Goal: Task Accomplishment & Management: Use online tool/utility

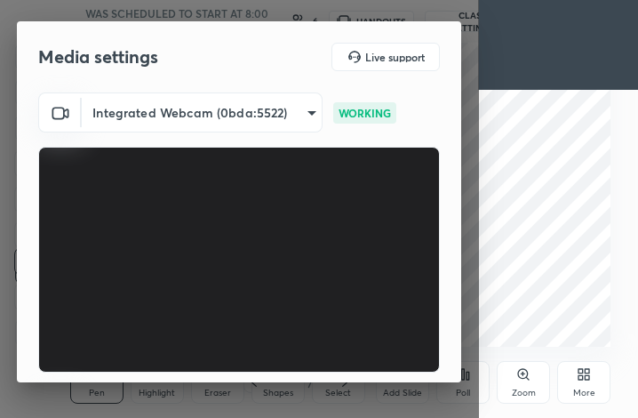
scroll to position [164, 0]
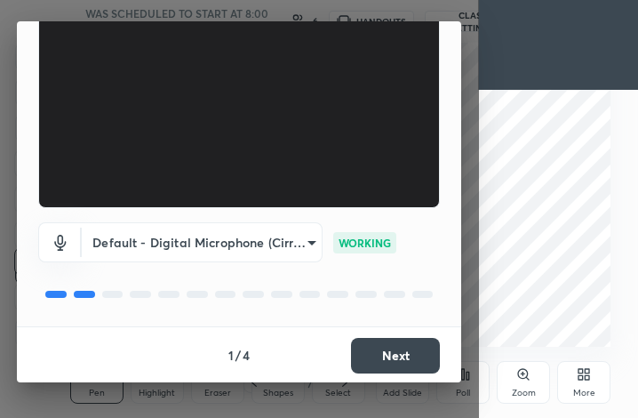
click at [393, 356] on button "Next" at bounding box center [395, 356] width 89 height 36
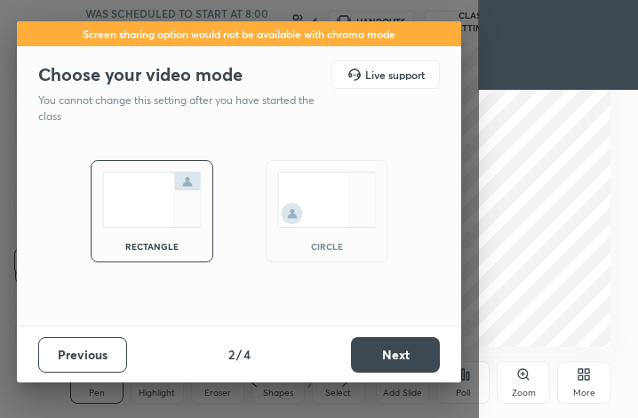
click at [393, 356] on button "Next" at bounding box center [395, 355] width 89 height 36
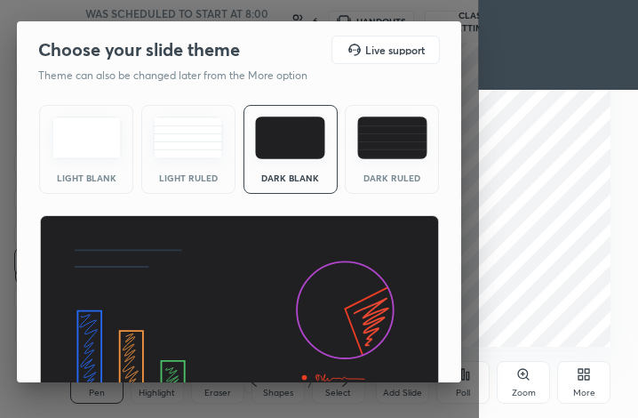
drag, startPoint x: 461, startPoint y: 241, endPoint x: 466, endPoint y: 331, distance: 90.7
click at [466, 331] on div "Choose your slide theme Live support Theme can also be changed later from the M…" at bounding box center [239, 209] width 479 height 418
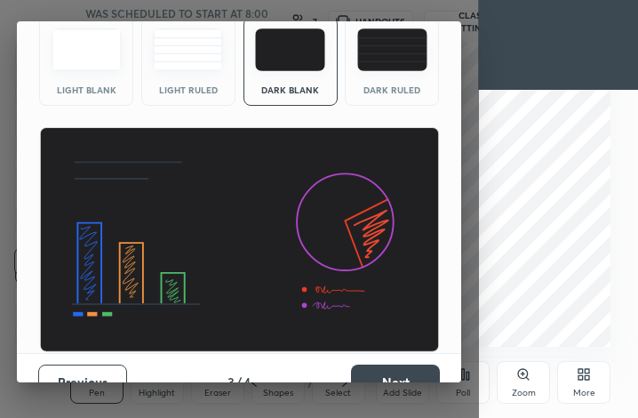
scroll to position [115, 0]
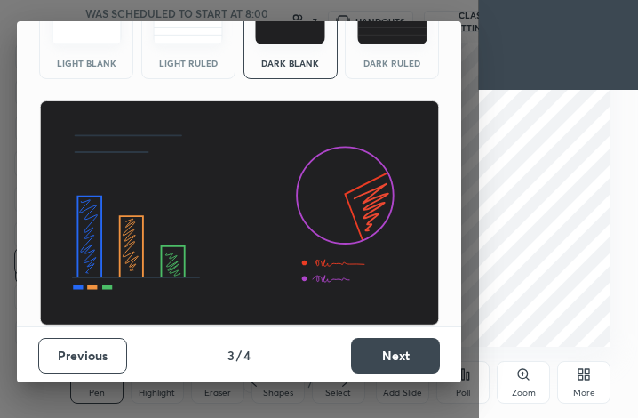
click at [405, 354] on button "Next" at bounding box center [395, 356] width 89 height 36
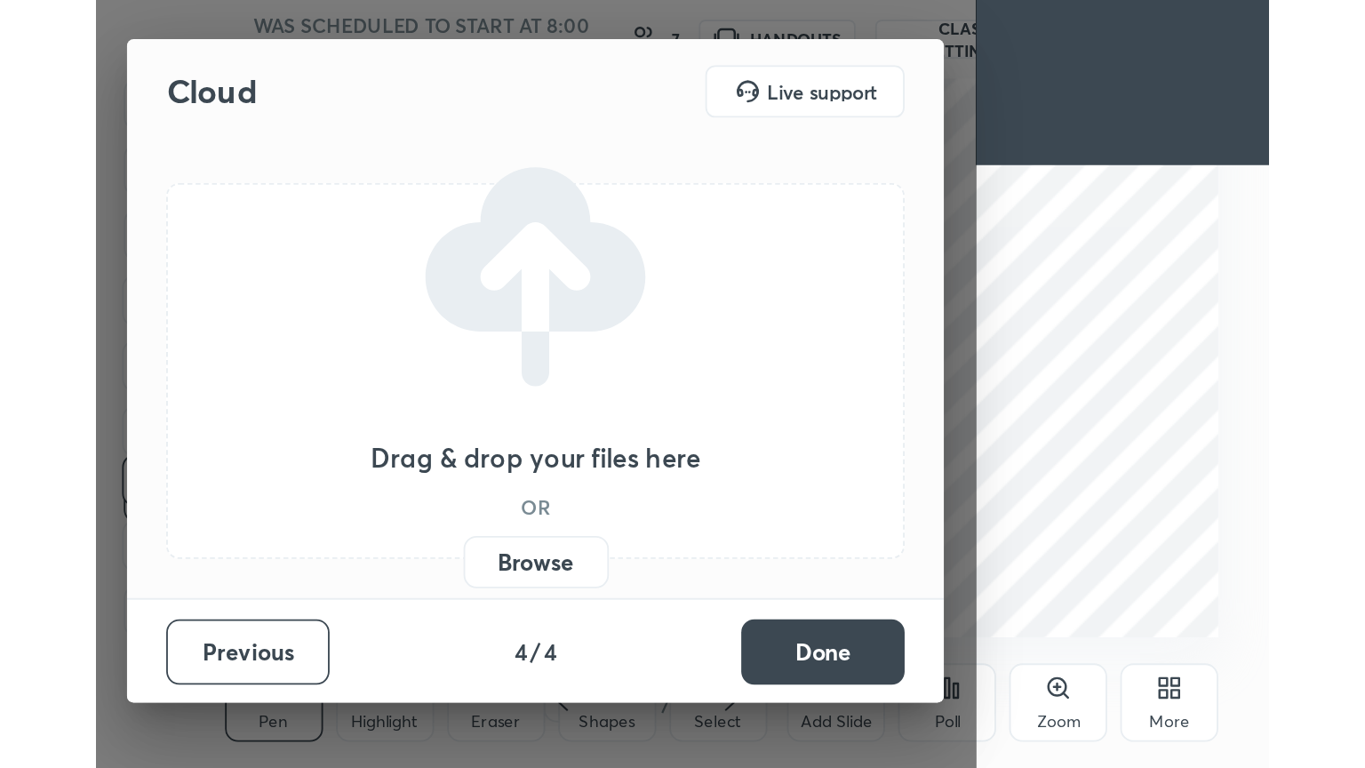
scroll to position [0, 0]
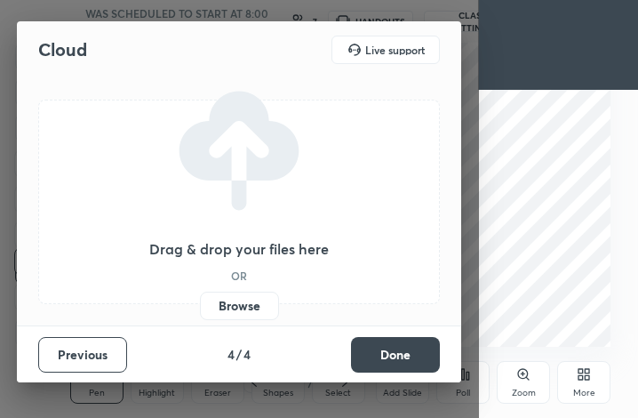
click at [405, 354] on button "Done" at bounding box center [395, 355] width 89 height 36
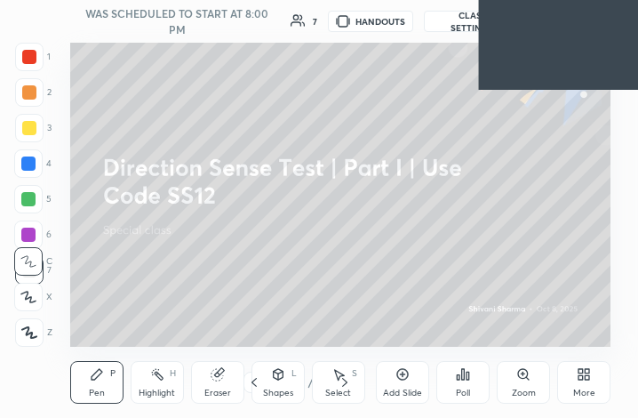
click at [586, 377] on icon at bounding box center [587, 377] width 4 height 4
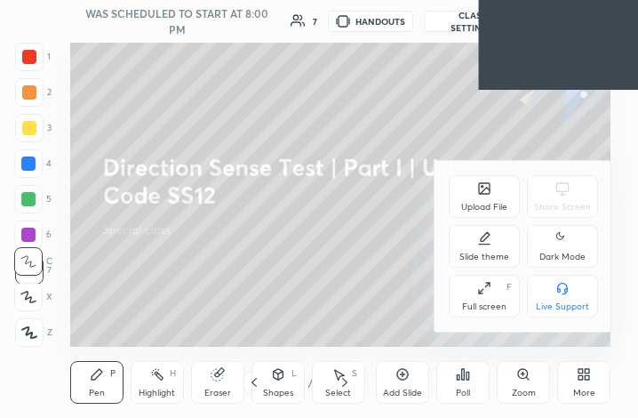
click at [490, 258] on div "Slide theme" at bounding box center [484, 256] width 50 height 9
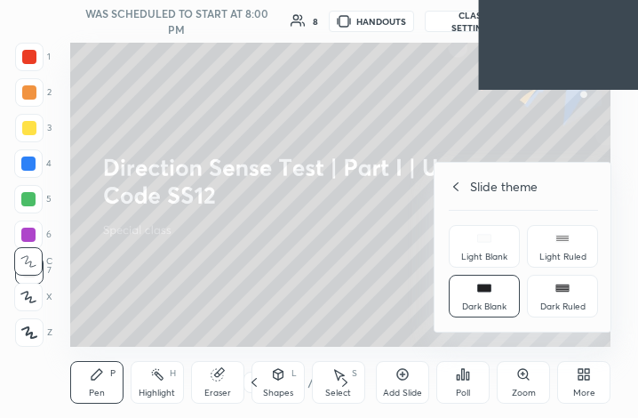
click at [480, 299] on div "Dark Blank" at bounding box center [484, 296] width 71 height 43
click at [455, 187] on icon at bounding box center [449, 186] width 14 height 14
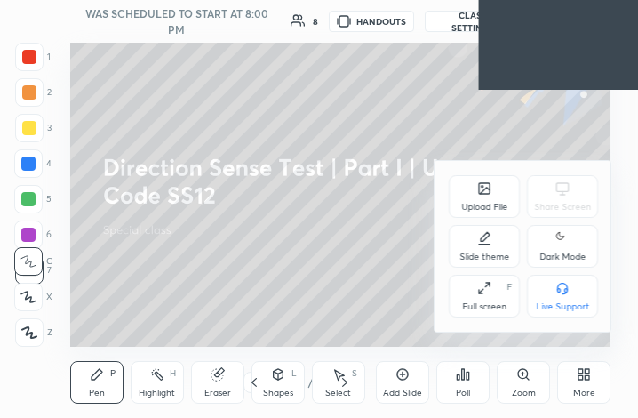
click at [557, 254] on div "Dark Mode" at bounding box center [562, 256] width 46 height 9
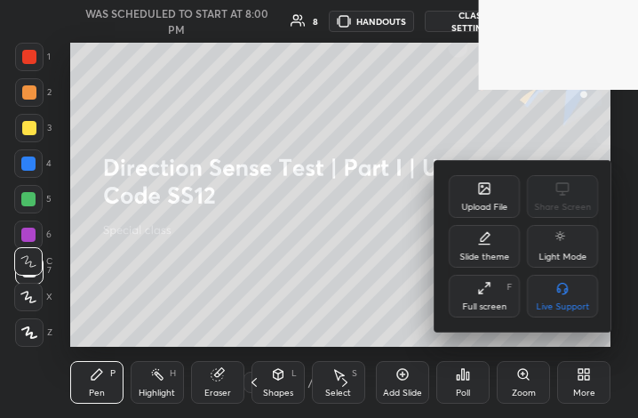
click at [495, 297] on div "Full screen F" at bounding box center [484, 296] width 71 height 43
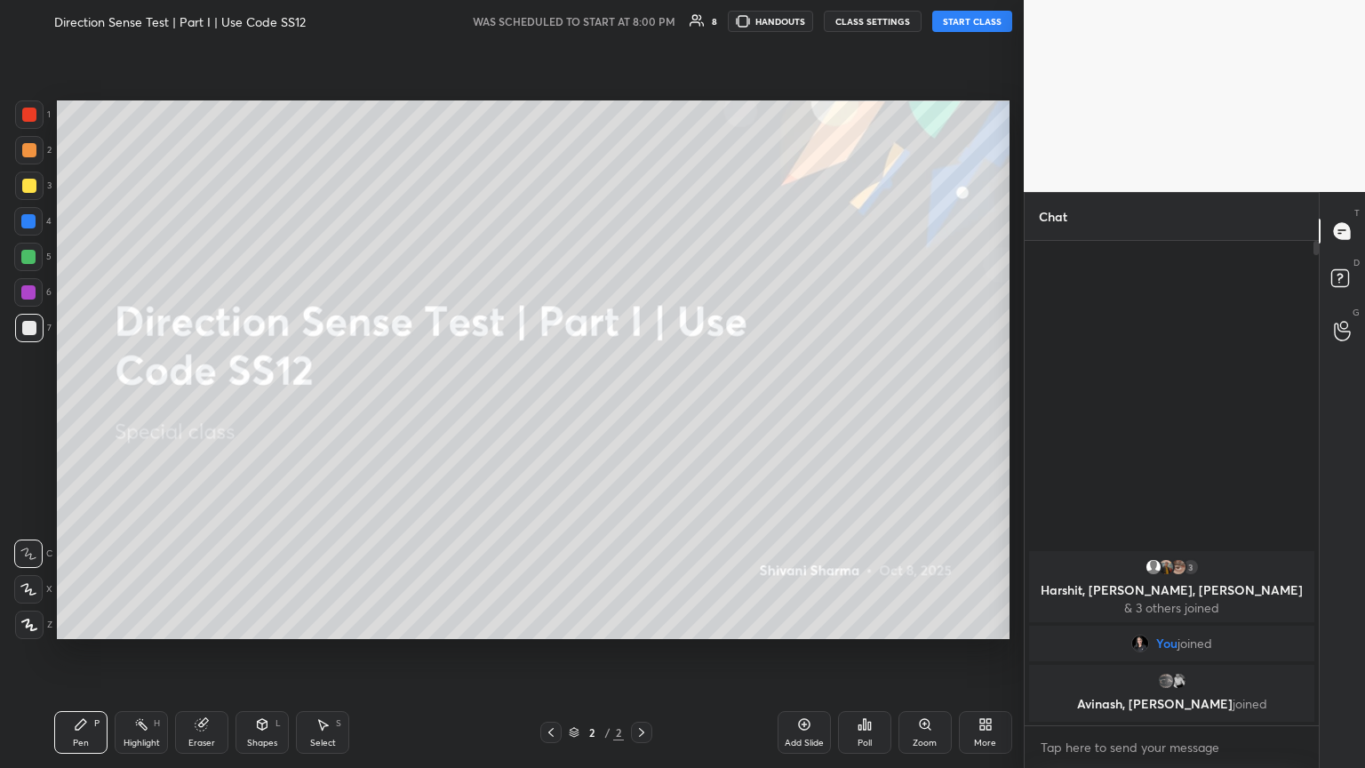
scroll to position [88187, 87888]
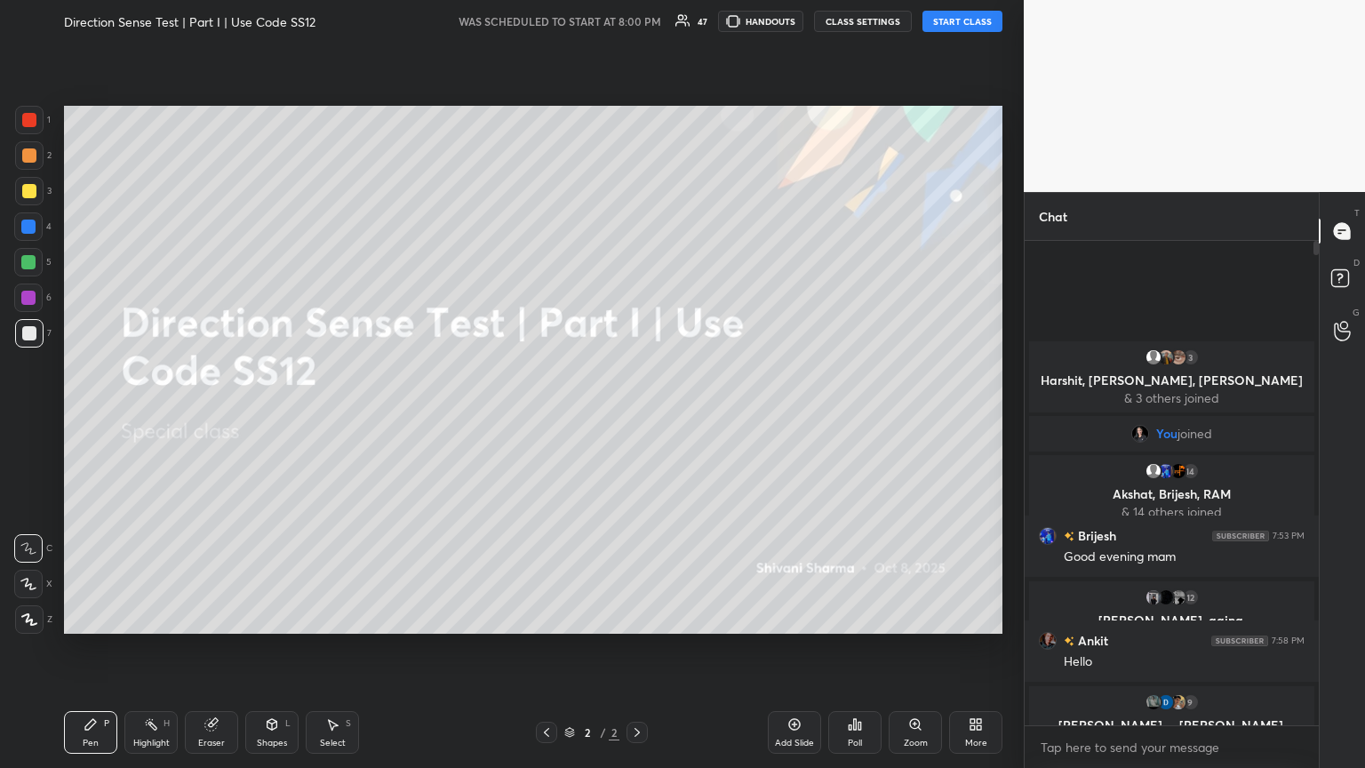
click at [637, 21] on button "START CLASS" at bounding box center [962, 21] width 80 height 21
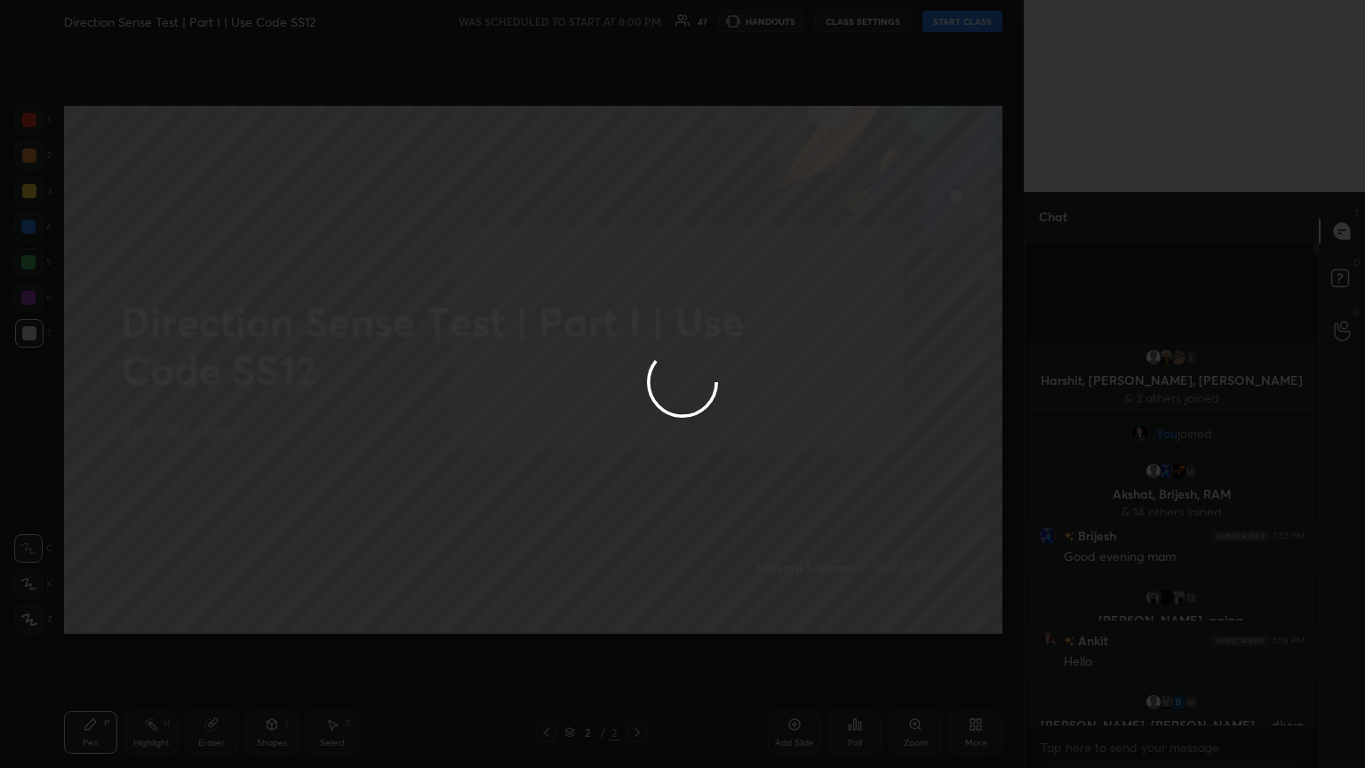
click at [637, 21] on div at bounding box center [682, 384] width 1365 height 768
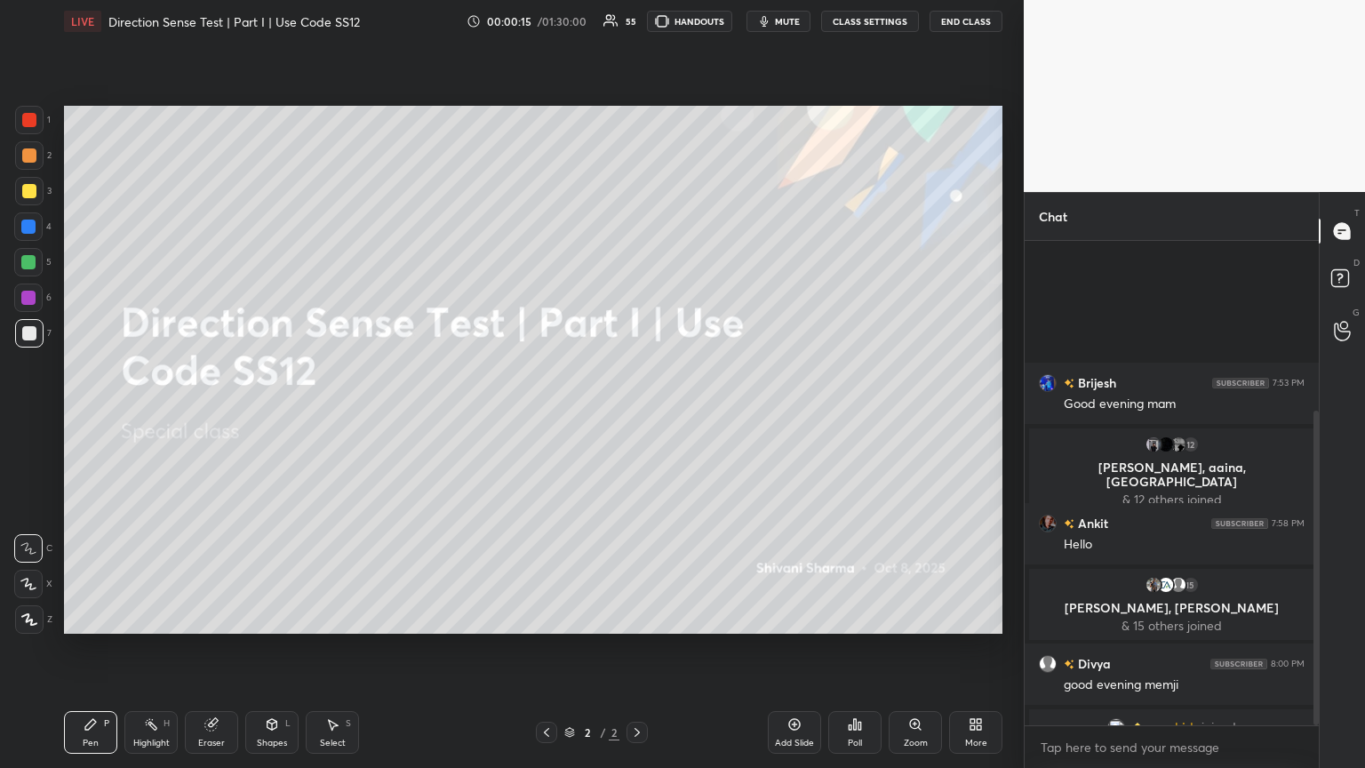
scroll to position [260, 0]
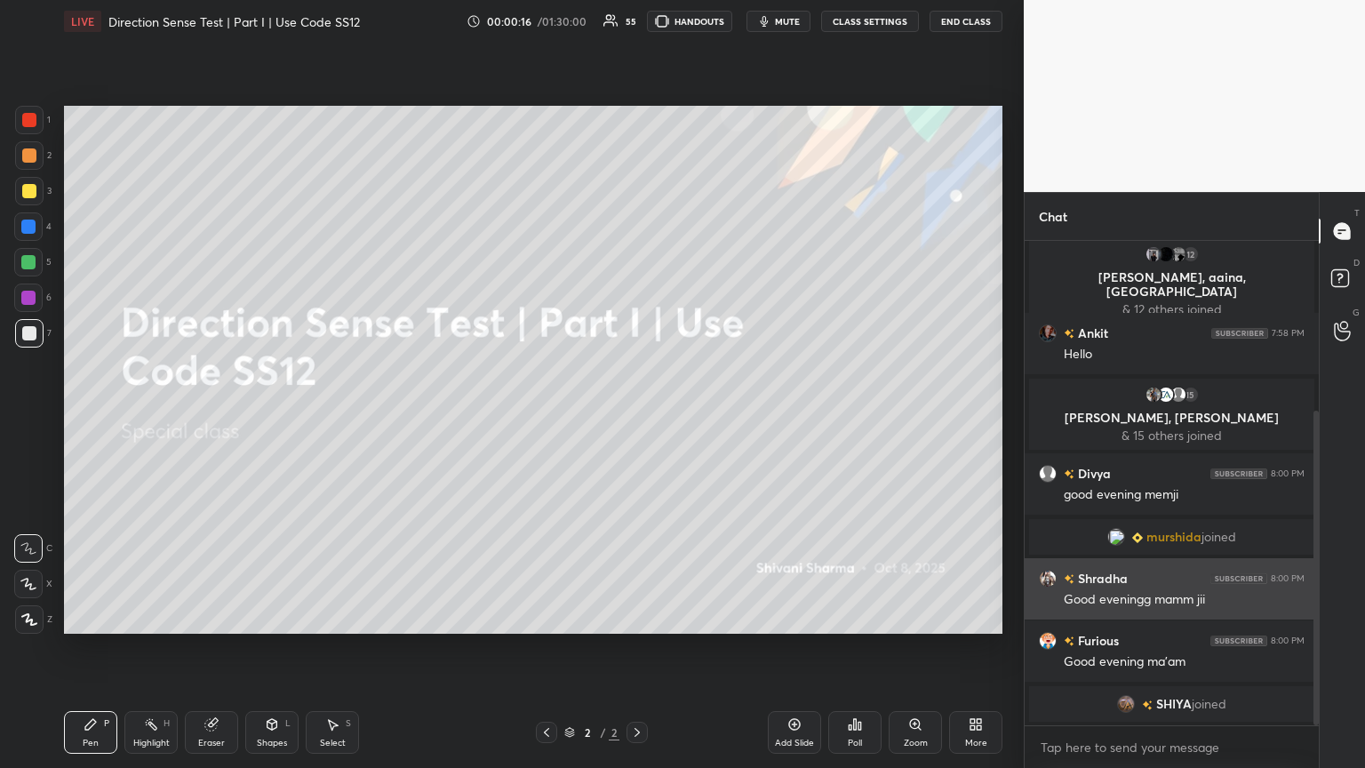
drag, startPoint x: 1316, startPoint y: 399, endPoint x: 1298, endPoint y: 583, distance: 184.8
click at [637, 417] on div "[PERSON_NAME] 7:53 PM Good evening mam 12 [PERSON_NAME], [PERSON_NAME], [PERSON…" at bounding box center [1171, 483] width 294 height 484
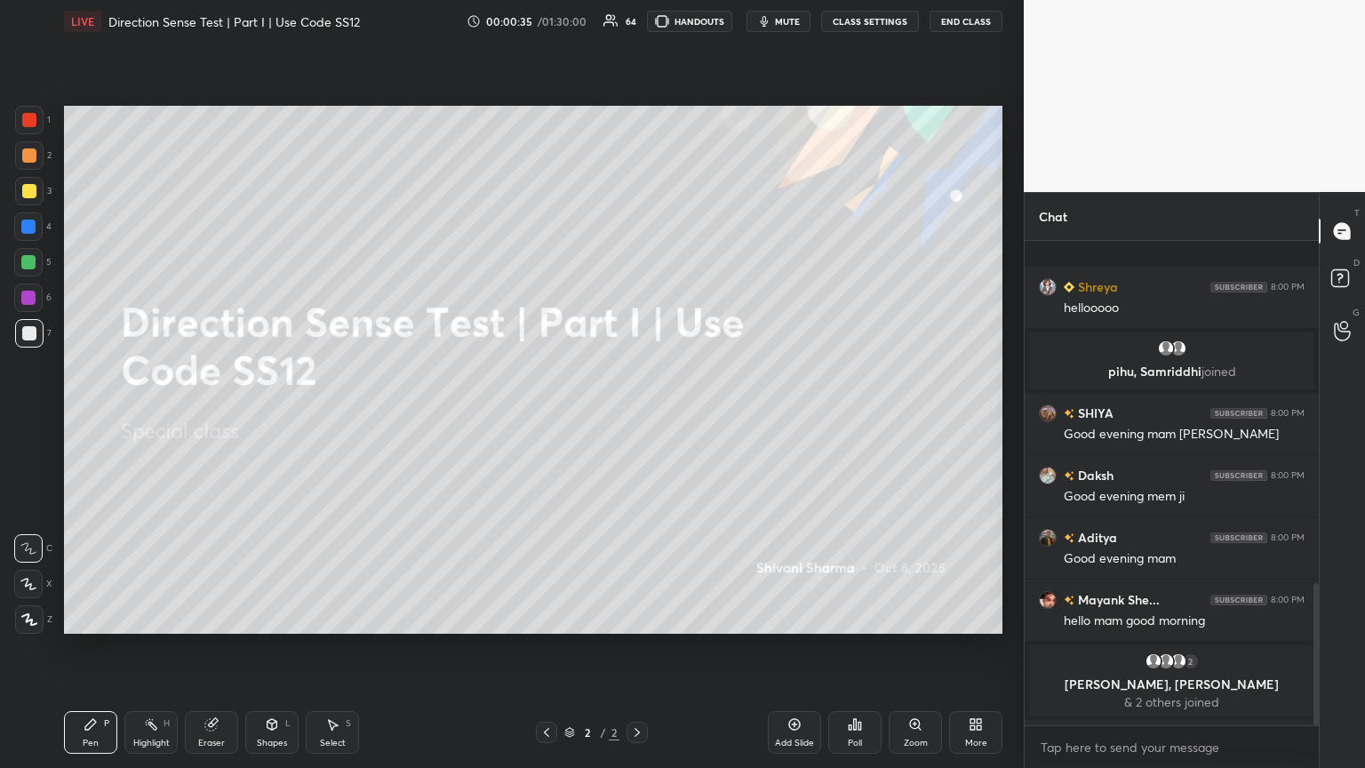
scroll to position [1165, 0]
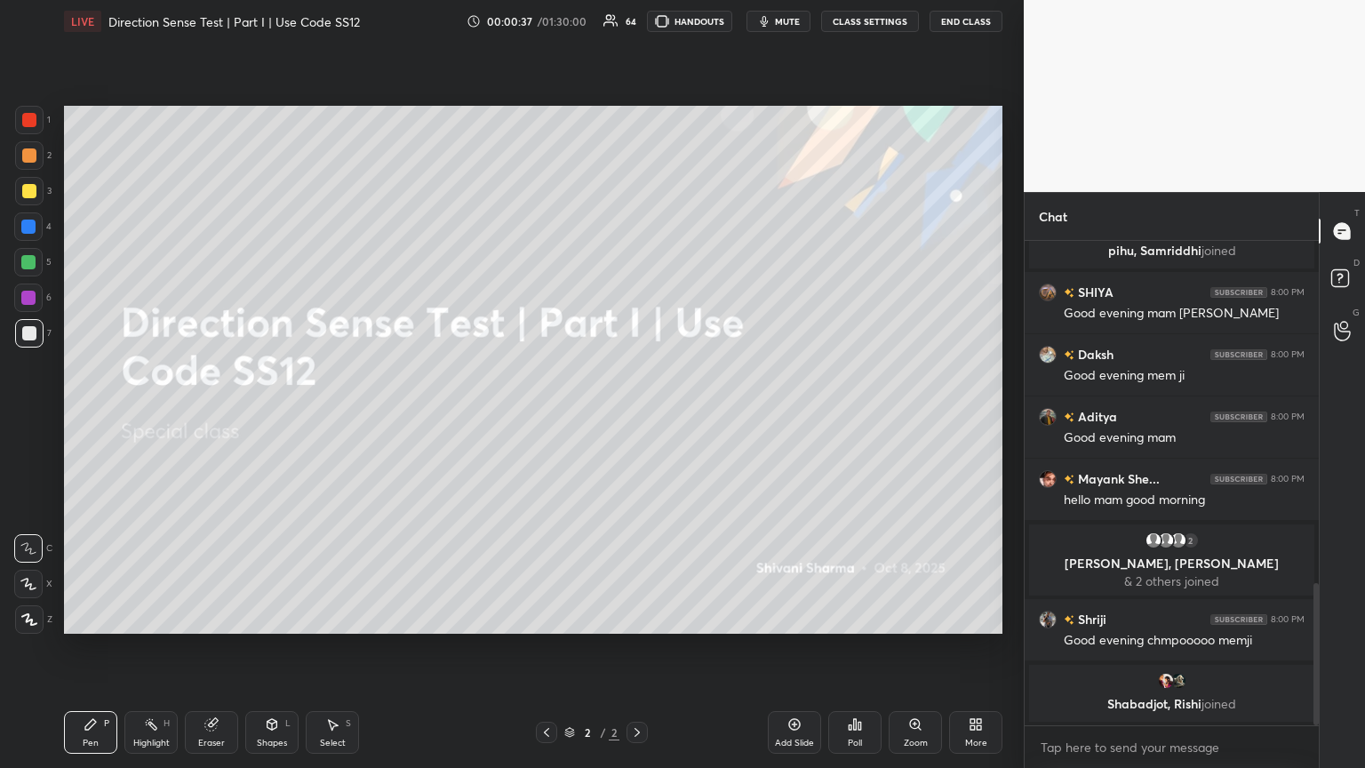
click at [637, 417] on div at bounding box center [1315, 654] width 5 height 142
drag, startPoint x: 1316, startPoint y: 654, endPoint x: 1313, endPoint y: 762, distance: 108.4
click at [637, 417] on div "Shreya 8:00 PM hellooooo pihu, [PERSON_NAME] joined SHIYA 8:00 PM Good evening …" at bounding box center [1171, 504] width 294 height 527
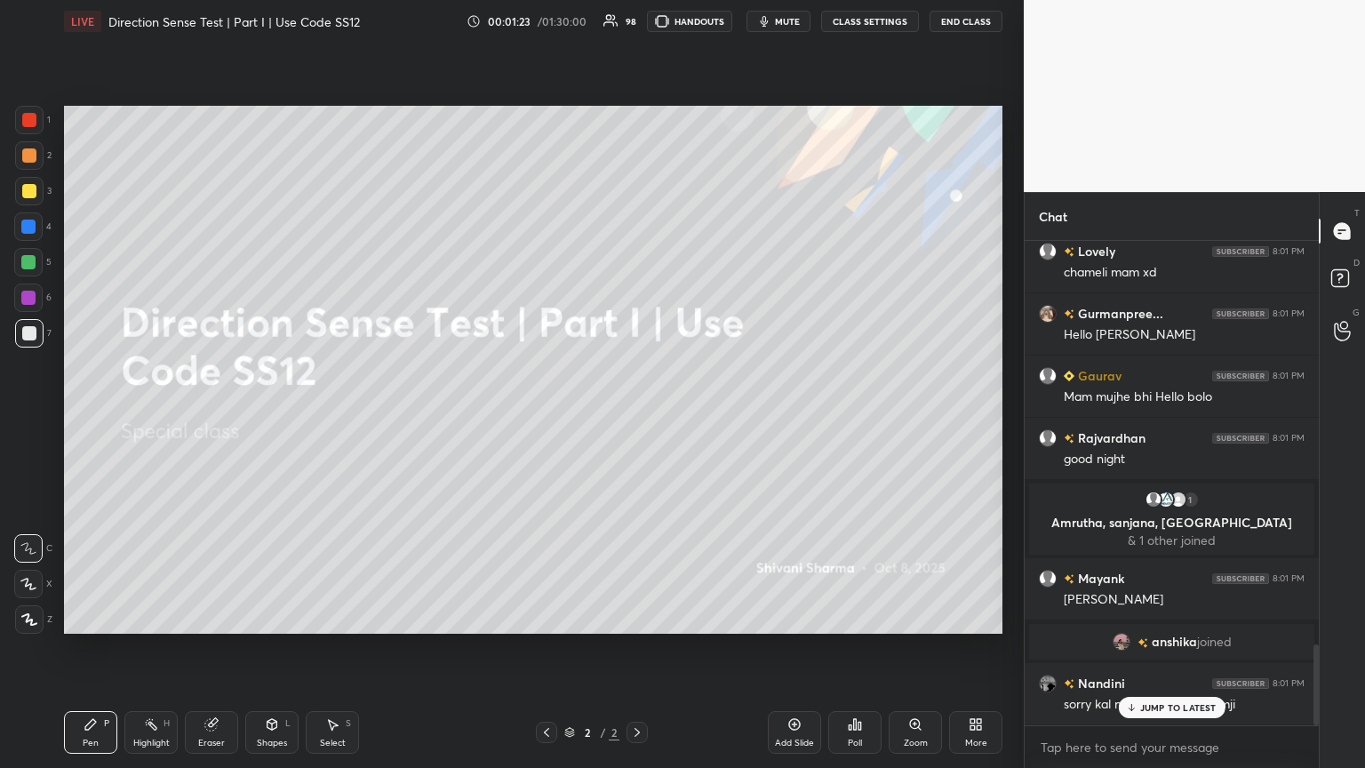
scroll to position [2413, 0]
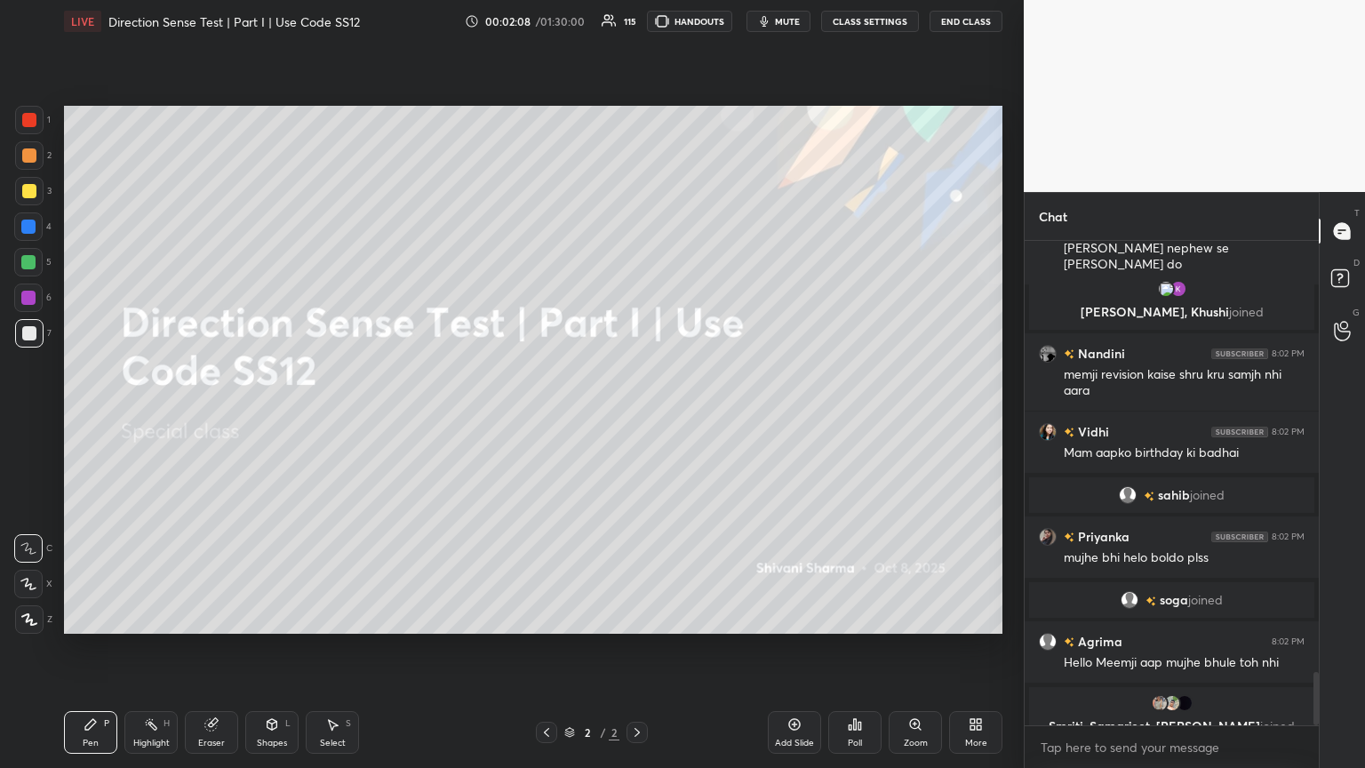
click at [637, 417] on div "Setting up your live class Poll for secs No correct answer Start poll" at bounding box center [533, 370] width 952 height 654
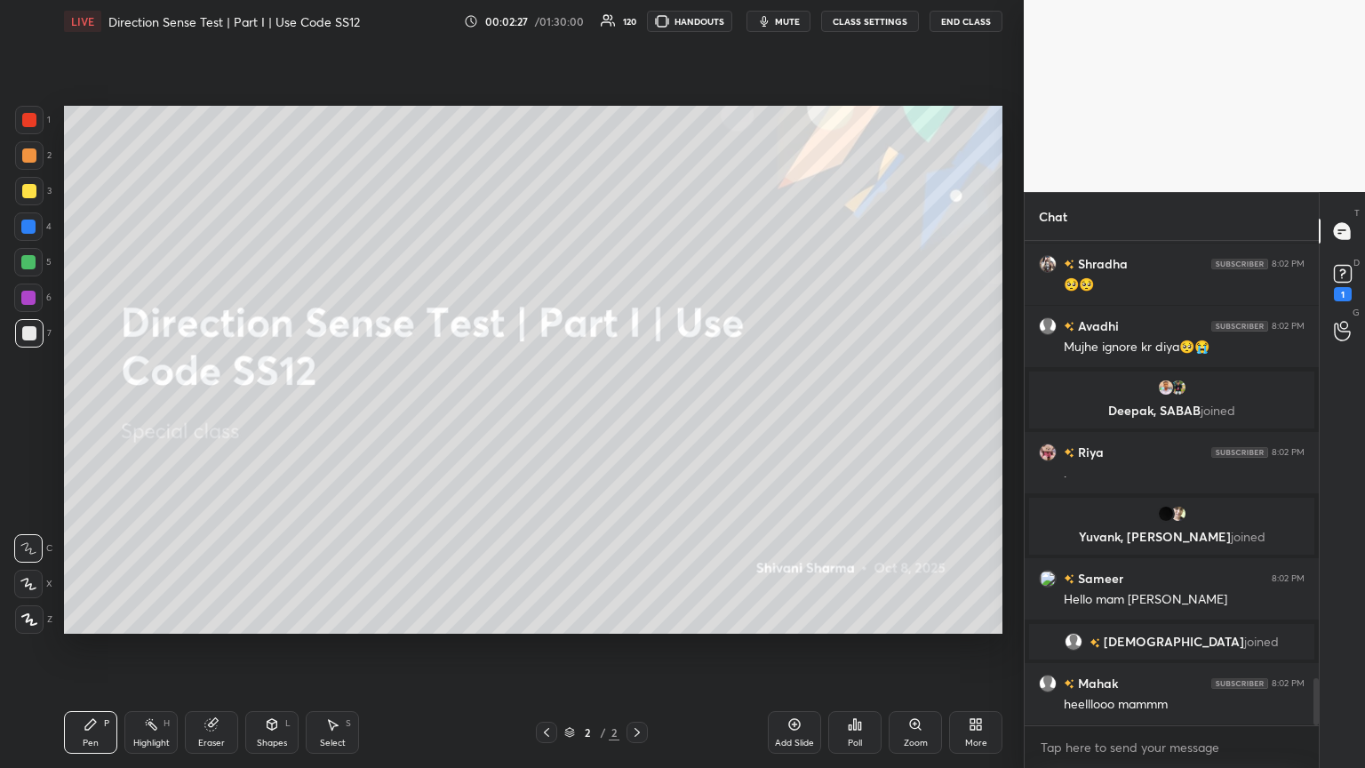
click at [637, 417] on div "More" at bounding box center [975, 732] width 53 height 43
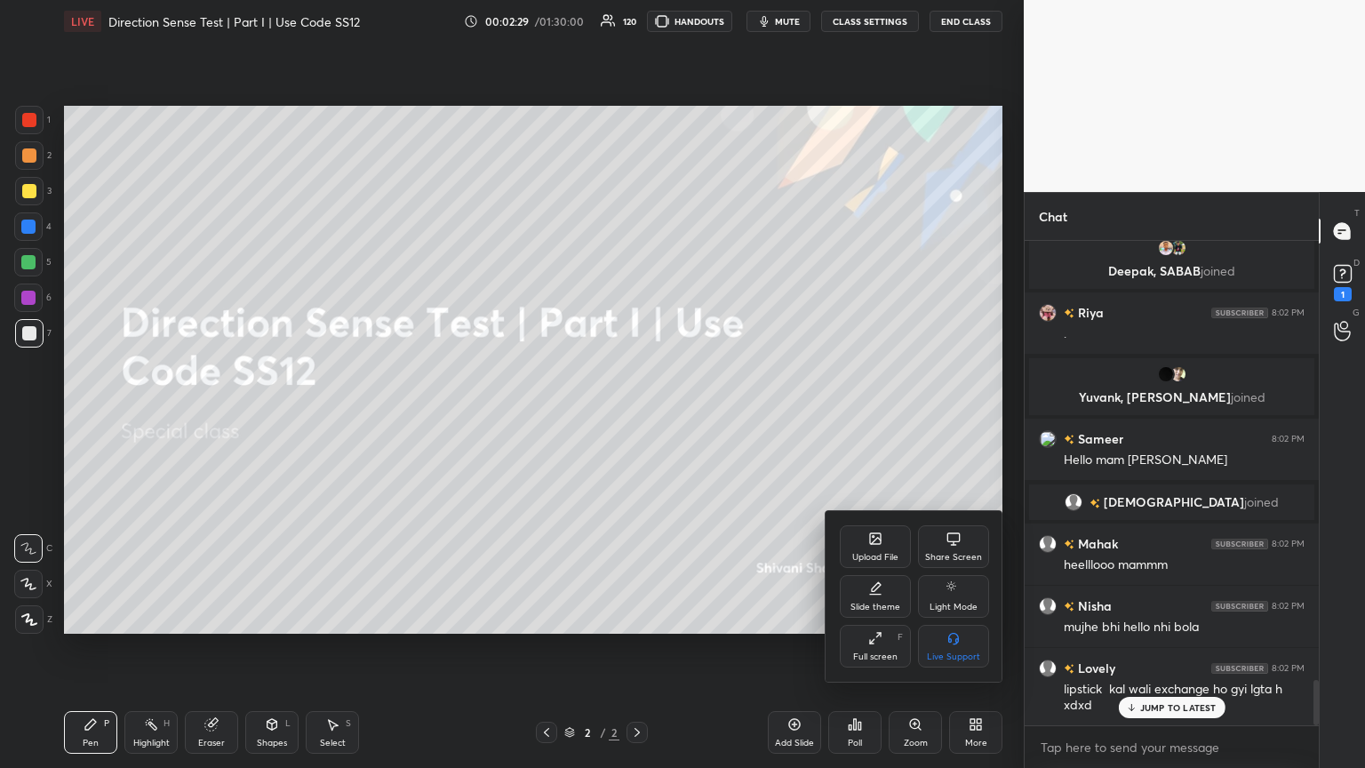
click at [637, 417] on div "Upload File" at bounding box center [875, 546] width 71 height 43
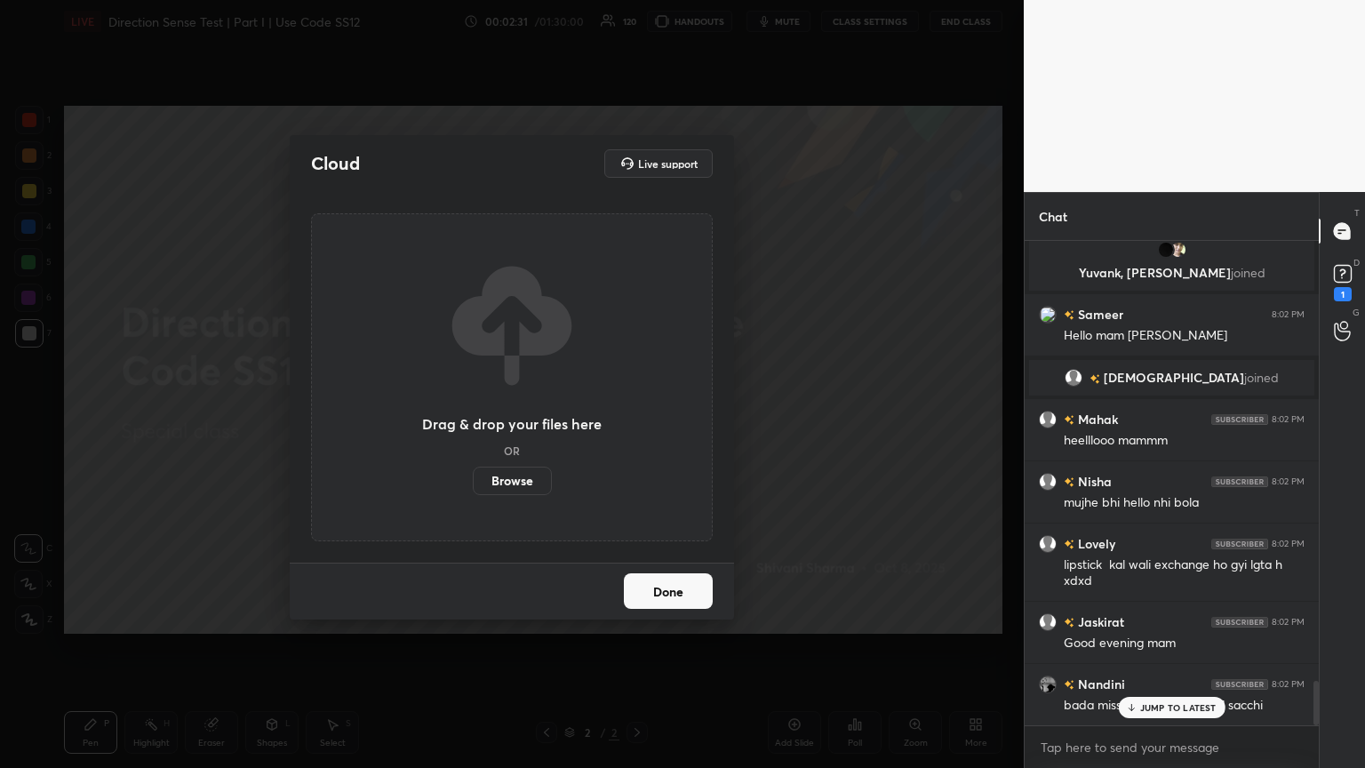
click at [508, 417] on label "Browse" at bounding box center [512, 480] width 79 height 28
click at [473, 417] on input "Browse" at bounding box center [473, 480] width 0 height 28
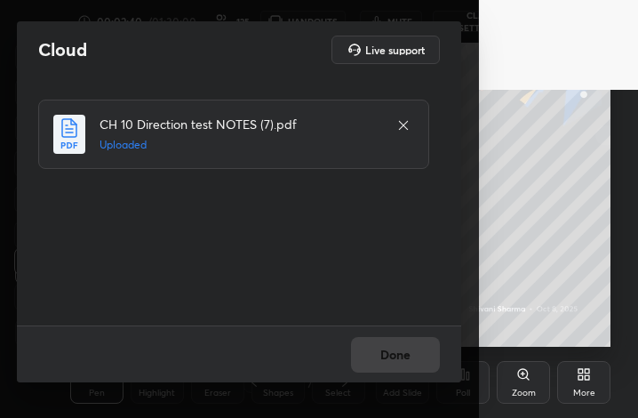
click at [405, 361] on div "Done" at bounding box center [239, 353] width 444 height 57
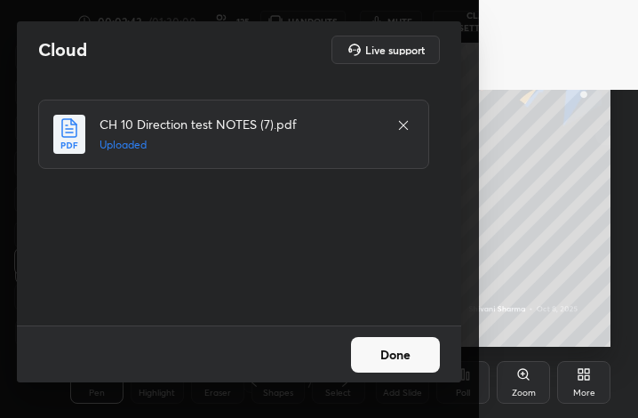
click at [405, 361] on button "Done" at bounding box center [395, 355] width 89 height 36
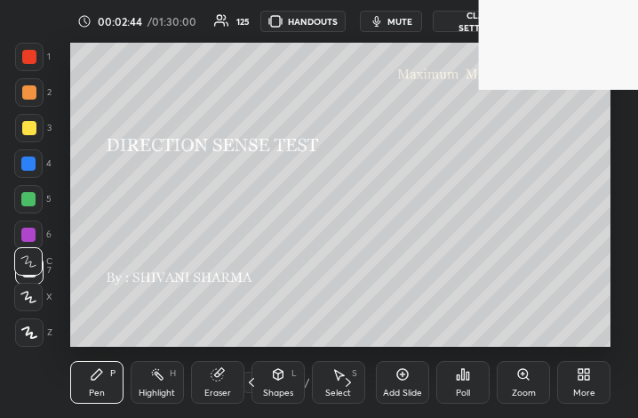
click at [592, 390] on div "More" at bounding box center [584, 392] width 22 height 9
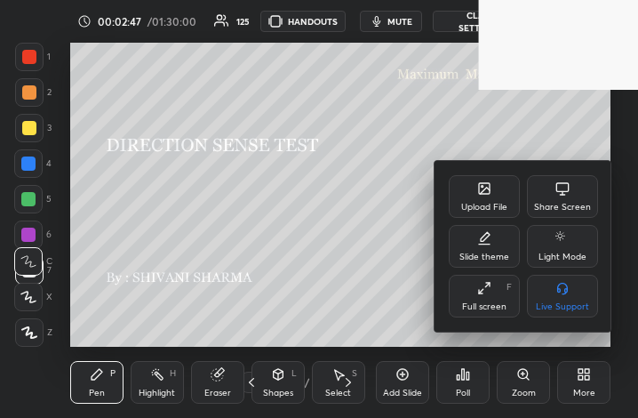
click at [487, 297] on div "Full screen F" at bounding box center [484, 296] width 71 height 43
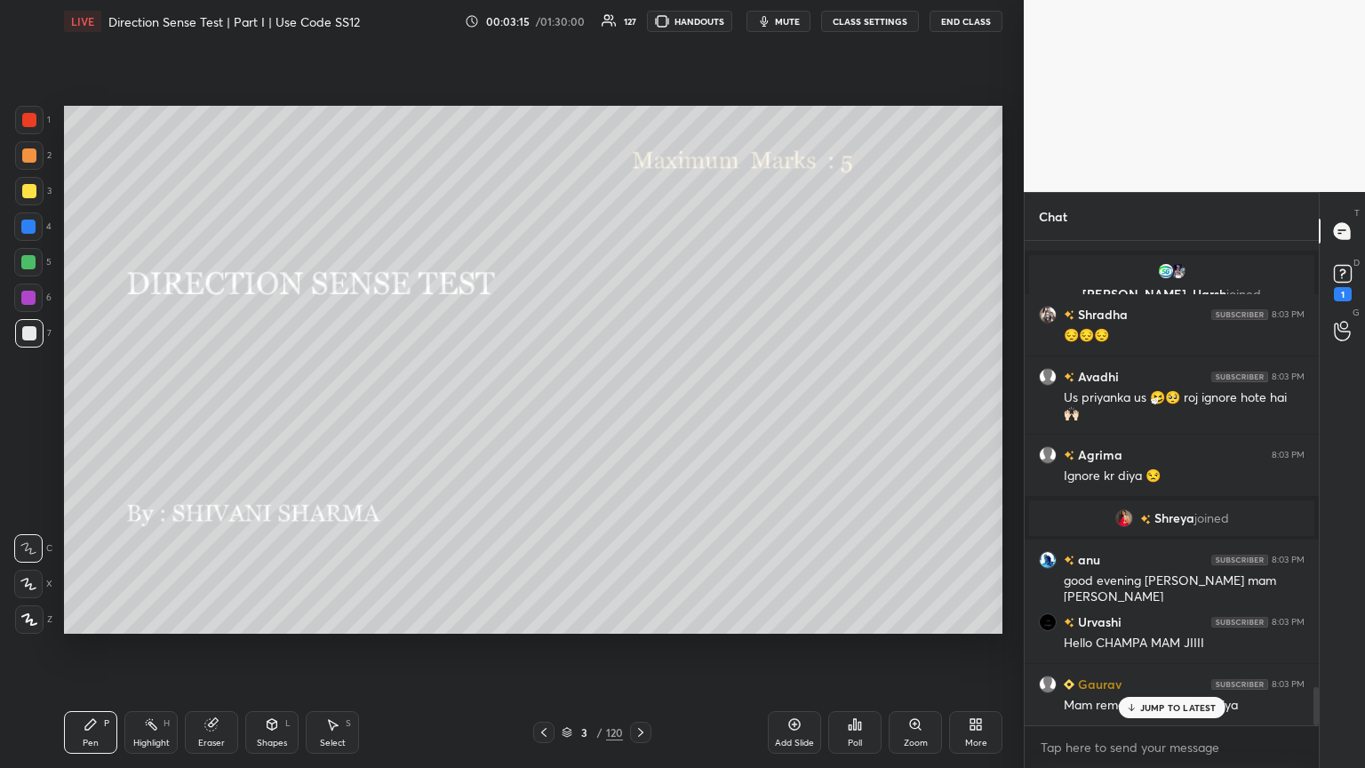
scroll to position [5739, 0]
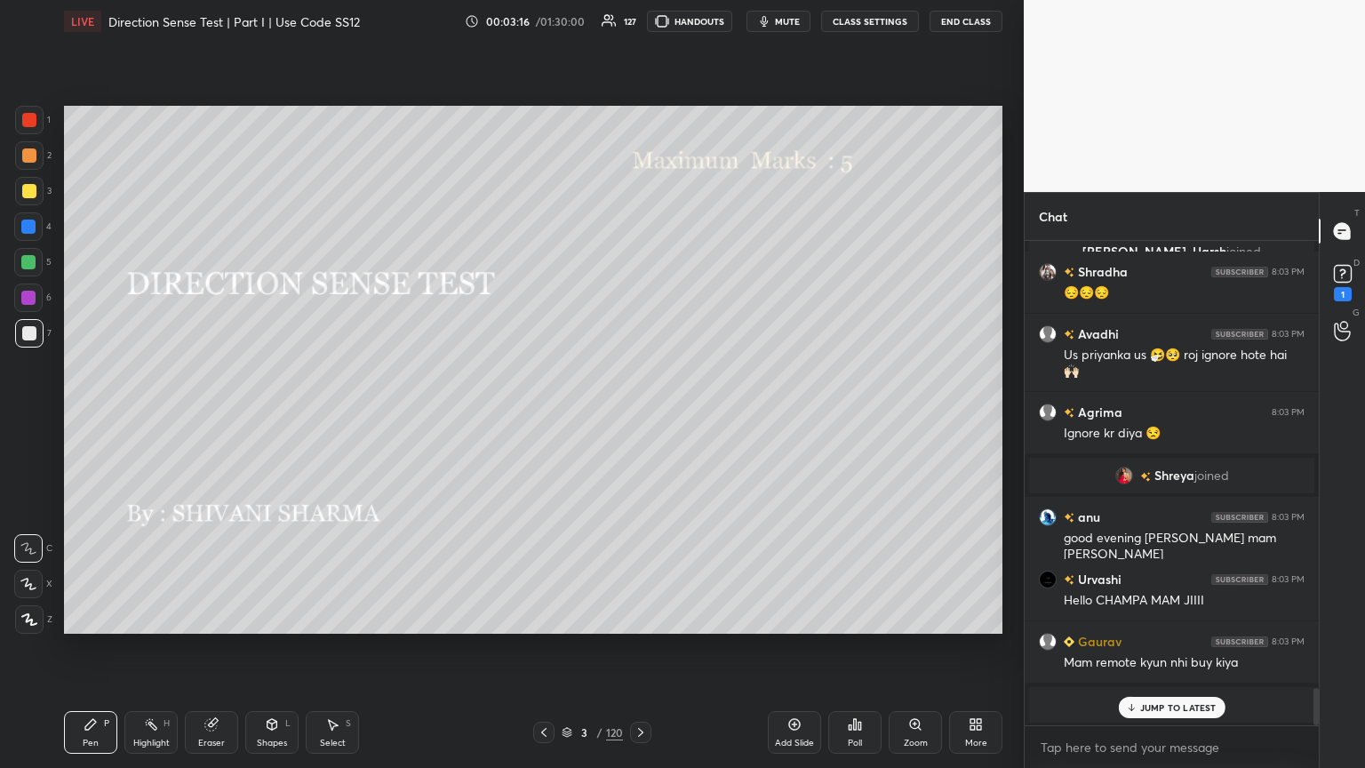
click at [28, 417] on icon at bounding box center [29, 619] width 16 height 12
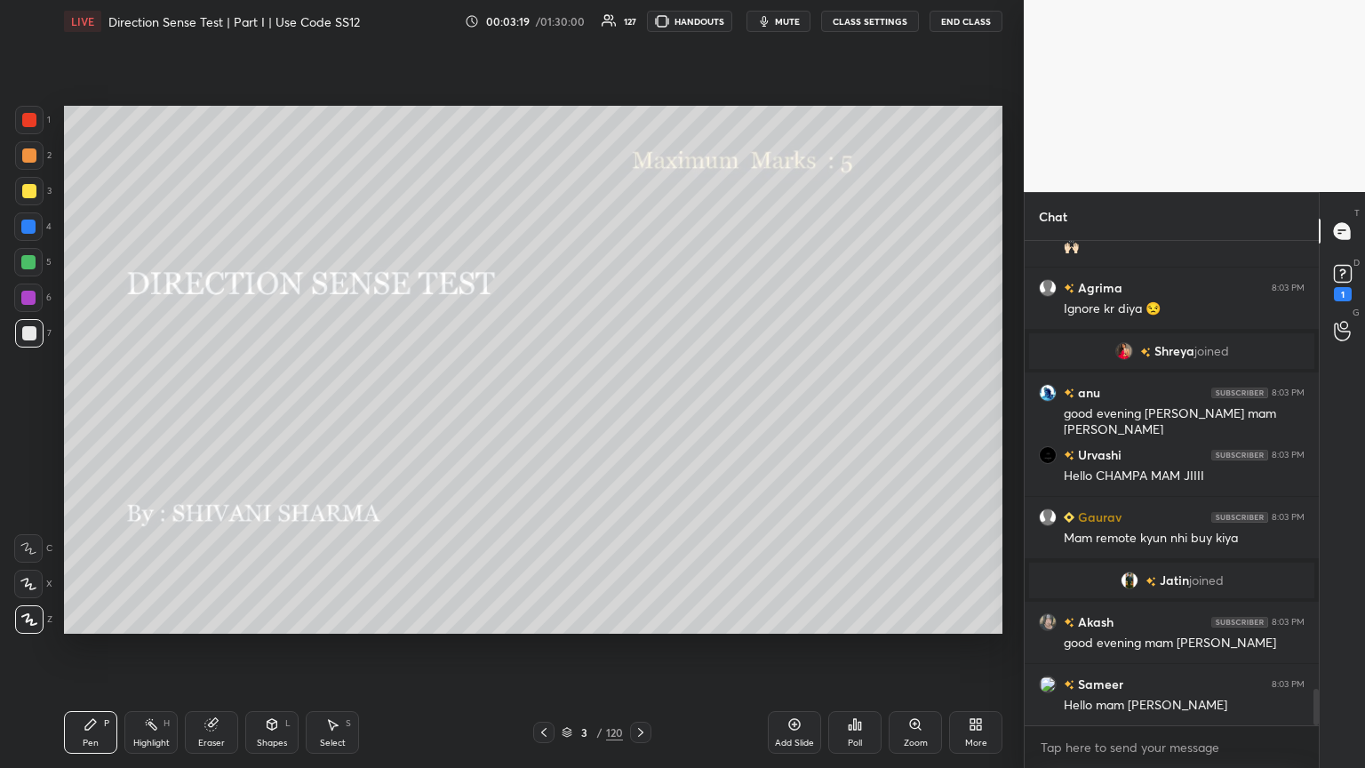
scroll to position [5927, 0]
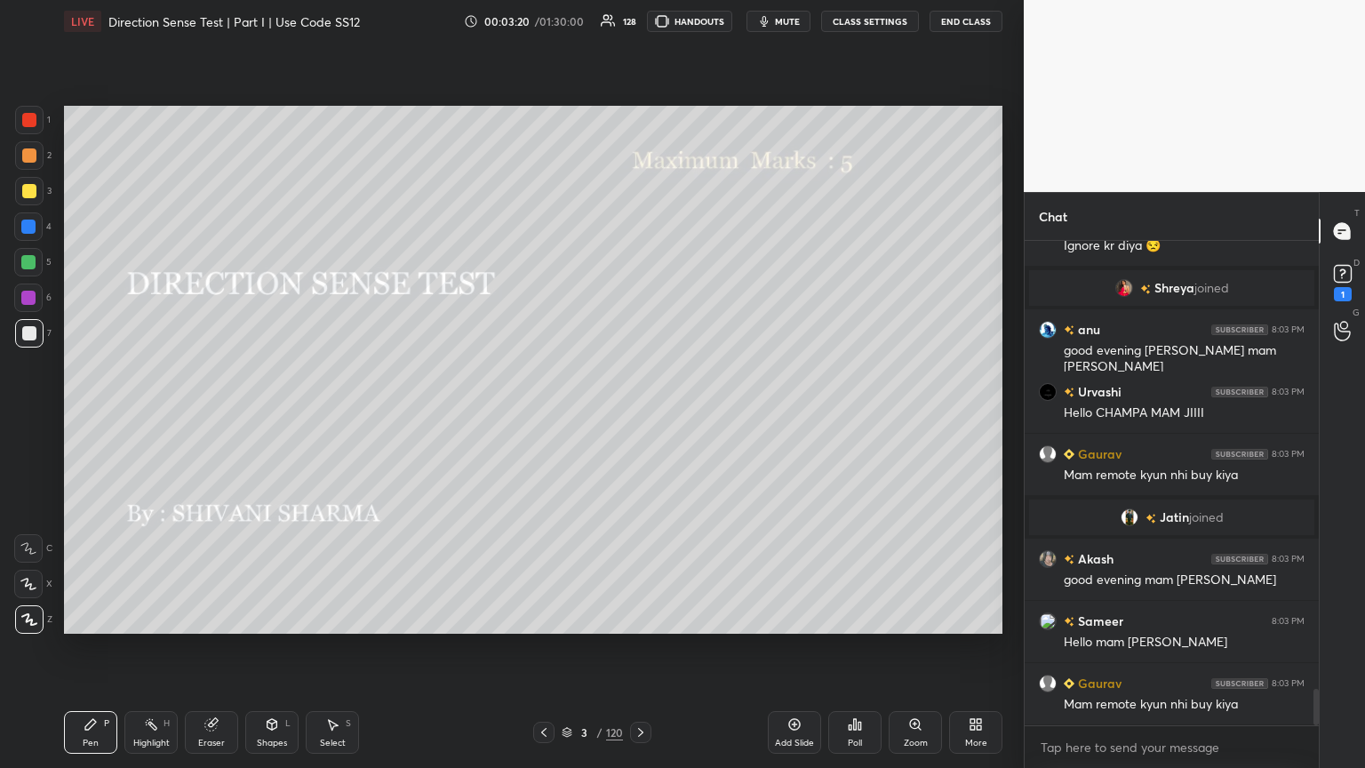
click at [637, 417] on icon at bounding box center [640, 732] width 14 height 14
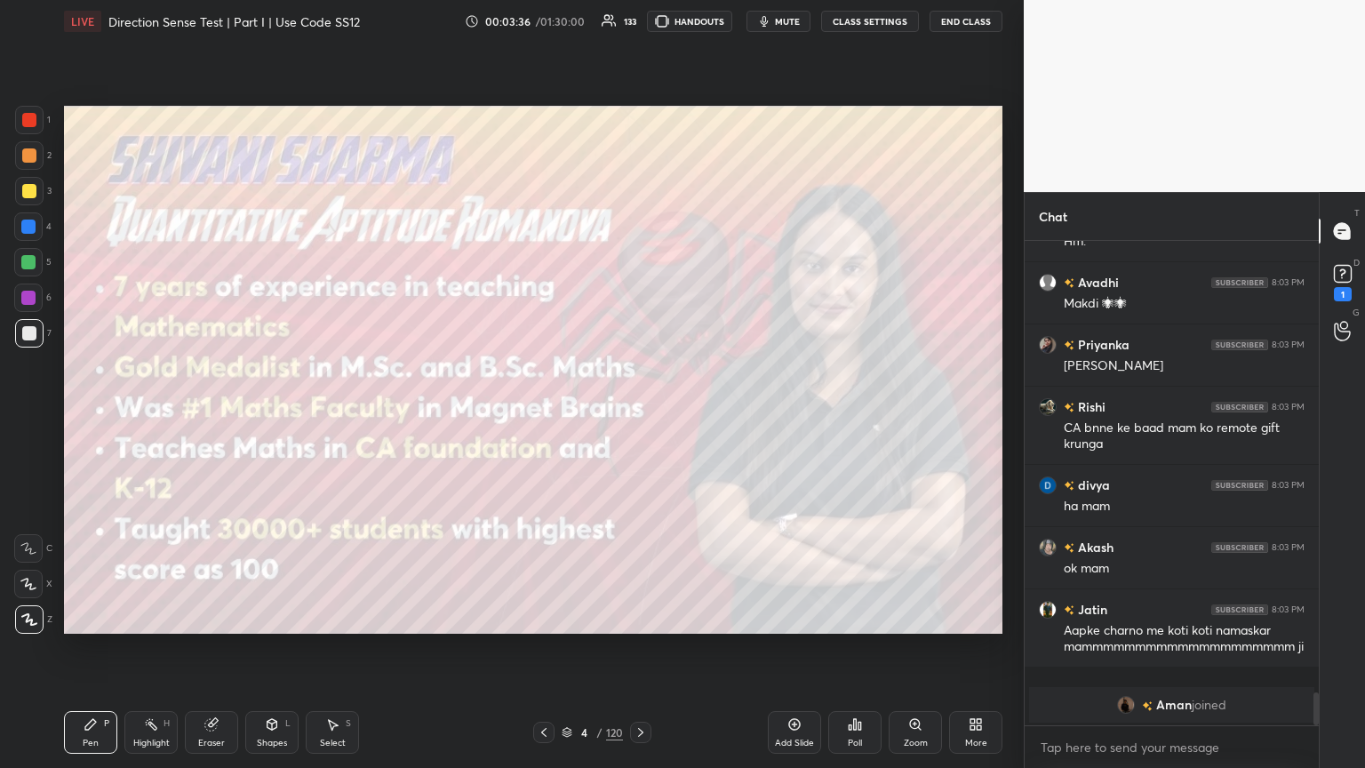
scroll to position [6705, 0]
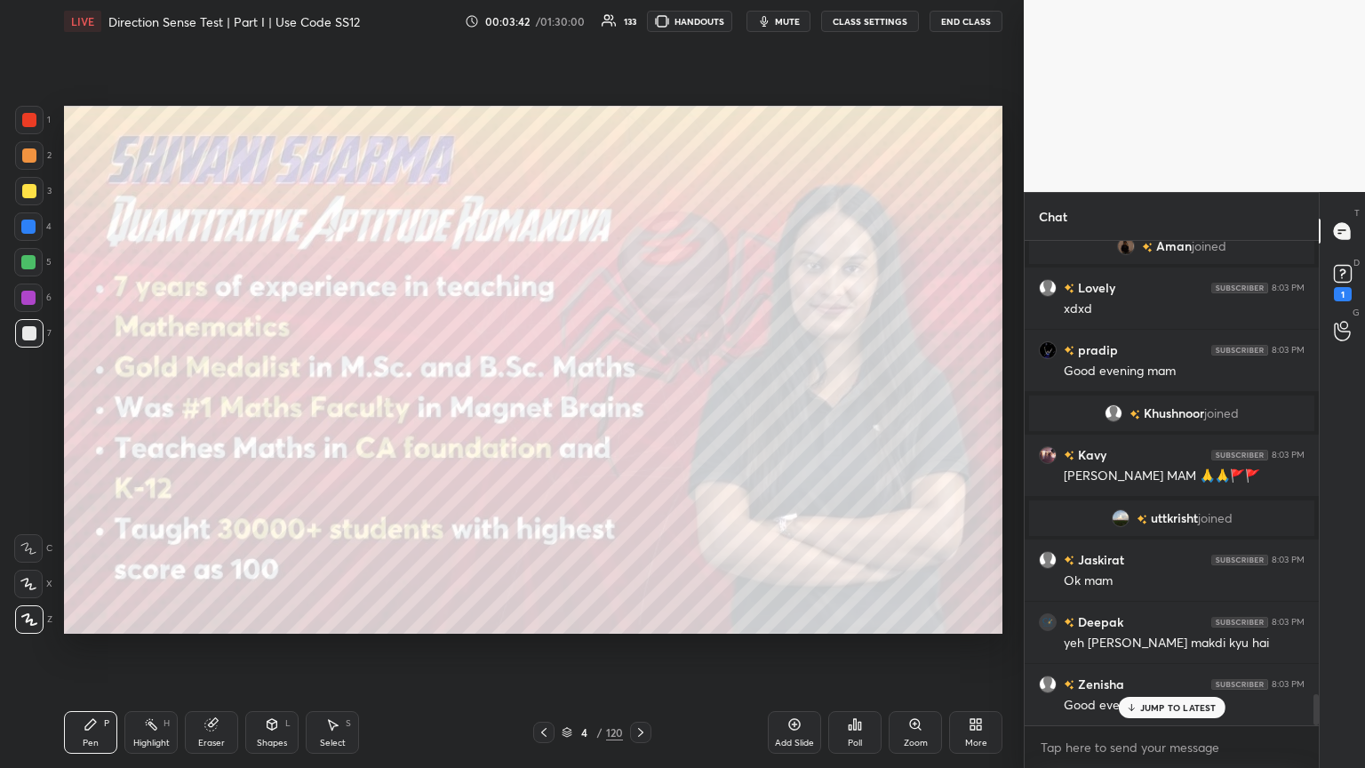
click at [637, 417] on icon at bounding box center [640, 732] width 14 height 14
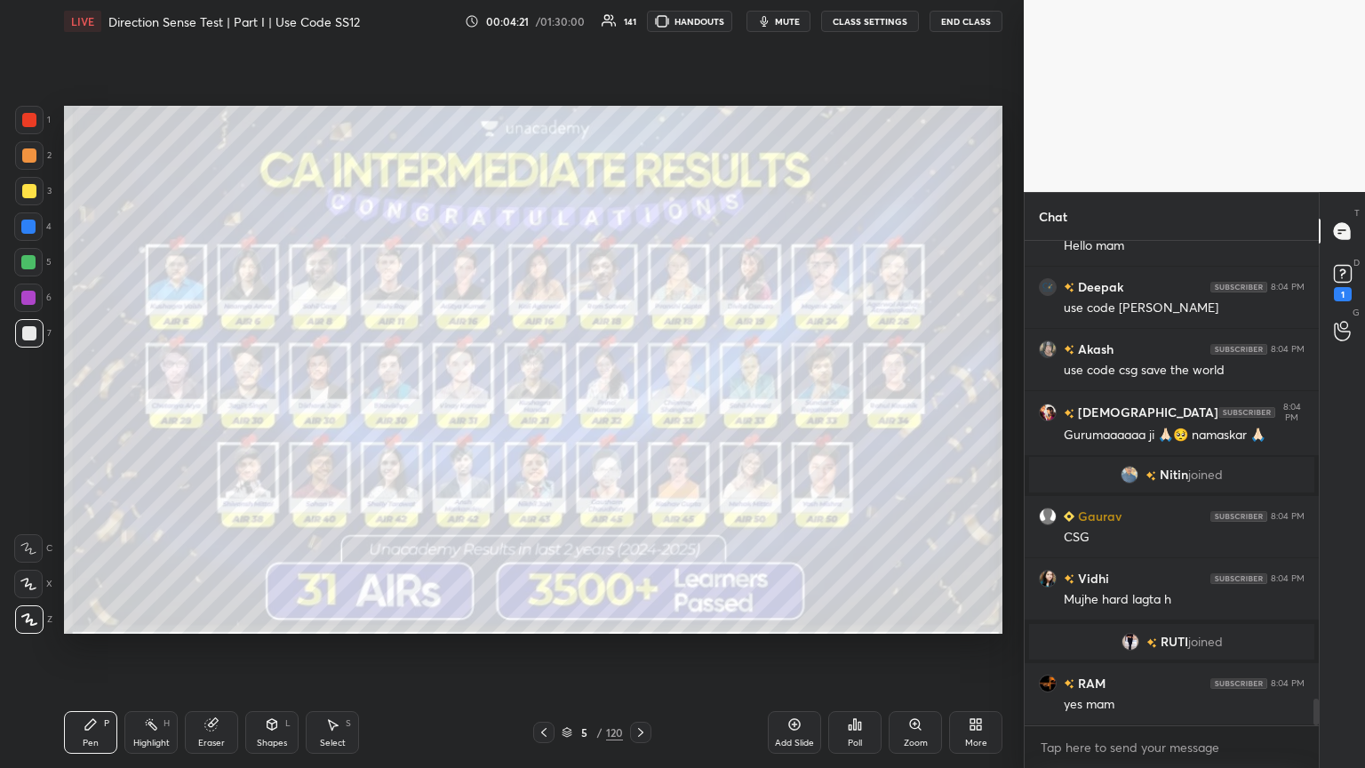
click at [637, 417] on icon at bounding box center [640, 732] width 14 height 14
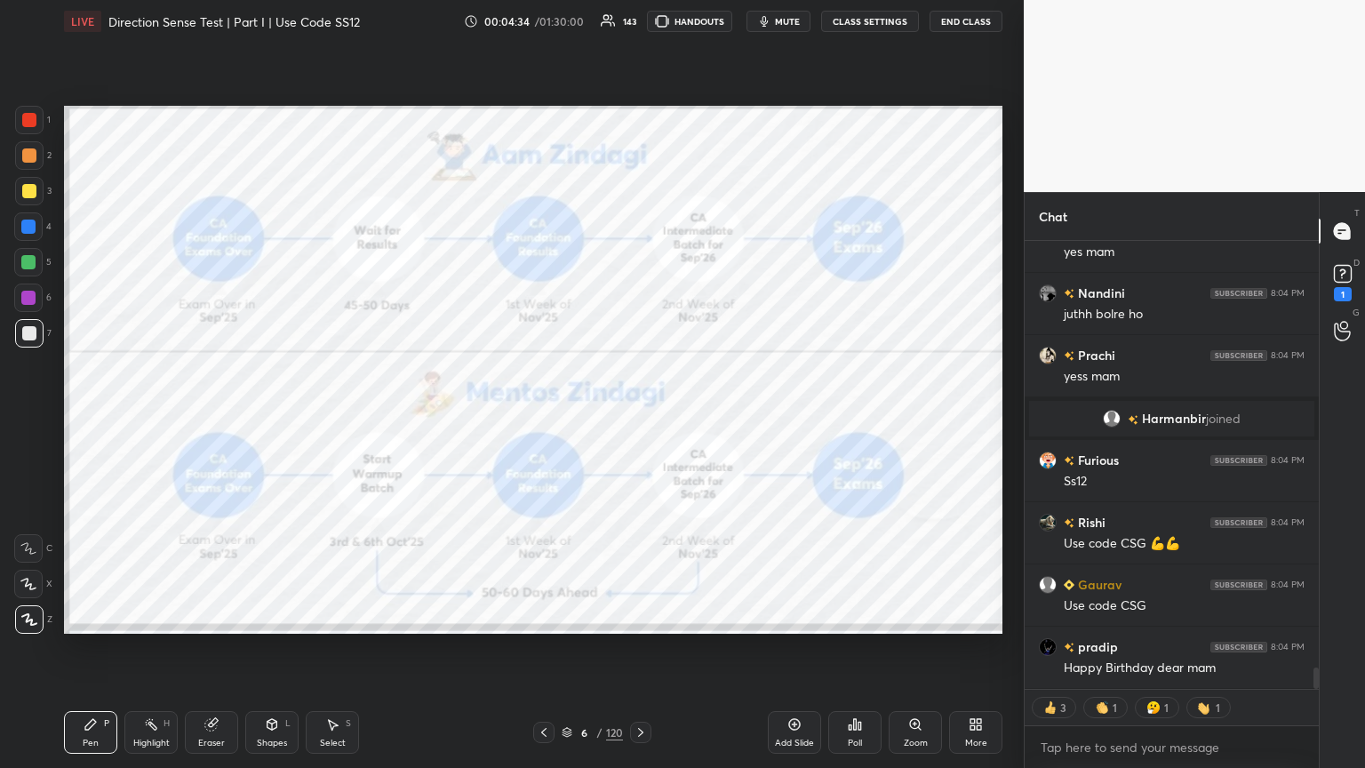
click at [637, 417] on icon at bounding box center [640, 732] width 14 height 14
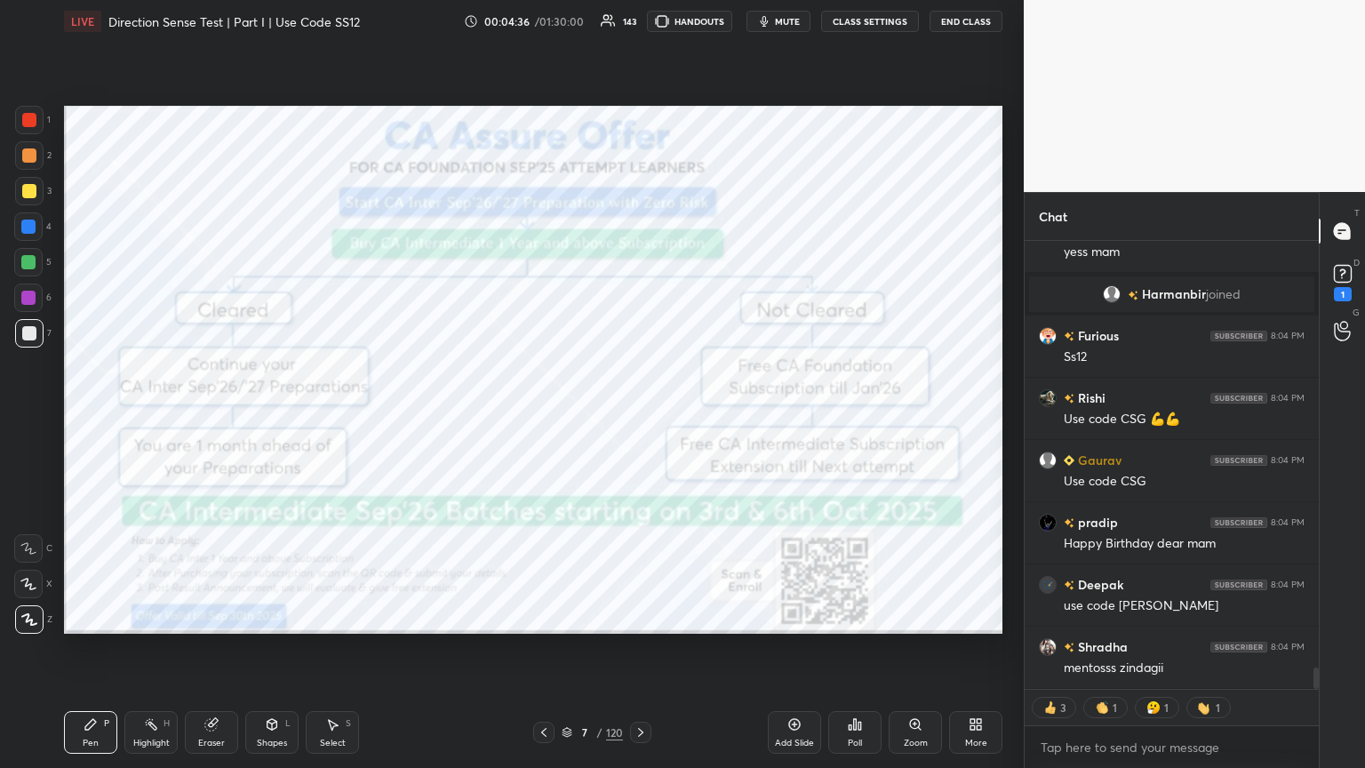
click at [637, 417] on icon at bounding box center [640, 732] width 14 height 14
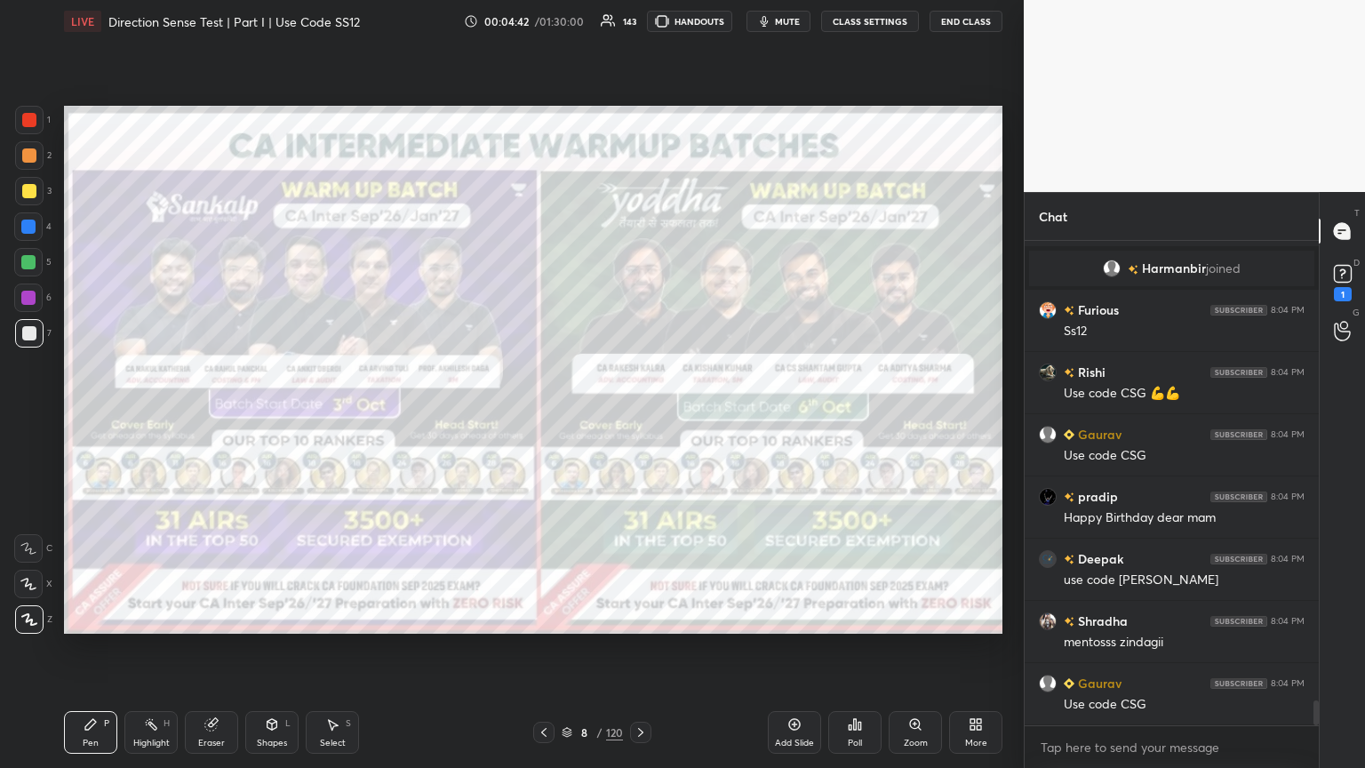
click at [541, 417] on icon at bounding box center [544, 732] width 14 height 14
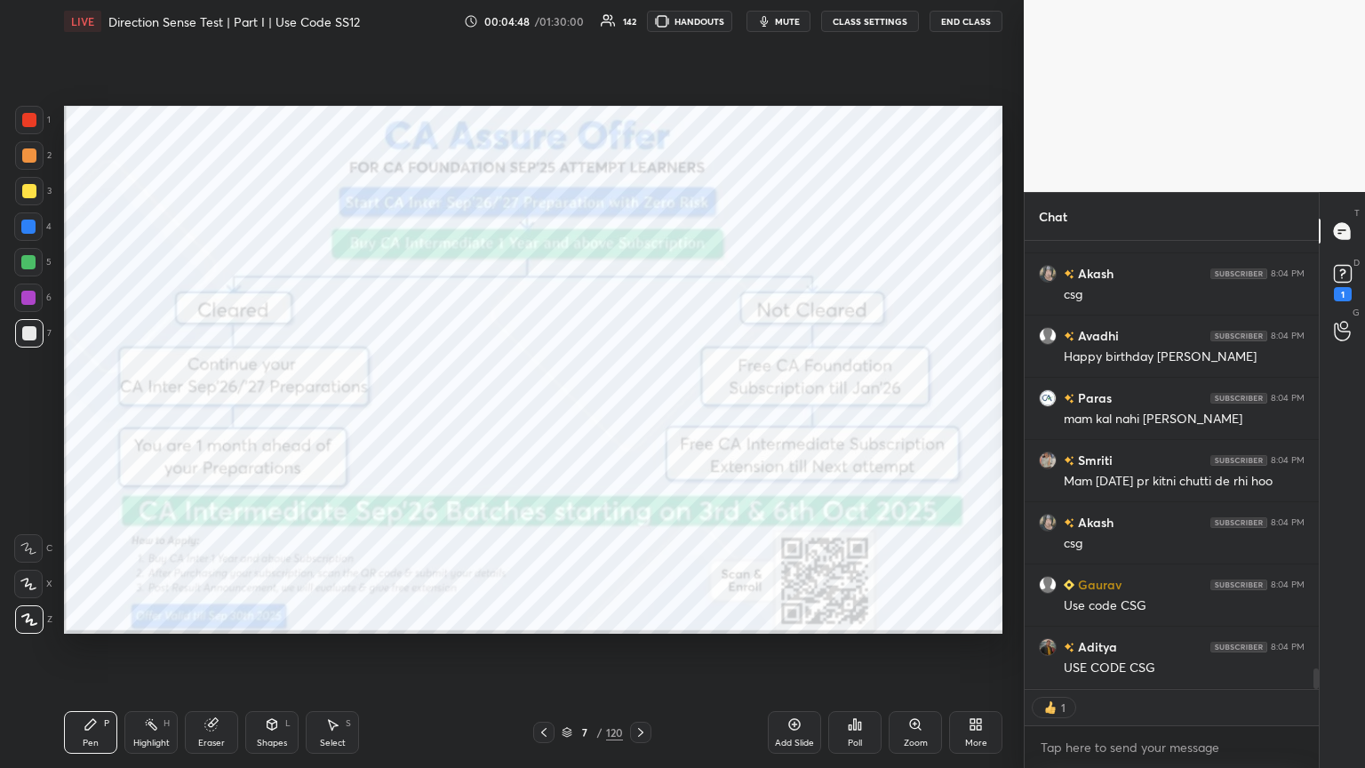
click at [637, 417] on icon at bounding box center [640, 732] width 14 height 14
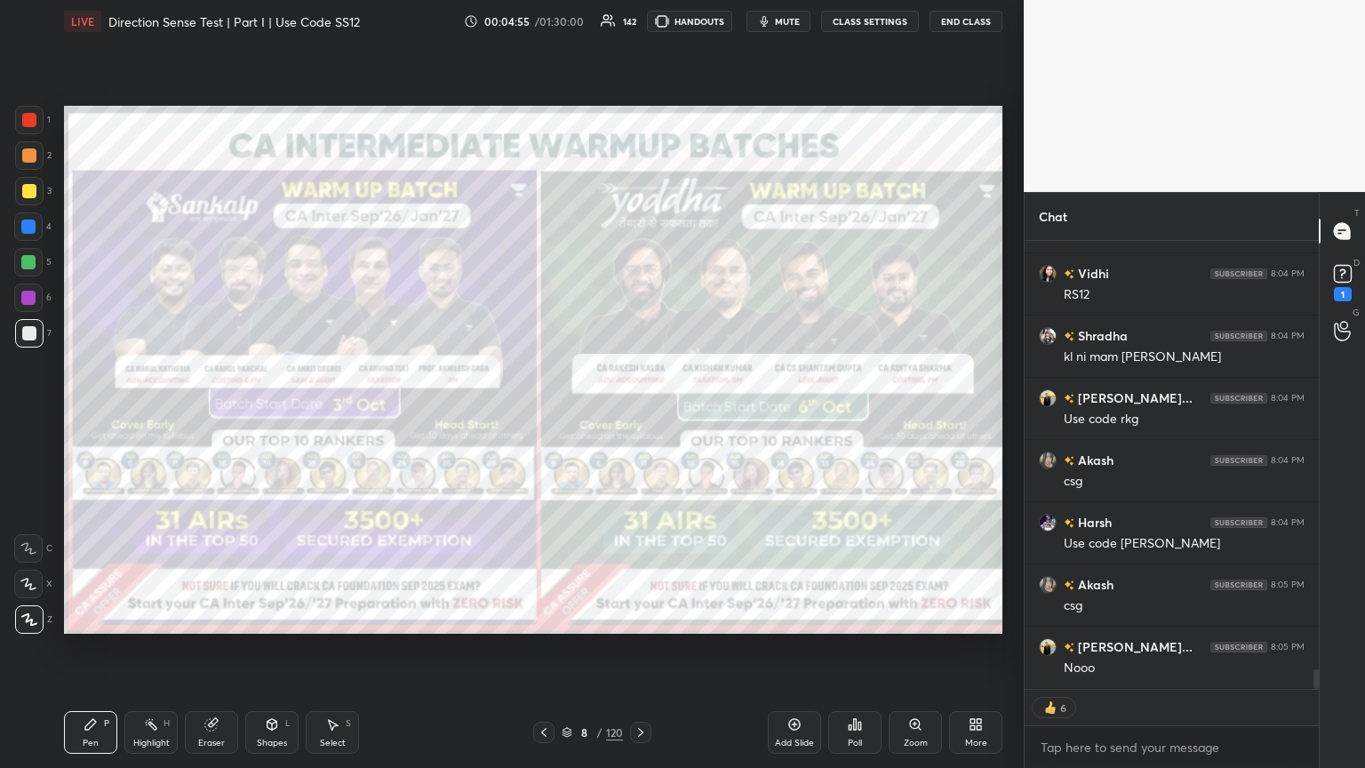
click at [637, 417] on icon at bounding box center [640, 732] width 14 height 14
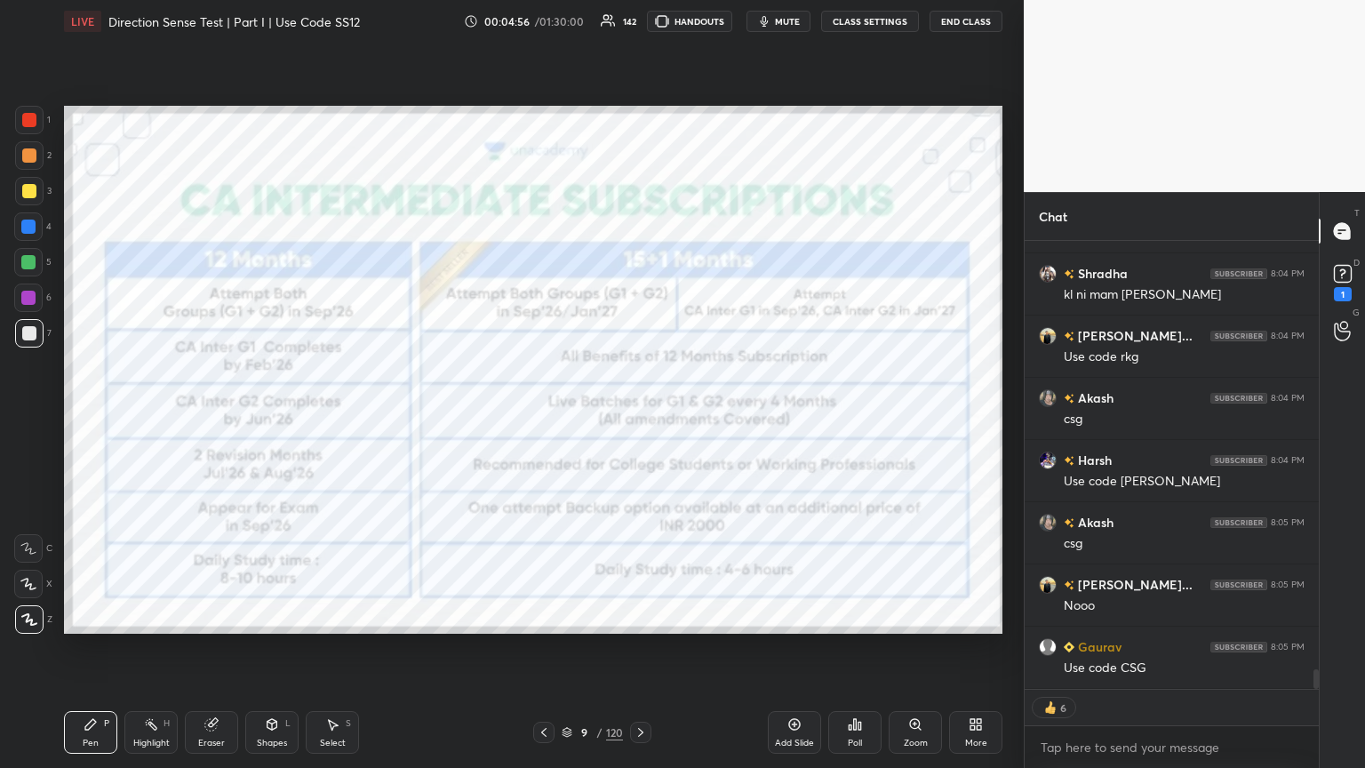
click at [637, 417] on icon at bounding box center [640, 732] width 14 height 14
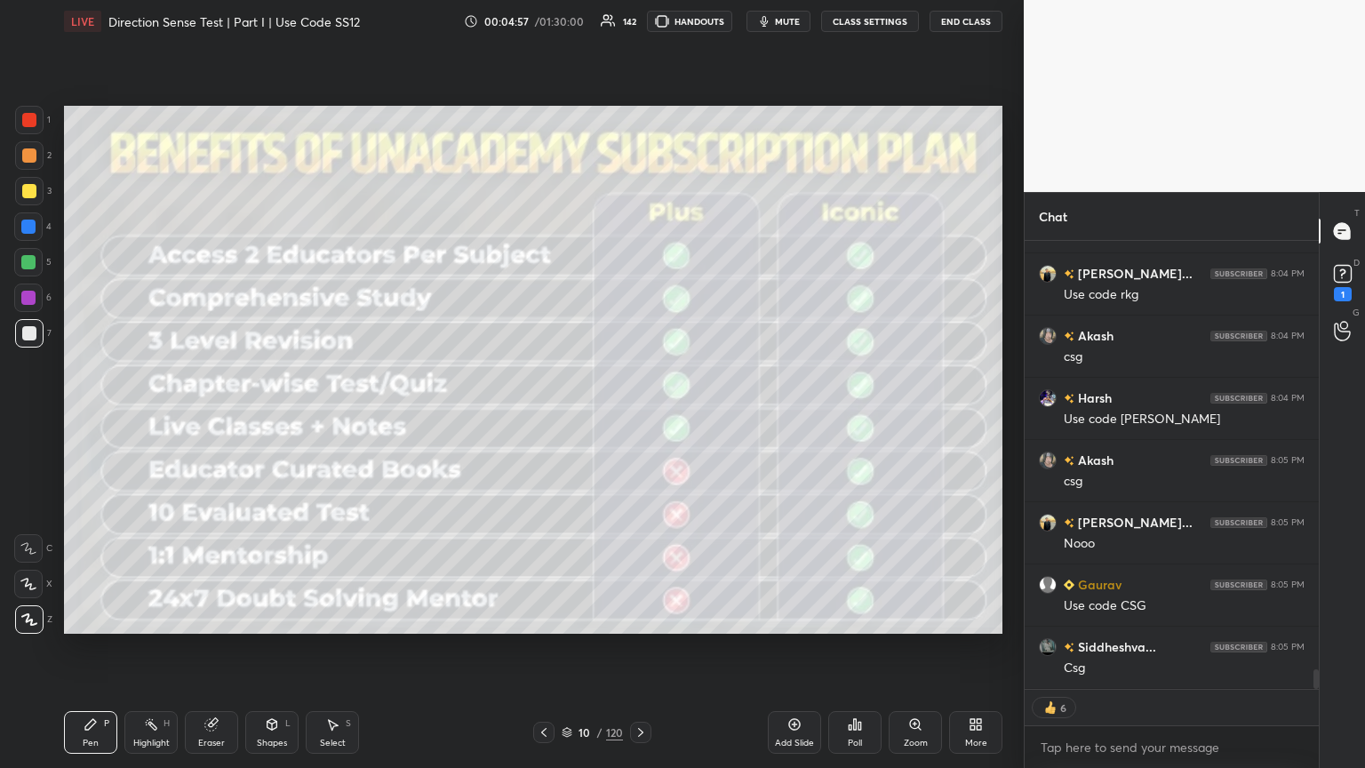
click at [637, 417] on icon at bounding box center [640, 732] width 14 height 14
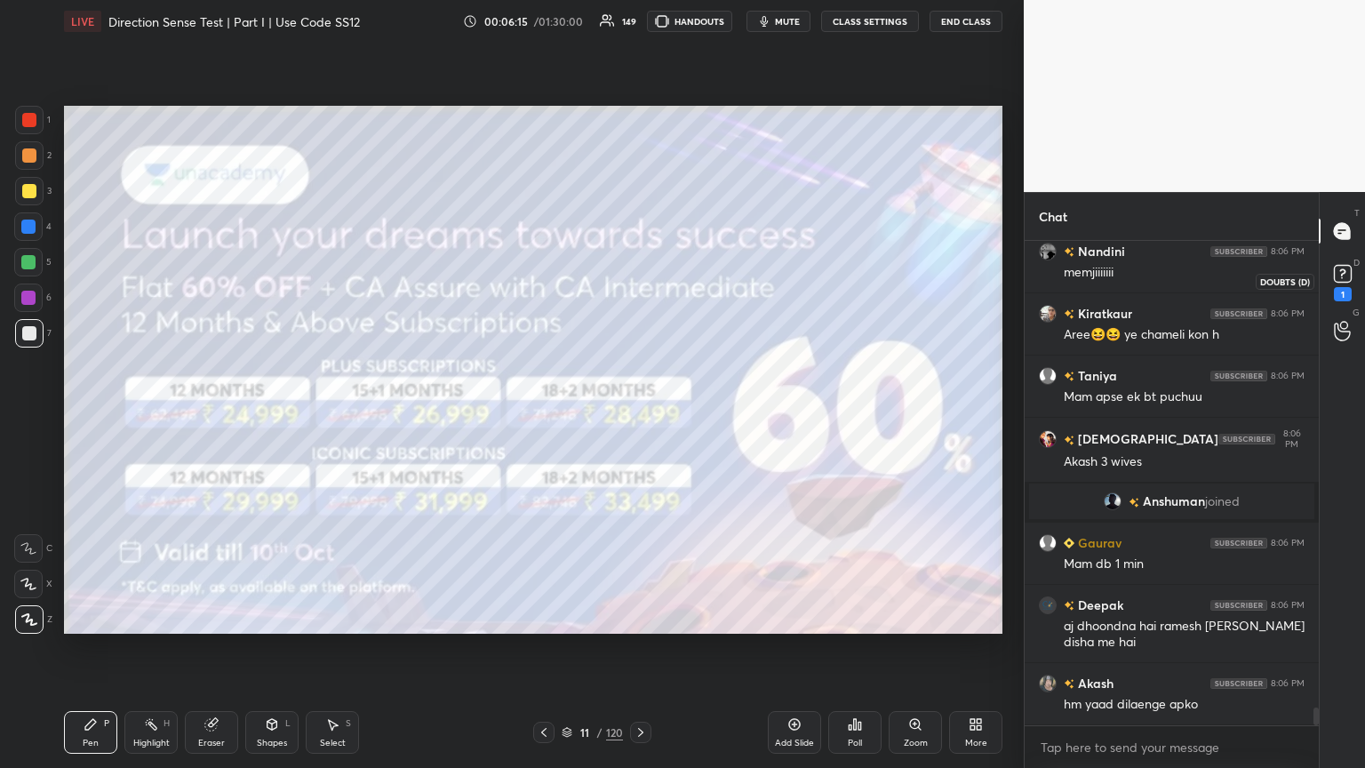
click at [637, 279] on rect at bounding box center [1341, 274] width 17 height 17
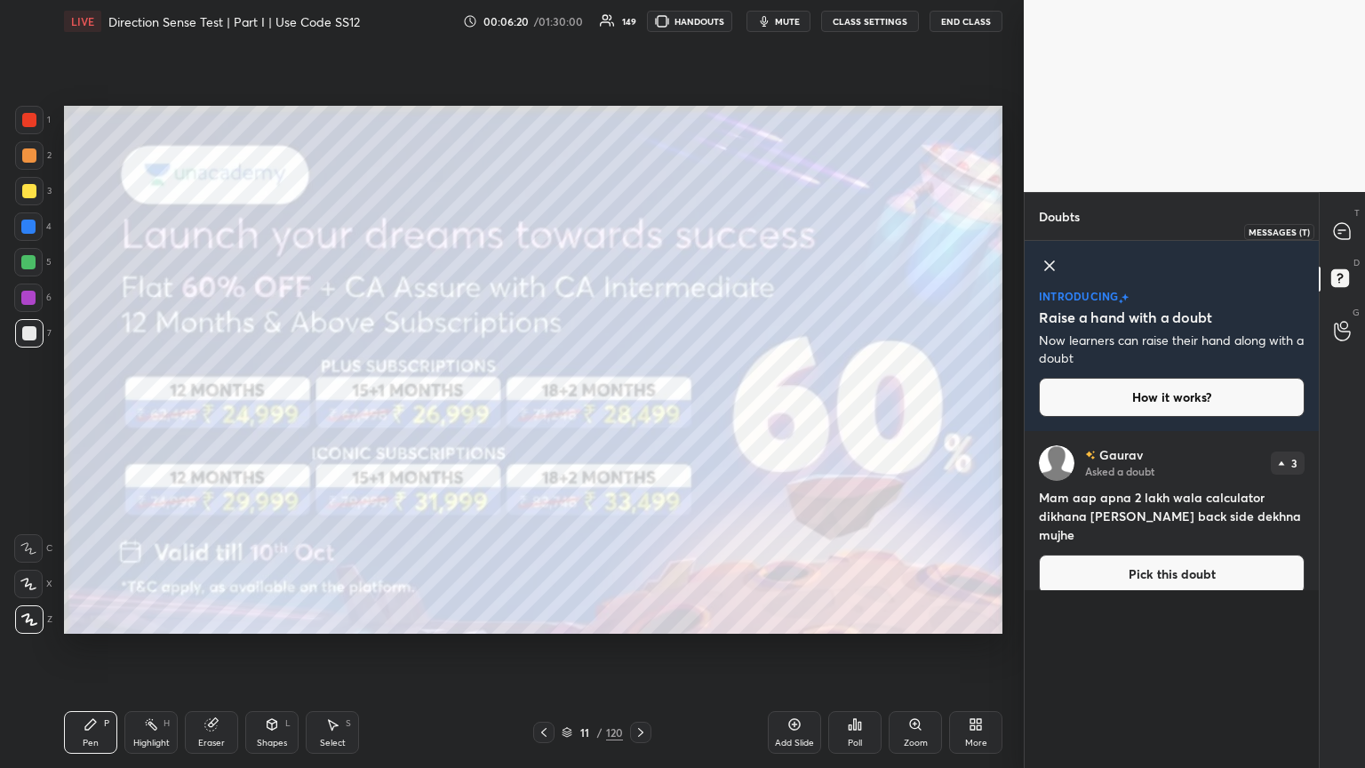
click at [637, 231] on icon at bounding box center [1341, 231] width 16 height 16
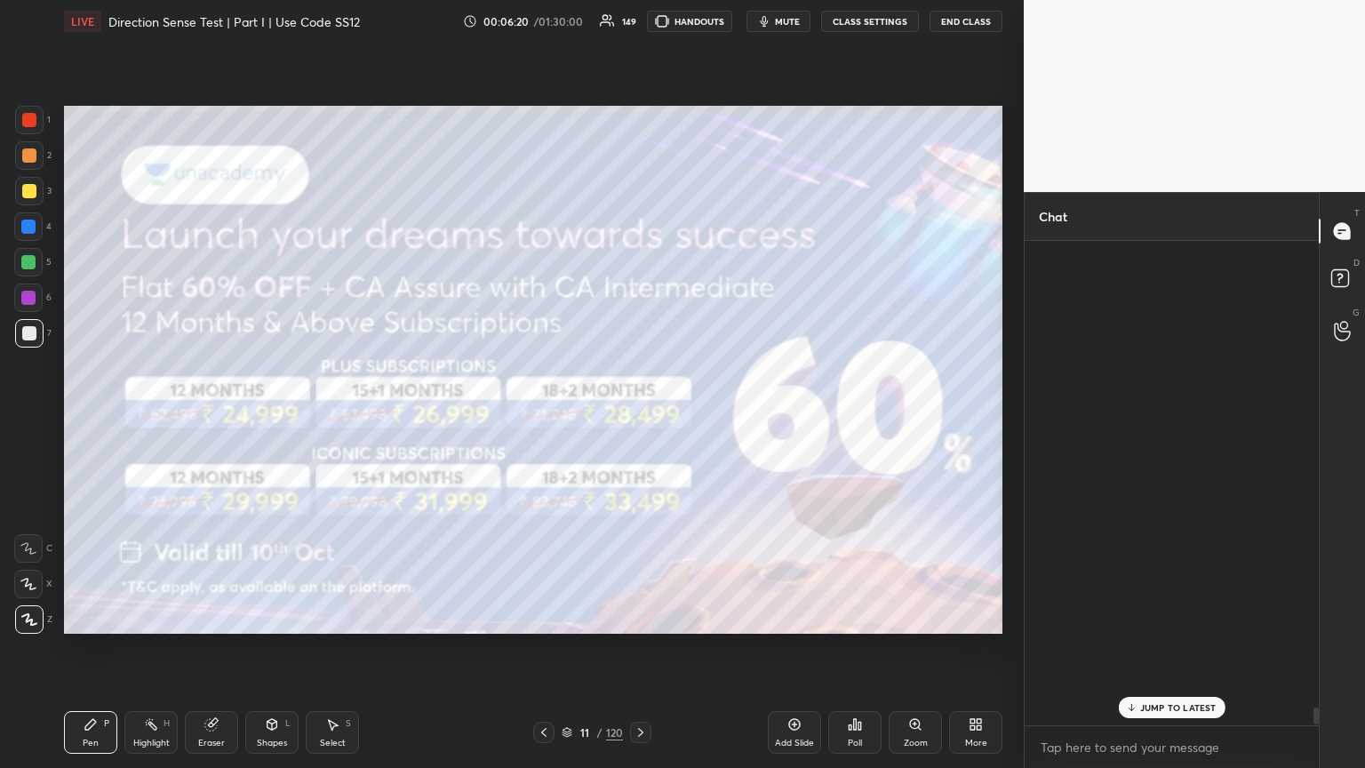
scroll to position [13145, 0]
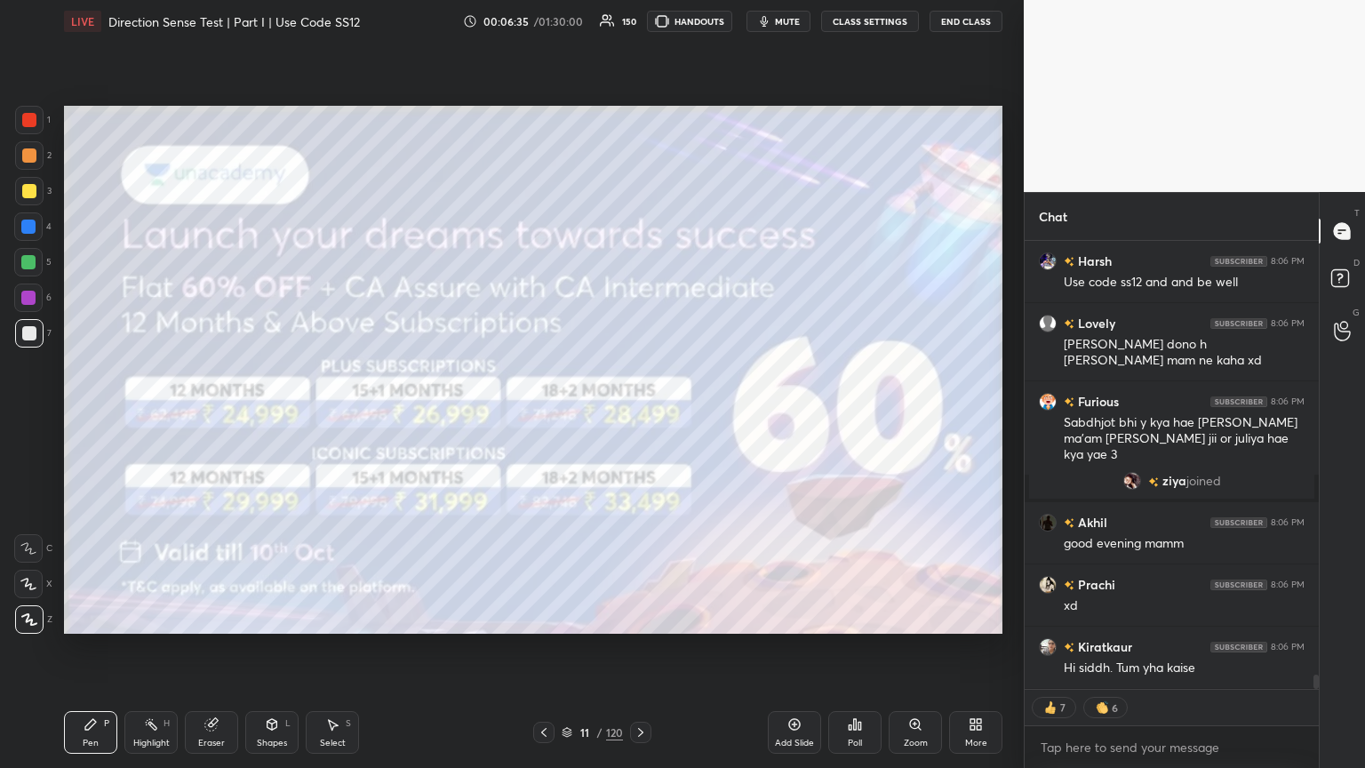
click at [637, 417] on icon at bounding box center [640, 732] width 5 height 9
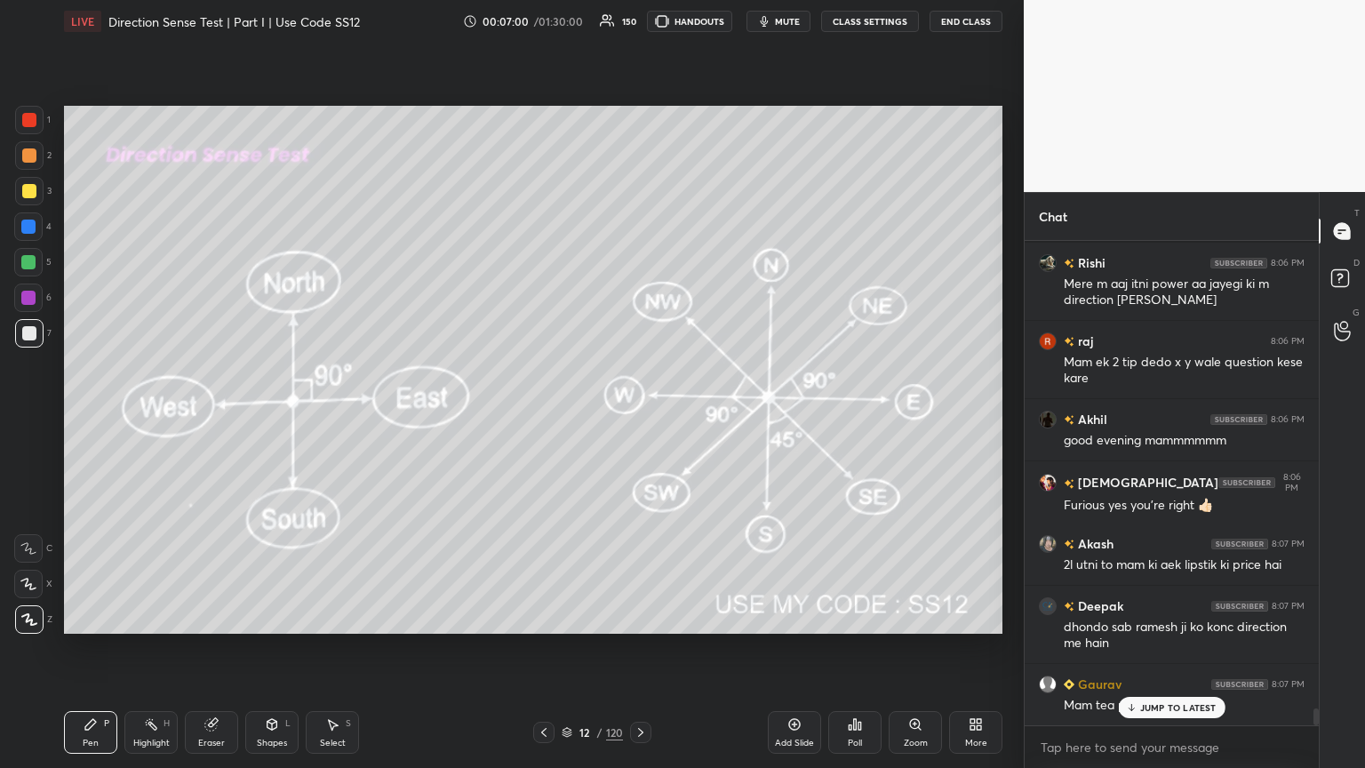
click at [637, 417] on div "Add Slide" at bounding box center [794, 742] width 39 height 9
click at [273, 417] on div "Shapes L" at bounding box center [271, 732] width 53 height 43
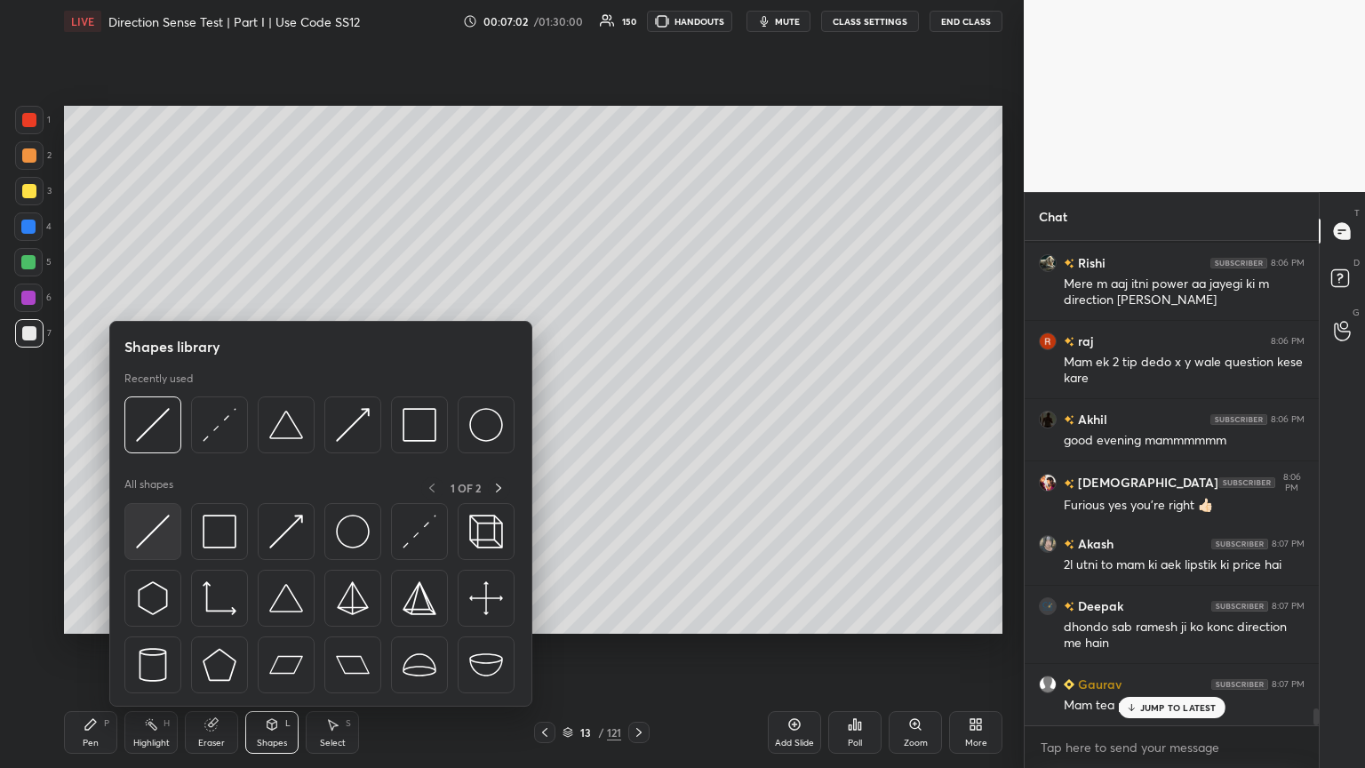
click at [153, 417] on img at bounding box center [153, 531] width 34 height 34
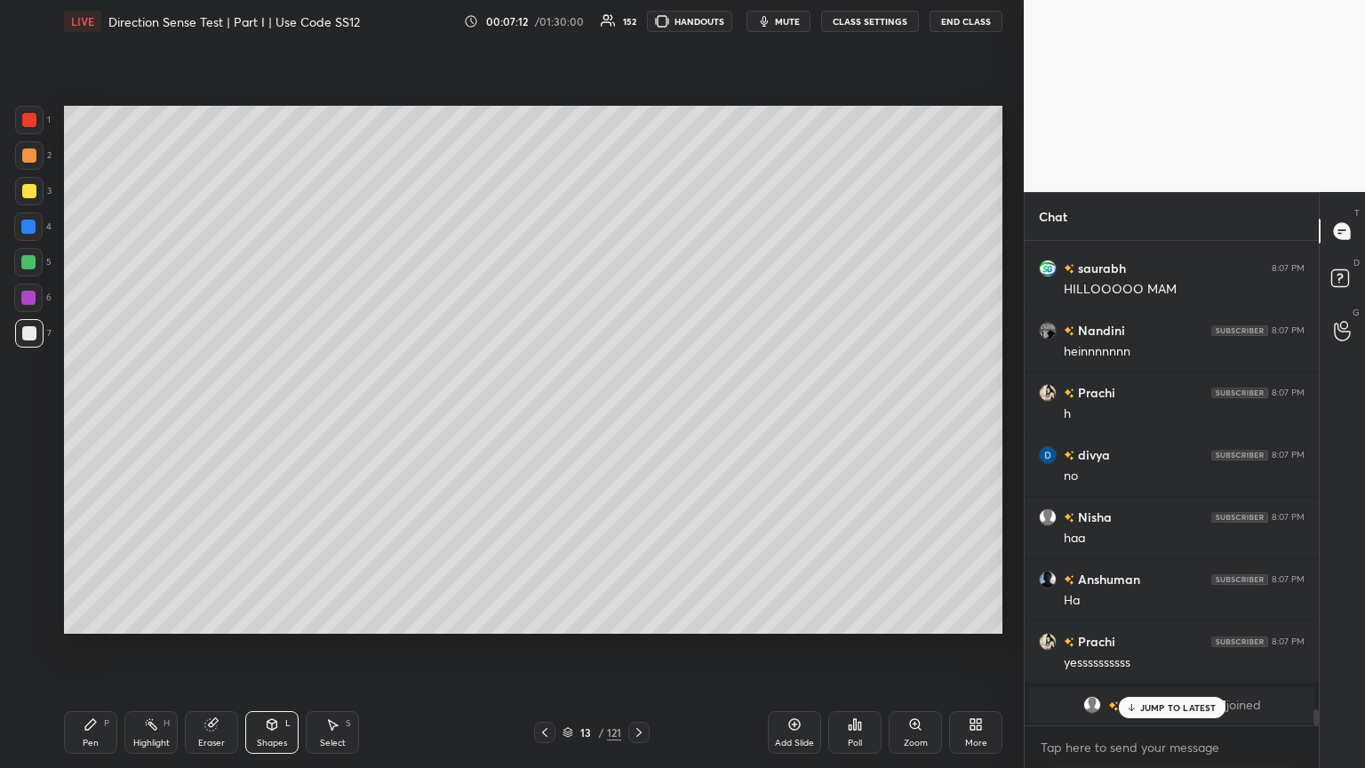
click at [283, 417] on div "Shapes L" at bounding box center [271, 732] width 53 height 43
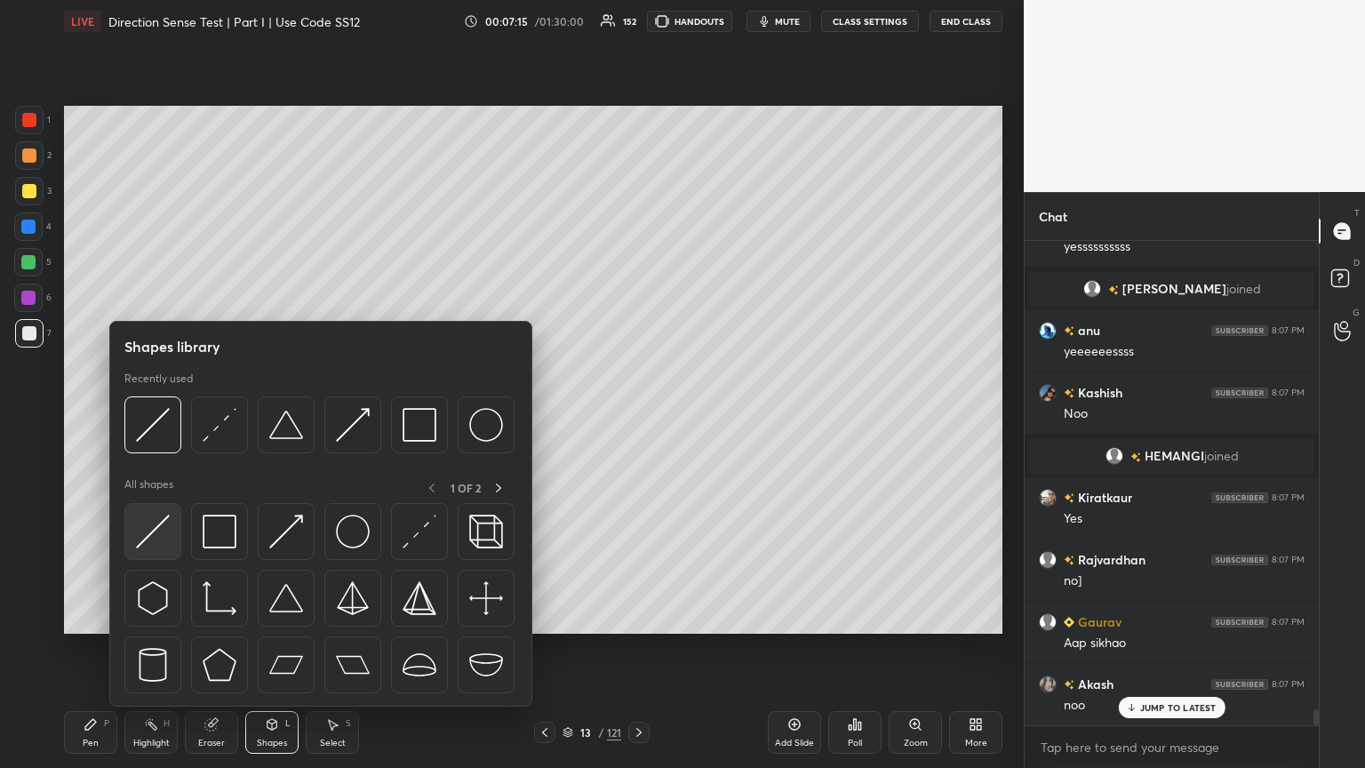
click at [152, 417] on img at bounding box center [153, 531] width 34 height 34
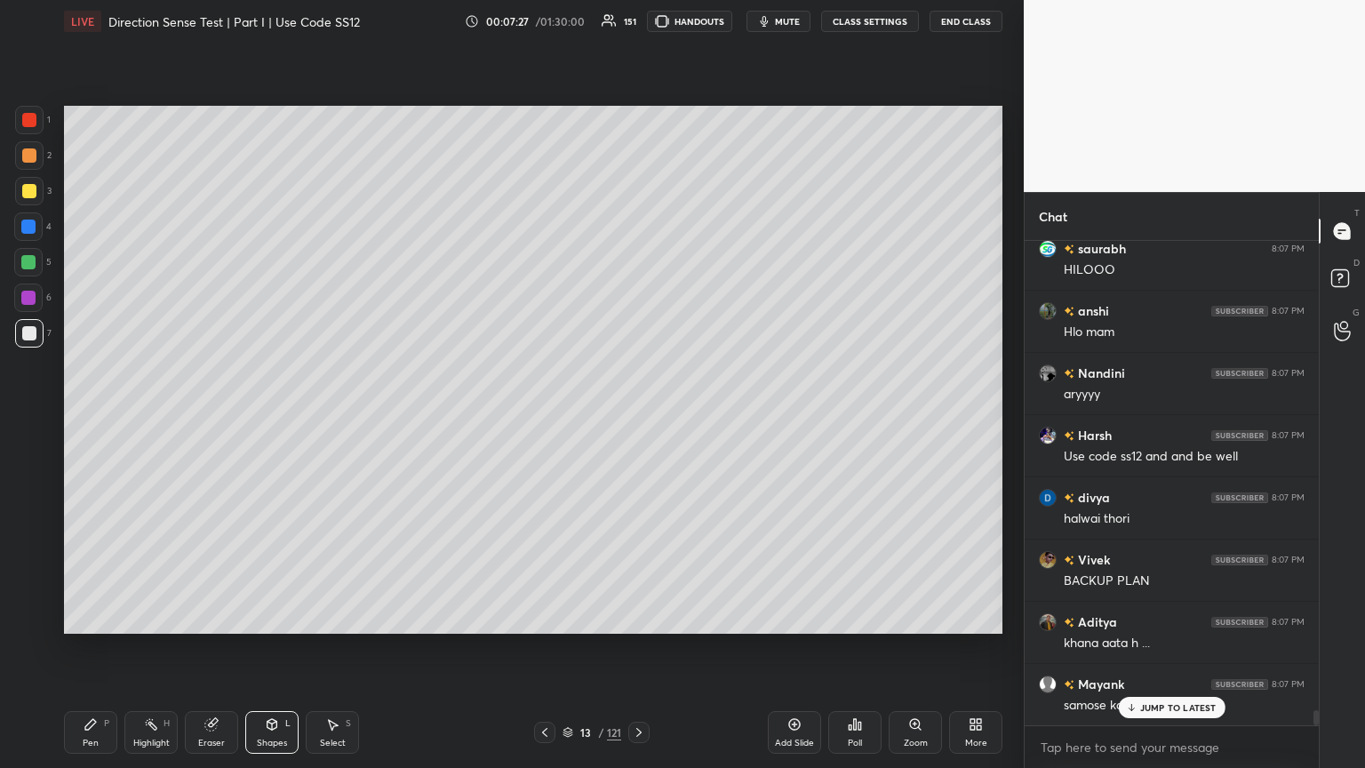
drag, startPoint x: 282, startPoint y: 736, endPoint x: 288, endPoint y: 715, distance: 21.4
click at [283, 417] on div "Shapes L" at bounding box center [271, 732] width 53 height 43
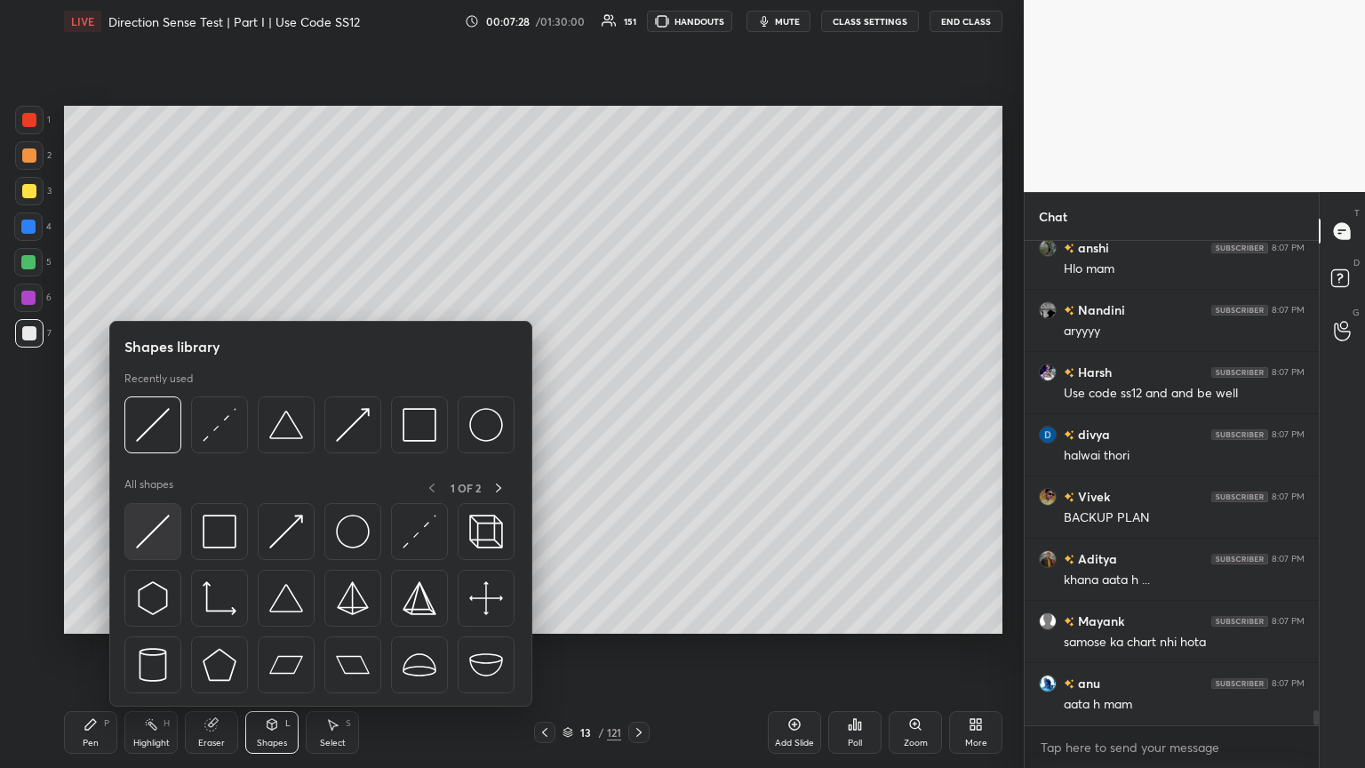
click at [156, 417] on img at bounding box center [153, 531] width 34 height 34
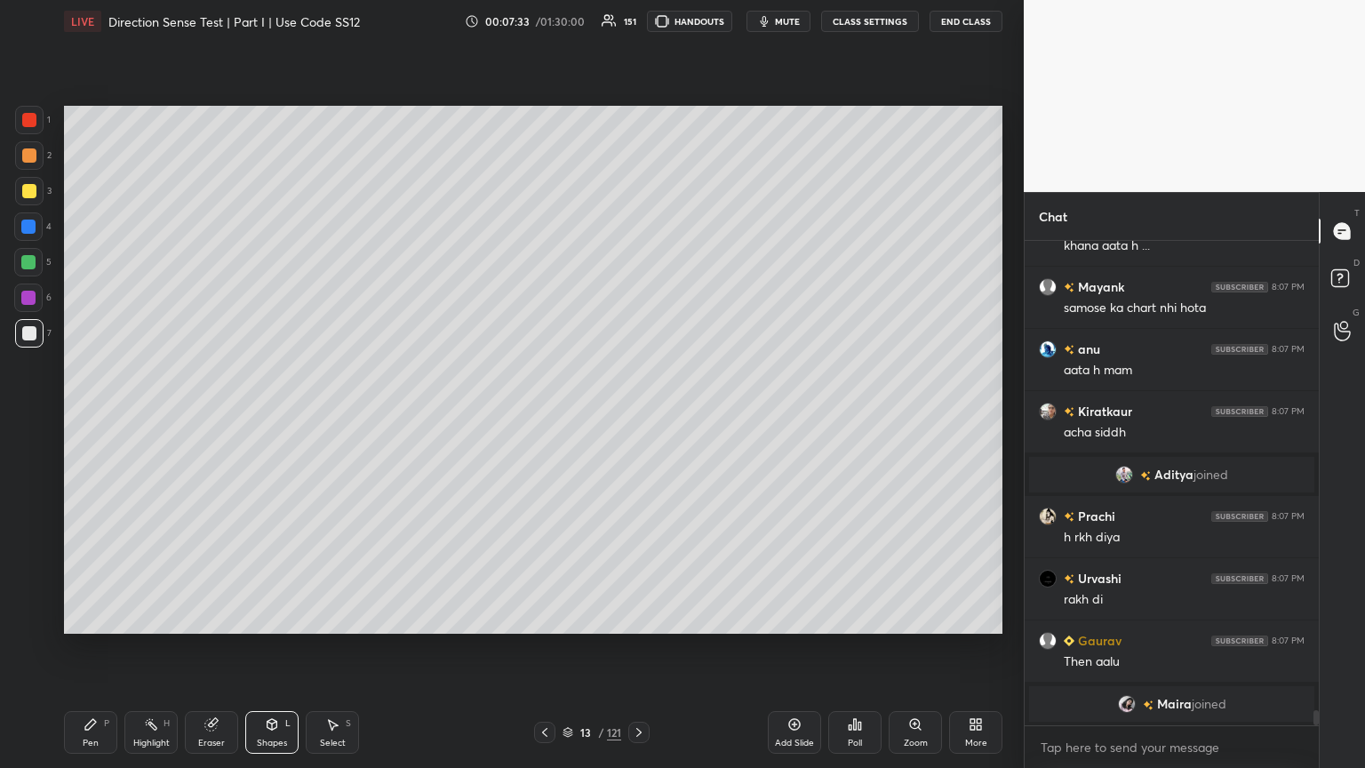
click at [77, 417] on div "Pen P" at bounding box center [90, 732] width 53 height 43
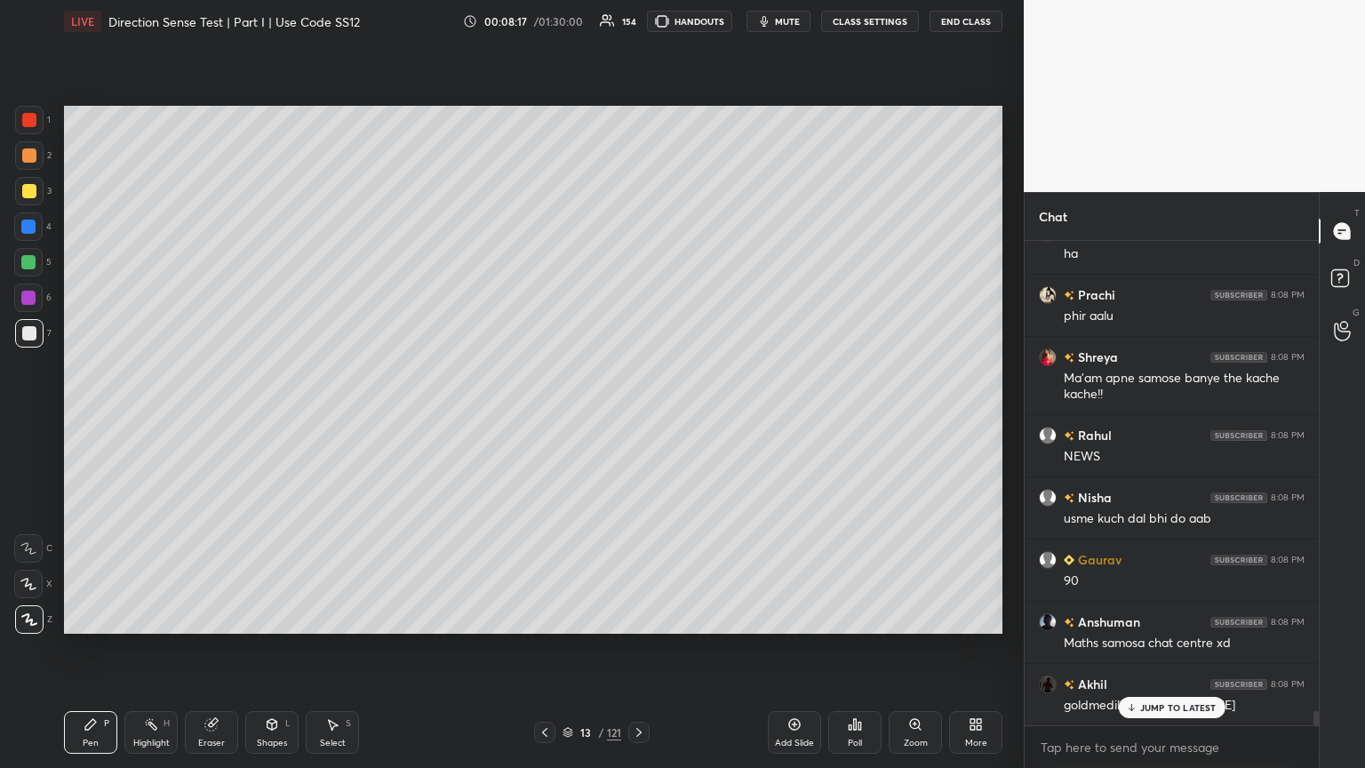
scroll to position [16506, 0]
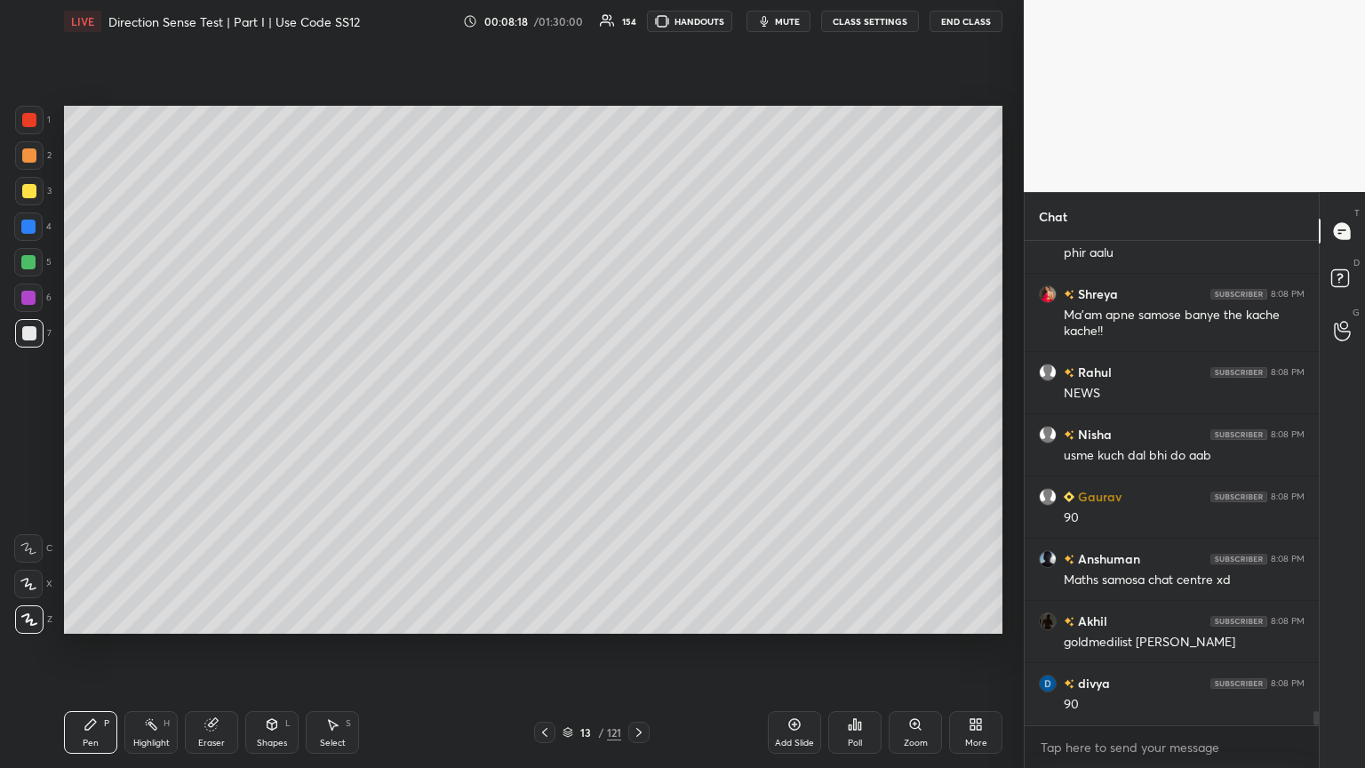
click at [28, 335] on div at bounding box center [29, 333] width 14 height 14
click at [275, 417] on icon at bounding box center [272, 724] width 10 height 11
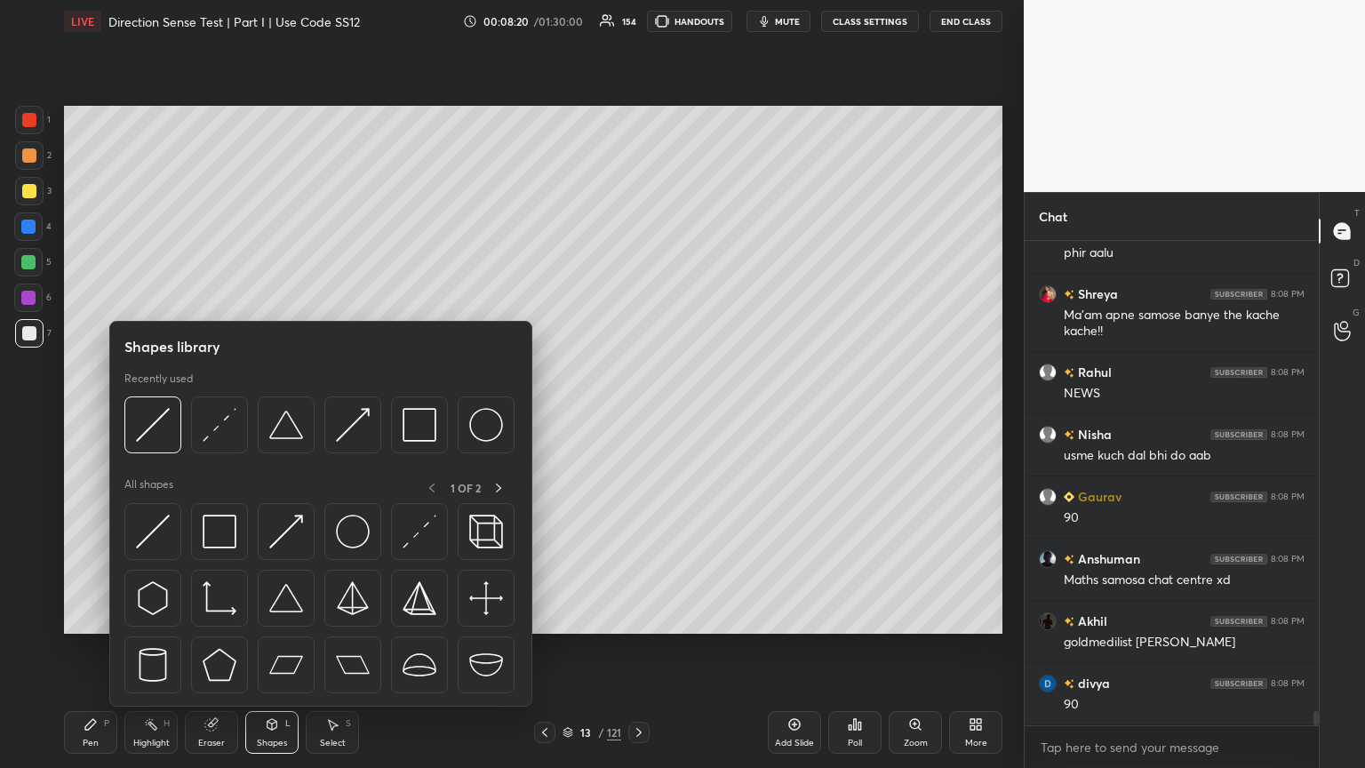
scroll to position [16567, 0]
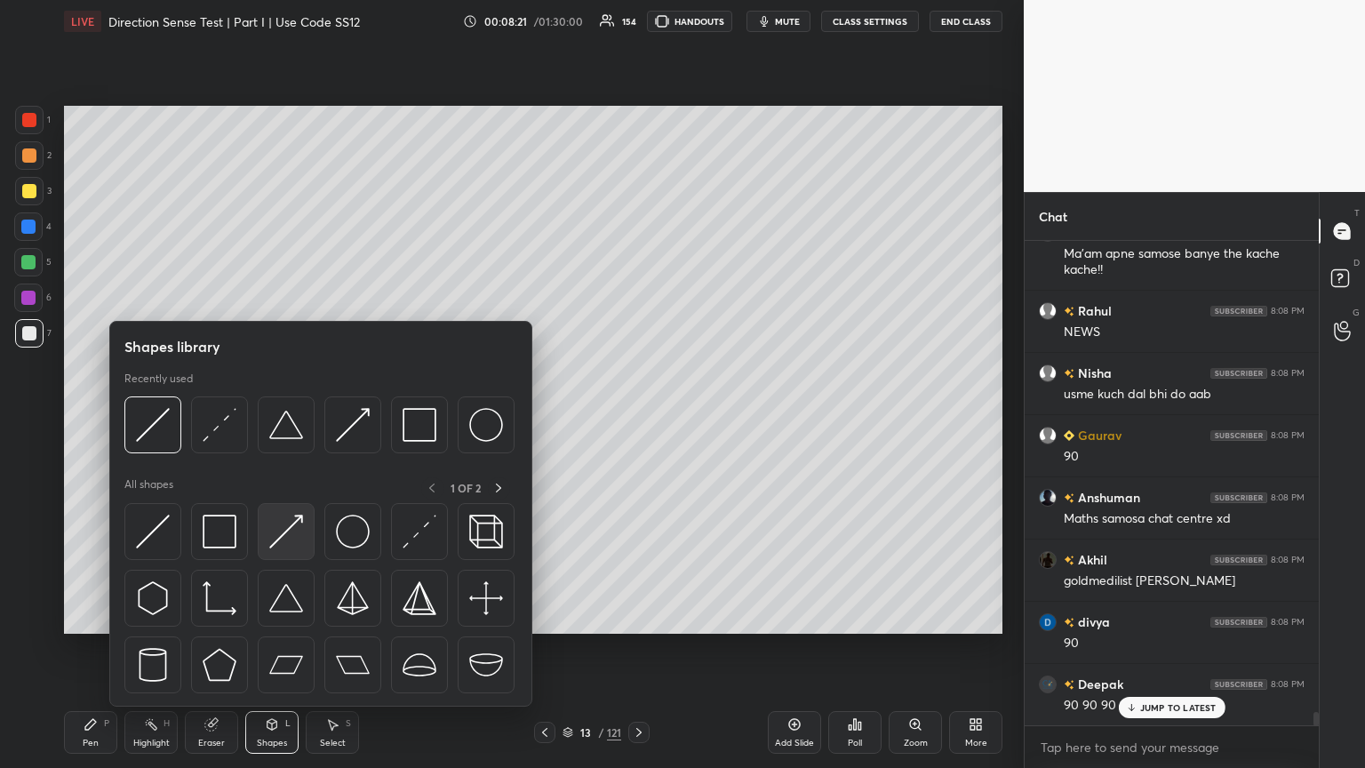
click at [285, 417] on img at bounding box center [286, 531] width 34 height 34
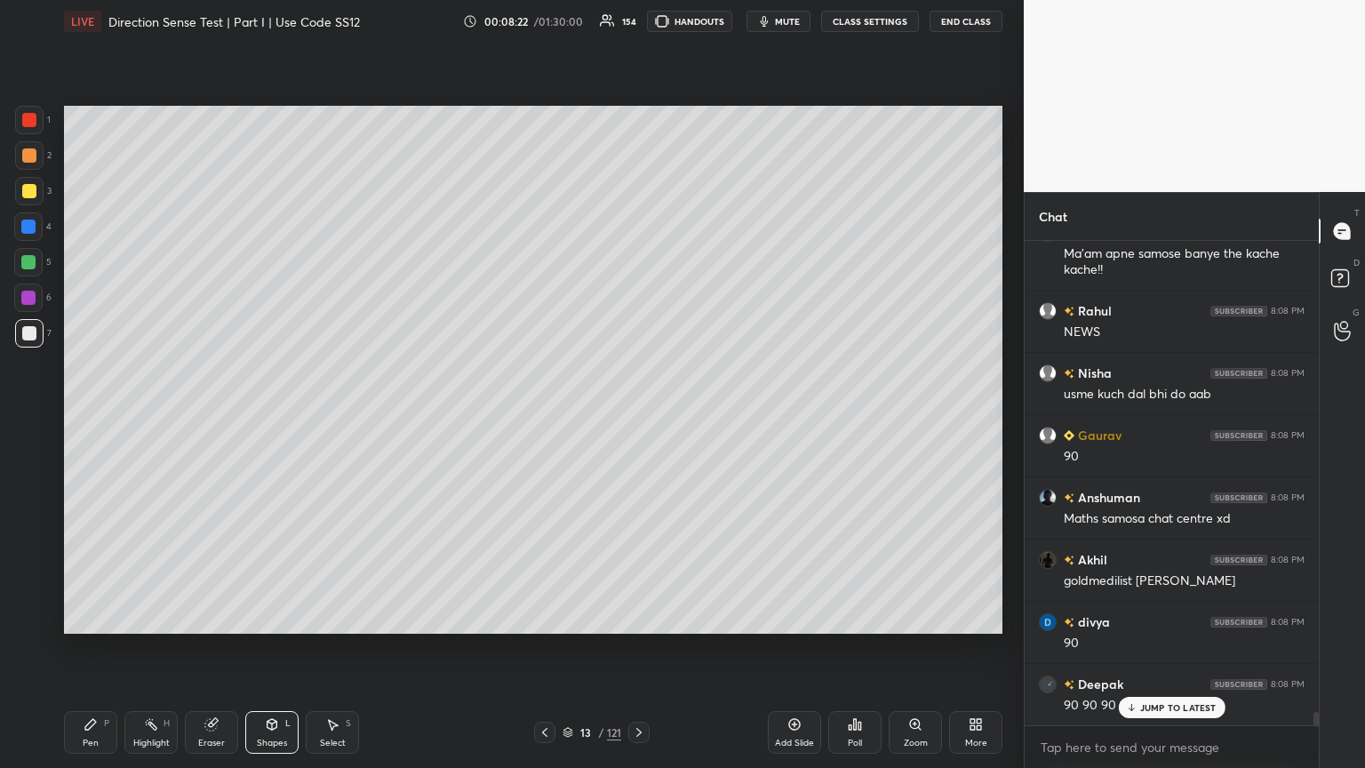
scroll to position [16630, 0]
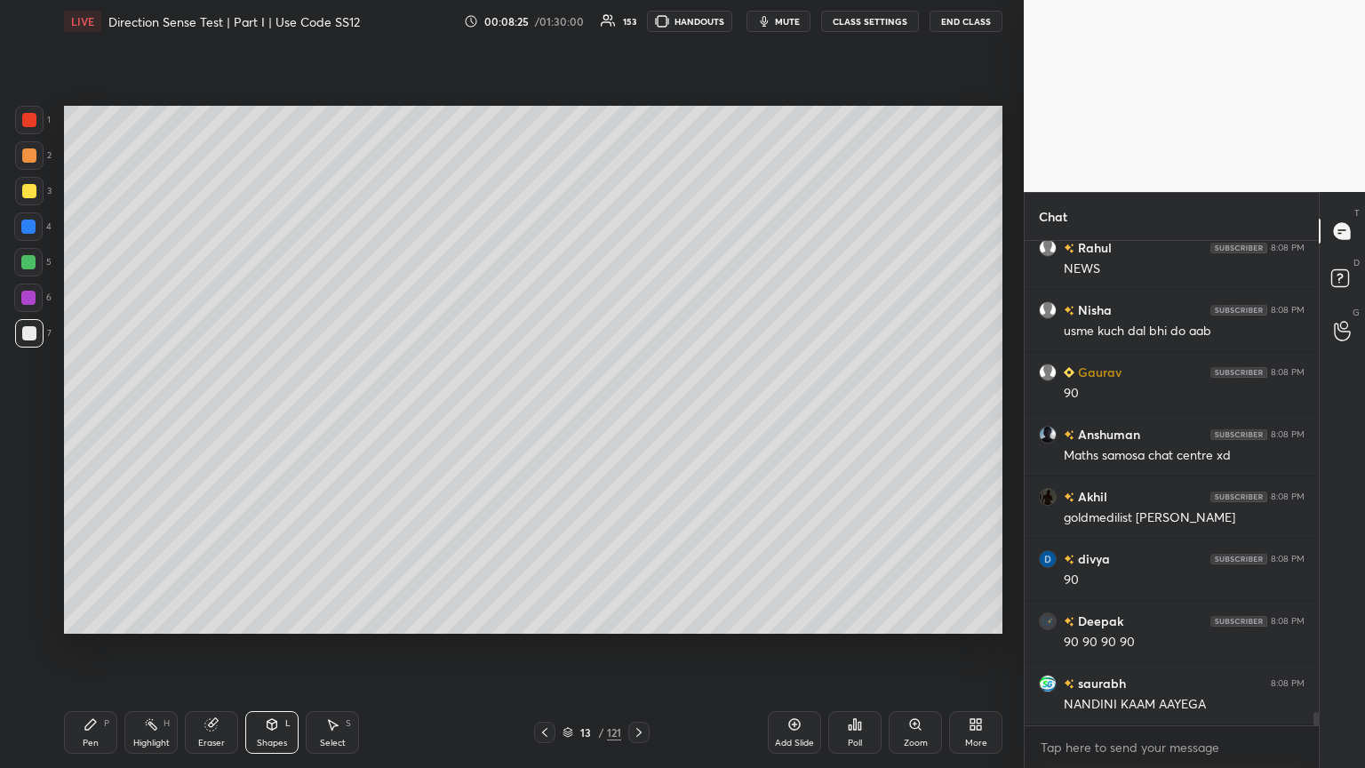
click at [96, 417] on div "Pen P" at bounding box center [90, 732] width 53 height 43
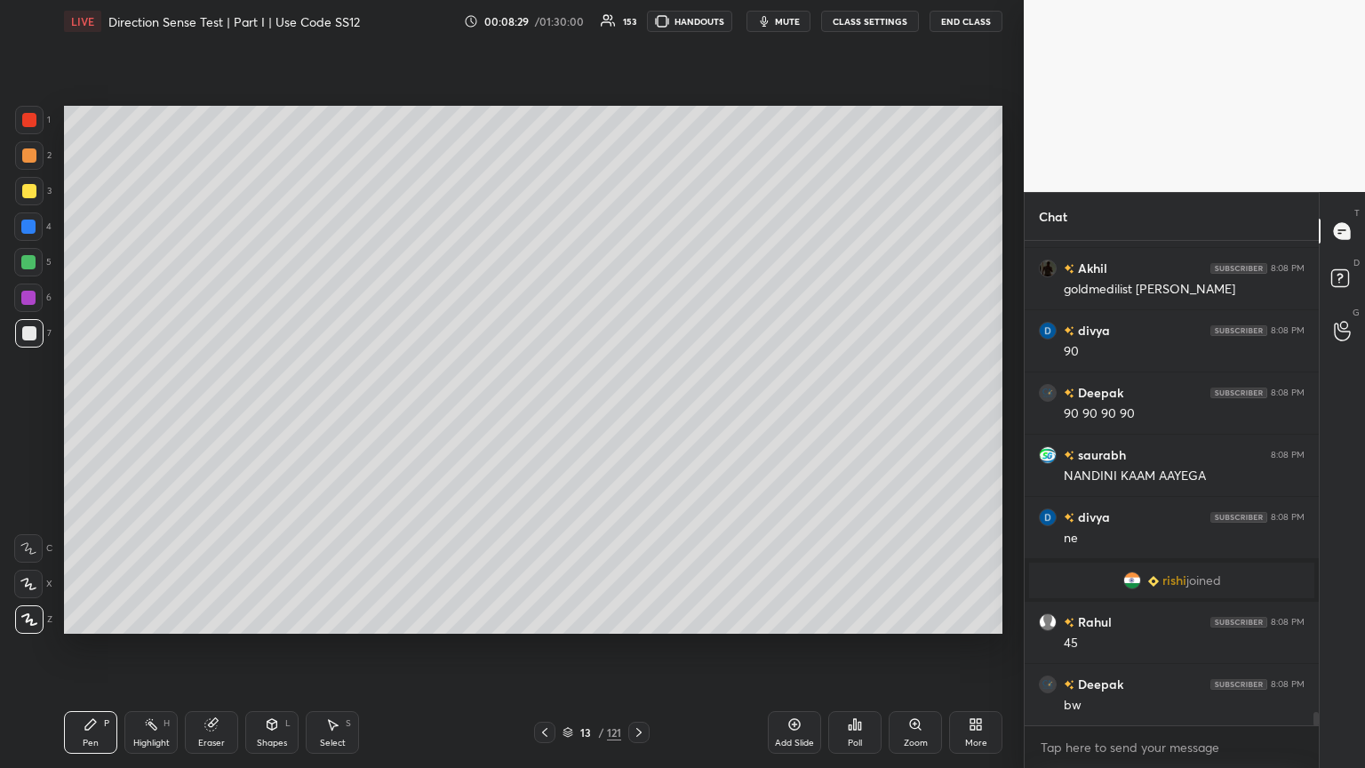
scroll to position [16922, 0]
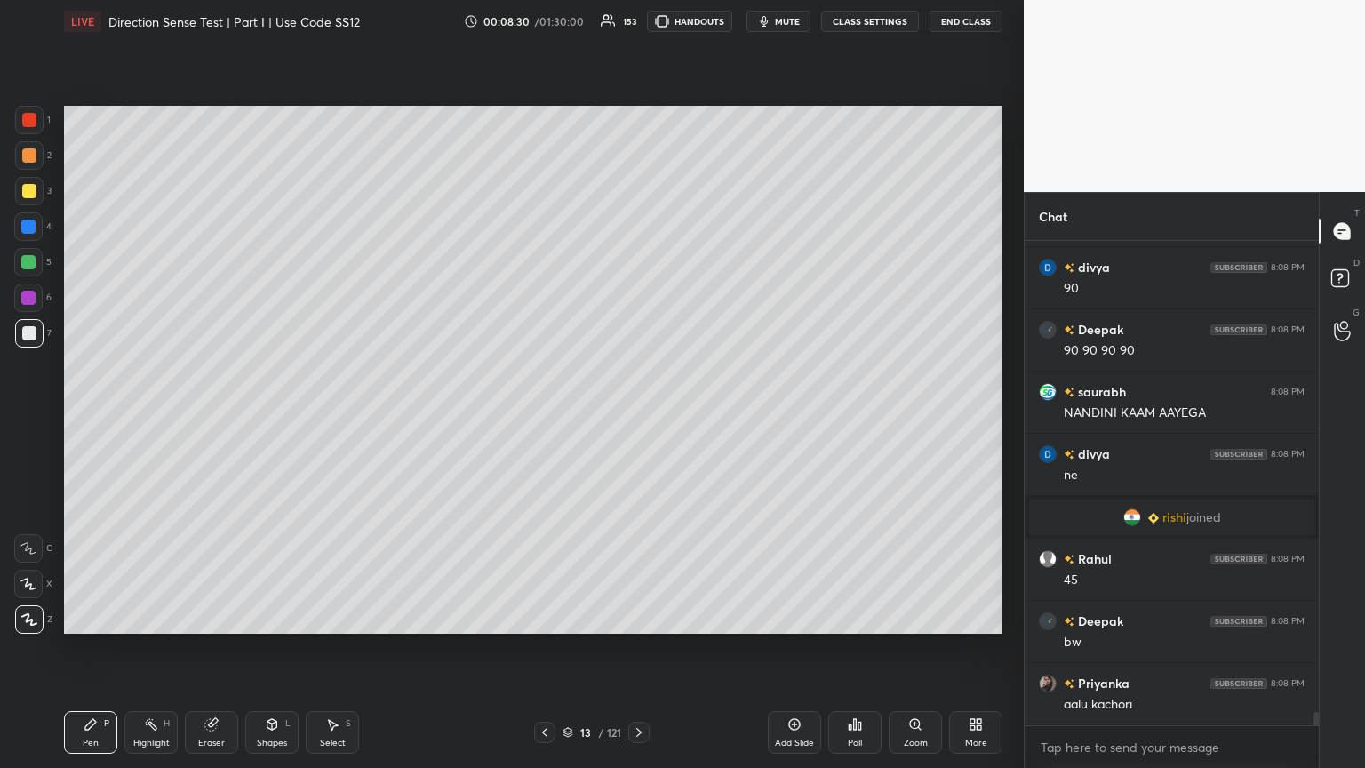
click at [267, 417] on div "Shapes" at bounding box center [272, 742] width 30 height 9
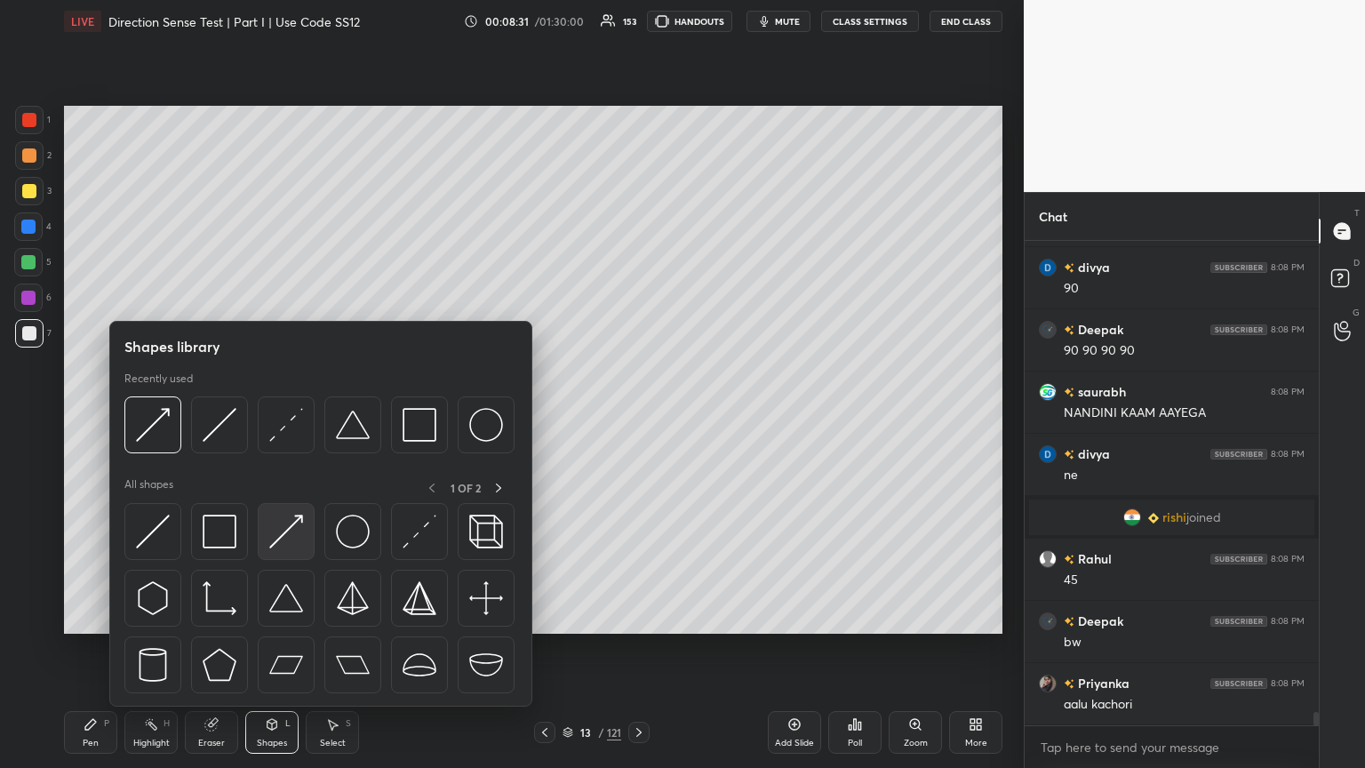
click at [291, 417] on img at bounding box center [286, 531] width 34 height 34
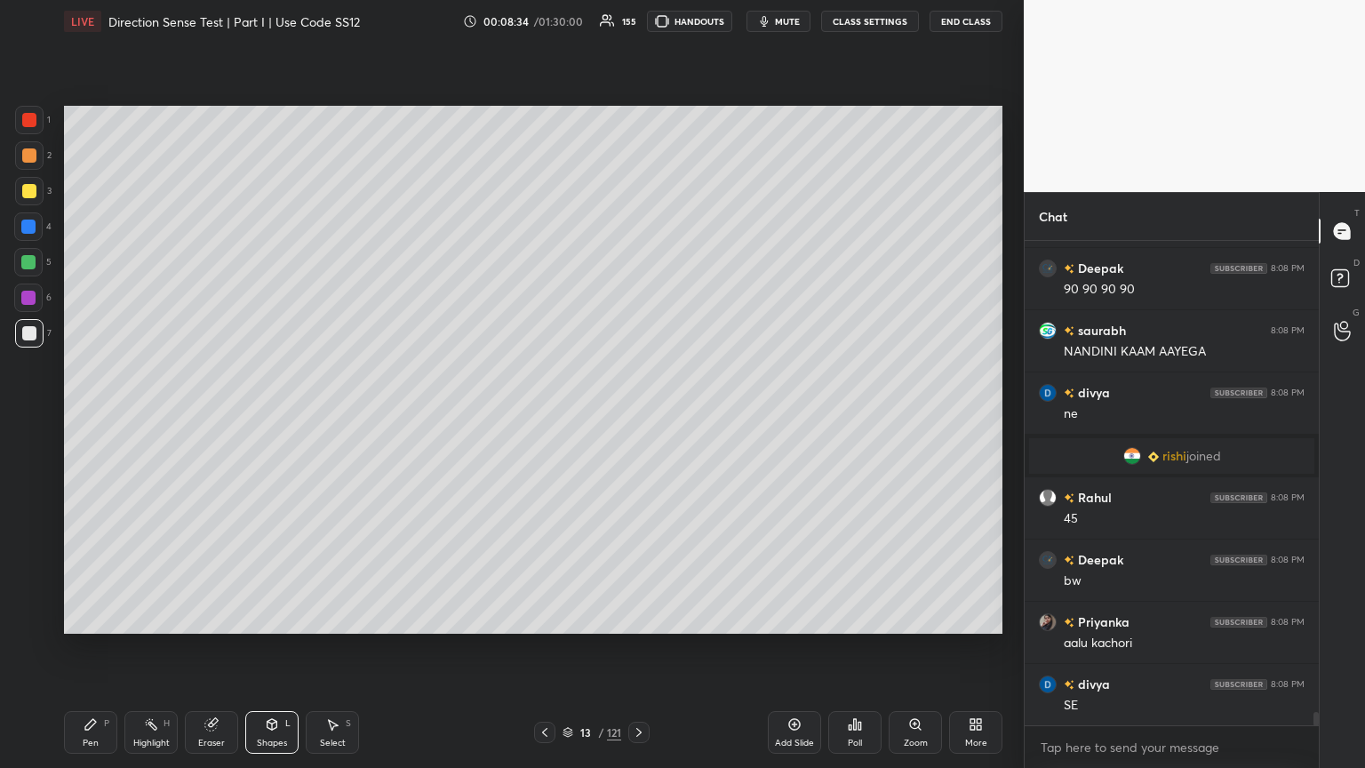
scroll to position [17185, 0]
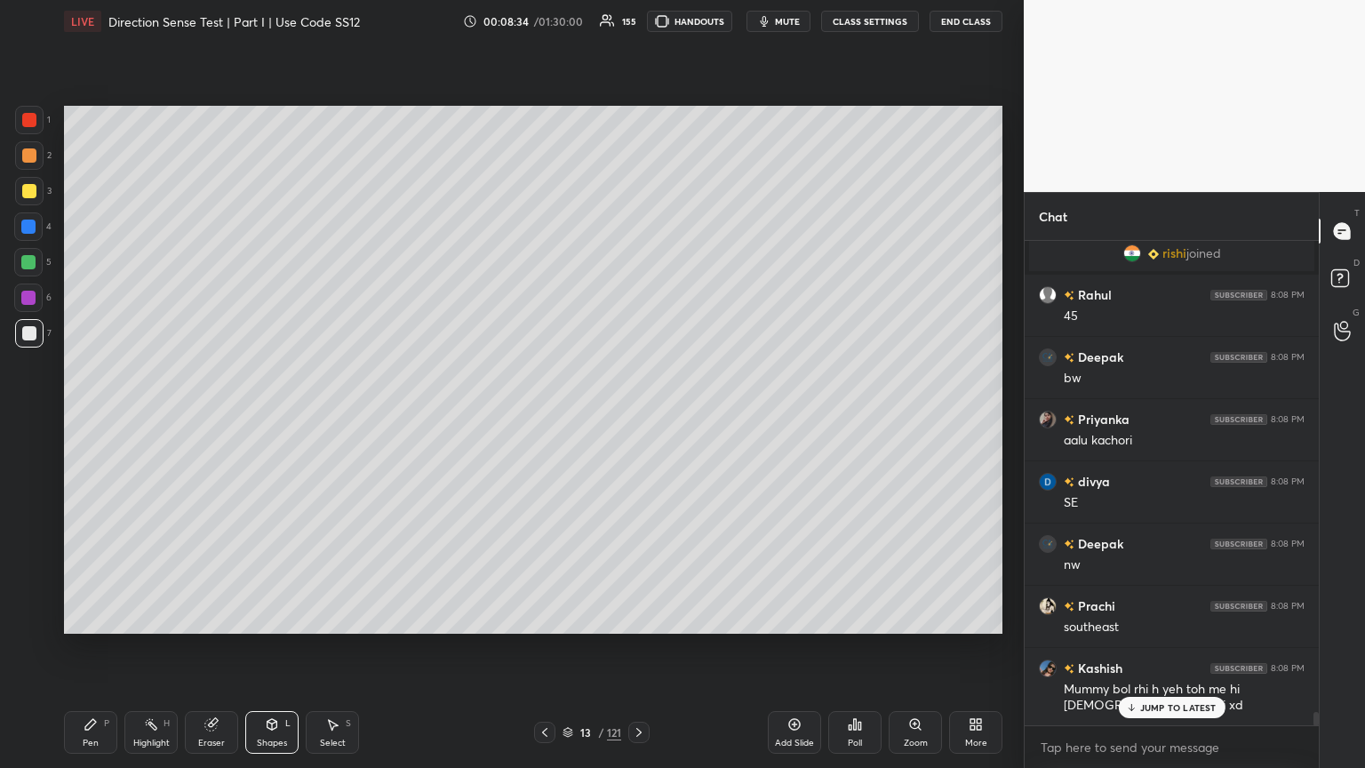
click at [96, 417] on icon at bounding box center [91, 724] width 14 height 14
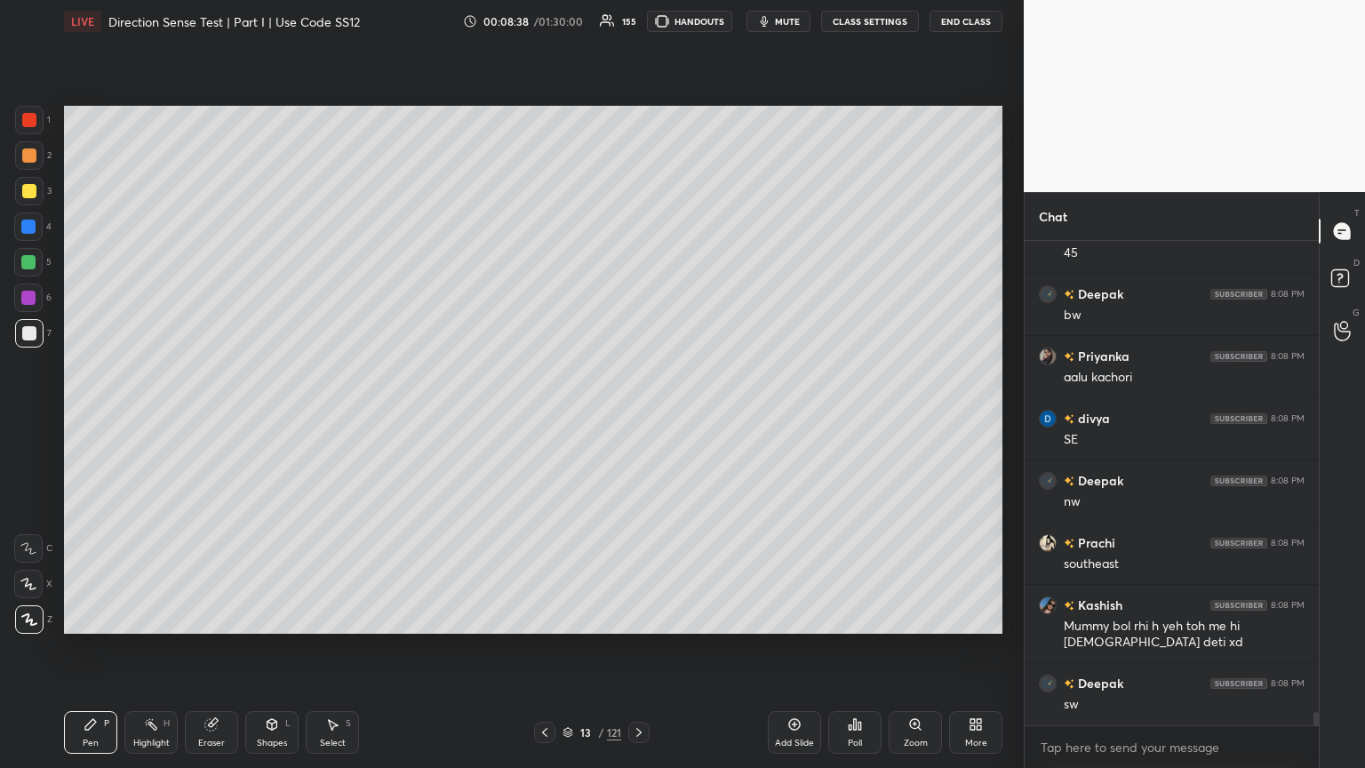
click at [276, 417] on div "Shapes L" at bounding box center [271, 732] width 53 height 43
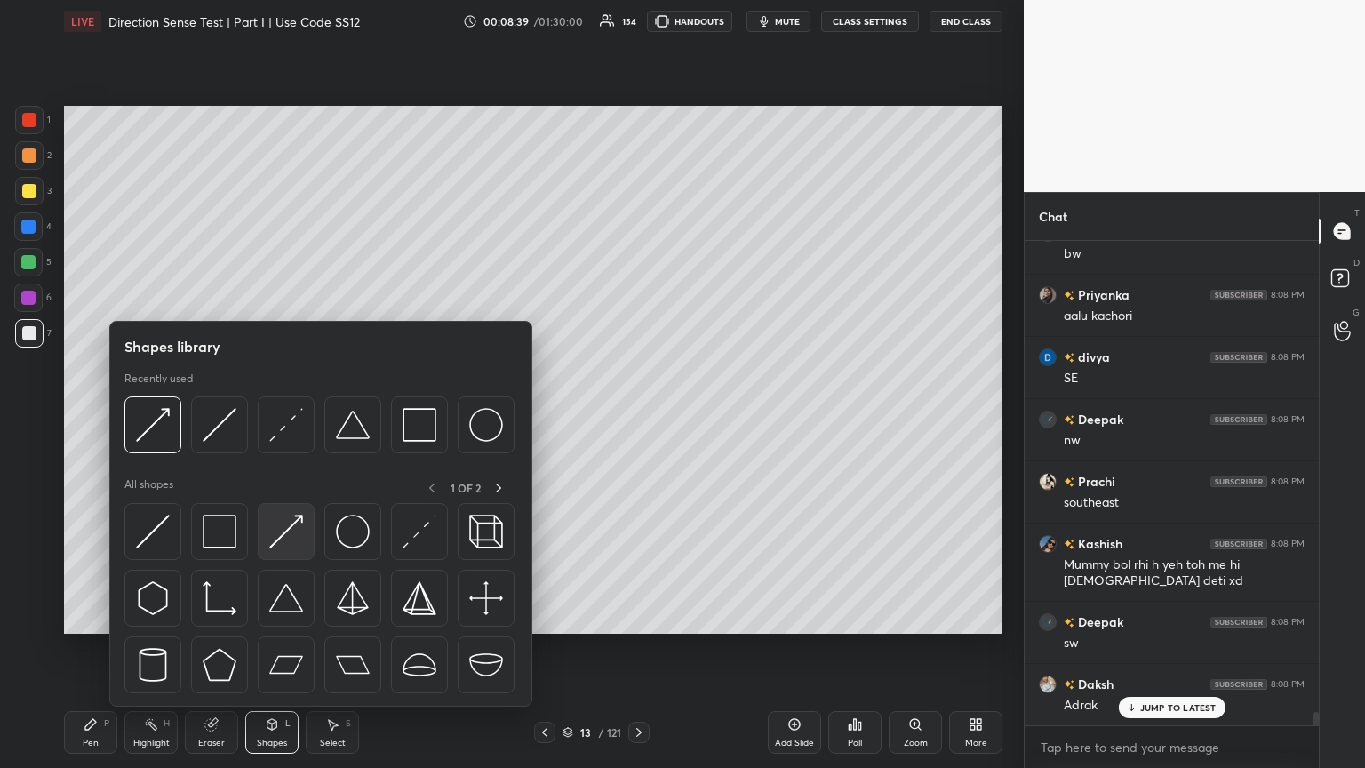
click at [283, 417] on img at bounding box center [286, 531] width 34 height 34
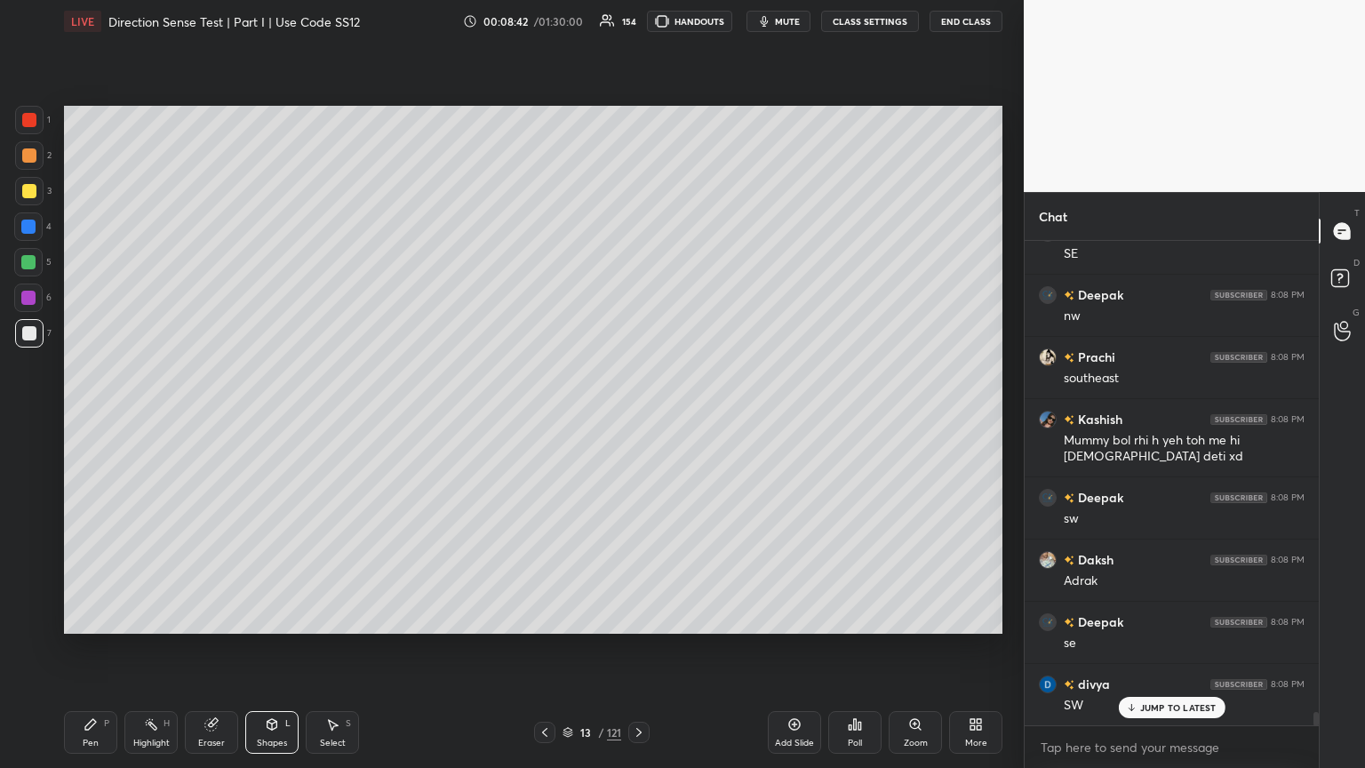
scroll to position [17497, 0]
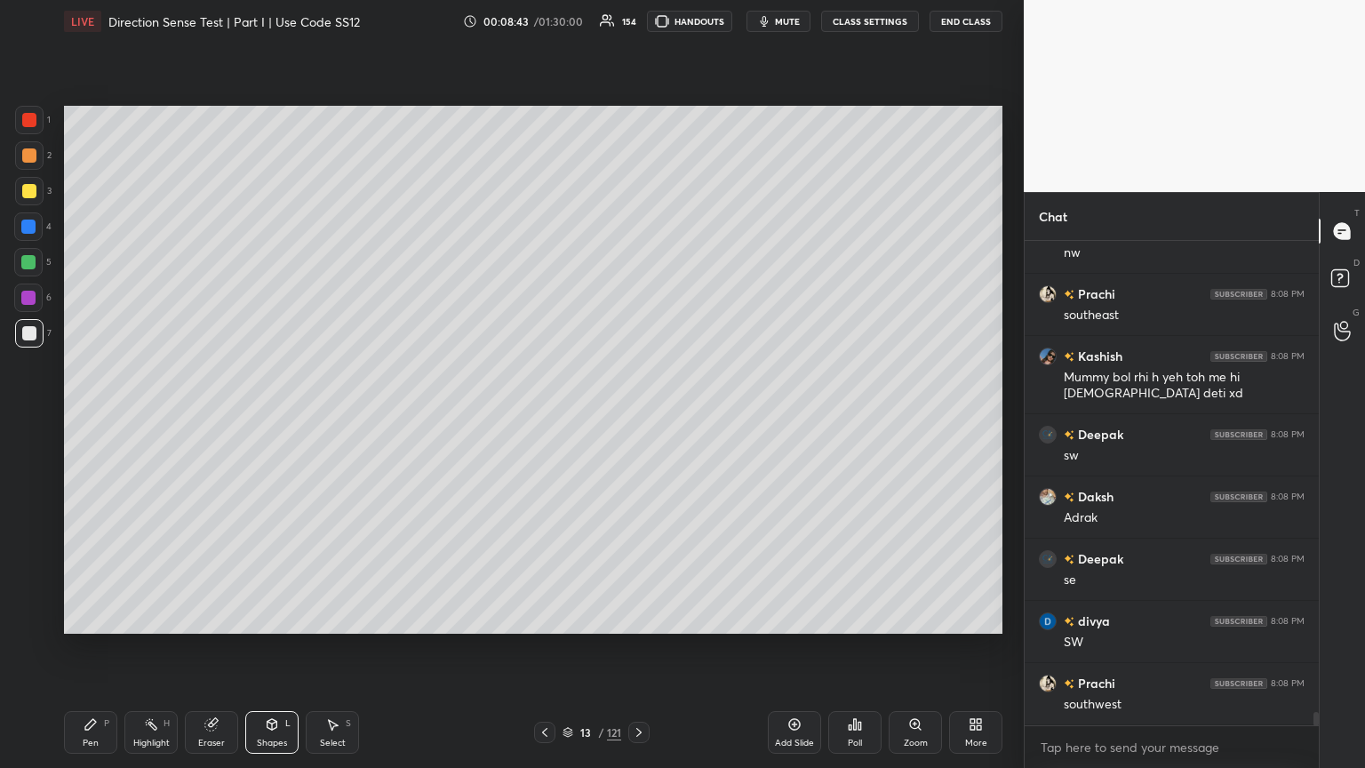
click at [101, 417] on div "Pen P" at bounding box center [90, 732] width 53 height 43
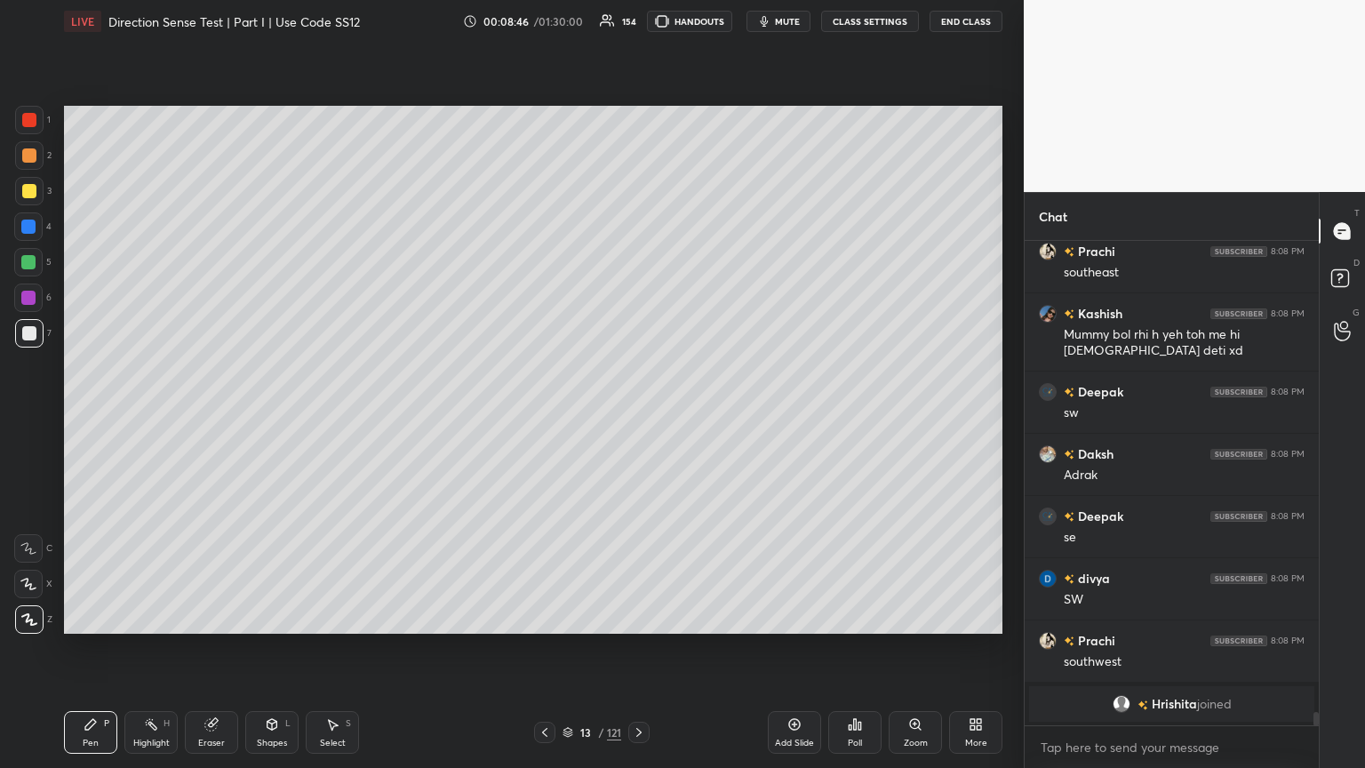
click at [271, 417] on div "Shapes" at bounding box center [272, 742] width 30 height 9
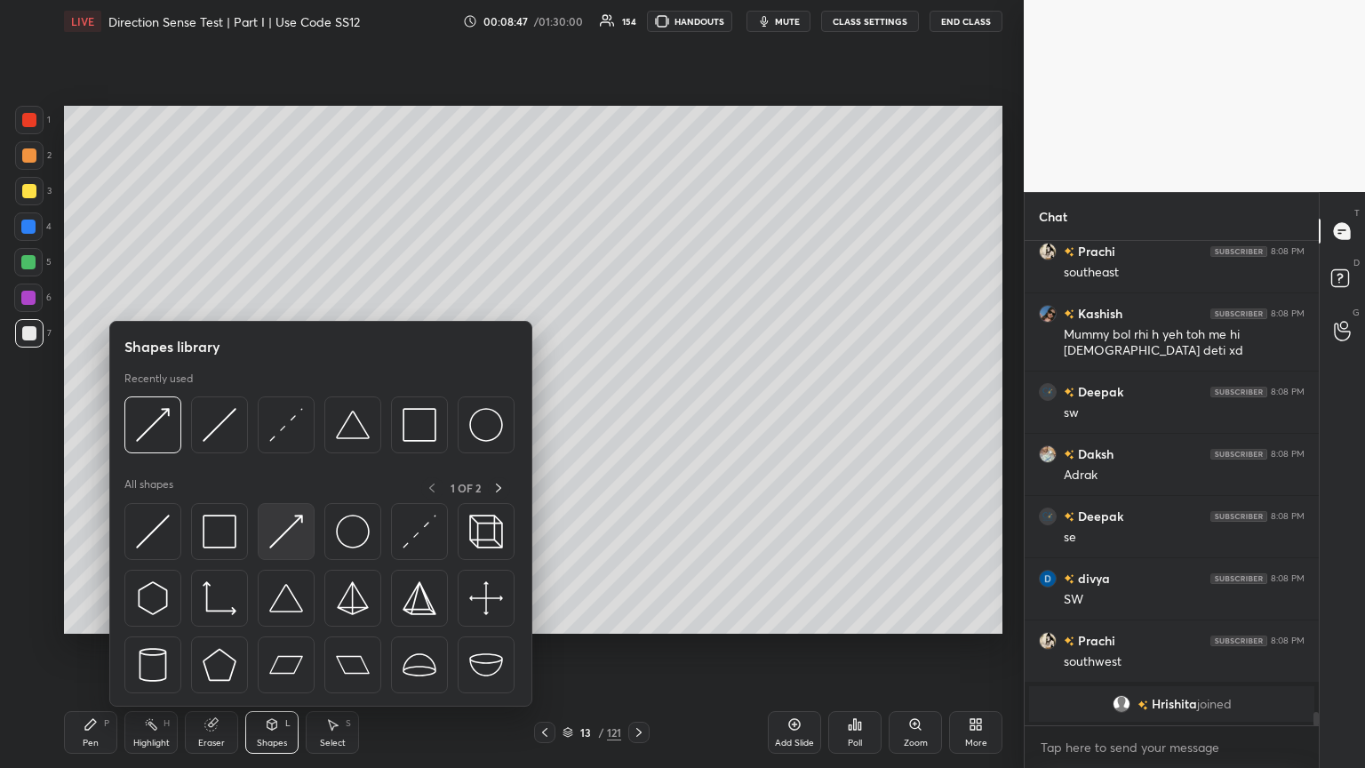
click at [296, 417] on img at bounding box center [286, 531] width 34 height 34
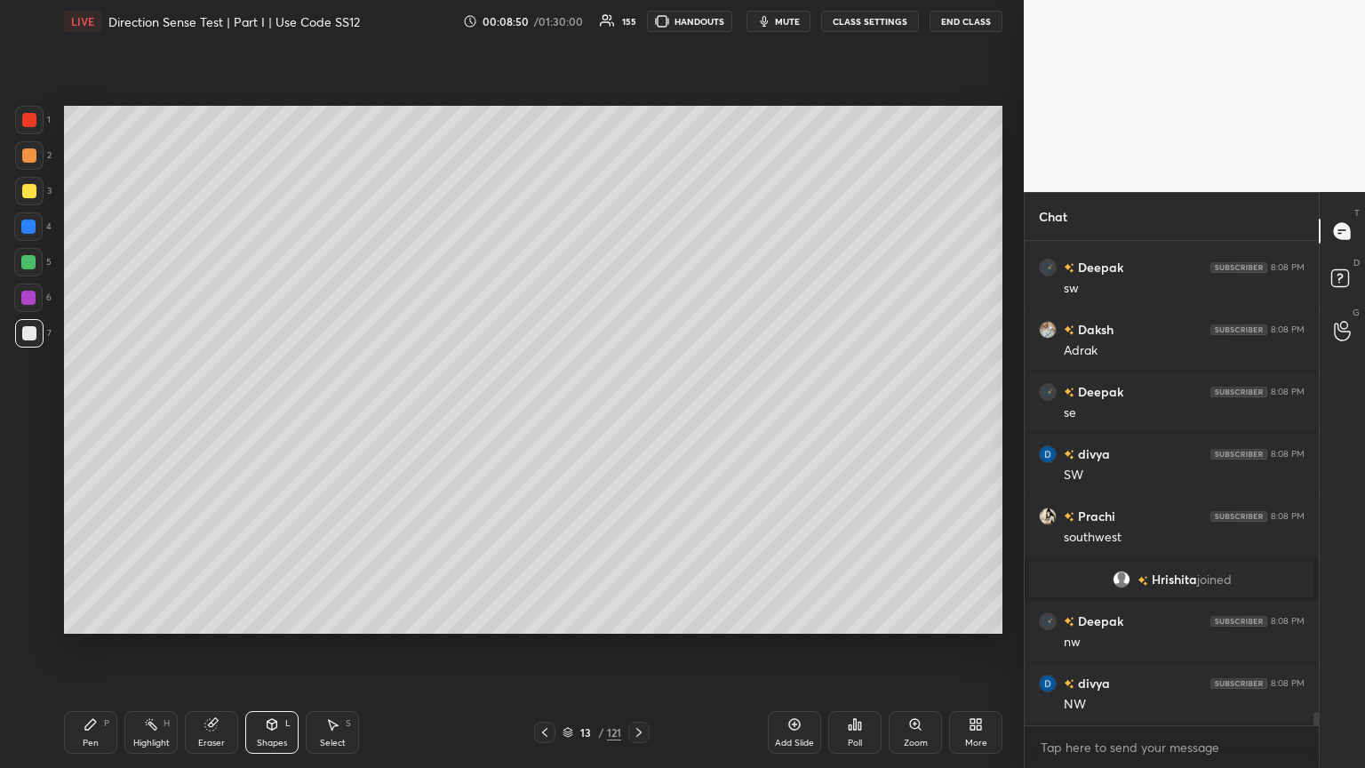
scroll to position [17001, 0]
click at [89, 417] on div "Pen P" at bounding box center [90, 732] width 53 height 43
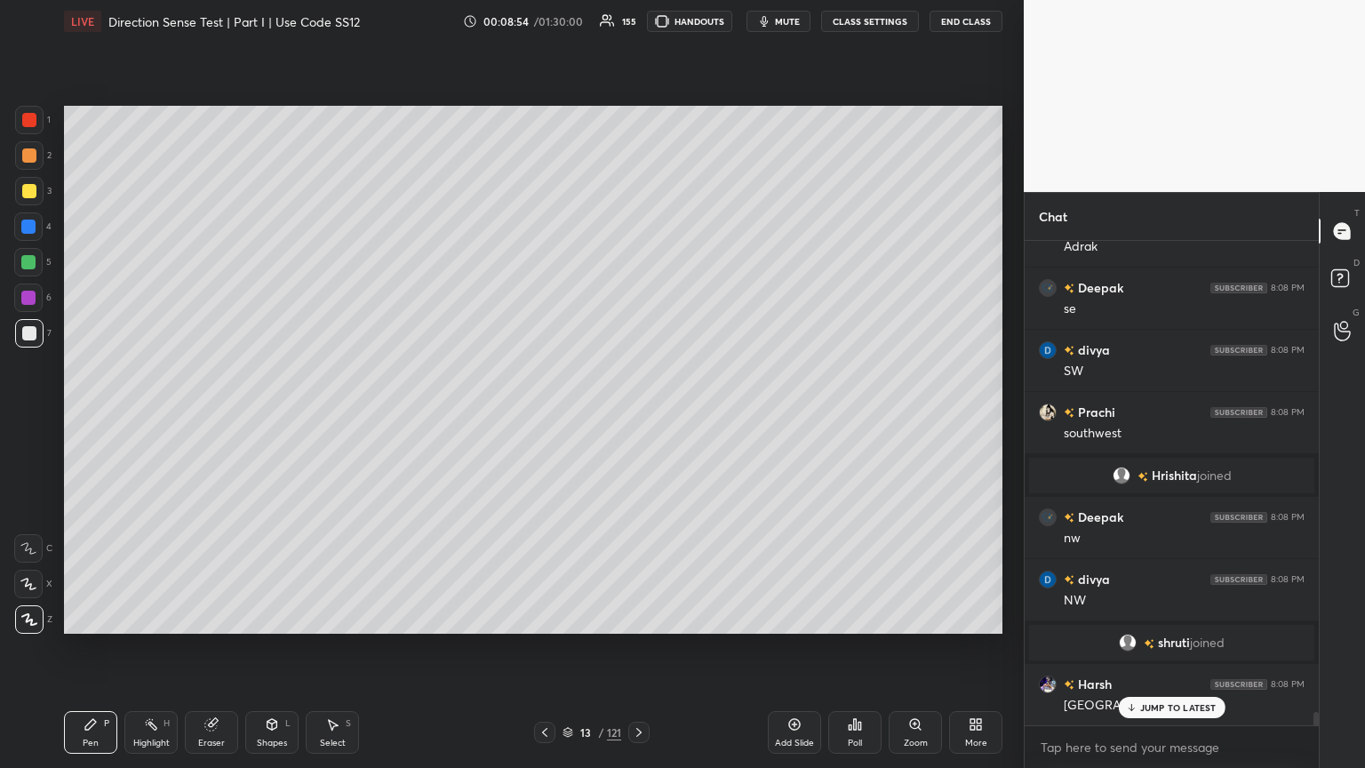
scroll to position [17064, 0]
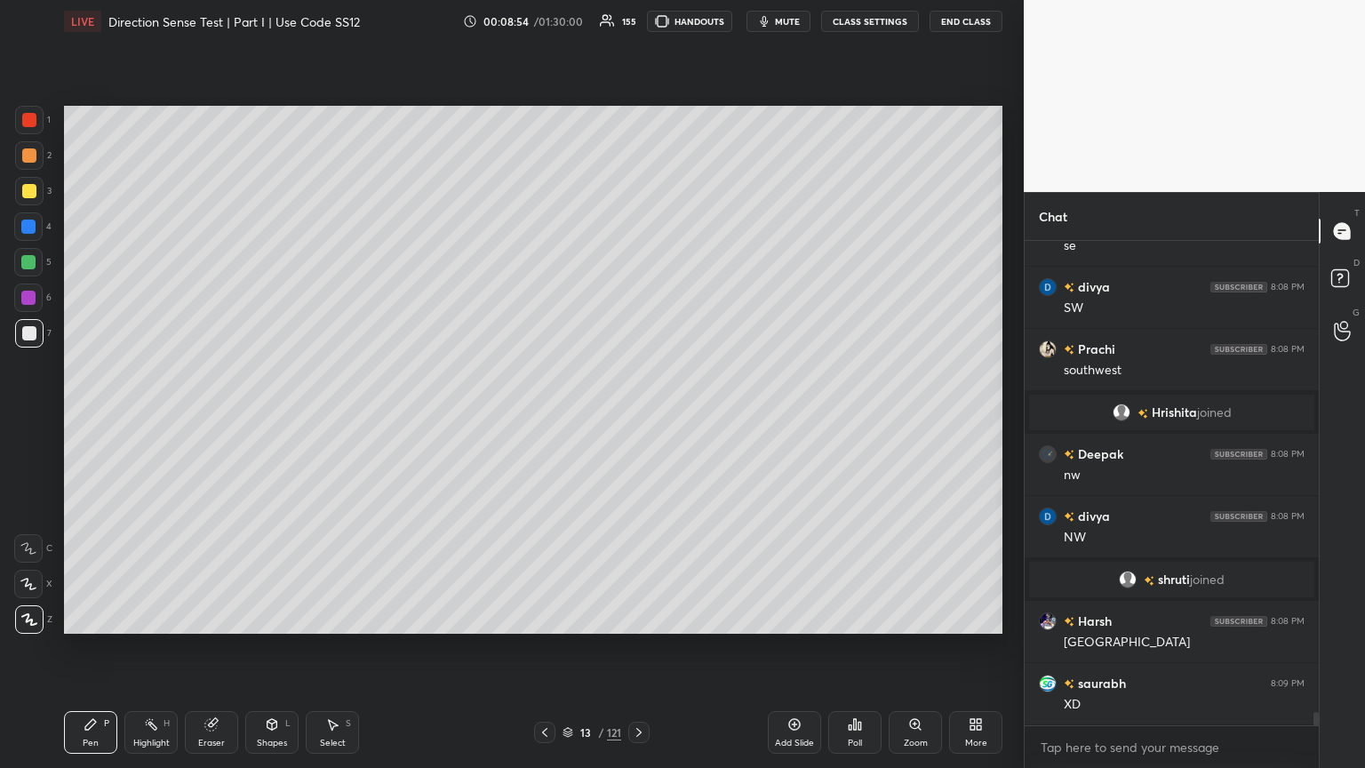
click at [25, 188] on div at bounding box center [29, 191] width 14 height 14
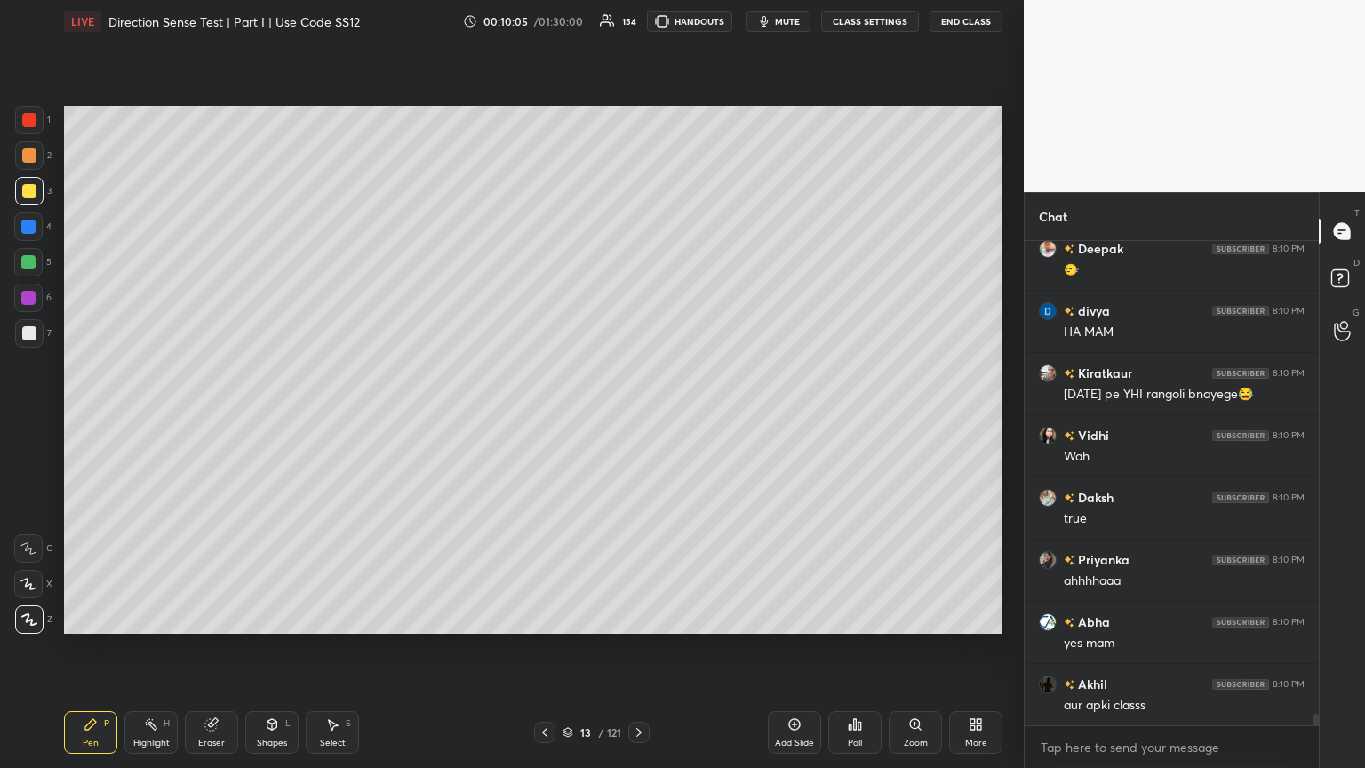
scroll to position [19206, 0]
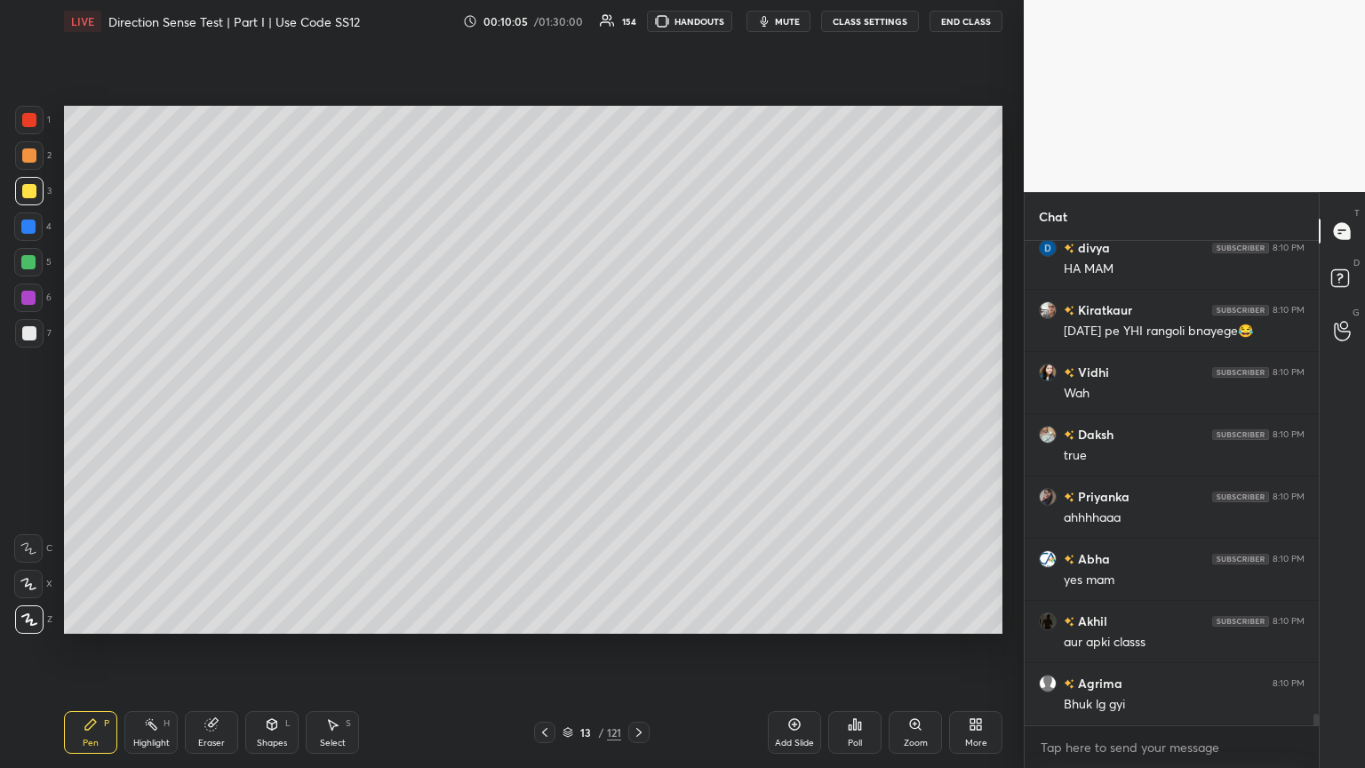
click at [543, 417] on div at bounding box center [544, 731] width 21 height 21
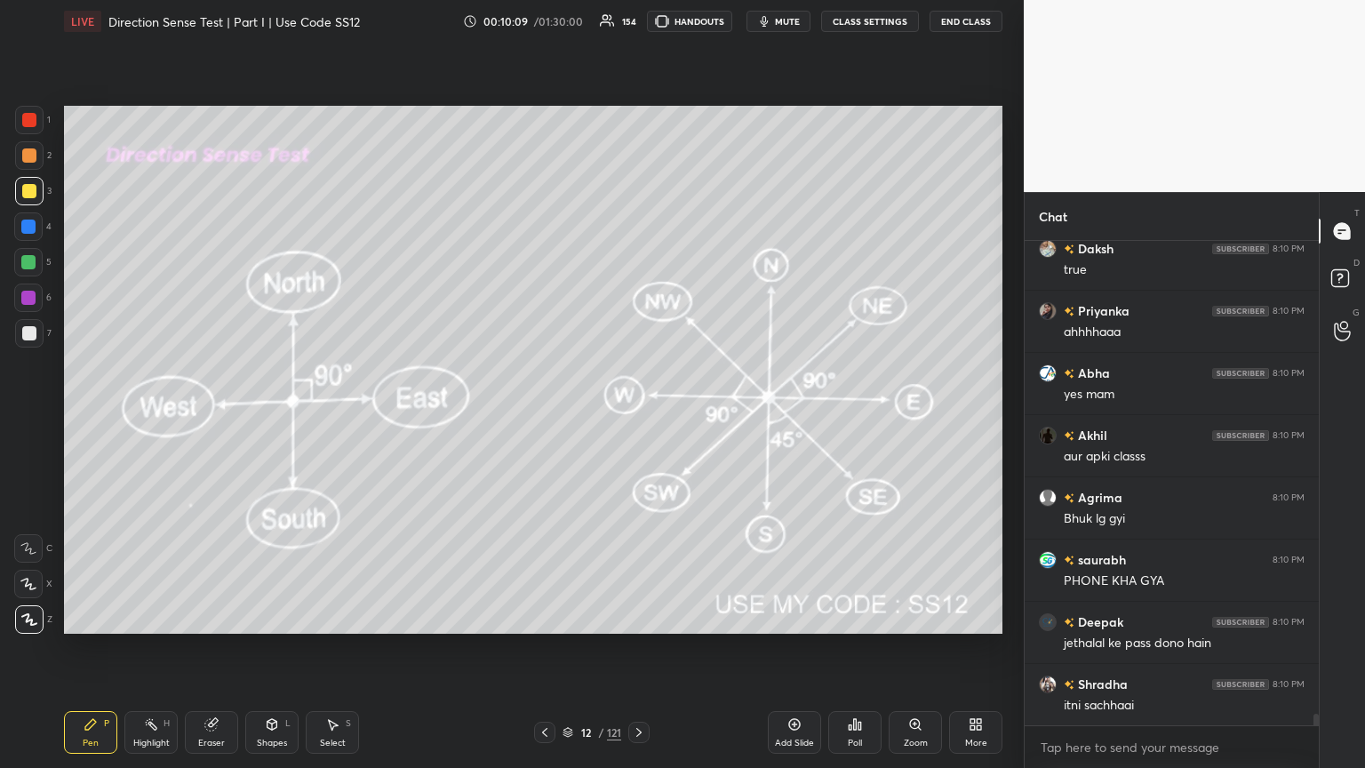
scroll to position [19455, 0]
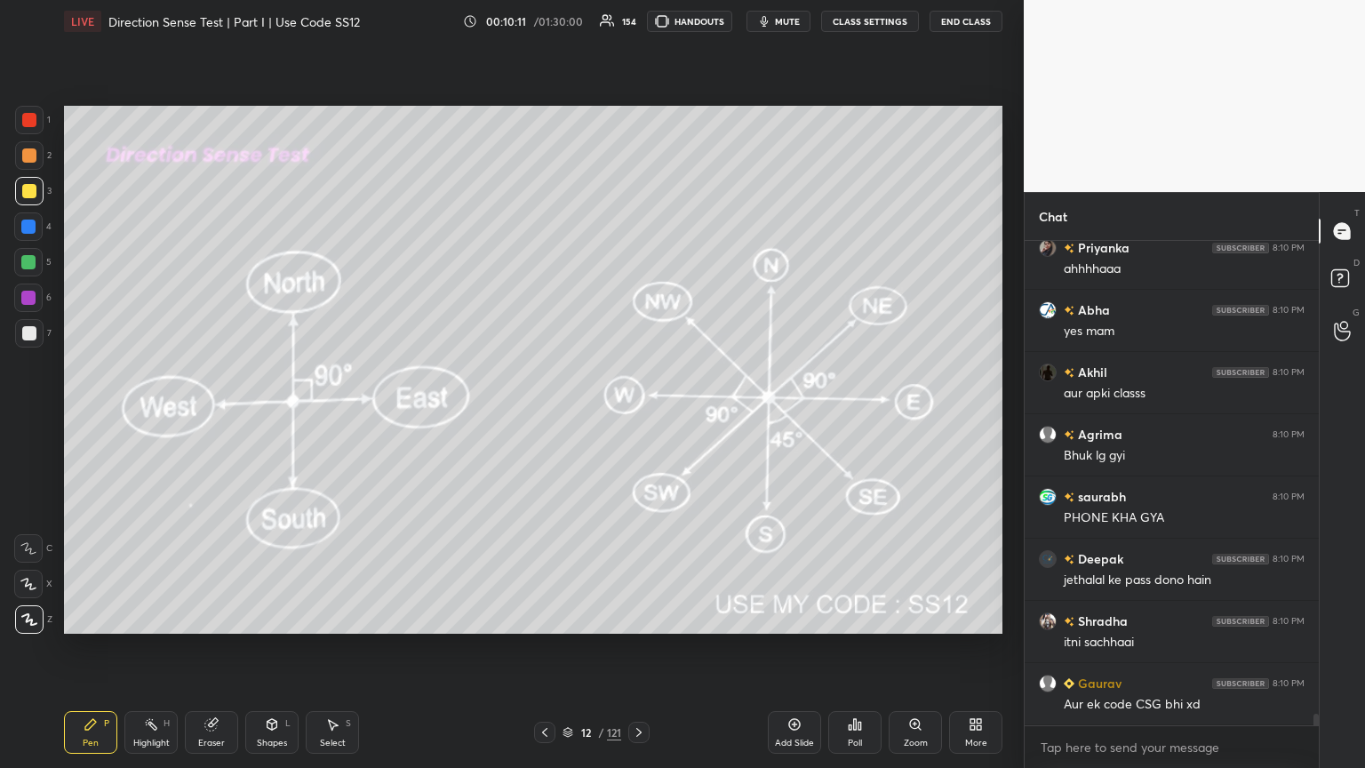
click at [635, 417] on icon at bounding box center [639, 732] width 14 height 14
click at [267, 417] on div "Shapes L" at bounding box center [271, 732] width 53 height 43
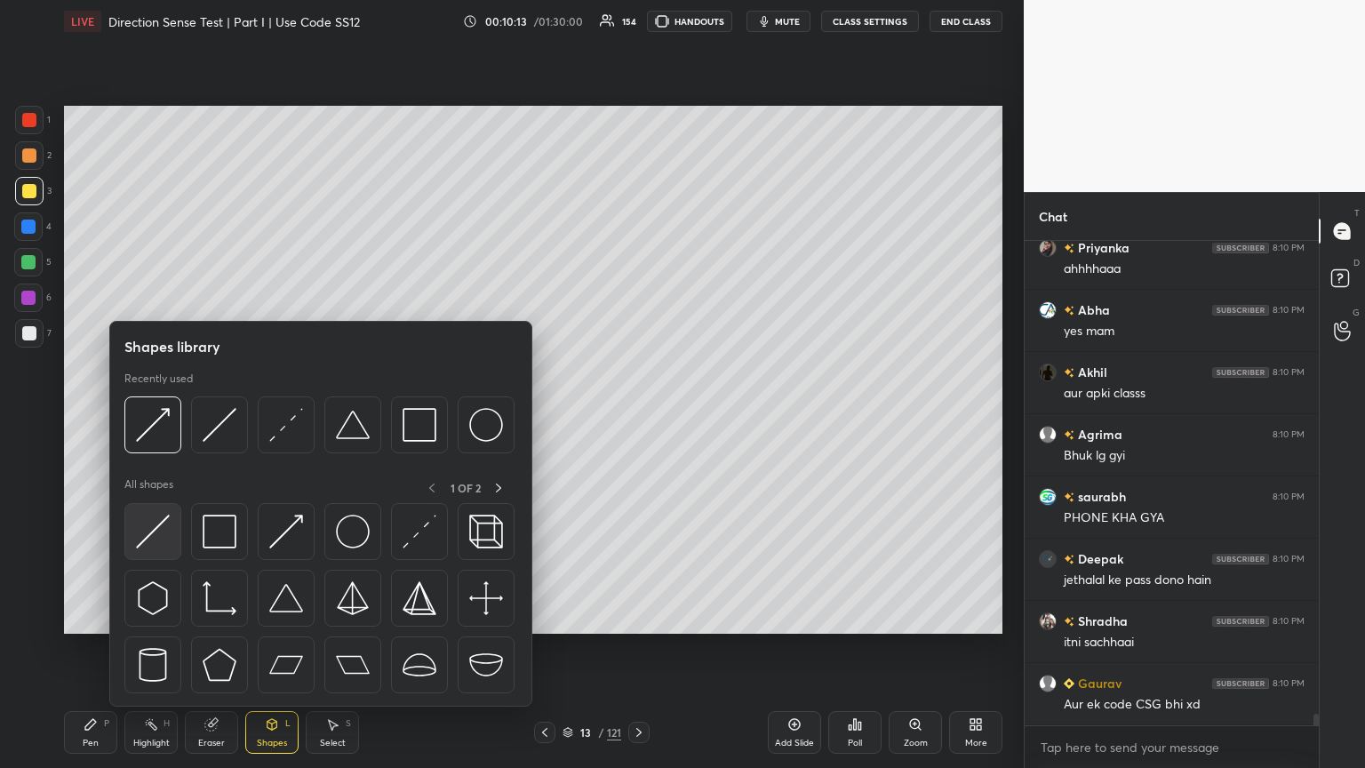
click at [160, 417] on img at bounding box center [153, 531] width 34 height 34
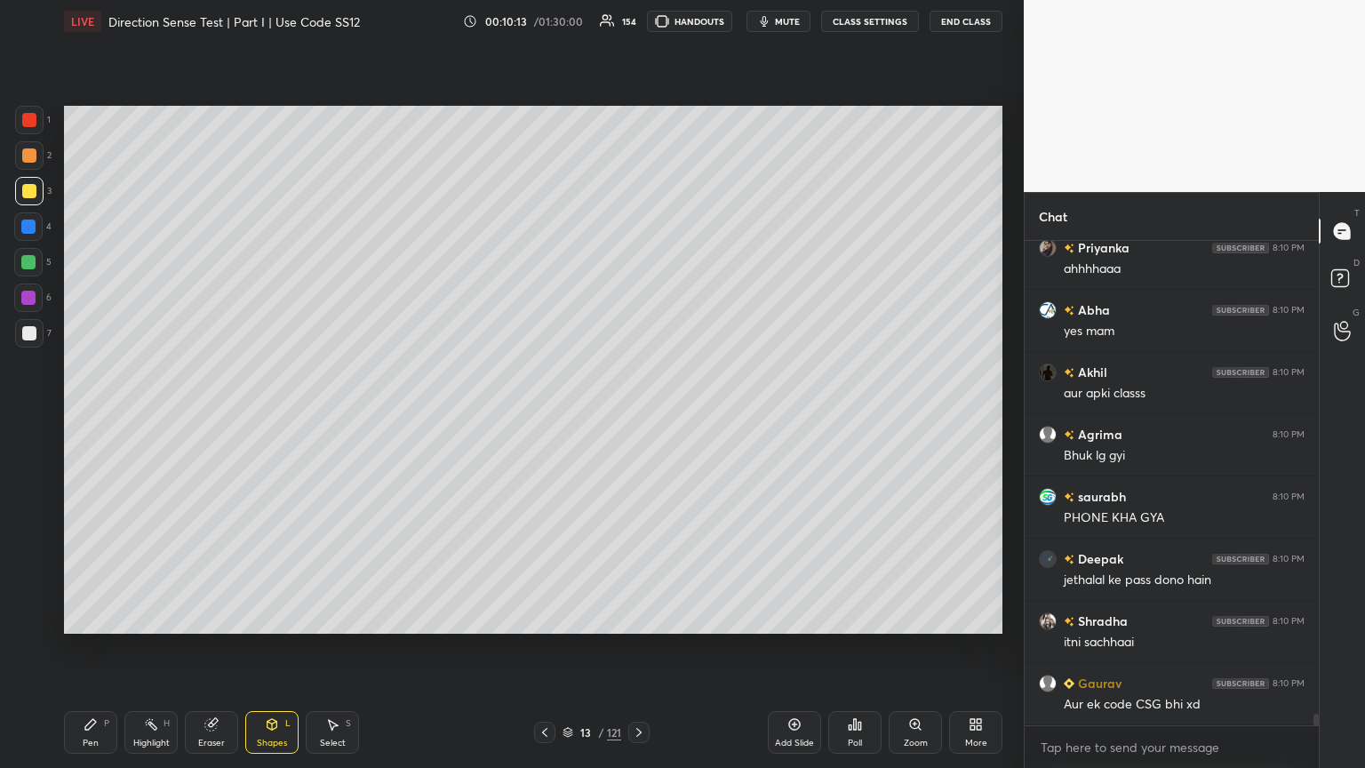
scroll to position [19517, 0]
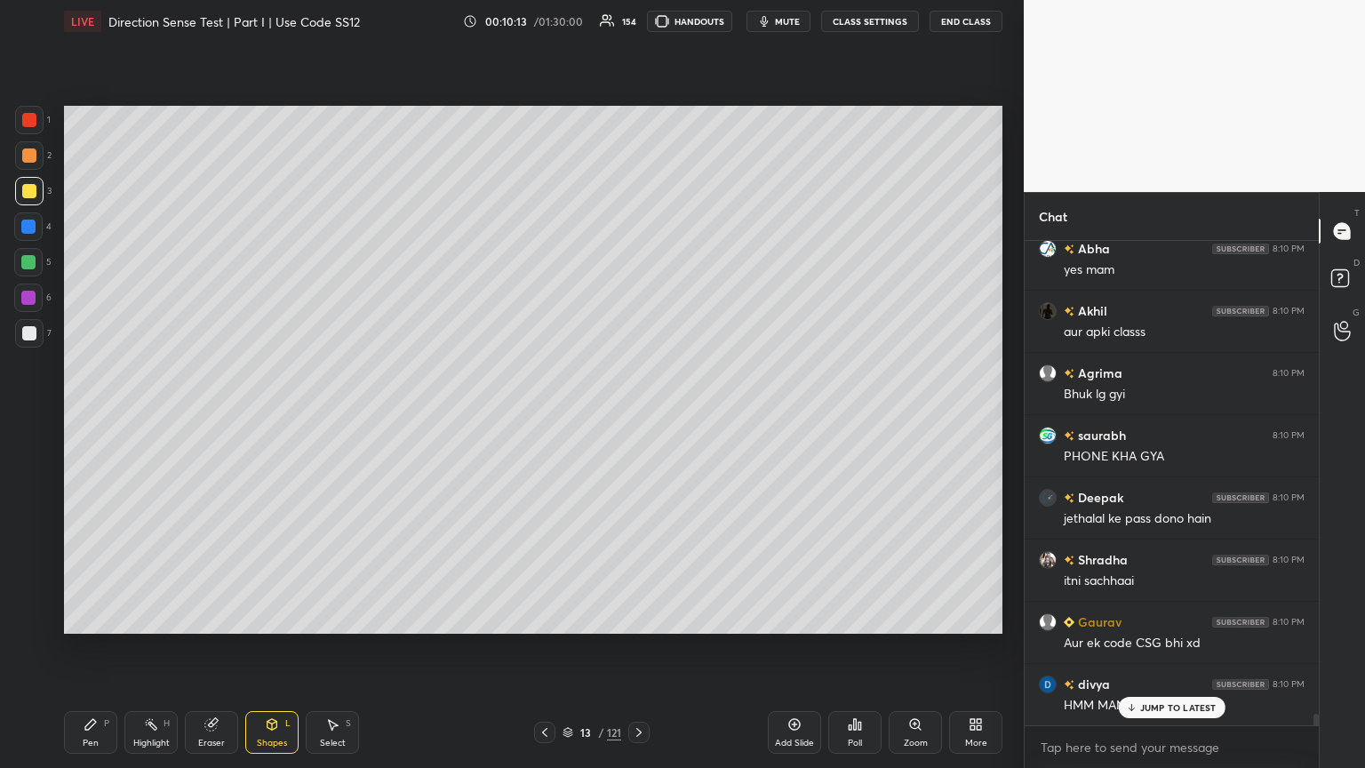
drag, startPoint x: 33, startPoint y: 254, endPoint x: 61, endPoint y: 259, distance: 28.9
click at [33, 255] on div at bounding box center [28, 262] width 28 height 28
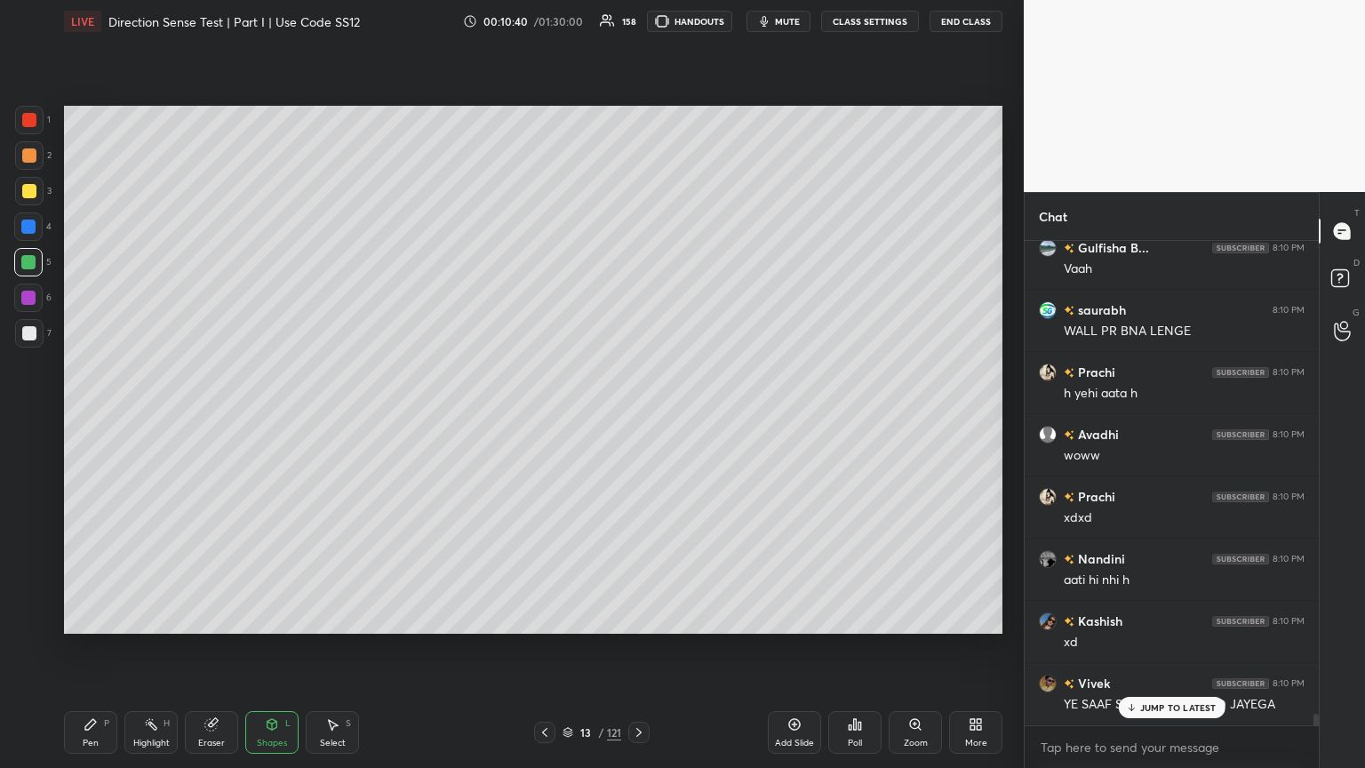
scroll to position [20512, 0]
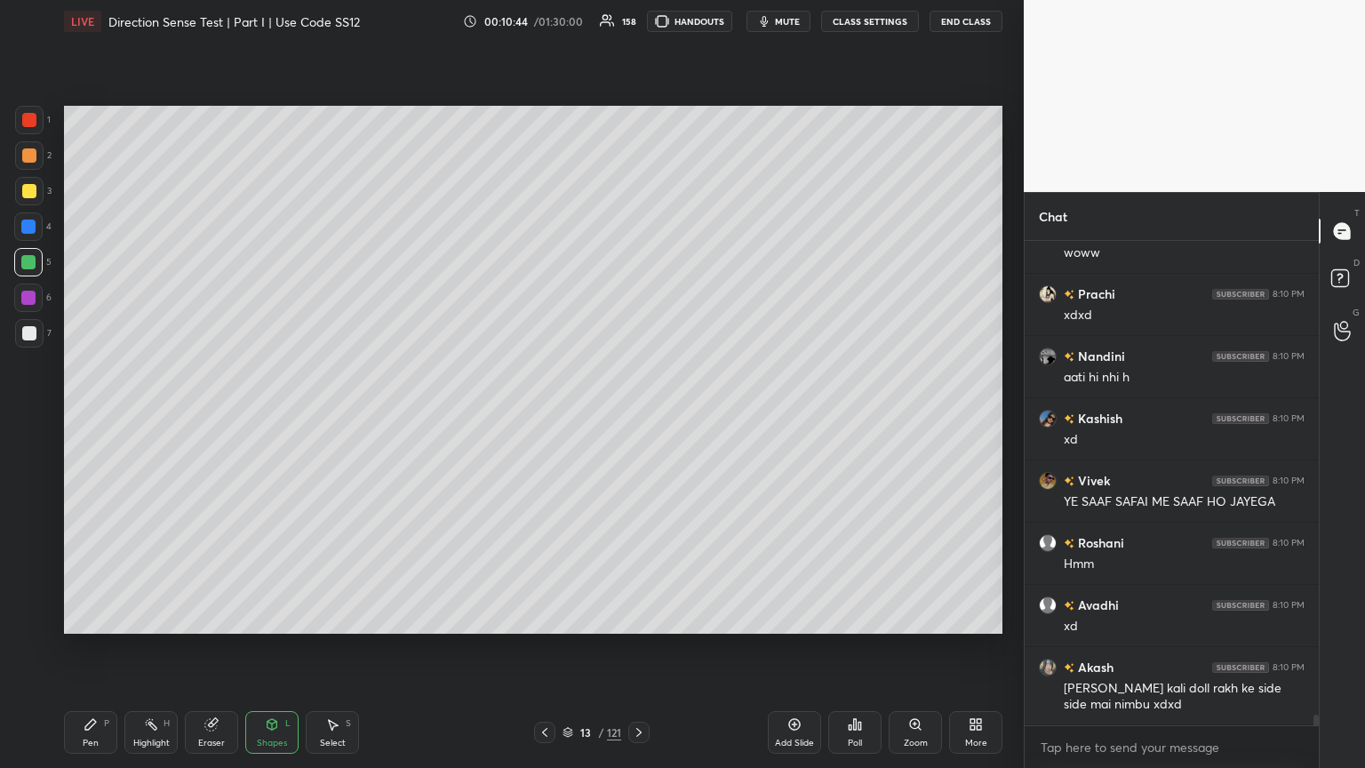
click at [545, 417] on icon at bounding box center [544, 732] width 14 height 14
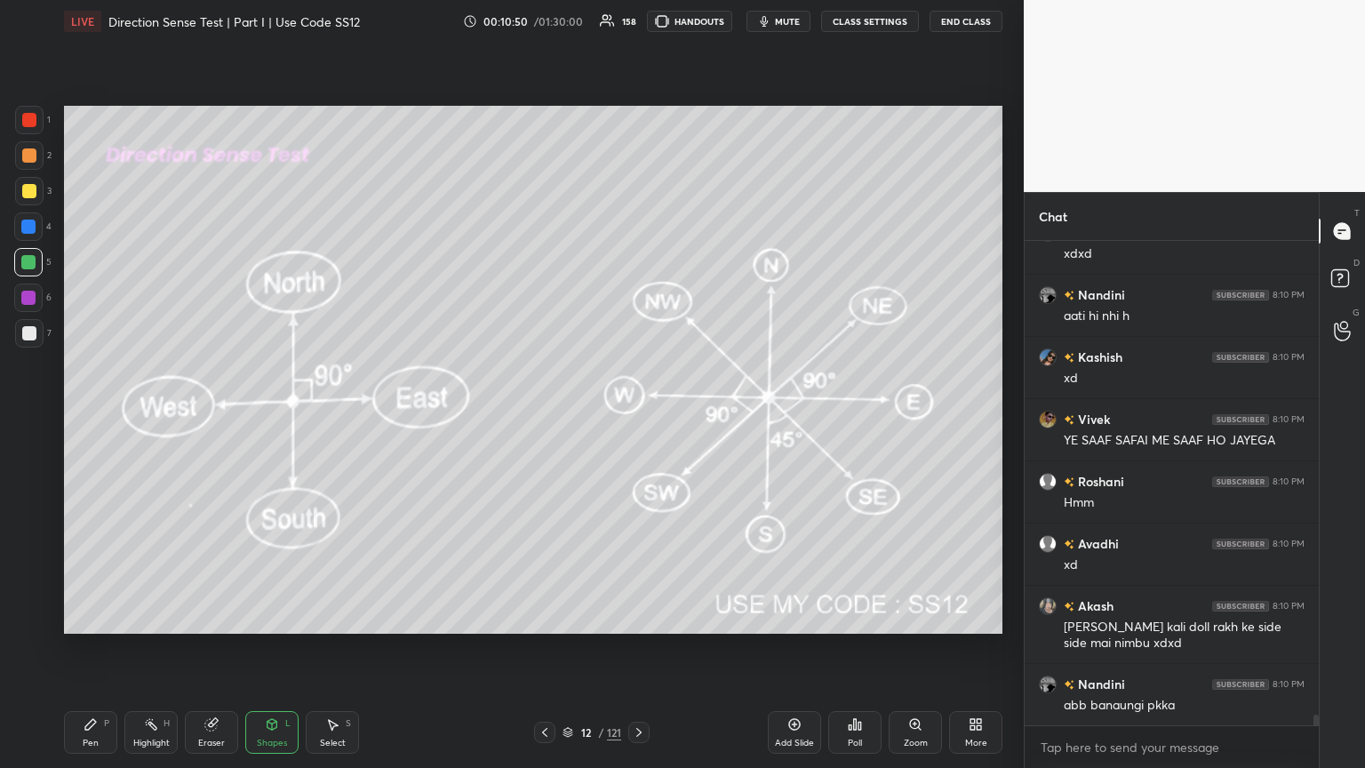
scroll to position [20777, 0]
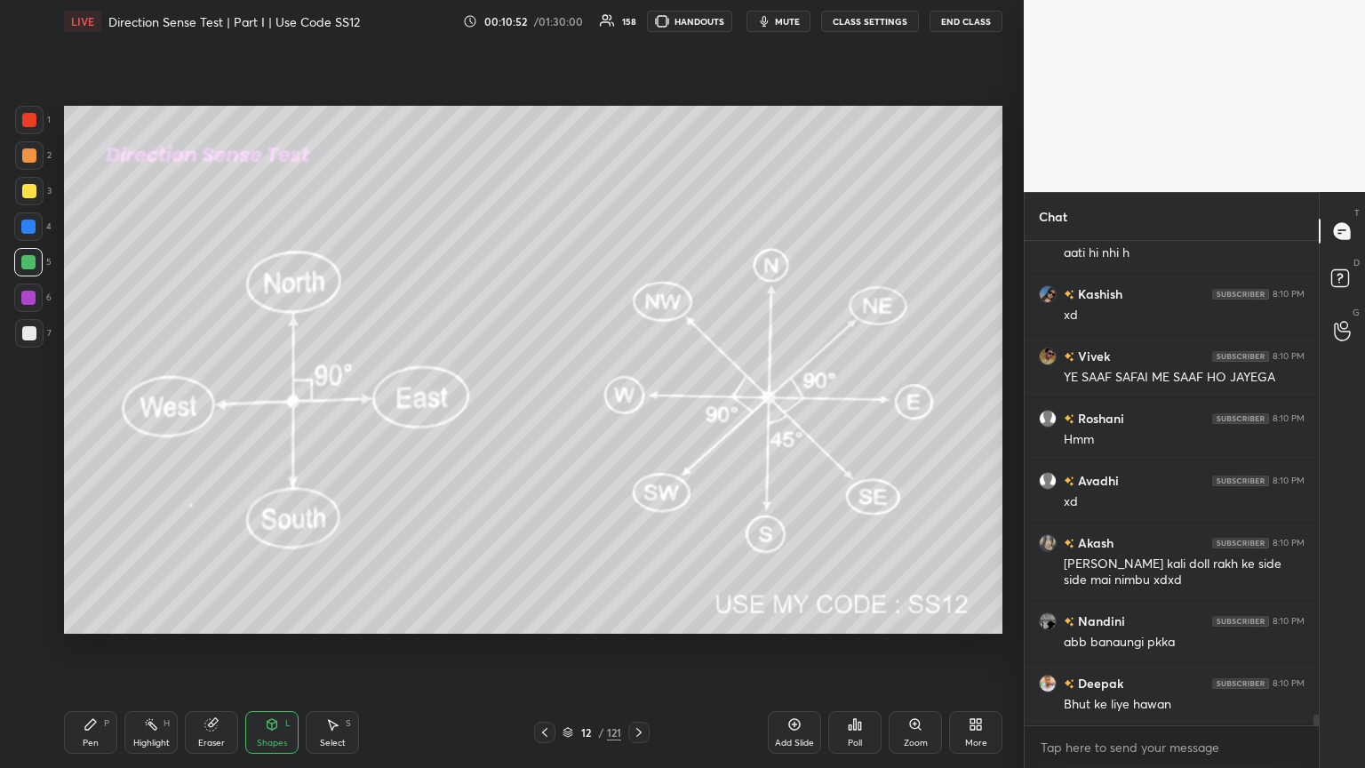
click at [633, 417] on icon at bounding box center [639, 732] width 14 height 14
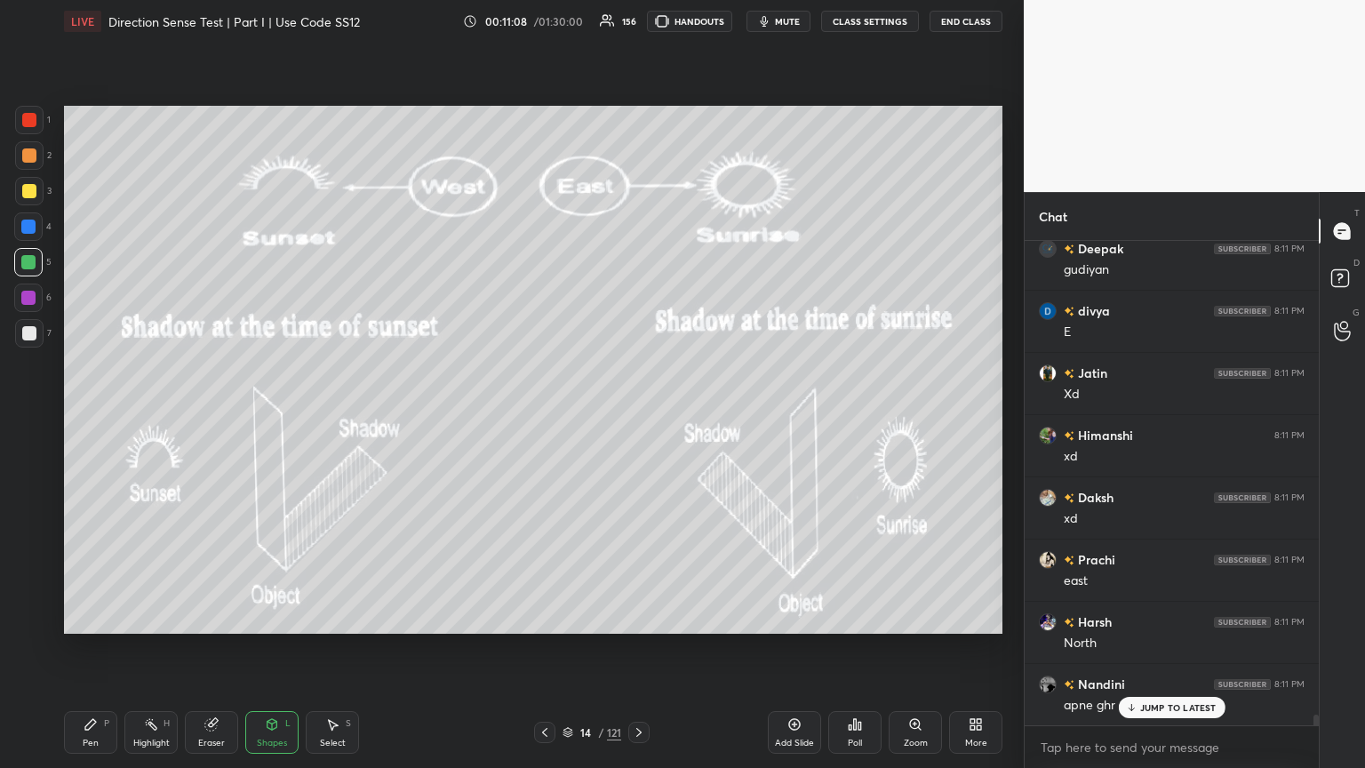
scroll to position [22021, 0]
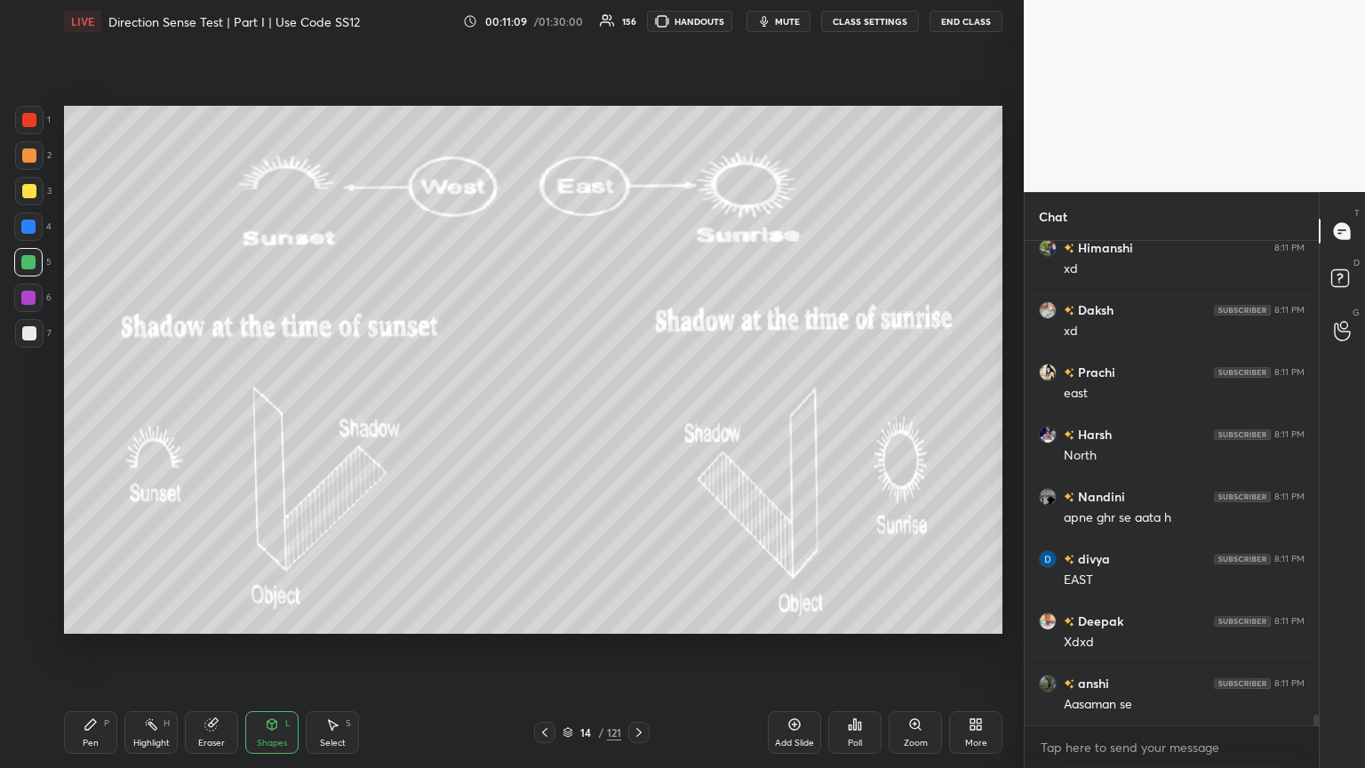
click at [85, 417] on icon at bounding box center [90, 724] width 11 height 11
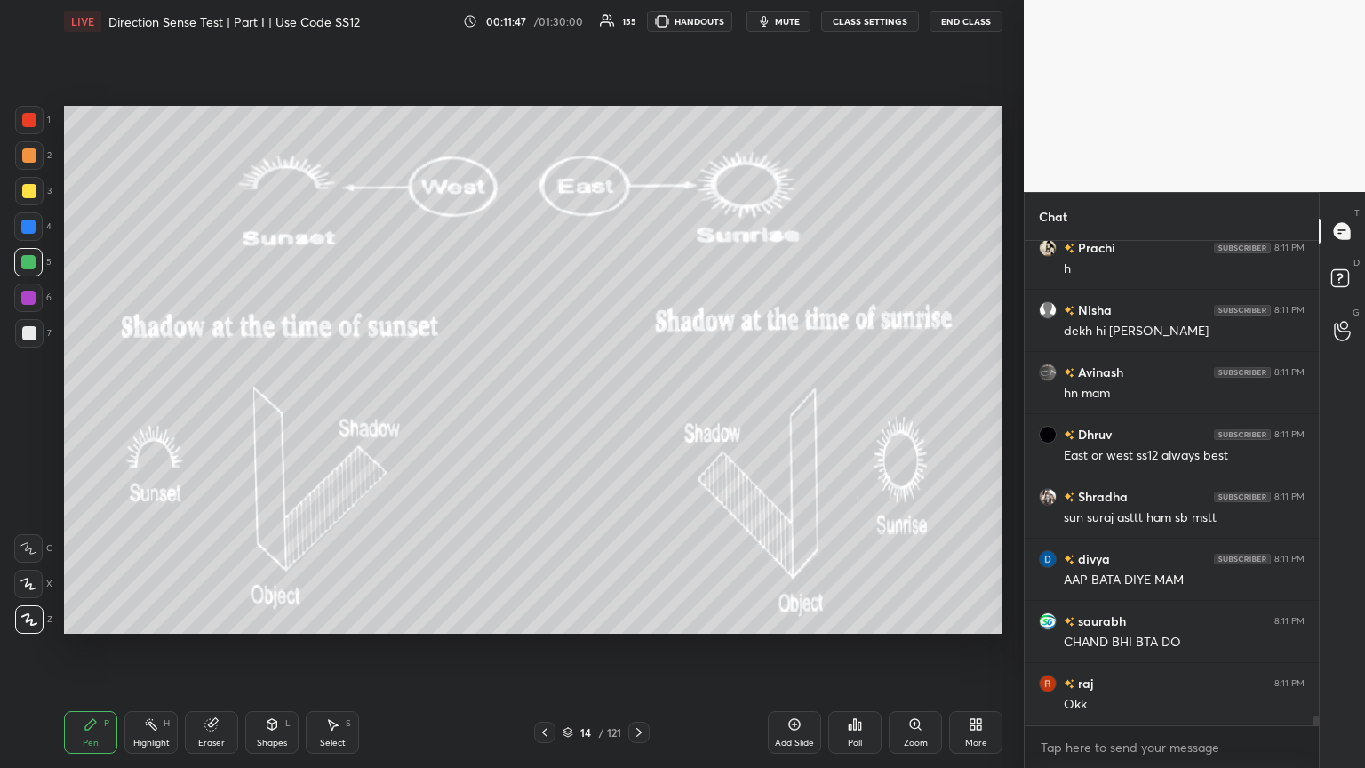
click at [637, 417] on div "Add Slide" at bounding box center [794, 742] width 39 height 9
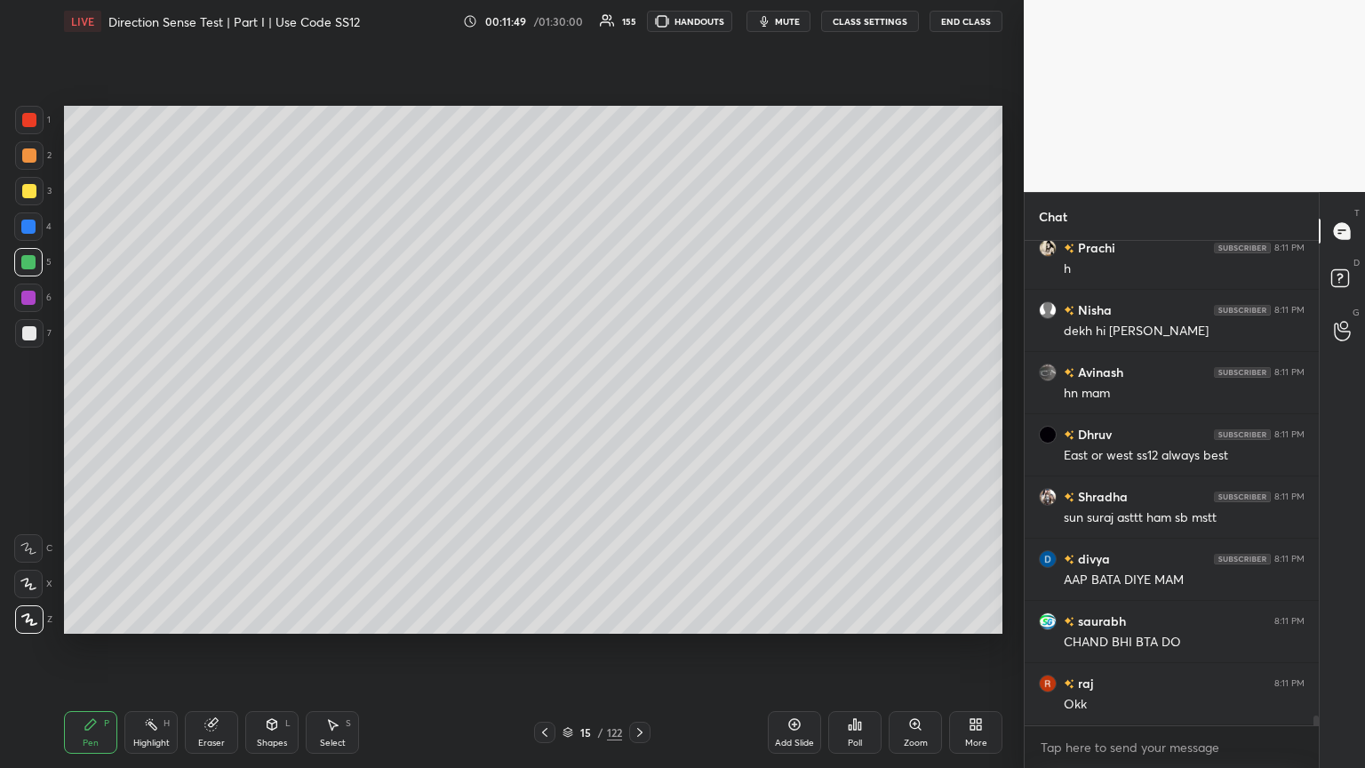
click at [273, 417] on div "Shapes" at bounding box center [272, 742] width 30 height 9
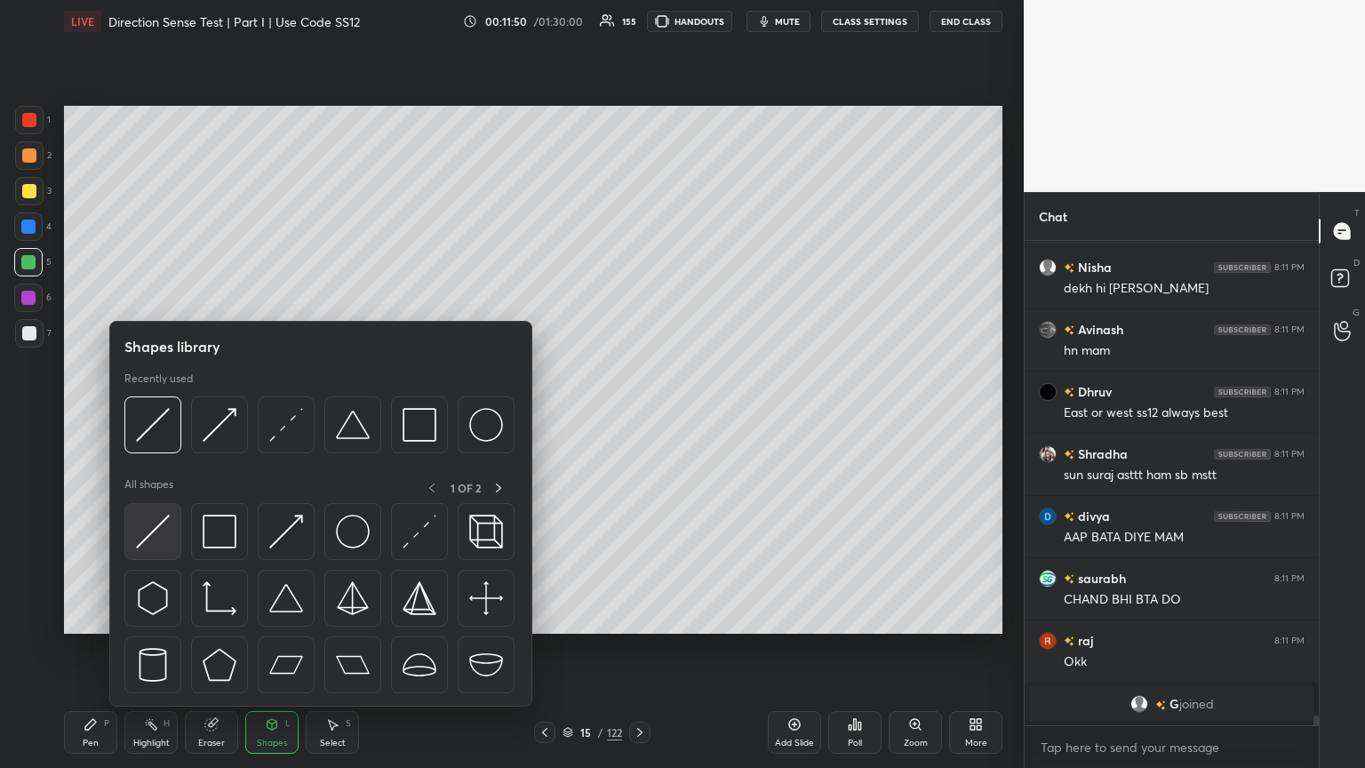
click at [159, 417] on img at bounding box center [153, 531] width 34 height 34
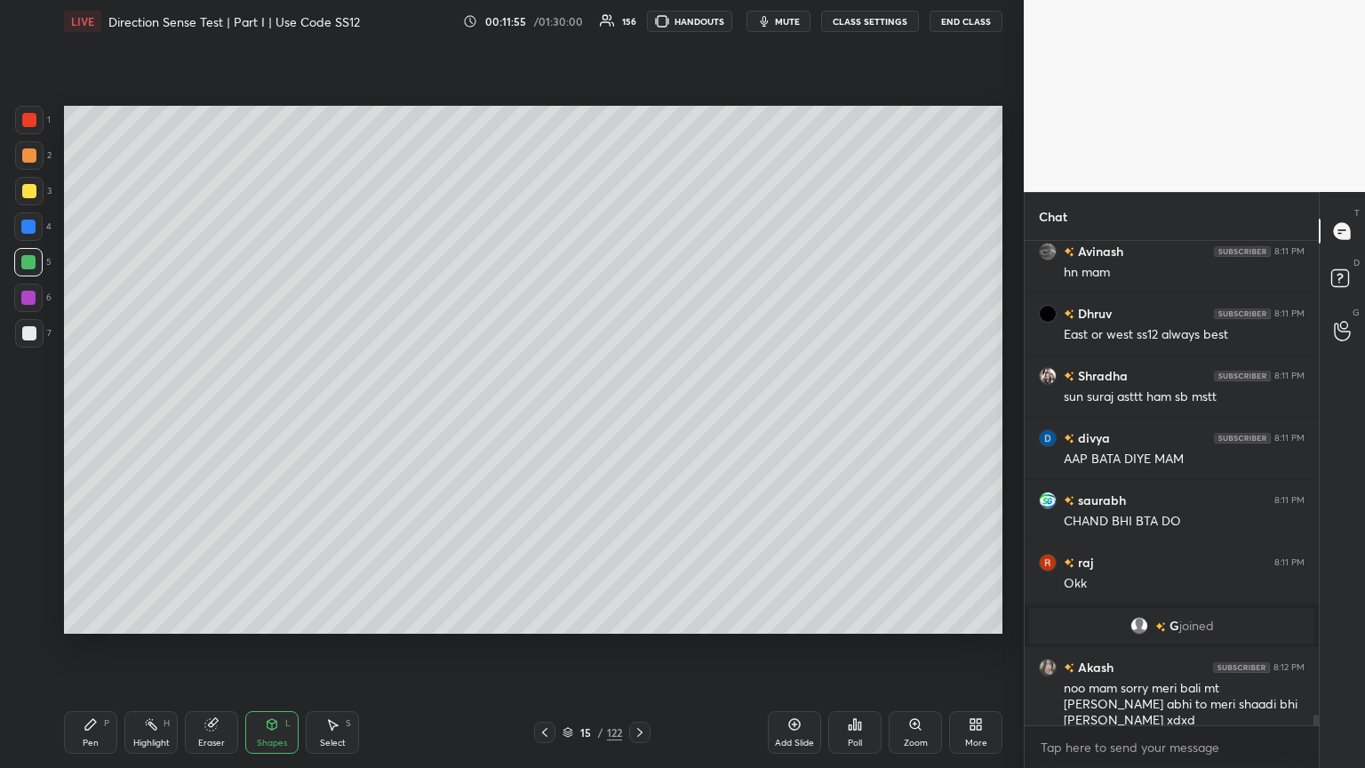
click at [27, 329] on div at bounding box center [29, 333] width 14 height 14
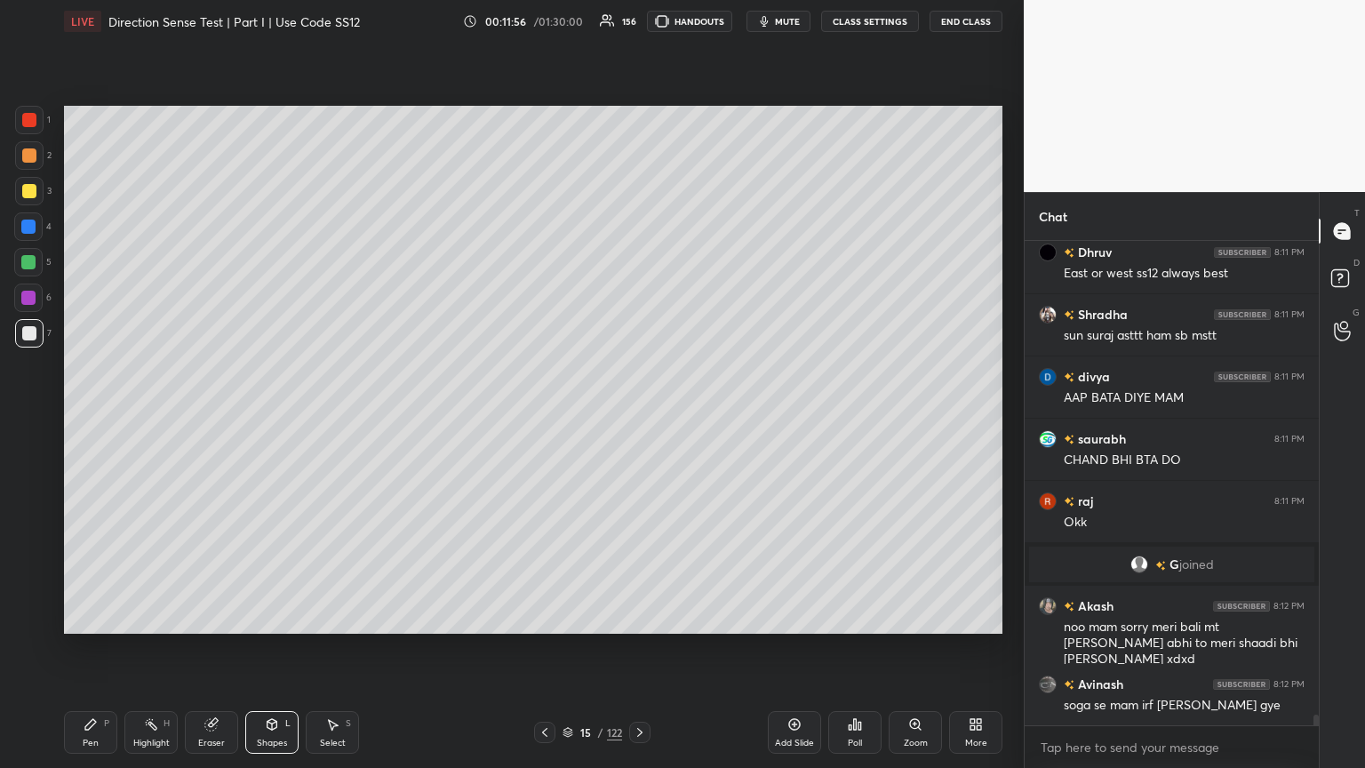
drag, startPoint x: 277, startPoint y: 733, endPoint x: 281, endPoint y: 719, distance: 14.7
click at [278, 417] on div "Shapes L" at bounding box center [271, 732] width 53 height 43
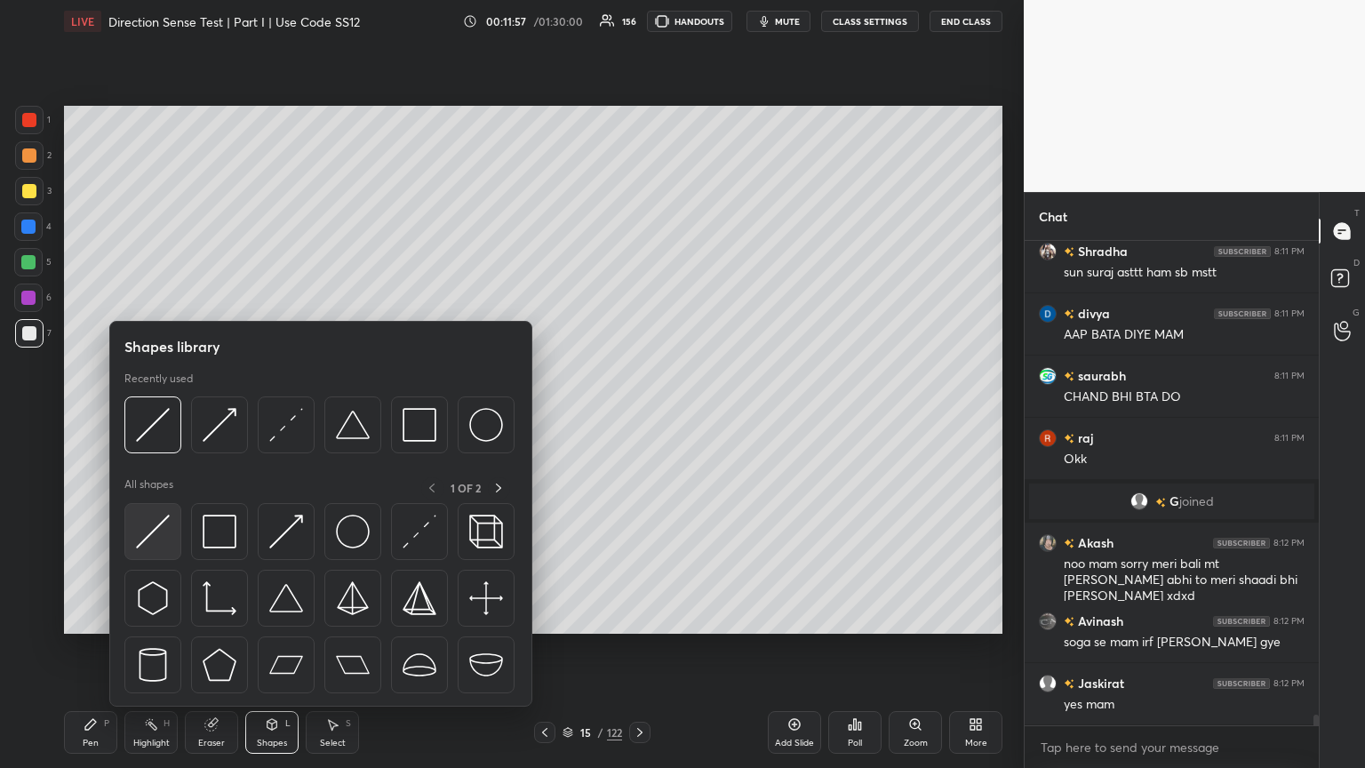
click at [150, 417] on img at bounding box center [153, 531] width 34 height 34
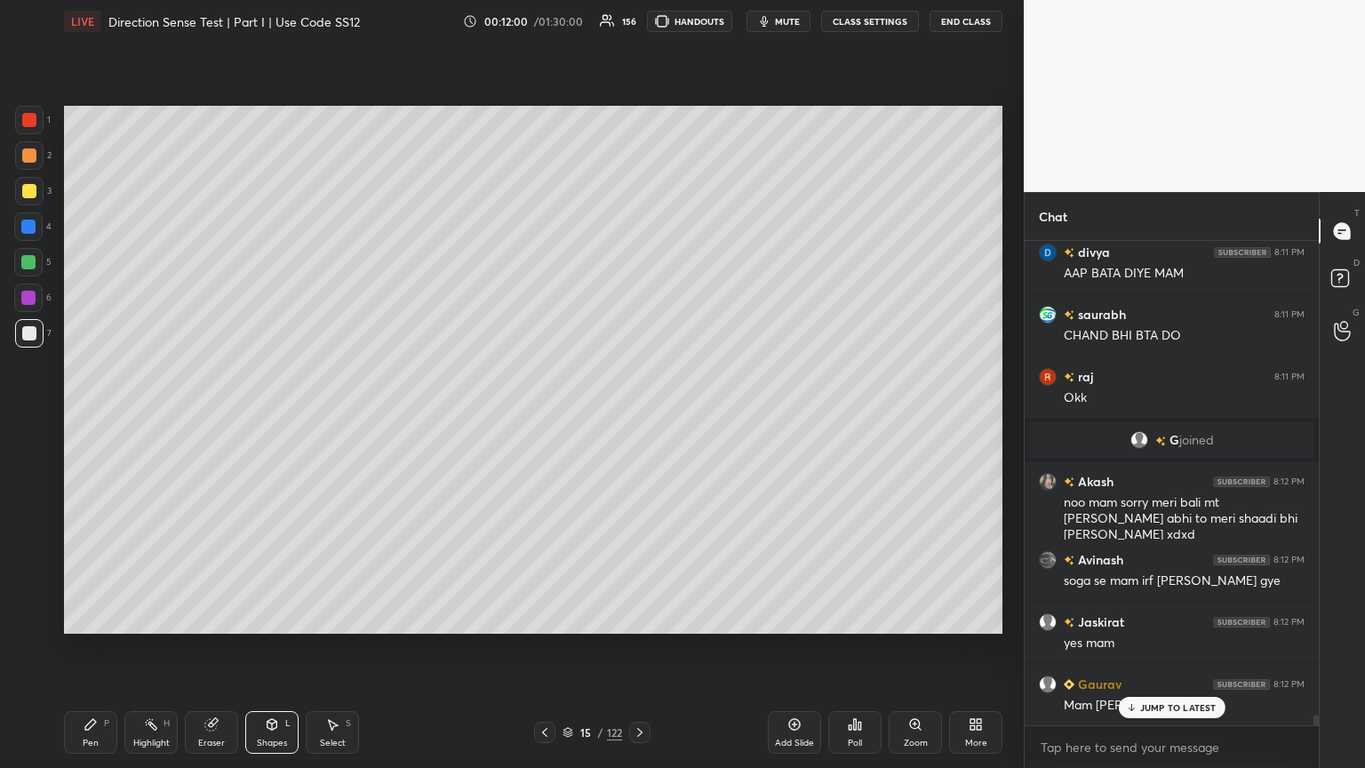
click at [85, 417] on icon at bounding box center [91, 724] width 14 height 14
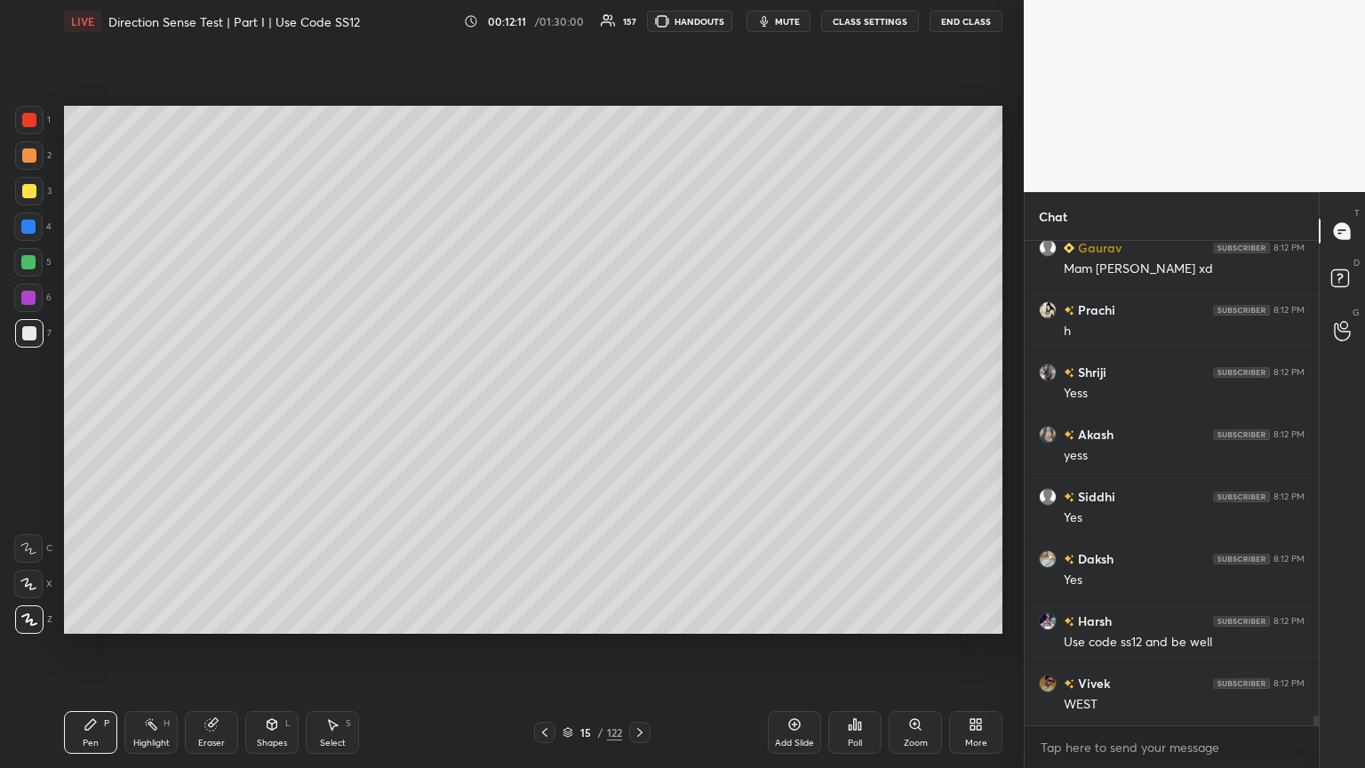
scroll to position [23044, 0]
click at [541, 417] on icon at bounding box center [544, 732] width 14 height 14
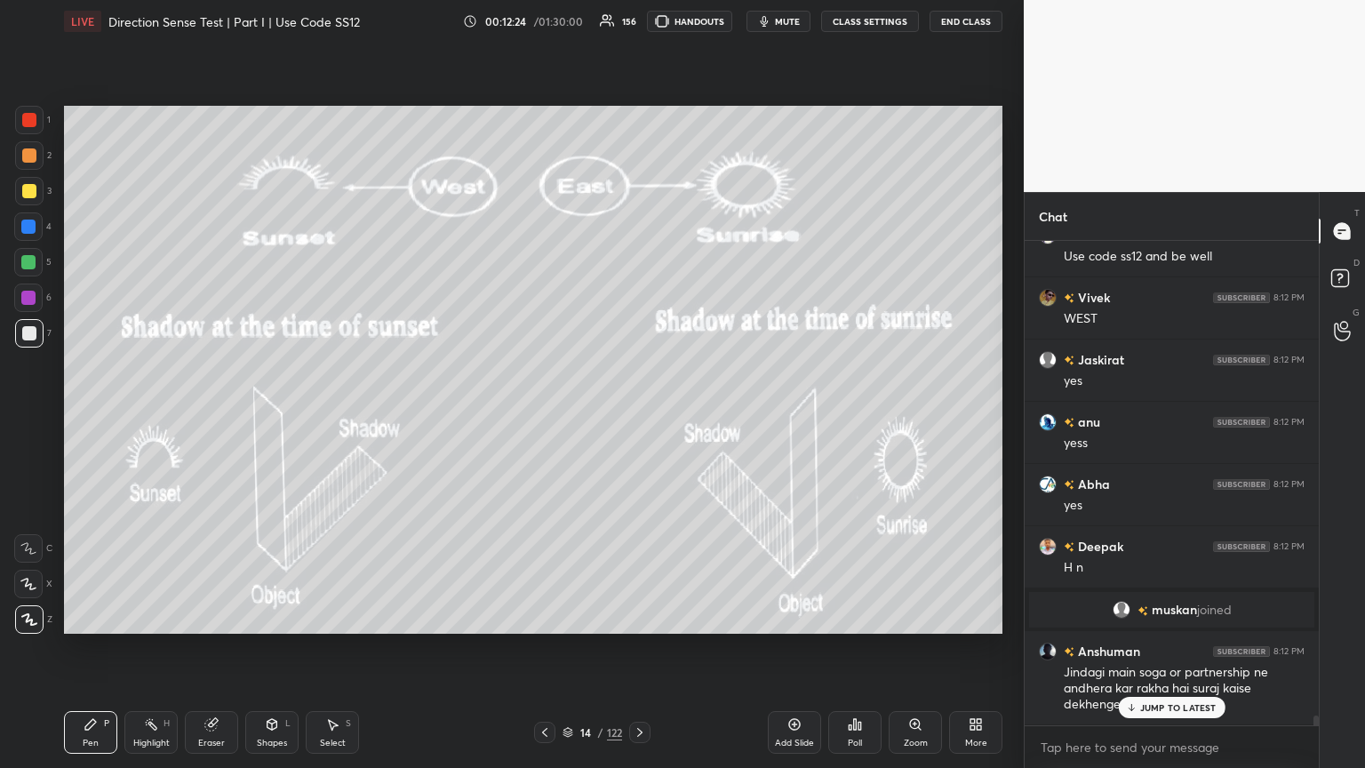
scroll to position [22942, 0]
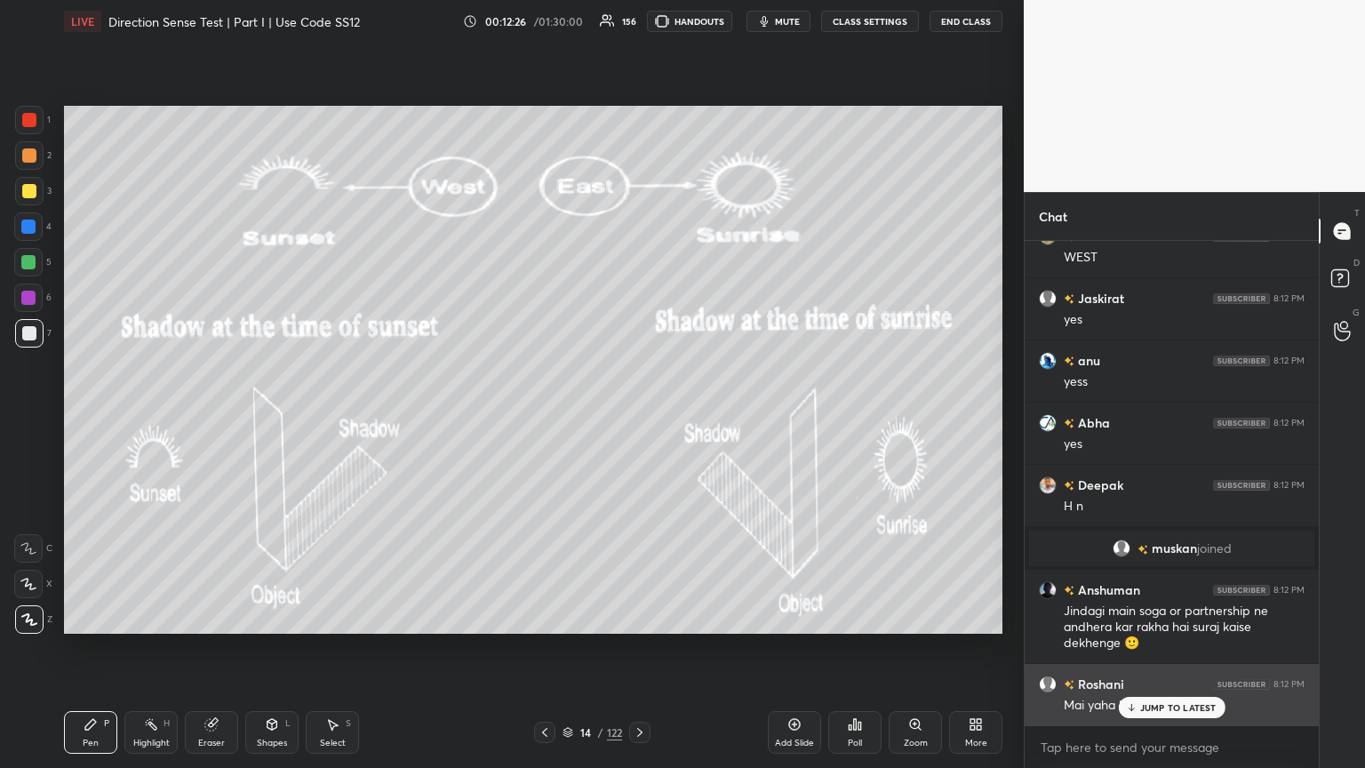
click at [637, 417] on p "JUMP TO LATEST" at bounding box center [1178, 707] width 76 height 11
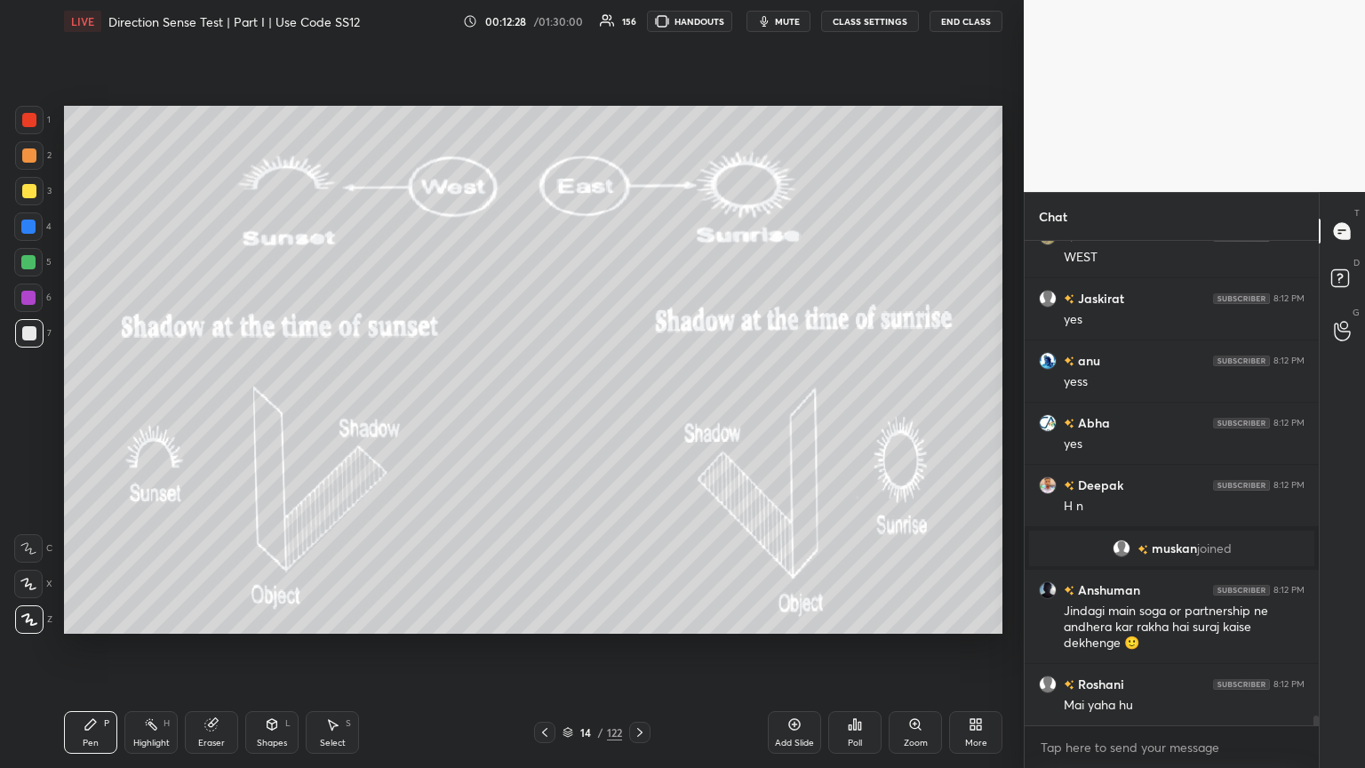
click at [637, 417] on icon at bounding box center [639, 732] width 5 height 9
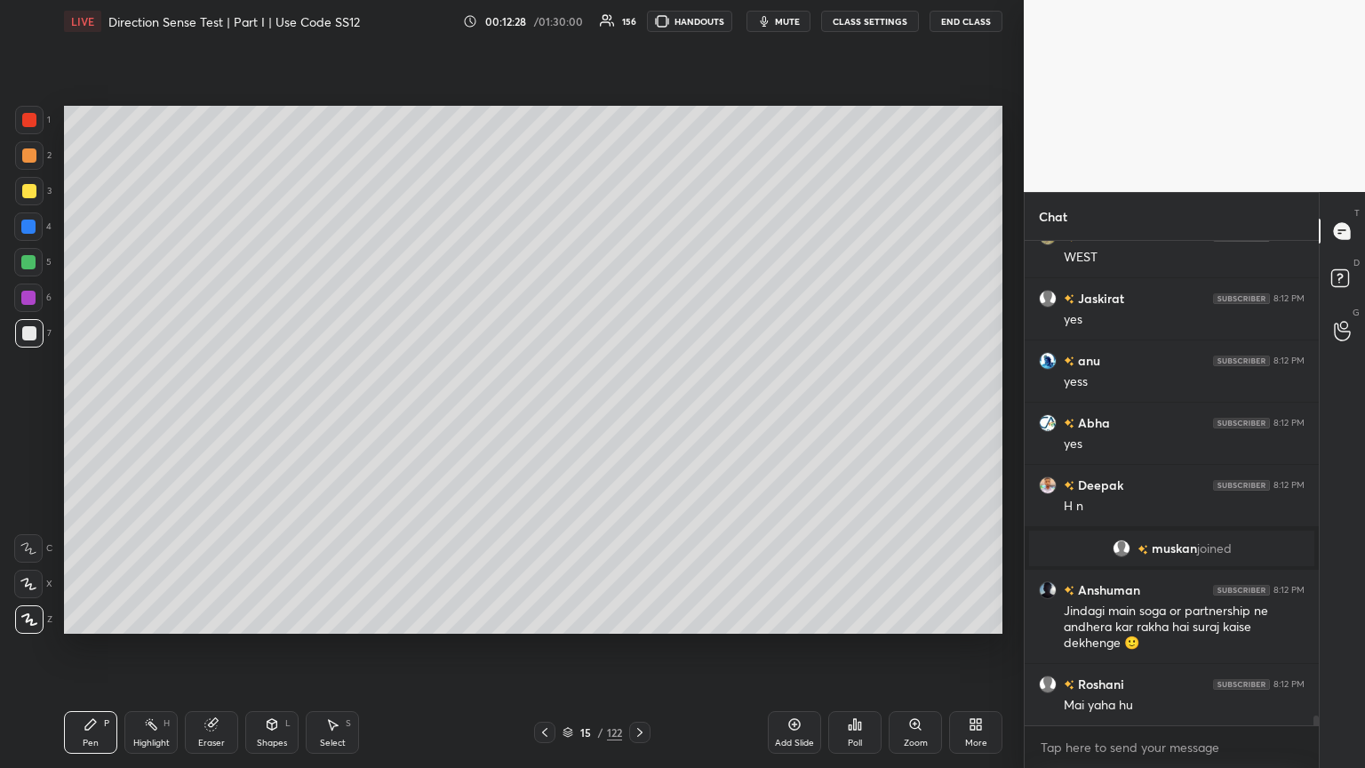
scroll to position [23005, 0]
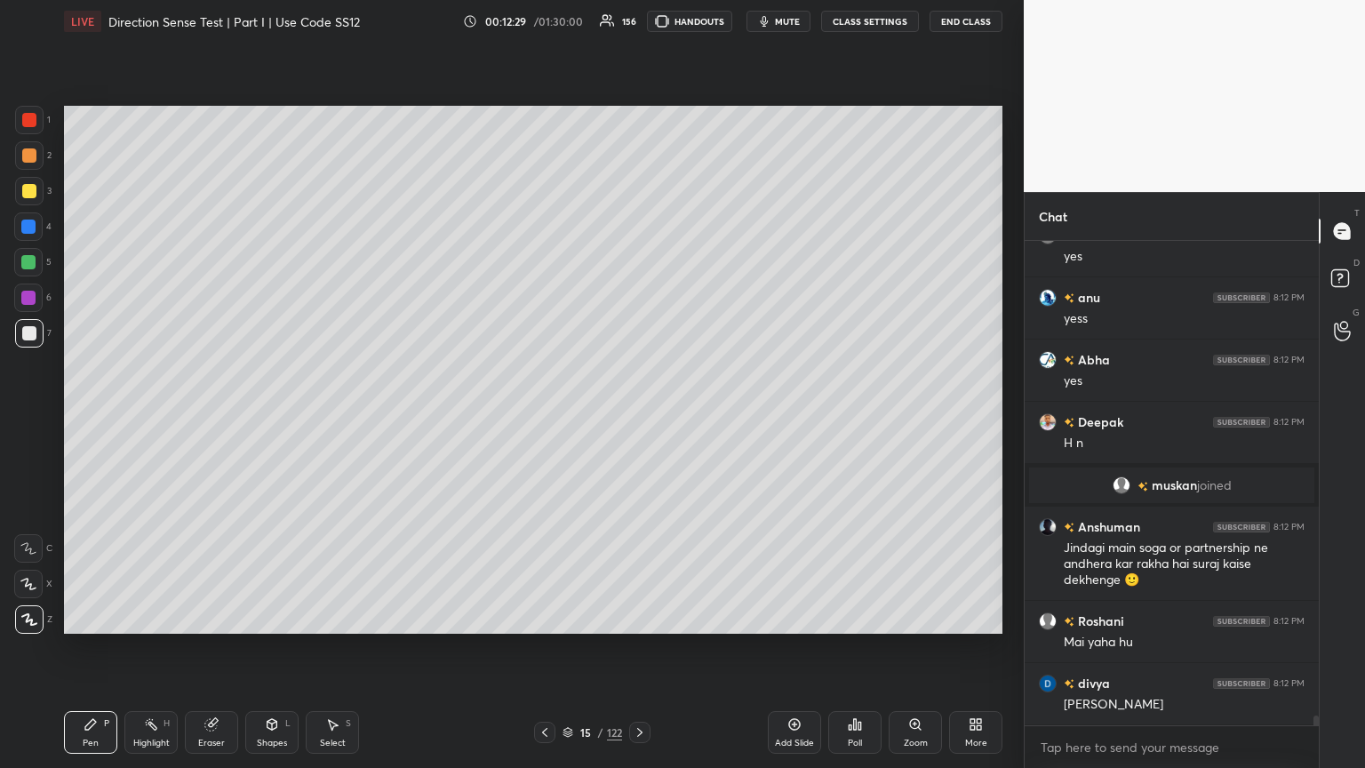
click at [637, 417] on icon at bounding box center [640, 732] width 14 height 14
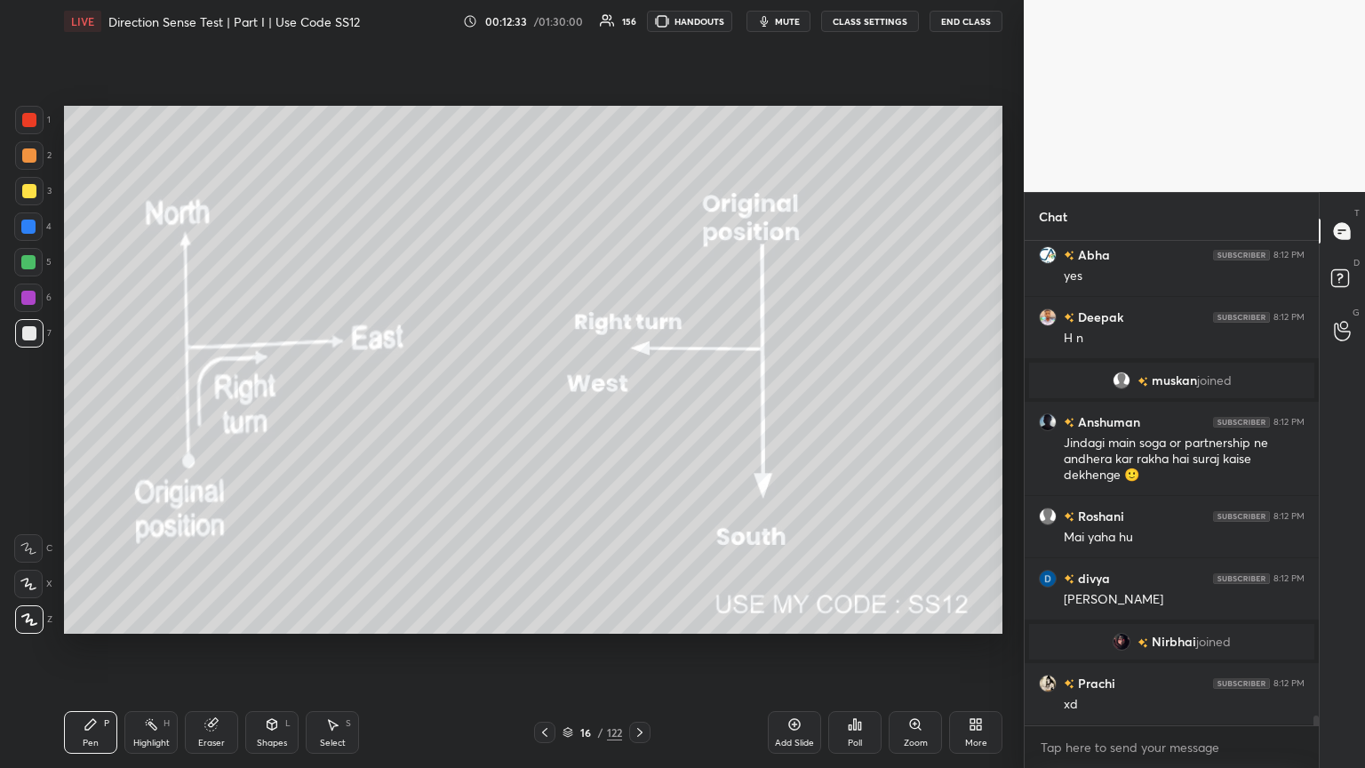
scroll to position [23038, 0]
click at [637, 417] on div "Add Slide" at bounding box center [794, 732] width 53 height 43
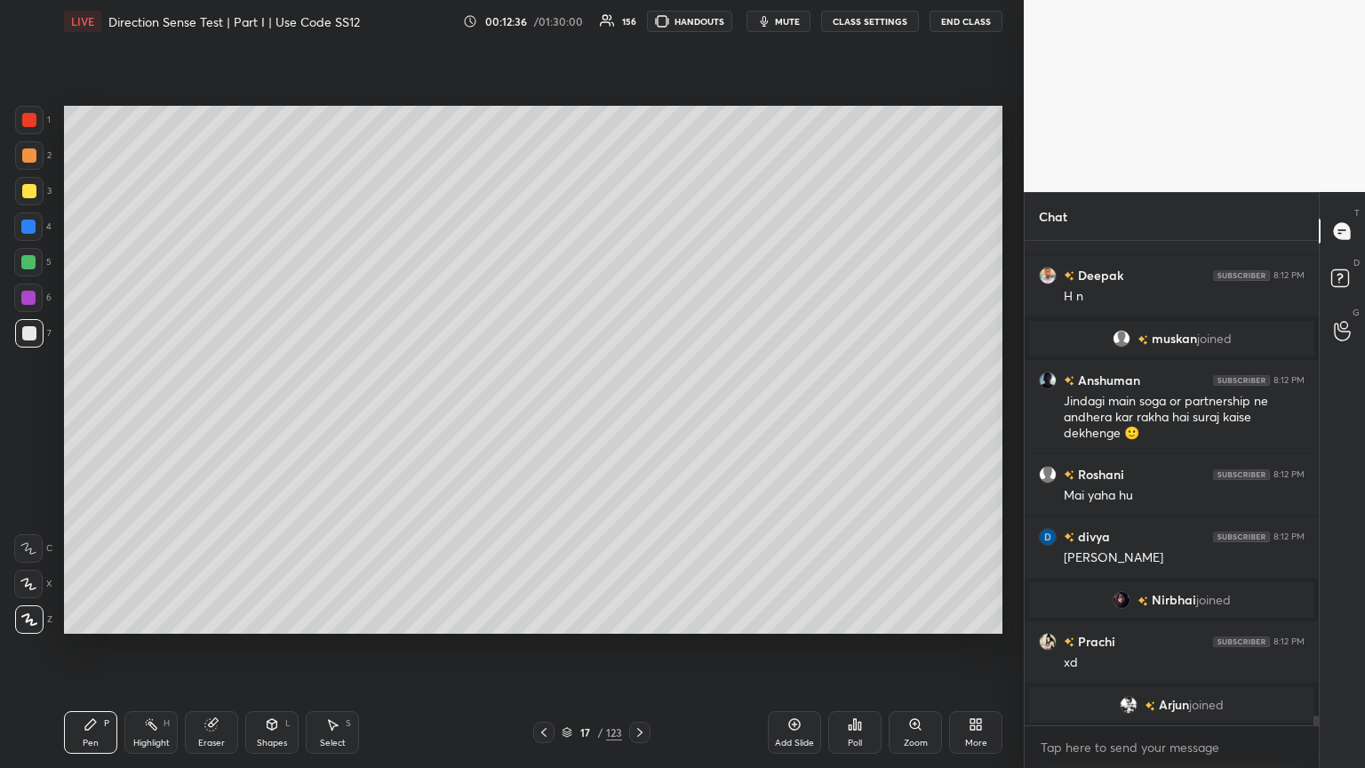
scroll to position [23144, 0]
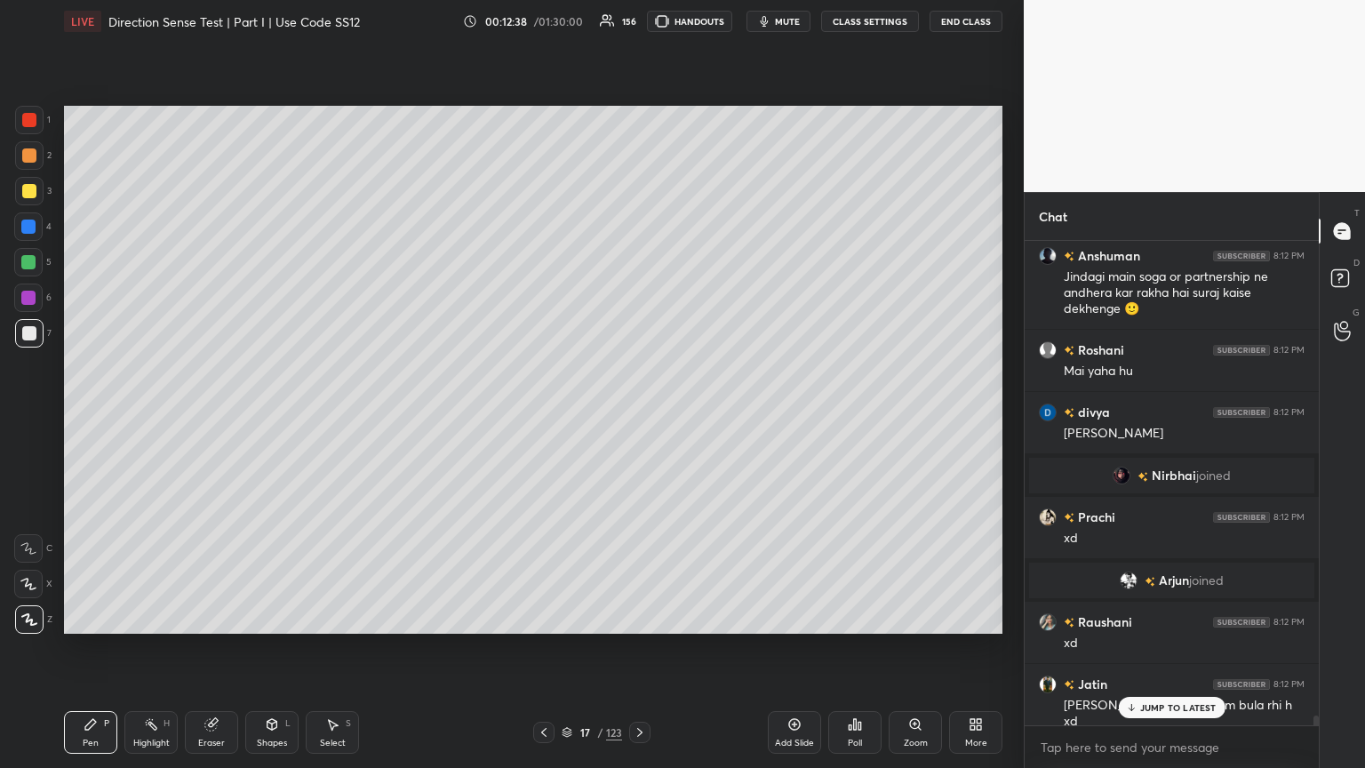
click at [637, 15] on icon "button" at bounding box center [764, 21] width 14 height 14
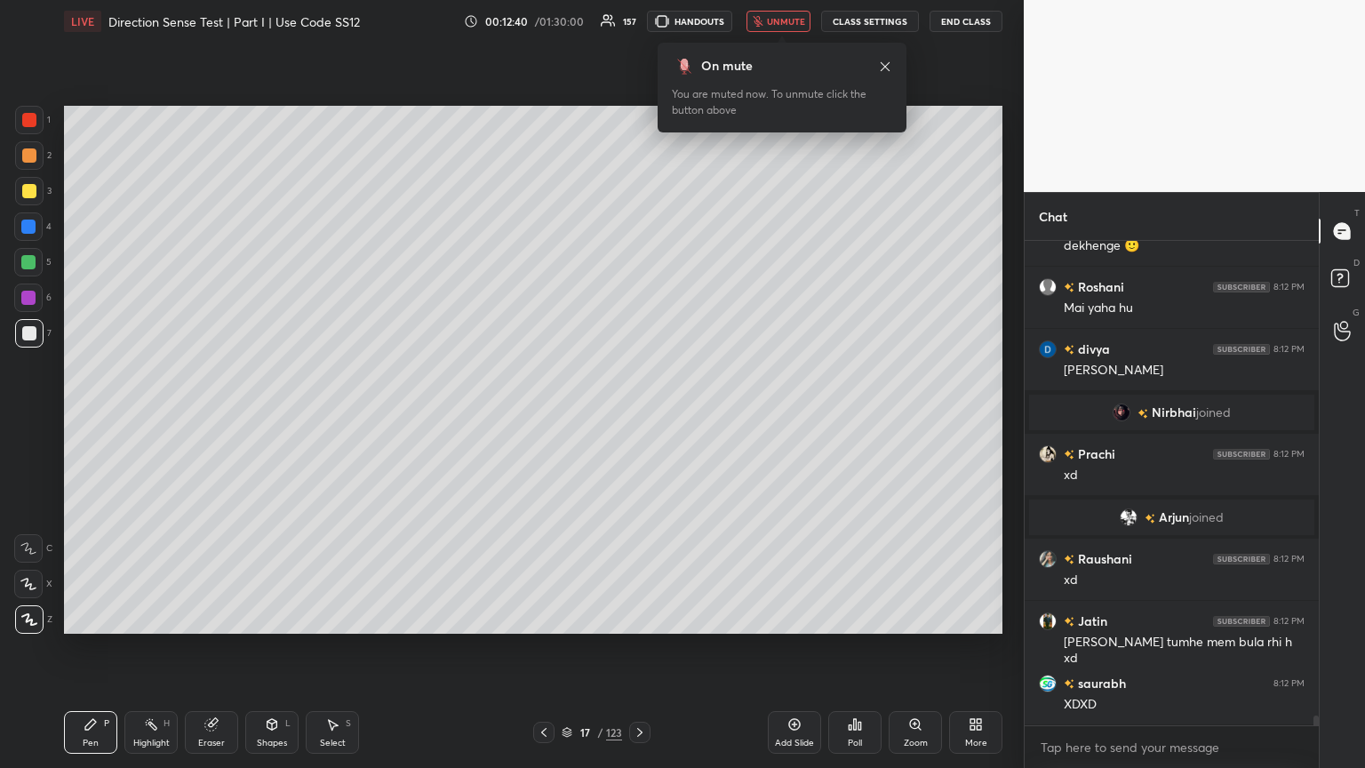
click at [637, 22] on span "unmute" at bounding box center [786, 21] width 38 height 12
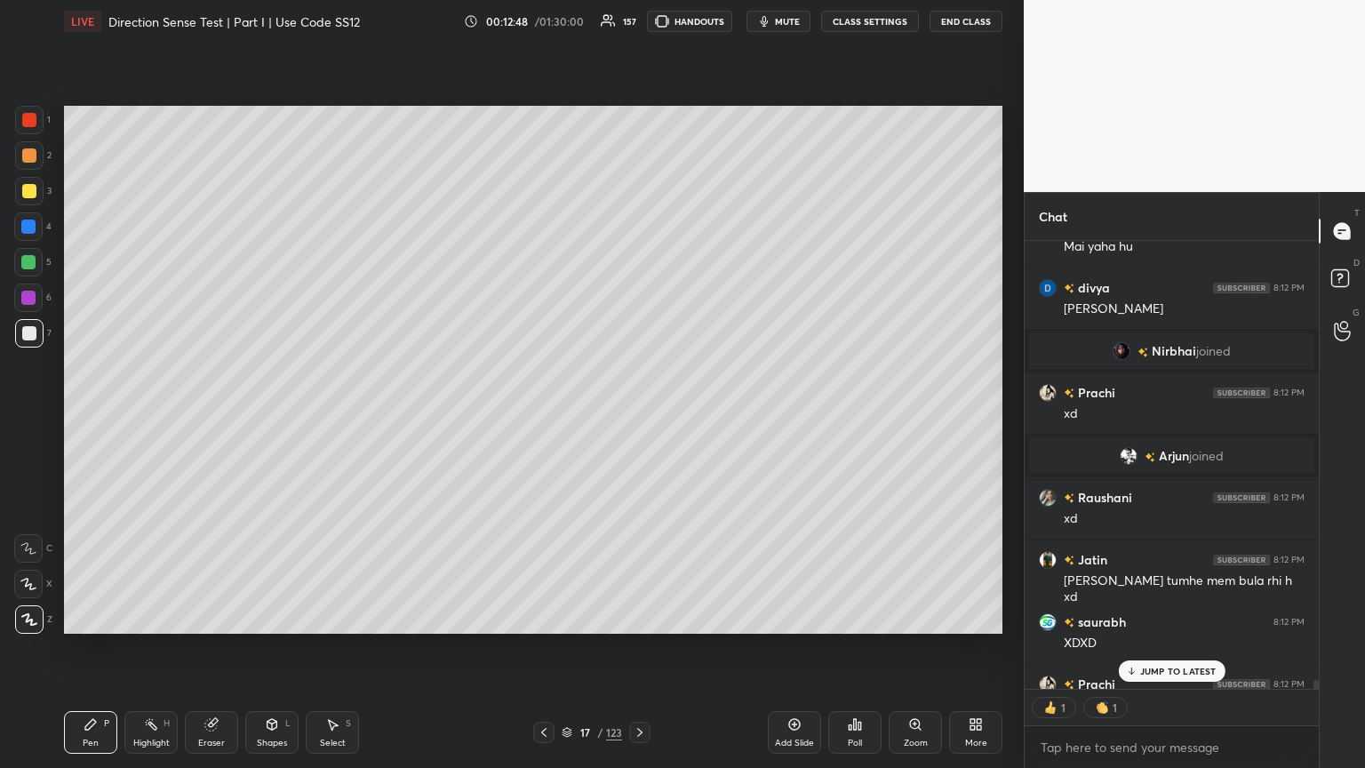
scroll to position [23429, 0]
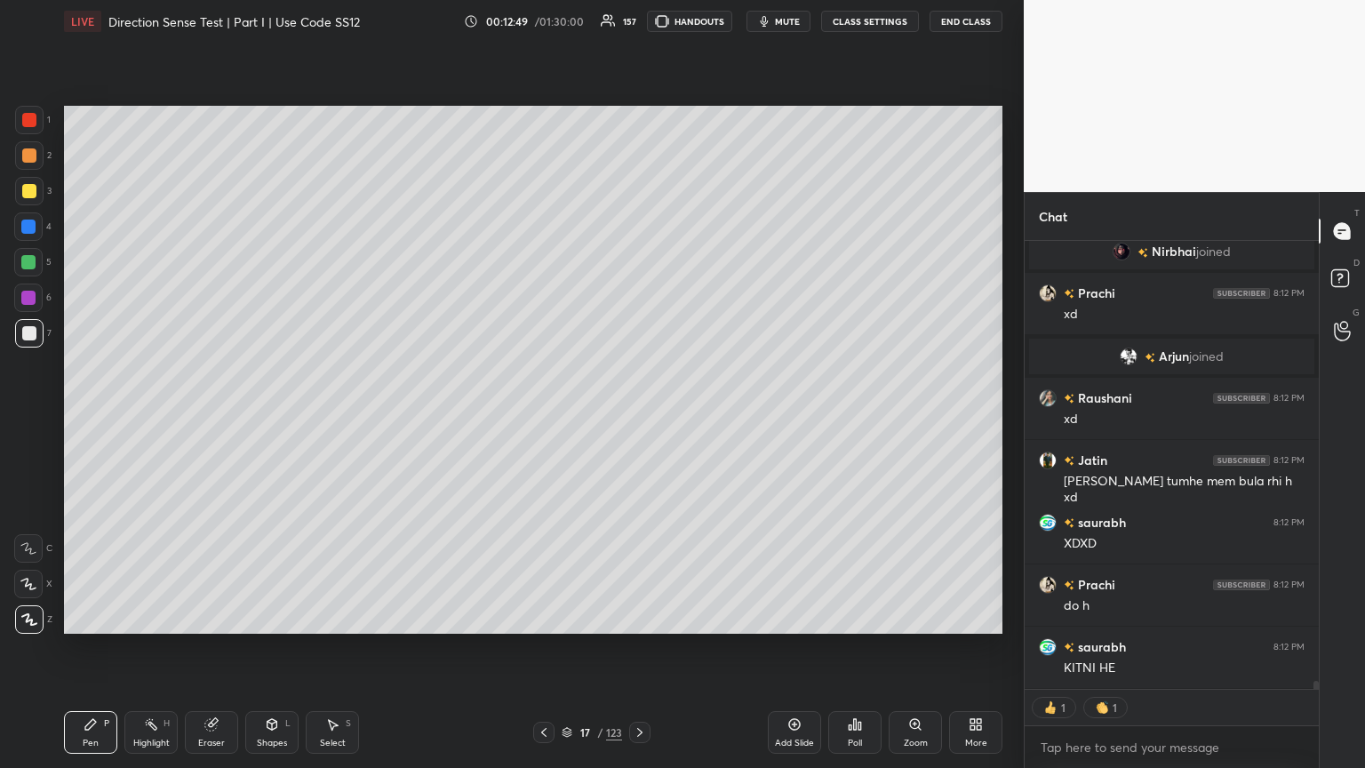
click at [289, 417] on div "Shapes L" at bounding box center [271, 732] width 53 height 43
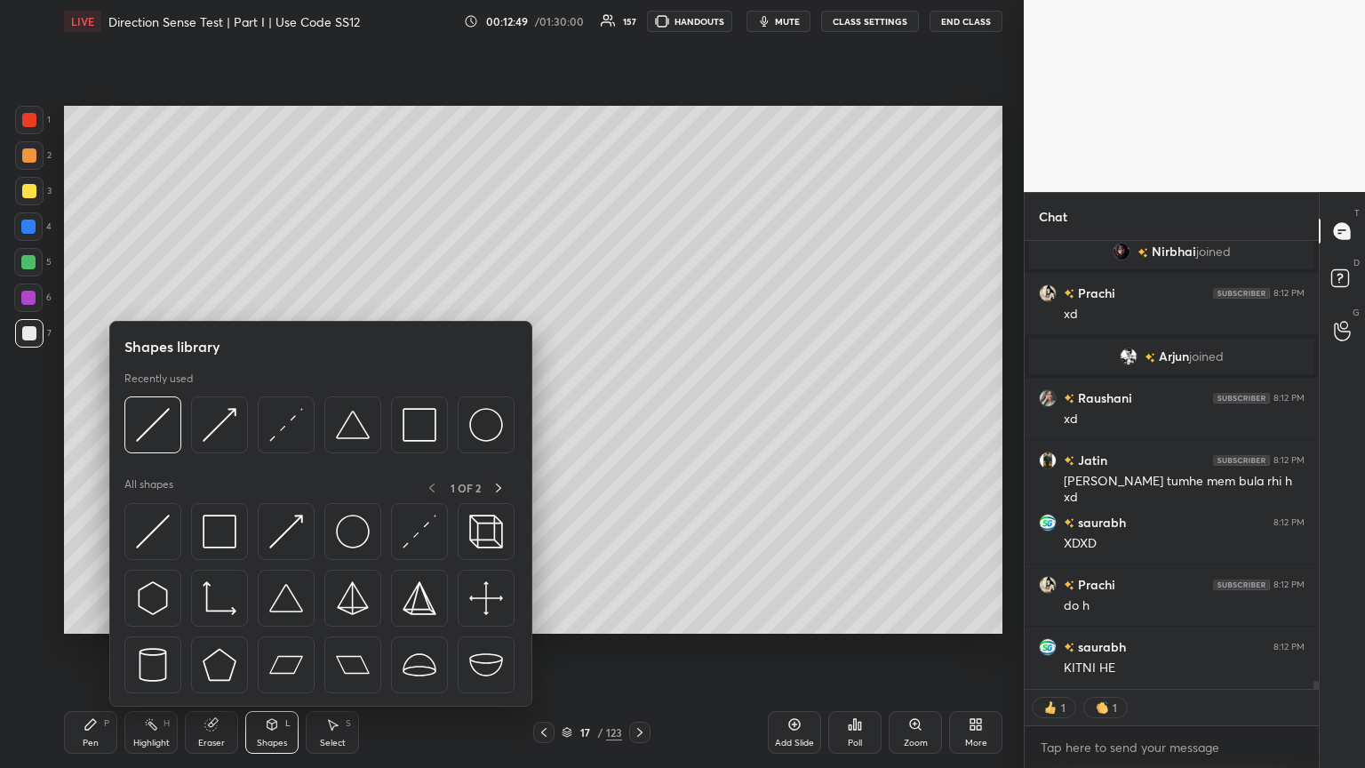
scroll to position [23491, 0]
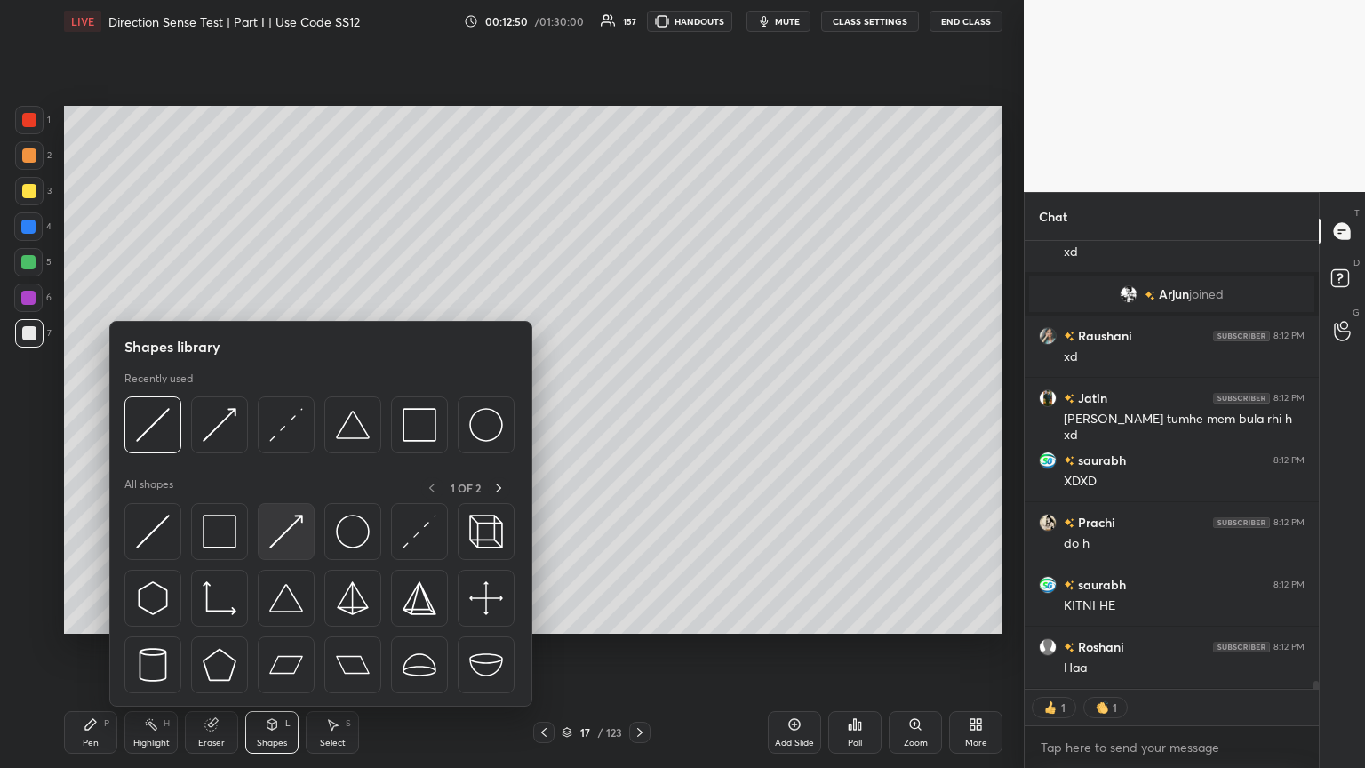
click at [281, 417] on img at bounding box center [286, 531] width 34 height 34
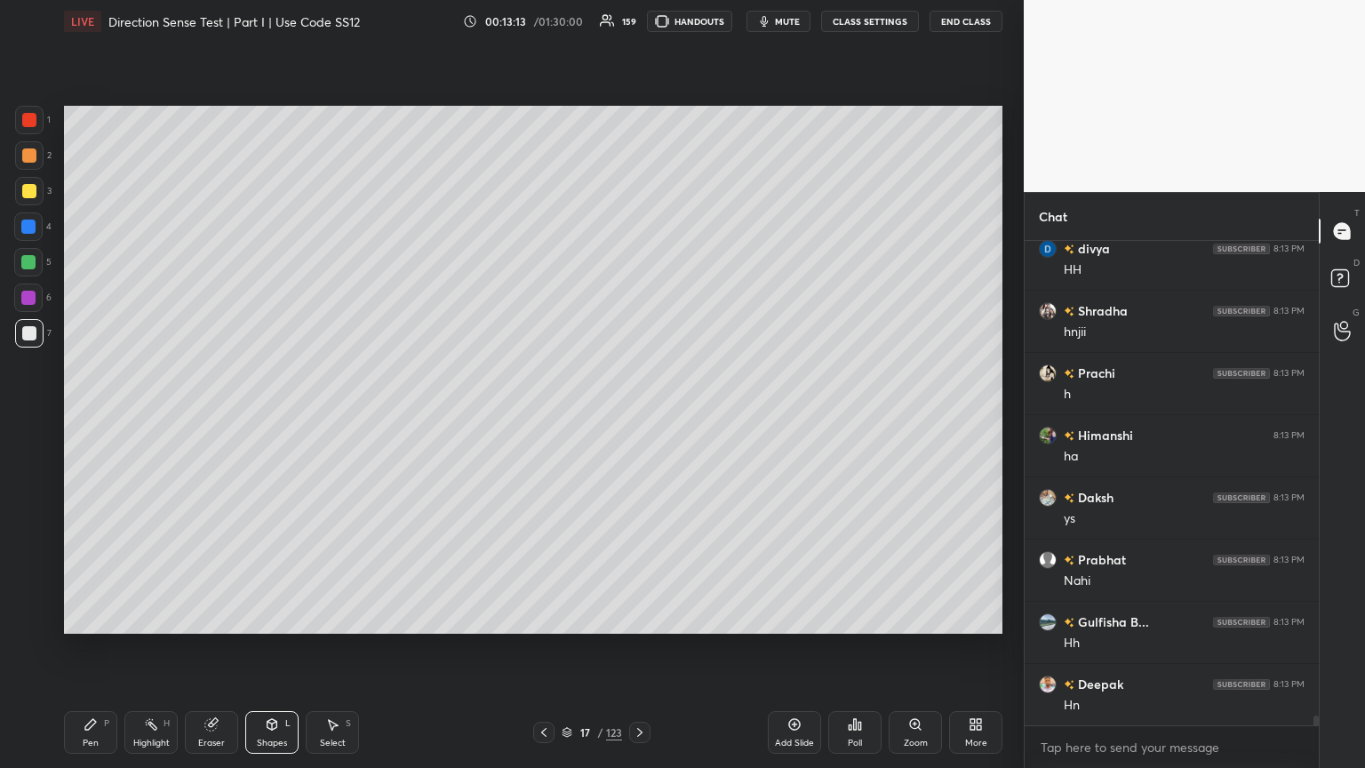
scroll to position [24633, 0]
click at [92, 417] on icon at bounding box center [90, 724] width 11 height 11
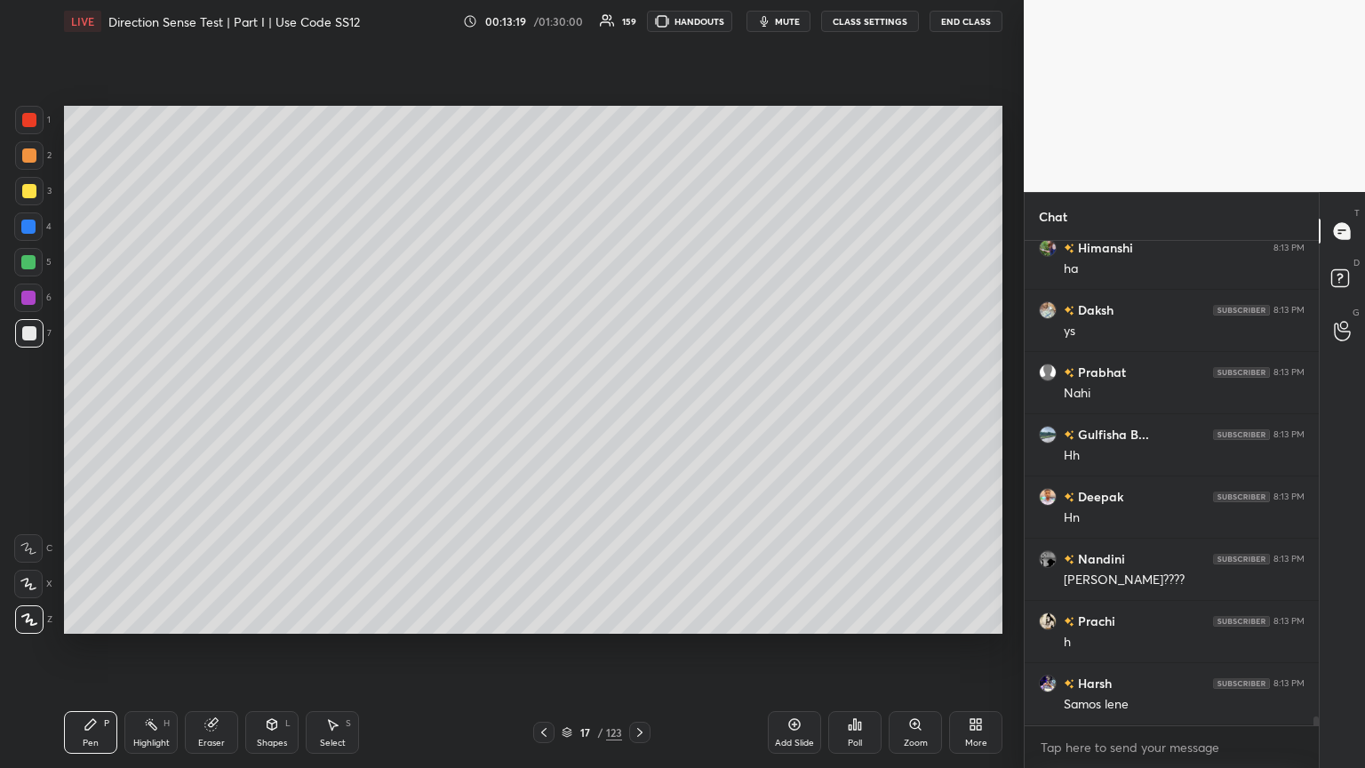
scroll to position [24819, 0]
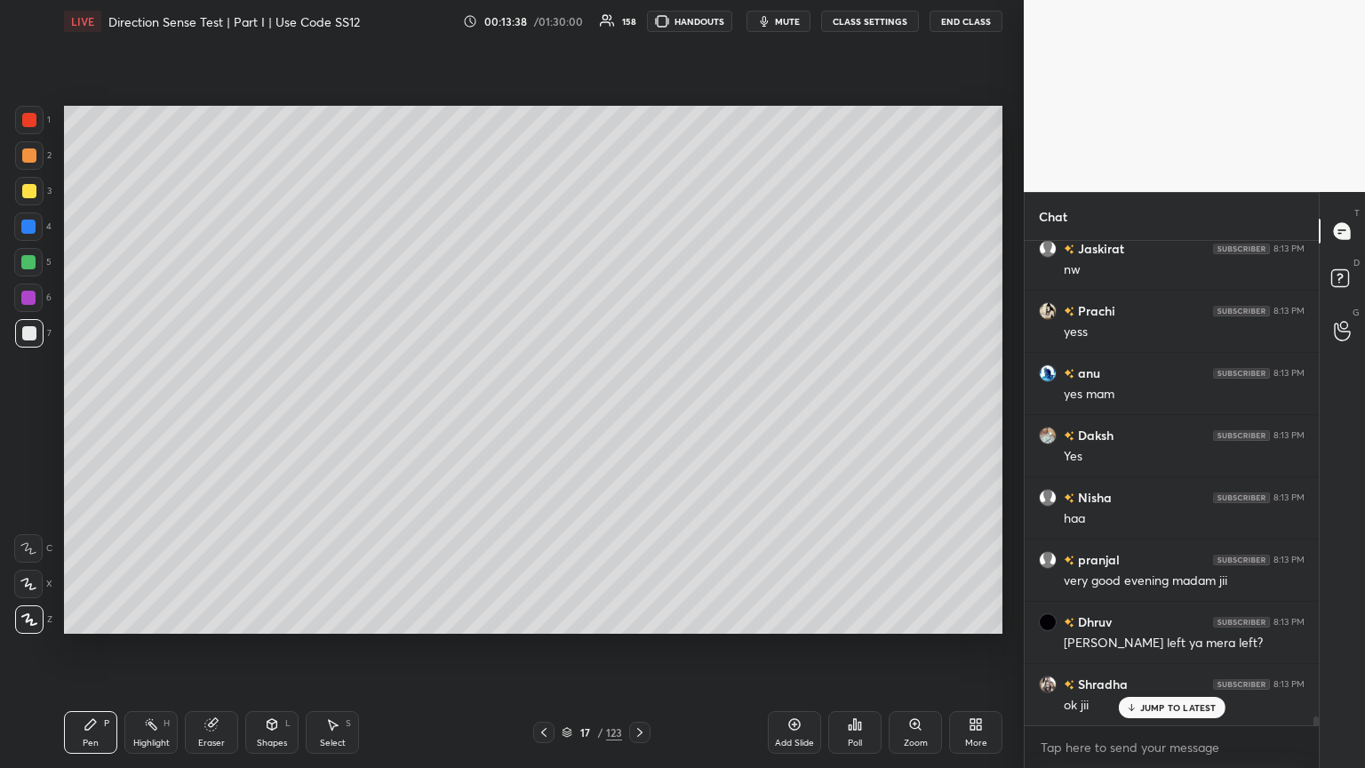
click at [271, 417] on div "Shapes" at bounding box center [272, 742] width 30 height 9
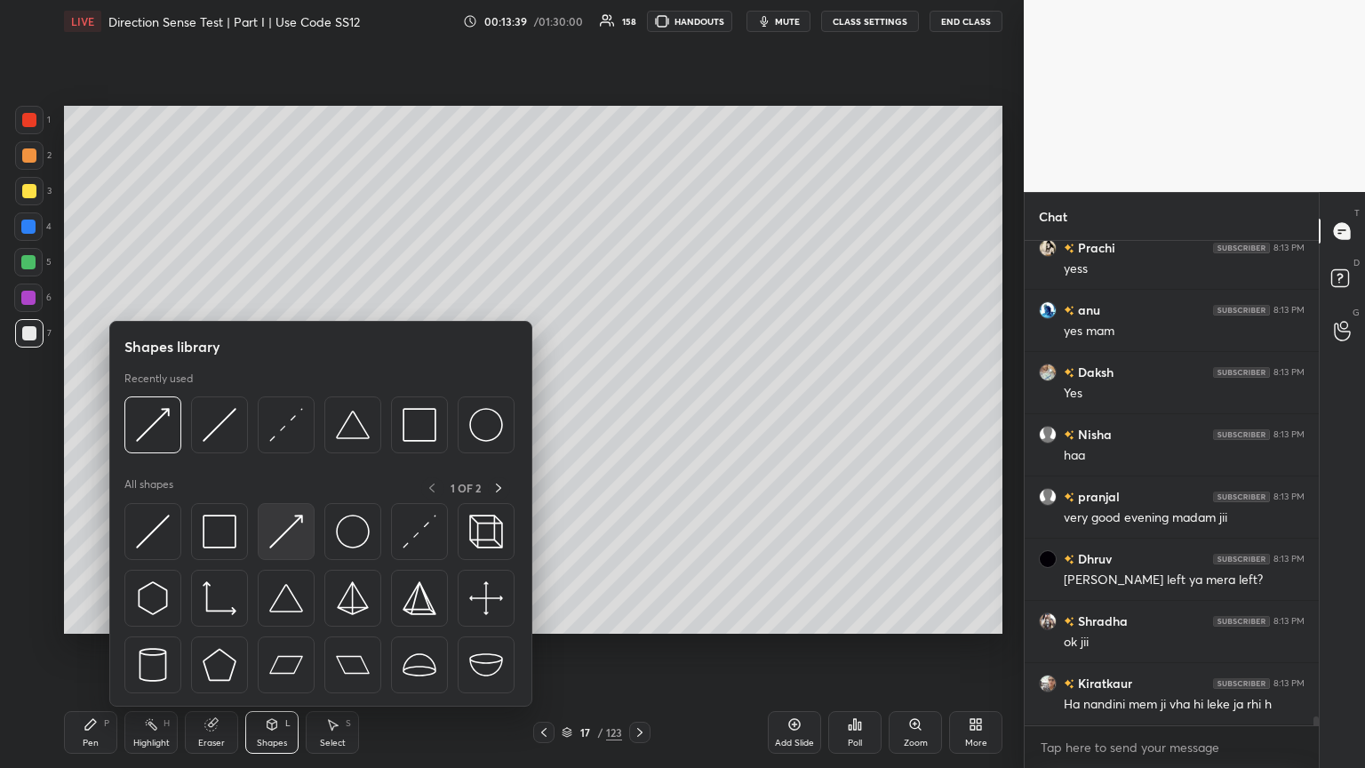
click at [293, 417] on img at bounding box center [286, 531] width 34 height 34
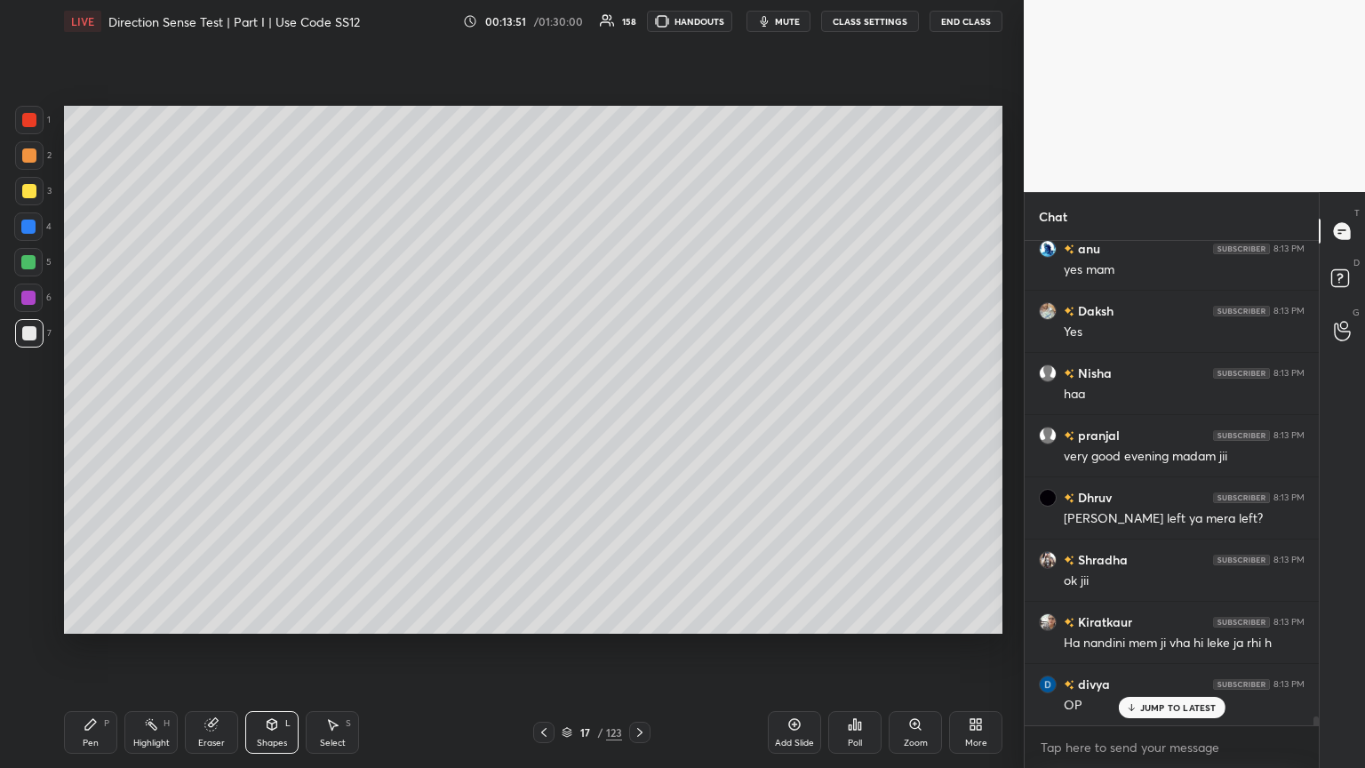
click at [85, 417] on div "Pen" at bounding box center [91, 742] width 16 height 9
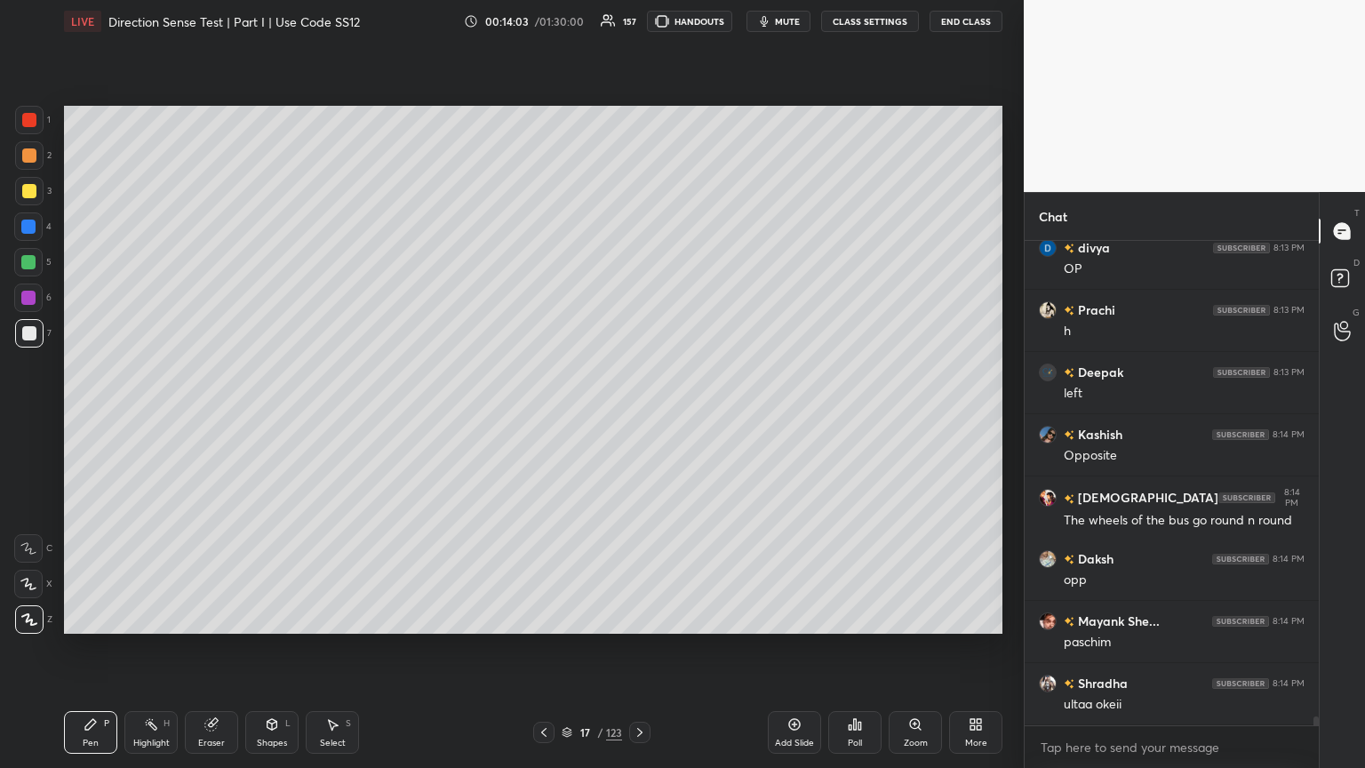
scroll to position [25938, 0]
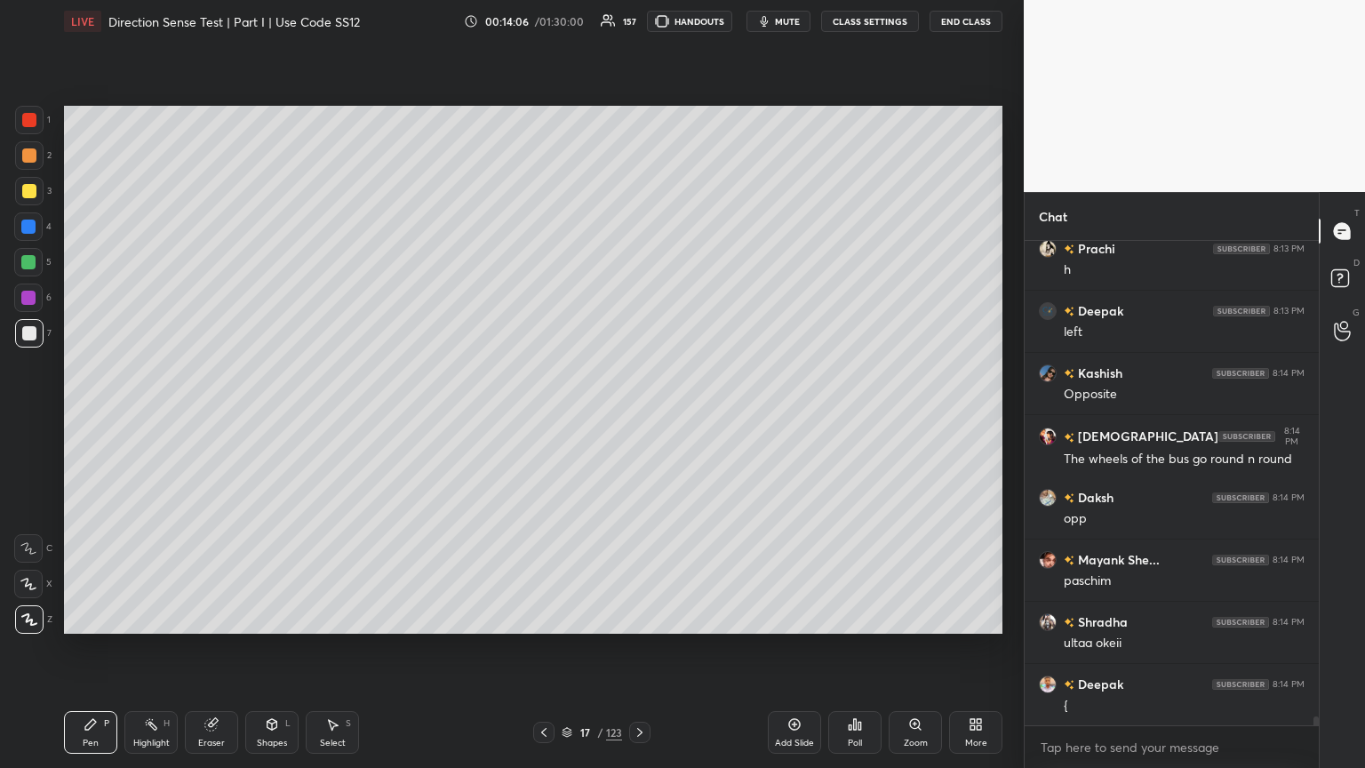
click at [278, 417] on div "Shapes" at bounding box center [272, 742] width 30 height 9
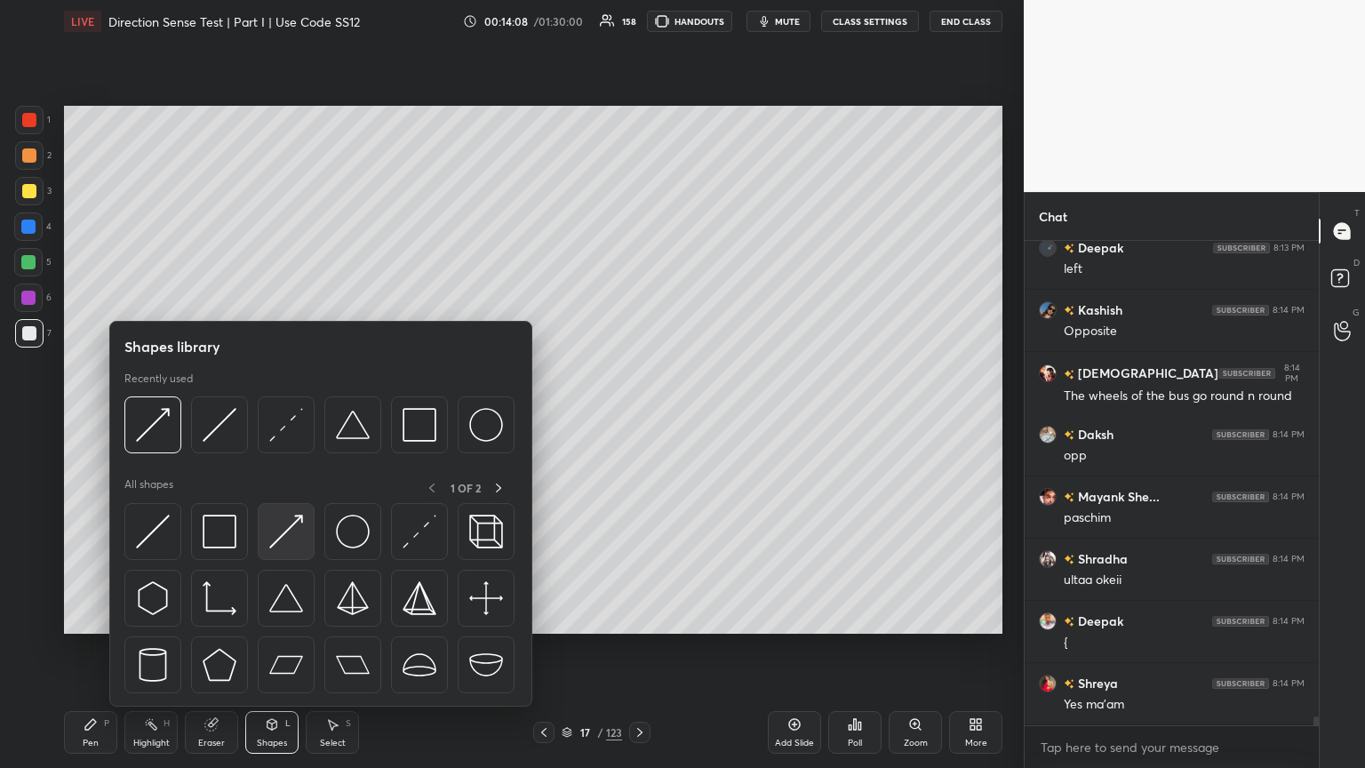
scroll to position [26062, 0]
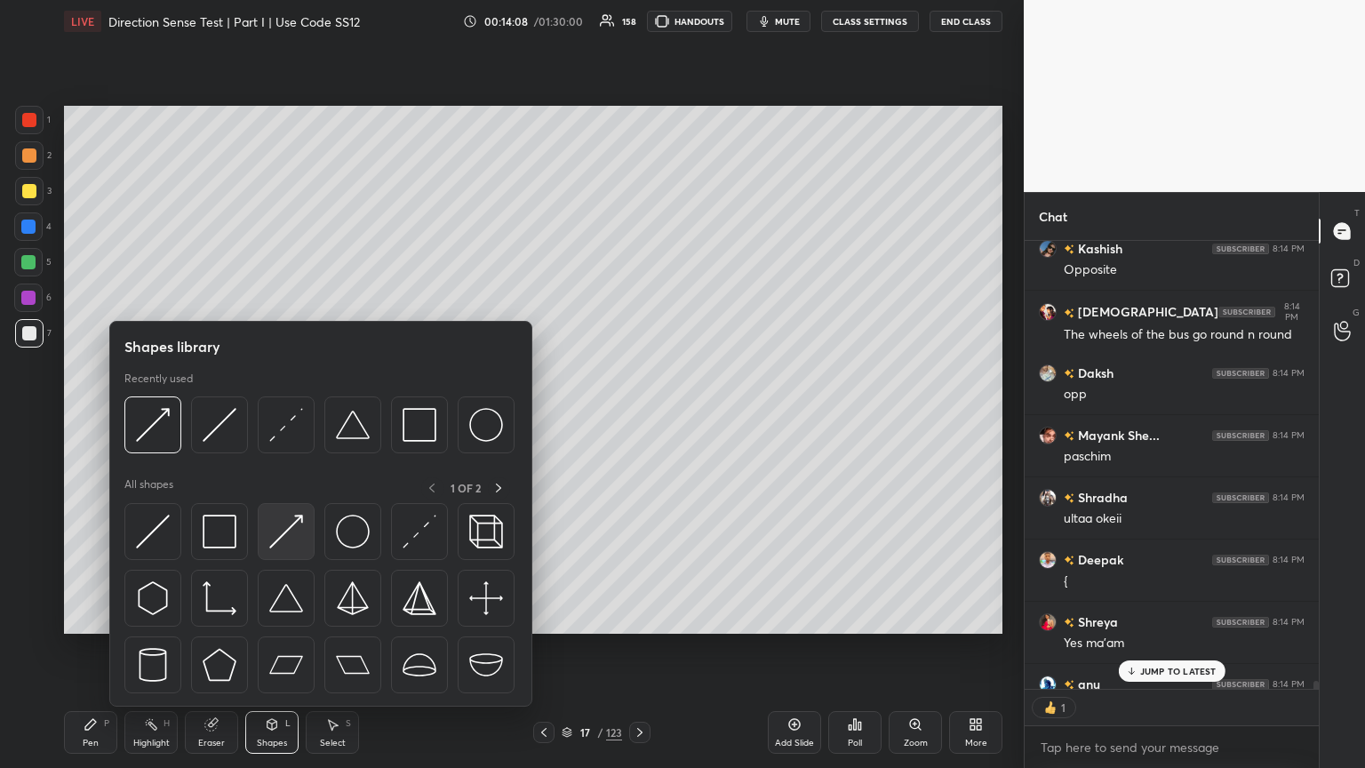
click at [285, 417] on img at bounding box center [286, 531] width 34 height 34
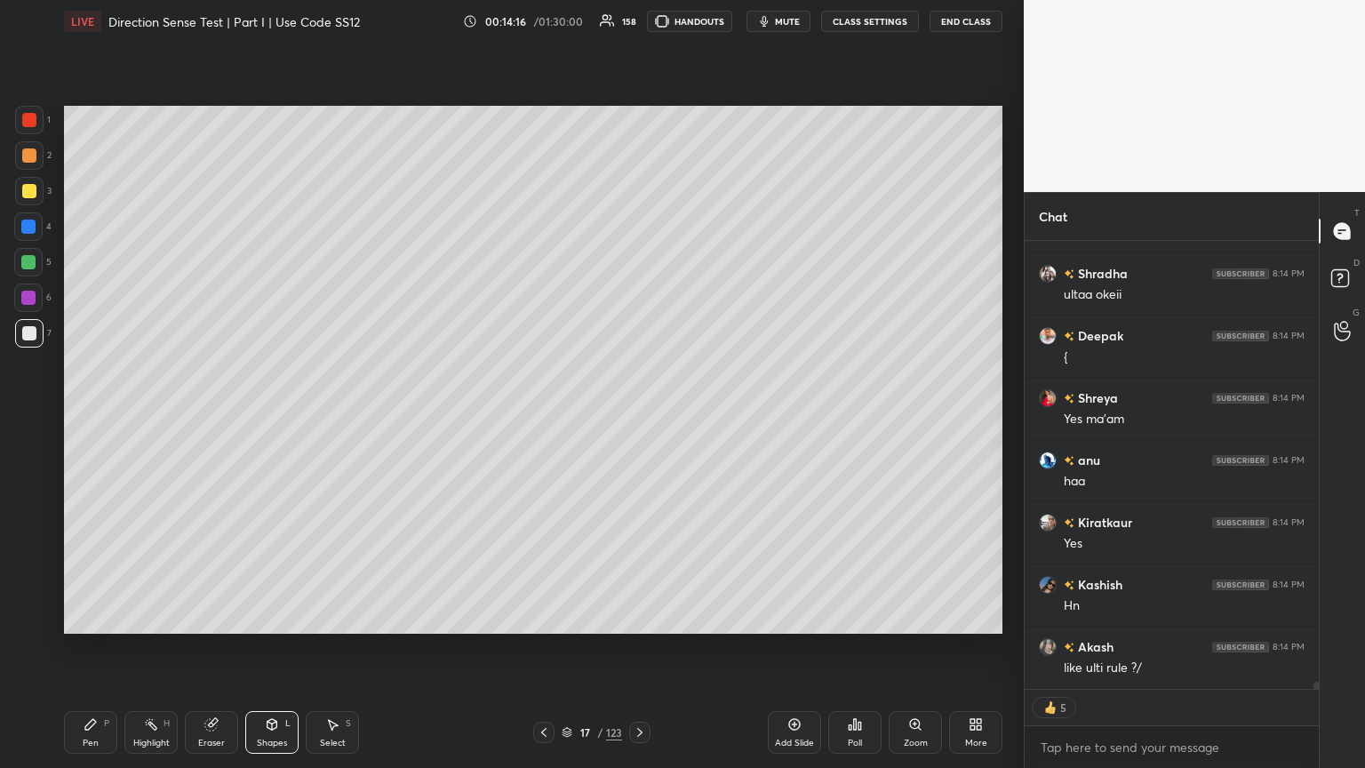
scroll to position [26348, 0]
drag, startPoint x: 92, startPoint y: 732, endPoint x: 102, endPoint y: 725, distance: 12.1
click at [93, 417] on div "Pen P" at bounding box center [90, 732] width 53 height 43
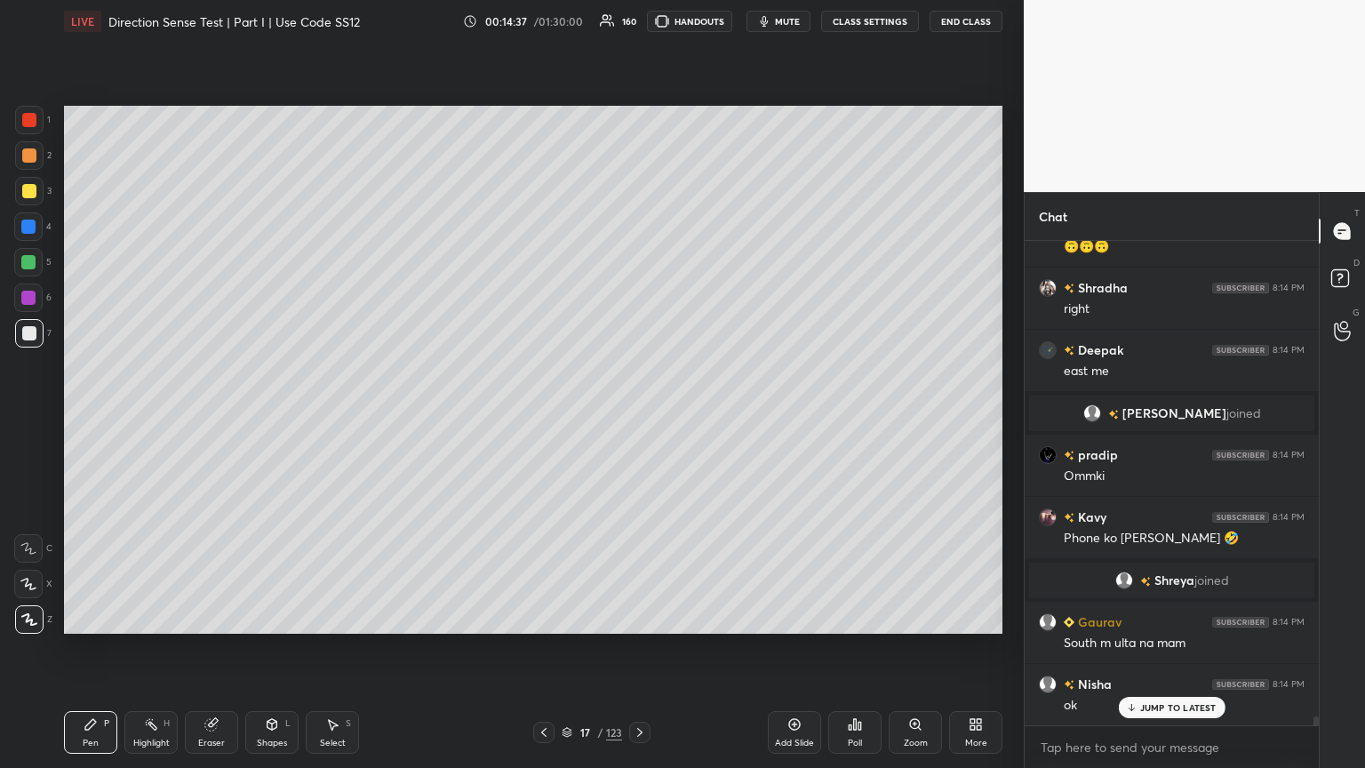
scroll to position [26937, 0]
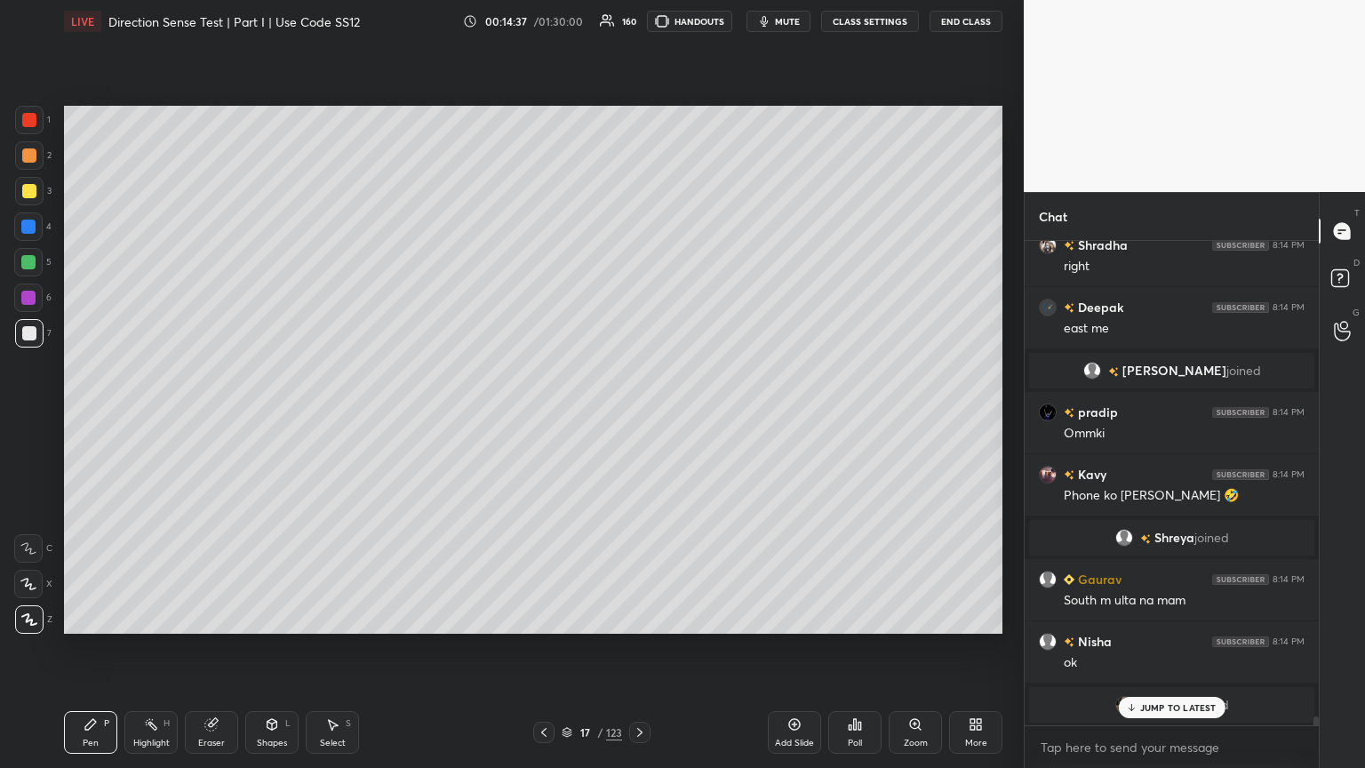
drag, startPoint x: 789, startPoint y: 743, endPoint x: 786, endPoint y: 734, distance: 9.3
click at [637, 417] on div "Add Slide" at bounding box center [794, 742] width 39 height 9
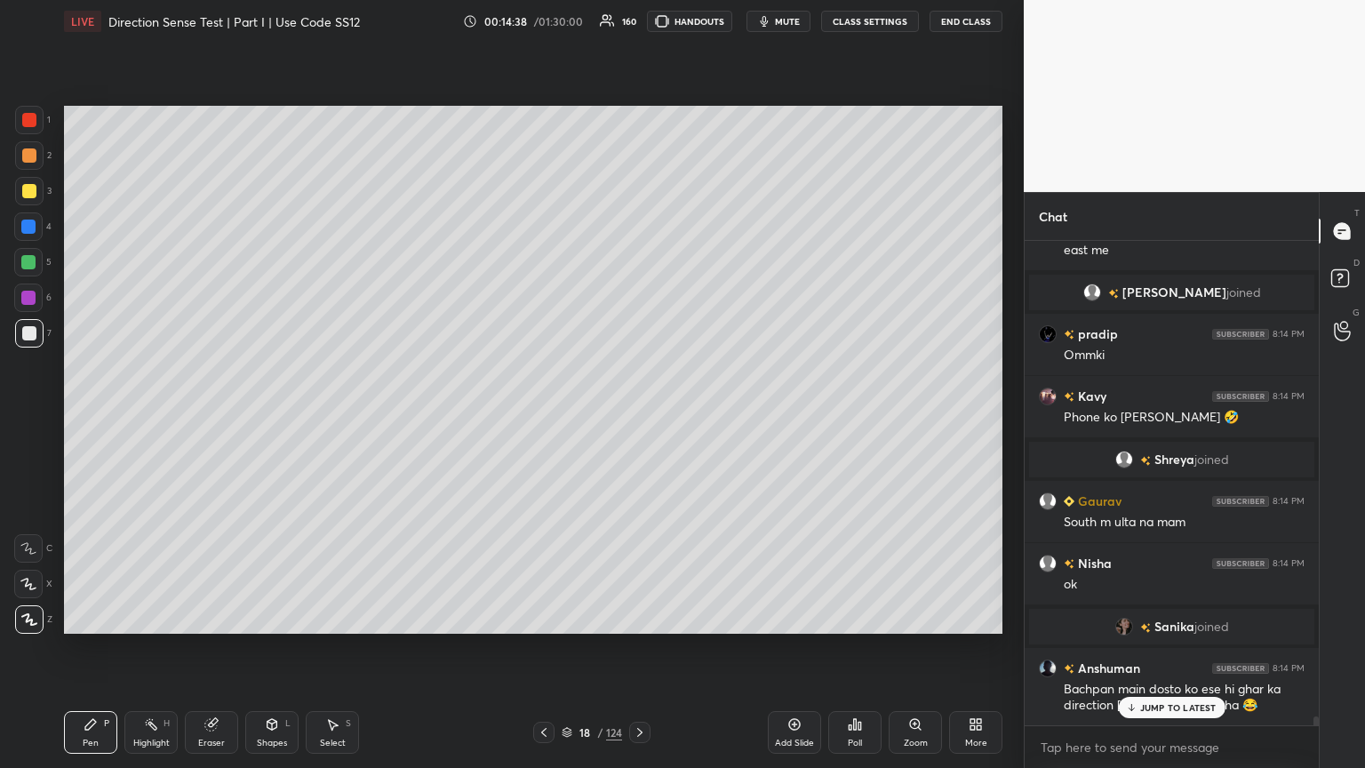
click at [267, 417] on div "Shapes" at bounding box center [272, 742] width 30 height 9
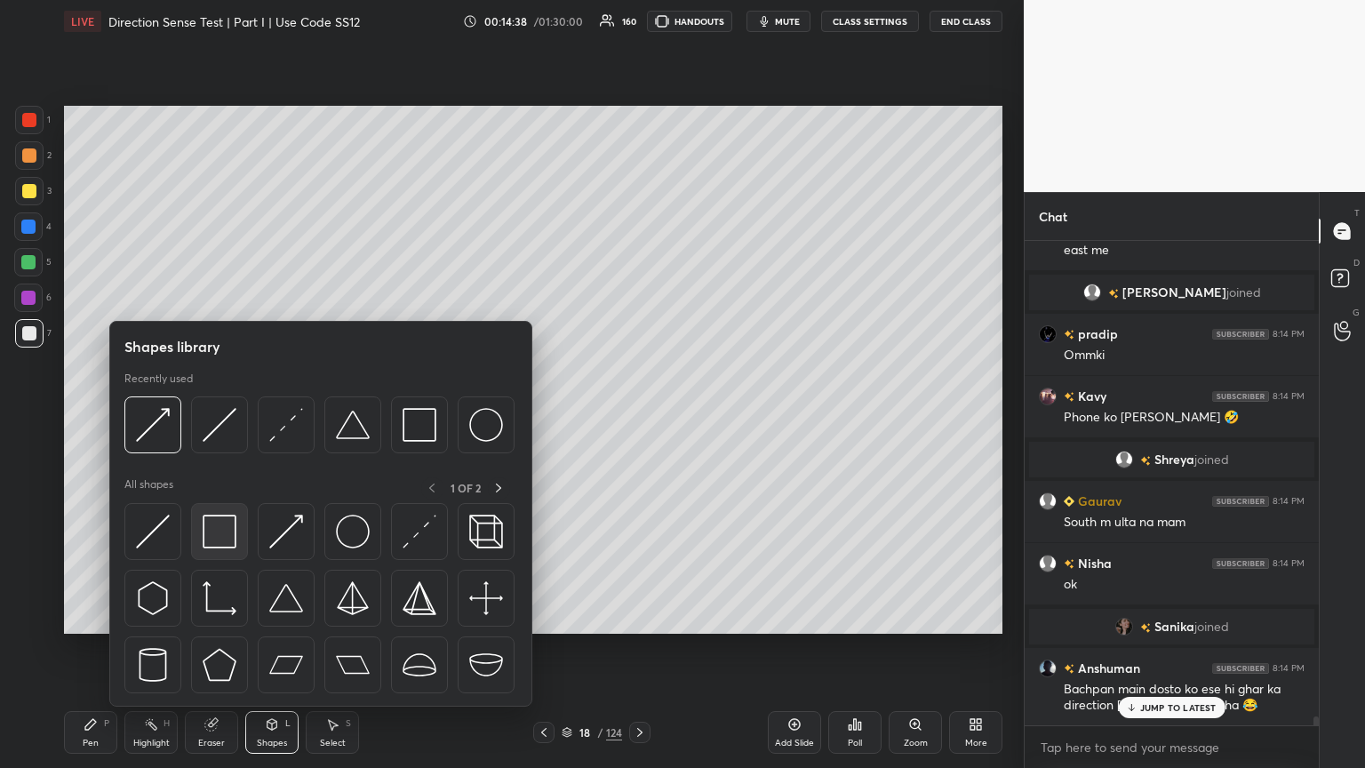
click at [210, 417] on img at bounding box center [220, 531] width 34 height 34
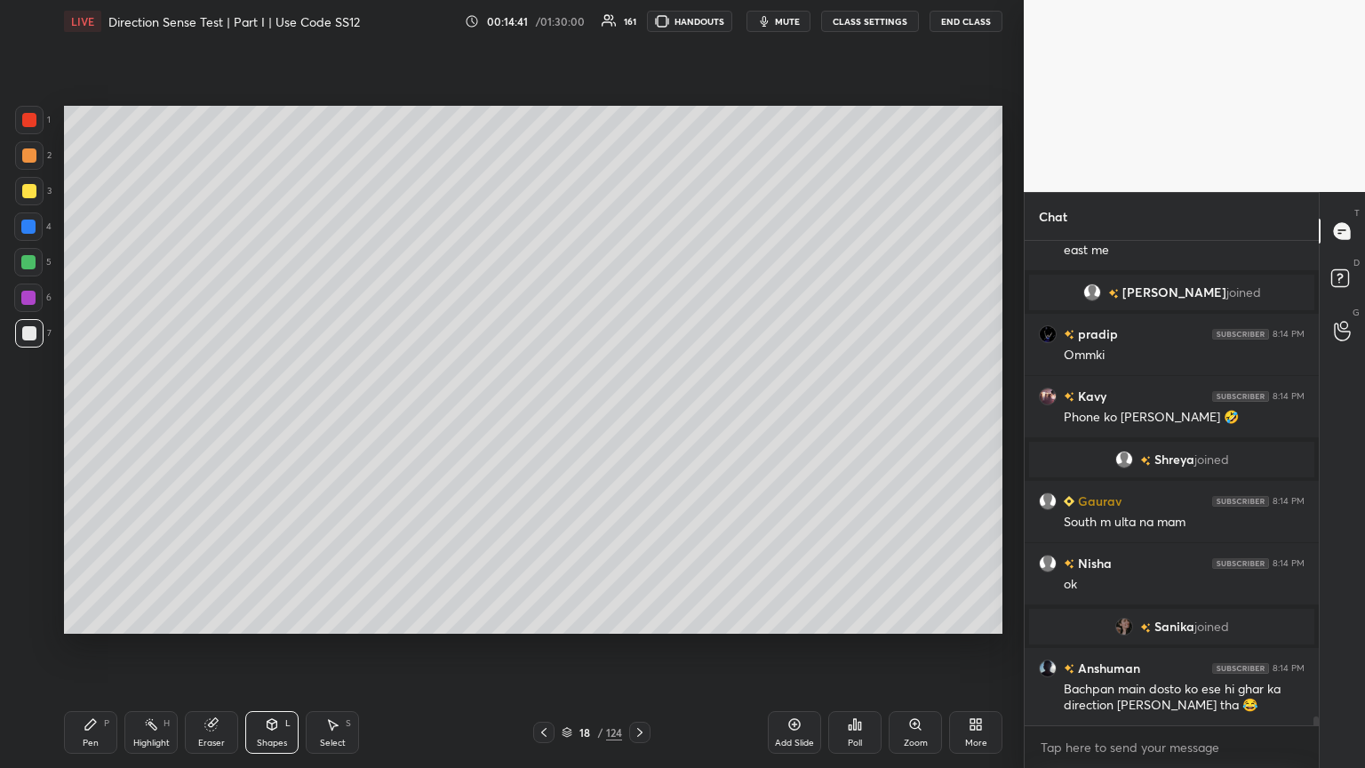
scroll to position [27078, 0]
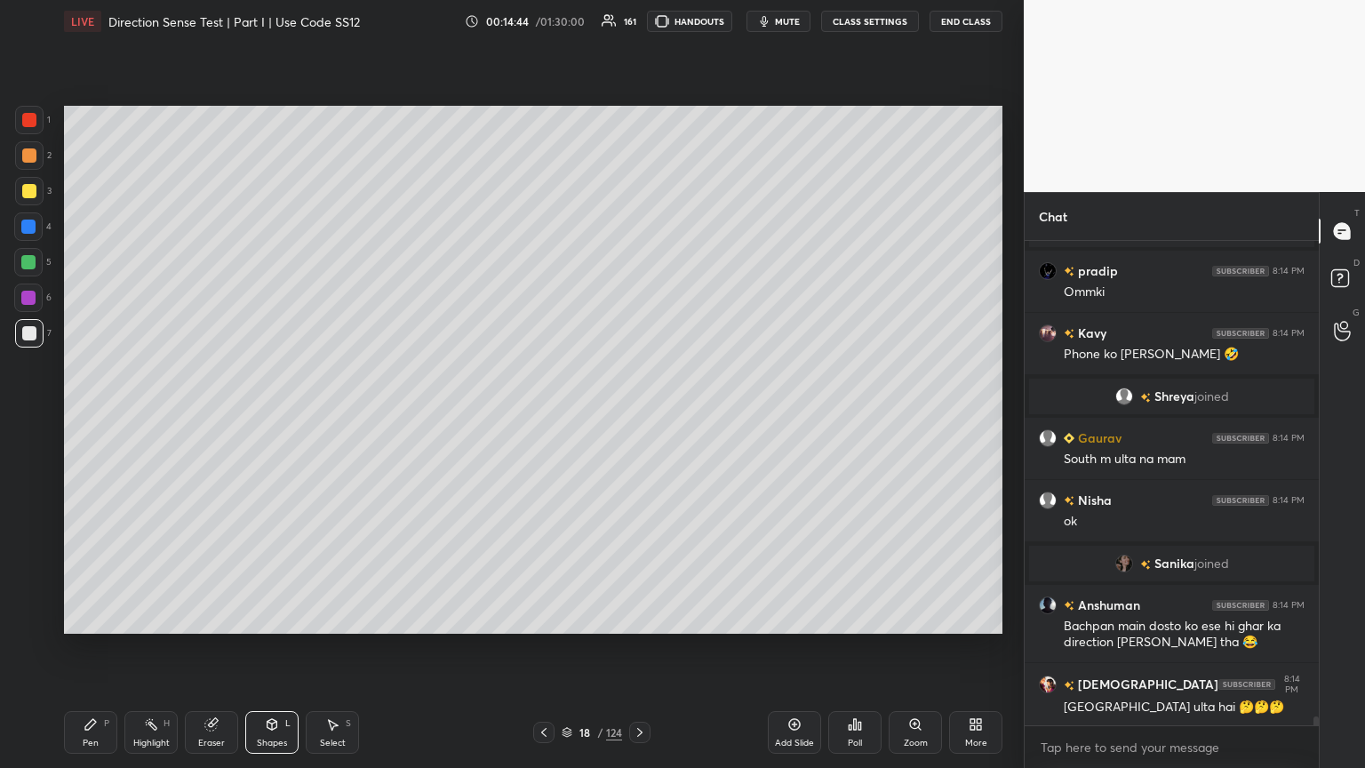
drag, startPoint x: 92, startPoint y: 736, endPoint x: 110, endPoint y: 728, distance: 19.1
click at [93, 417] on div "Pen P" at bounding box center [90, 732] width 53 height 43
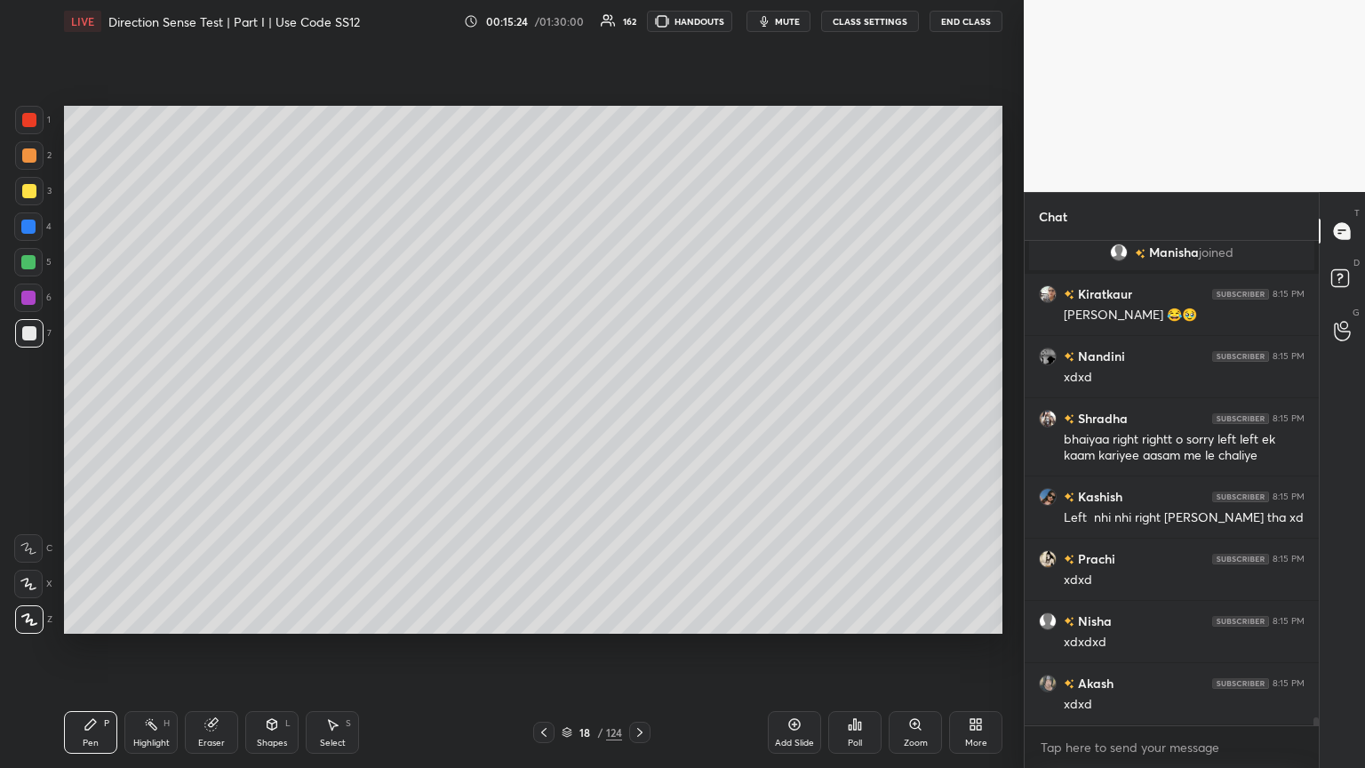
scroll to position [27882, 0]
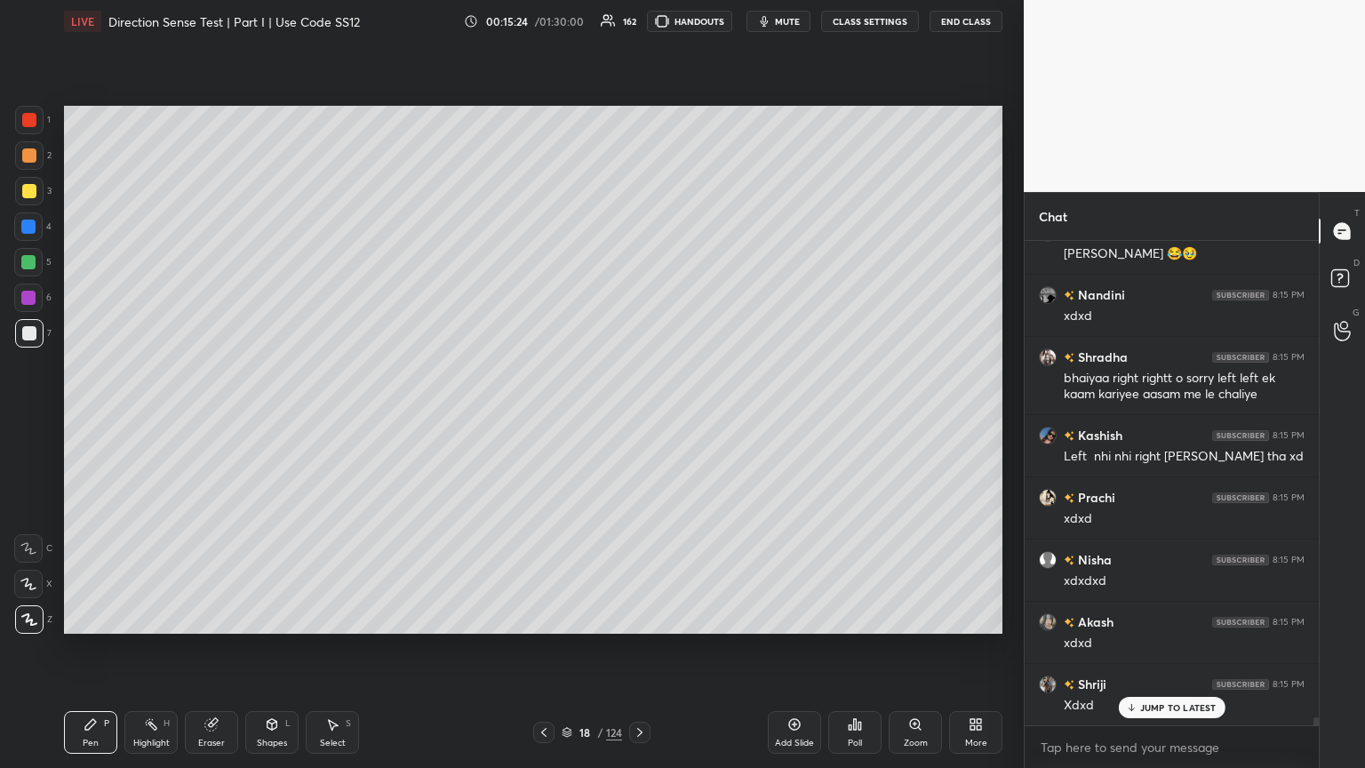
click at [207, 417] on div "Eraser" at bounding box center [211, 732] width 53 height 43
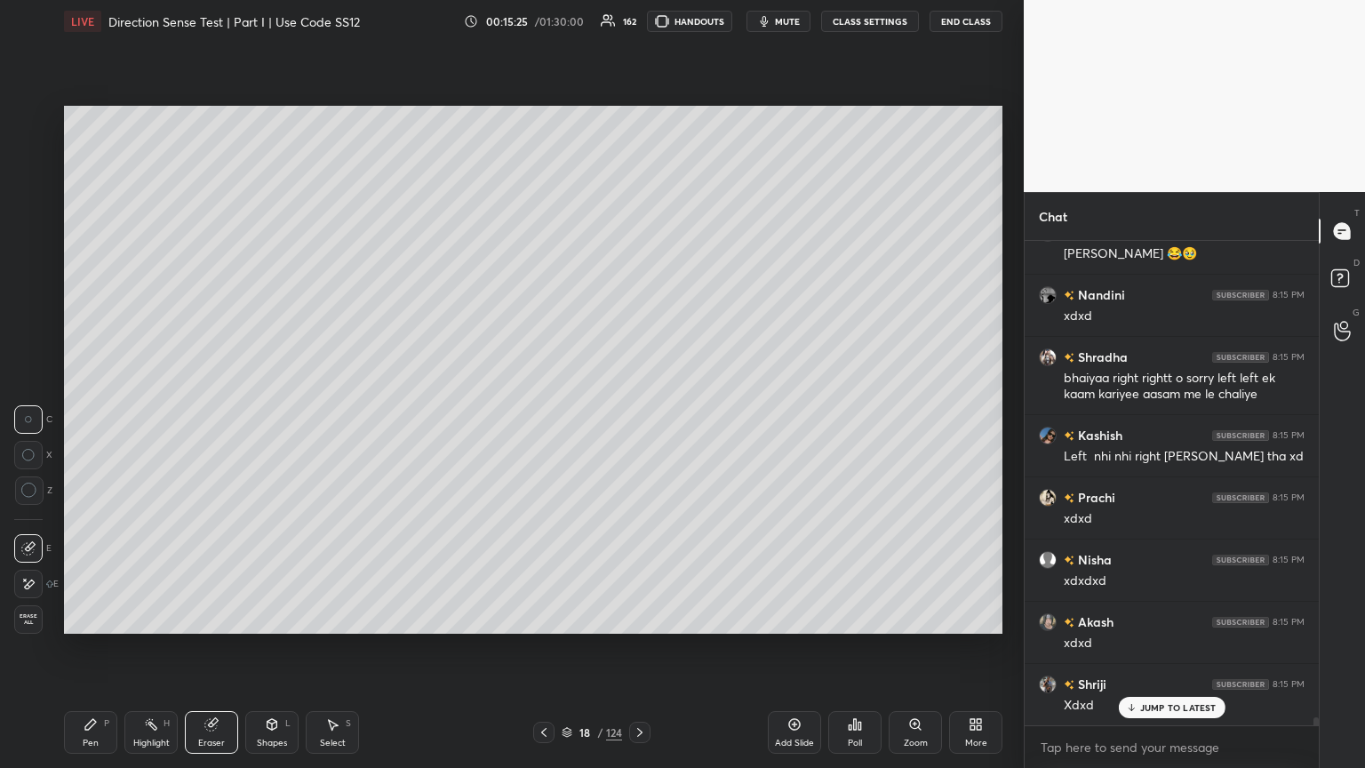
click at [30, 417] on span "Erase all" at bounding box center [28, 619] width 27 height 12
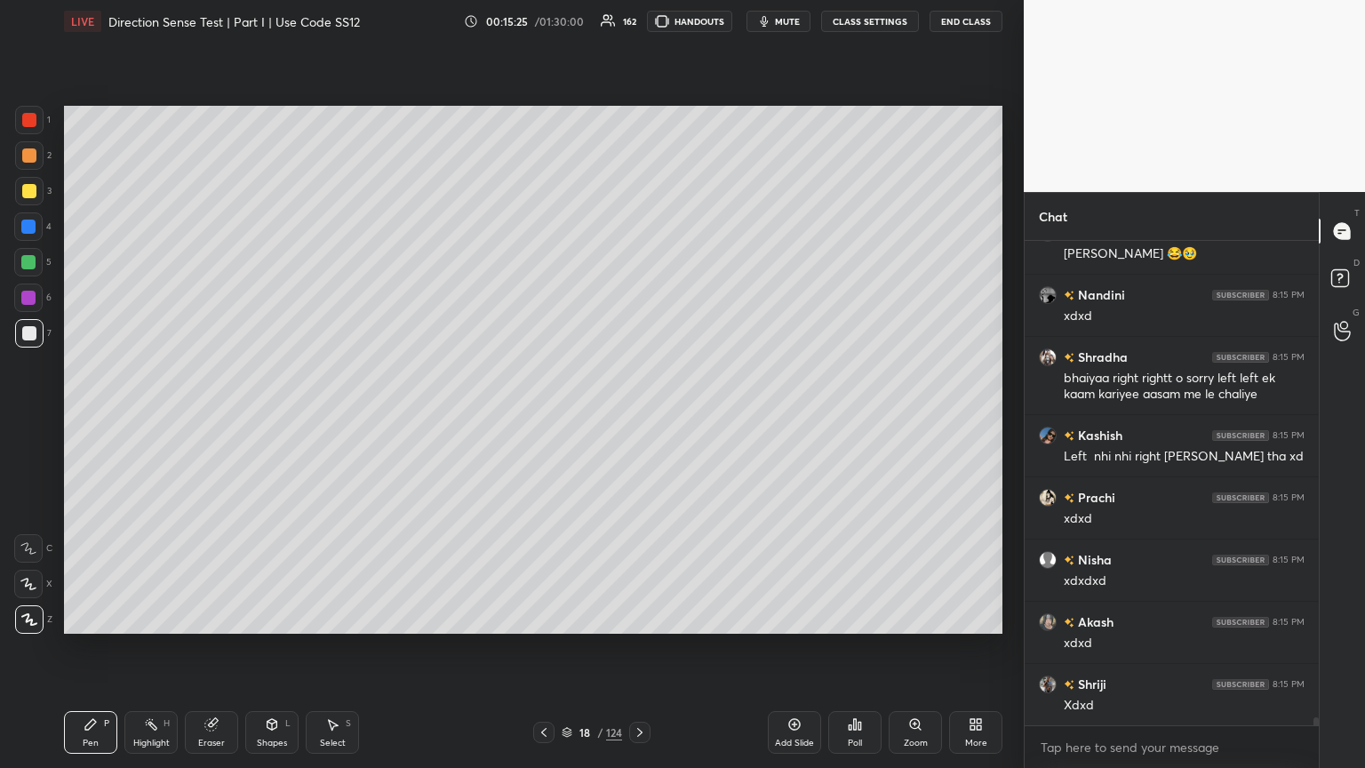
scroll to position [27945, 0]
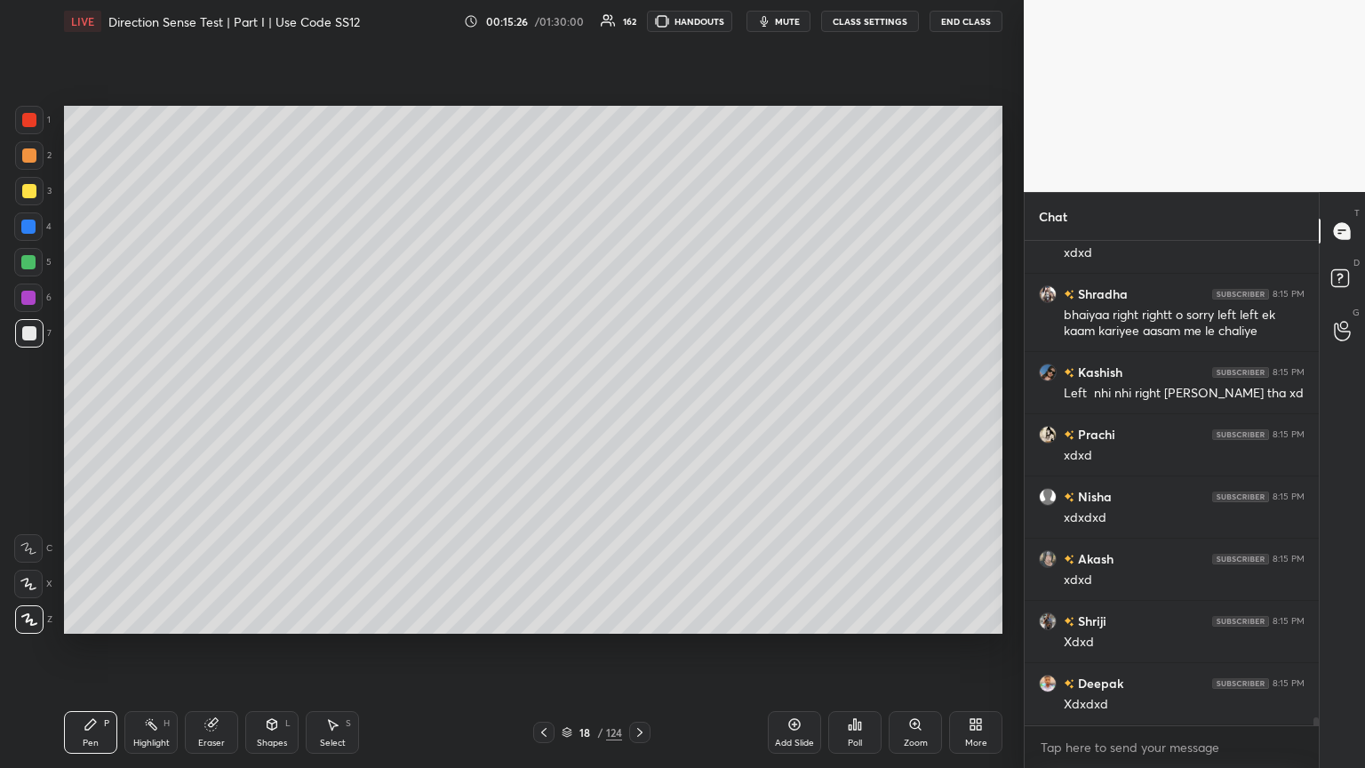
click at [543, 417] on icon at bounding box center [544, 732] width 14 height 14
click at [550, 417] on div at bounding box center [543, 731] width 21 height 21
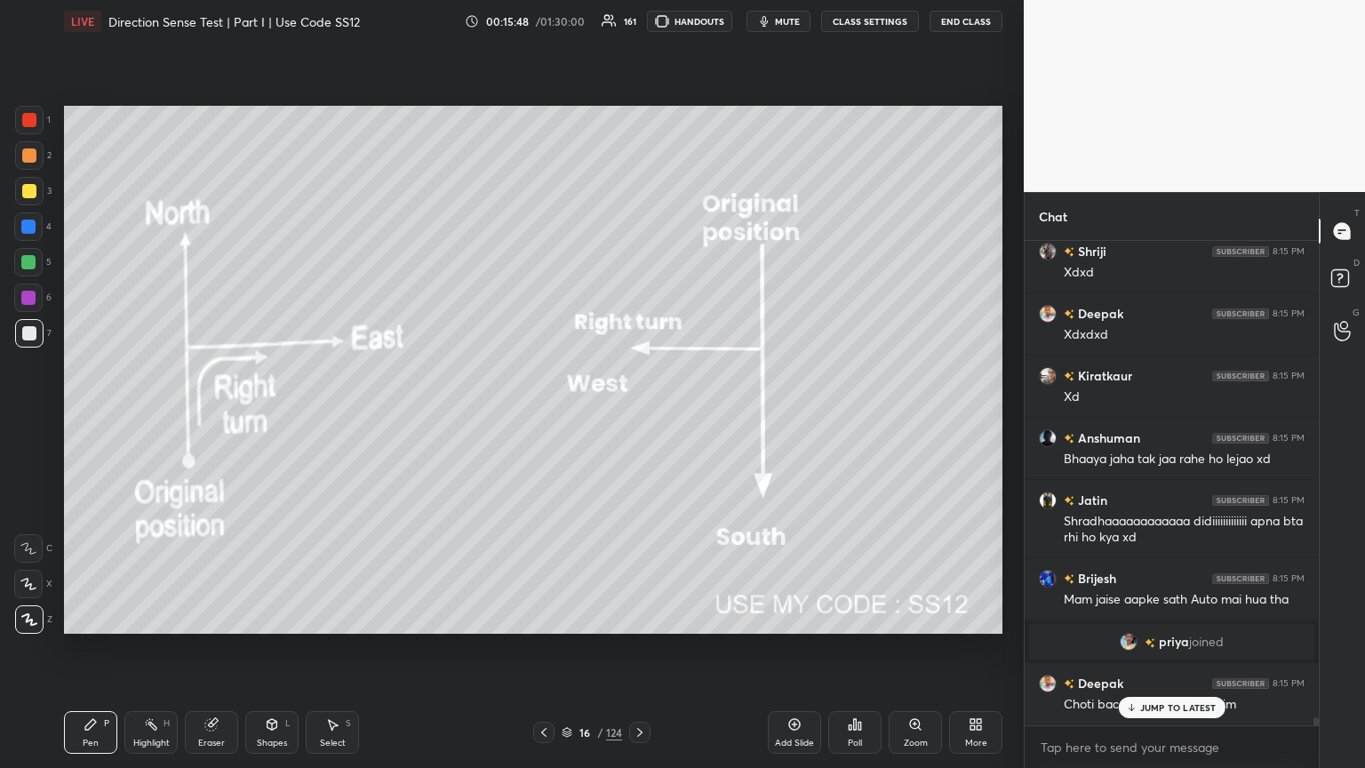
scroll to position [28454, 0]
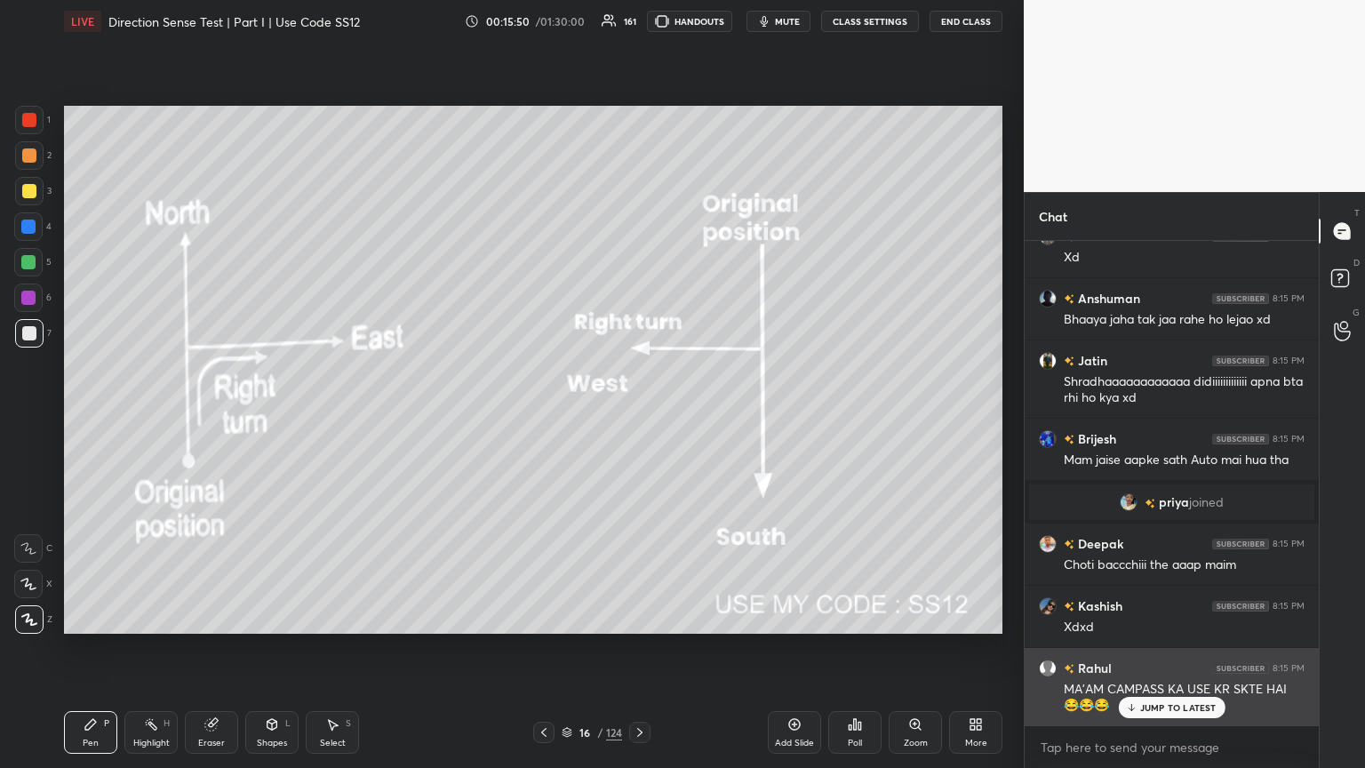
click at [637, 417] on p "JUMP TO LATEST" at bounding box center [1178, 707] width 76 height 11
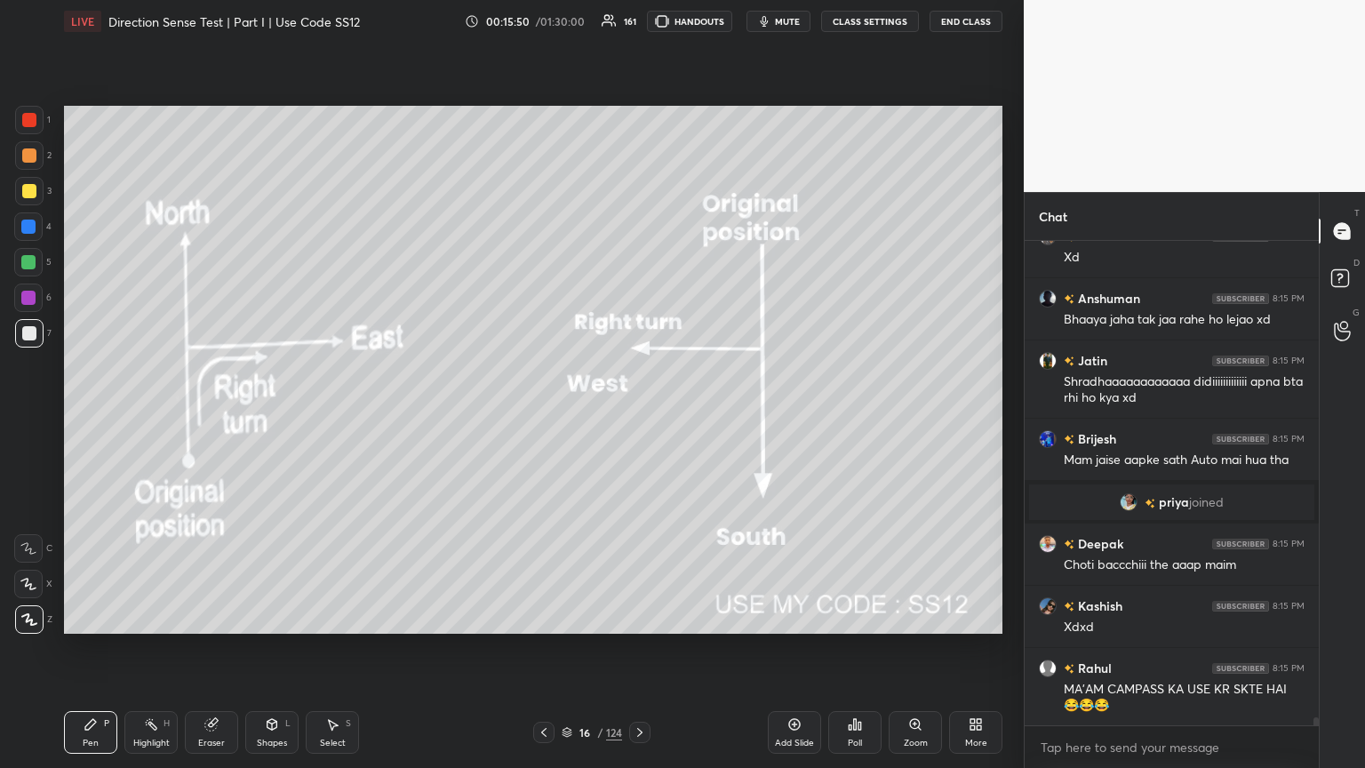
scroll to position [28578, 0]
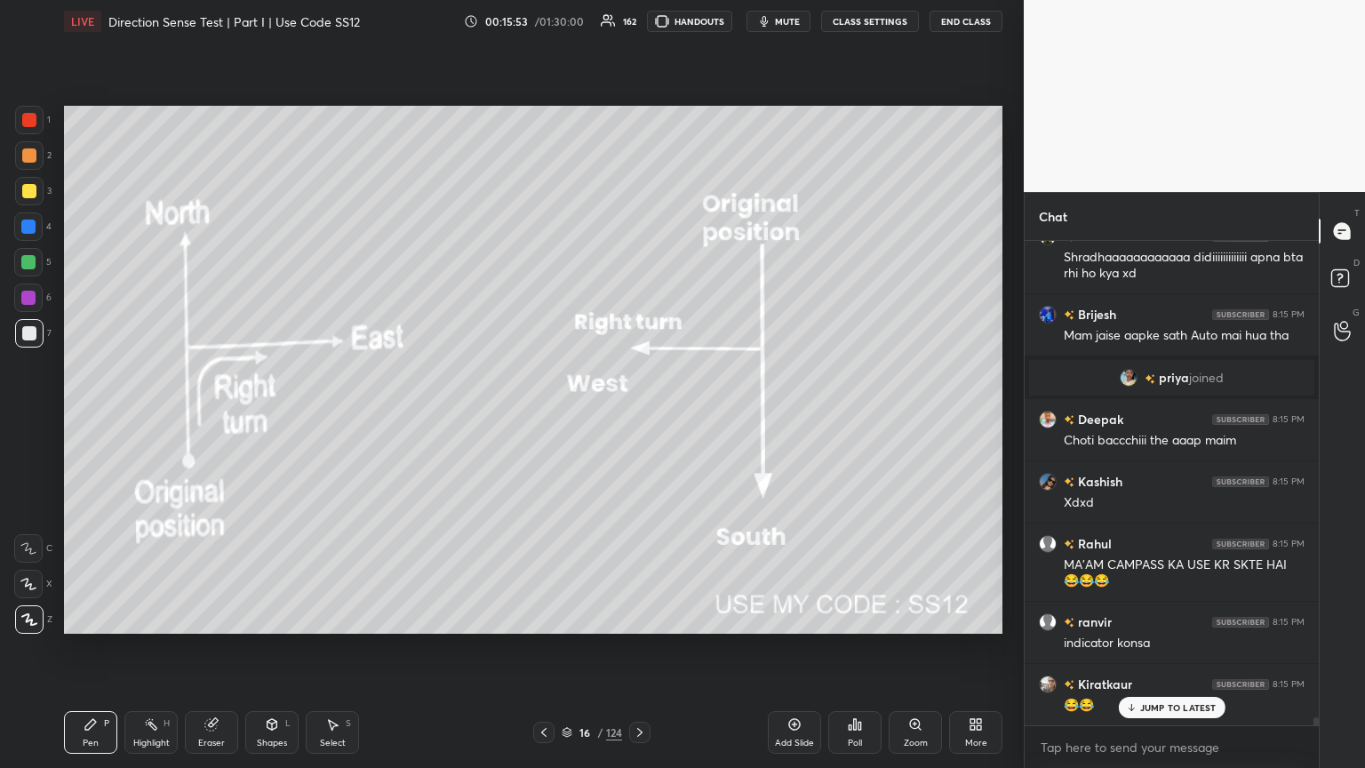
click at [267, 417] on div "Shapes L" at bounding box center [271, 732] width 53 height 43
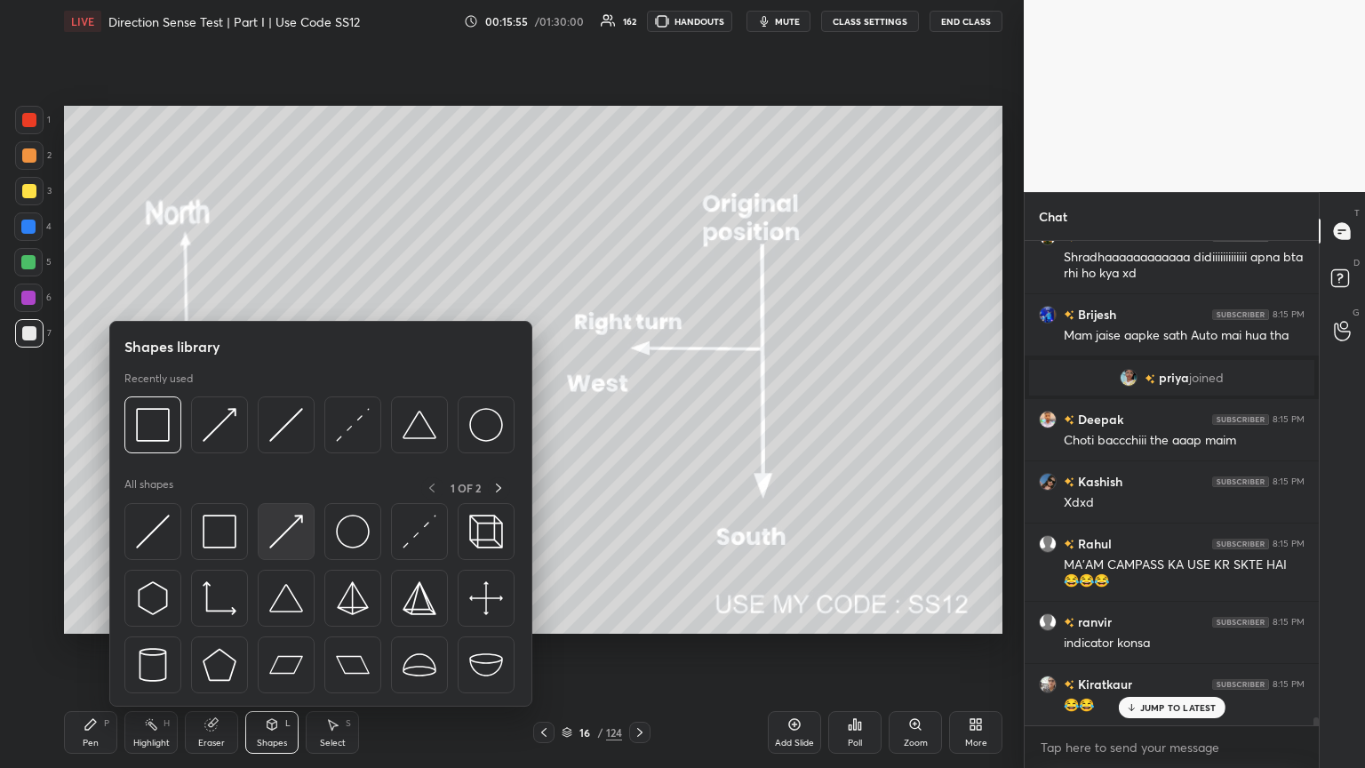
click at [291, 417] on img at bounding box center [286, 531] width 34 height 34
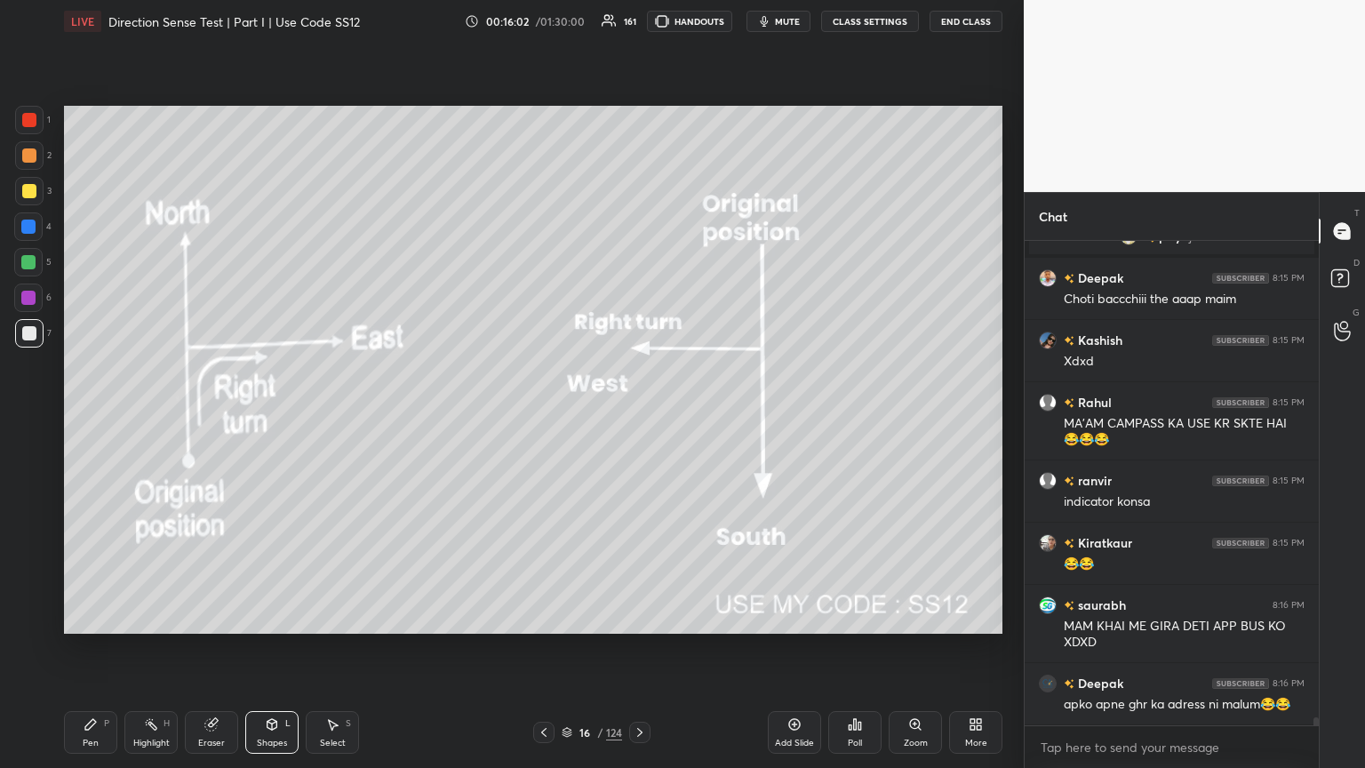
scroll to position [28798, 0]
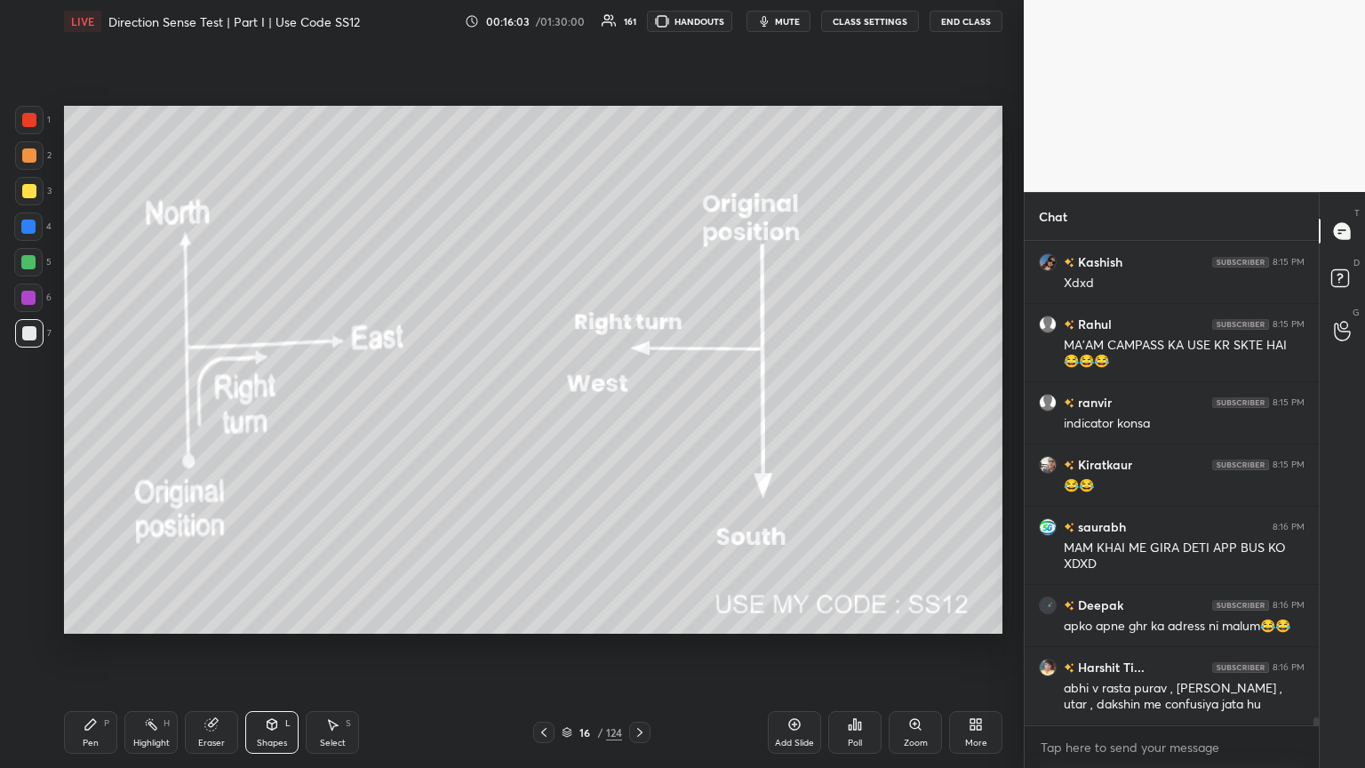
click at [30, 185] on div at bounding box center [29, 191] width 14 height 14
drag, startPoint x: 267, startPoint y: 725, endPoint x: 264, endPoint y: 712, distance: 13.6
click at [267, 417] on icon at bounding box center [272, 724] width 10 height 11
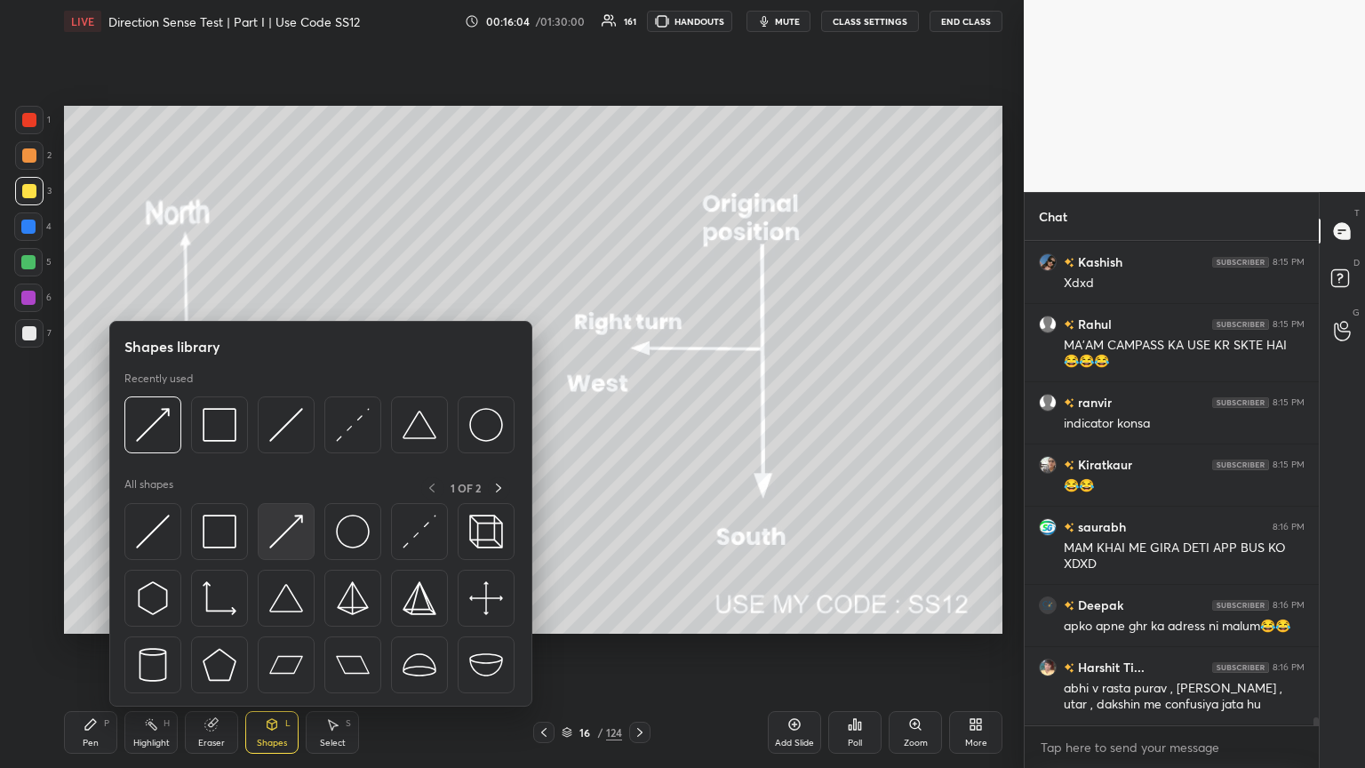
scroll to position [28859, 0]
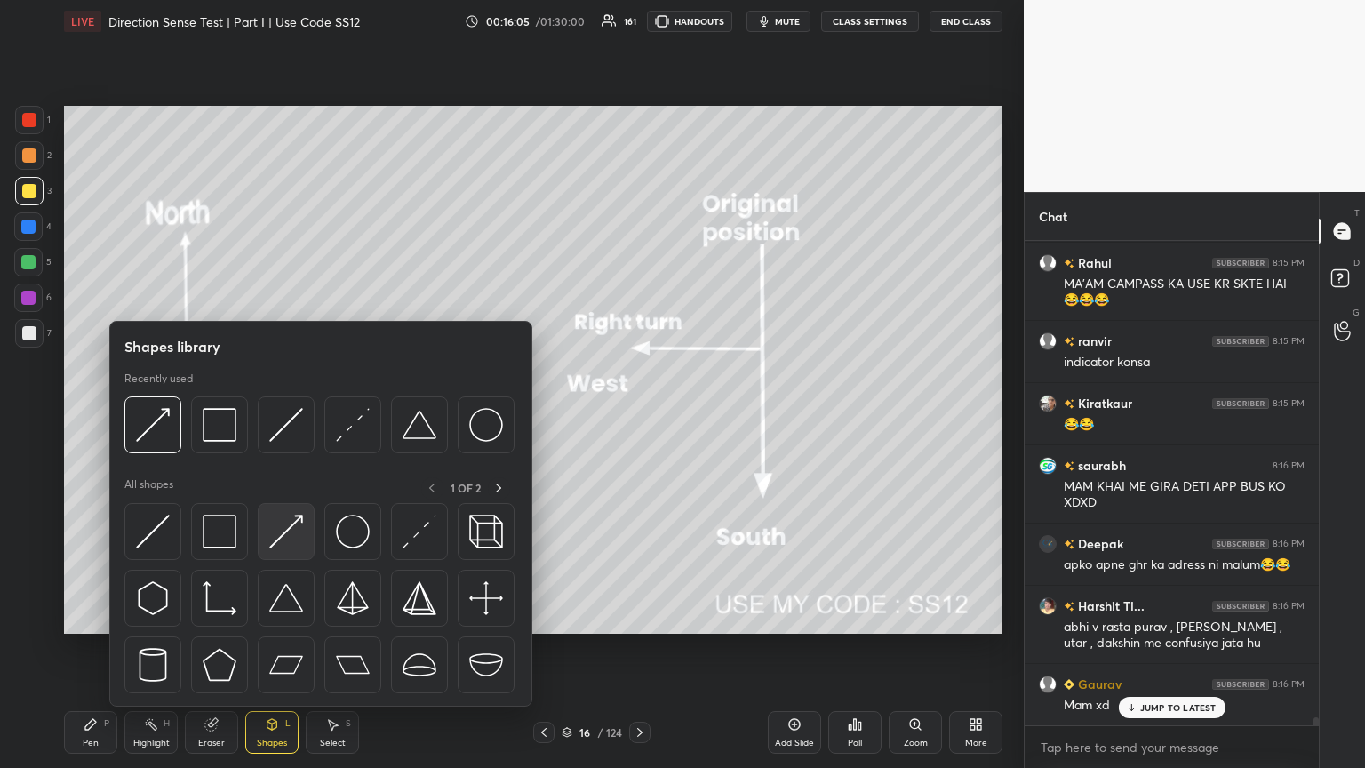
click at [281, 417] on img at bounding box center [286, 531] width 34 height 34
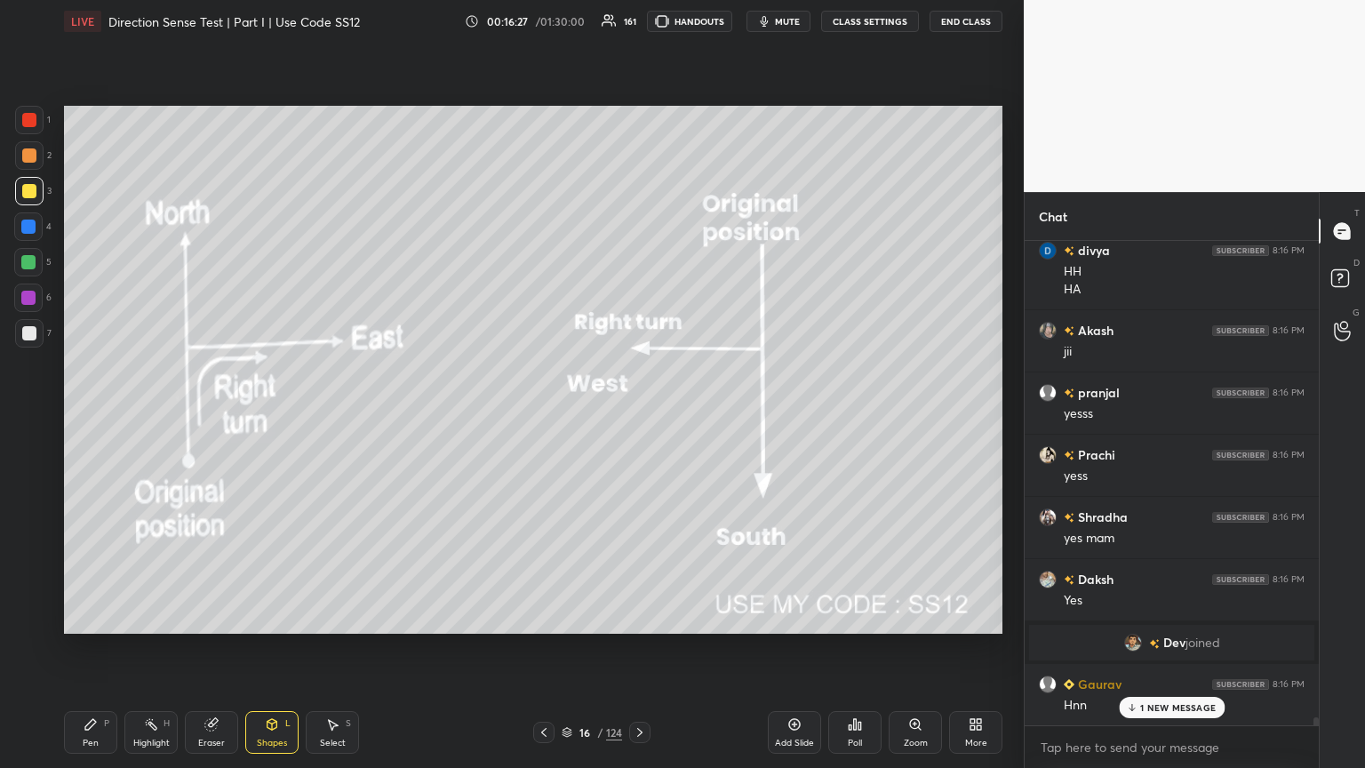
scroll to position [29636, 0]
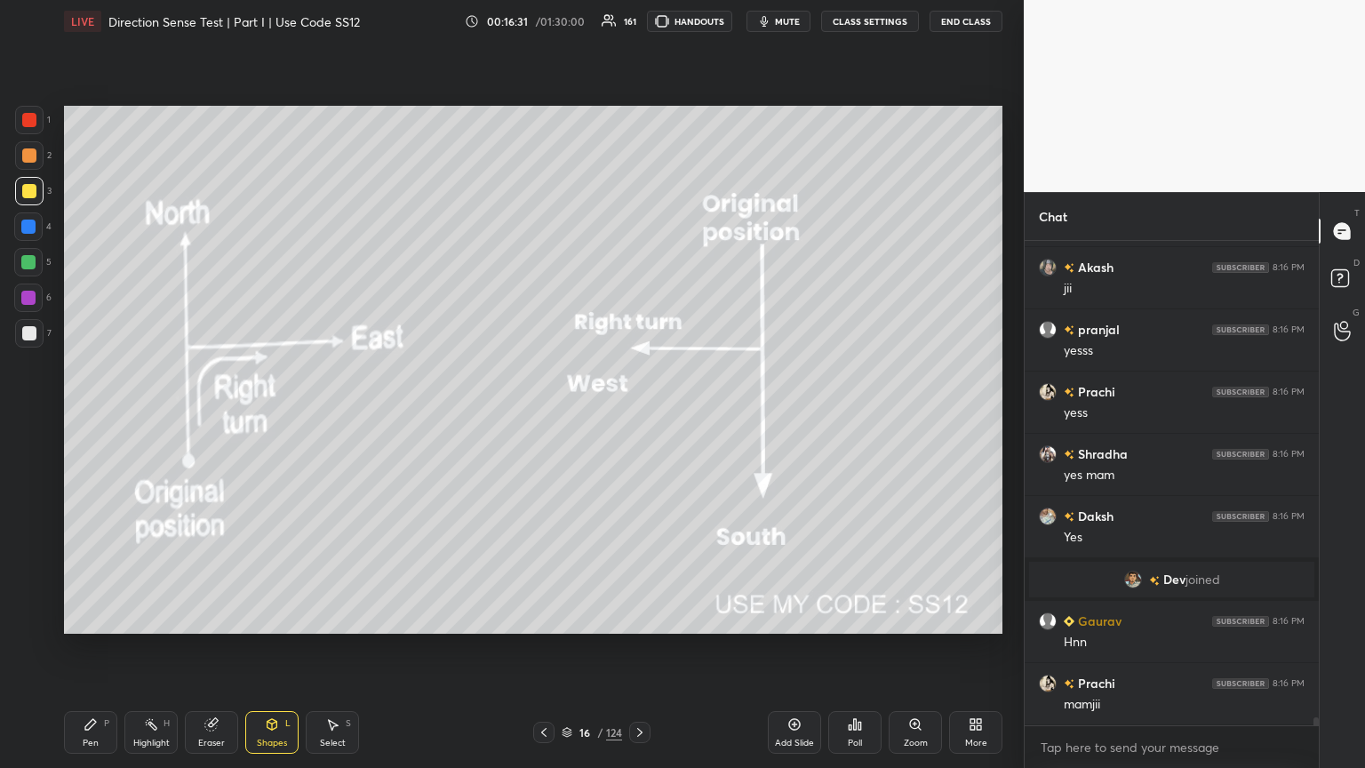
click at [637, 417] on icon at bounding box center [640, 732] width 14 height 14
click at [636, 417] on icon at bounding box center [640, 732] width 14 height 14
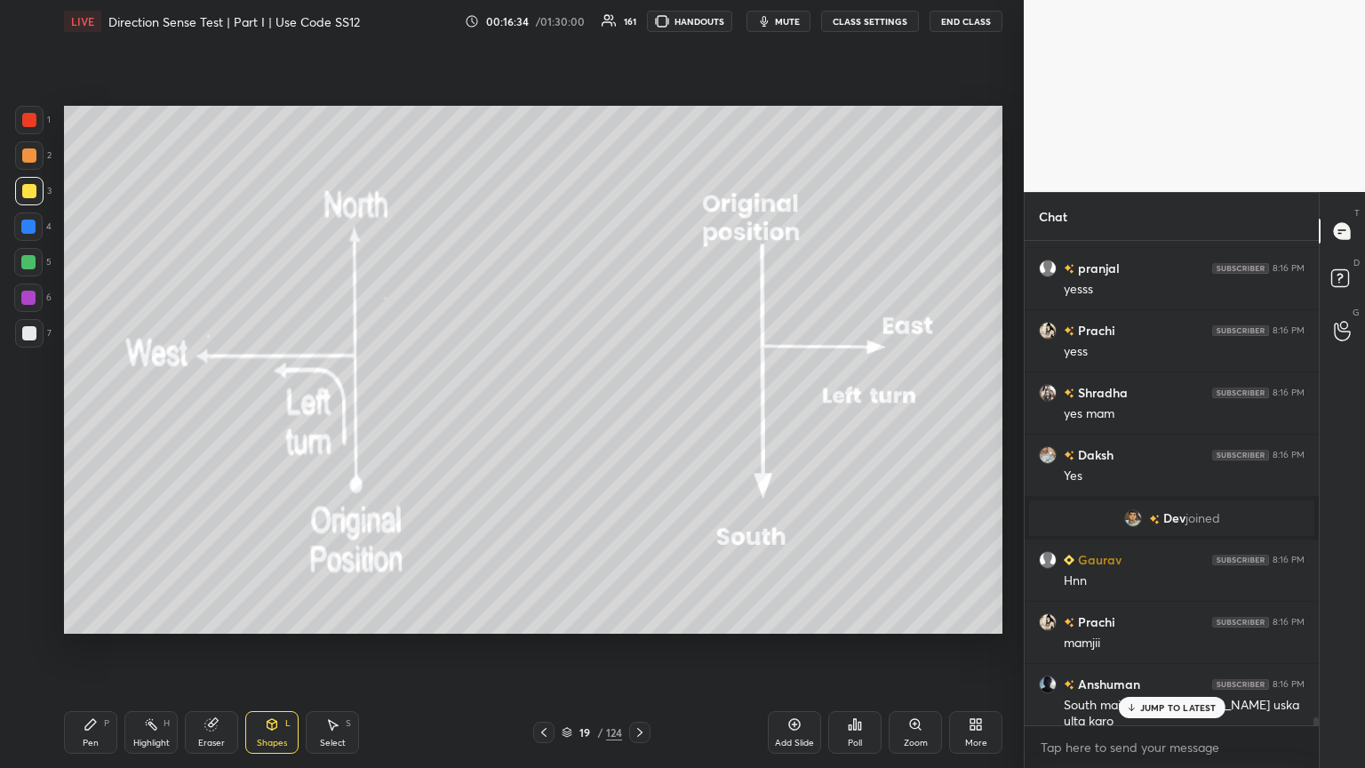
drag, startPoint x: 281, startPoint y: 754, endPoint x: 282, endPoint y: 699, distance: 55.1
click at [281, 417] on div "Pen P Highlight H Eraser Shapes L Select S 19 / 124 Add Slide Poll Zoom More" at bounding box center [533, 732] width 938 height 71
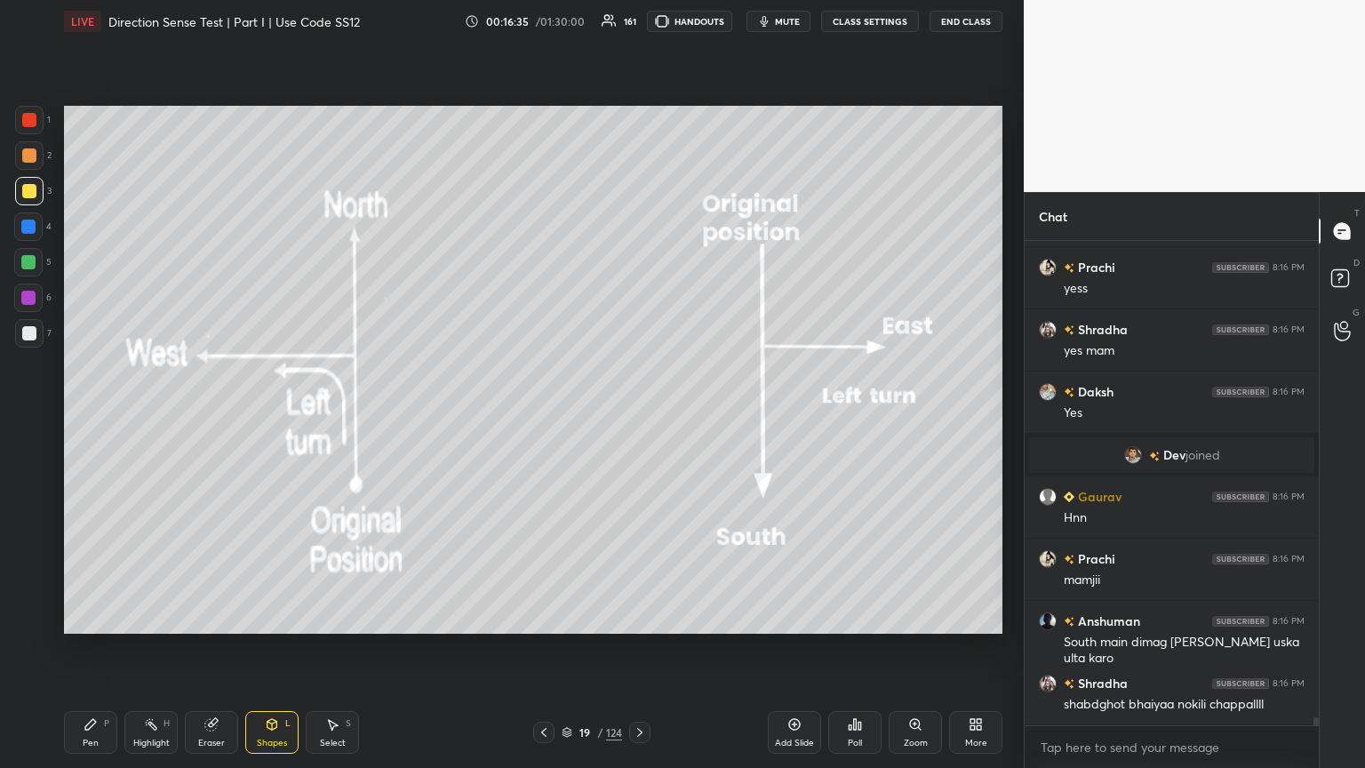
click at [280, 417] on div "Shapes L" at bounding box center [271, 732] width 53 height 43
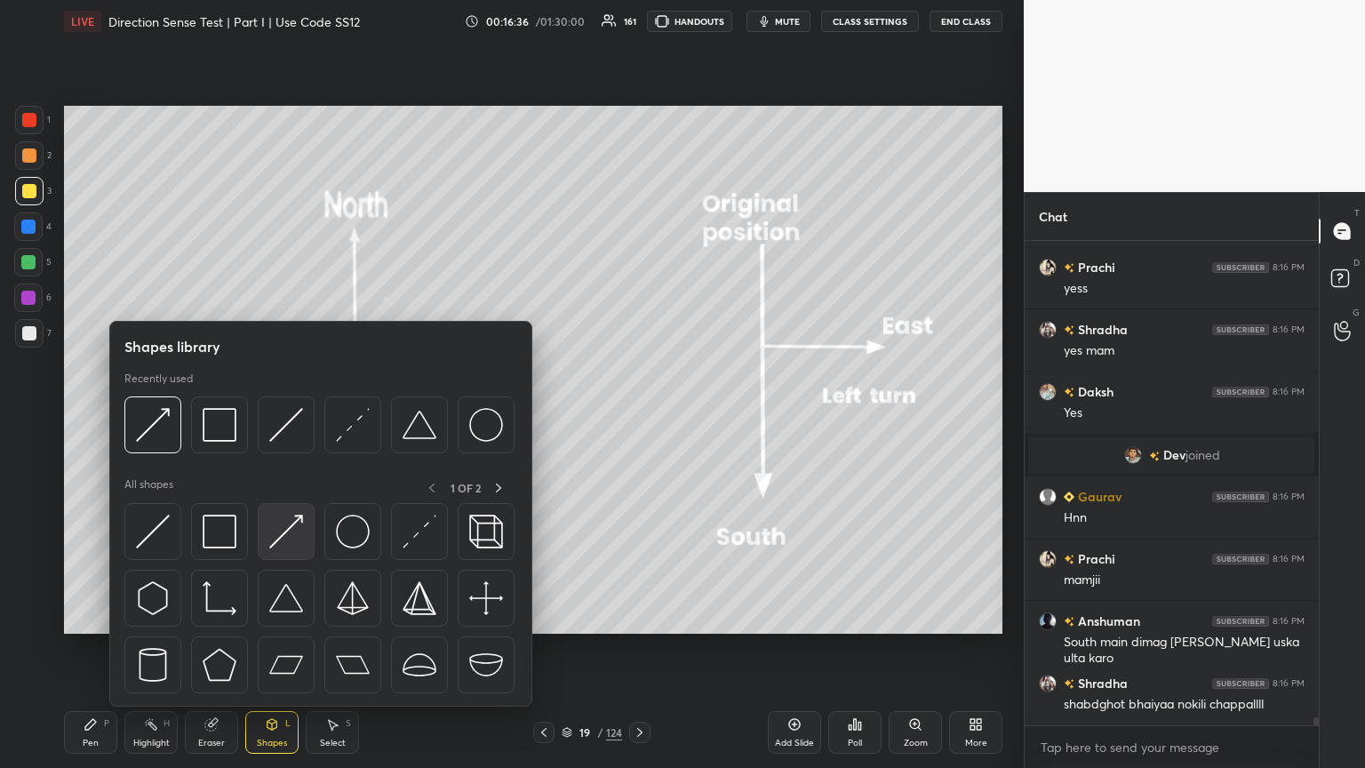
click at [281, 417] on img at bounding box center [286, 531] width 34 height 34
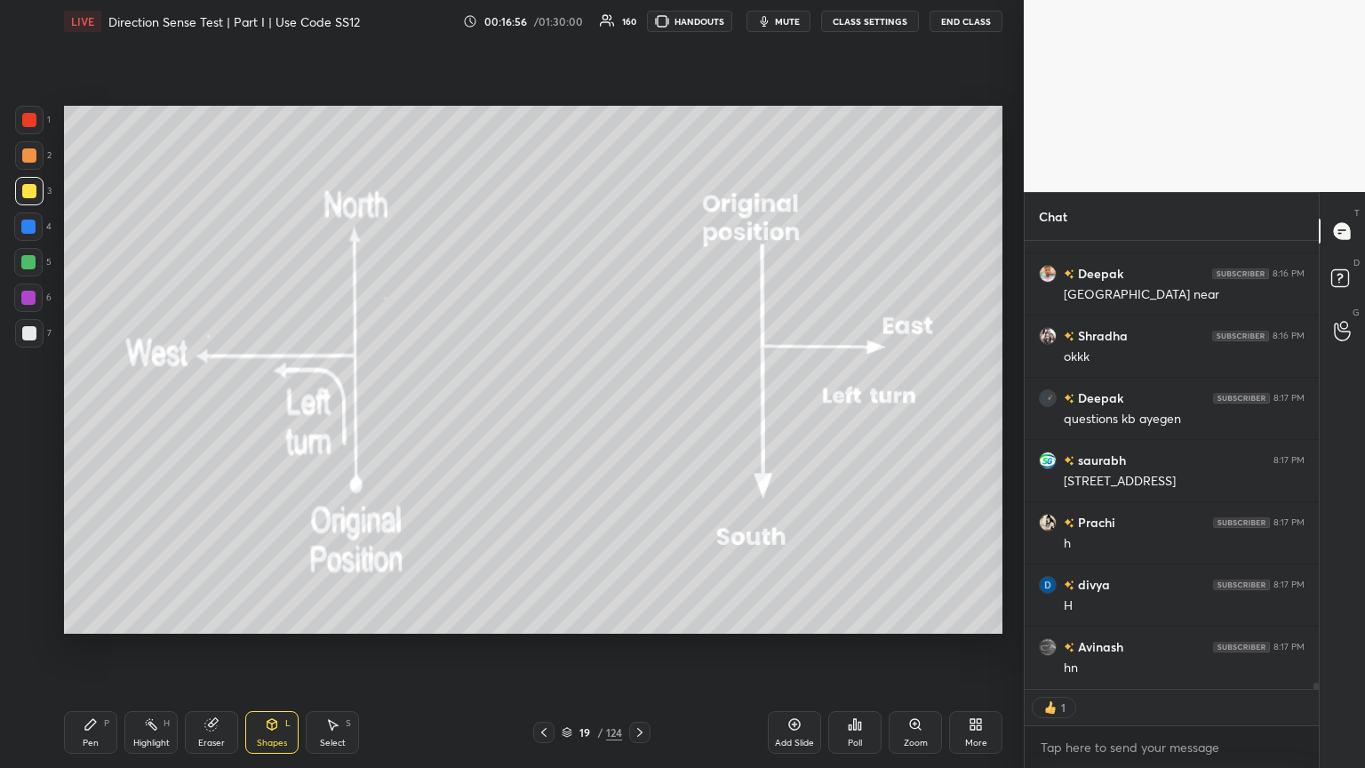
scroll to position [30357, 0]
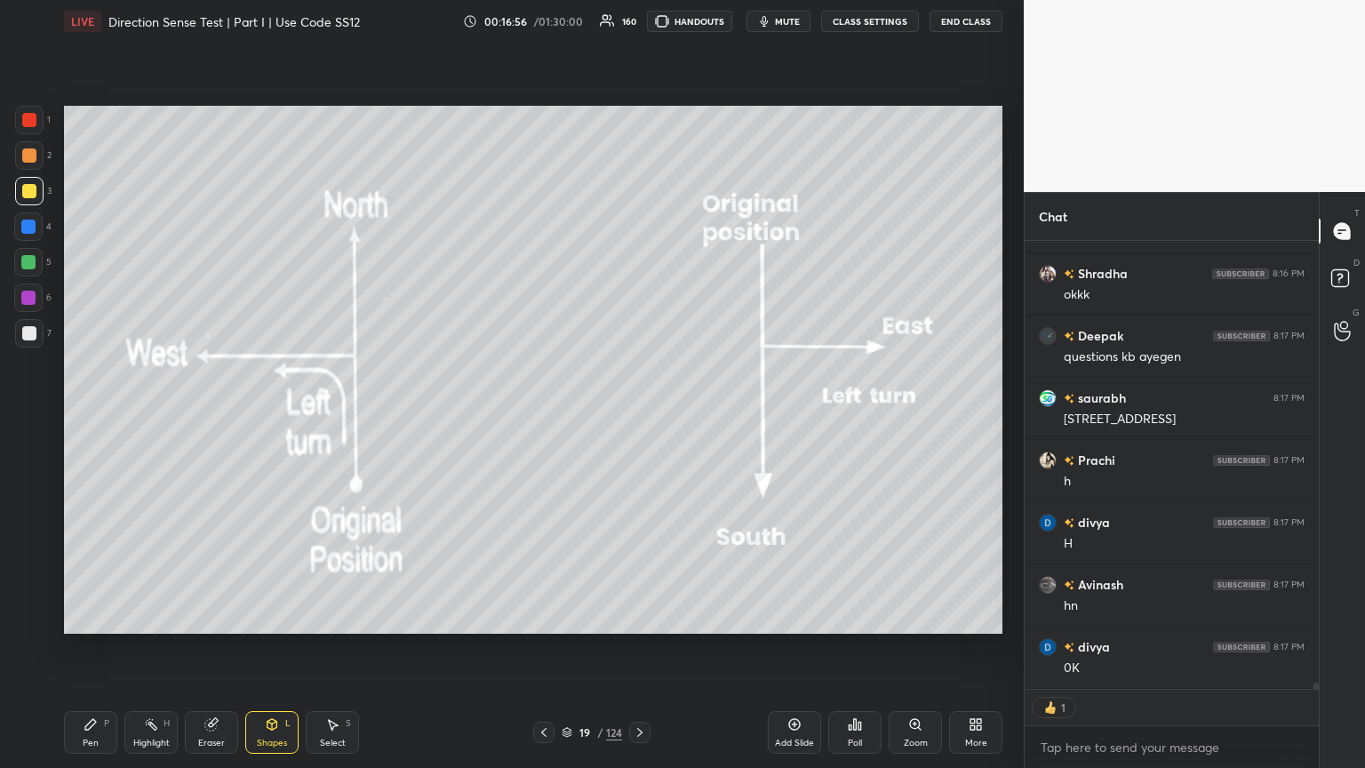
click at [637, 417] on icon at bounding box center [640, 732] width 14 height 14
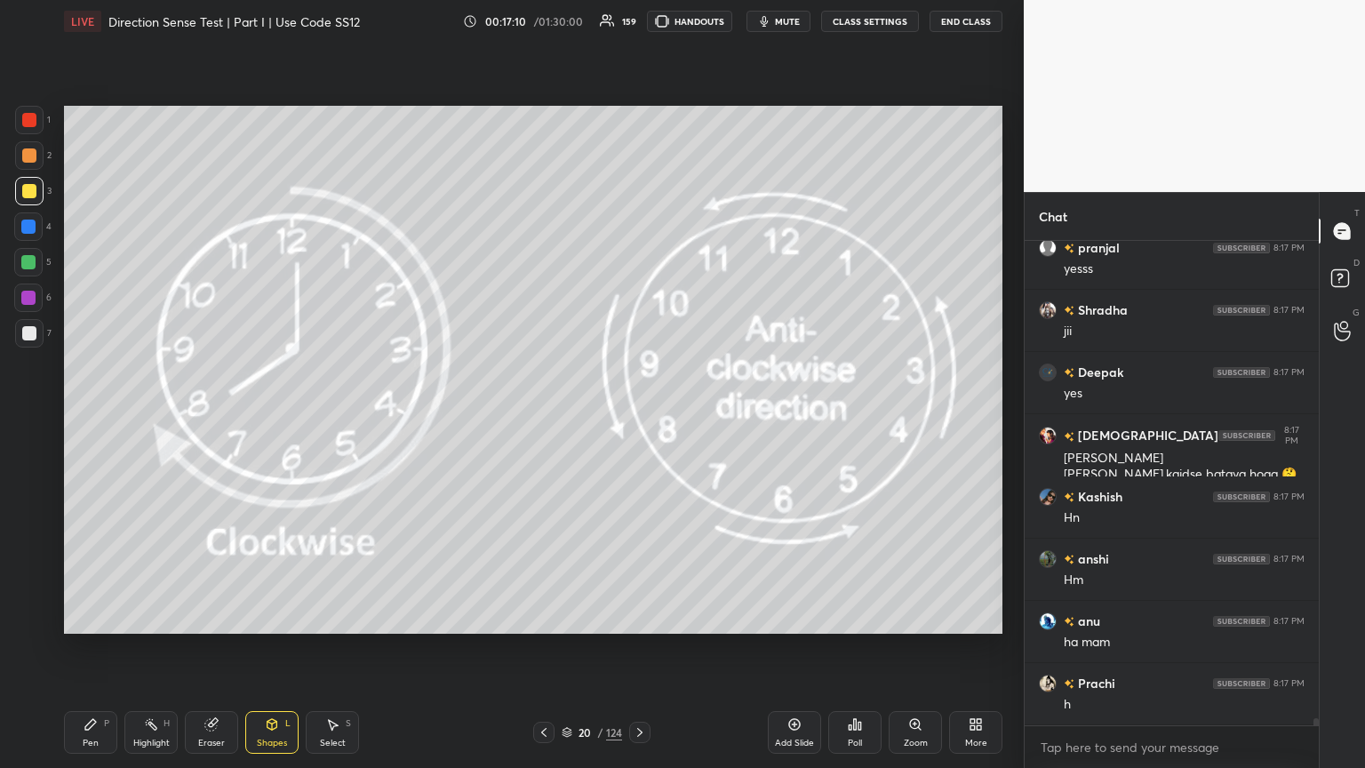
scroll to position [31688, 0]
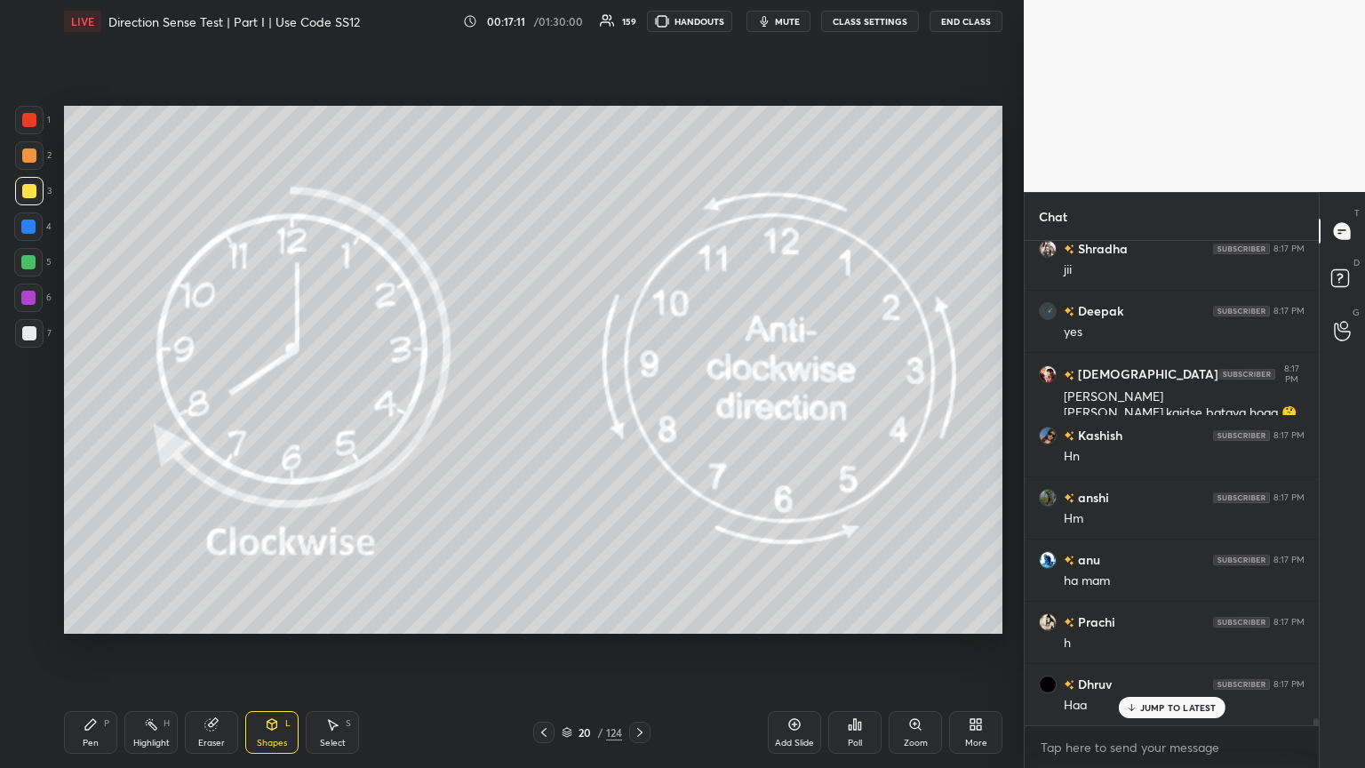
drag, startPoint x: 283, startPoint y: 720, endPoint x: 284, endPoint y: 707, distance: 12.6
click at [283, 417] on div "Shapes L" at bounding box center [271, 732] width 53 height 43
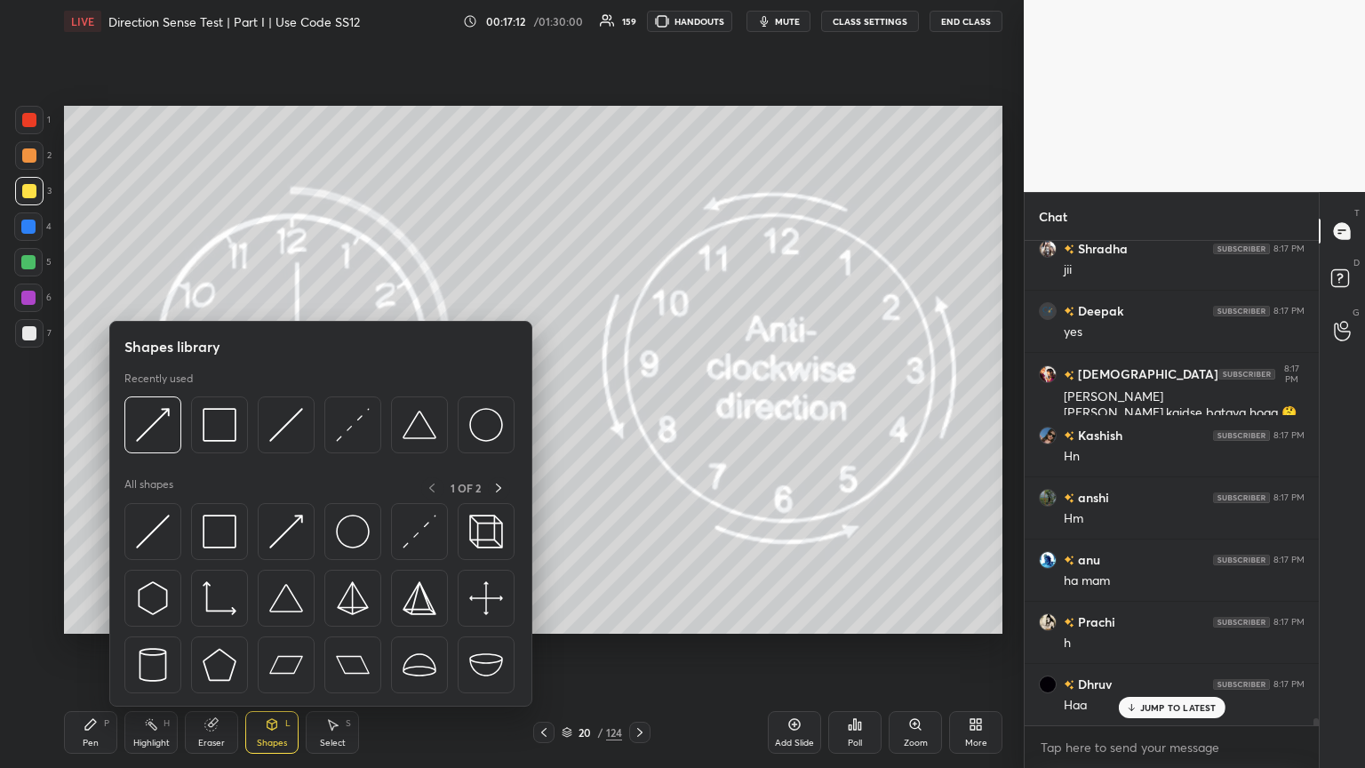
scroll to position [31751, 0]
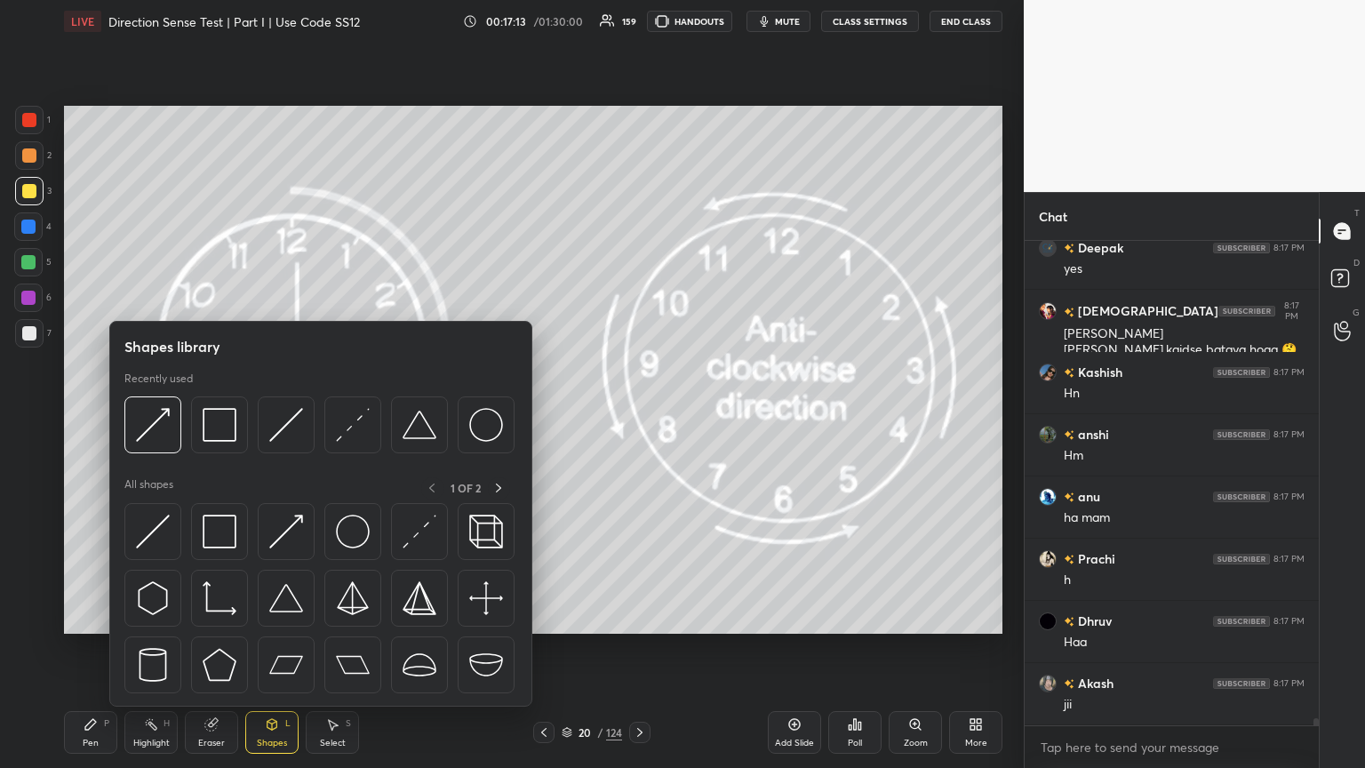
click at [30, 186] on div at bounding box center [29, 191] width 14 height 14
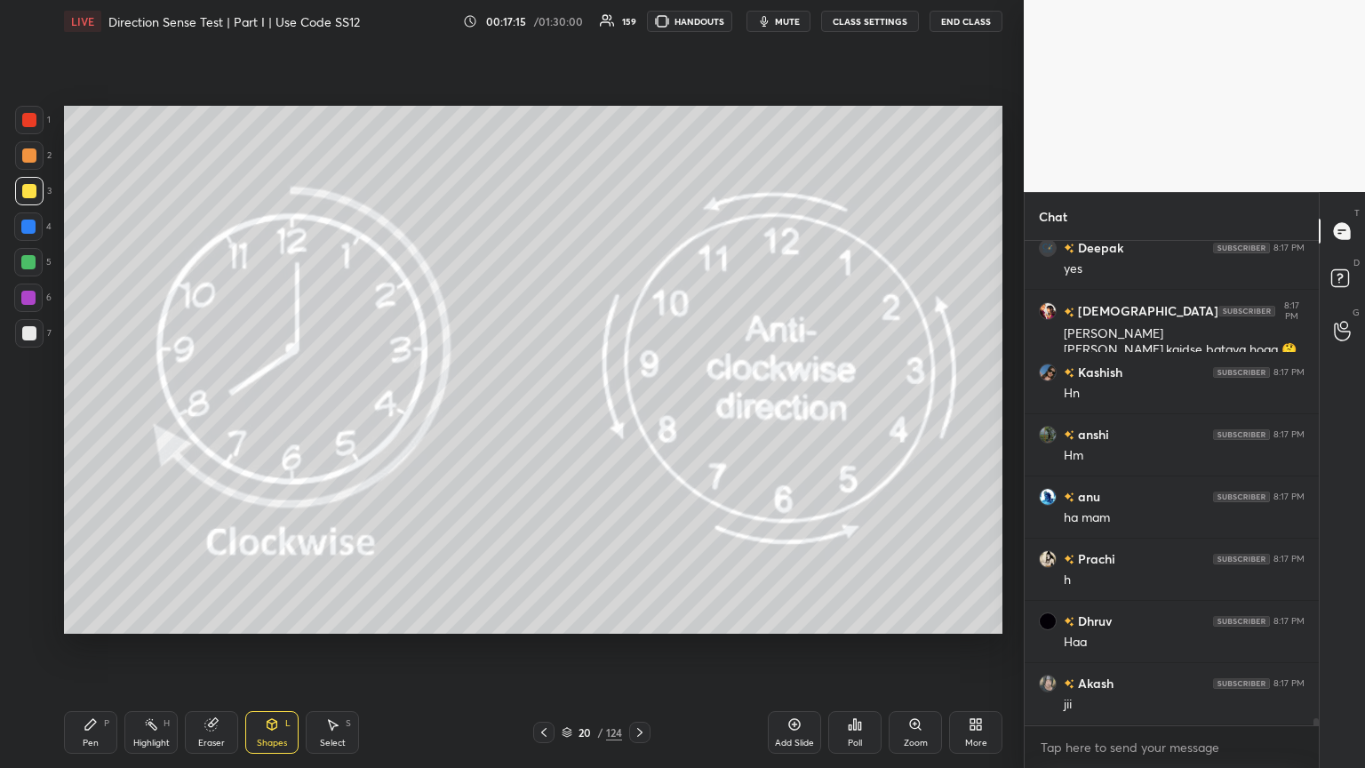
click at [87, 417] on icon at bounding box center [90, 724] width 11 height 11
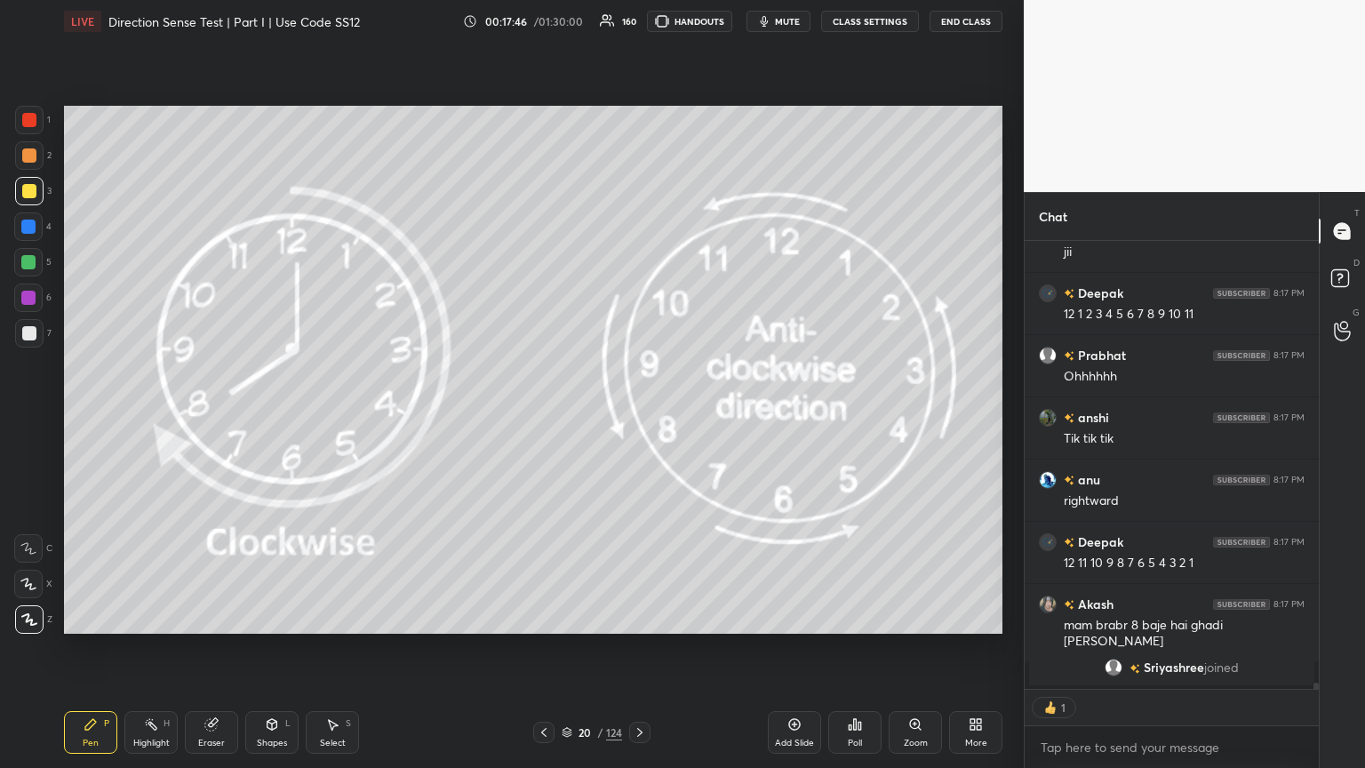
scroll to position [32167, 0]
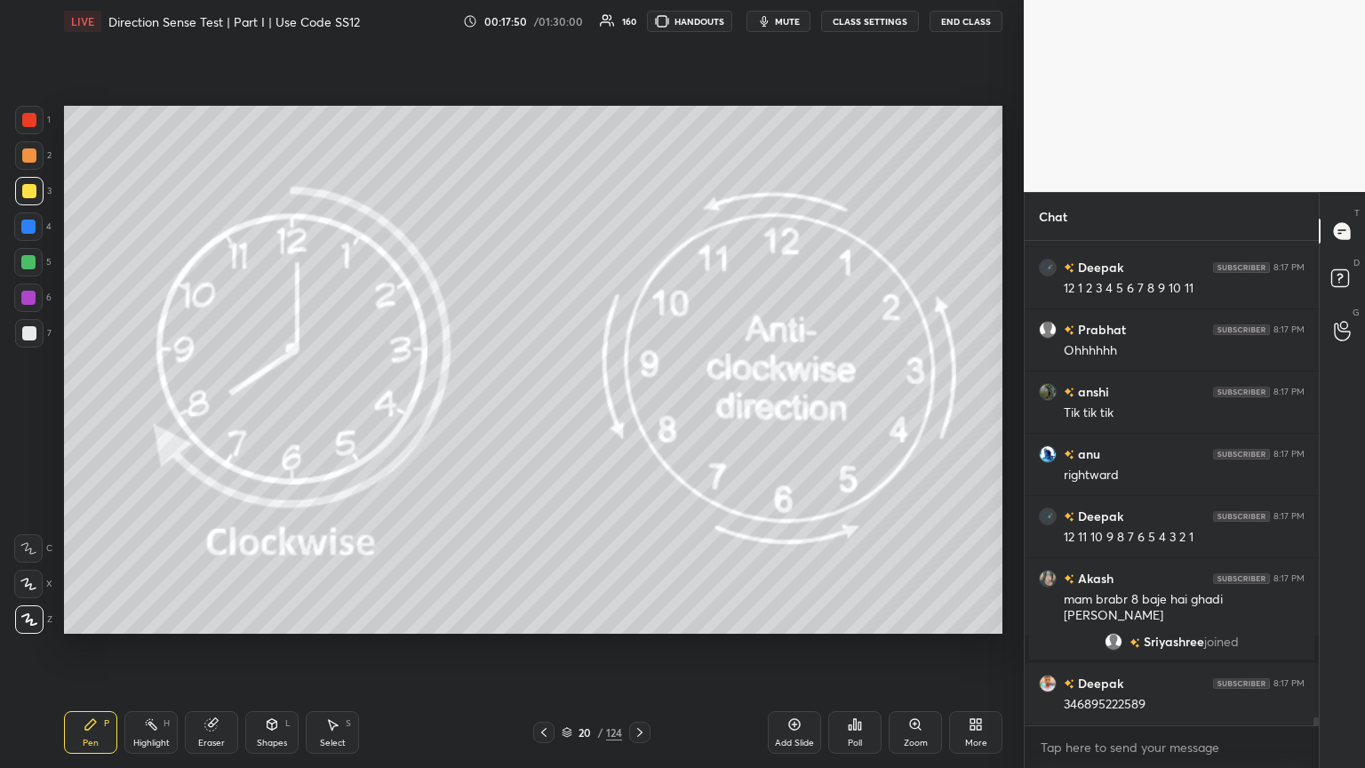
drag, startPoint x: 796, startPoint y: 728, endPoint x: 791, endPoint y: 718, distance: 11.1
click at [637, 417] on icon at bounding box center [794, 724] width 14 height 14
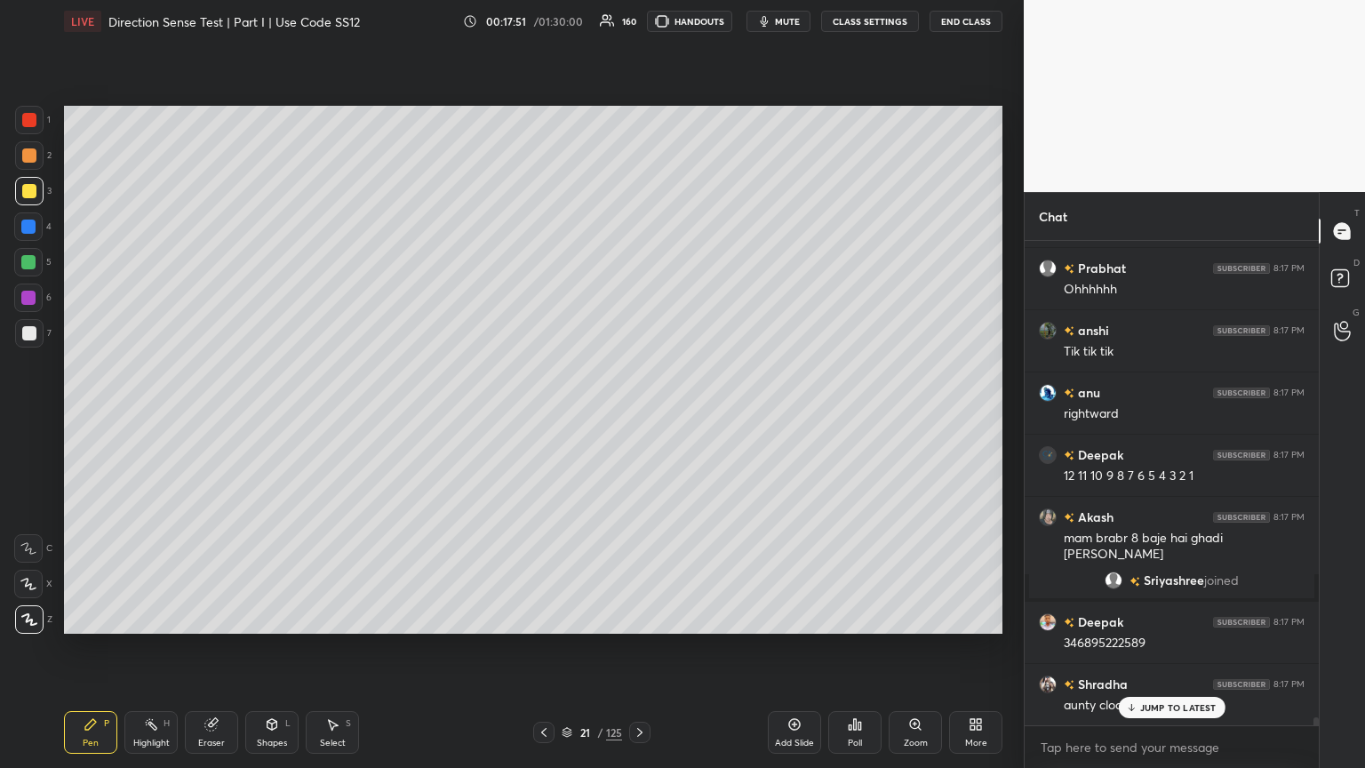
click at [28, 188] on div at bounding box center [29, 191] width 14 height 14
click at [637, 417] on div "JUMP TO LATEST" at bounding box center [1171, 707] width 107 height 21
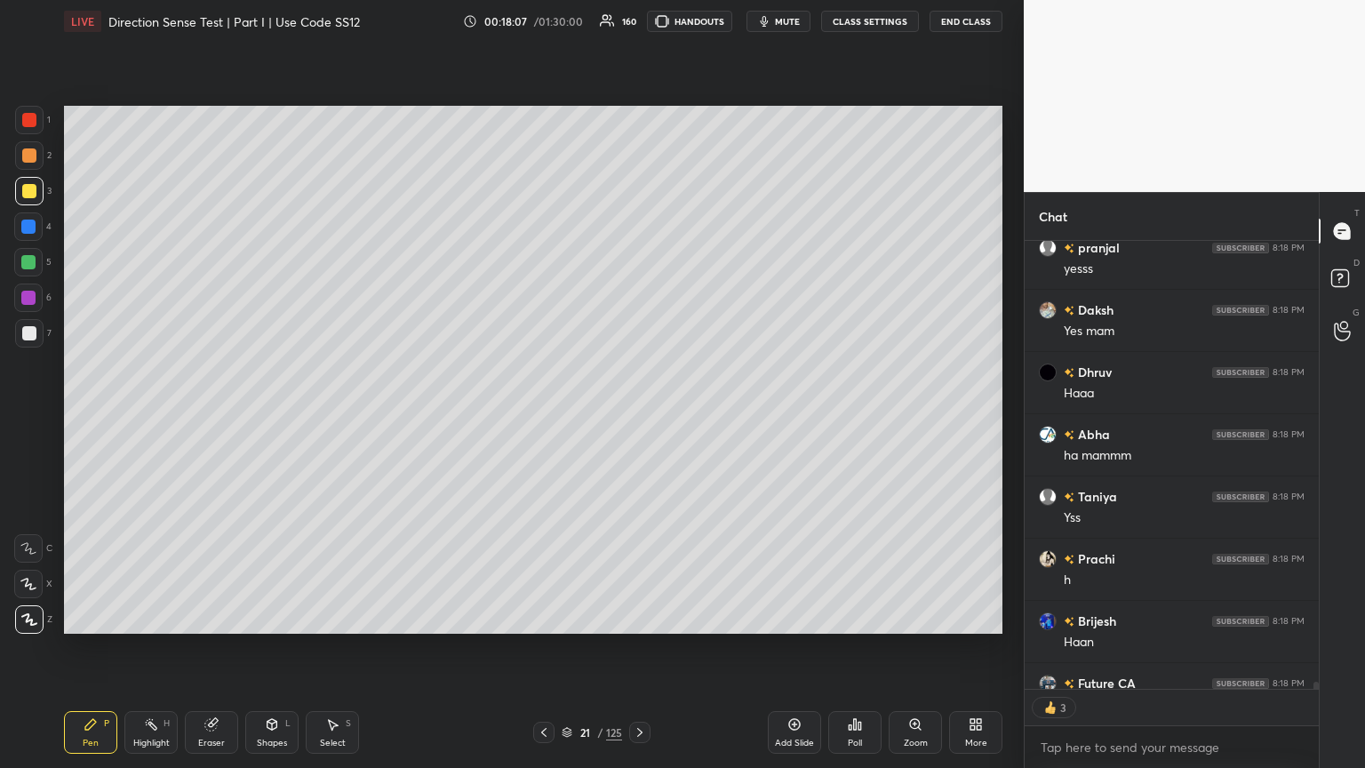
scroll to position [30289, 0]
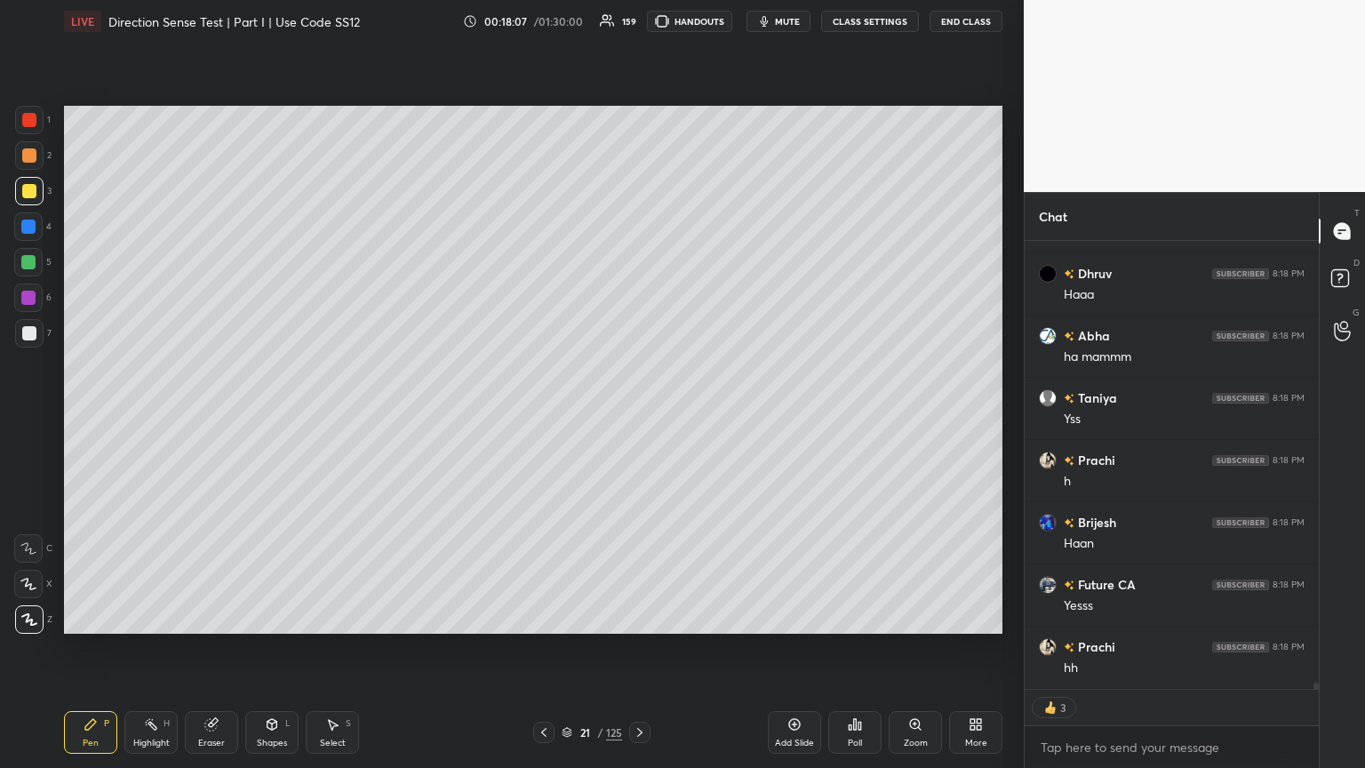
click at [271, 417] on div "Shapes" at bounding box center [272, 742] width 30 height 9
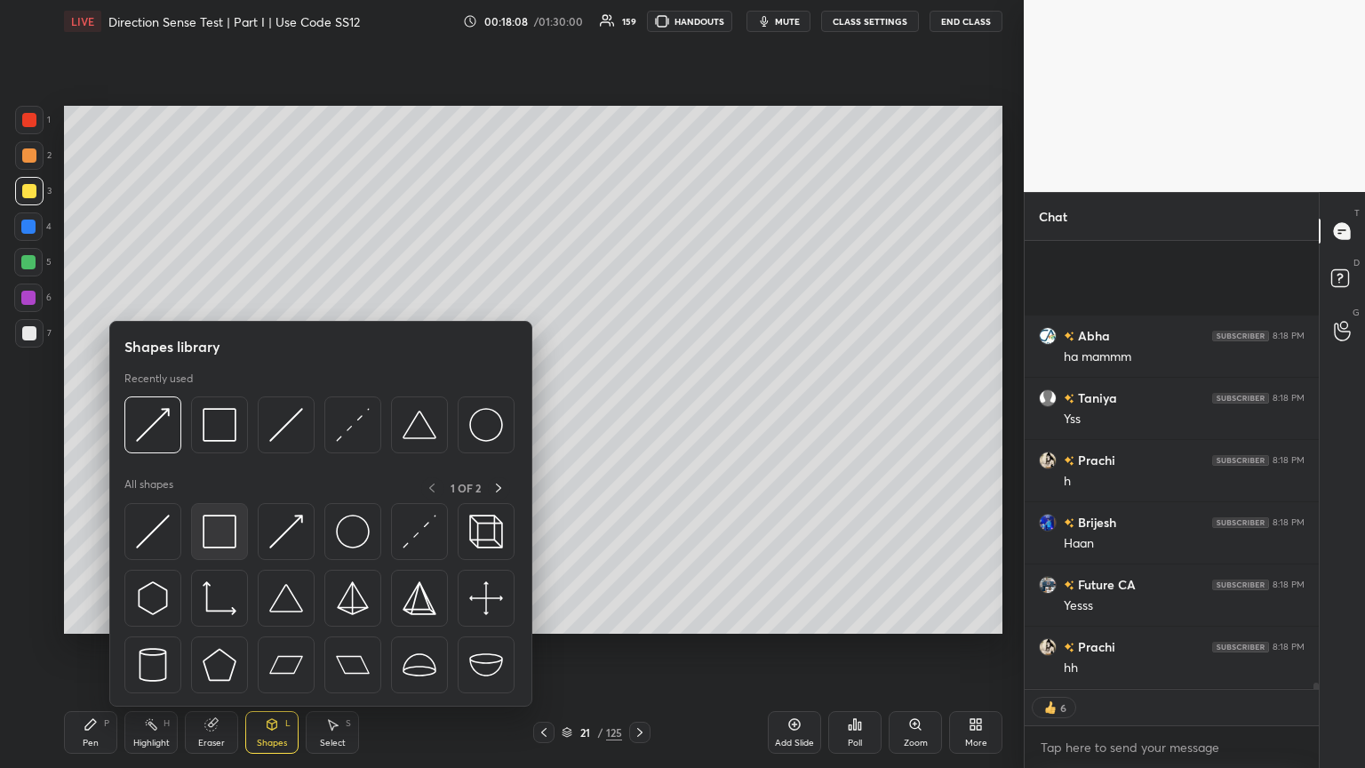
scroll to position [30476, 0]
click at [162, 417] on img at bounding box center [153, 531] width 34 height 34
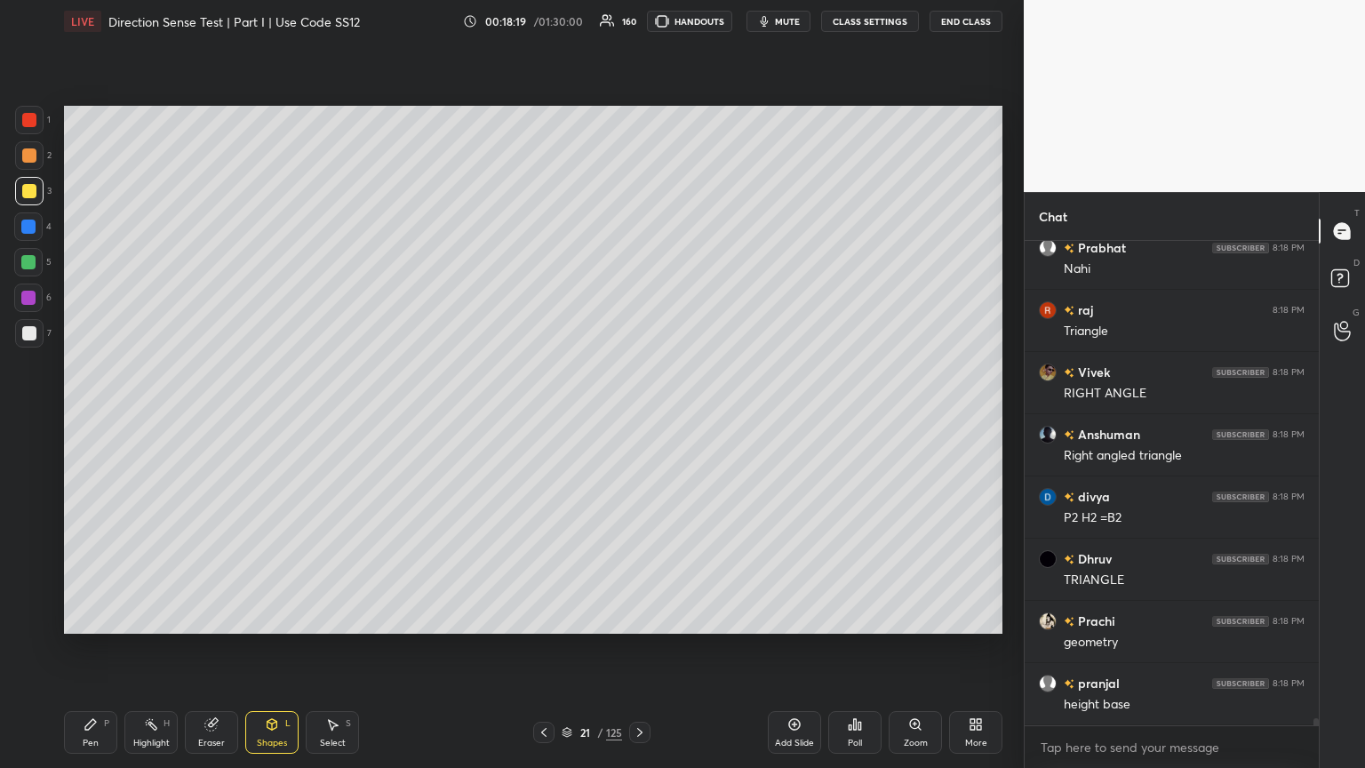
scroll to position [31497, 0]
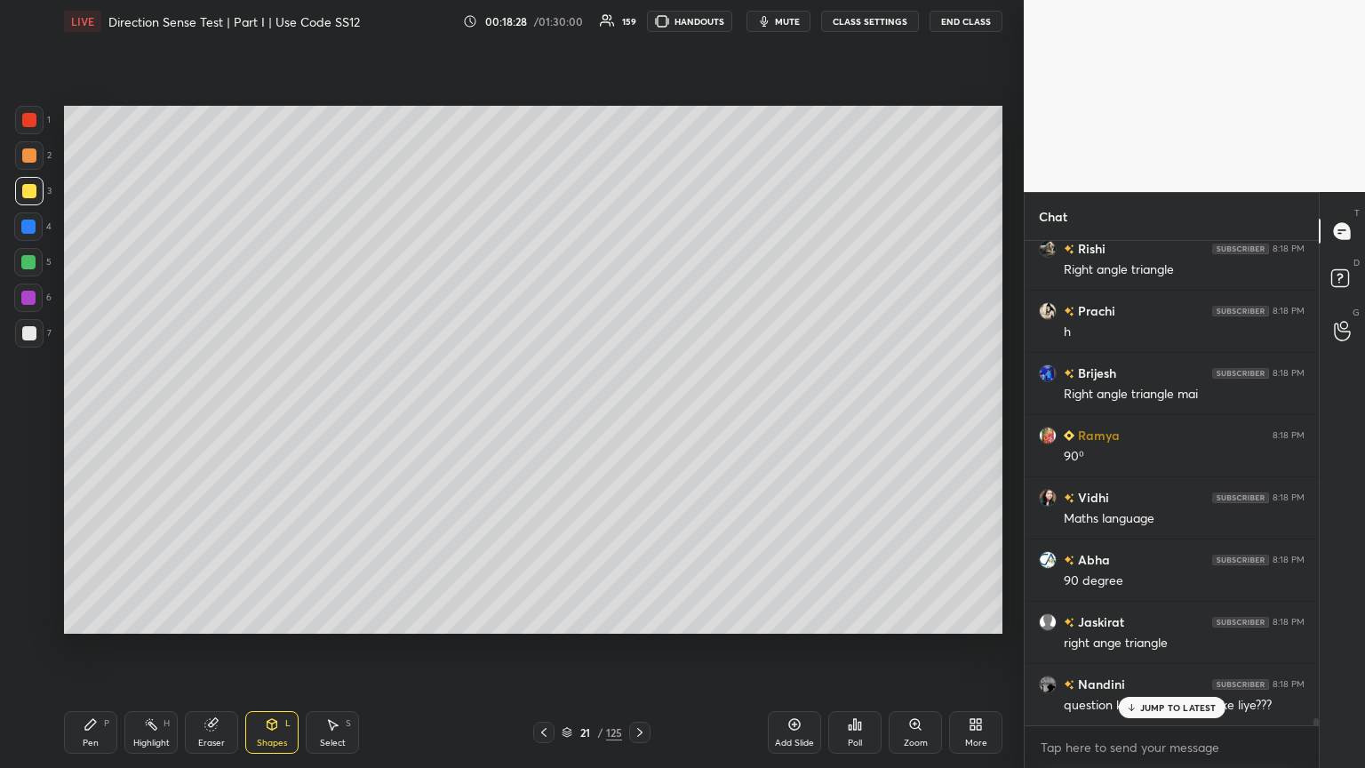
click at [92, 417] on div "Pen P" at bounding box center [90, 732] width 53 height 43
click at [25, 329] on div at bounding box center [29, 333] width 14 height 14
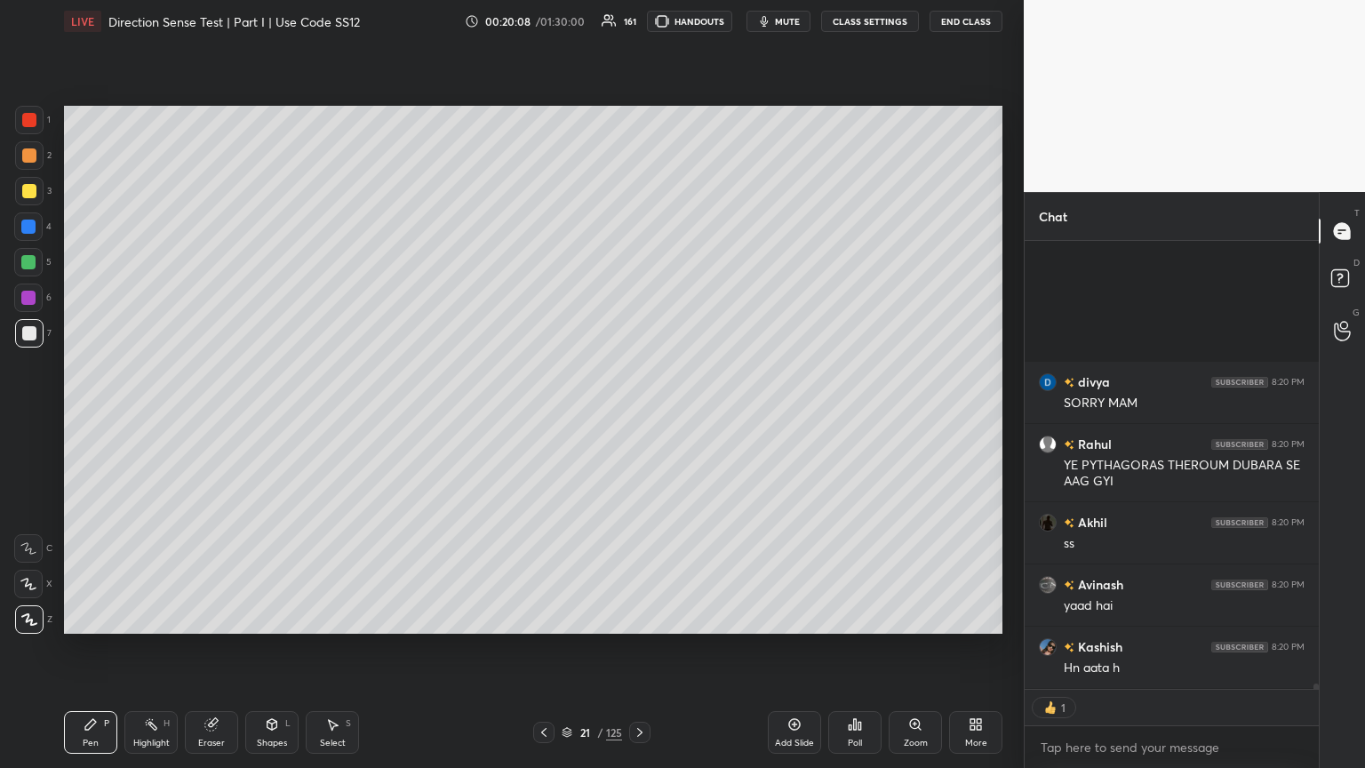
scroll to position [35520, 0]
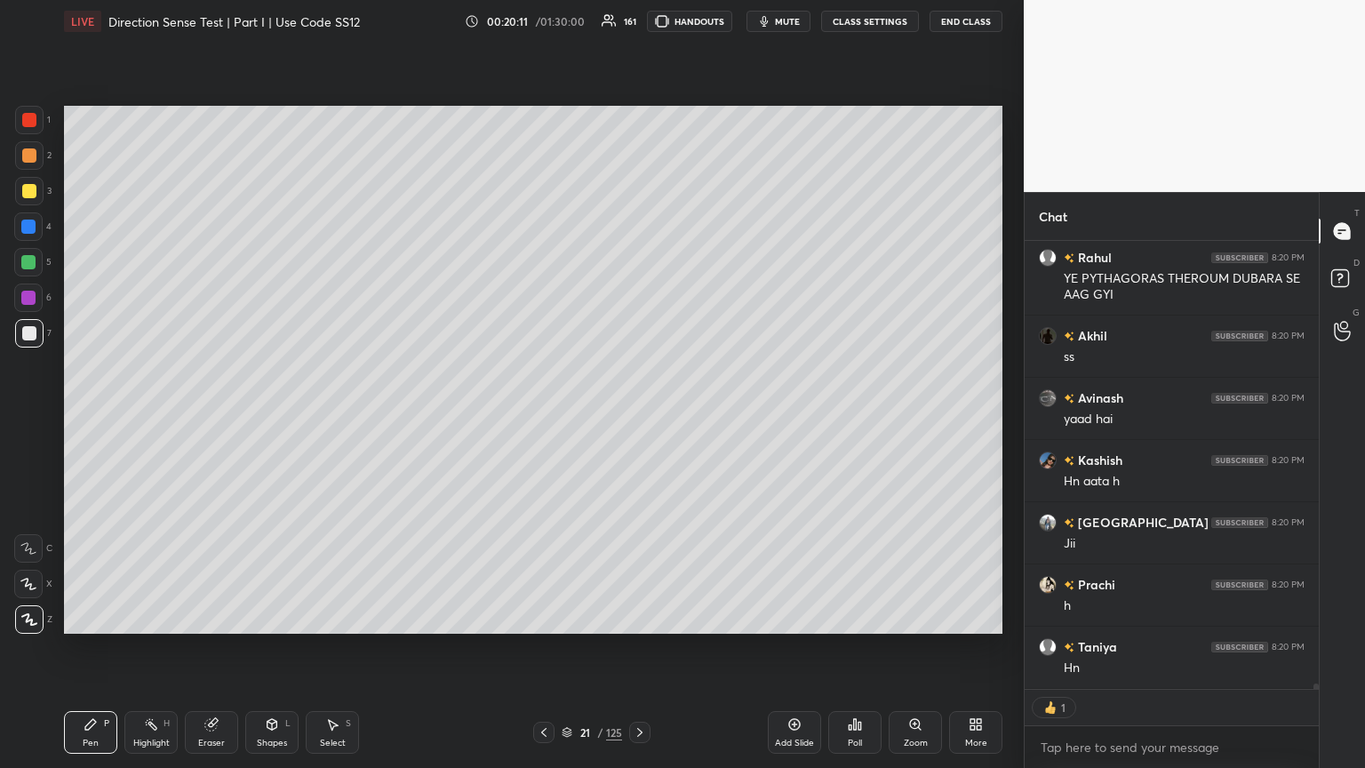
click at [543, 417] on icon at bounding box center [543, 732] width 5 height 9
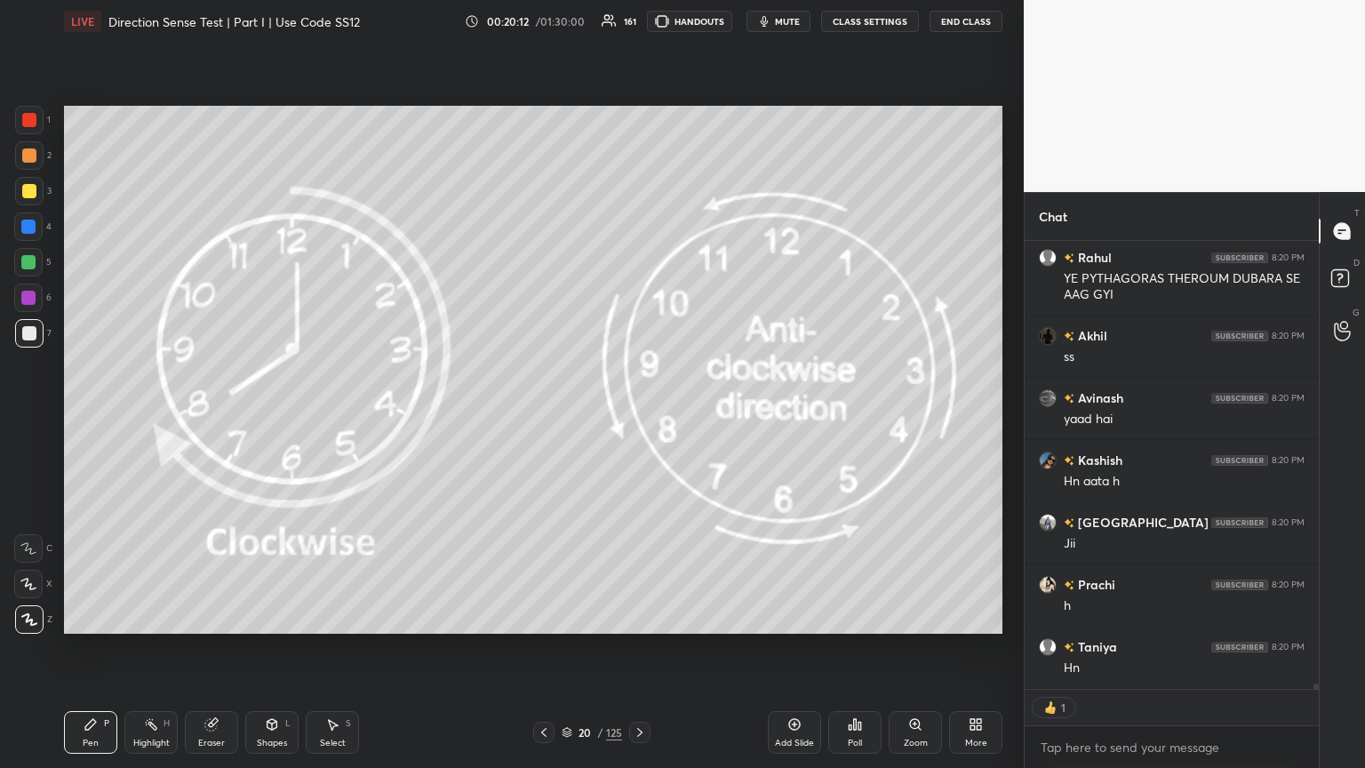
click at [545, 417] on icon at bounding box center [544, 732] width 14 height 14
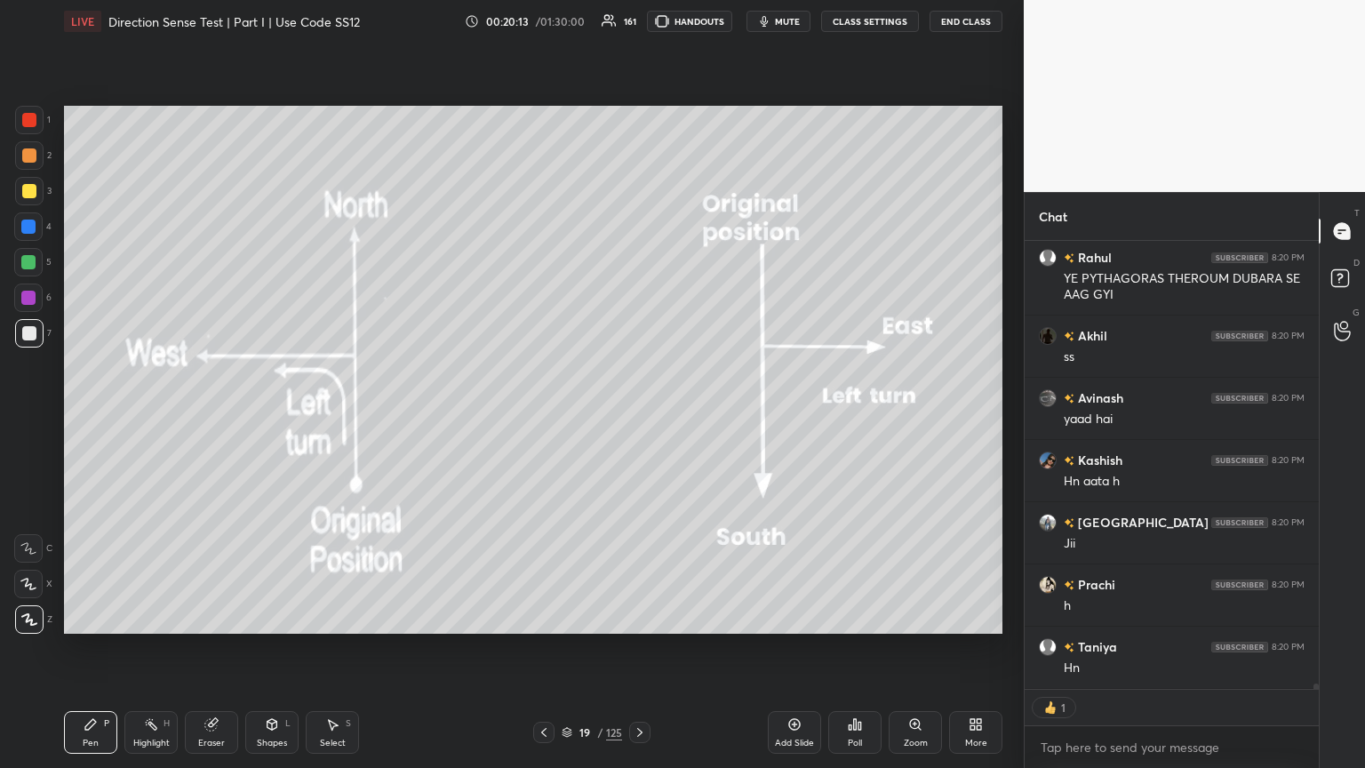
click at [547, 417] on icon at bounding box center [544, 732] width 14 height 14
type textarea "x"
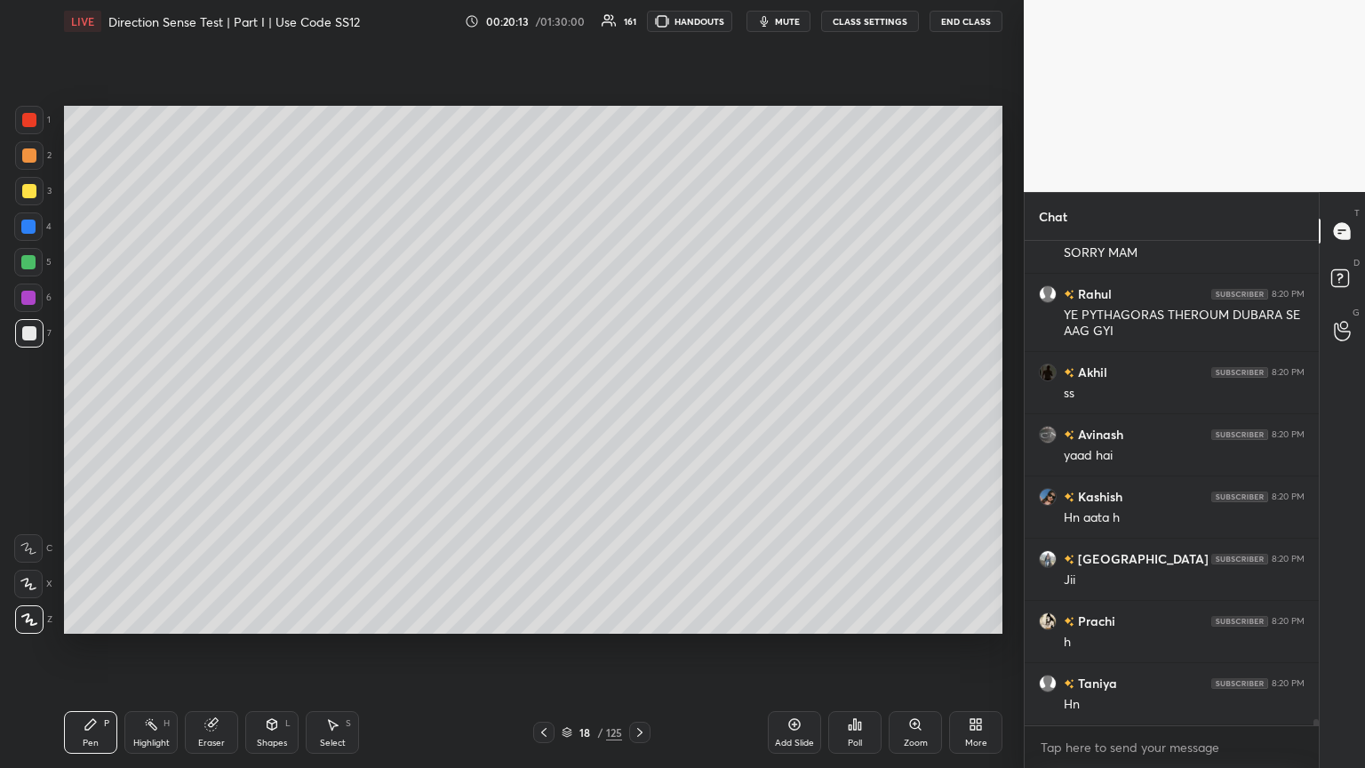
scroll to position [5, 5]
click at [547, 417] on icon at bounding box center [544, 732] width 14 height 14
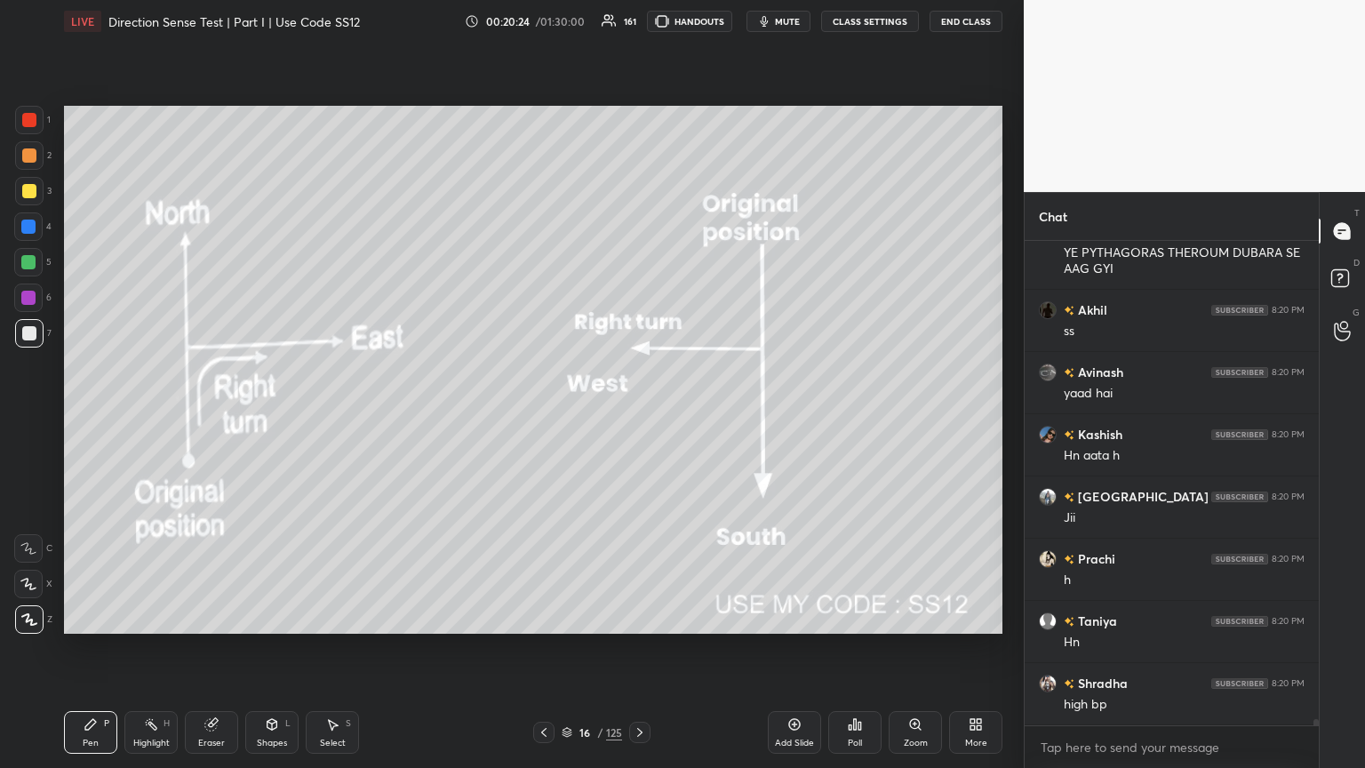
scroll to position [35607, 0]
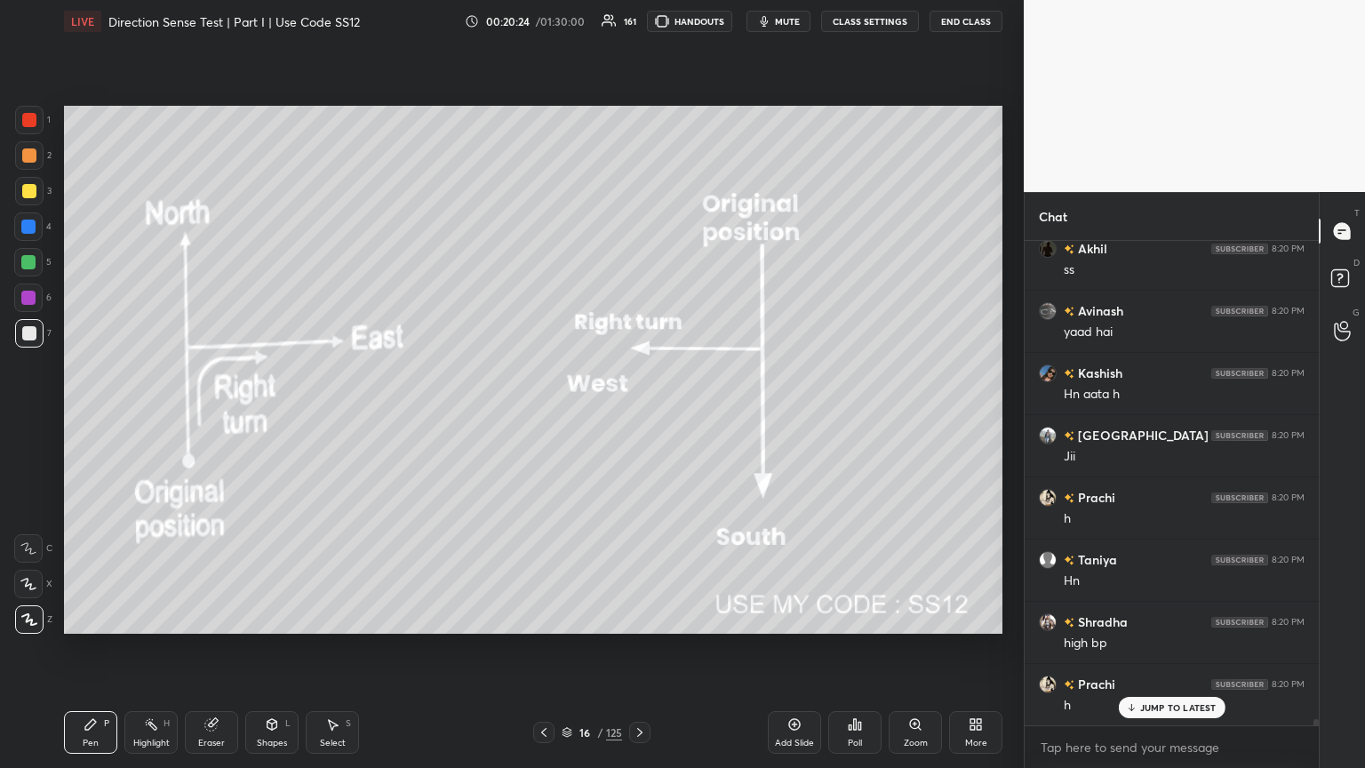
click at [633, 417] on icon at bounding box center [640, 732] width 14 height 14
click at [637, 417] on icon at bounding box center [639, 732] width 5 height 9
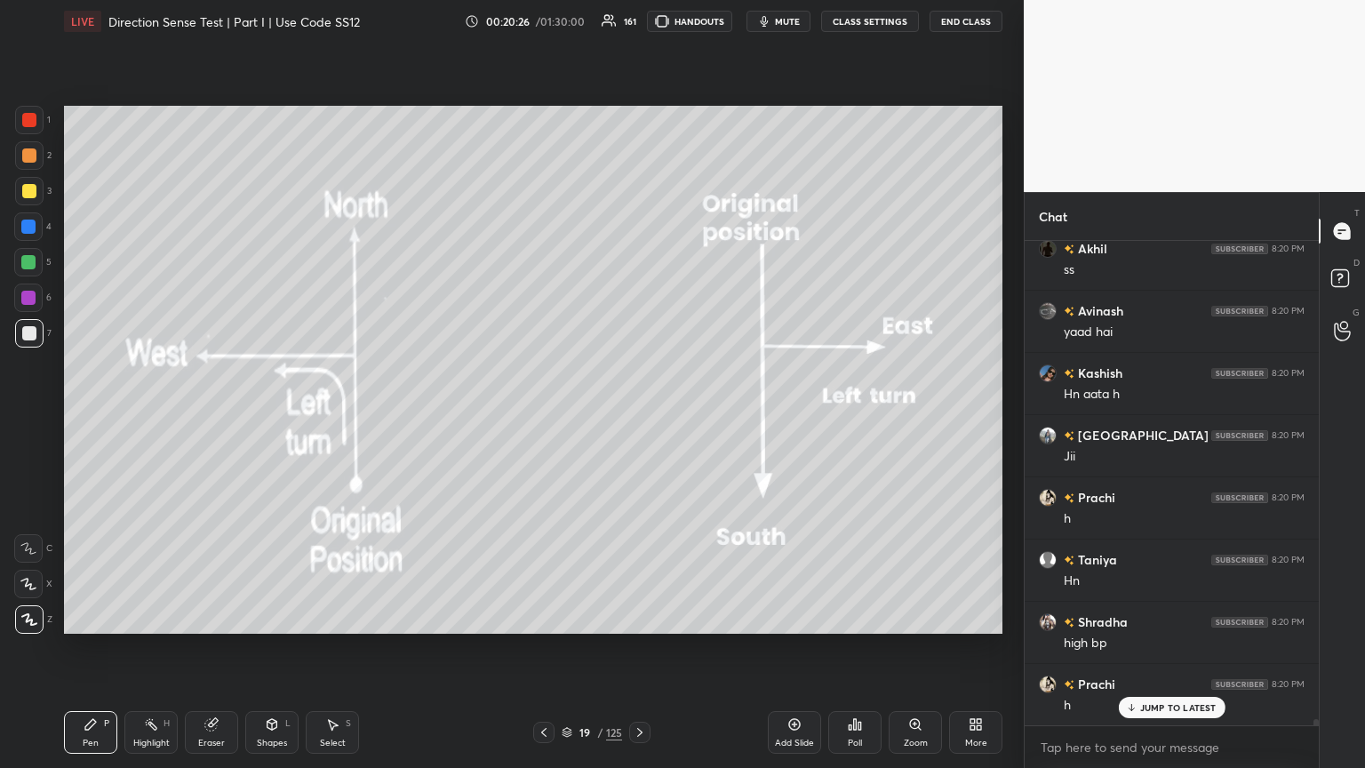
click at [637, 417] on icon at bounding box center [640, 732] width 14 height 14
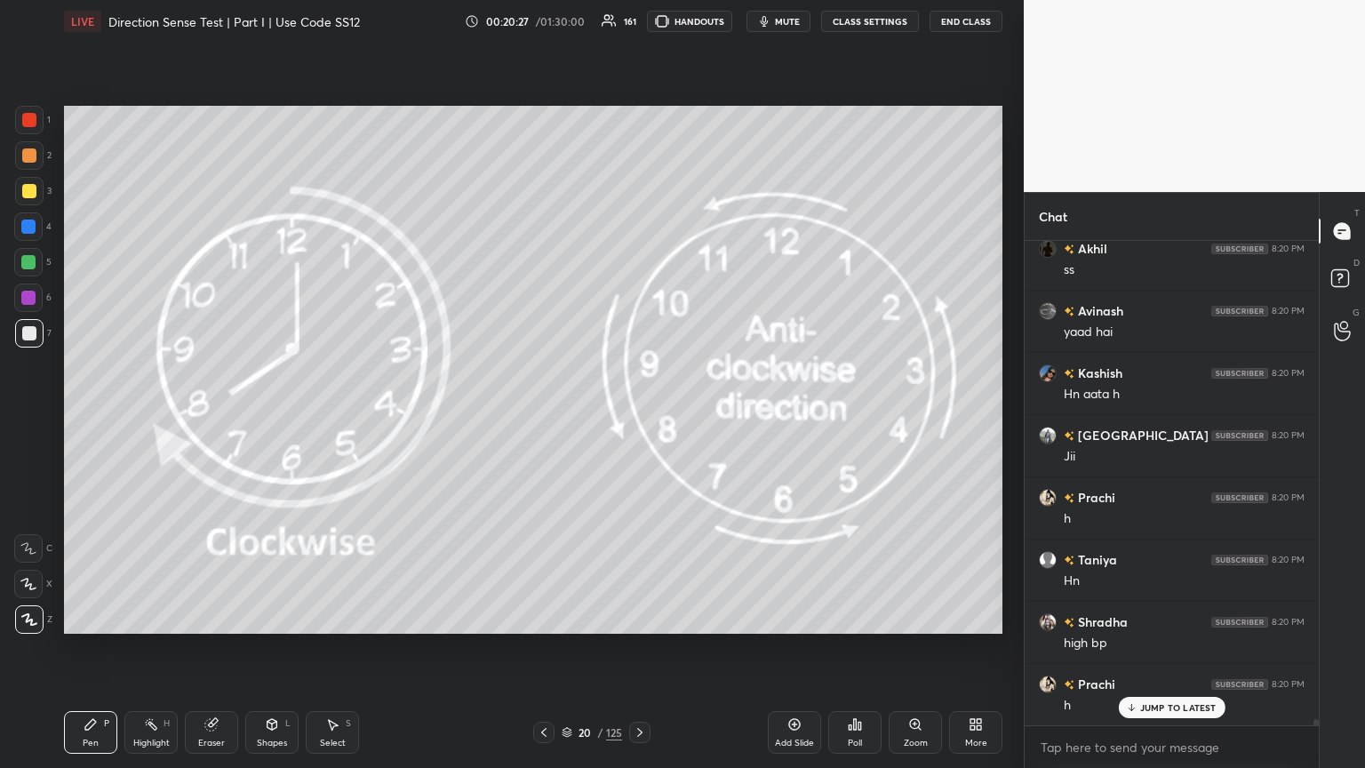
click at [637, 417] on icon at bounding box center [640, 732] width 14 height 14
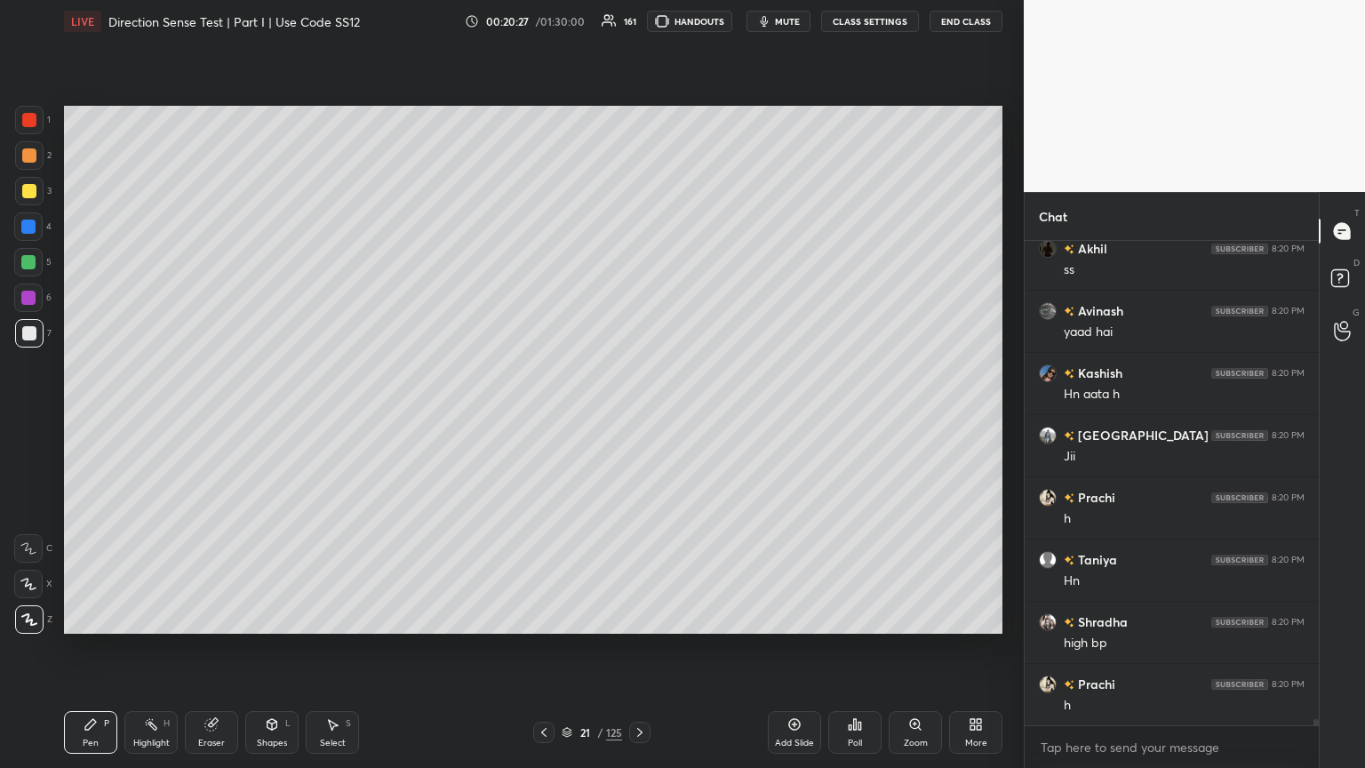
scroll to position [35670, 0]
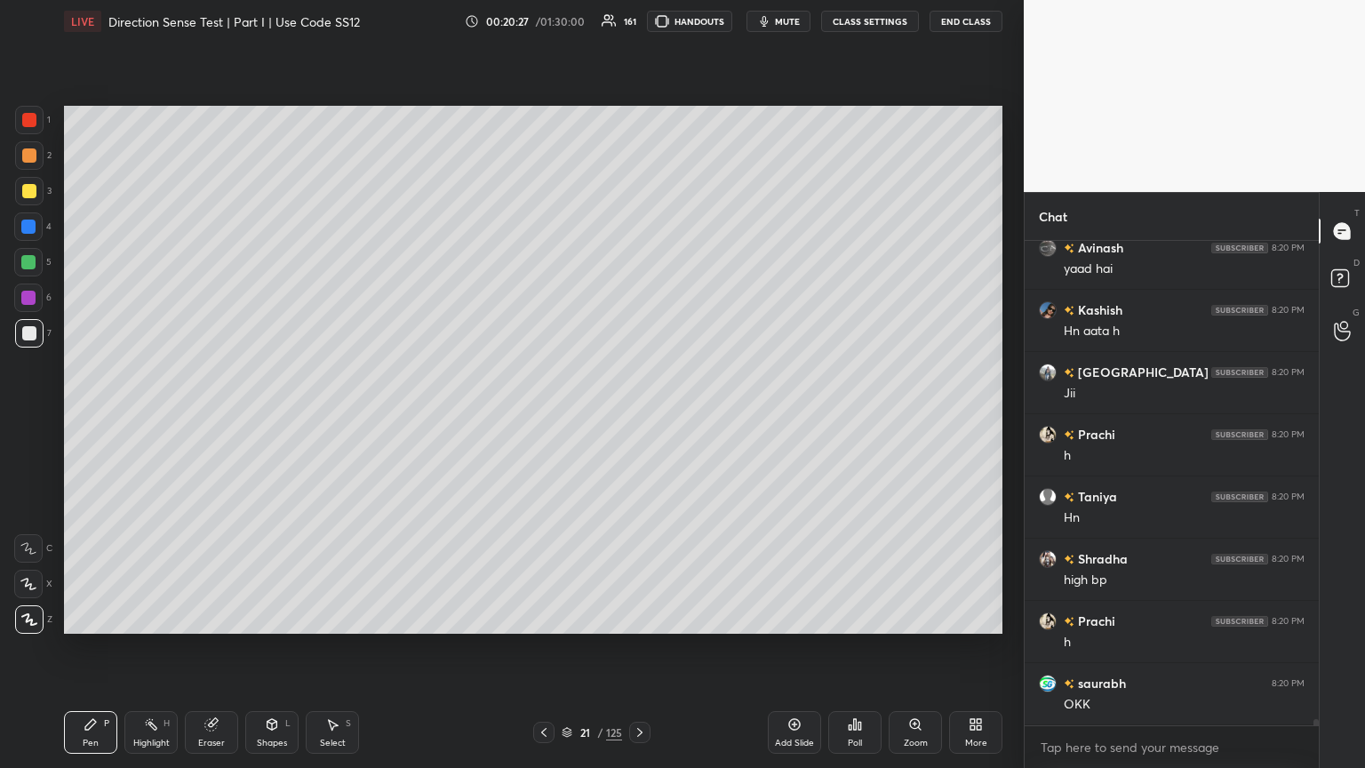
click at [637, 417] on icon at bounding box center [640, 732] width 14 height 14
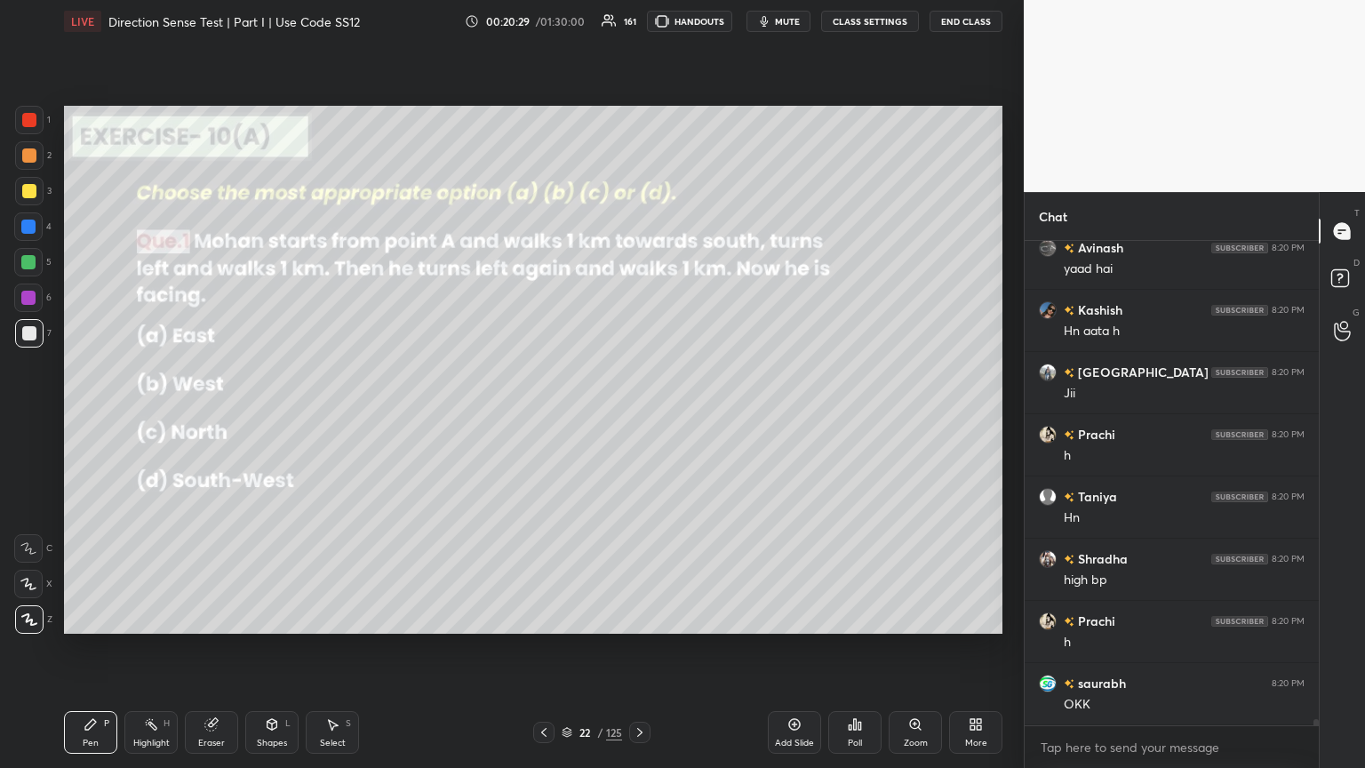
click at [637, 417] on div "Poll" at bounding box center [854, 732] width 53 height 43
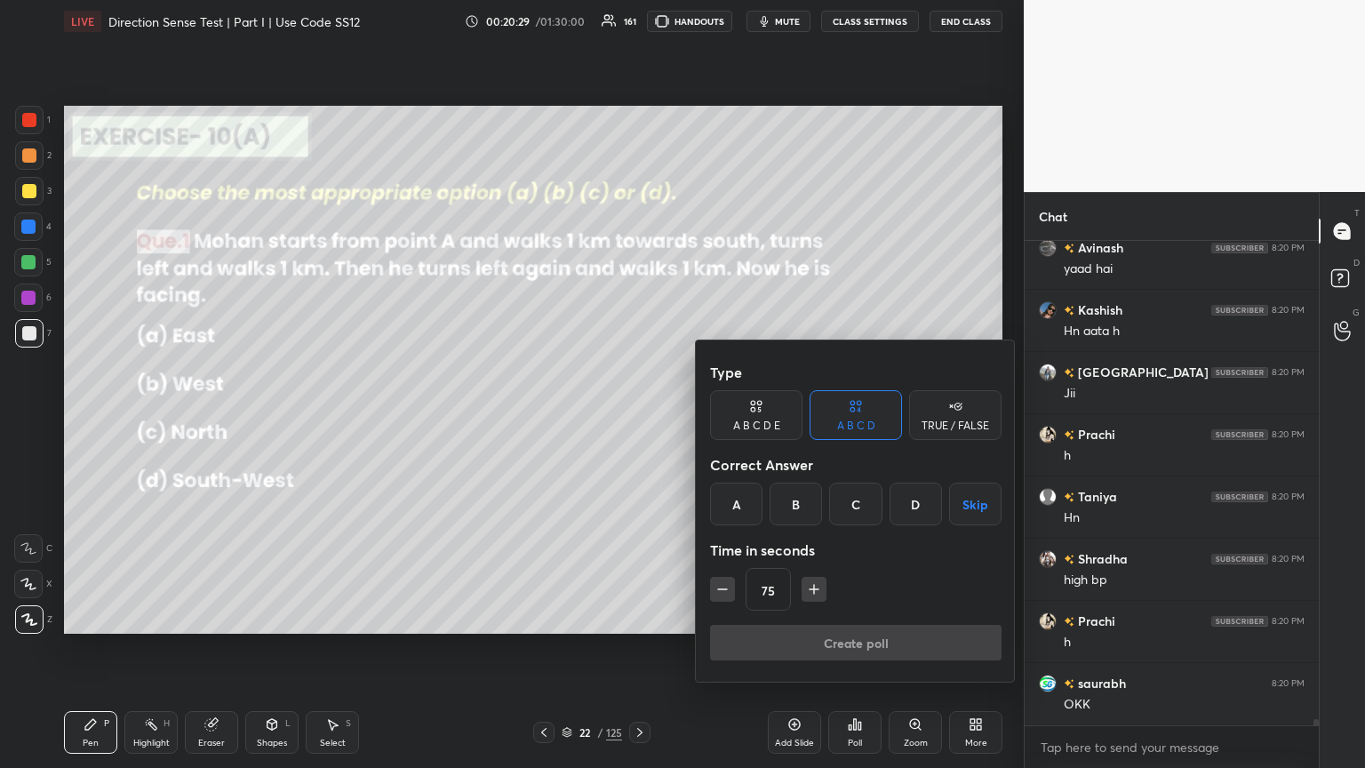
click at [637, 417] on icon "button" at bounding box center [722, 589] width 18 height 18
type input "60"
click at [637, 417] on div "Type A B C D E A B C D TRUE / FALSE Correct Answer A B C D Skip Time in seconds…" at bounding box center [856, 510] width 320 height 341
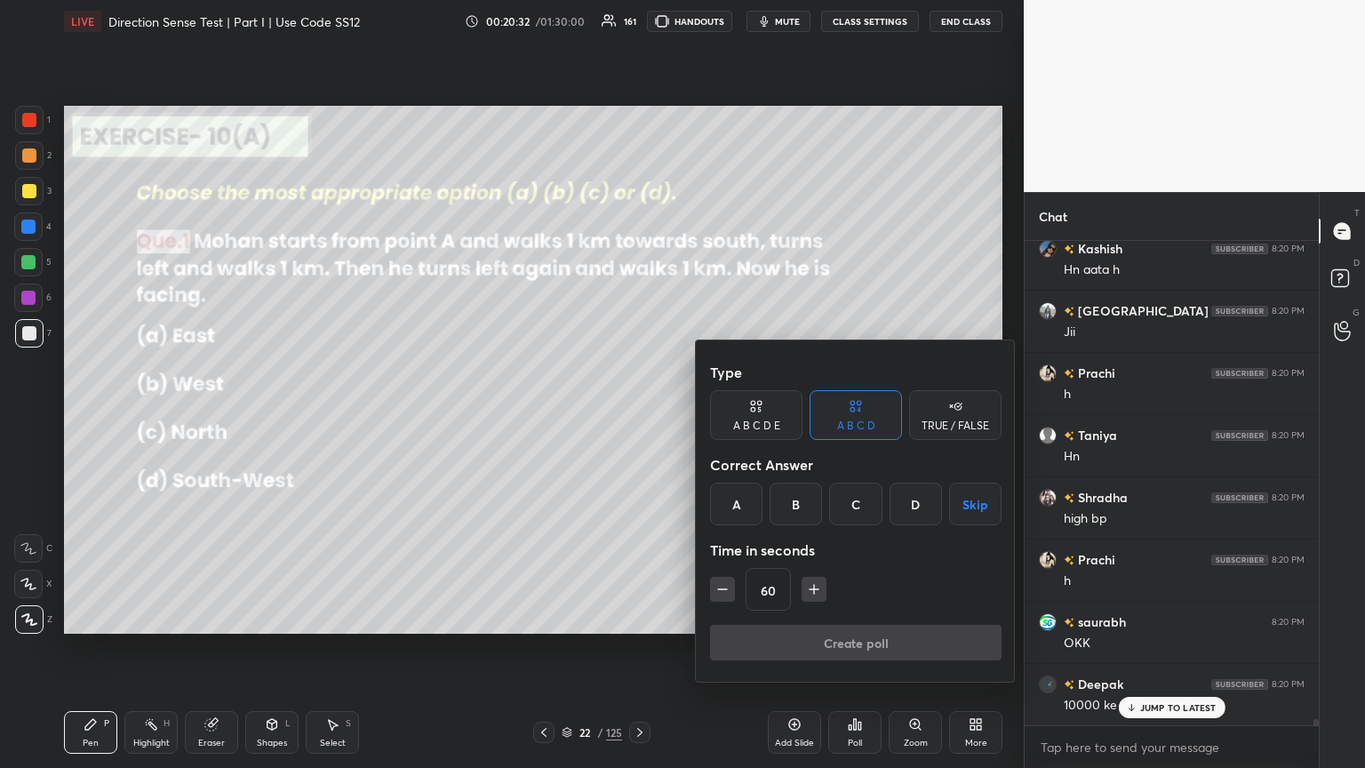
click at [637, 417] on div "C" at bounding box center [855, 503] width 52 height 43
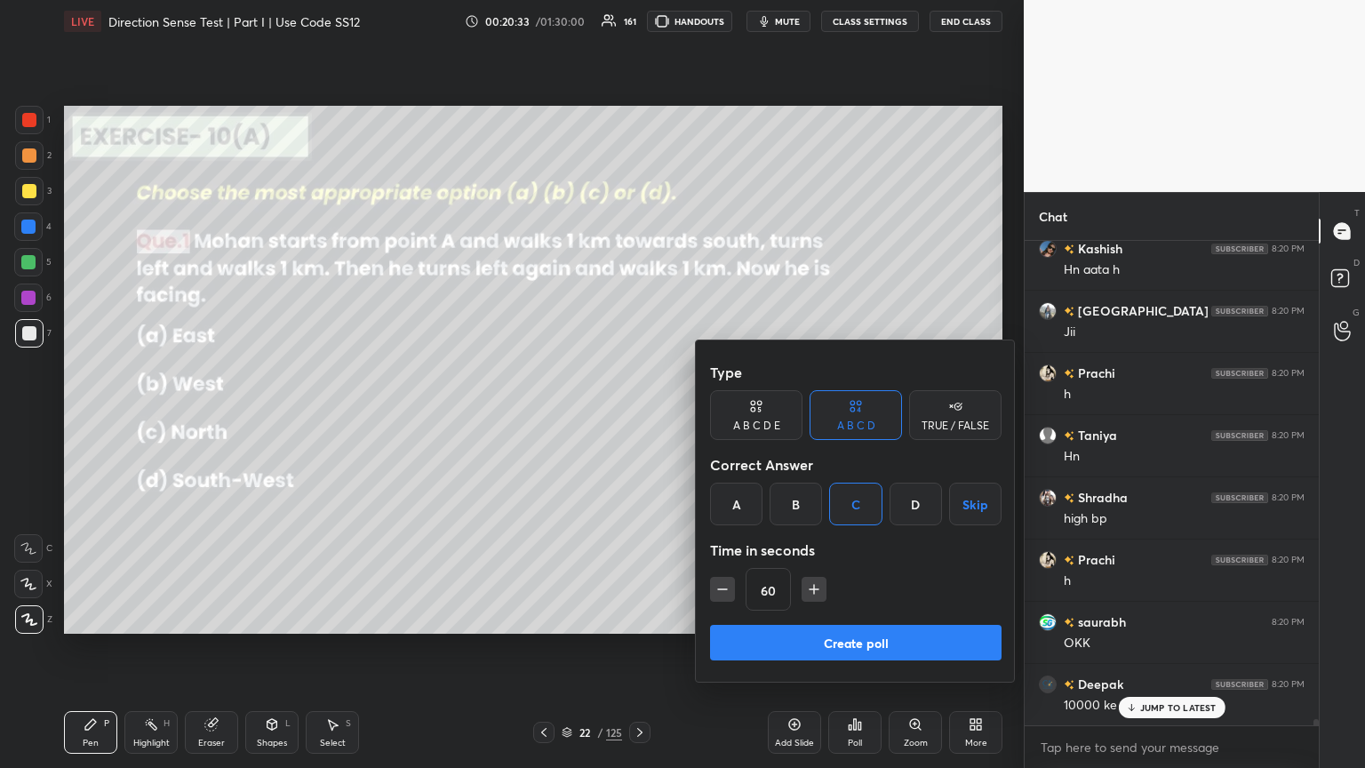
click at [637, 417] on button "Create poll" at bounding box center [855, 643] width 291 height 36
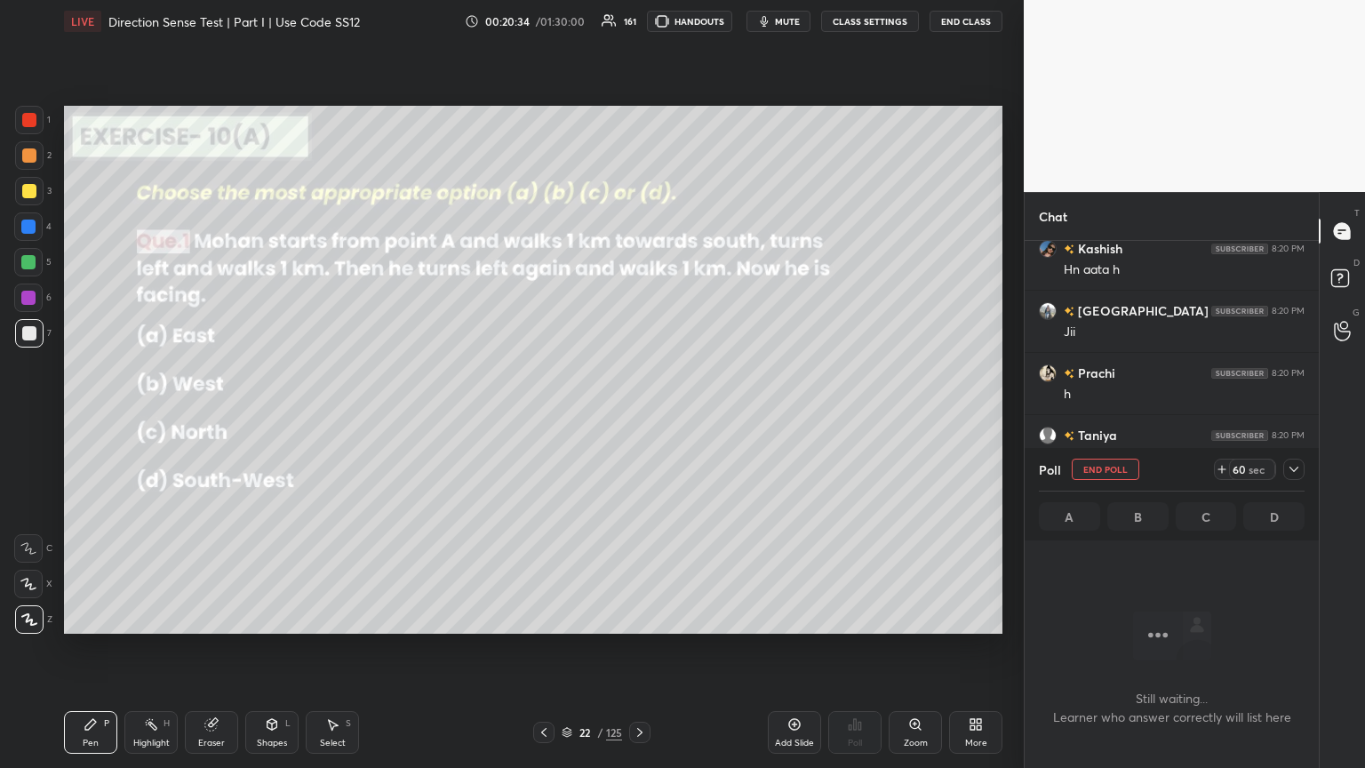
scroll to position [5, 5]
click at [637, 417] on icon at bounding box center [1293, 469] width 14 height 14
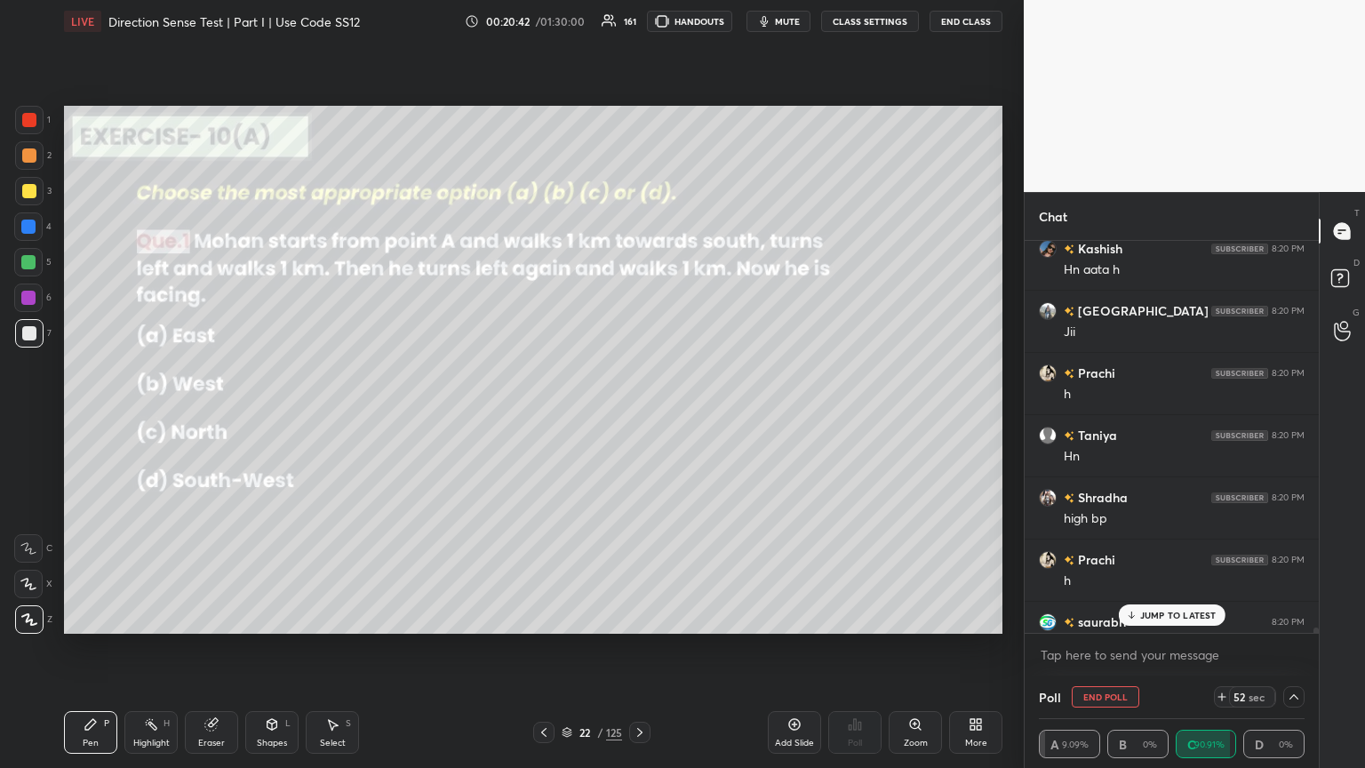
click at [637, 417] on p "JUMP TO LATEST" at bounding box center [1178, 614] width 76 height 11
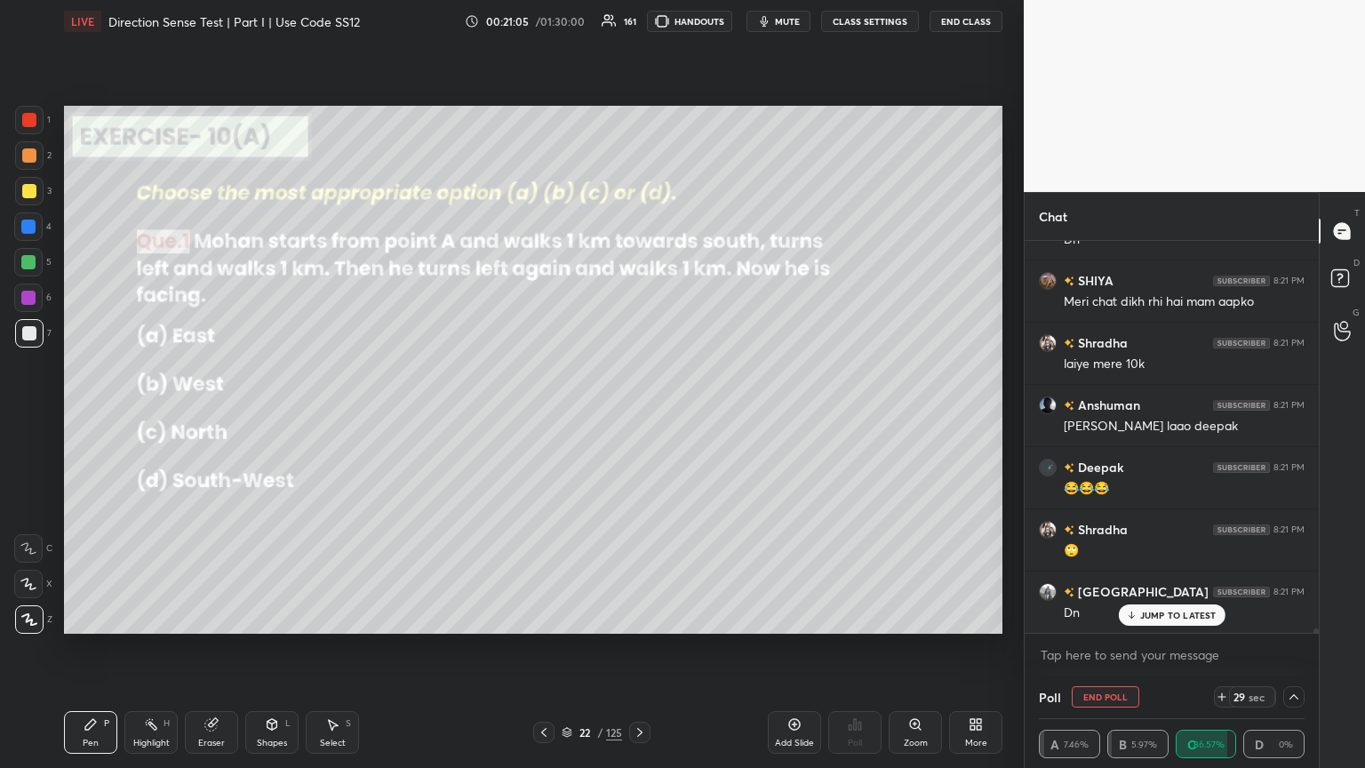
click at [637, 417] on div "JUMP TO LATEST" at bounding box center [1171, 614] width 107 height 21
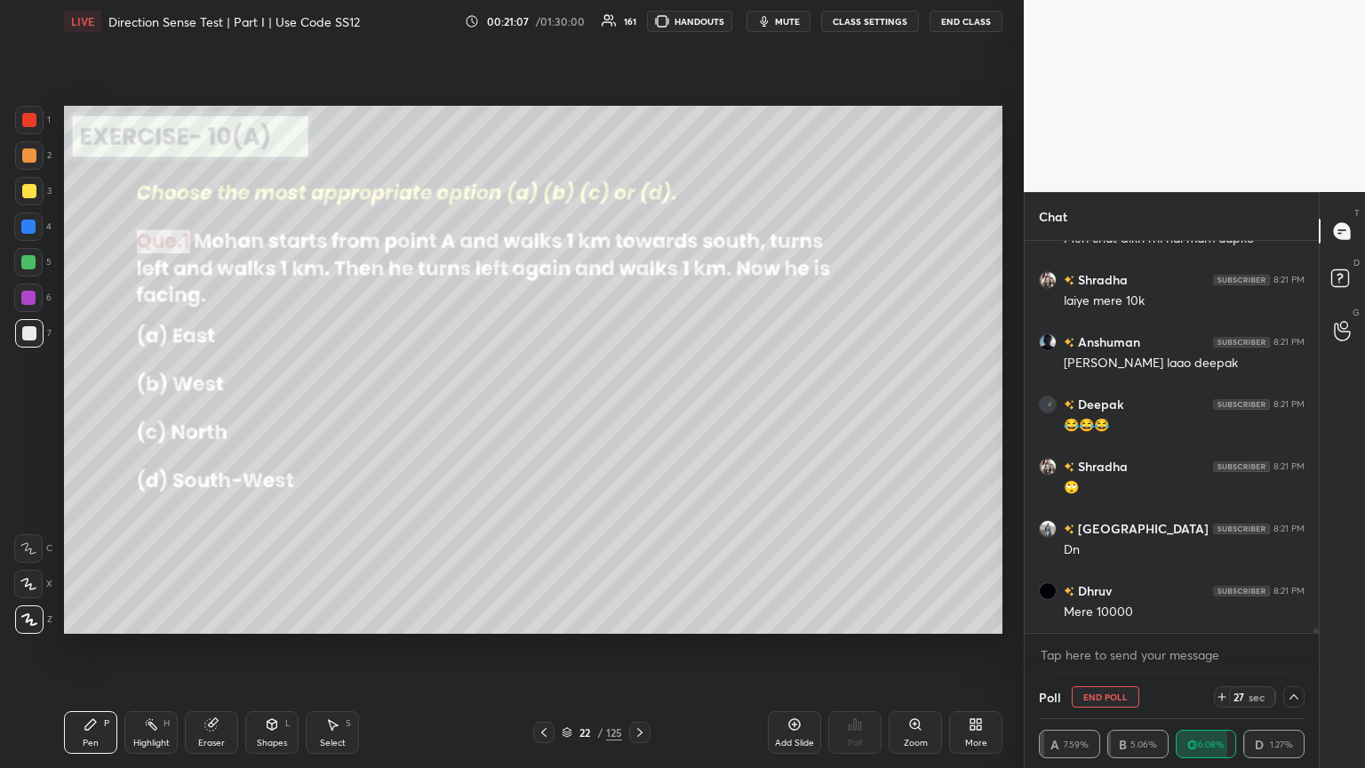
click at [637, 417] on div at bounding box center [1293, 696] width 21 height 21
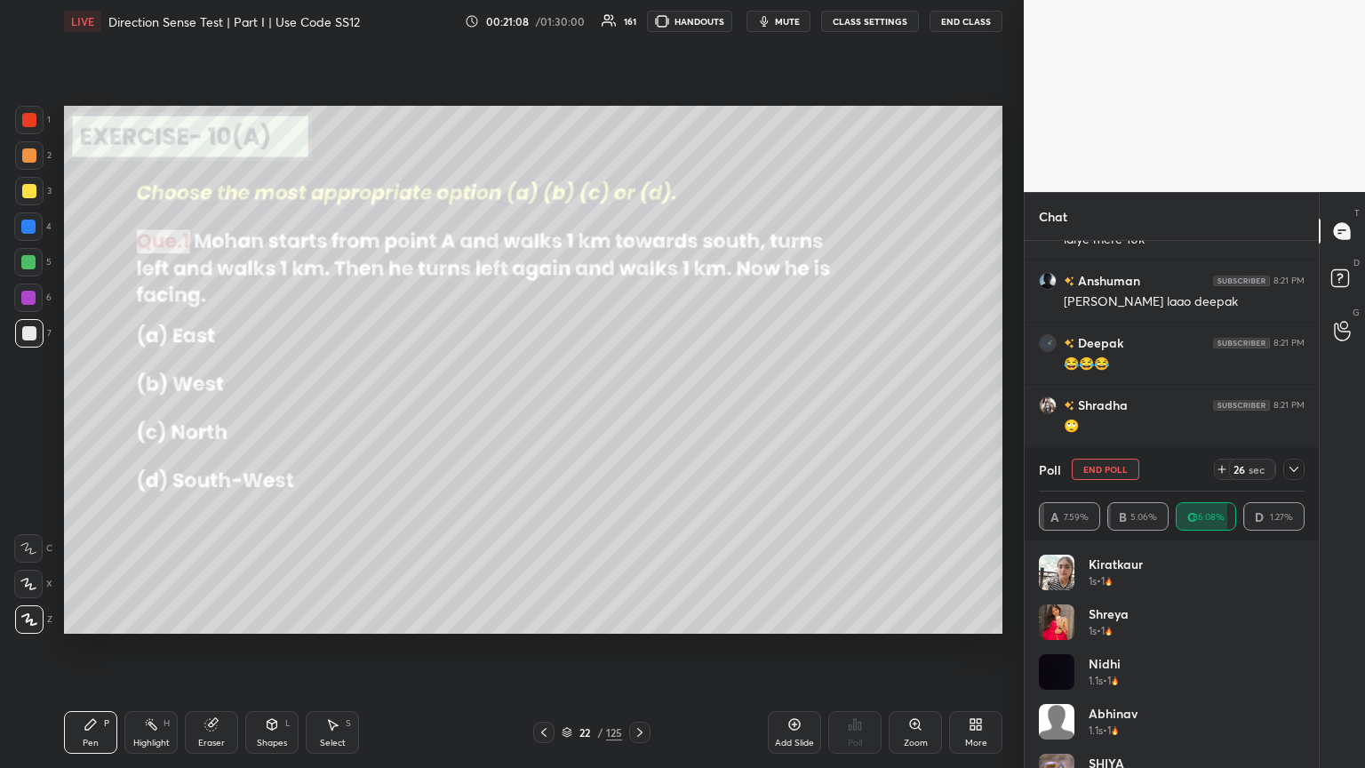
click at [637, 417] on icon at bounding box center [1293, 469] width 14 height 14
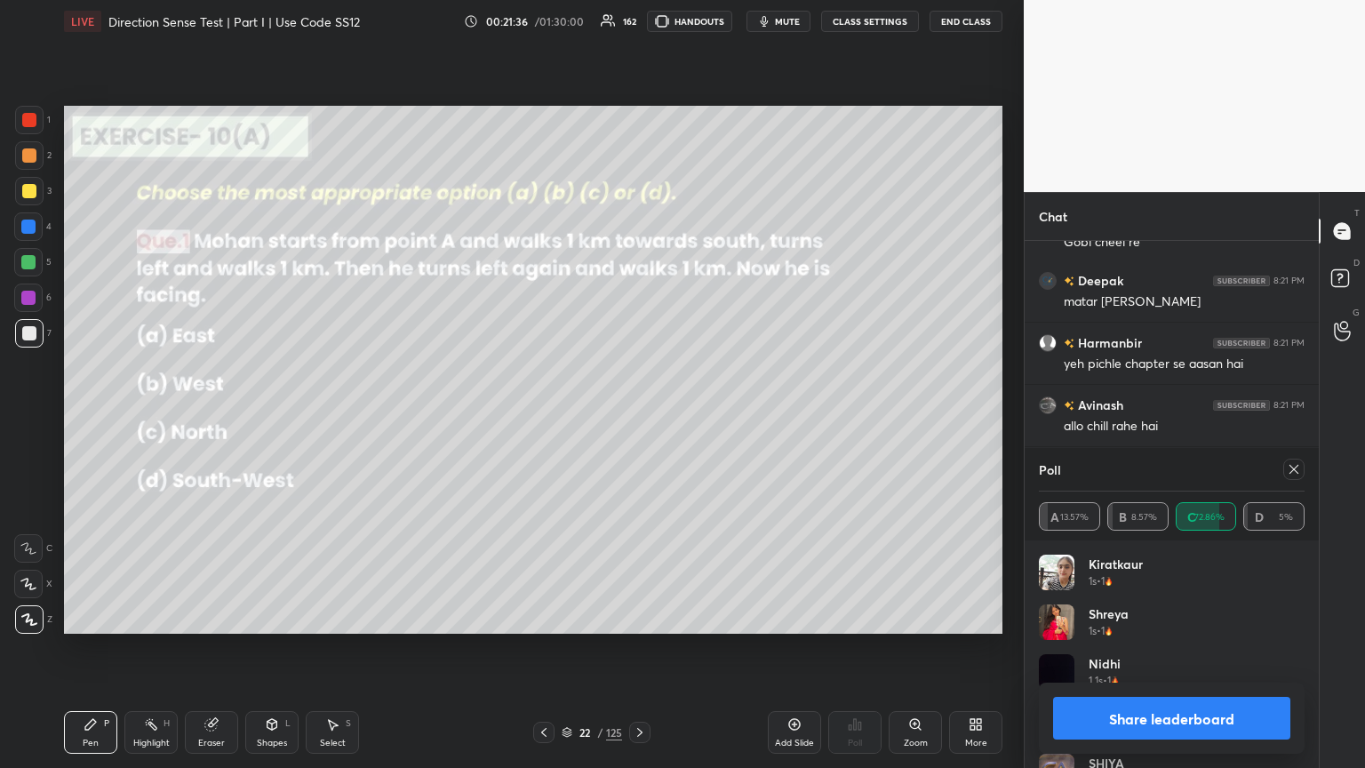
click at [637, 417] on icon at bounding box center [1293, 469] width 14 height 14
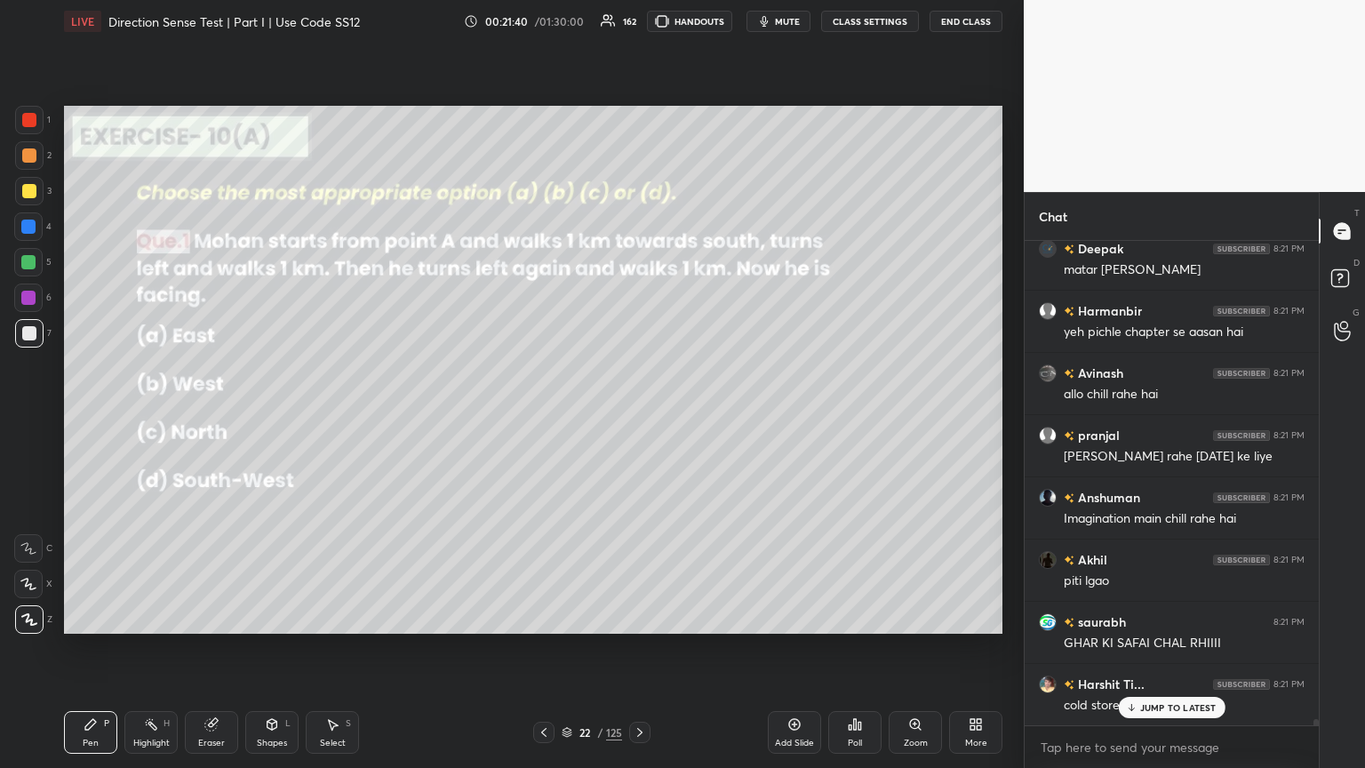
click at [272, 417] on div "Shapes" at bounding box center [272, 742] width 30 height 9
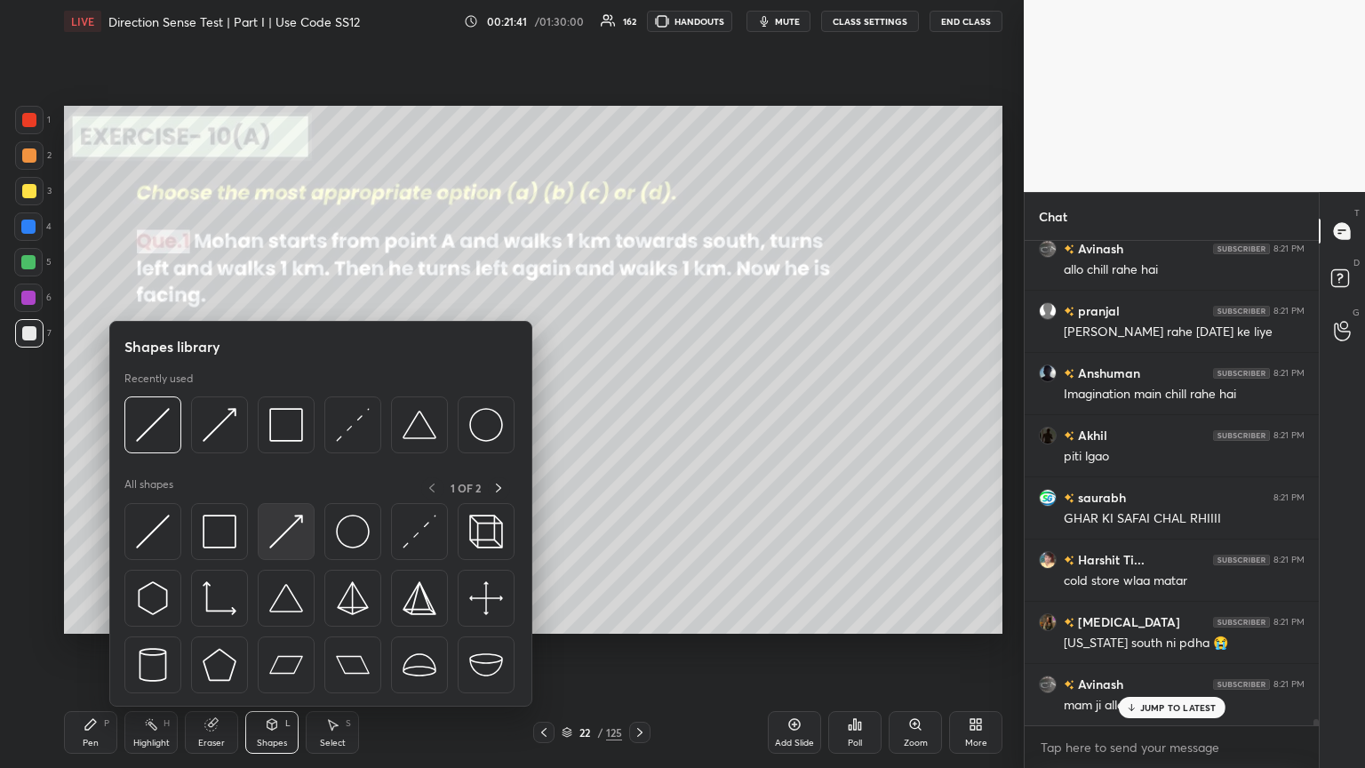
click at [302, 417] on img at bounding box center [286, 531] width 34 height 34
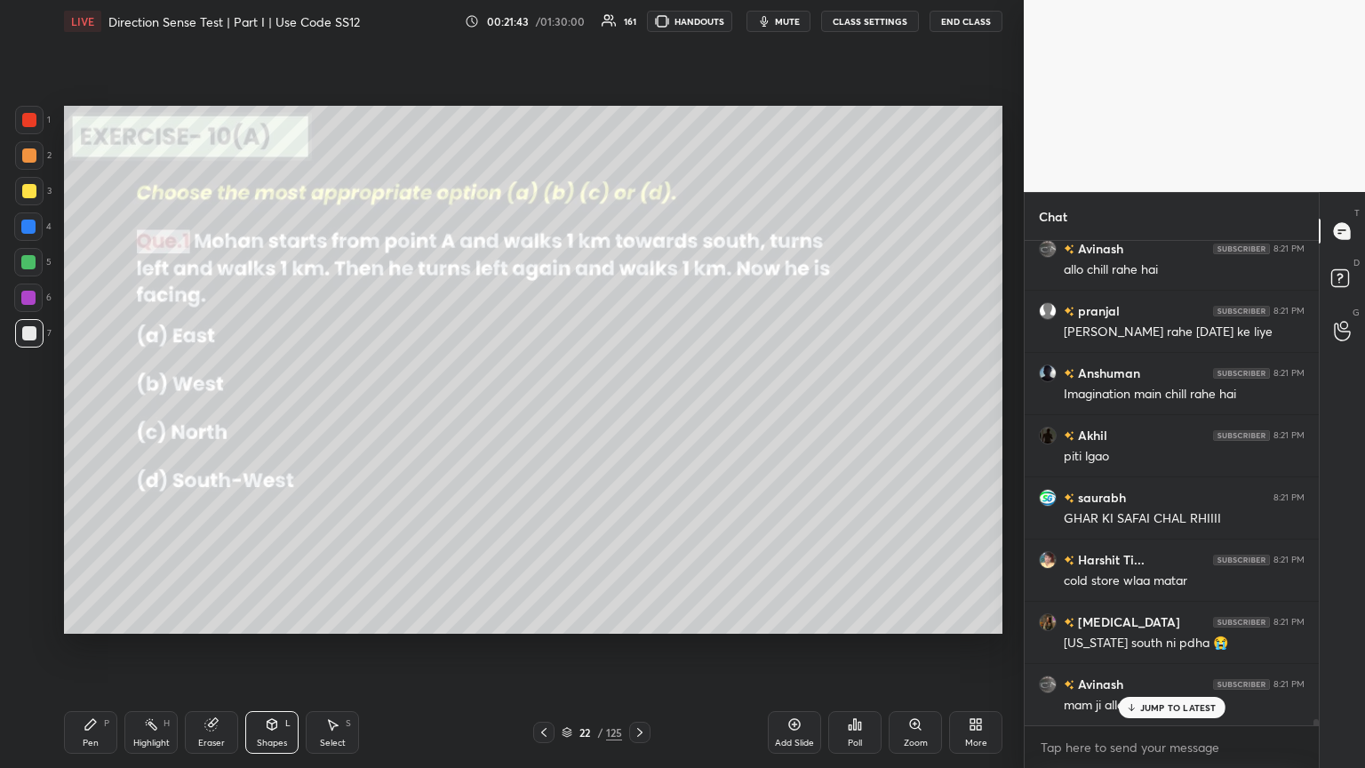
drag, startPoint x: 34, startPoint y: 185, endPoint x: 57, endPoint y: 203, distance: 29.1
click at [33, 186] on div at bounding box center [29, 191] width 14 height 14
drag, startPoint x: 90, startPoint y: 732, endPoint x: 115, endPoint y: 667, distance: 69.5
click at [89, 417] on div "Pen P" at bounding box center [90, 732] width 53 height 43
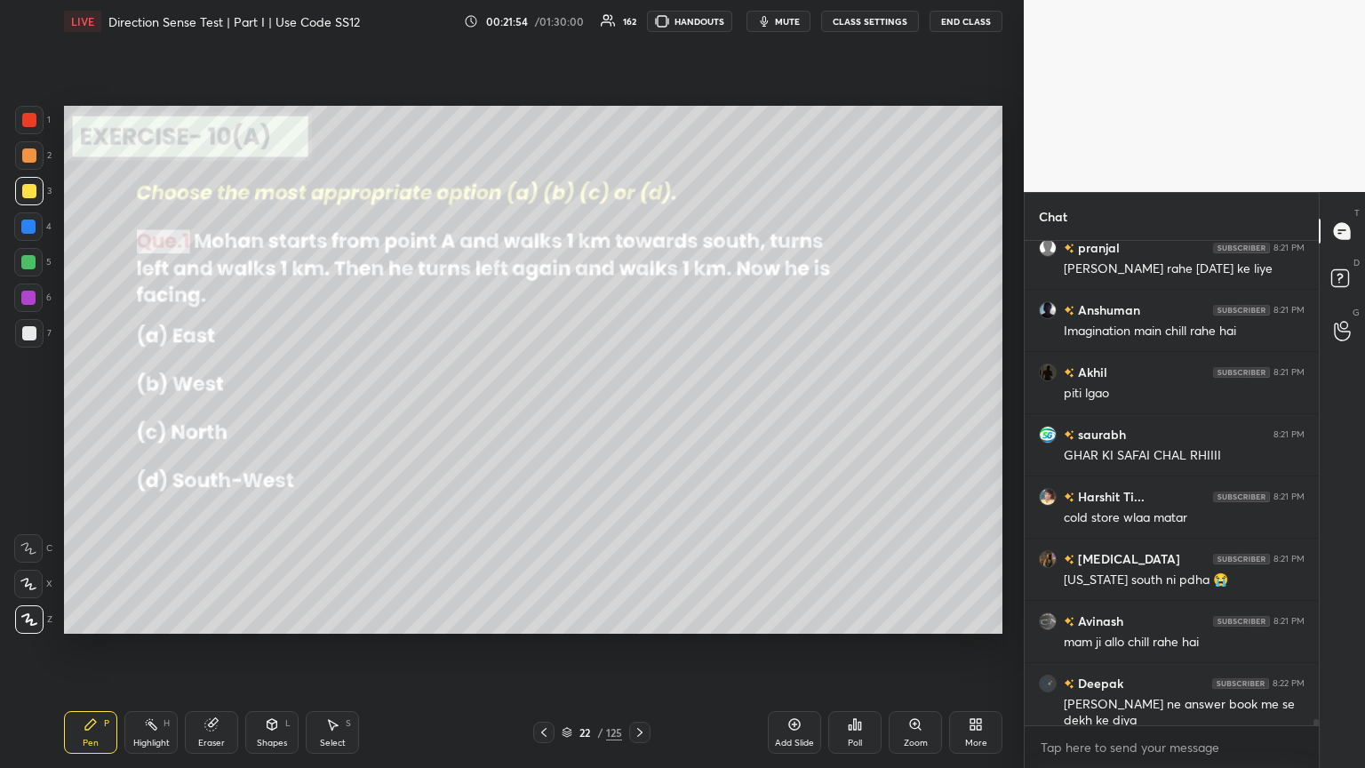
click at [270, 417] on div "Shapes L" at bounding box center [271, 732] width 53 height 43
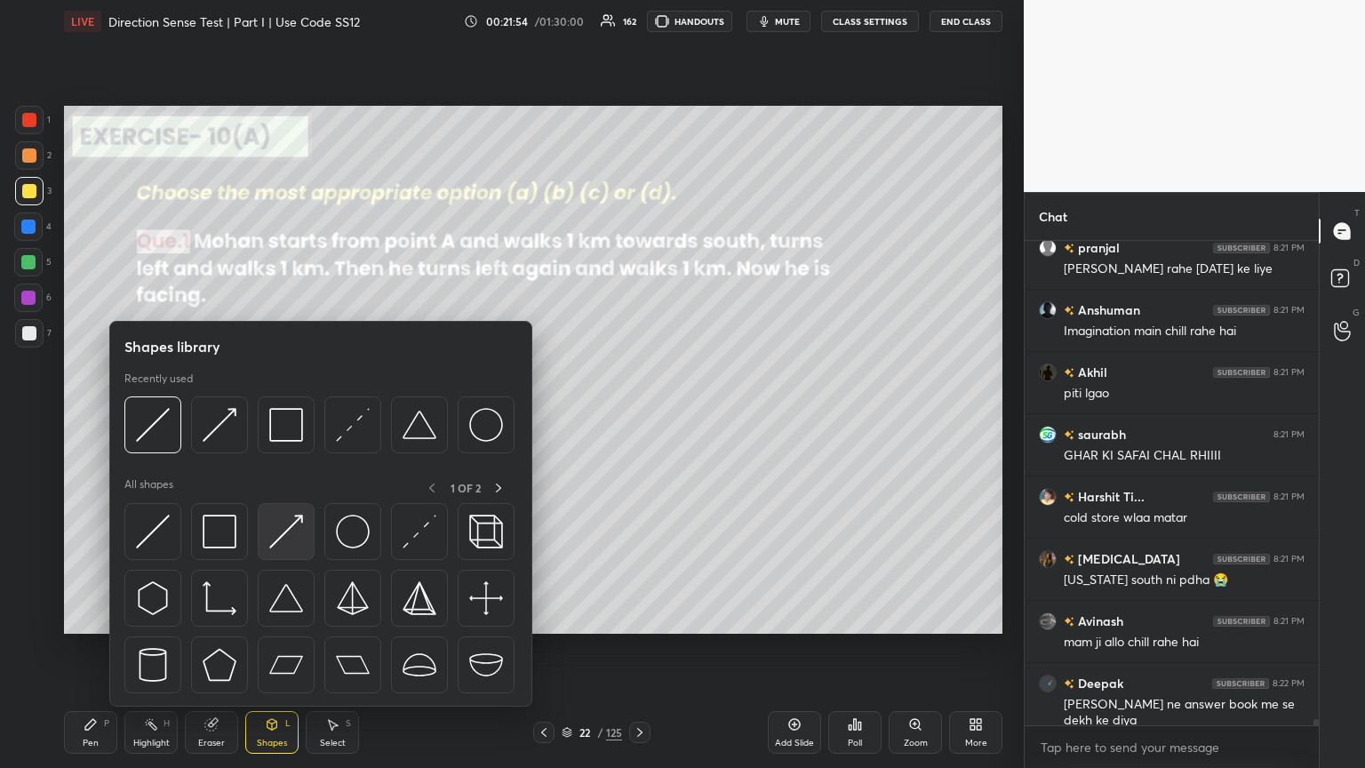
click at [274, 417] on img at bounding box center [286, 531] width 34 height 34
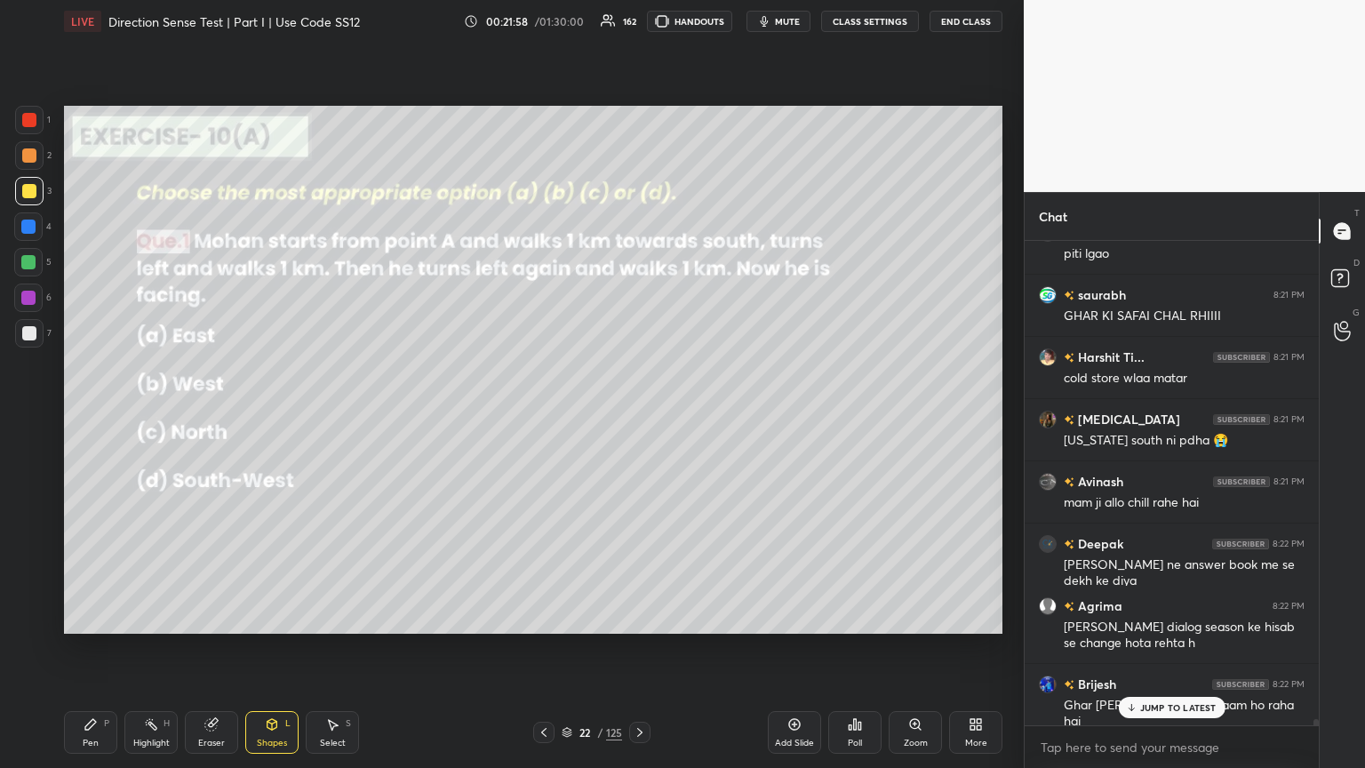
click at [86, 417] on div "Pen" at bounding box center [91, 742] width 16 height 9
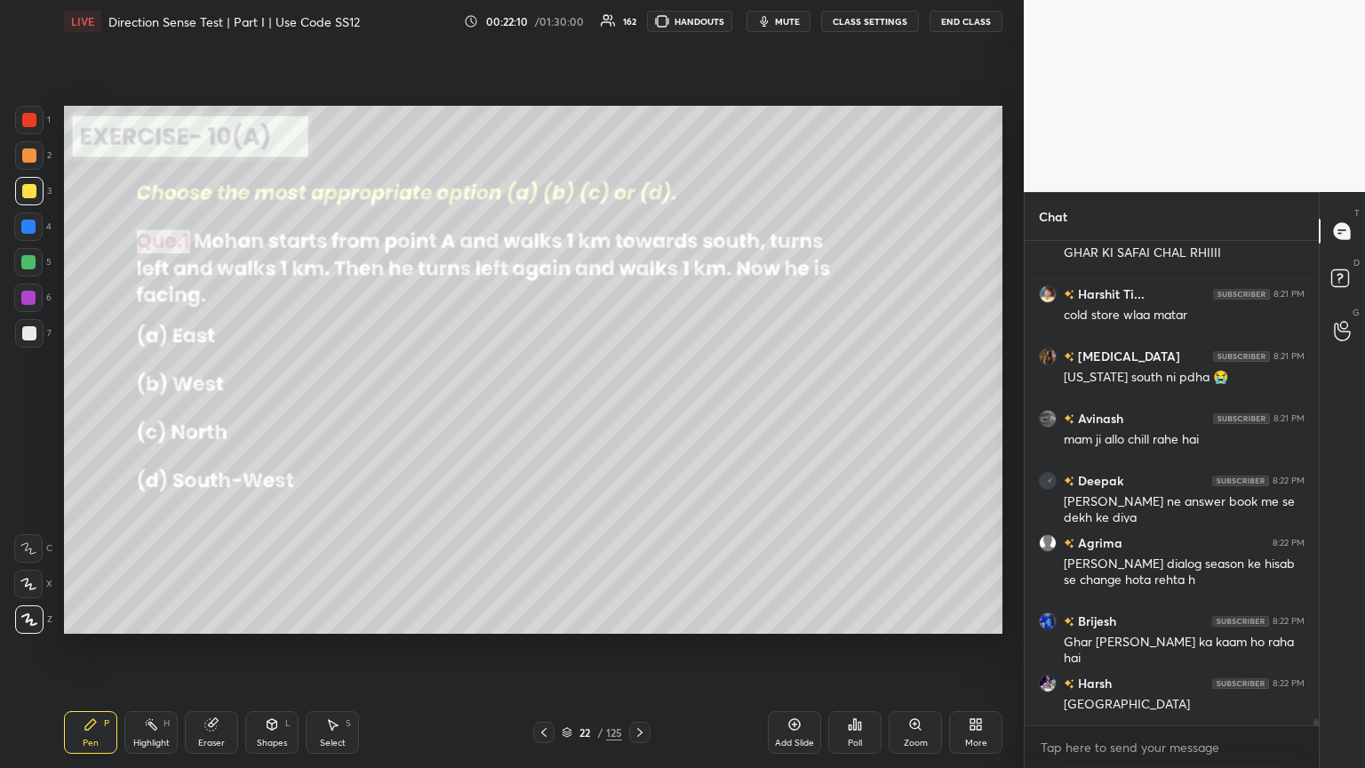
click at [270, 417] on div "Shapes L" at bounding box center [271, 732] width 53 height 43
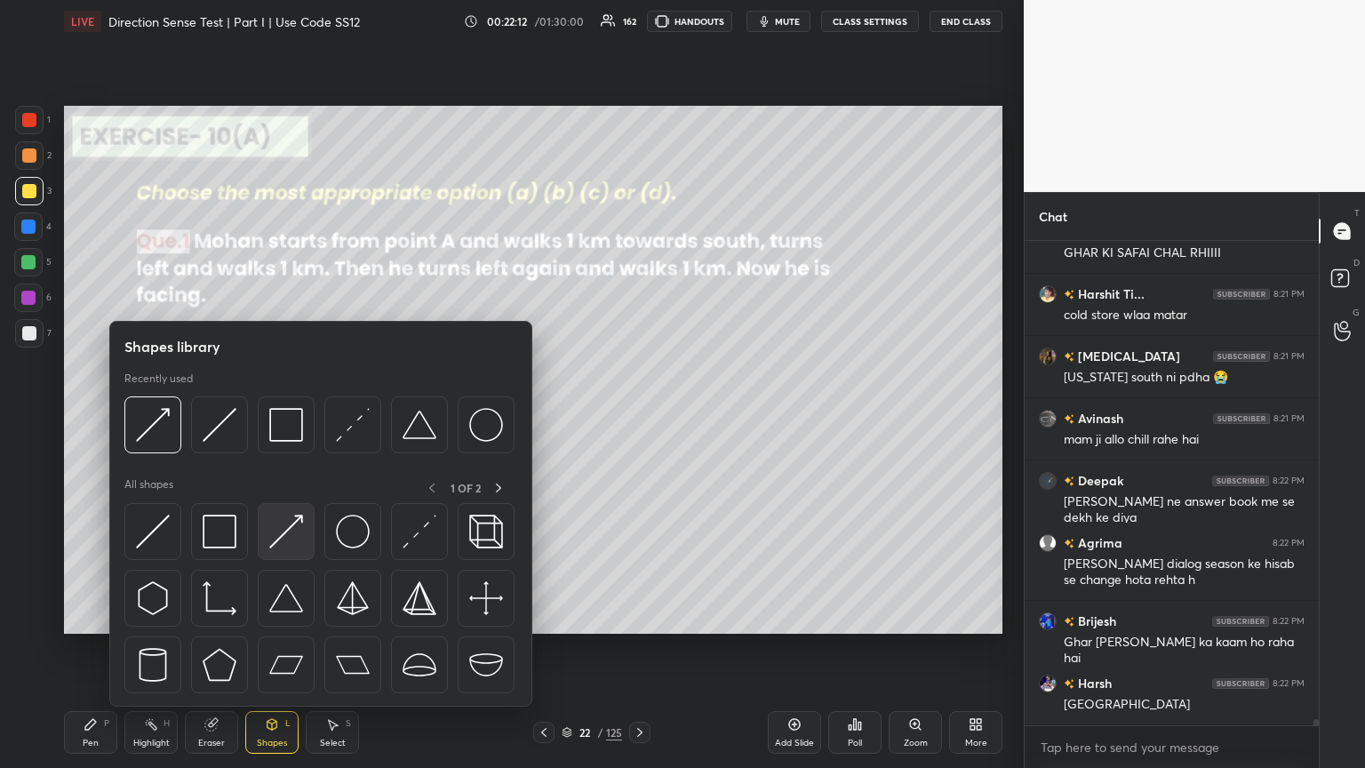
click at [285, 417] on img at bounding box center [286, 531] width 34 height 34
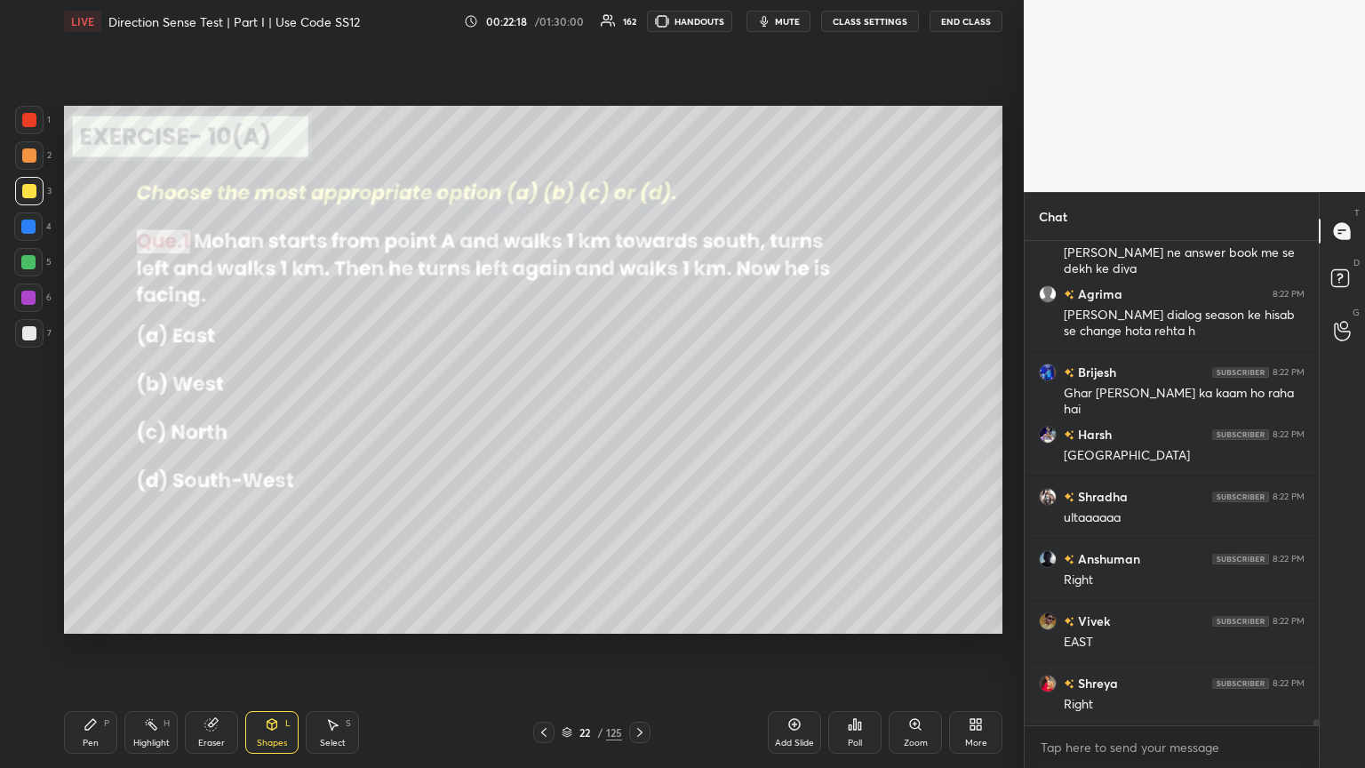
drag, startPoint x: 98, startPoint y: 725, endPoint x: 133, endPoint y: 713, distance: 37.4
click at [100, 417] on div "Pen P" at bounding box center [90, 732] width 53 height 43
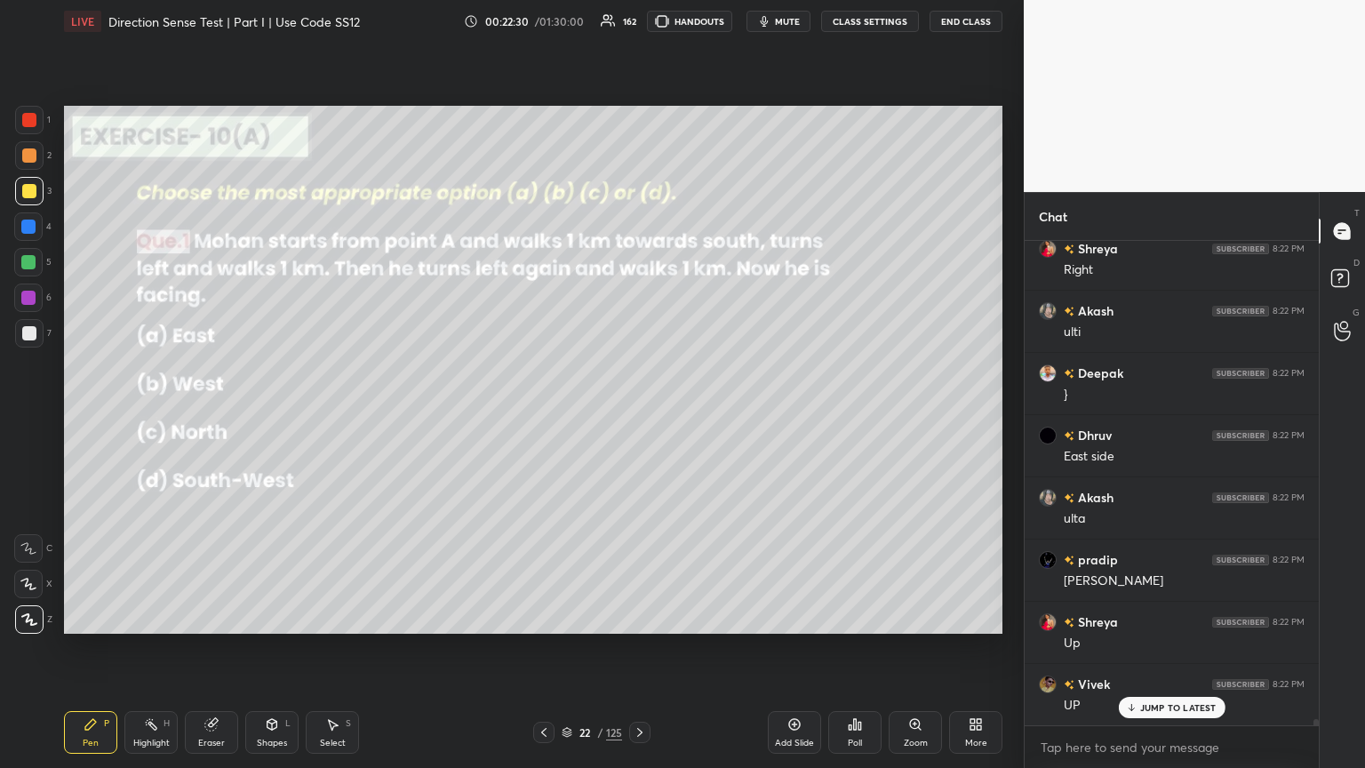
click at [274, 417] on div "Shapes L" at bounding box center [271, 732] width 53 height 43
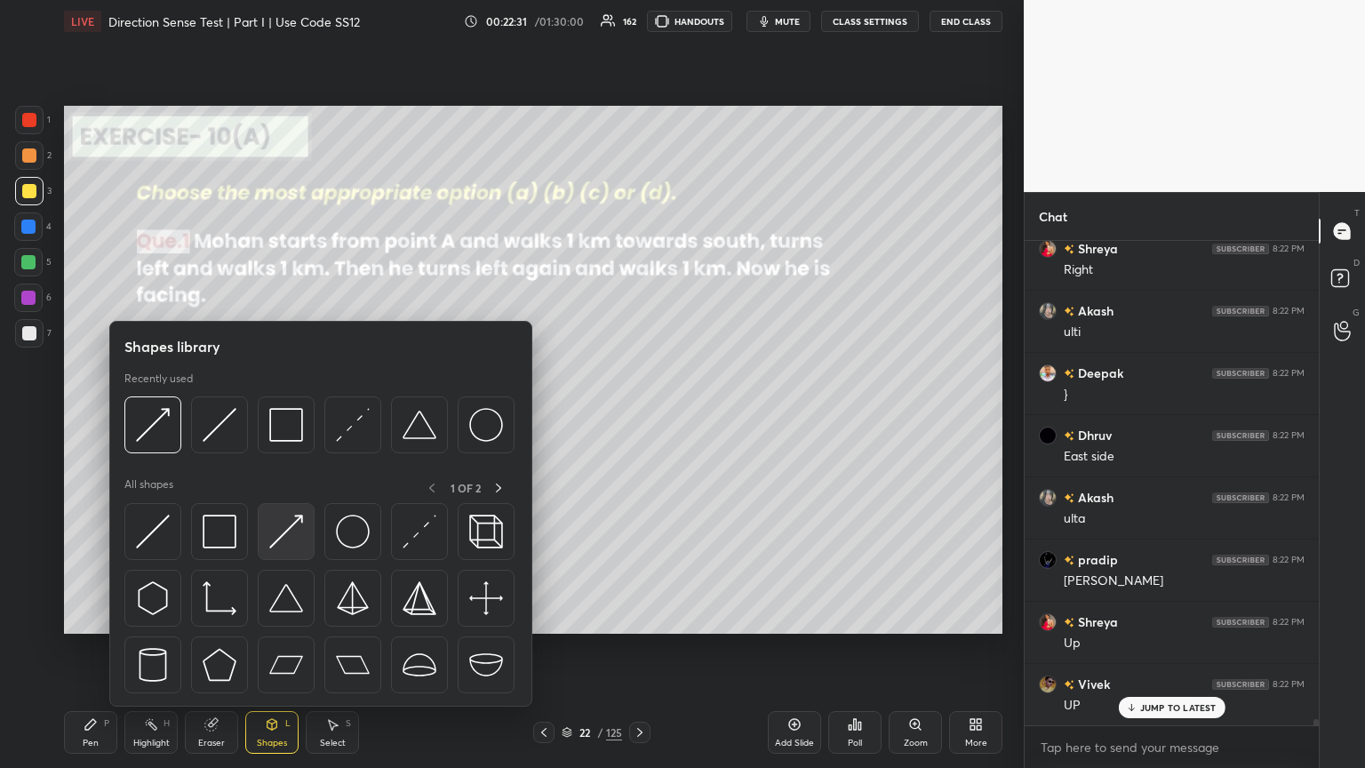
click at [281, 417] on img at bounding box center [286, 531] width 34 height 34
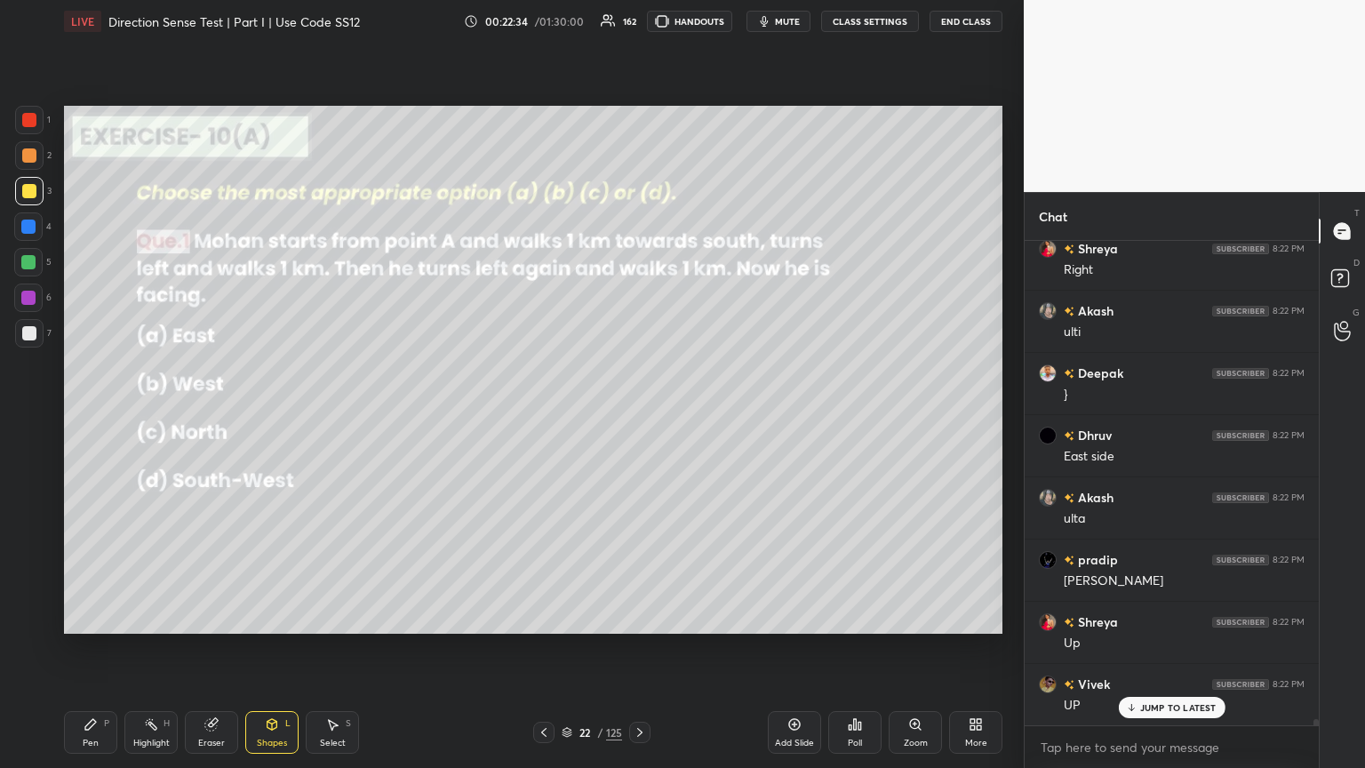
click at [92, 417] on div "Pen P" at bounding box center [90, 732] width 53 height 43
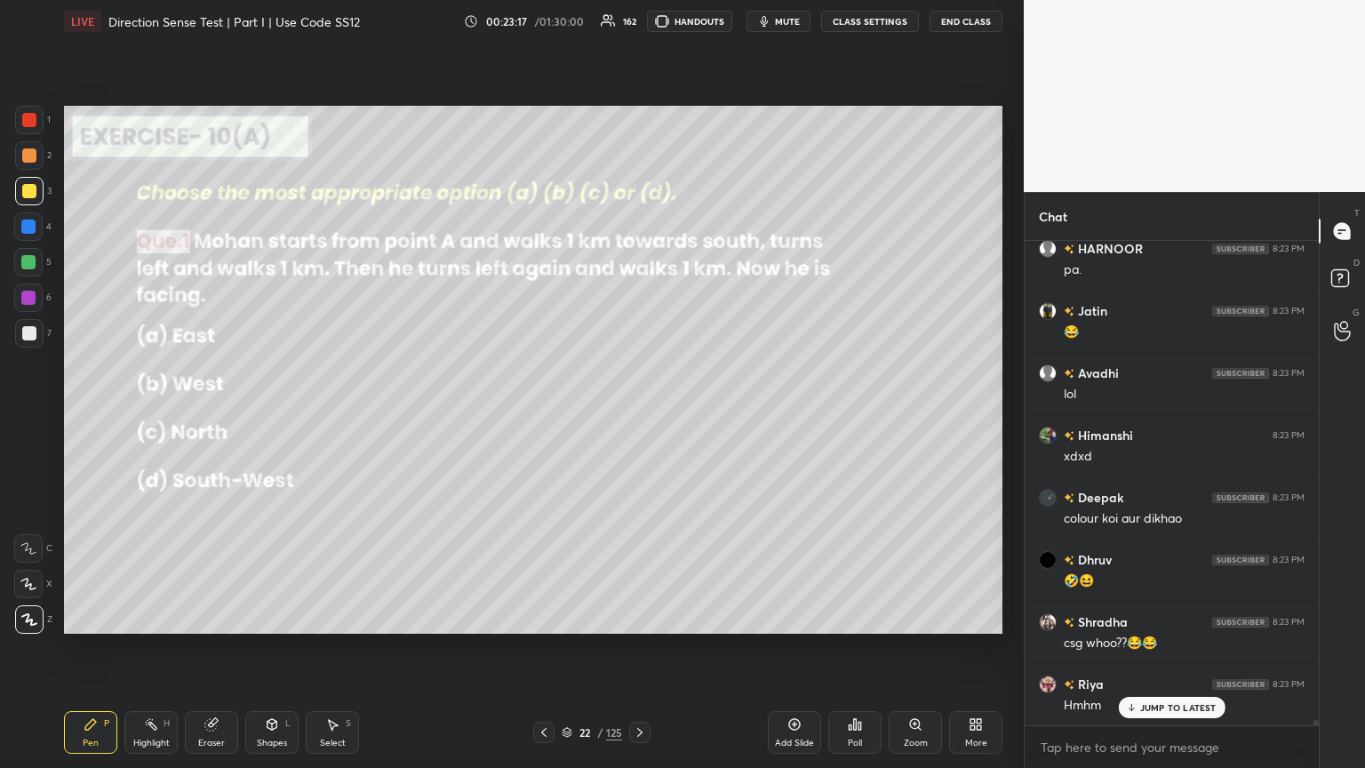
scroll to position [40529, 0]
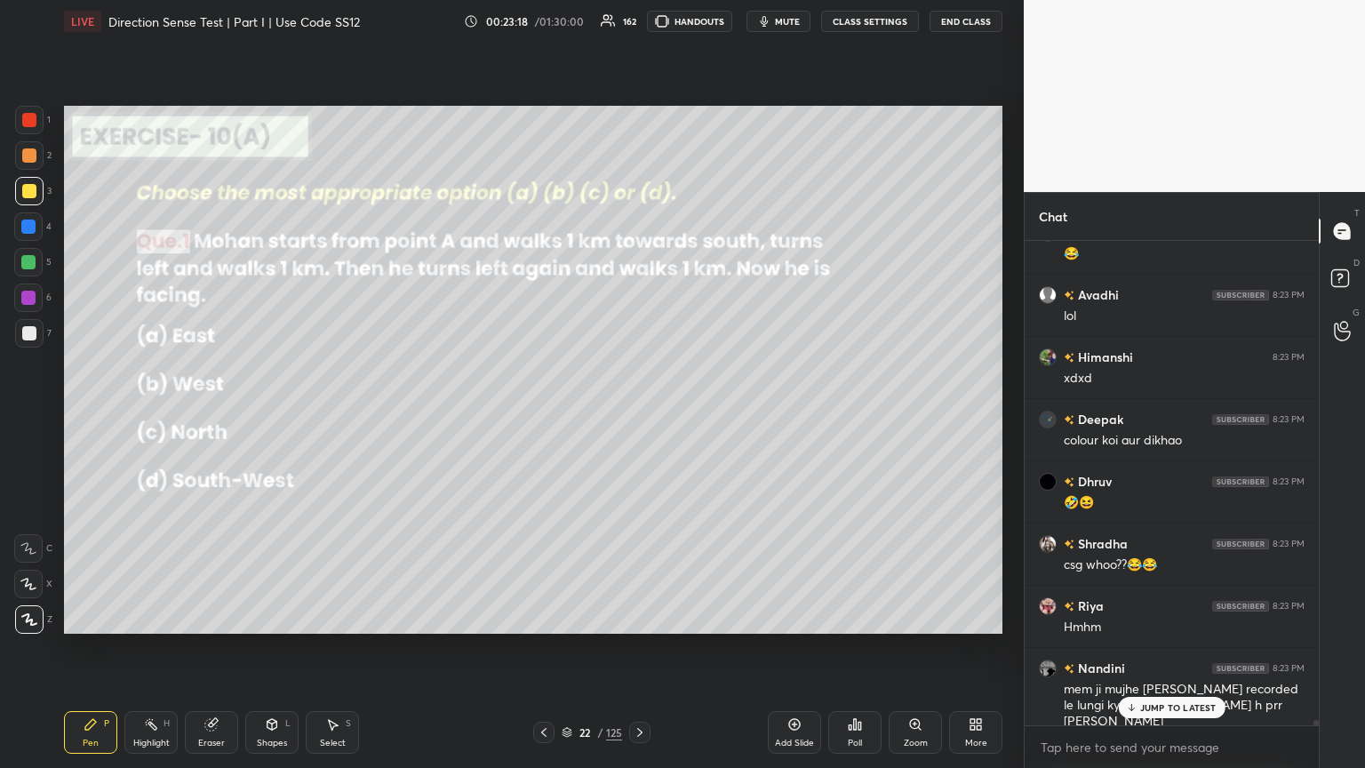
click at [637, 417] on p "JUMP TO LATEST" at bounding box center [1178, 707] width 76 height 11
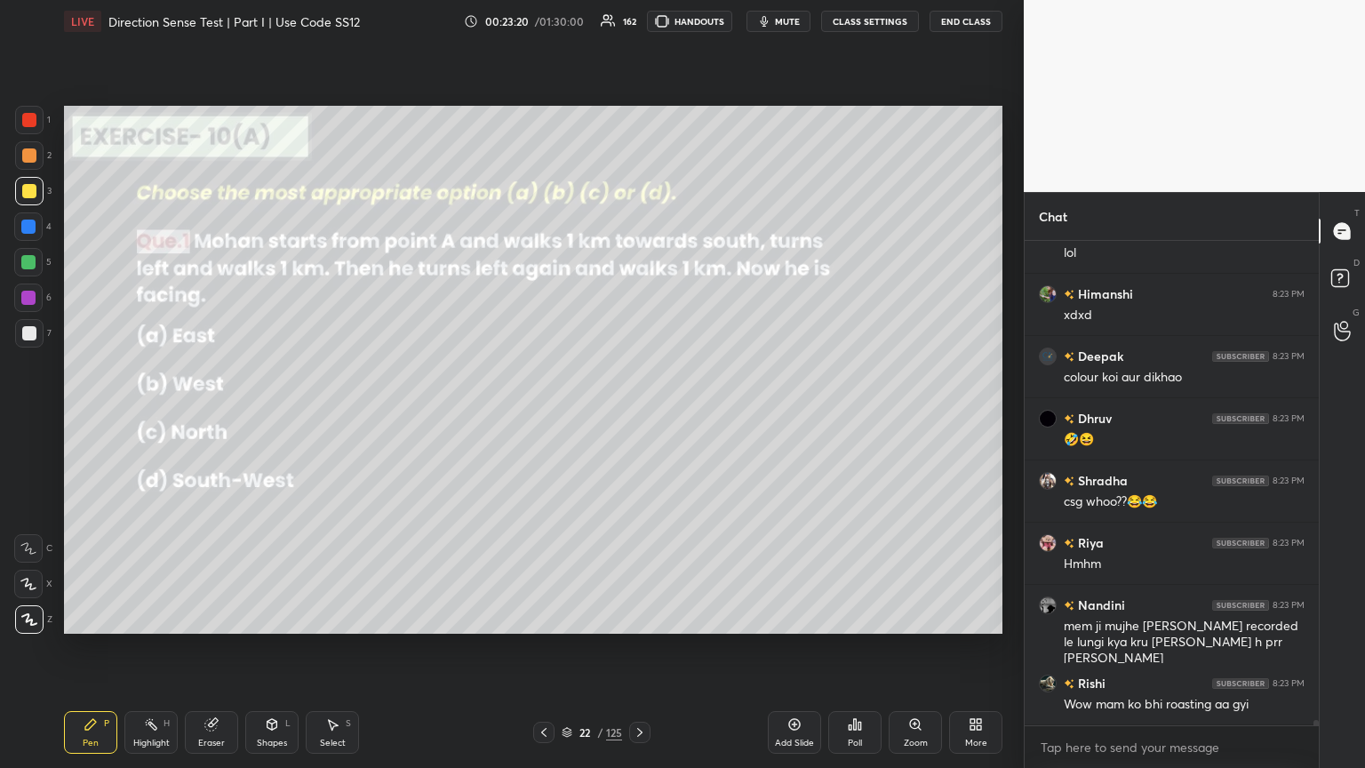
click at [636, 417] on icon at bounding box center [640, 732] width 14 height 14
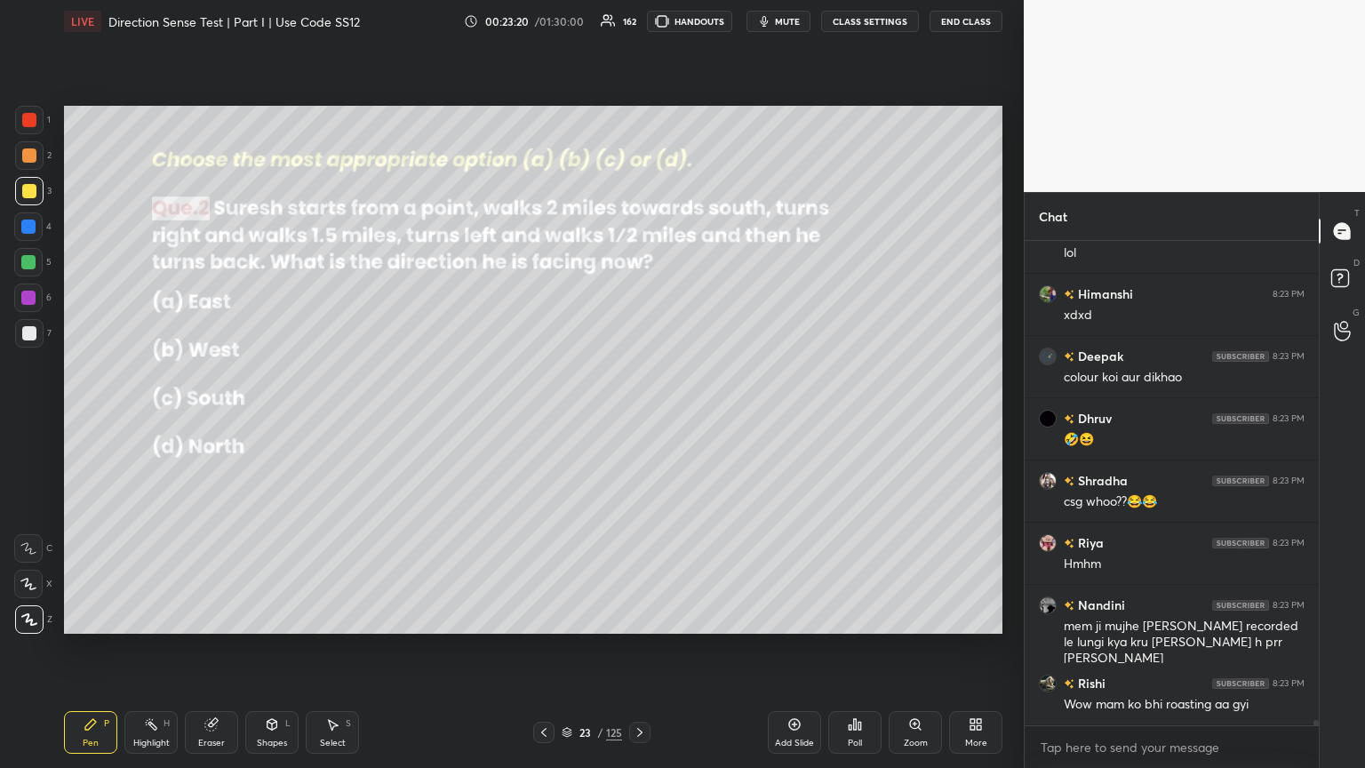
scroll to position [40795, 0]
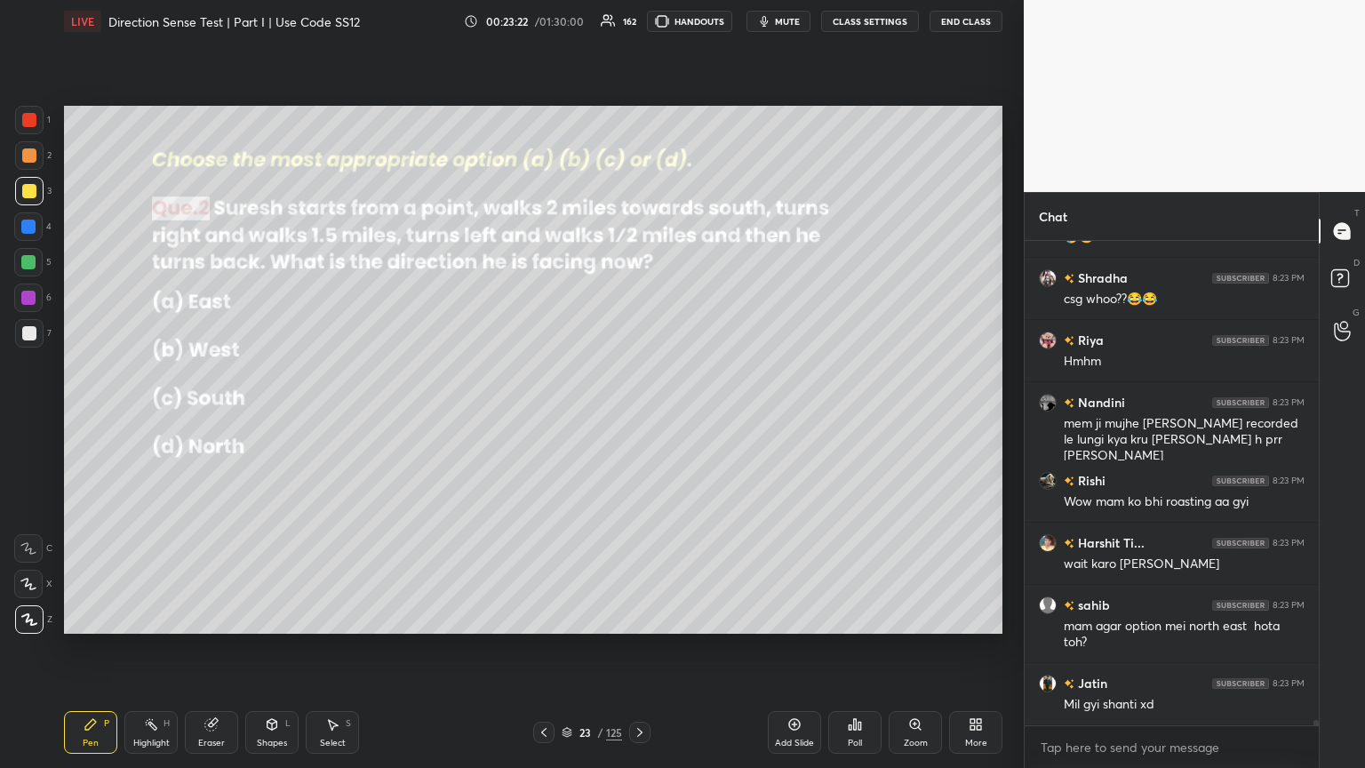
click at [637, 417] on div "Poll" at bounding box center [855, 742] width 14 height 9
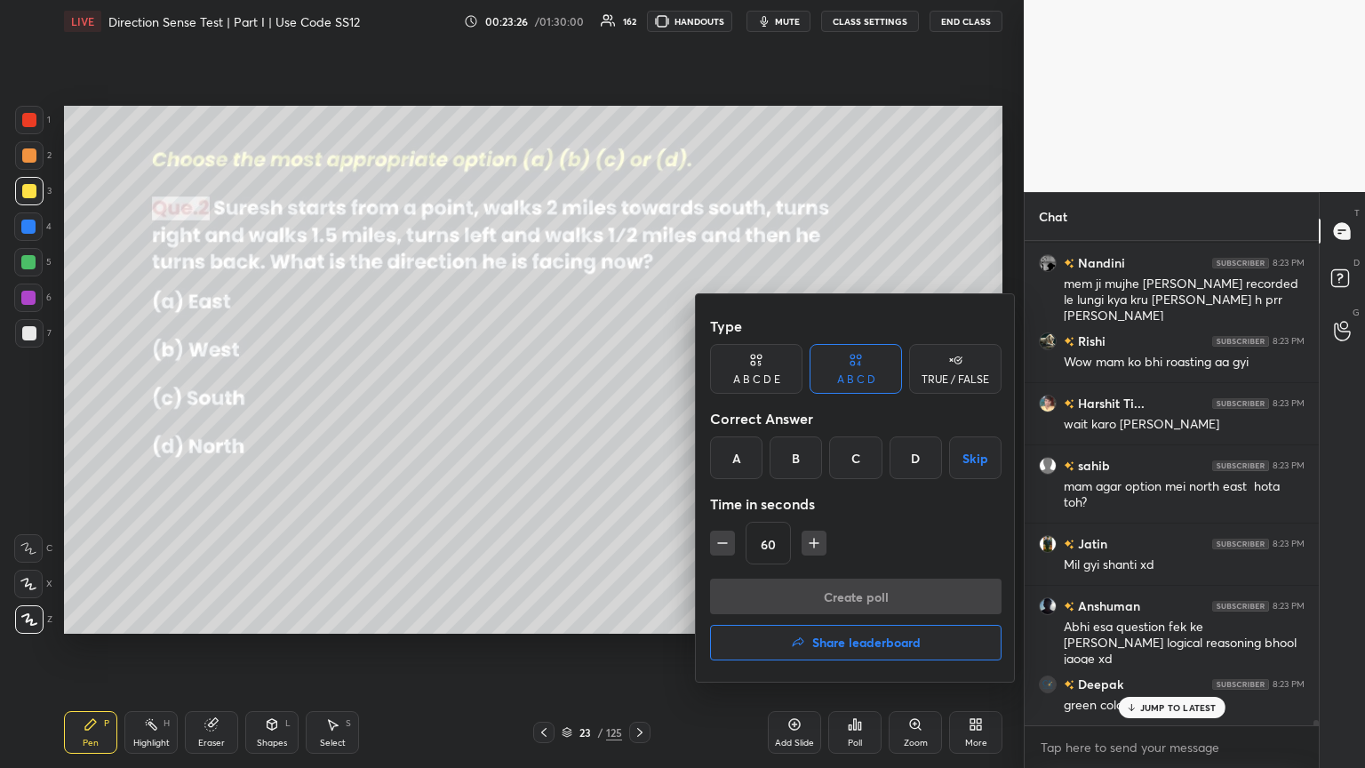
scroll to position [40997, 0]
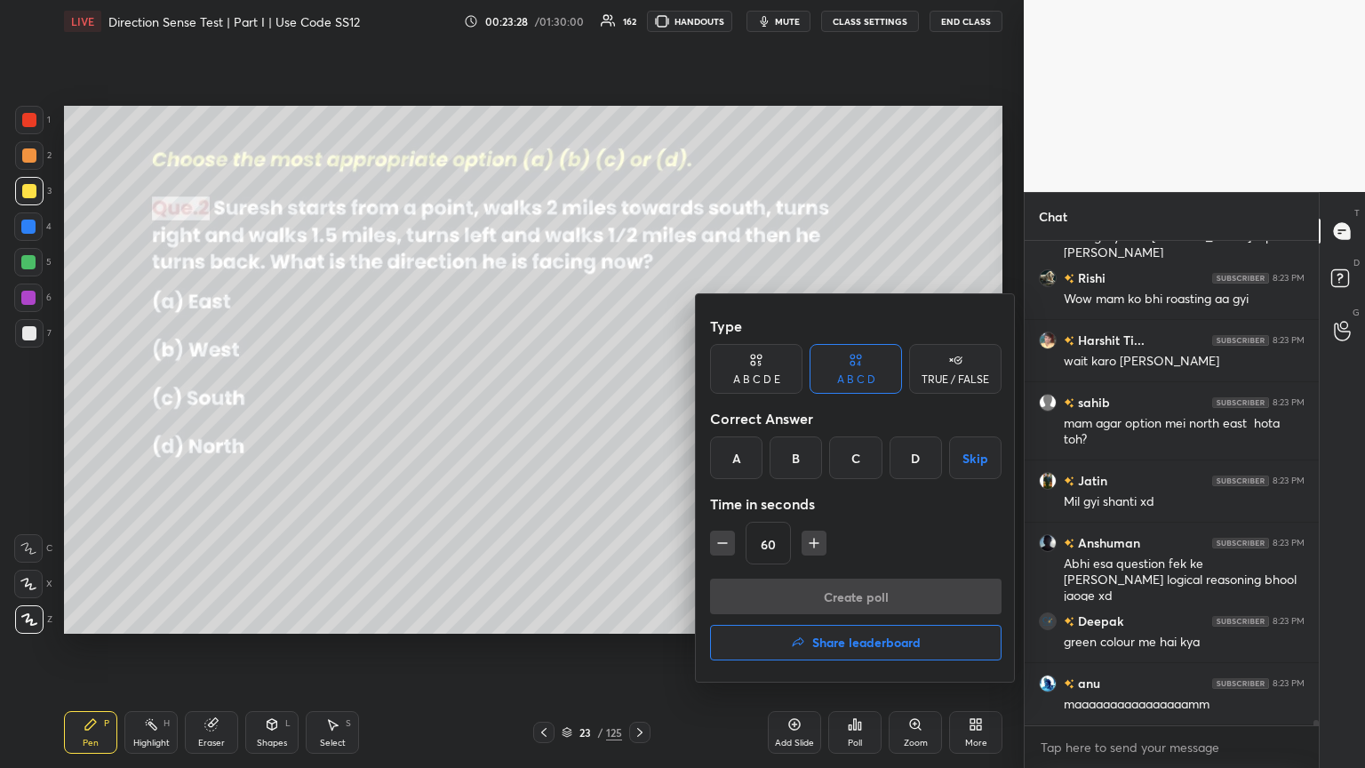
click at [637, 417] on div "D" at bounding box center [915, 457] width 52 height 43
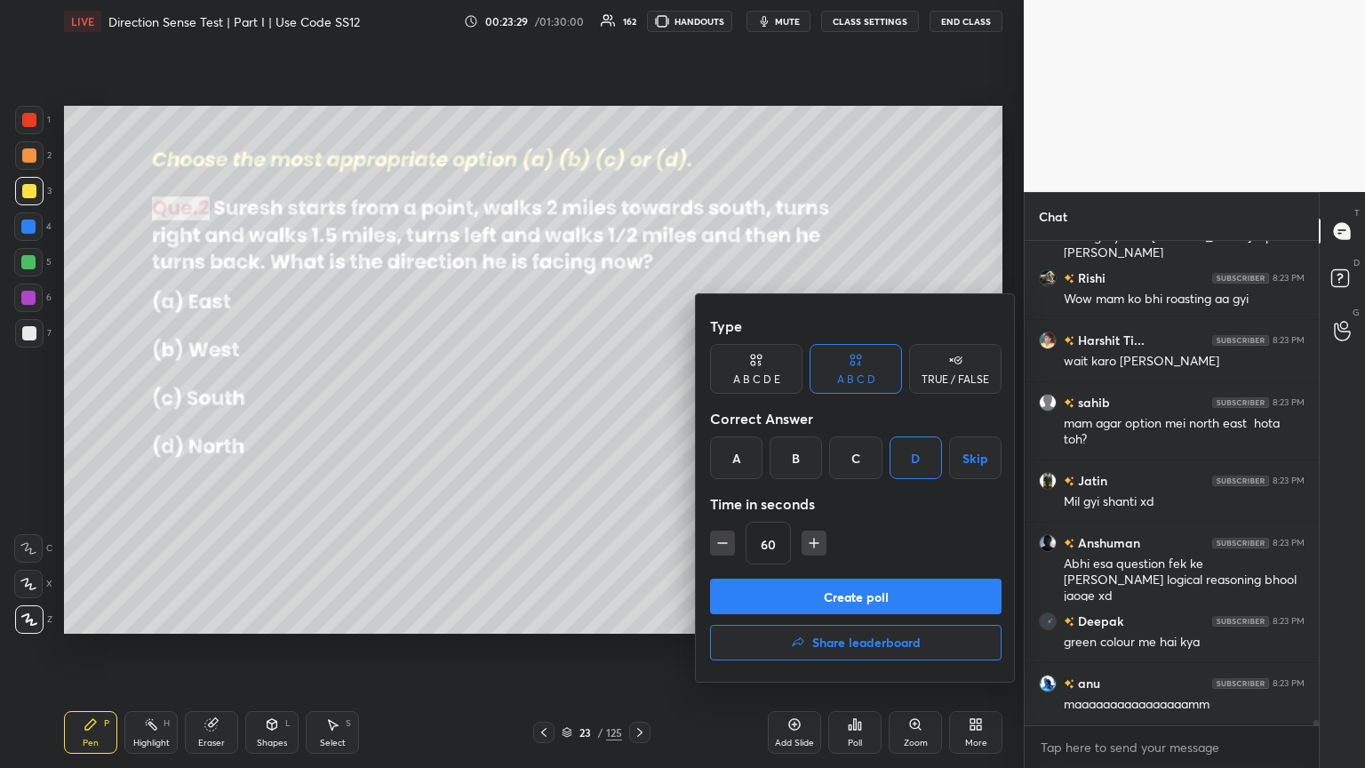
scroll to position [41076, 0]
click at [637, 417] on button "Create poll" at bounding box center [855, 596] width 291 height 36
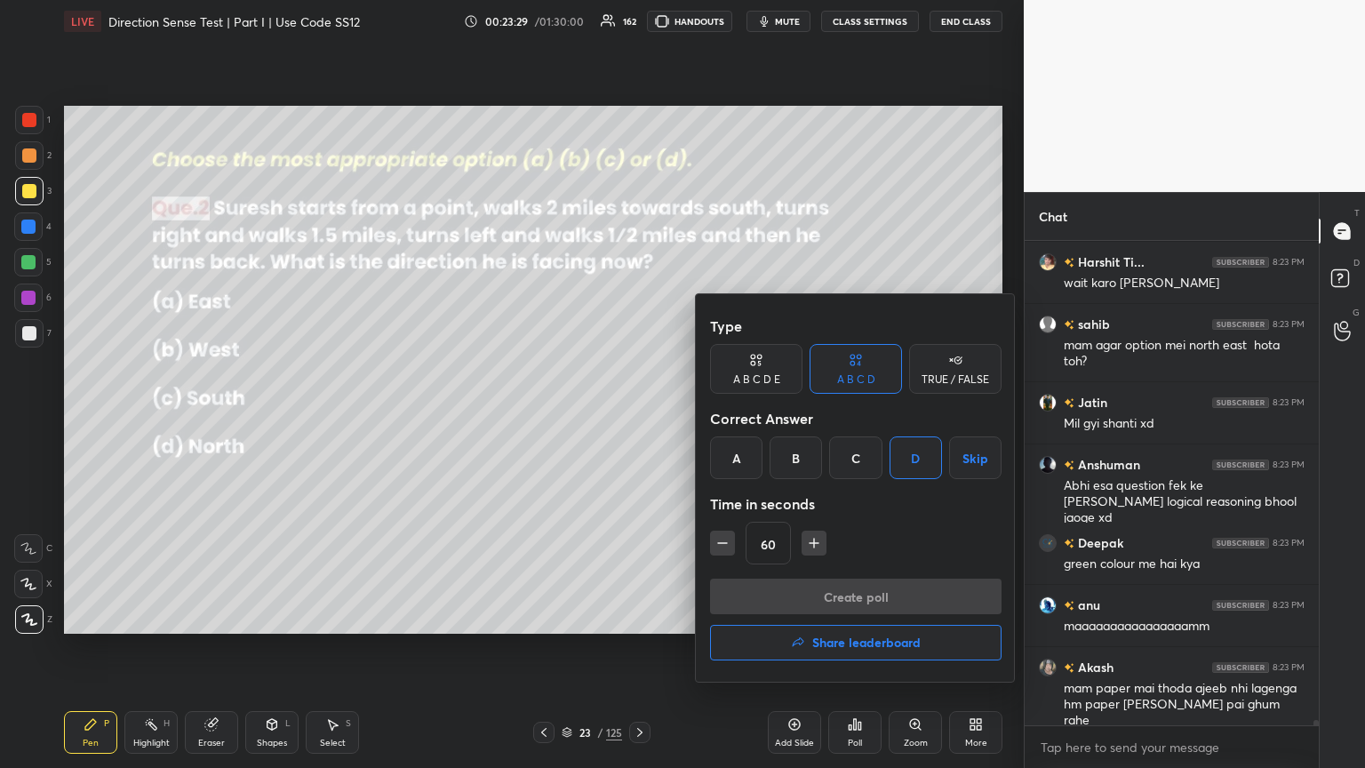
scroll to position [450, 289]
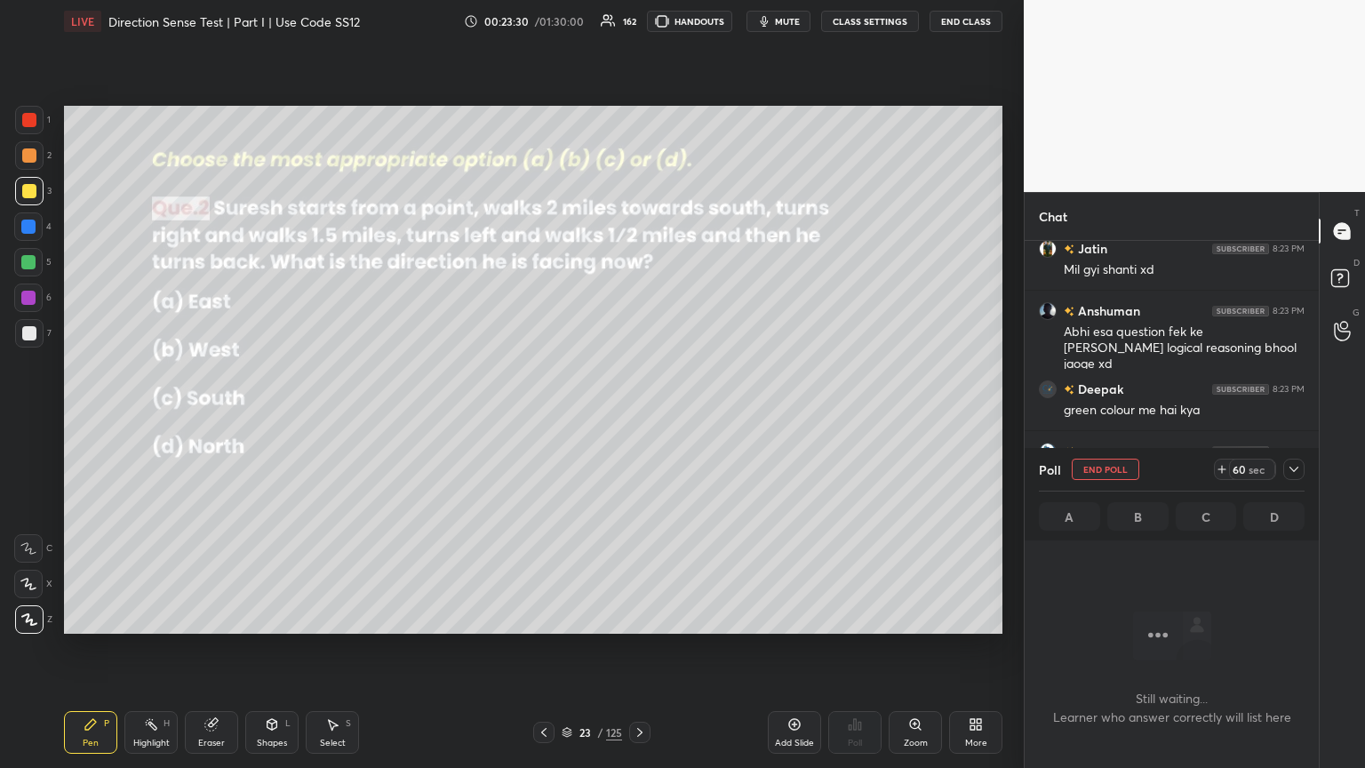
click at [637, 417] on icon at bounding box center [1293, 469] width 14 height 14
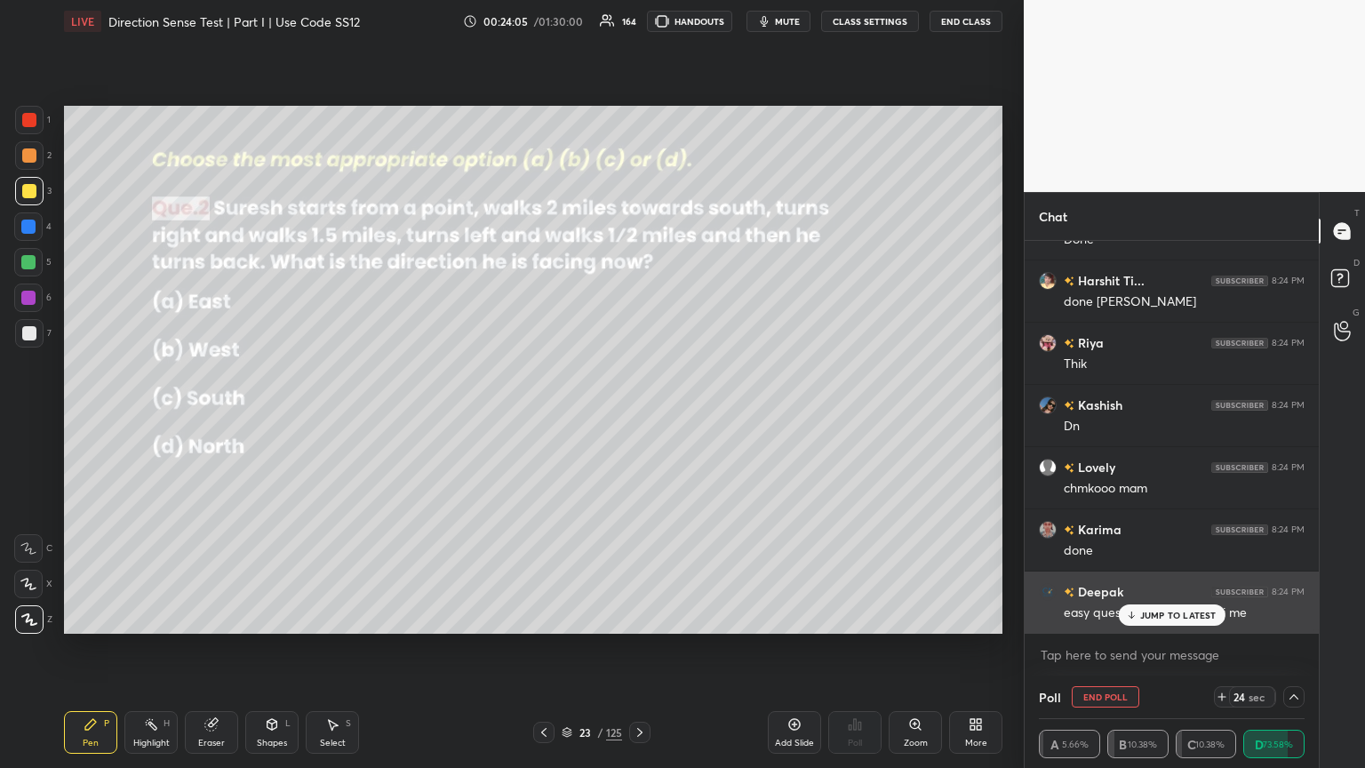
click at [637, 417] on p "JUMP TO LATEST" at bounding box center [1178, 614] width 76 height 11
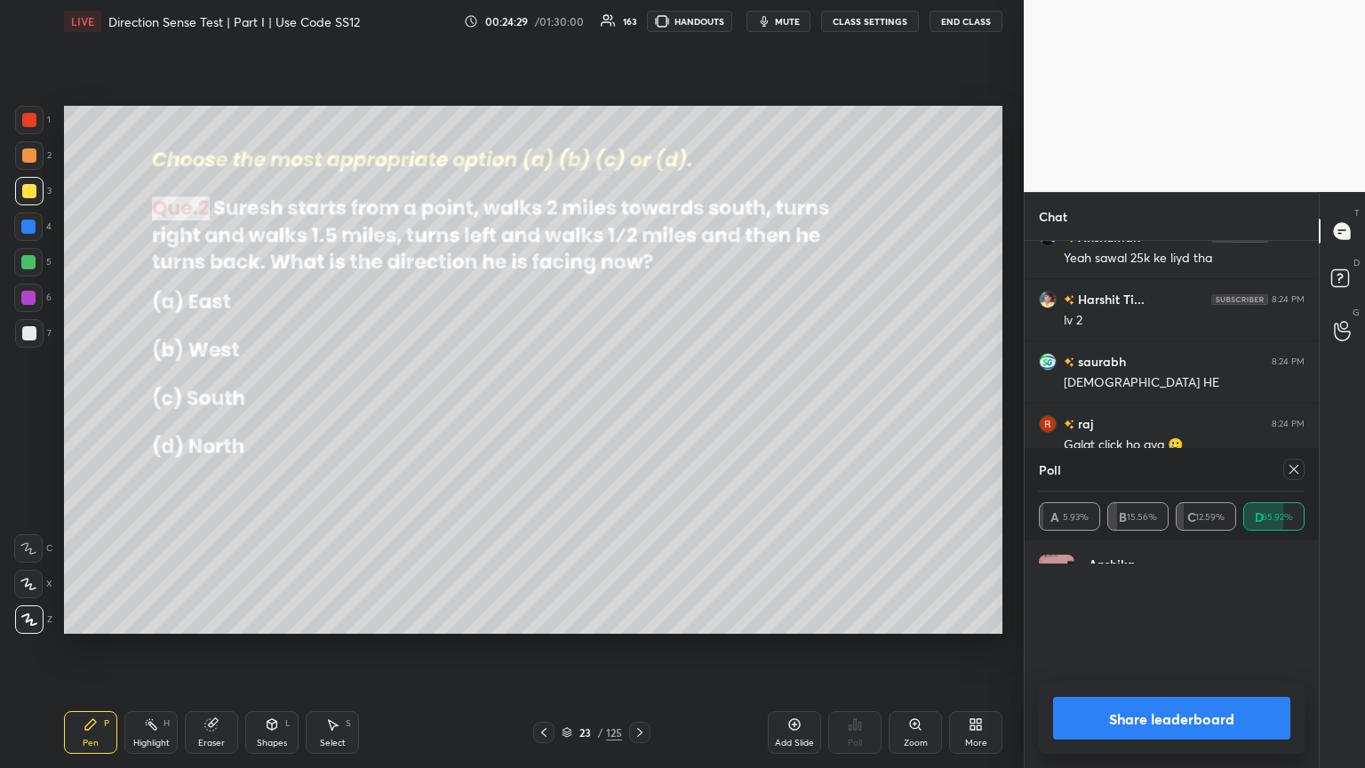
scroll to position [208, 260]
click at [637, 417] on icon at bounding box center [1293, 469] width 14 height 14
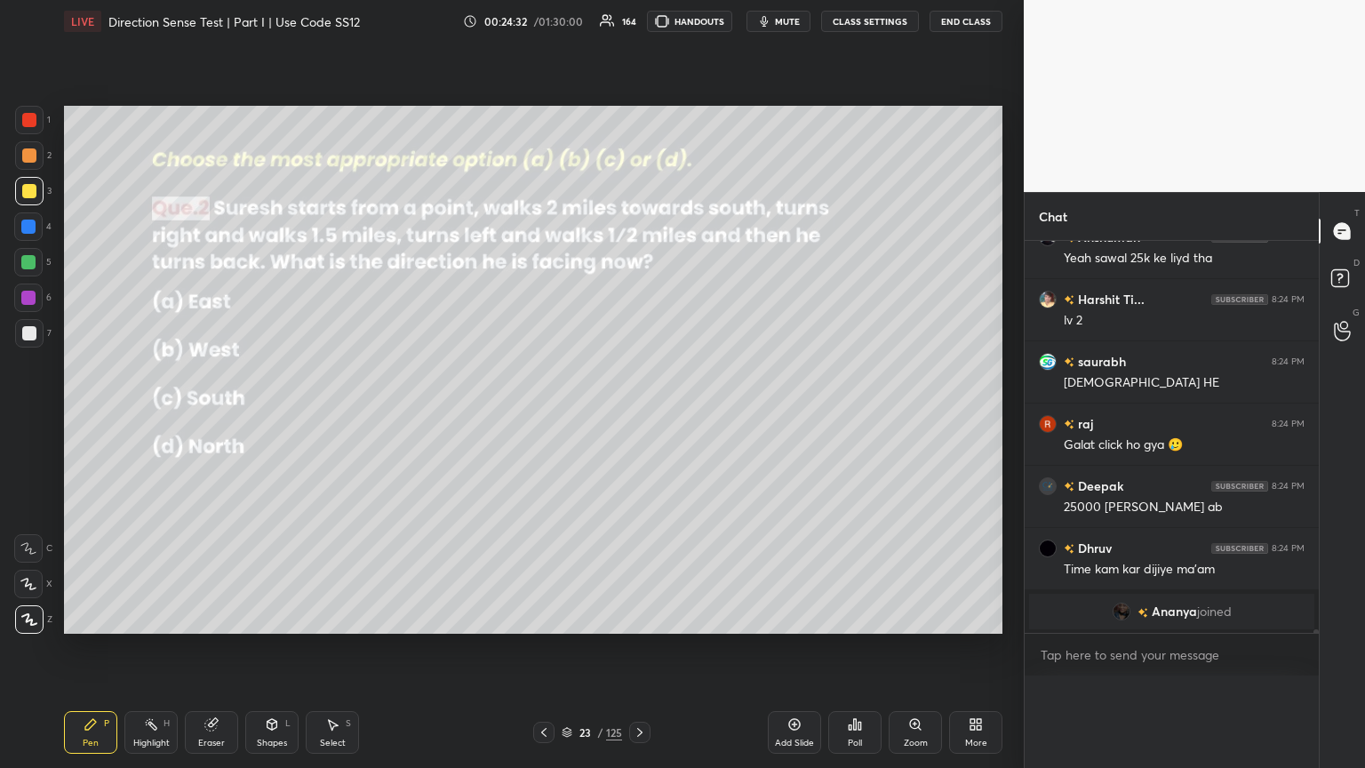
scroll to position [42783, 0]
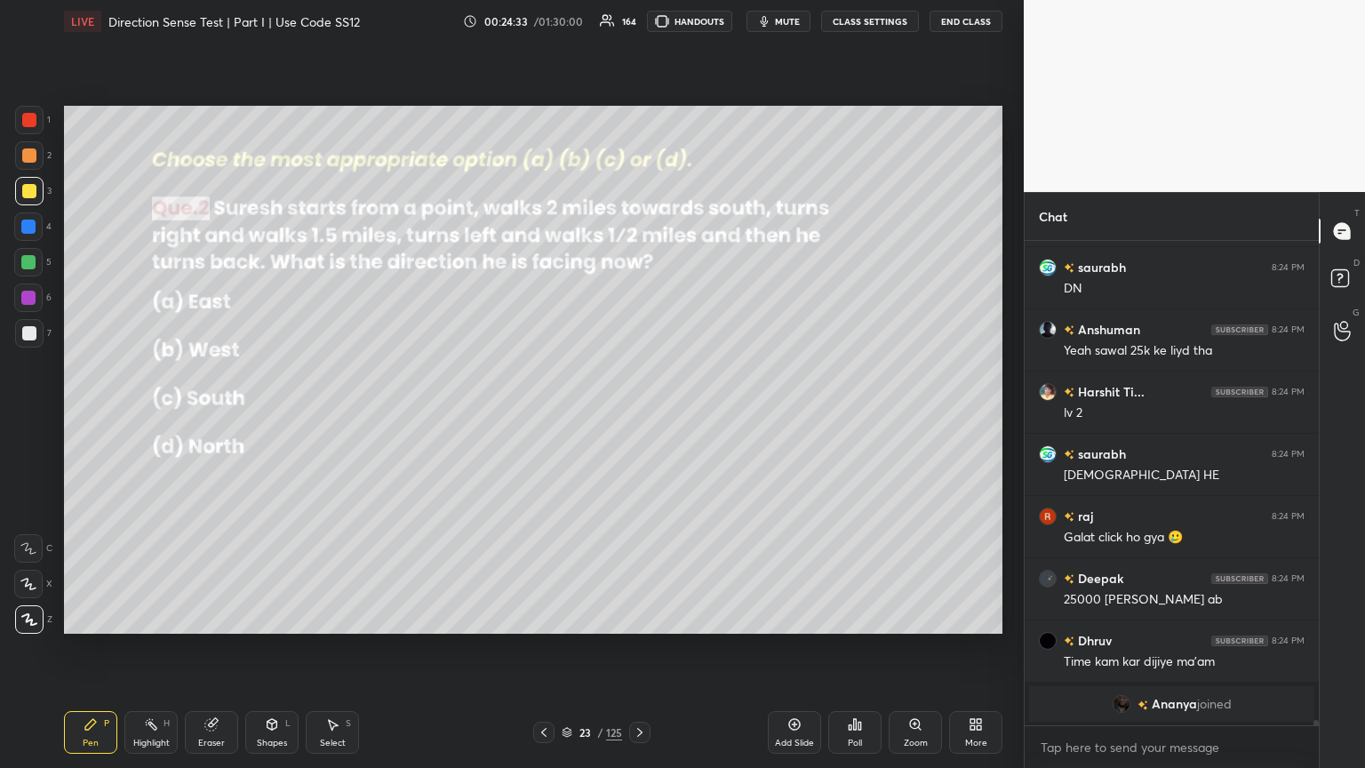
drag, startPoint x: 782, startPoint y: 21, endPoint x: 783, endPoint y: 48, distance: 26.7
click at [637, 21] on span "mute" at bounding box center [787, 21] width 25 height 12
click at [637, 22] on span "unmute" at bounding box center [786, 21] width 38 height 12
click at [267, 417] on div "Shapes" at bounding box center [272, 742] width 30 height 9
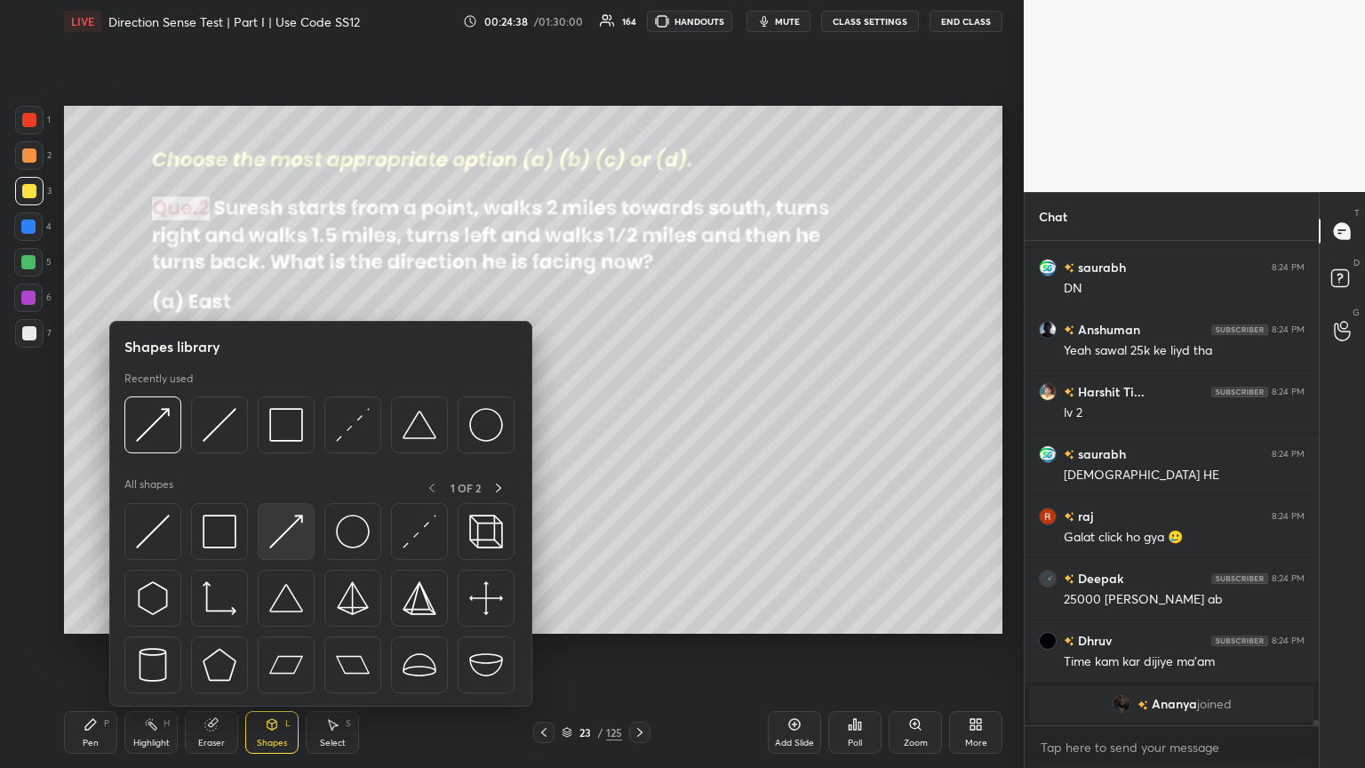
click at [288, 417] on img at bounding box center [286, 531] width 34 height 34
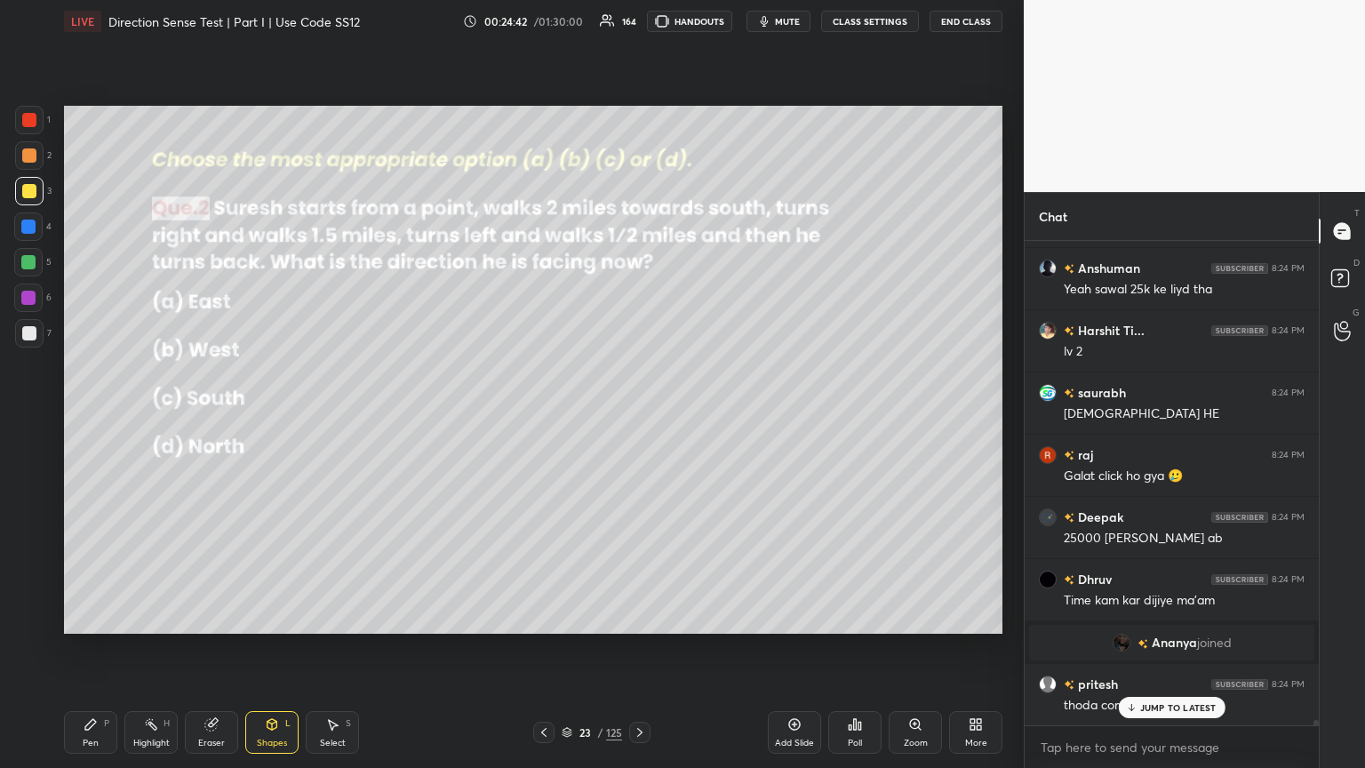
click at [96, 417] on div "Pen" at bounding box center [91, 742] width 16 height 9
click at [267, 417] on div "Shapes" at bounding box center [272, 742] width 30 height 9
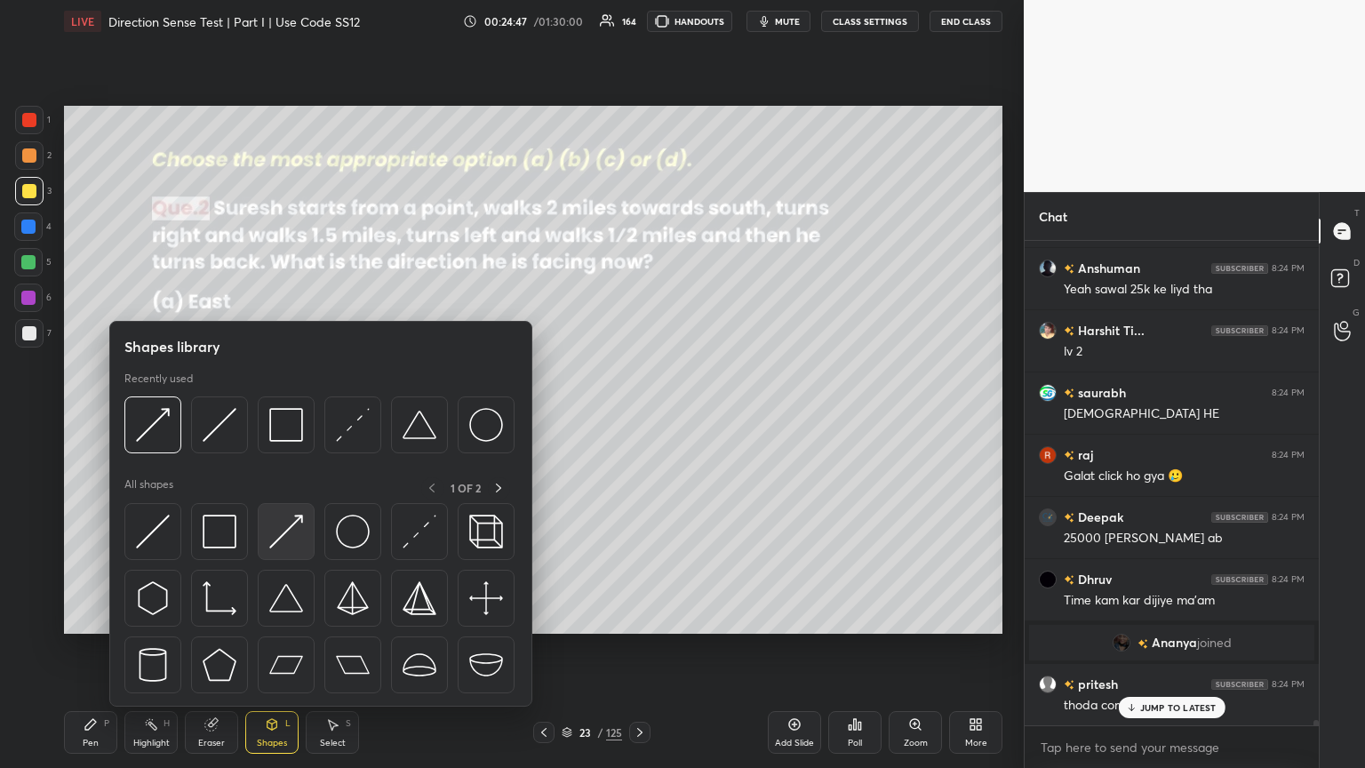
click at [275, 417] on img at bounding box center [286, 531] width 34 height 34
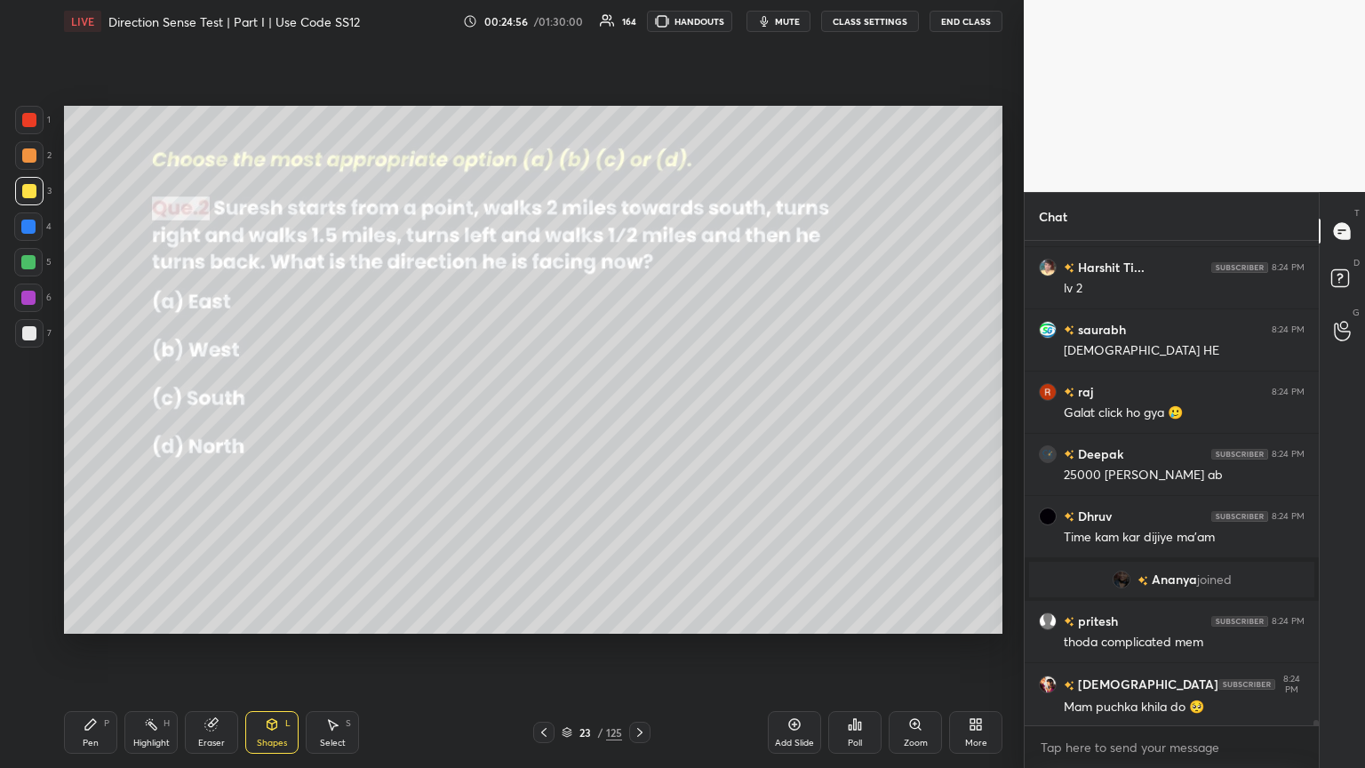
click at [87, 417] on div "Pen P" at bounding box center [90, 732] width 53 height 43
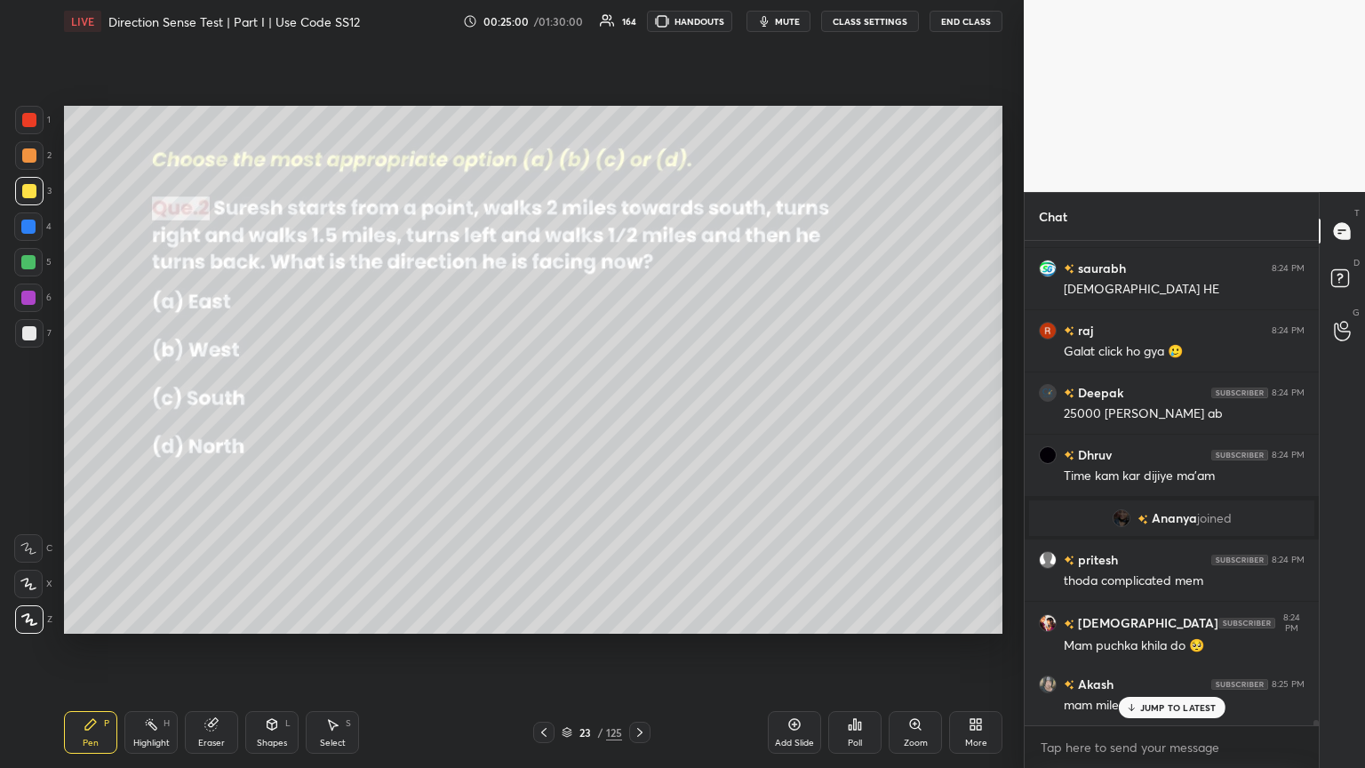
drag, startPoint x: 267, startPoint y: 738, endPoint x: 279, endPoint y: 707, distance: 33.5
click at [266, 417] on div "Shapes" at bounding box center [272, 742] width 30 height 9
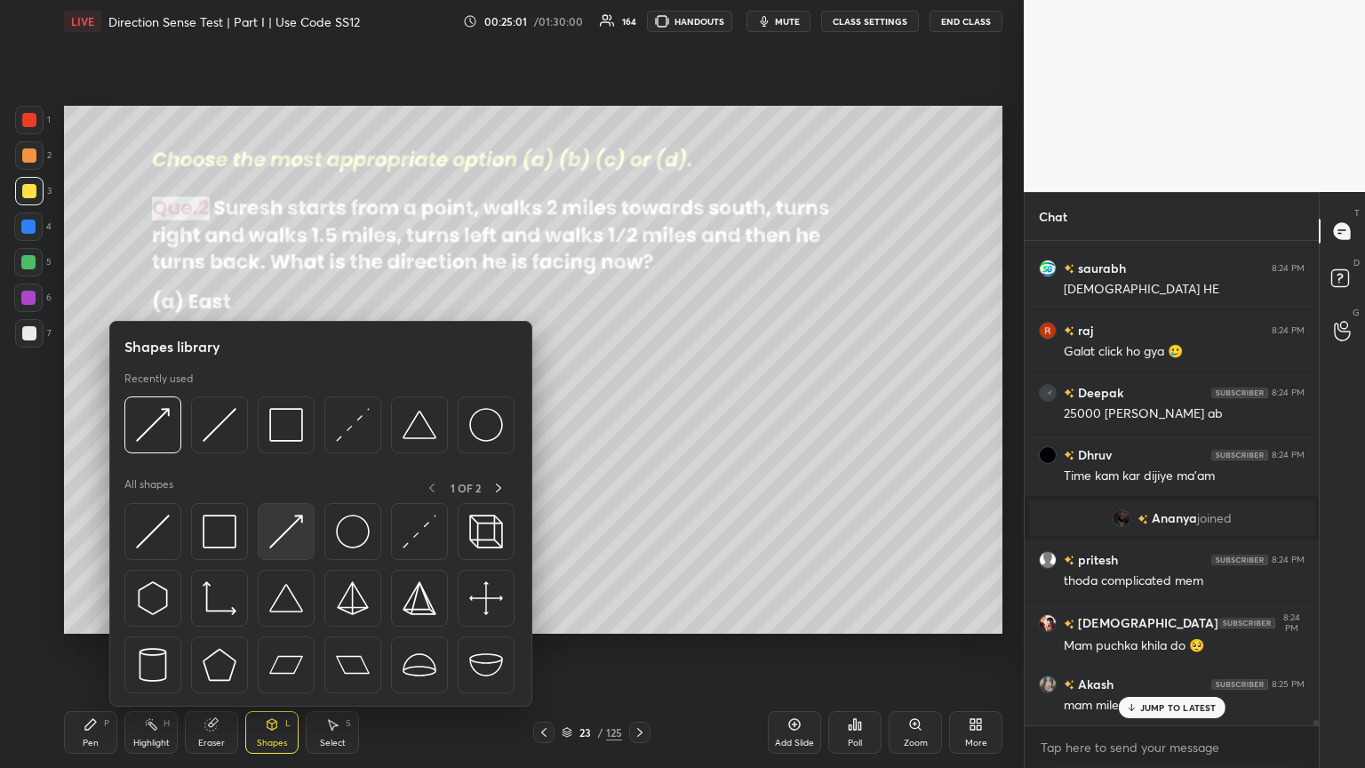
click at [281, 417] on img at bounding box center [286, 531] width 34 height 34
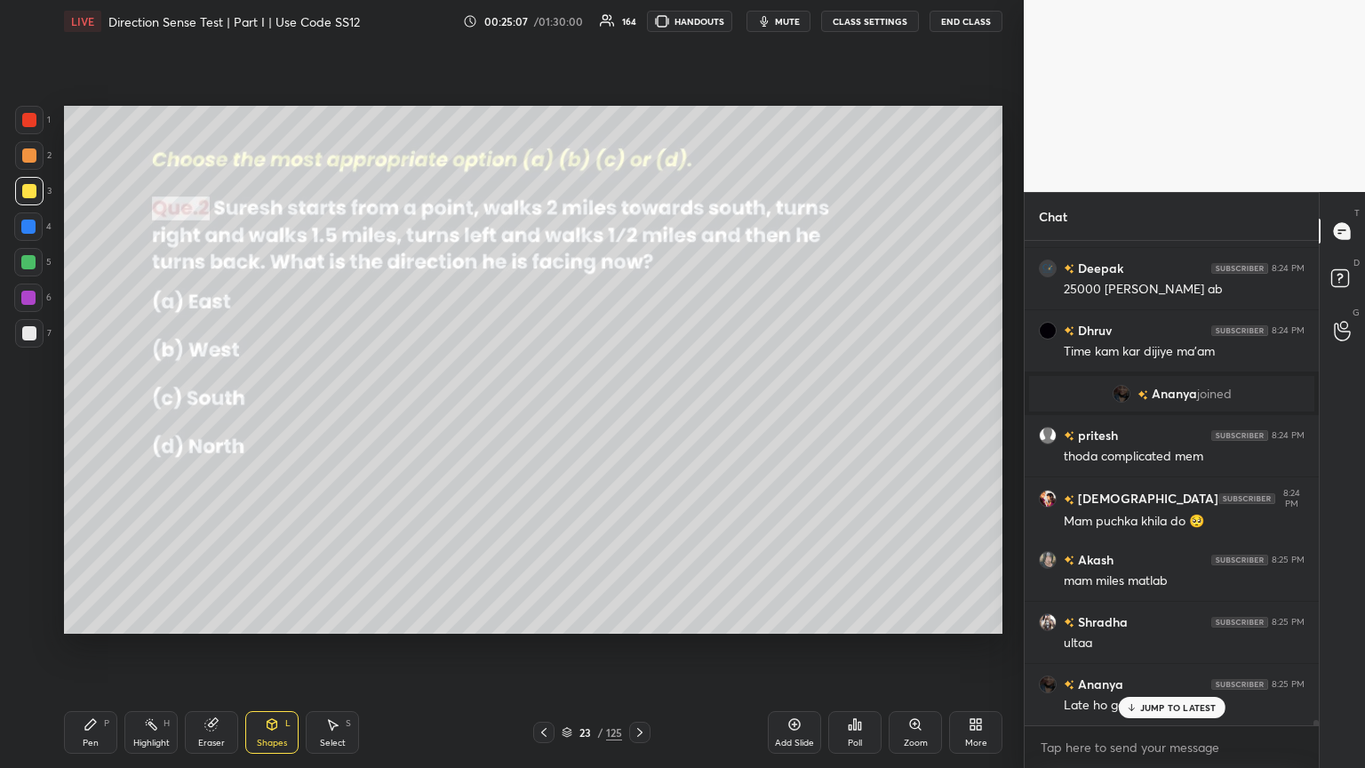
scroll to position [43094, 0]
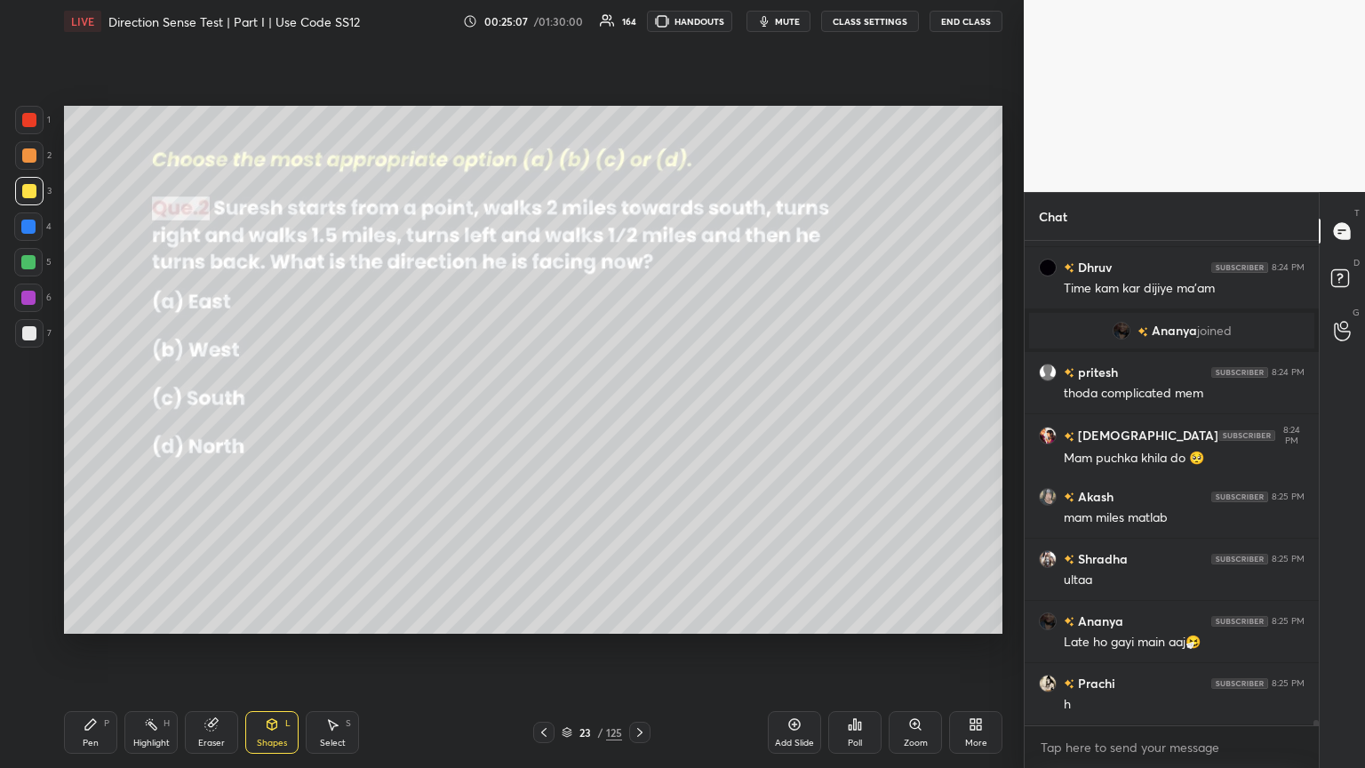
drag, startPoint x: 100, startPoint y: 727, endPoint x: 195, endPoint y: 667, distance: 112.2
click at [100, 417] on div "Pen P" at bounding box center [90, 732] width 53 height 43
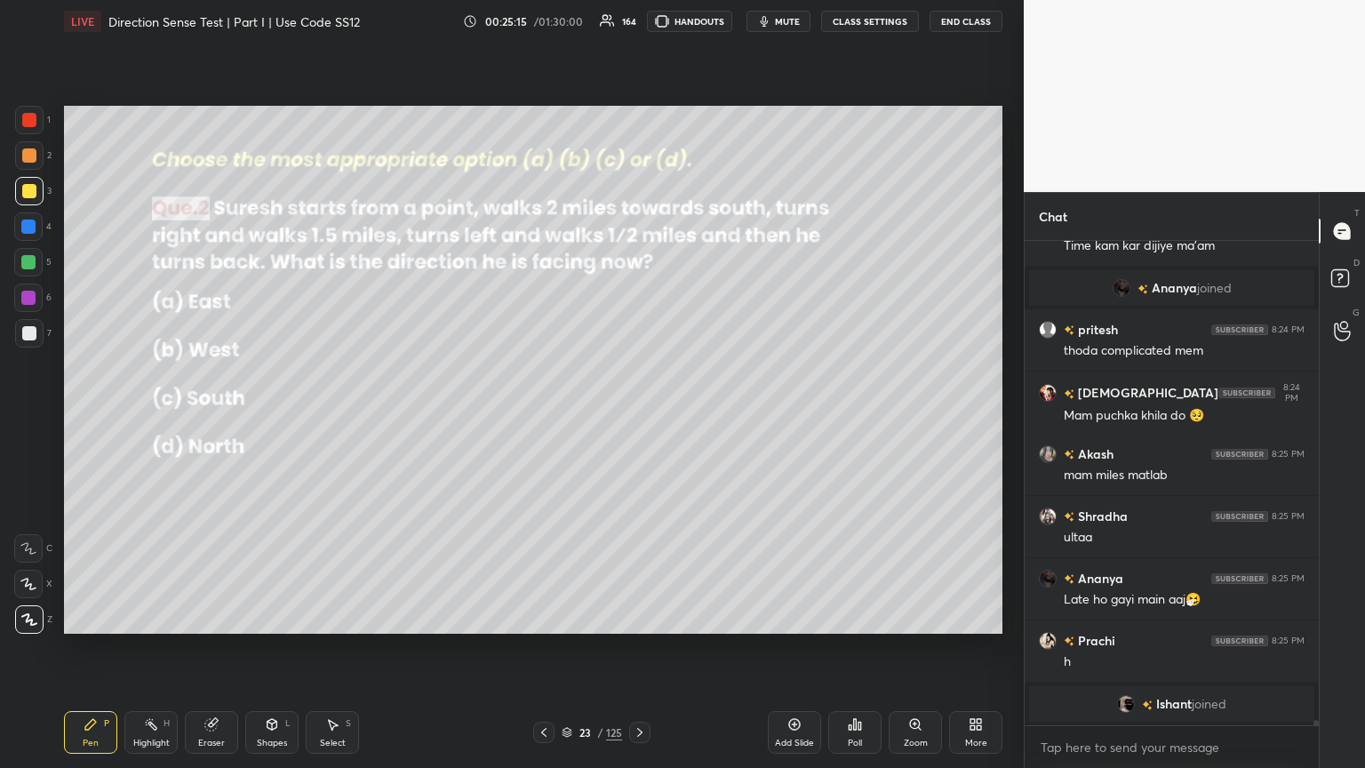
click at [278, 417] on div "Shapes L" at bounding box center [271, 732] width 53 height 43
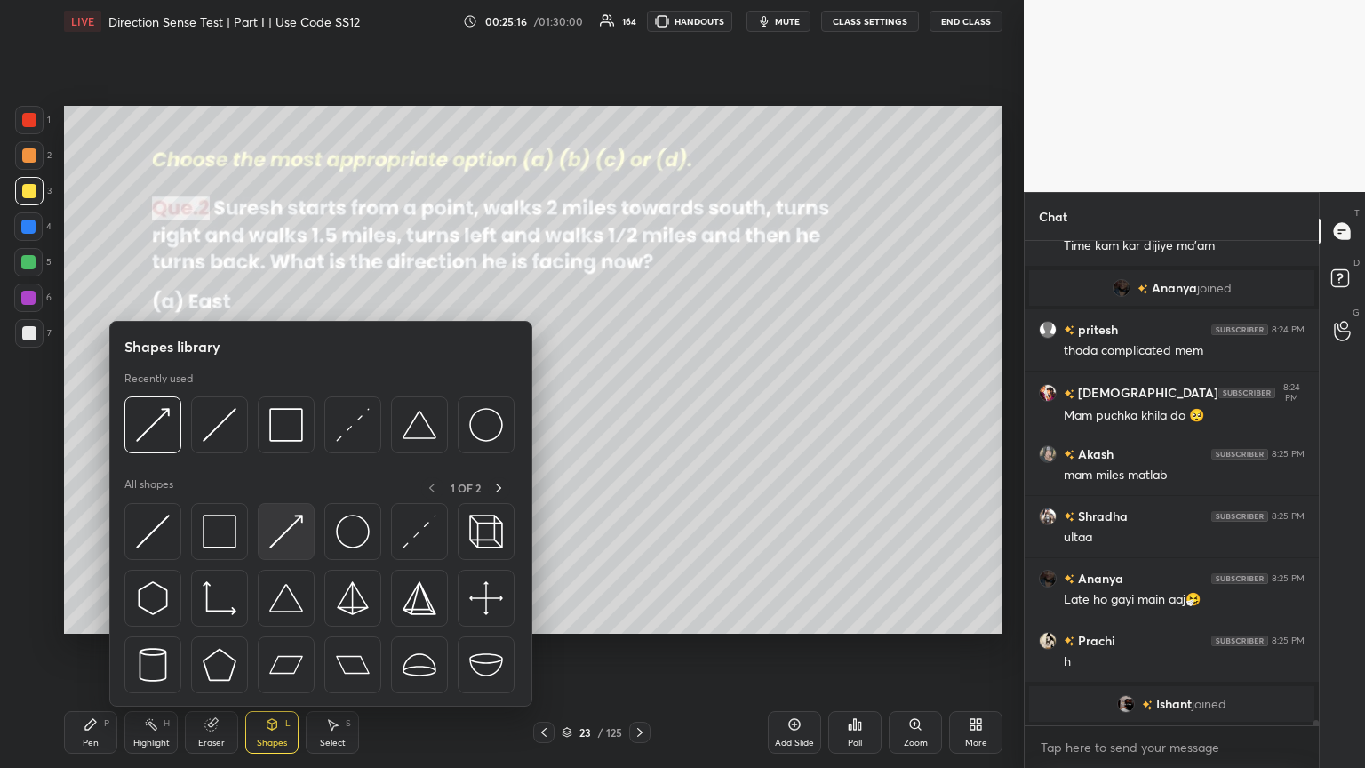
click at [290, 417] on img at bounding box center [286, 531] width 34 height 34
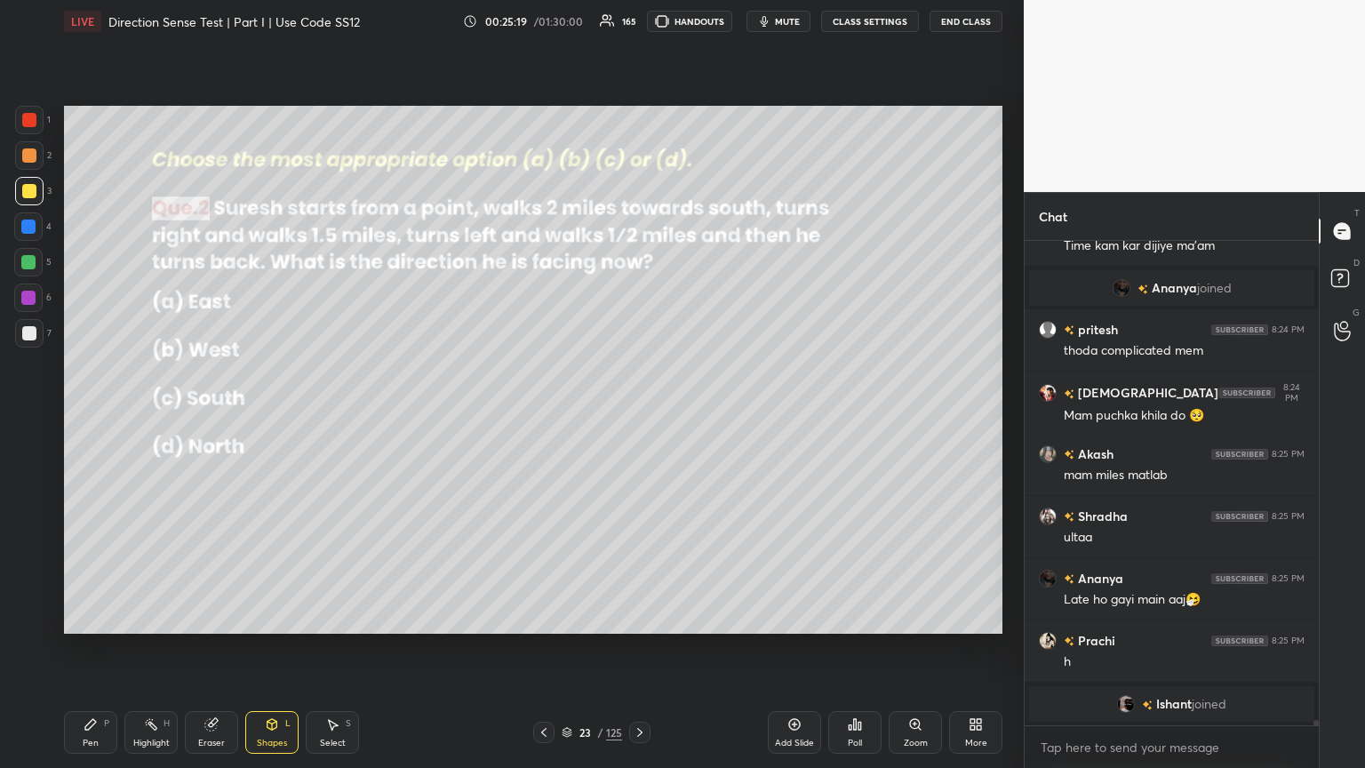
click at [78, 417] on div "Pen P" at bounding box center [90, 732] width 53 height 43
click at [273, 417] on div "Shapes L" at bounding box center [271, 732] width 53 height 43
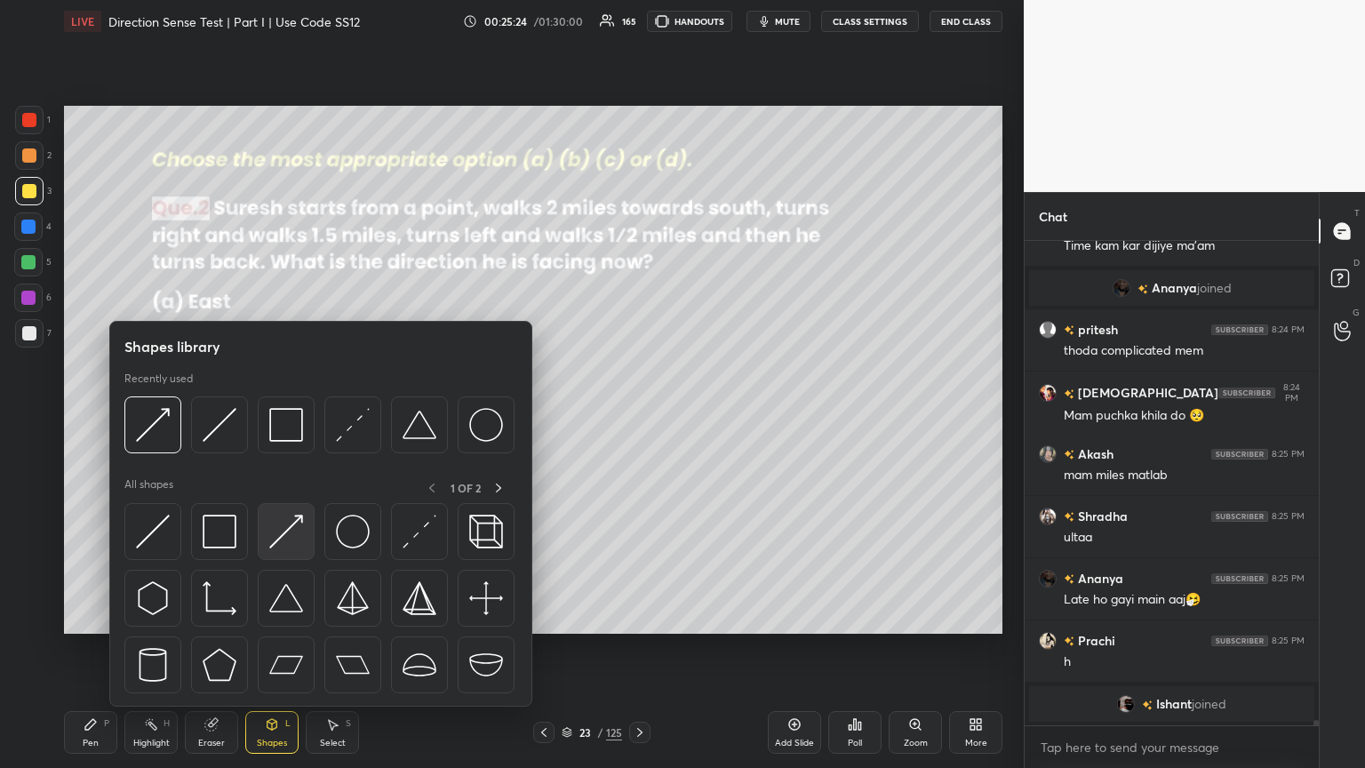
click at [280, 417] on img at bounding box center [286, 531] width 34 height 34
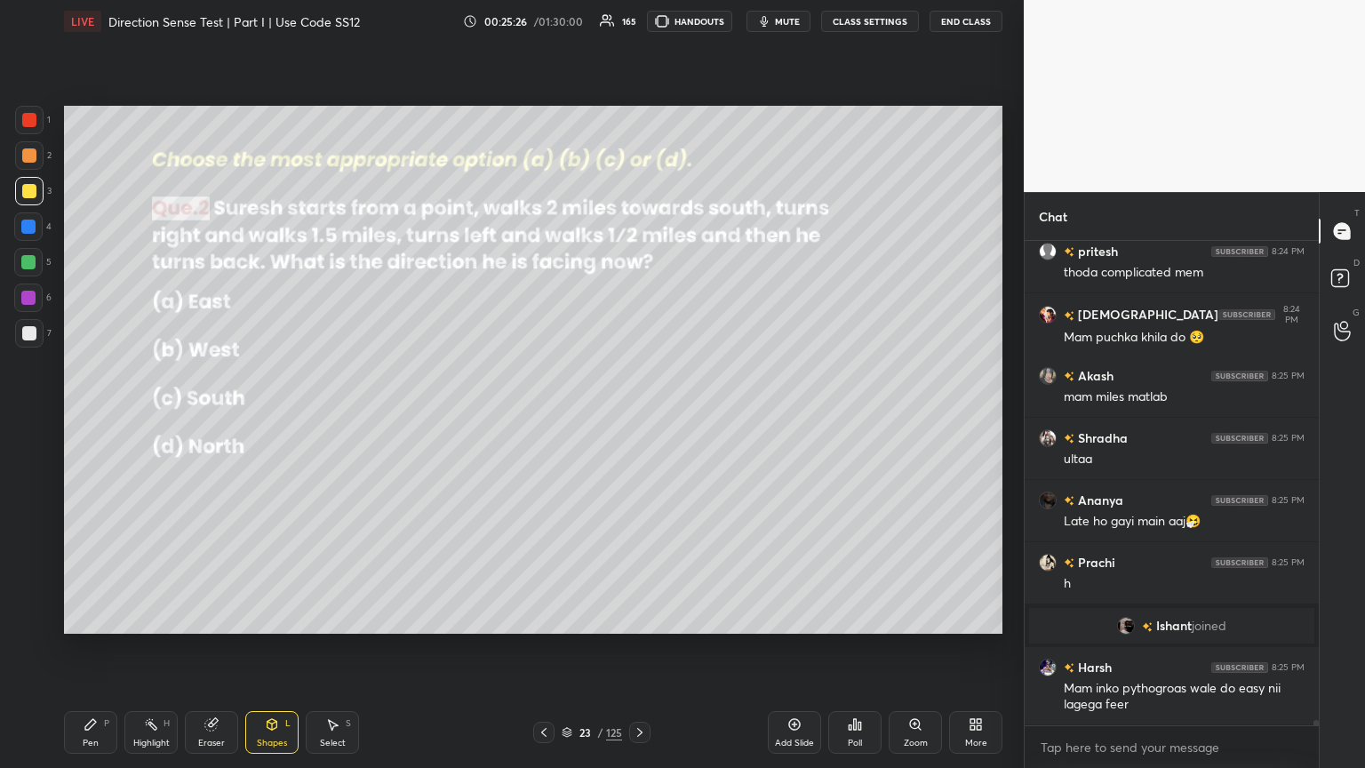
scroll to position [40394, 0]
click at [88, 417] on div "Pen P" at bounding box center [90, 732] width 53 height 43
click at [28, 324] on div at bounding box center [29, 333] width 28 height 28
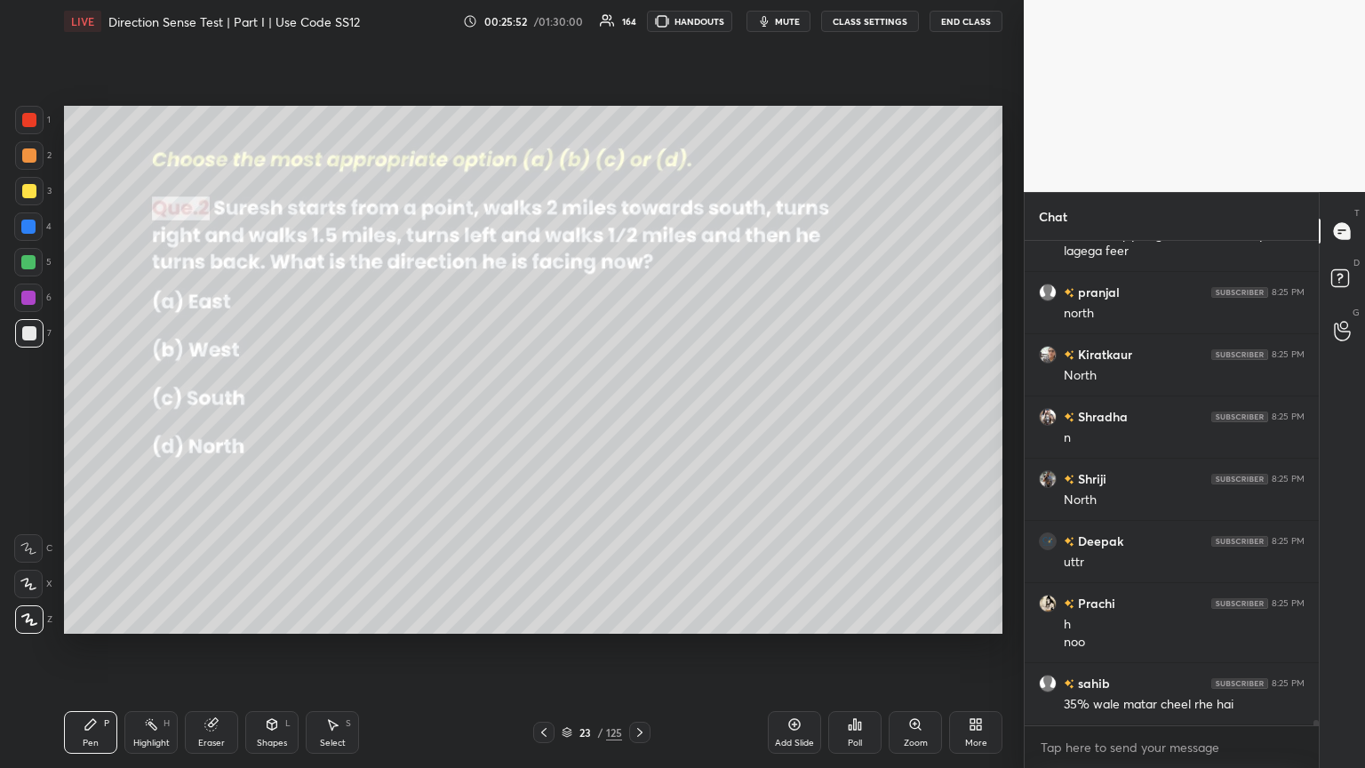
scroll to position [40909, 0]
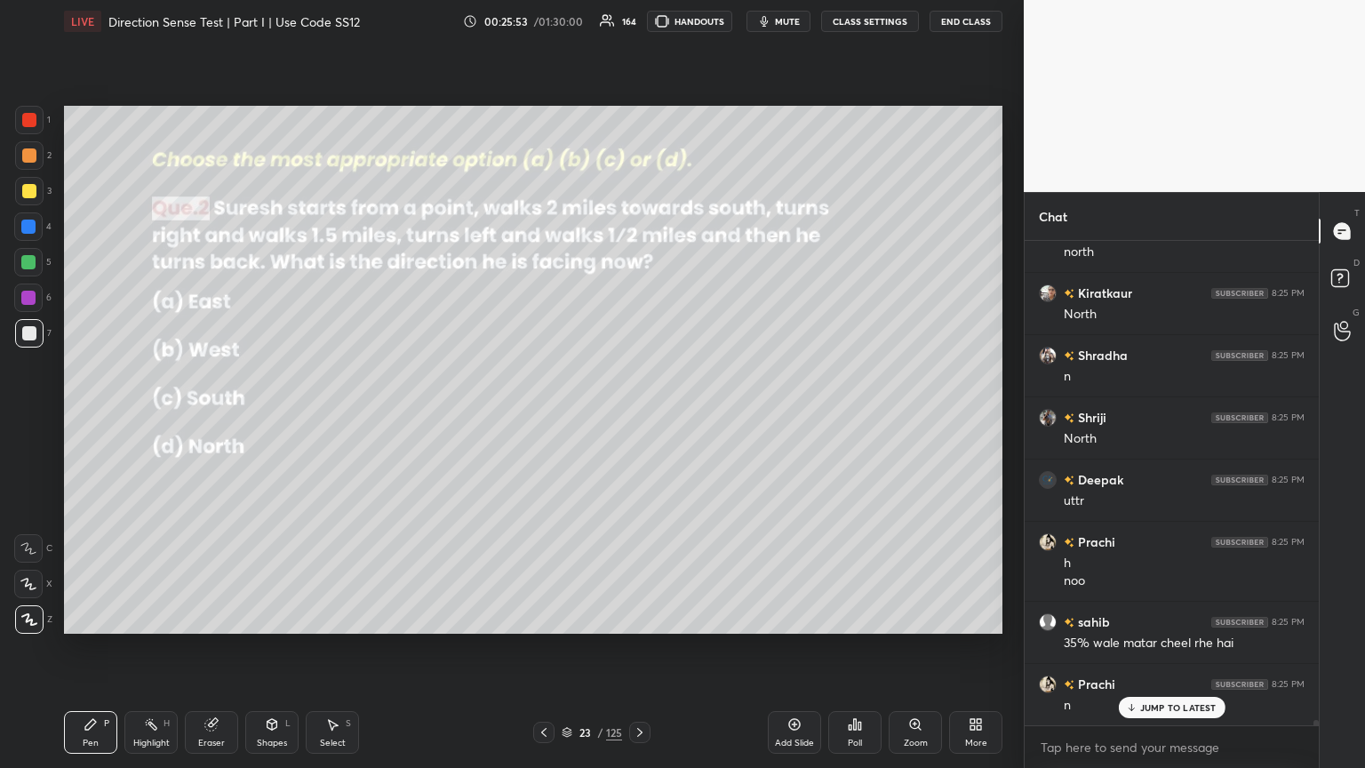
click at [637, 417] on icon at bounding box center [640, 732] width 14 height 14
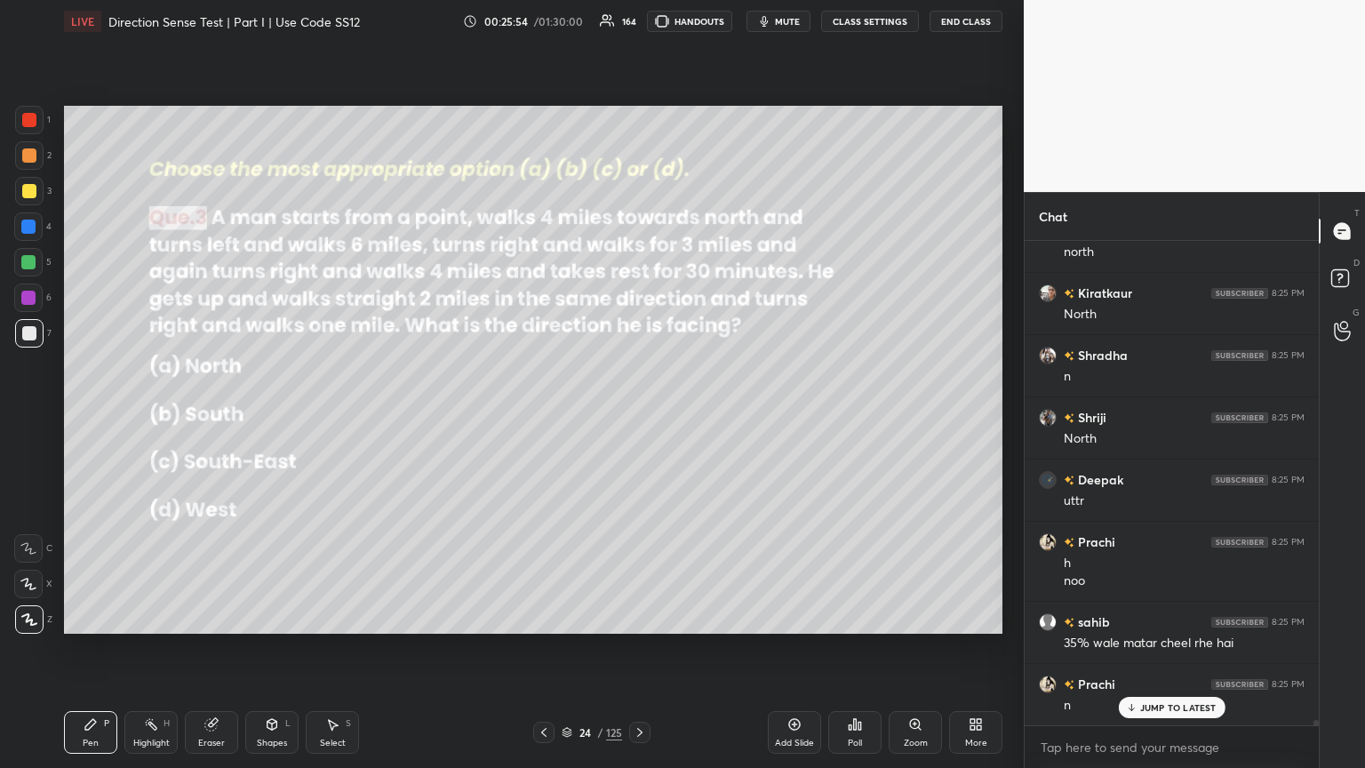
click at [637, 417] on div "Poll" at bounding box center [854, 732] width 53 height 43
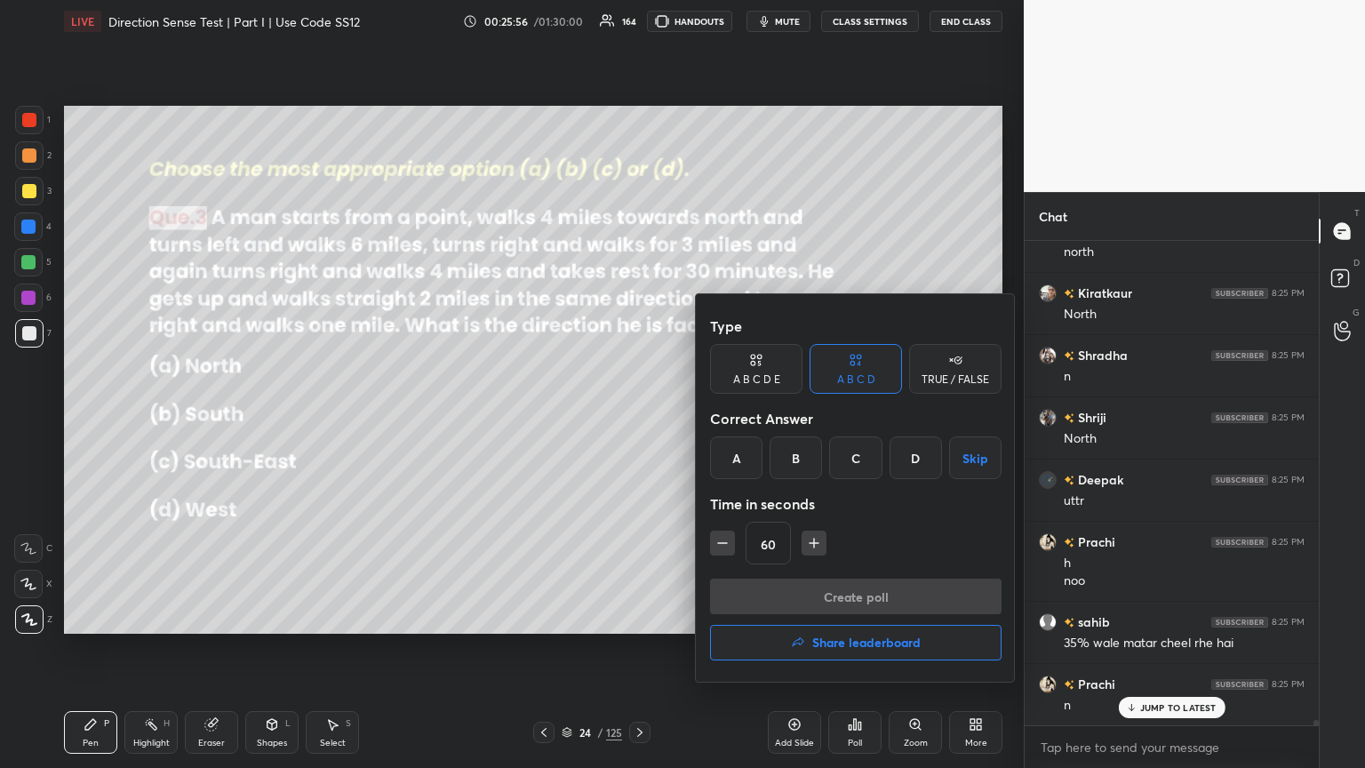
click at [637, 417] on div "B" at bounding box center [795, 457] width 52 height 43
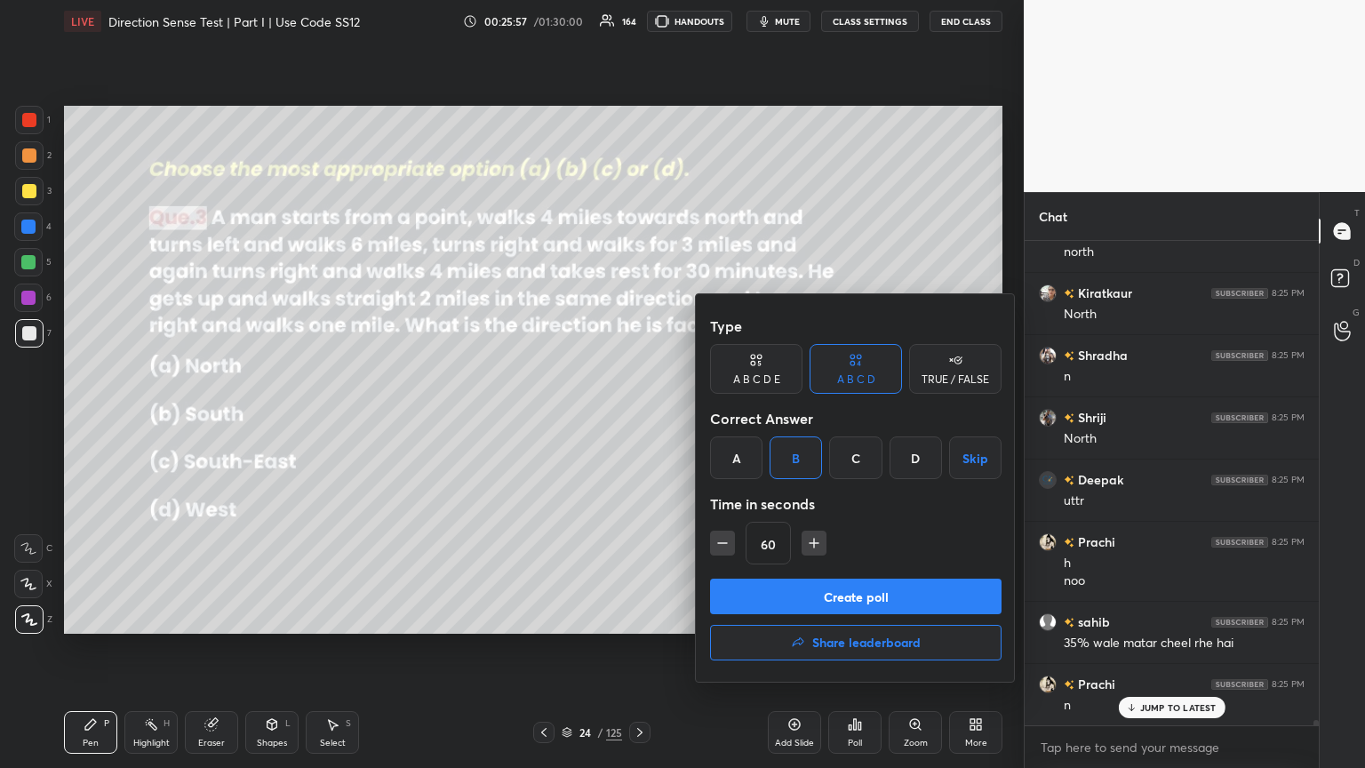
click at [637, 417] on button "Create poll" at bounding box center [855, 596] width 291 height 36
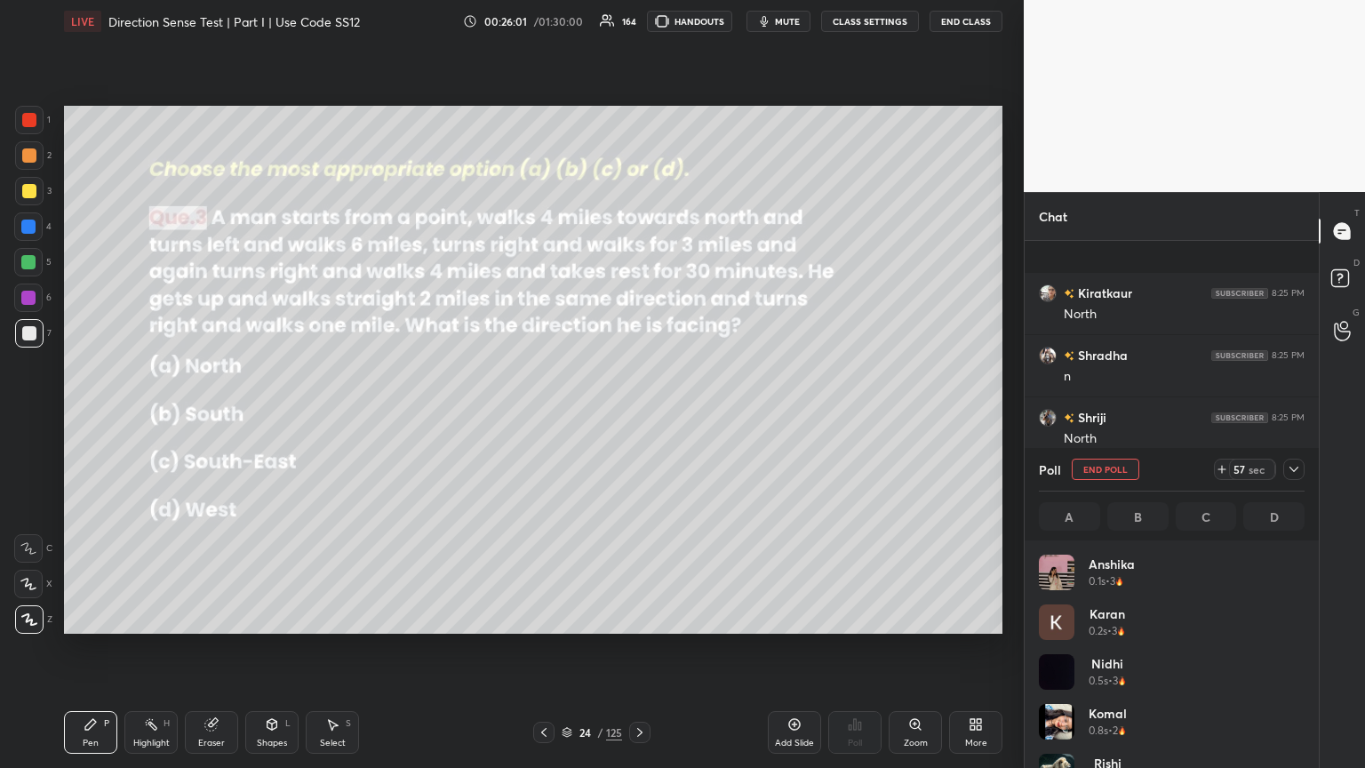
scroll to position [41065, 0]
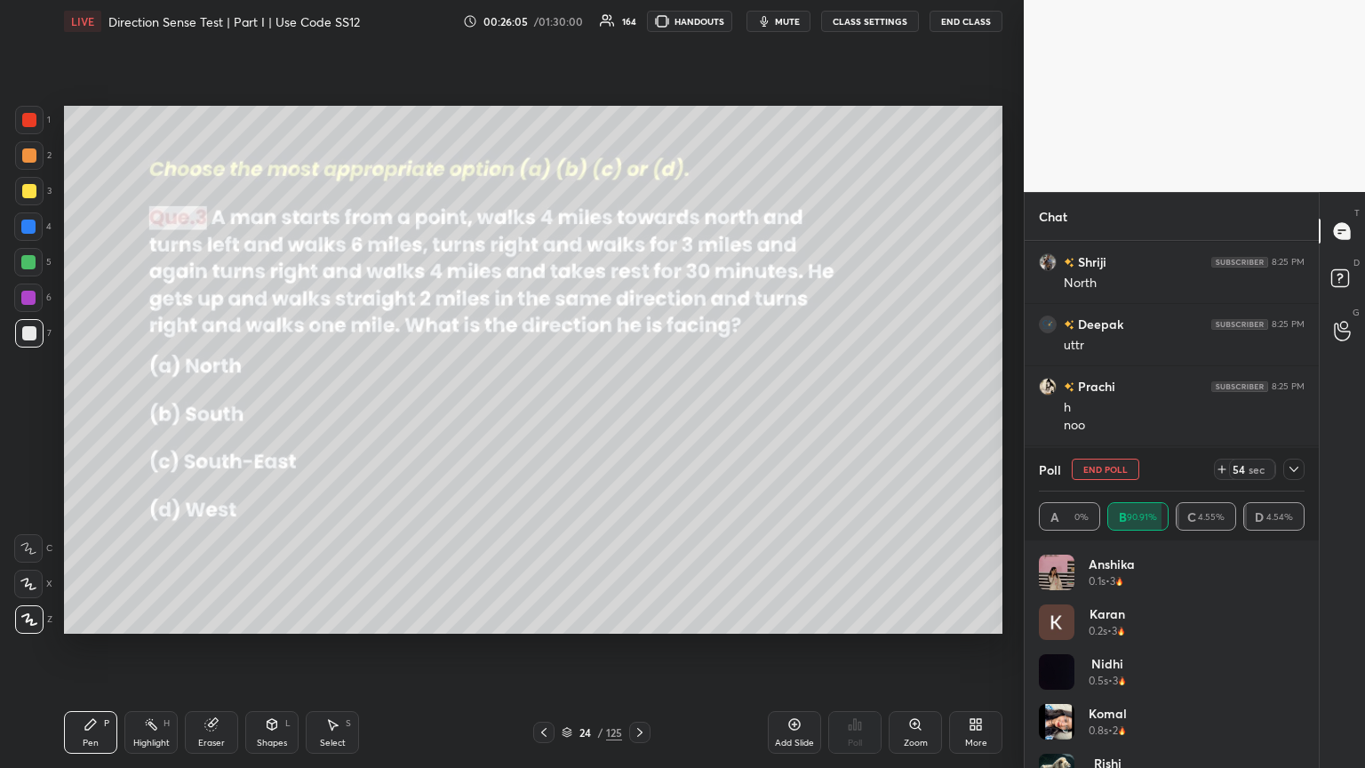
drag, startPoint x: 1300, startPoint y: 466, endPoint x: 1295, endPoint y: 475, distance: 9.9
click at [637, 417] on div at bounding box center [1293, 468] width 21 height 21
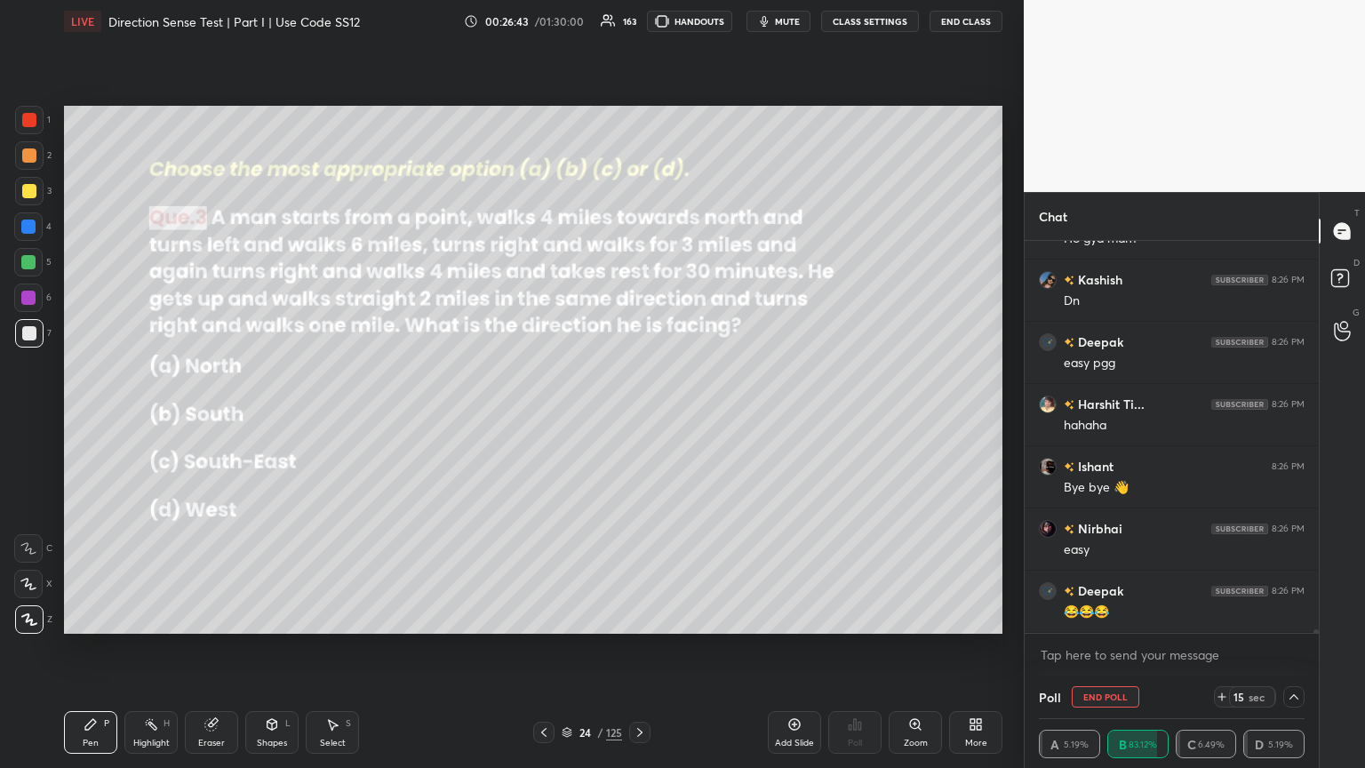
scroll to position [41826, 0]
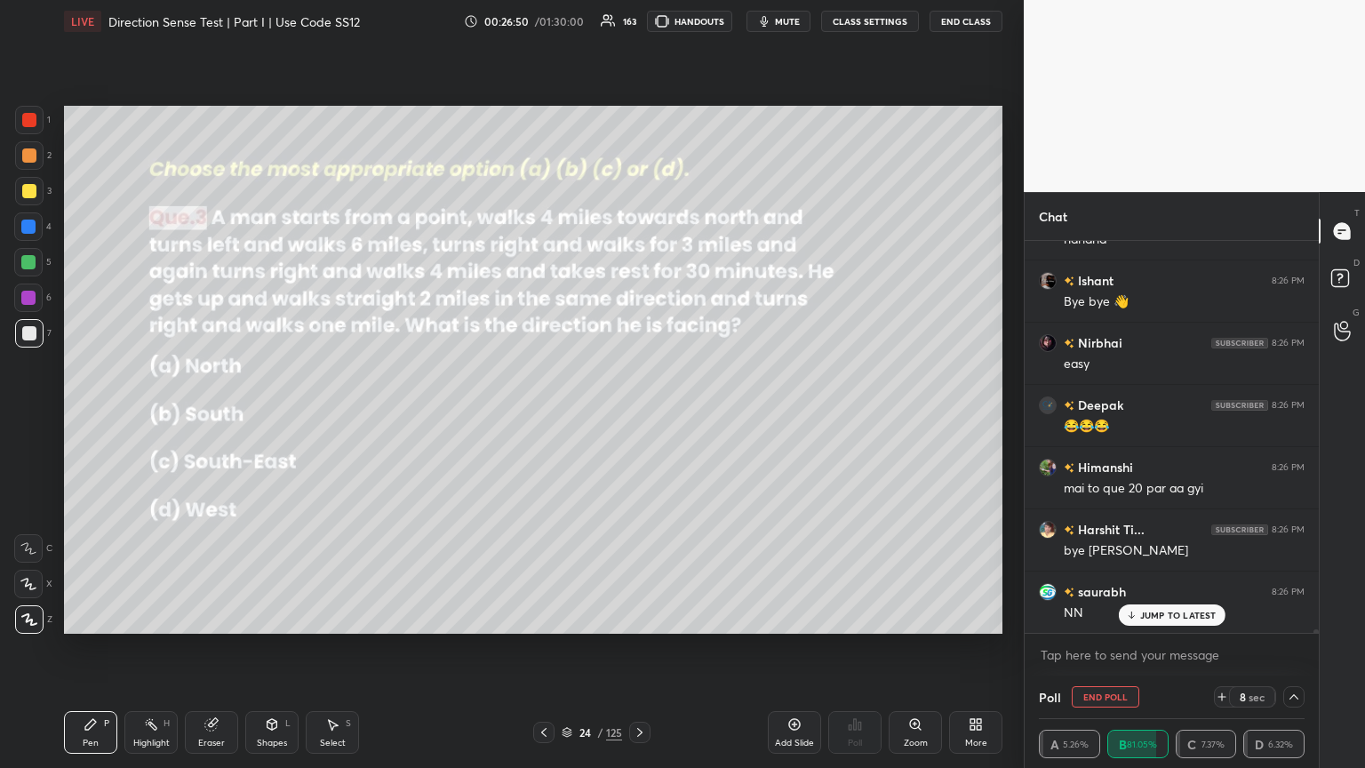
click at [637, 417] on p "JUMP TO LATEST" at bounding box center [1178, 614] width 76 height 11
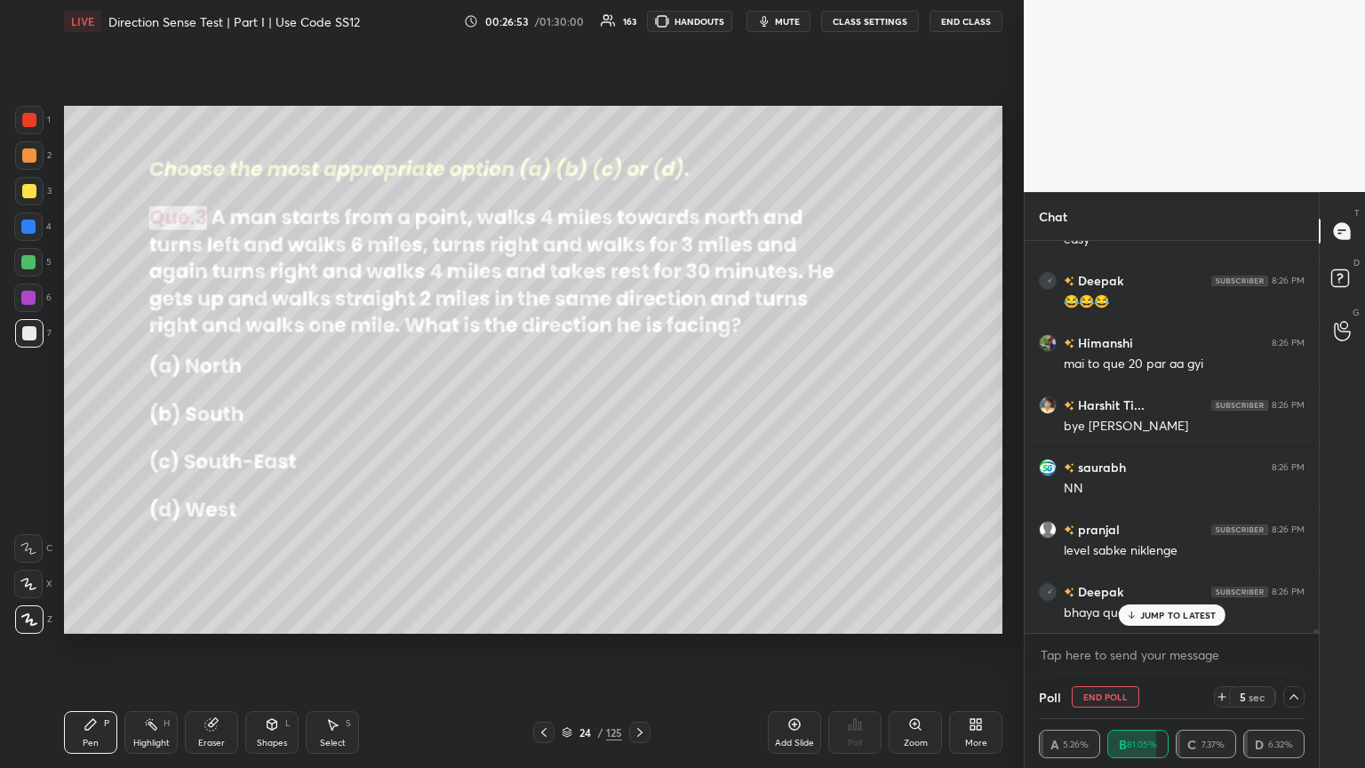
click at [637, 417] on div "JUMP TO LATEST" at bounding box center [1171, 614] width 107 height 21
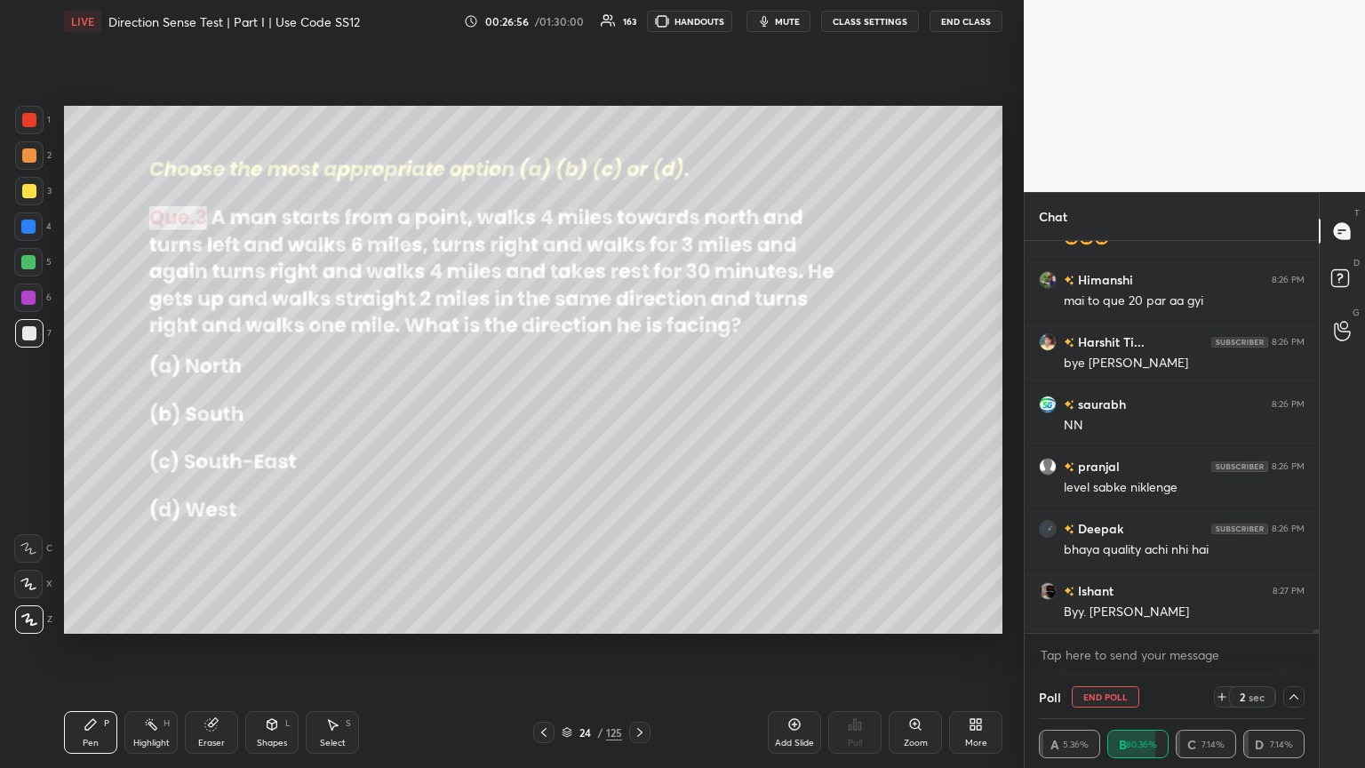
click at [284, 417] on div "Shapes L" at bounding box center [271, 732] width 53 height 43
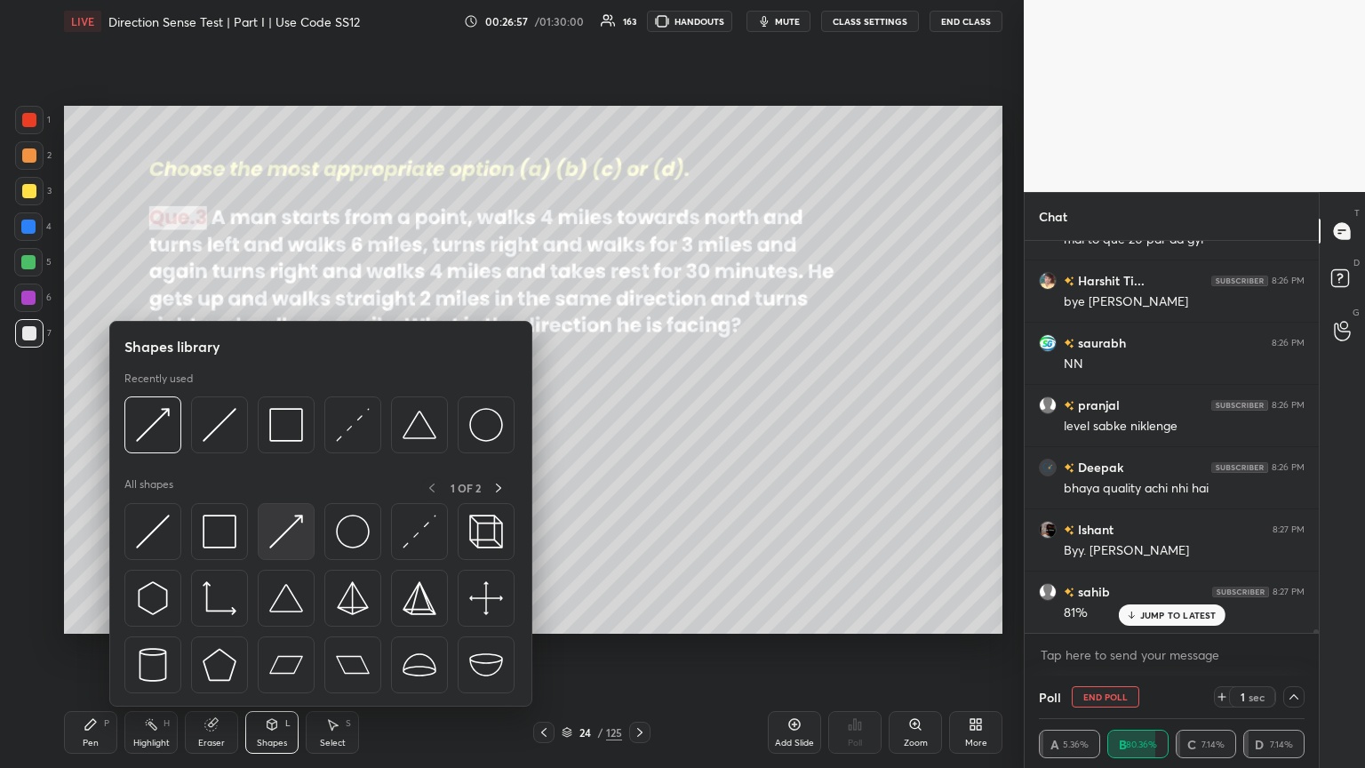
click at [277, 417] on img at bounding box center [286, 531] width 34 height 34
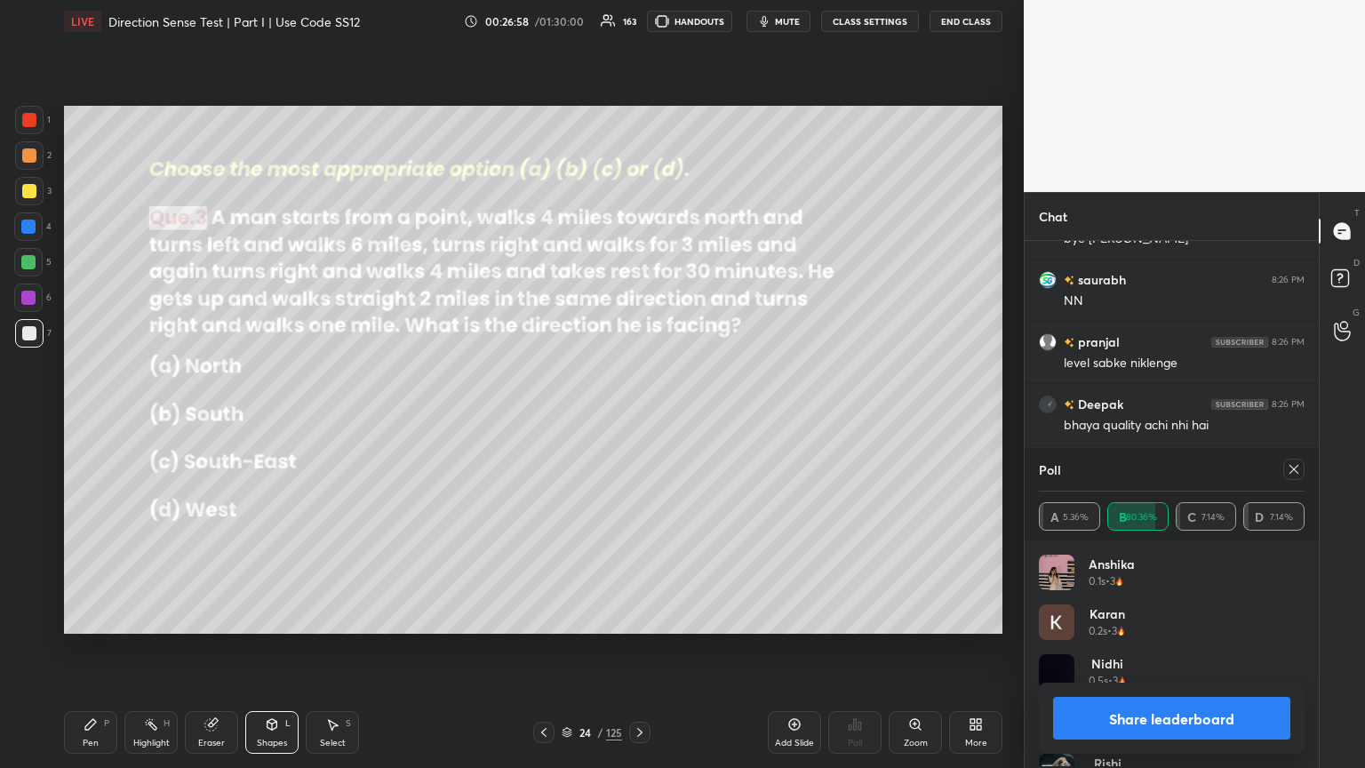
scroll to position [5, 5]
click at [637, 417] on icon at bounding box center [1293, 469] width 14 height 14
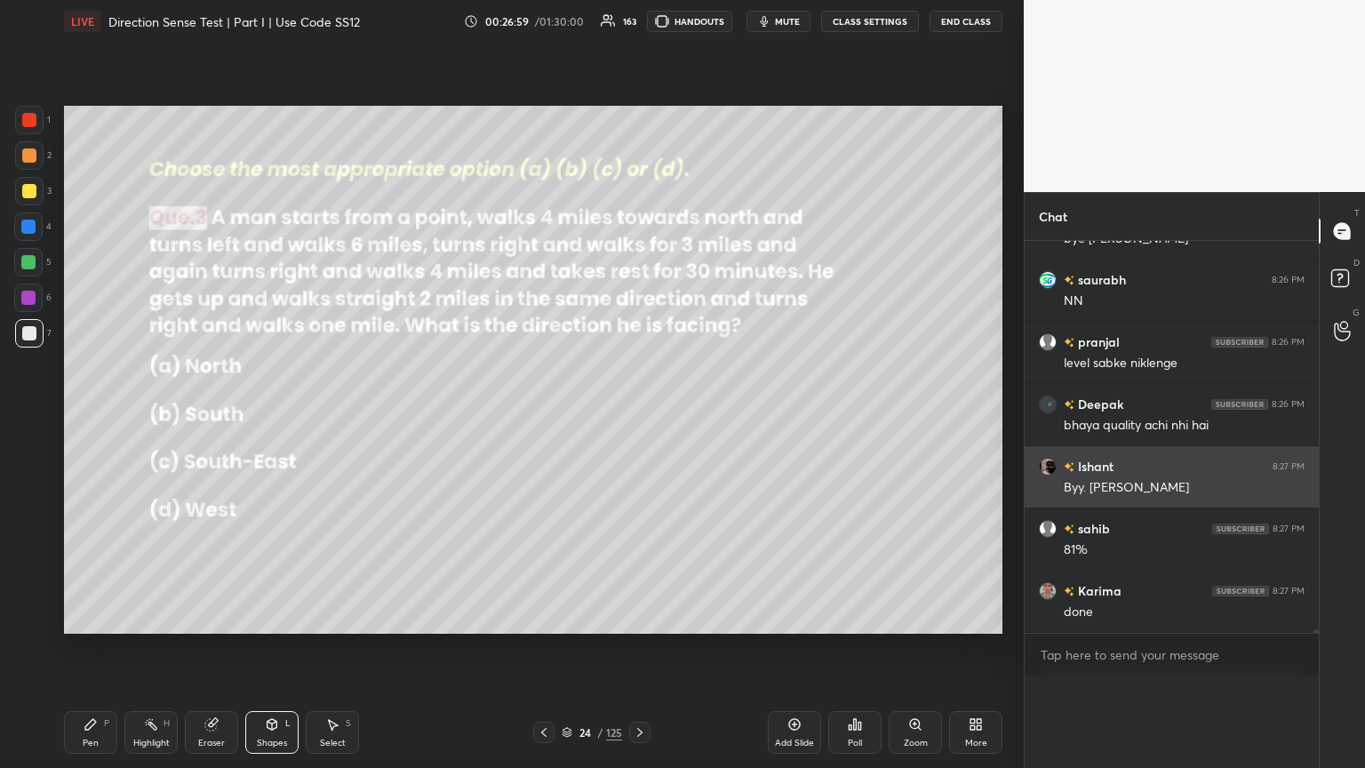
scroll to position [135, 260]
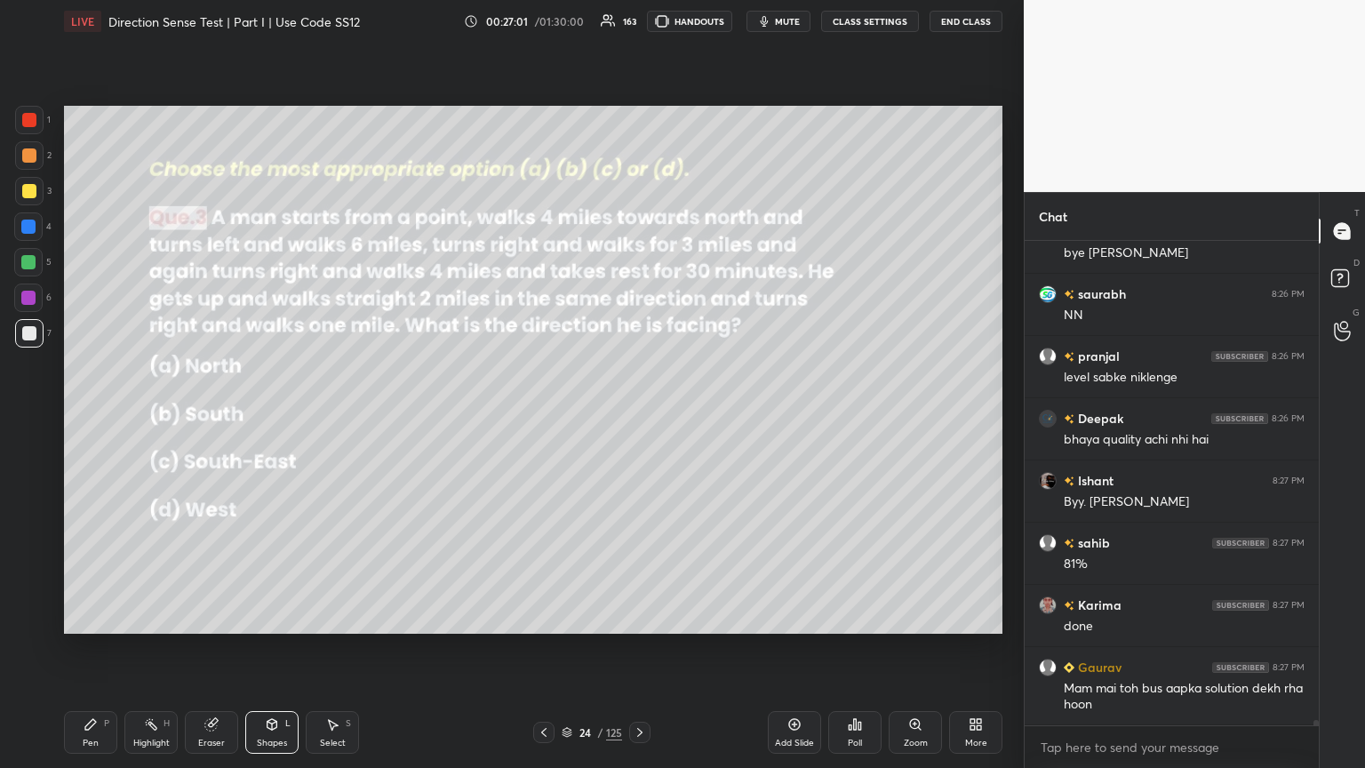
click at [271, 417] on div "Shapes L" at bounding box center [271, 732] width 53 height 43
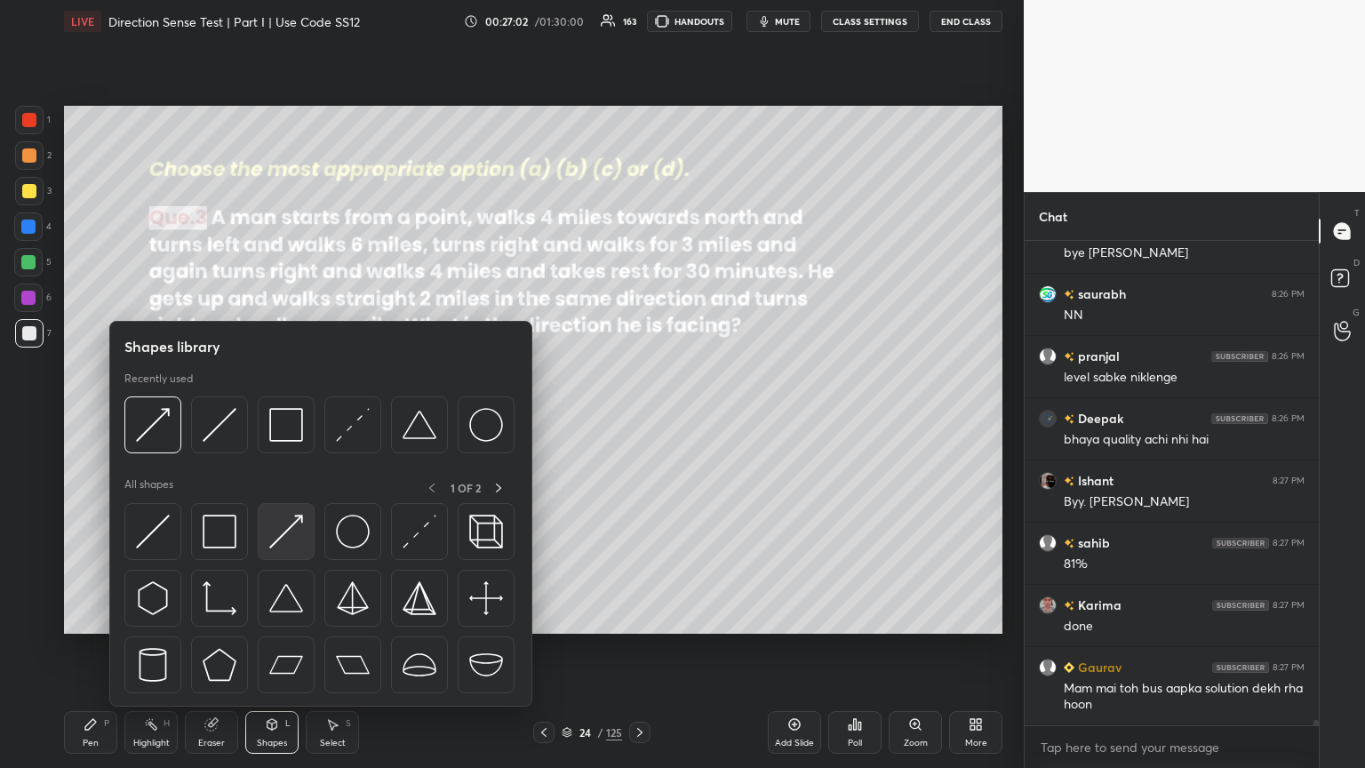
click at [281, 417] on img at bounding box center [286, 531] width 34 height 34
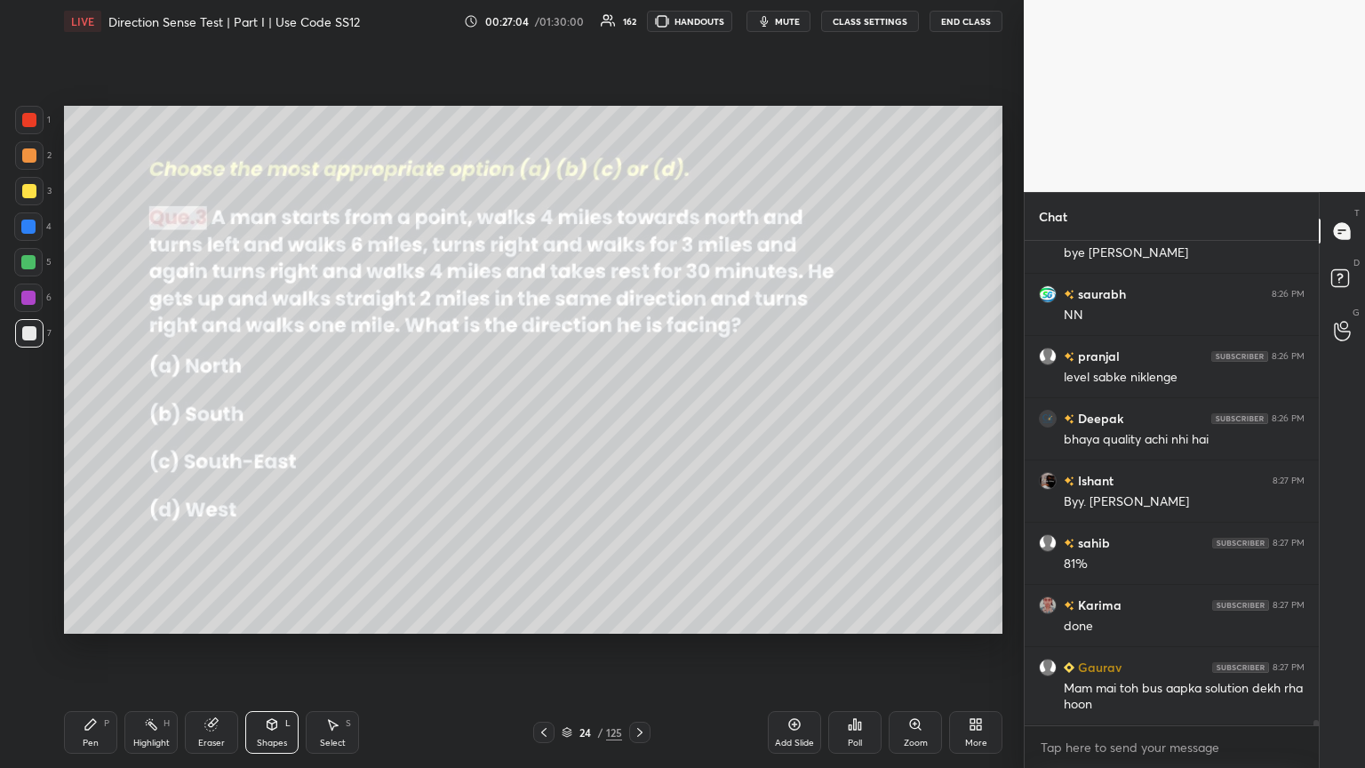
click at [33, 190] on div at bounding box center [29, 191] width 14 height 14
click at [89, 417] on div "Pen P" at bounding box center [90, 732] width 53 height 43
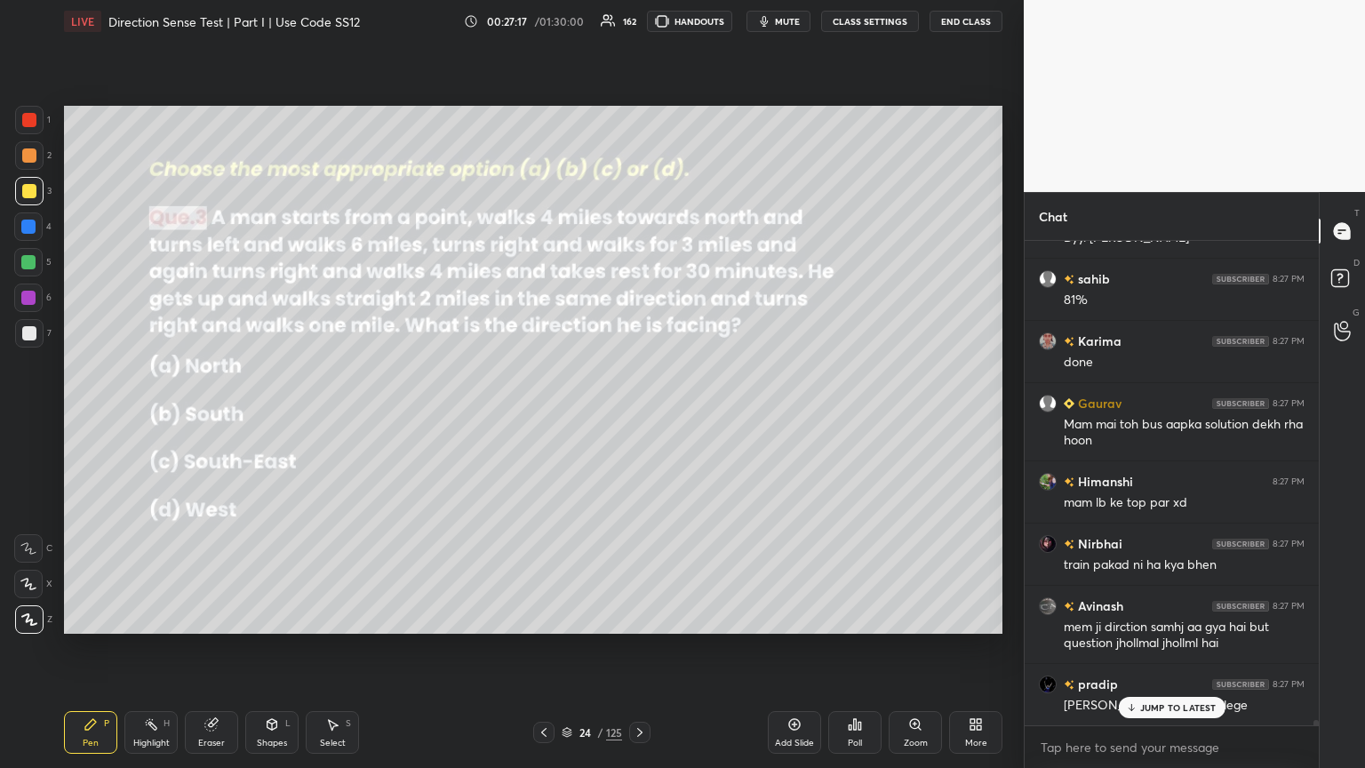
click at [263, 417] on div "Shapes L" at bounding box center [271, 732] width 53 height 43
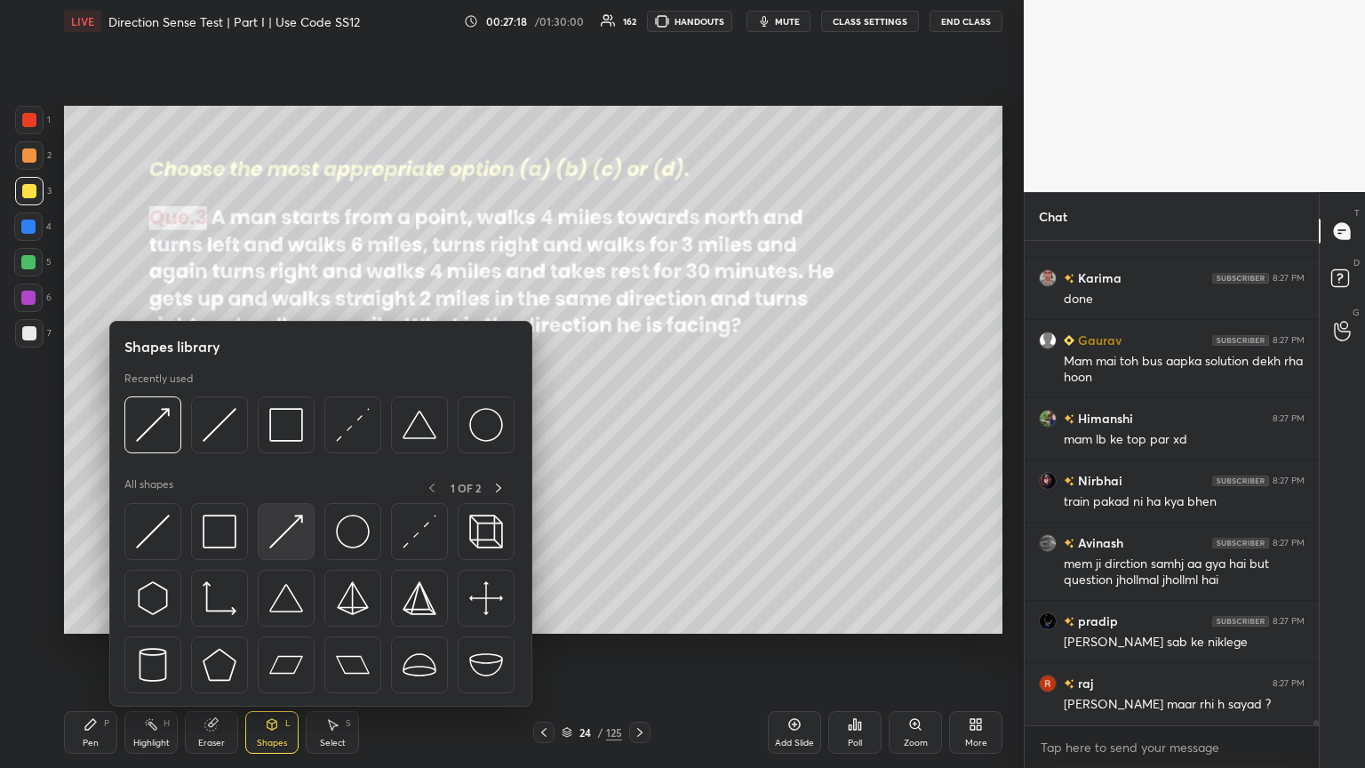
click at [277, 417] on img at bounding box center [286, 531] width 34 height 34
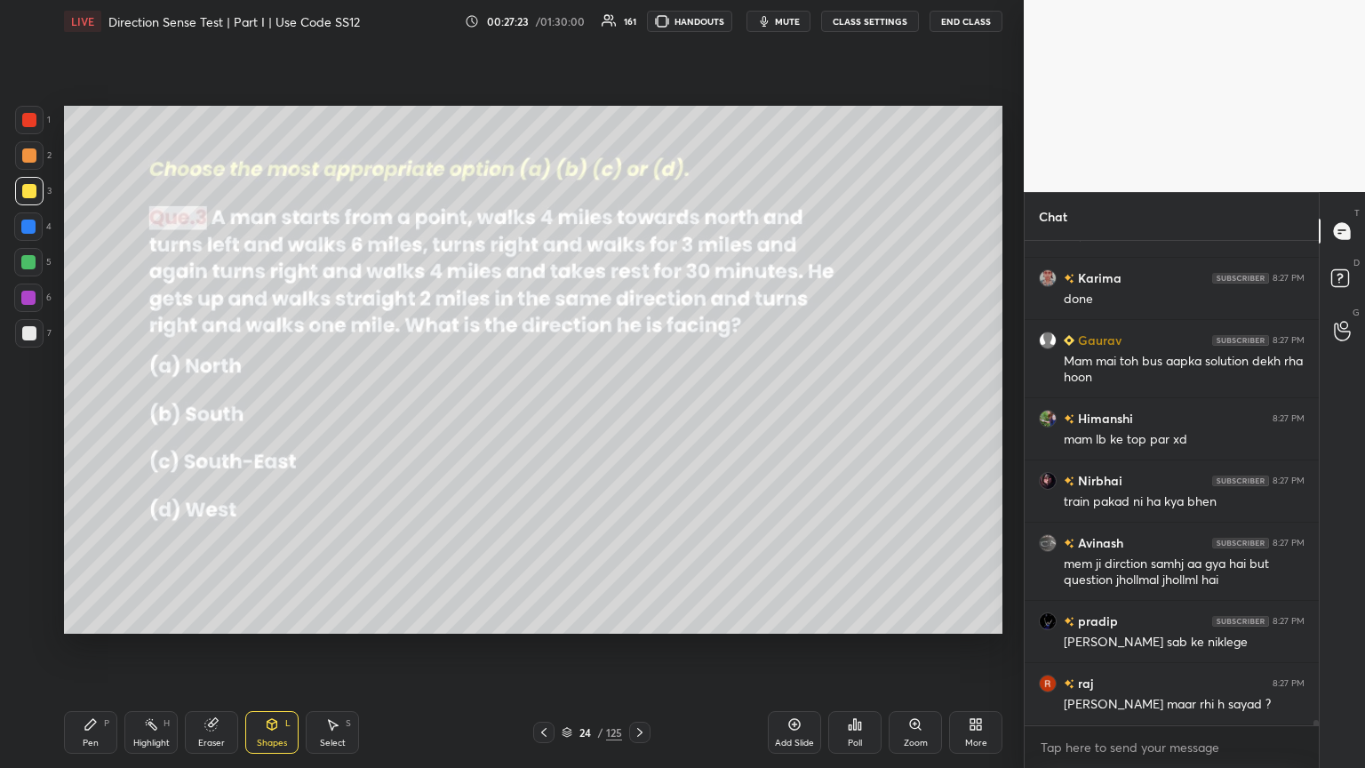
click at [89, 417] on div "Pen P" at bounding box center [90, 732] width 53 height 43
click at [267, 417] on div "Shapes L" at bounding box center [271, 732] width 53 height 43
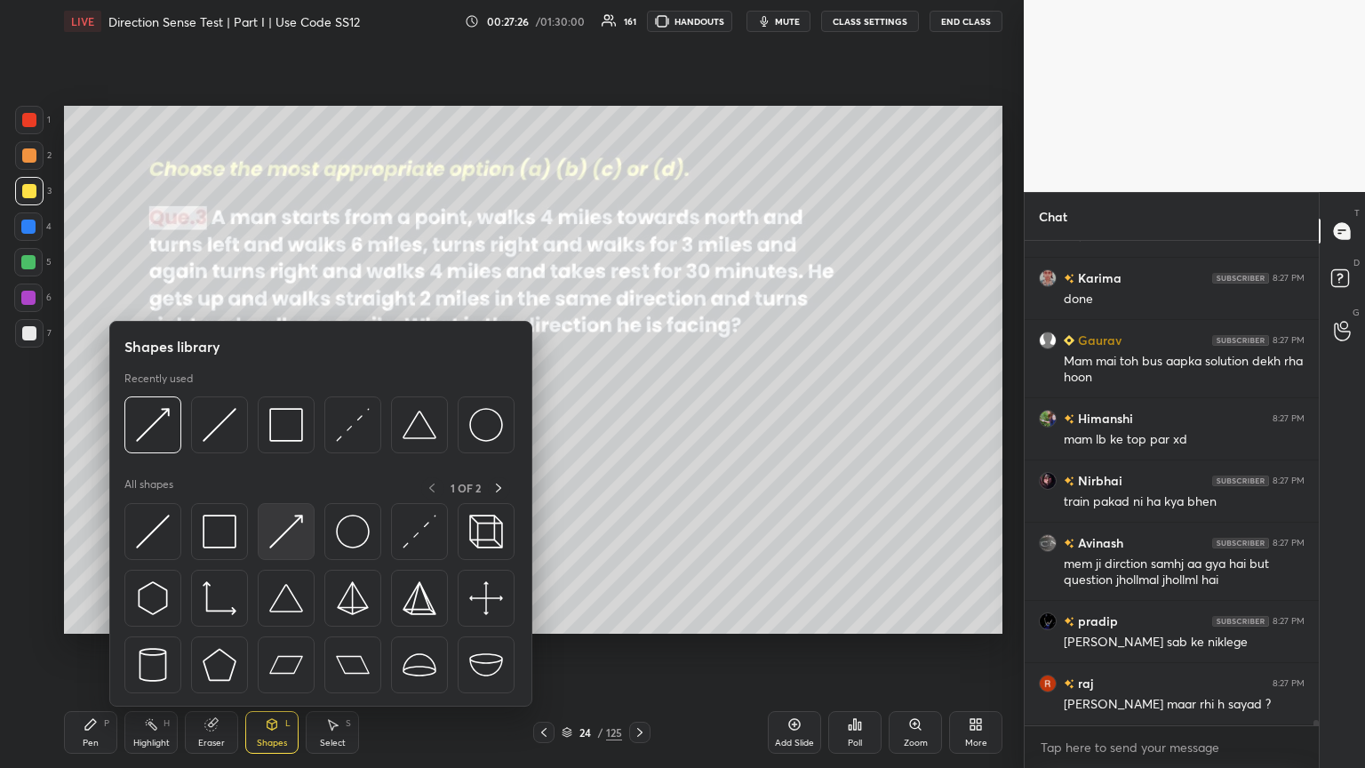
click at [274, 417] on img at bounding box center [286, 531] width 34 height 34
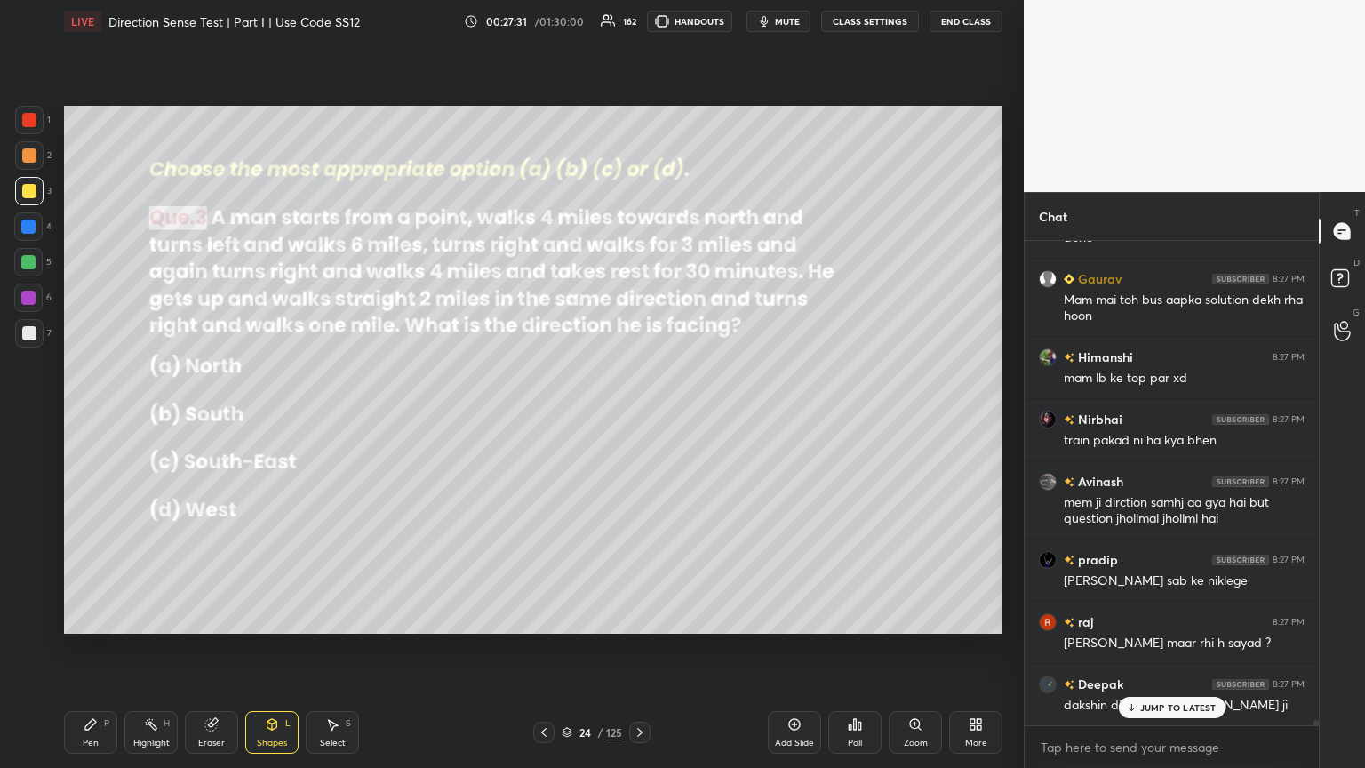
click at [87, 417] on icon at bounding box center [91, 724] width 14 height 14
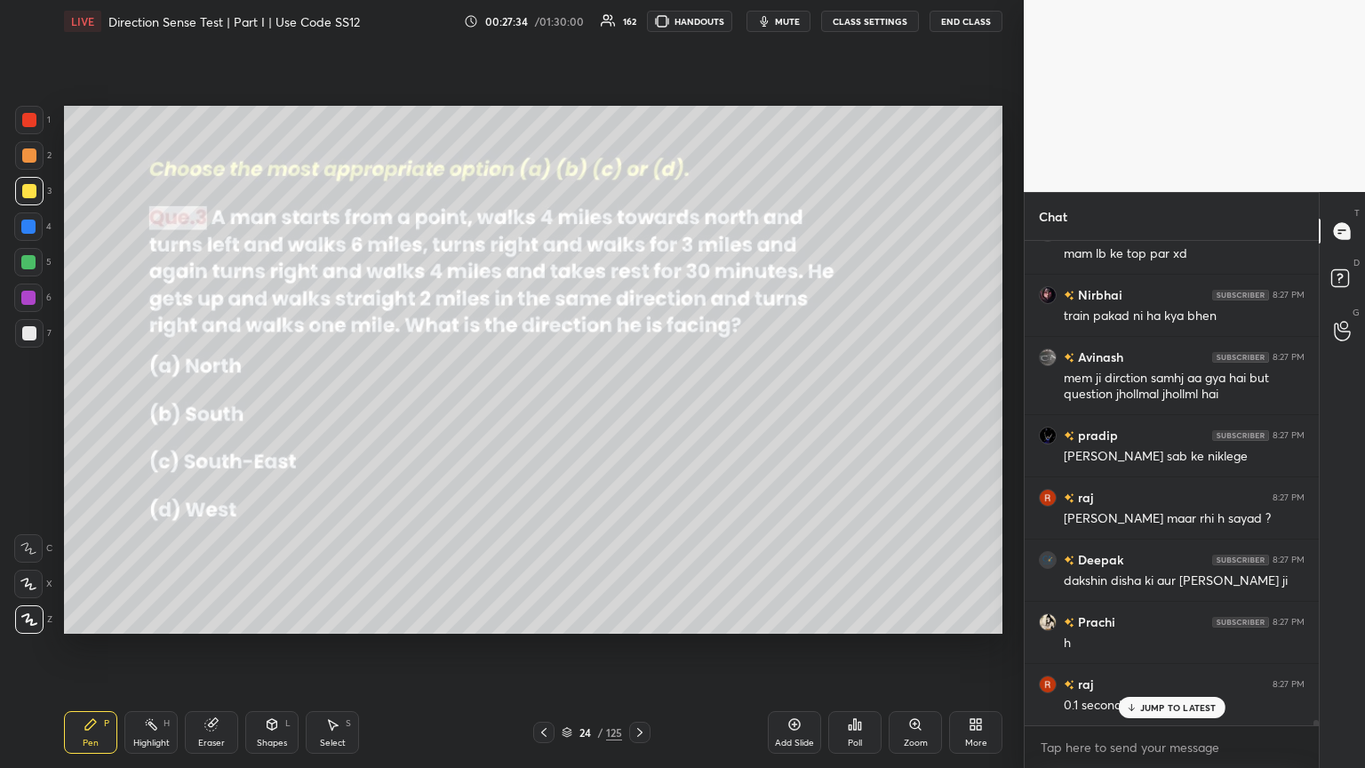
click at [271, 417] on div "Shapes L" at bounding box center [271, 732] width 53 height 43
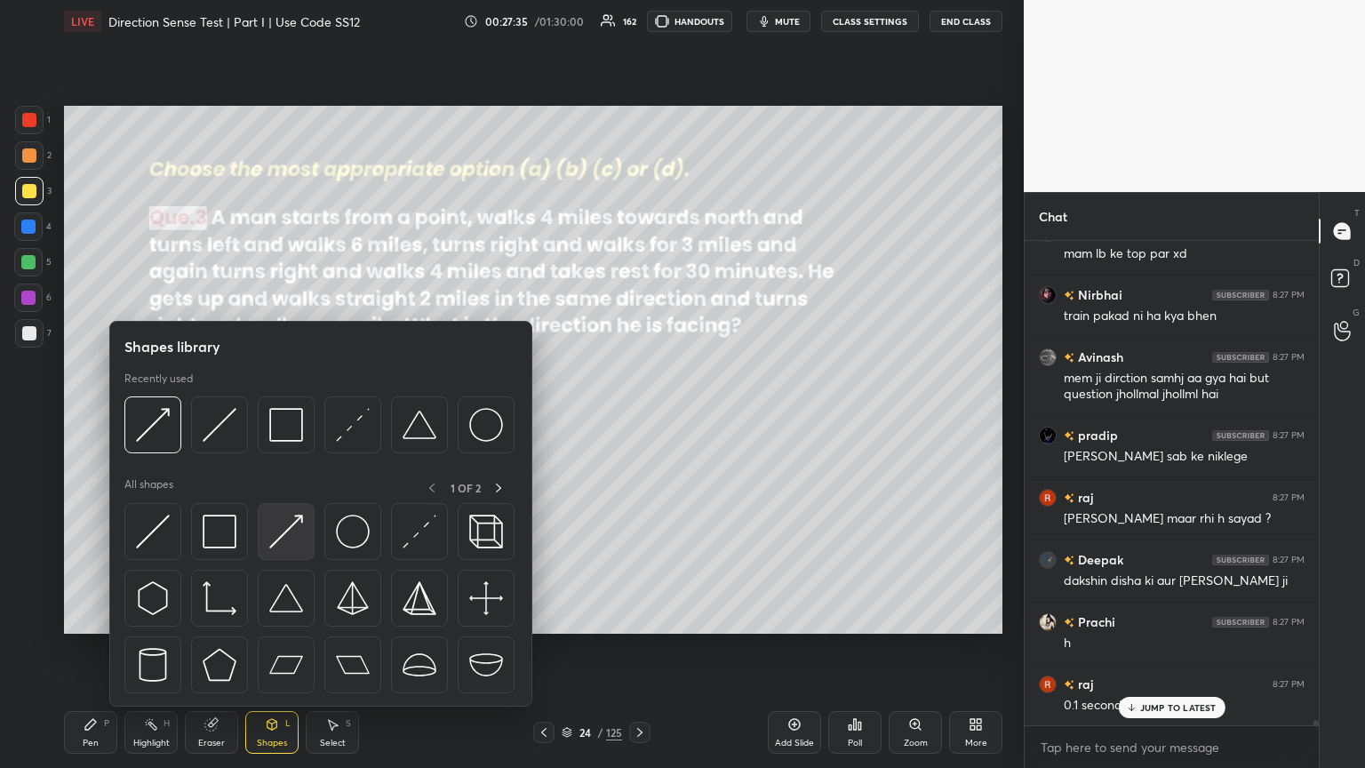
click at [295, 417] on div at bounding box center [286, 531] width 57 height 57
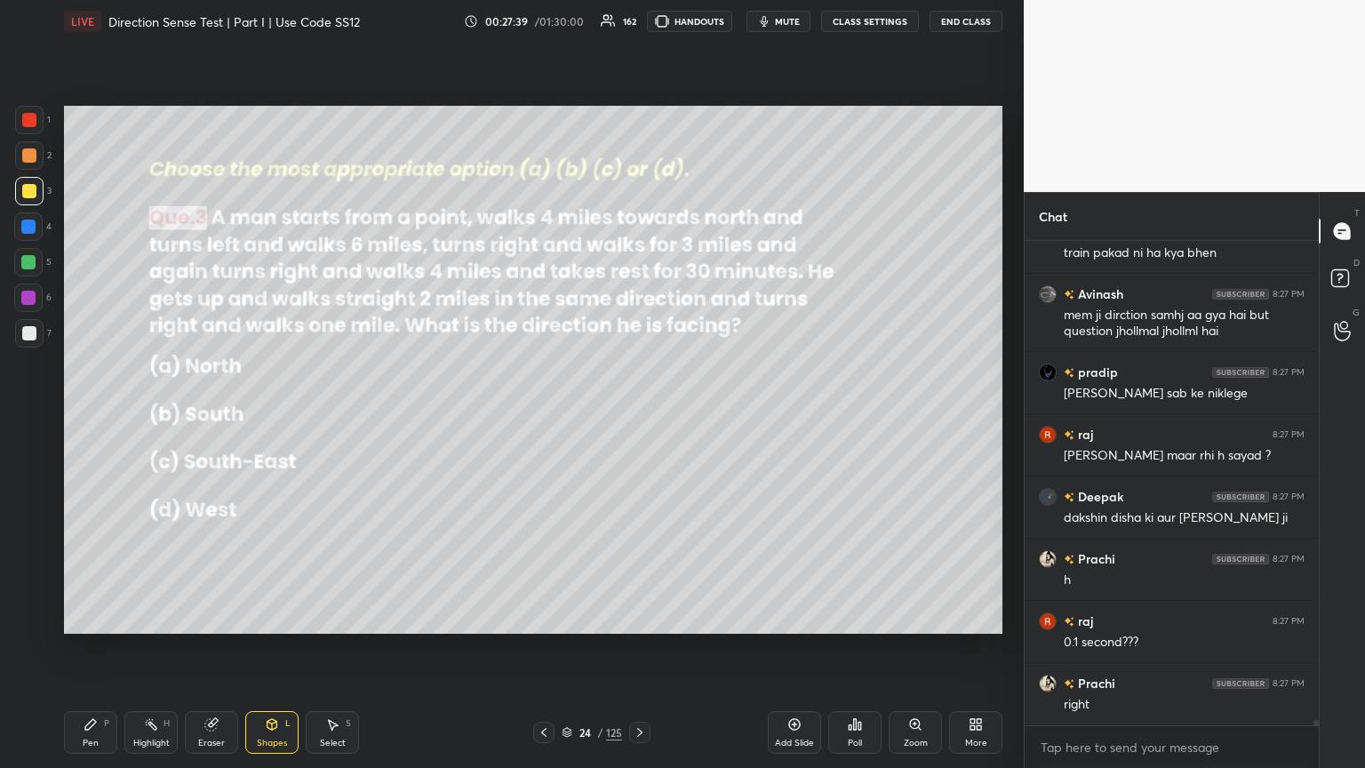
click at [85, 417] on icon at bounding box center [90, 724] width 11 height 11
click at [258, 417] on div "Shapes" at bounding box center [272, 742] width 30 height 9
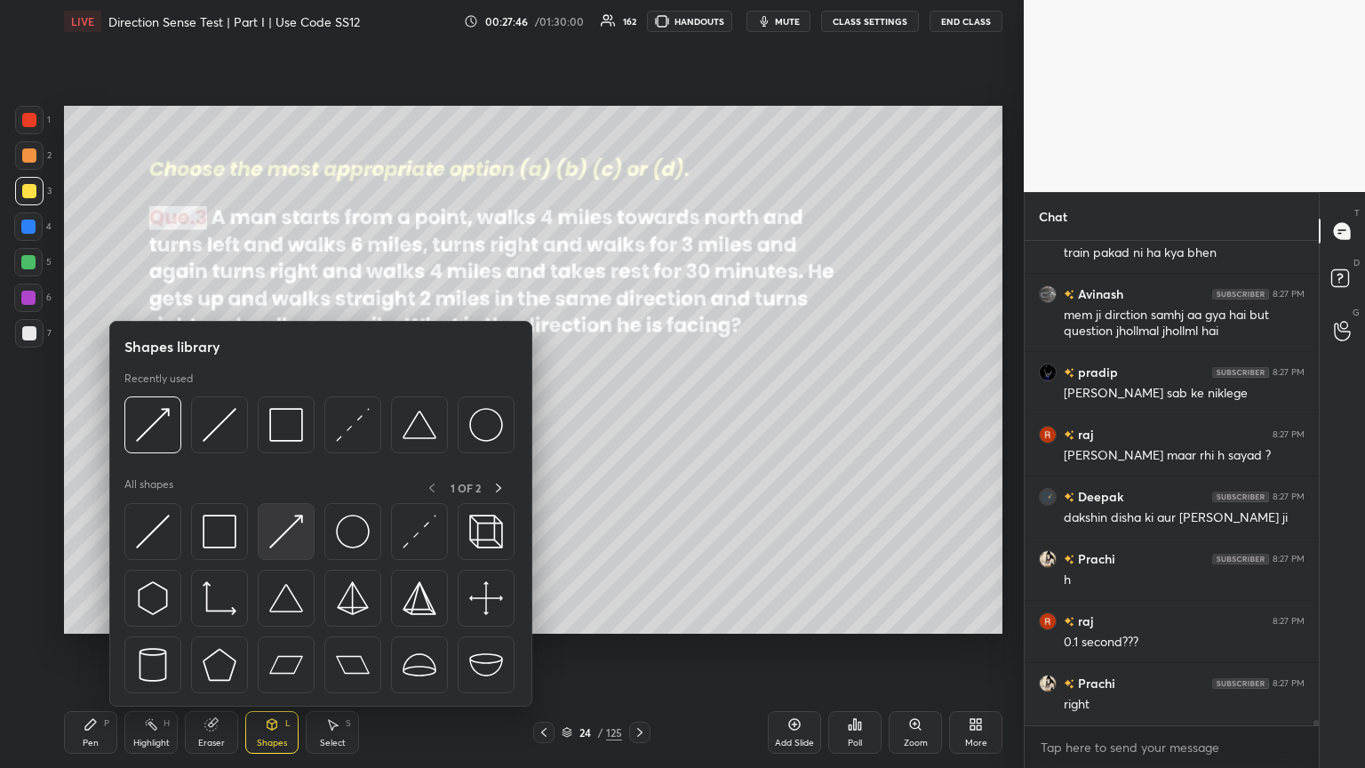
click at [274, 417] on img at bounding box center [286, 531] width 34 height 34
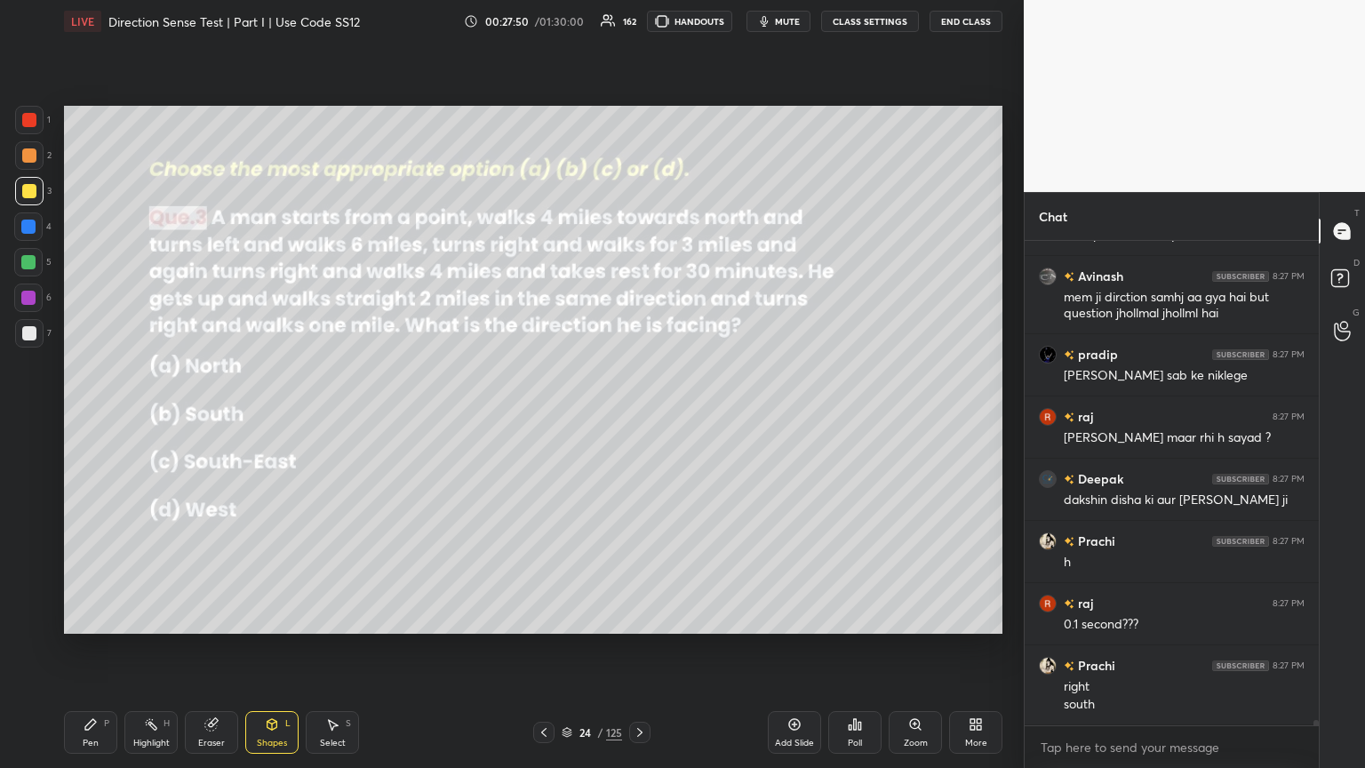
click at [82, 417] on div "Pen P" at bounding box center [90, 732] width 53 height 43
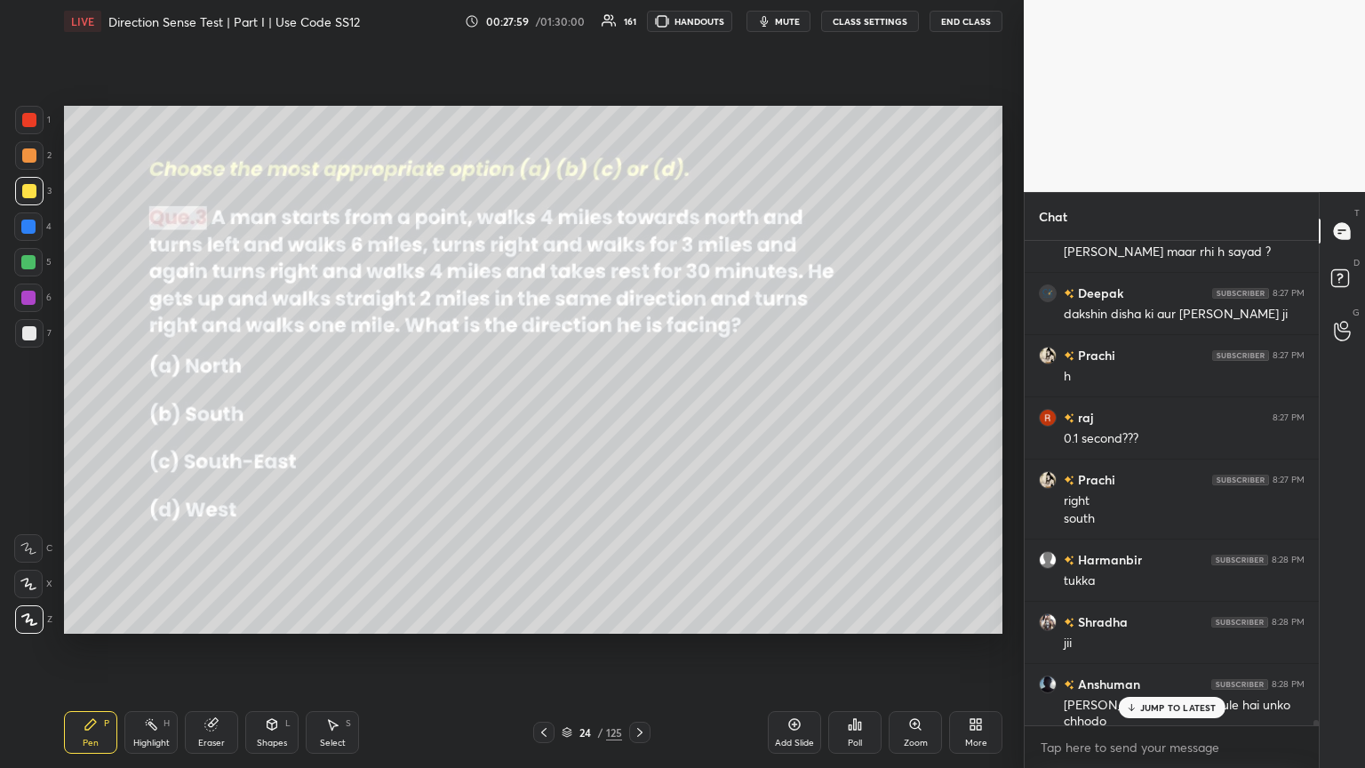
click at [269, 417] on div "Shapes L" at bounding box center [271, 732] width 53 height 43
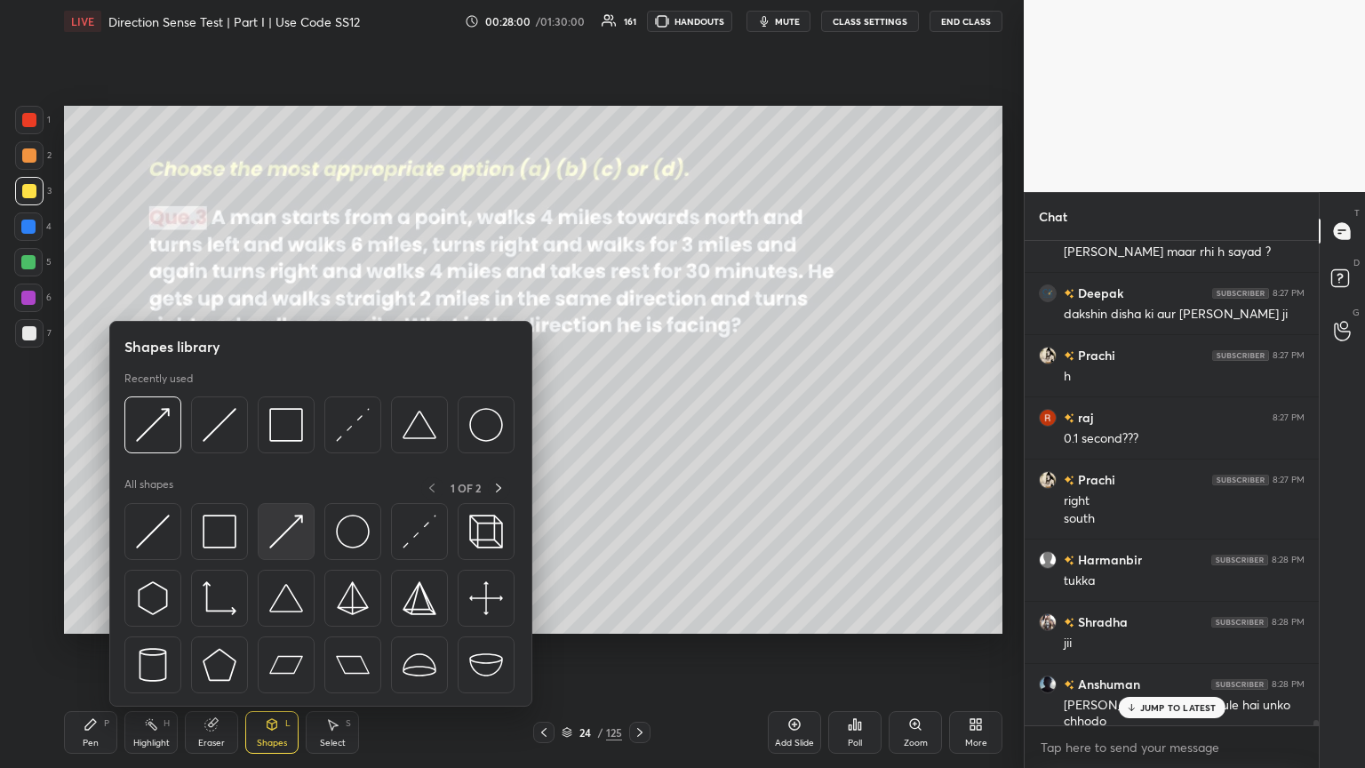
click at [279, 417] on img at bounding box center [286, 531] width 34 height 34
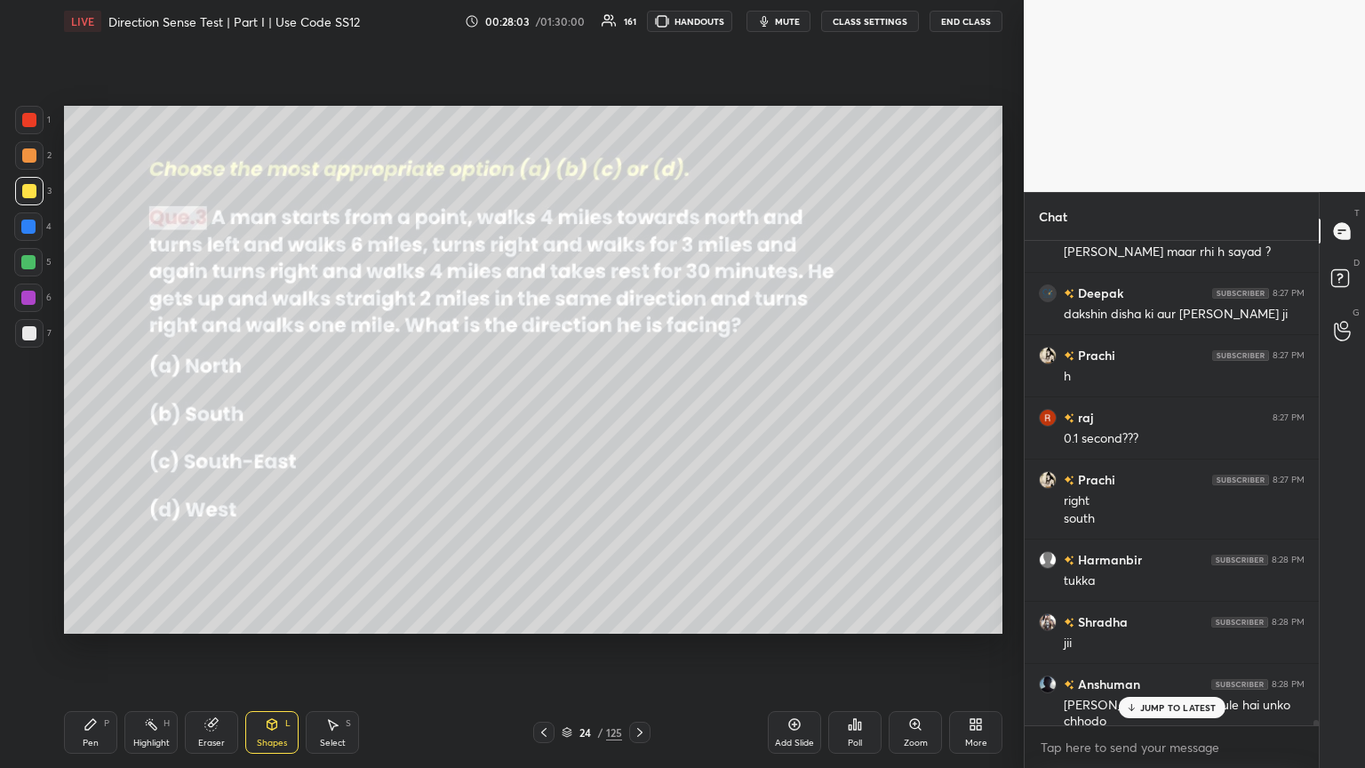
drag, startPoint x: 89, startPoint y: 736, endPoint x: 218, endPoint y: 686, distance: 138.1
click at [90, 417] on div "Pen P" at bounding box center [90, 732] width 53 height 43
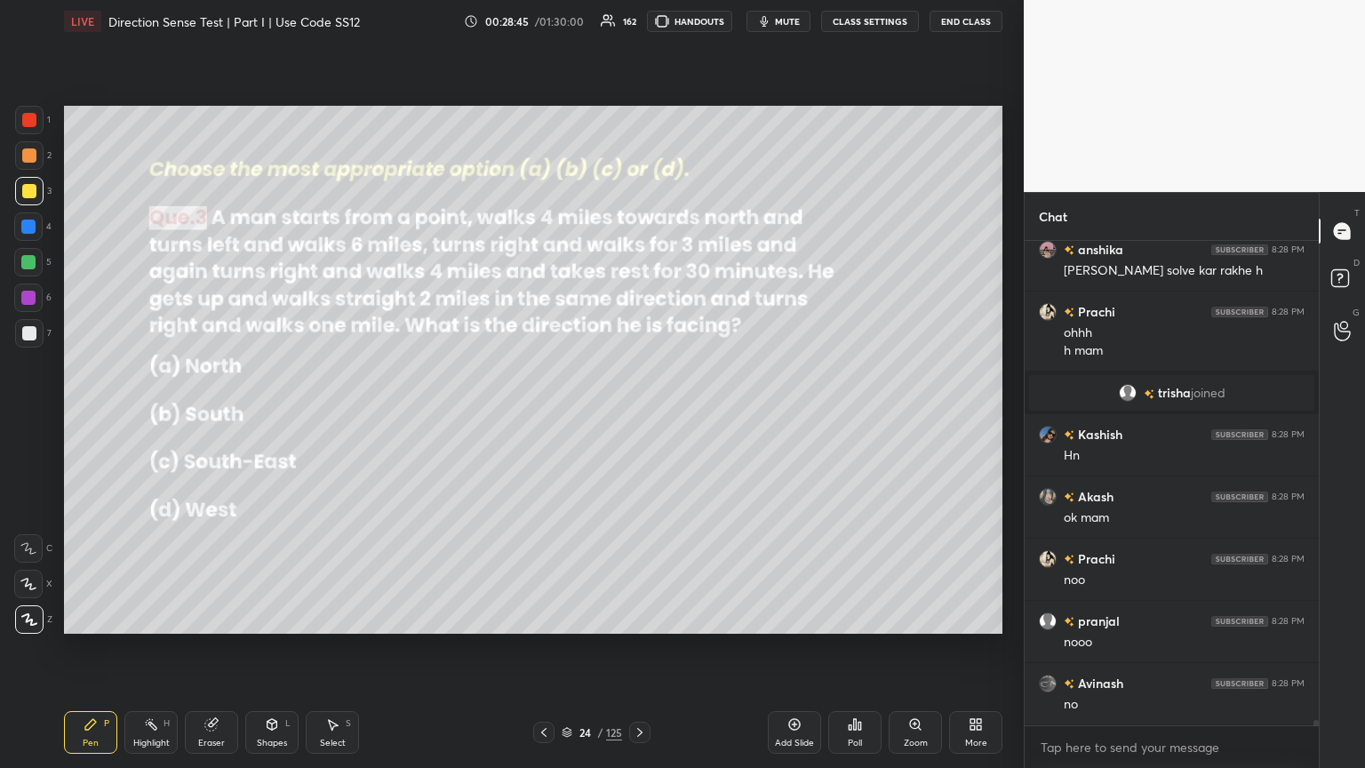
scroll to position [44037, 0]
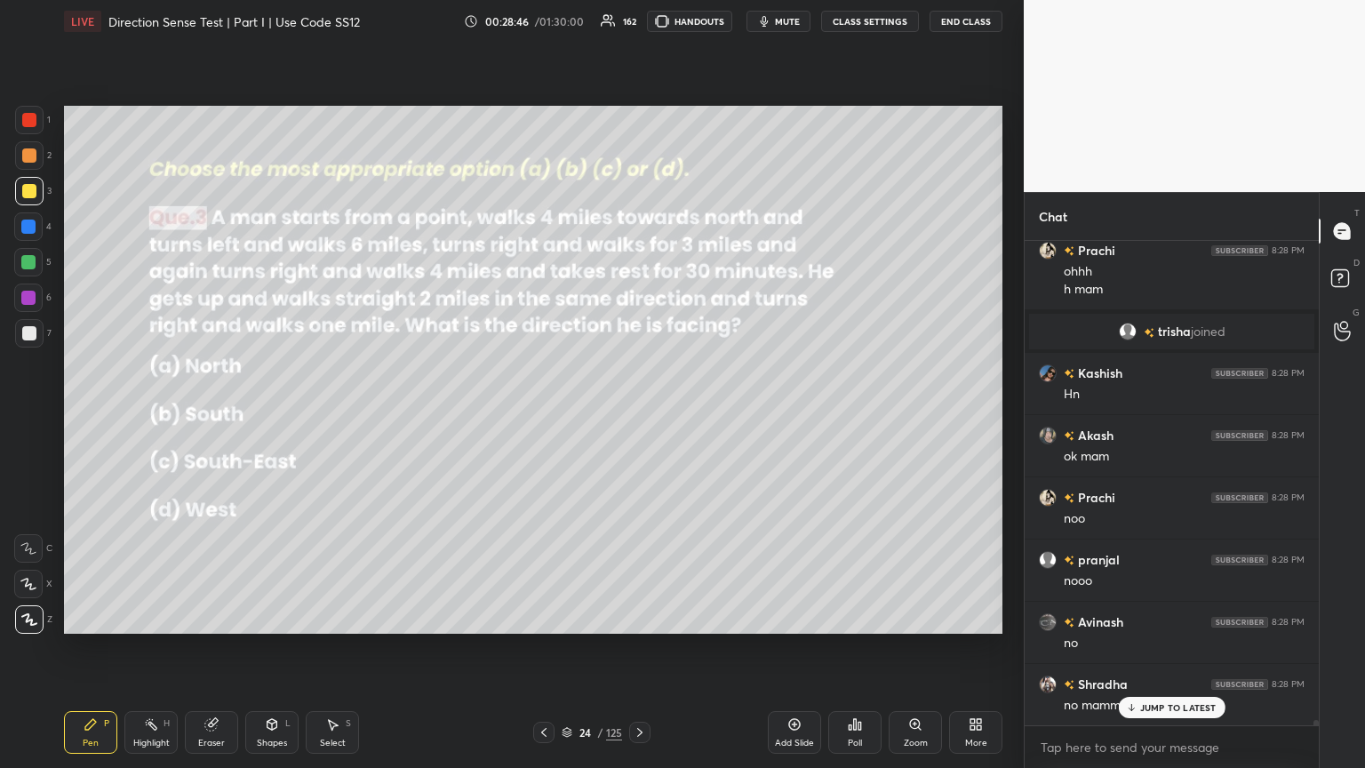
click at [637, 417] on icon at bounding box center [640, 732] width 14 height 14
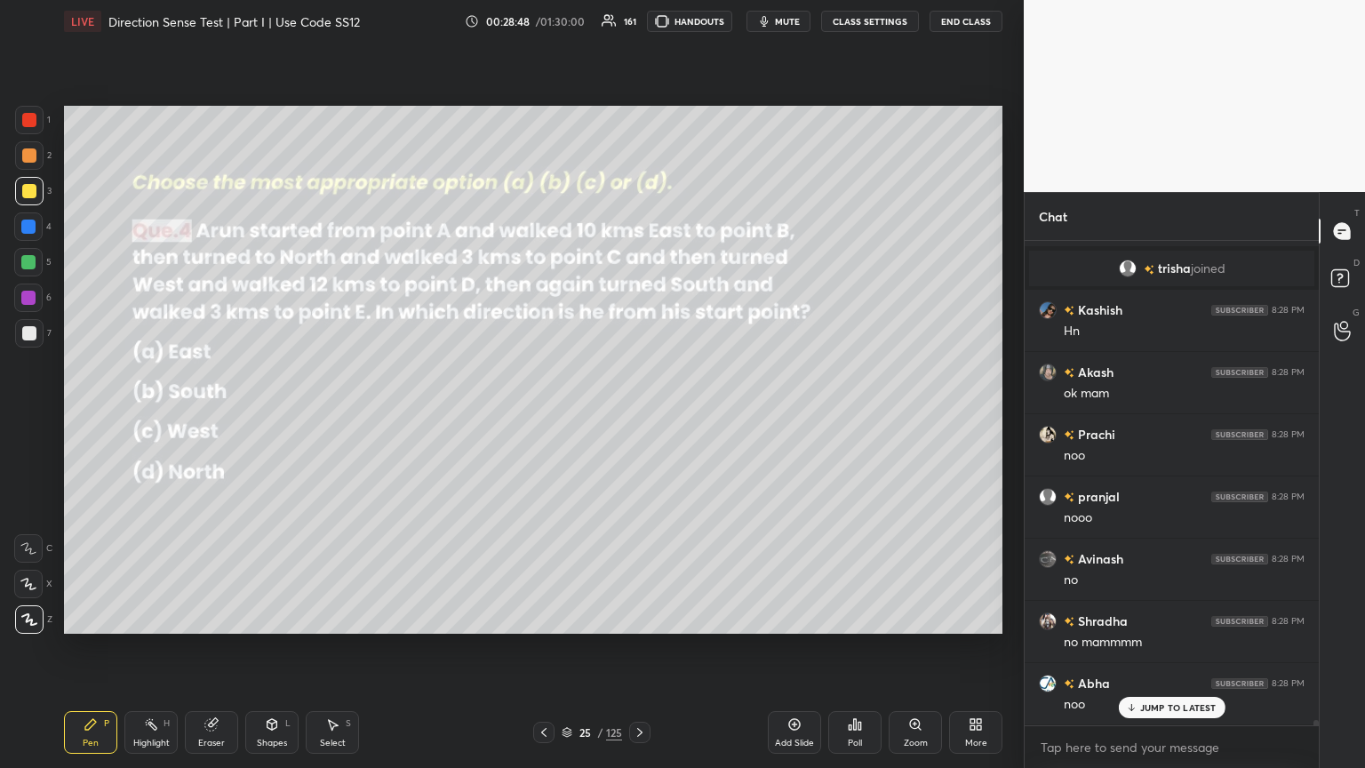
scroll to position [44161, 0]
click at [637, 417] on div "Poll" at bounding box center [854, 732] width 53 height 43
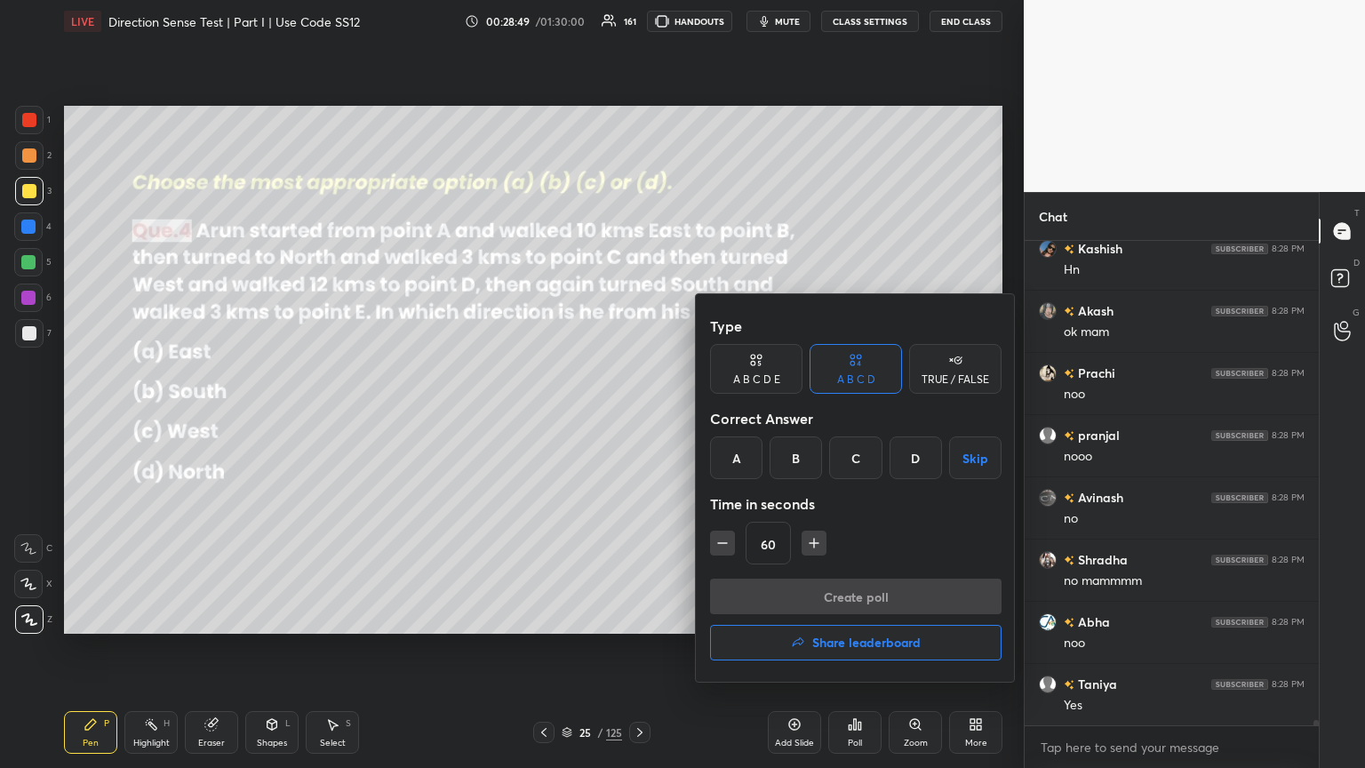
scroll to position [44224, 0]
click at [637, 417] on div "C" at bounding box center [855, 457] width 52 height 43
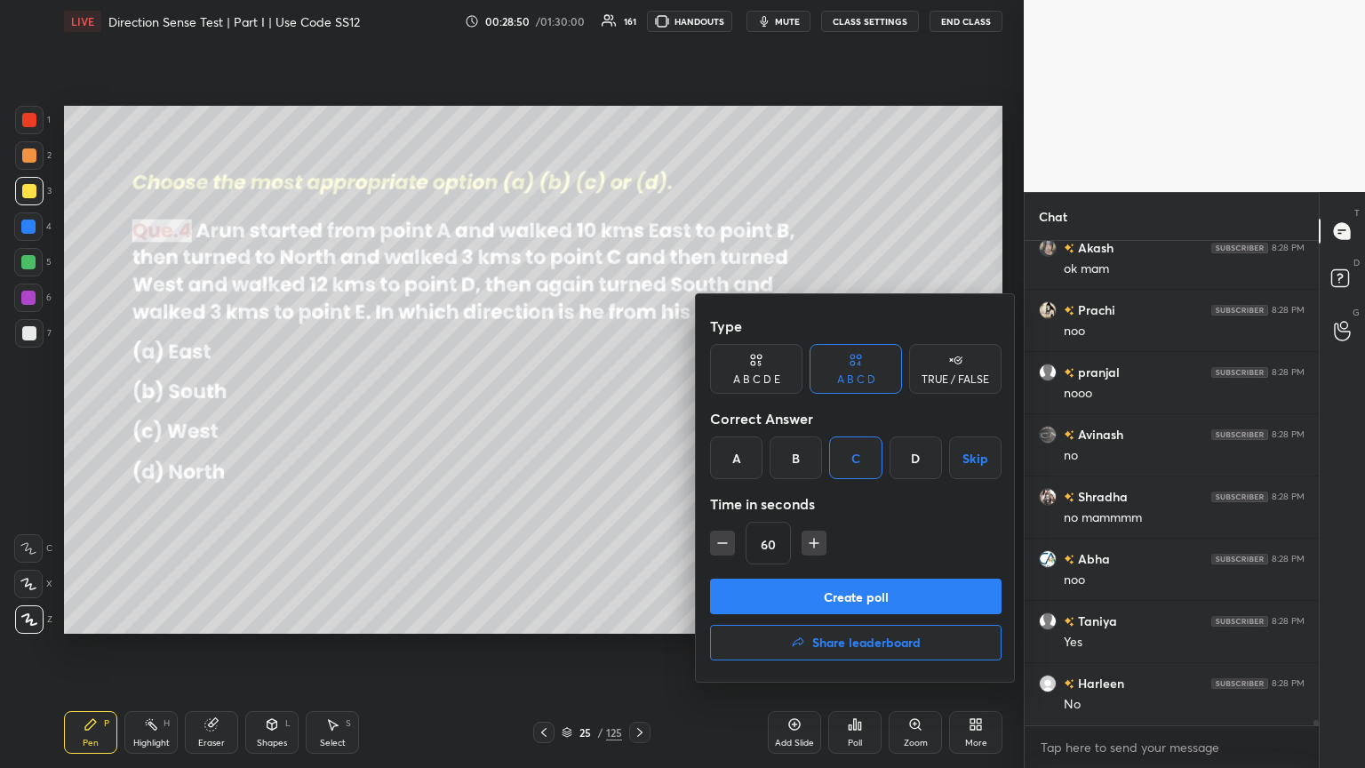
click at [637, 417] on button "Create poll" at bounding box center [855, 596] width 291 height 36
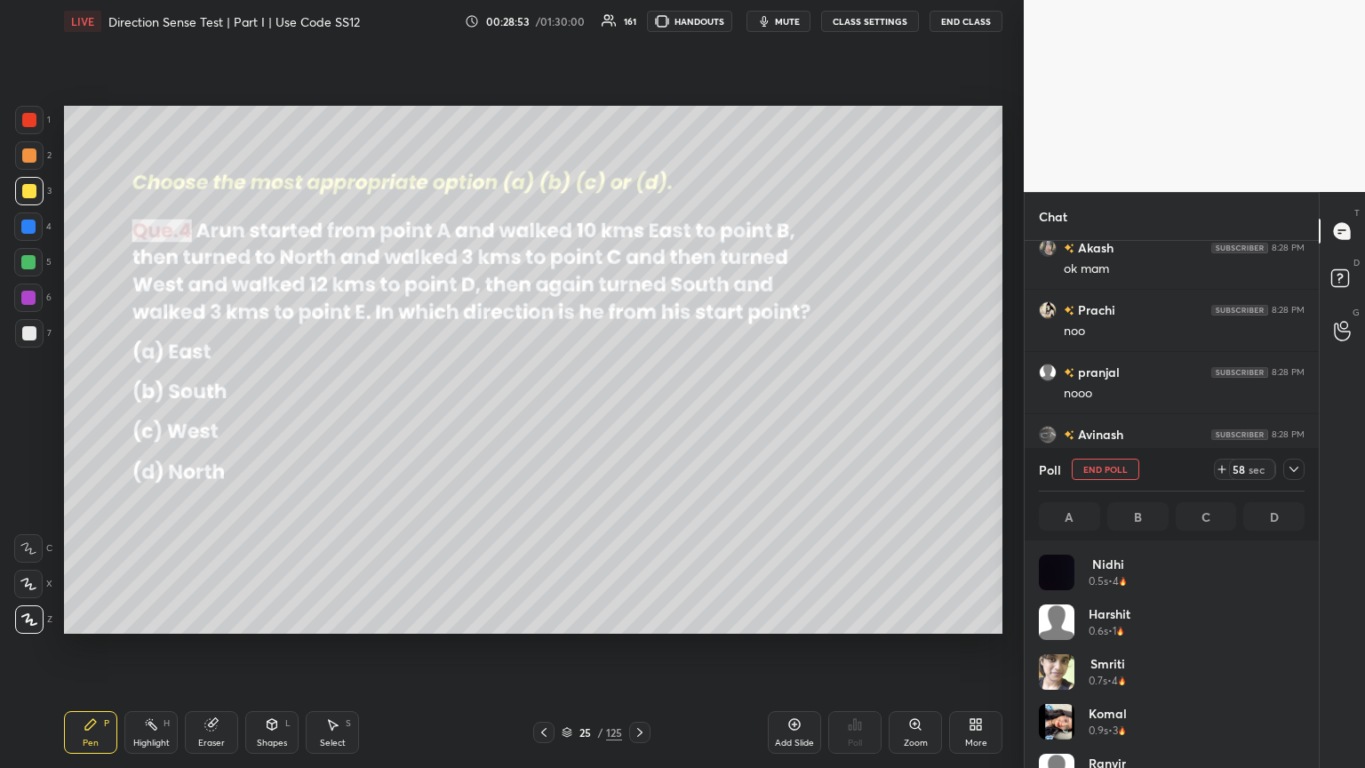
scroll to position [208, 260]
drag, startPoint x: 1299, startPoint y: 465, endPoint x: 1252, endPoint y: 469, distance: 47.3
click at [637, 417] on icon at bounding box center [1293, 469] width 14 height 14
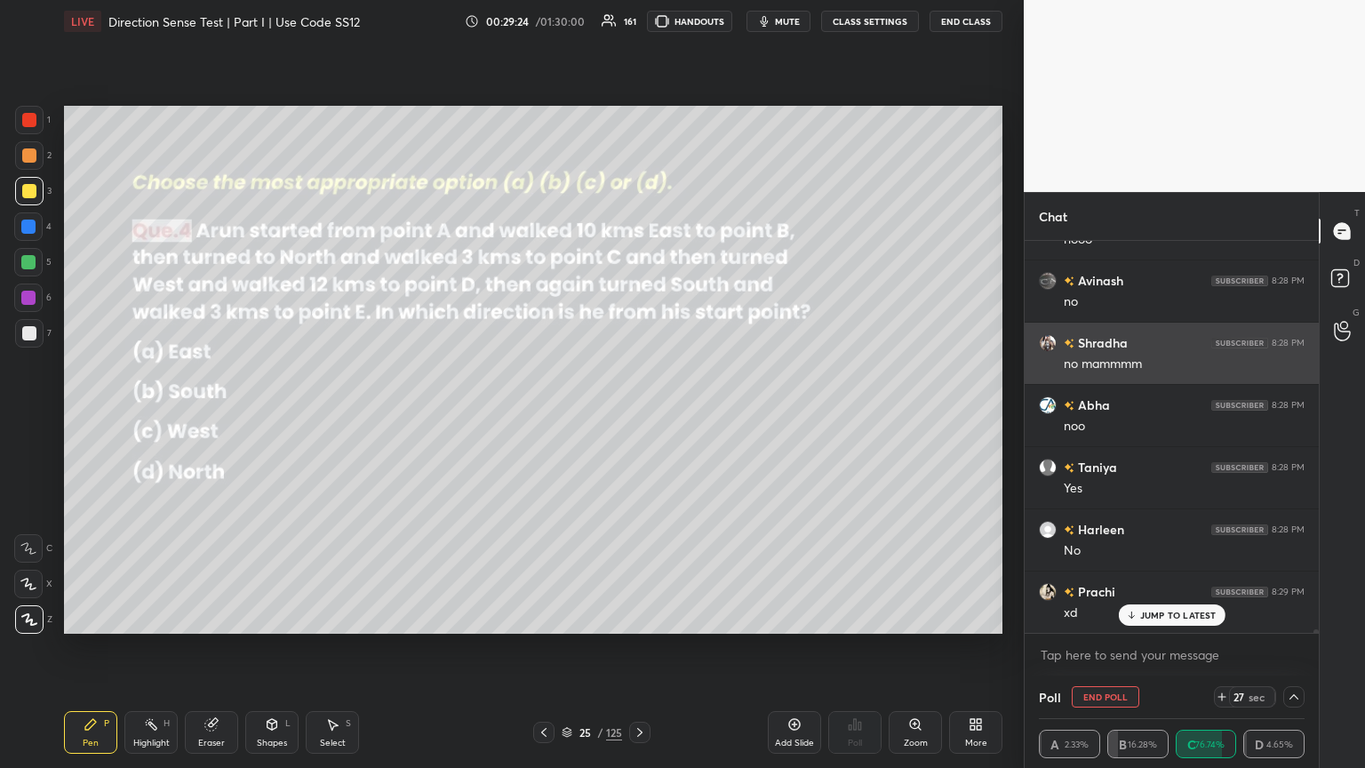
scroll to position [44456, 0]
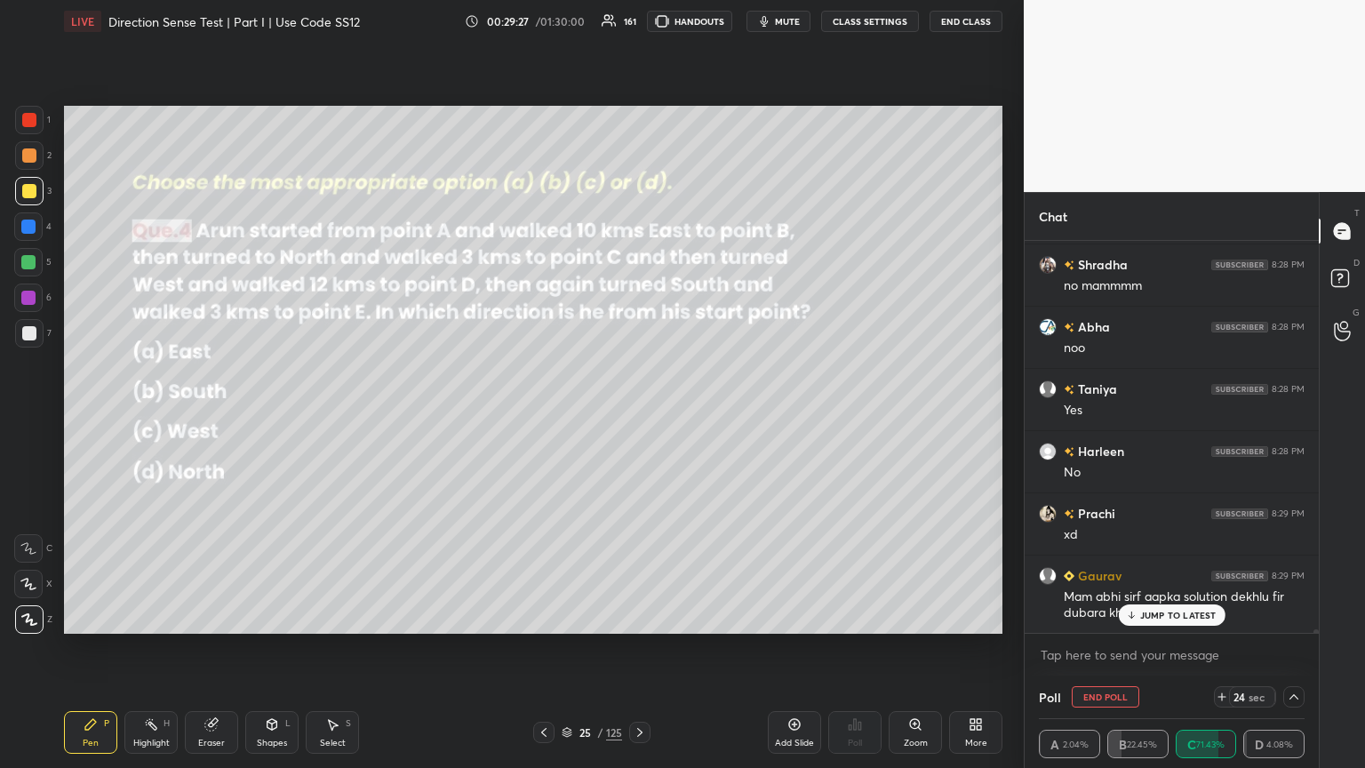
click at [637, 417] on icon at bounding box center [1131, 614] width 12 height 11
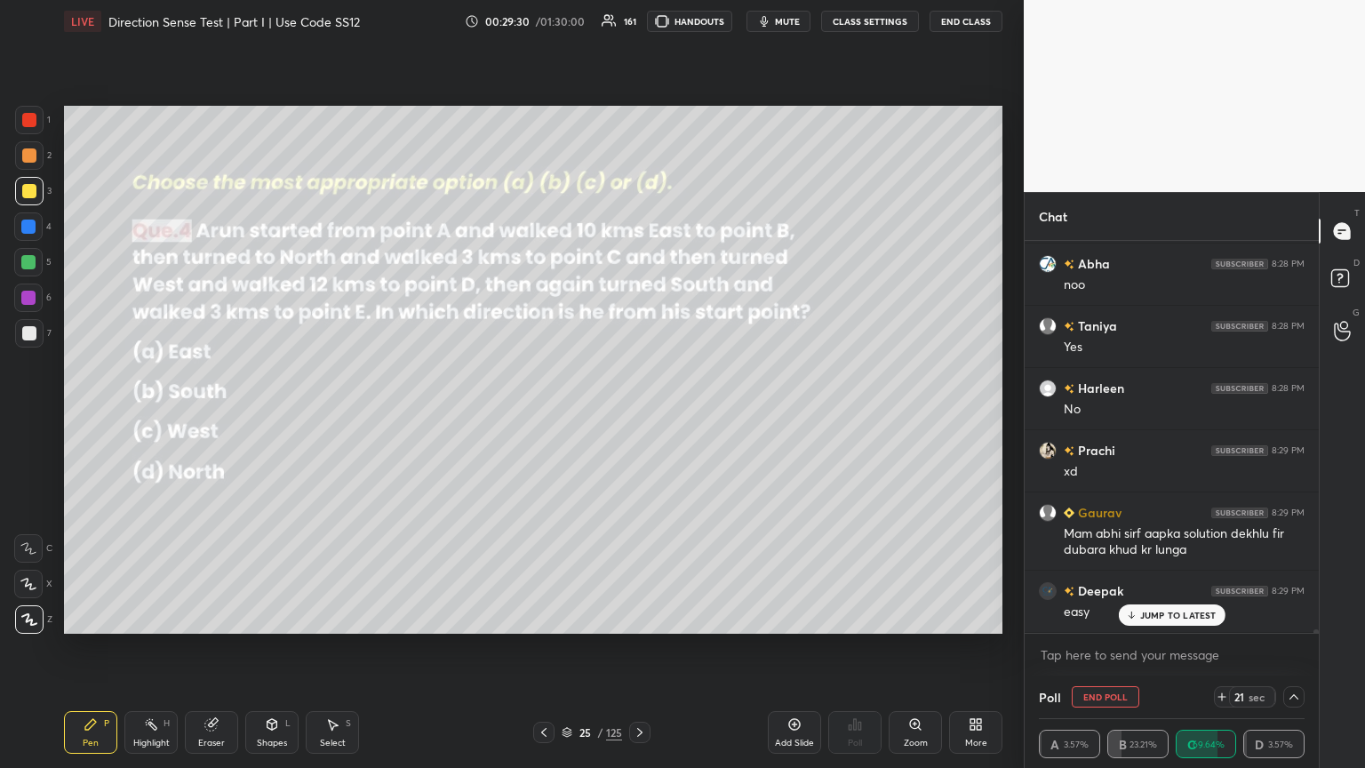
scroll to position [44580, 0]
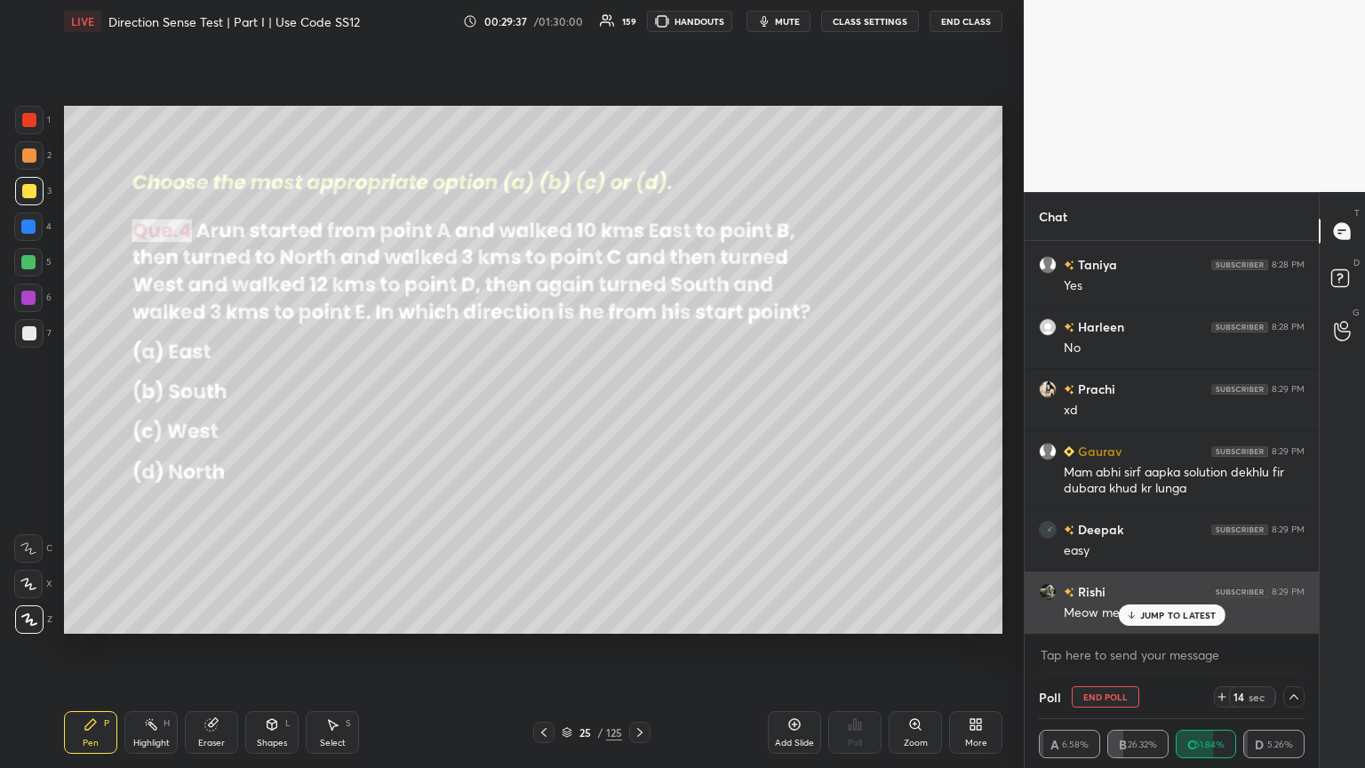
click at [637, 417] on icon at bounding box center [1131, 614] width 12 height 11
click at [637, 417] on img "grid" at bounding box center [1048, 592] width 18 height 18
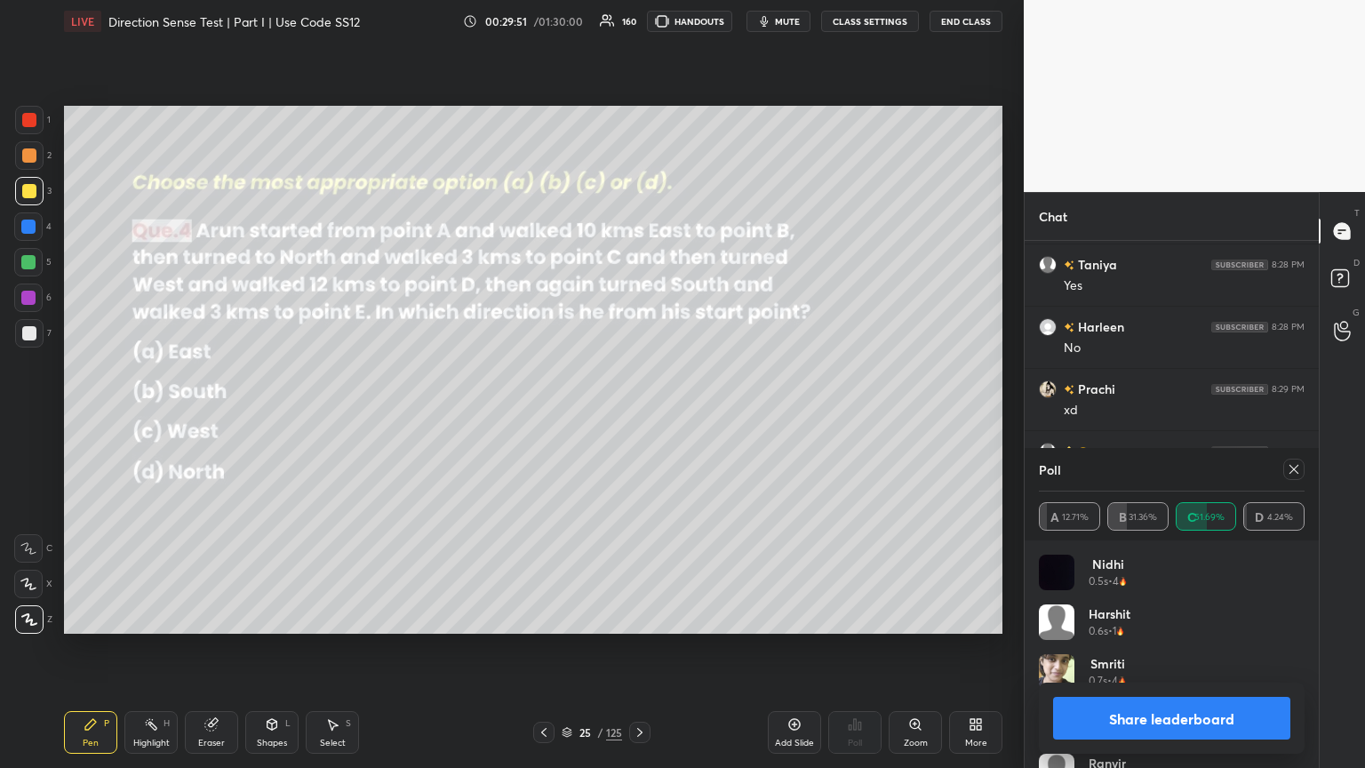
scroll to position [44643, 0]
drag, startPoint x: 1300, startPoint y: 469, endPoint x: 1283, endPoint y: 492, distance: 28.6
click at [637, 417] on div at bounding box center [1293, 468] width 21 height 21
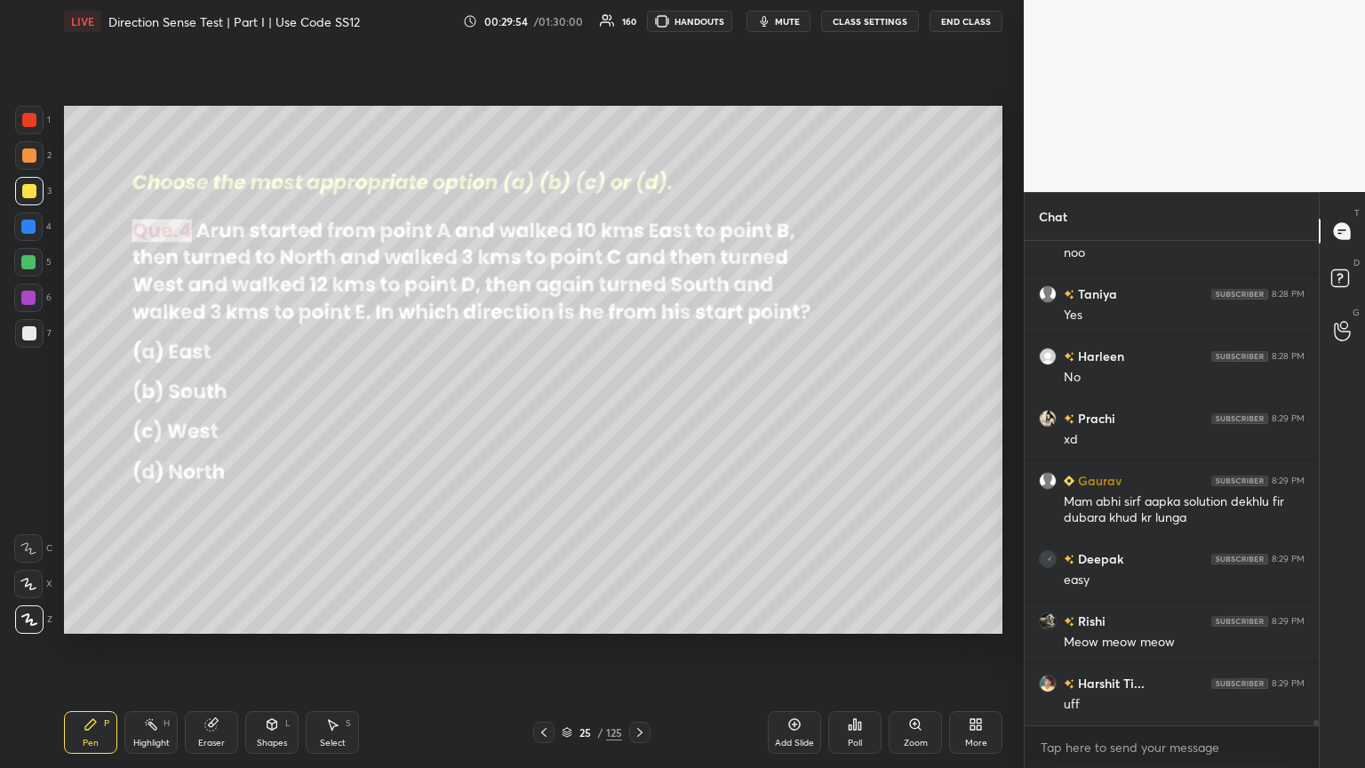
scroll to position [44612, 0]
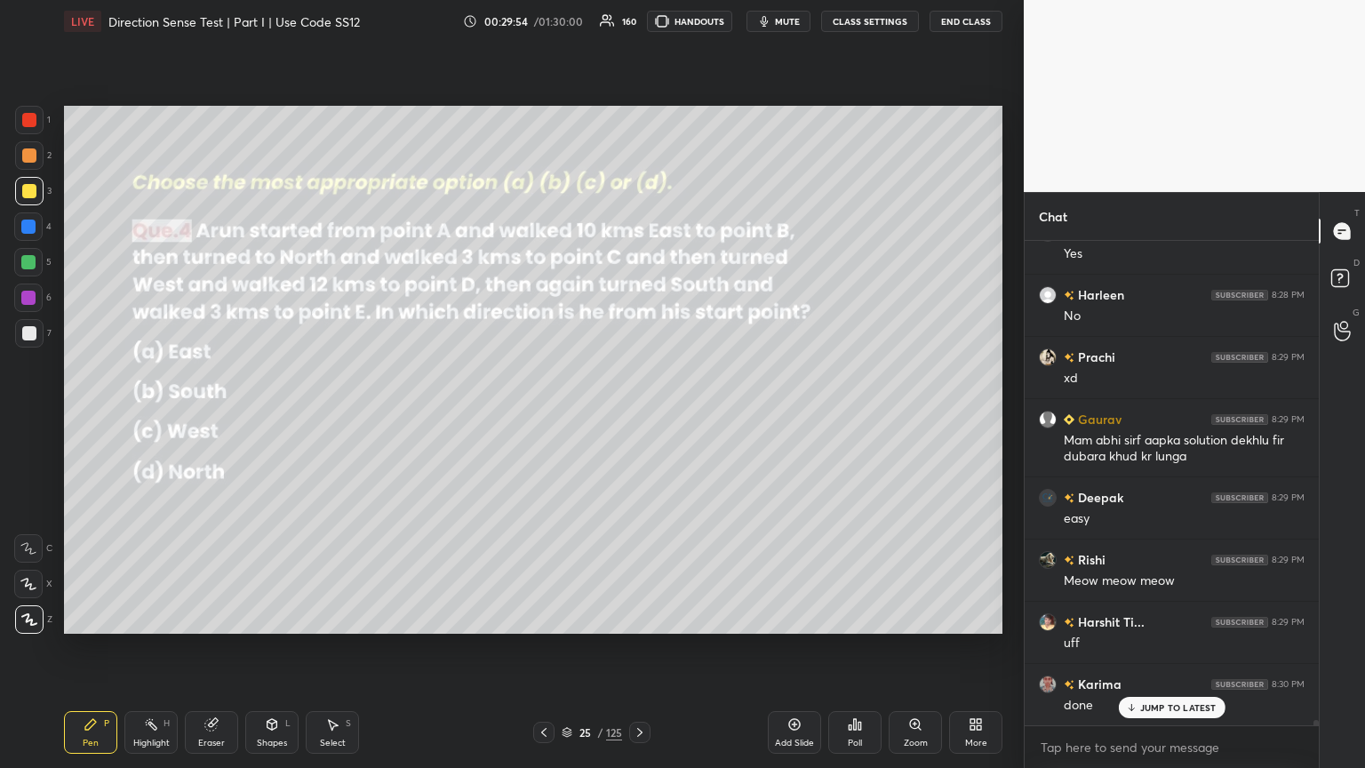
click at [276, 417] on icon at bounding box center [272, 724] width 14 height 14
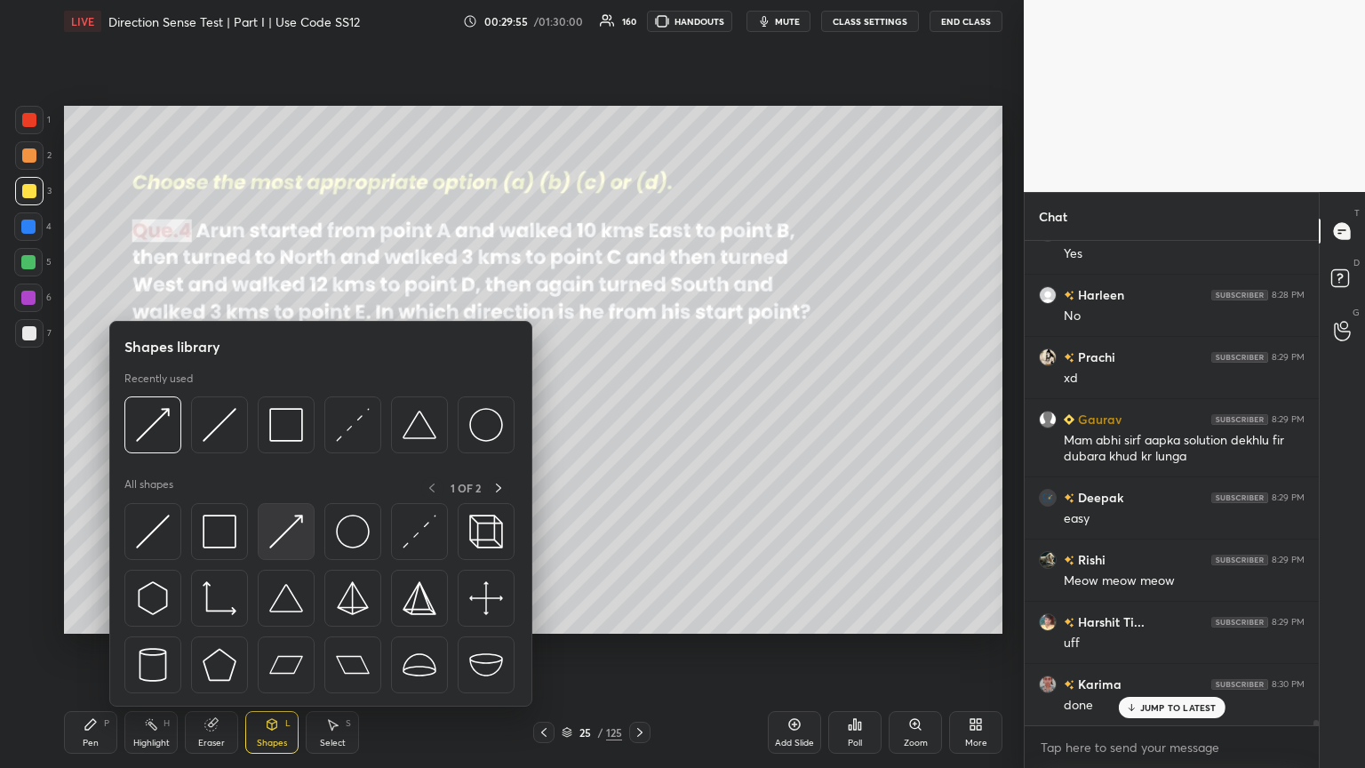
scroll to position [44675, 0]
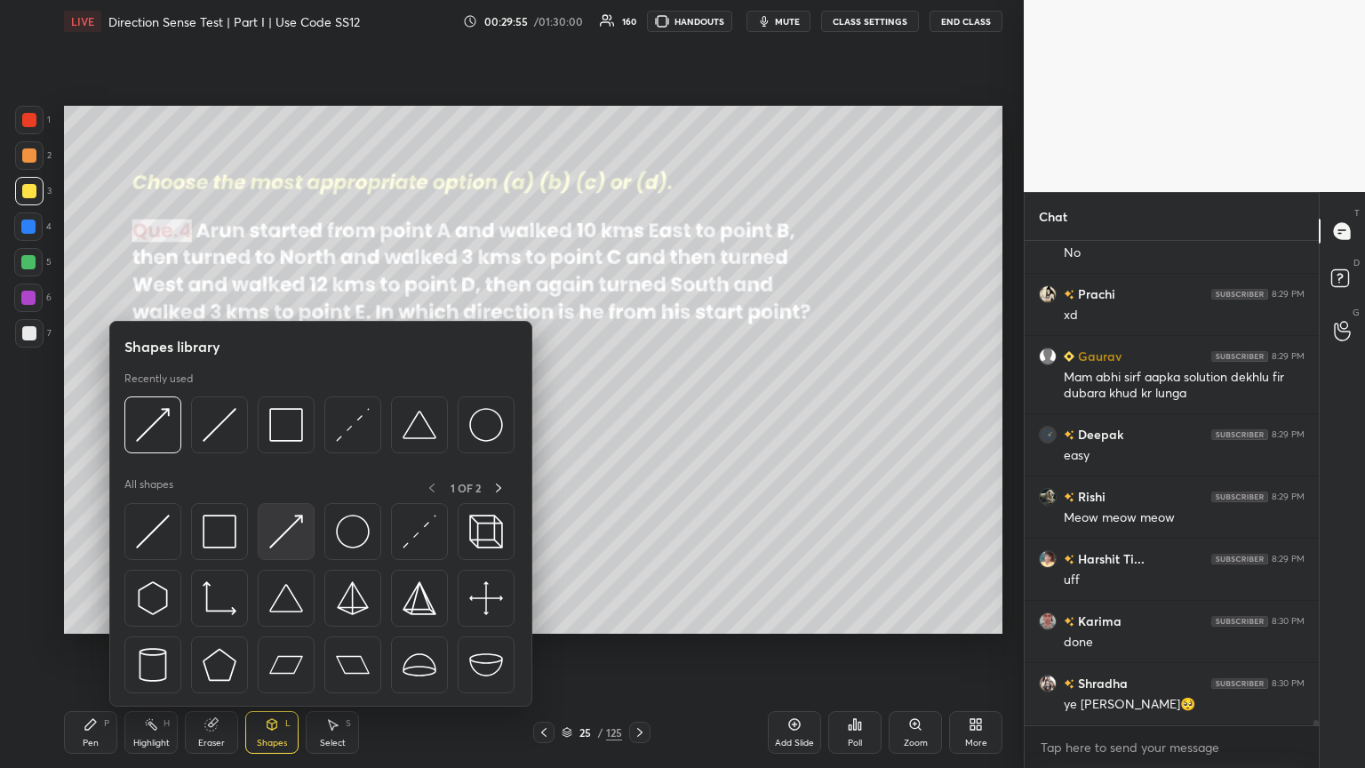
click at [278, 417] on img at bounding box center [286, 531] width 34 height 34
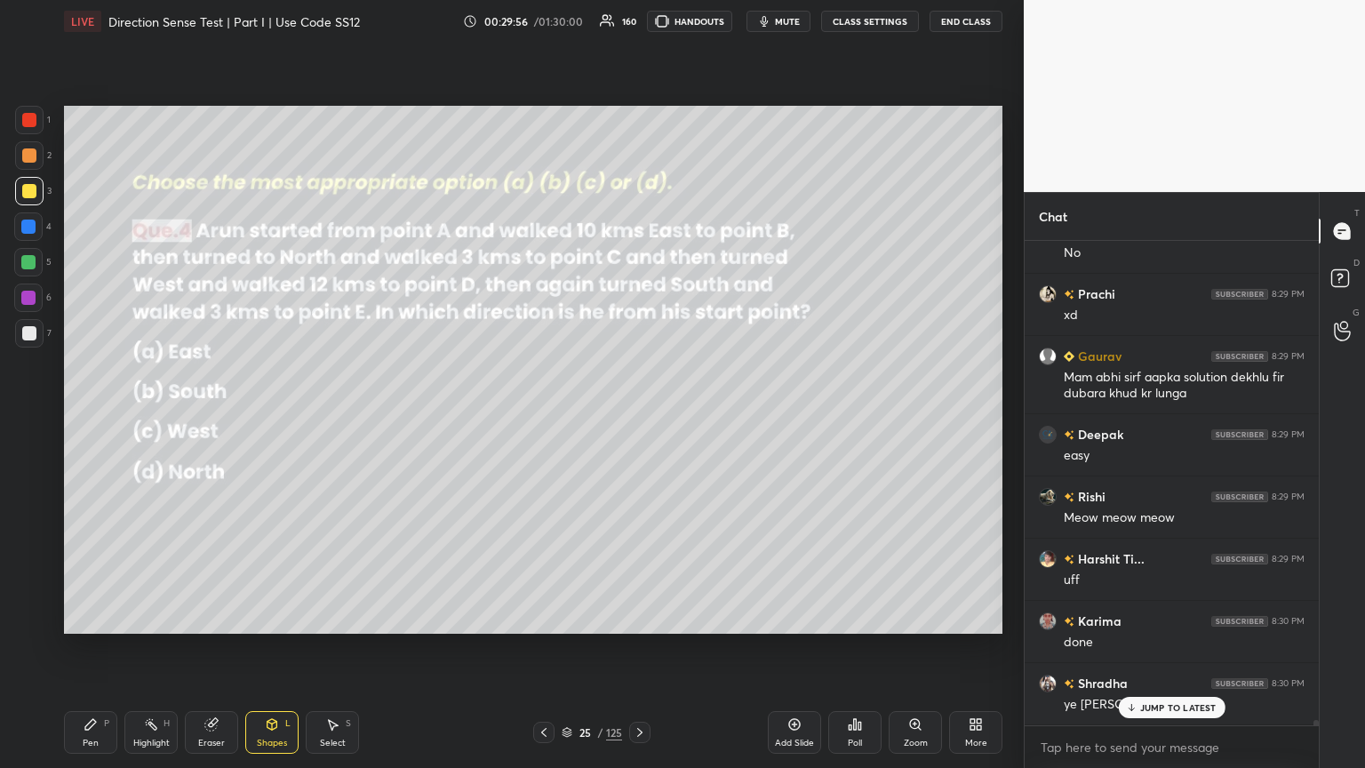
scroll to position [44737, 0]
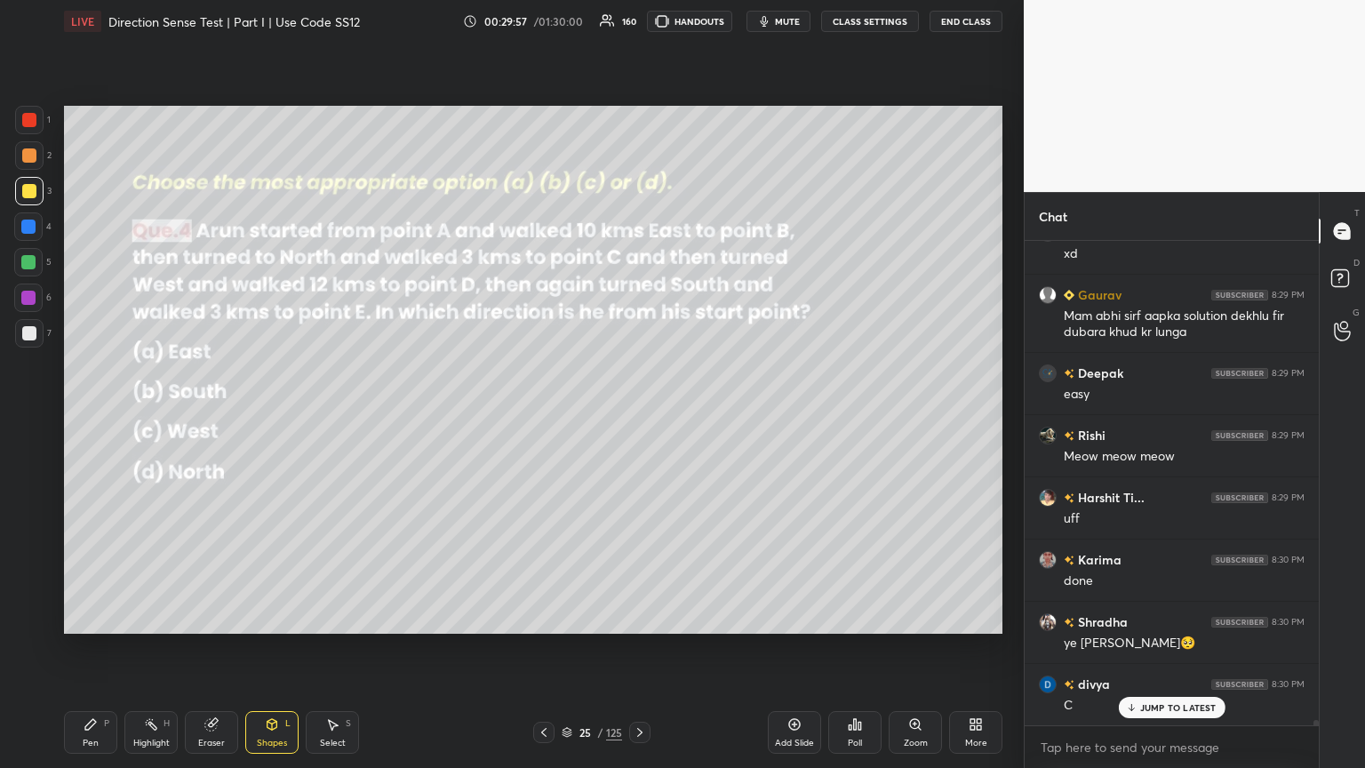
click at [34, 190] on div at bounding box center [29, 191] width 14 height 14
click at [274, 417] on div "Shapes L" at bounding box center [271, 732] width 53 height 43
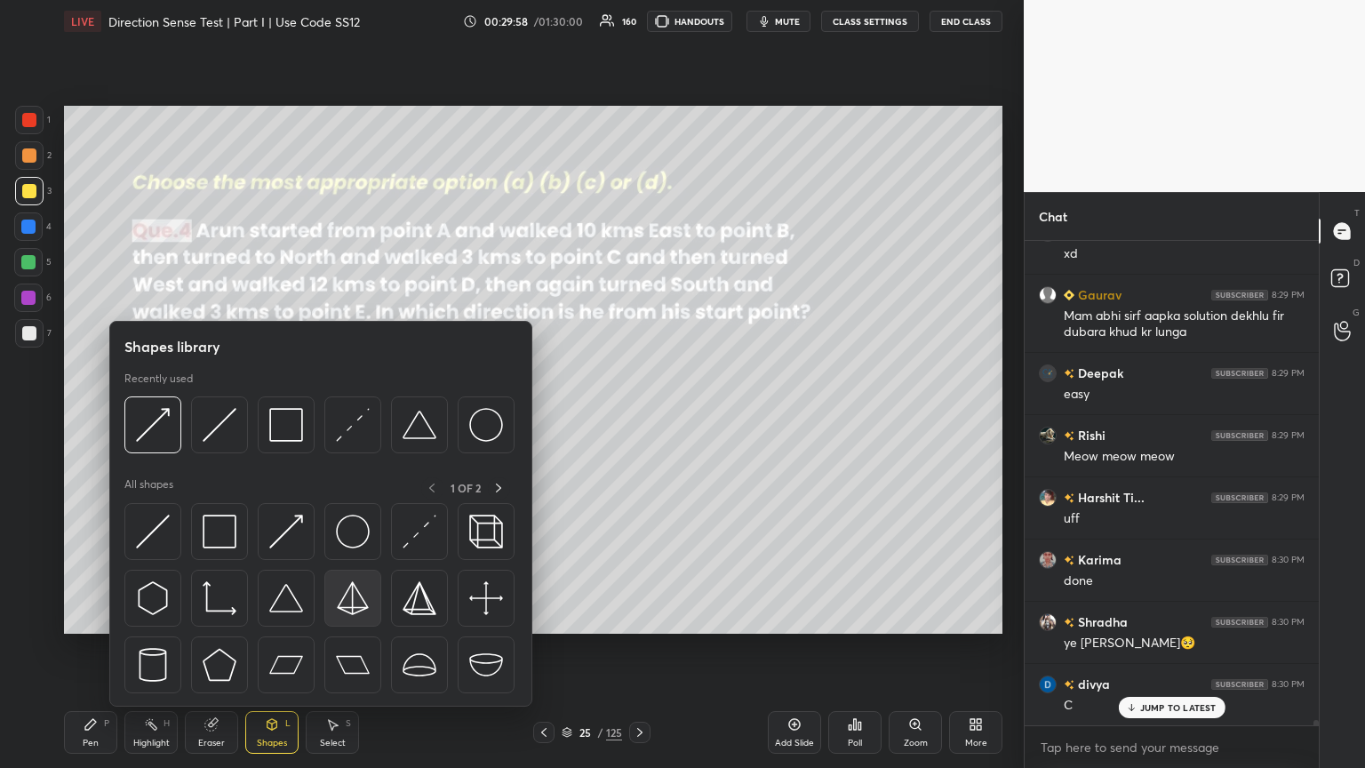
scroll to position [44800, 0]
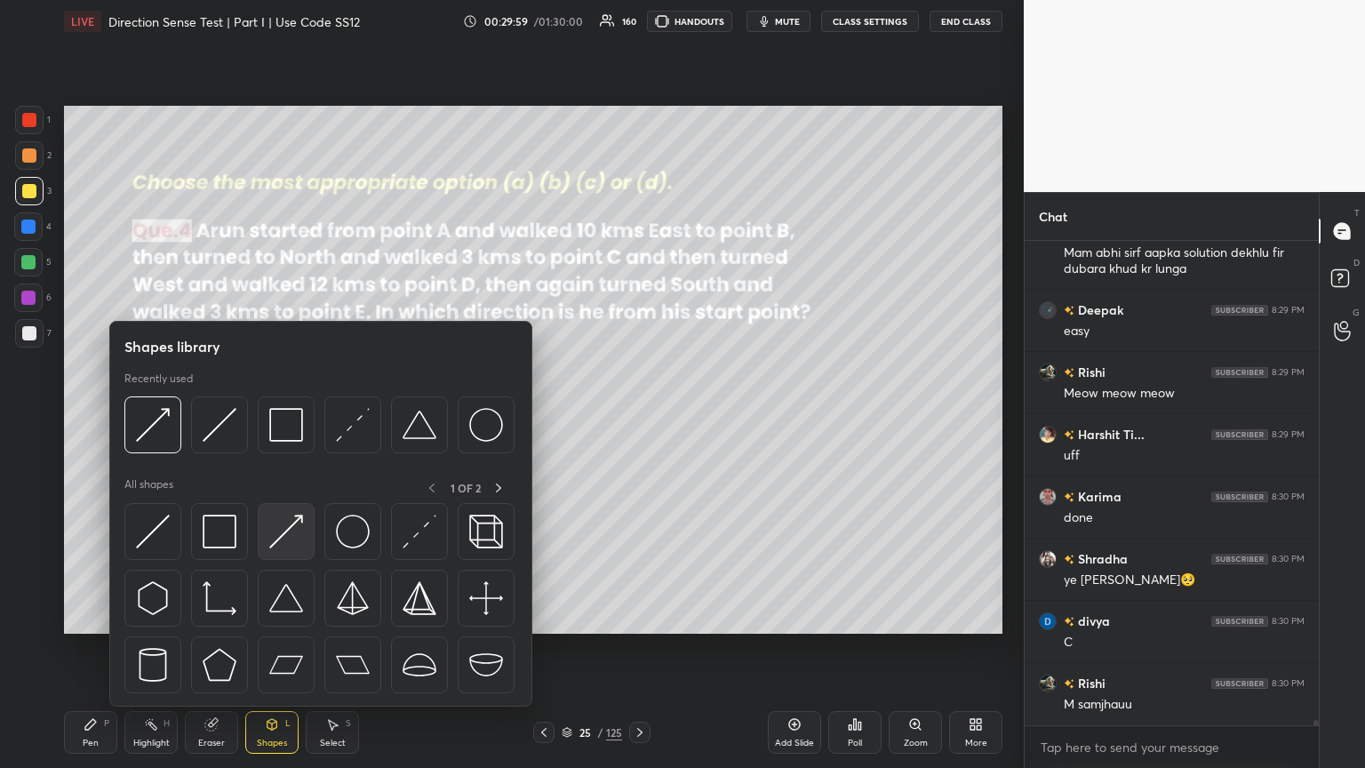
click at [279, 417] on img at bounding box center [286, 531] width 34 height 34
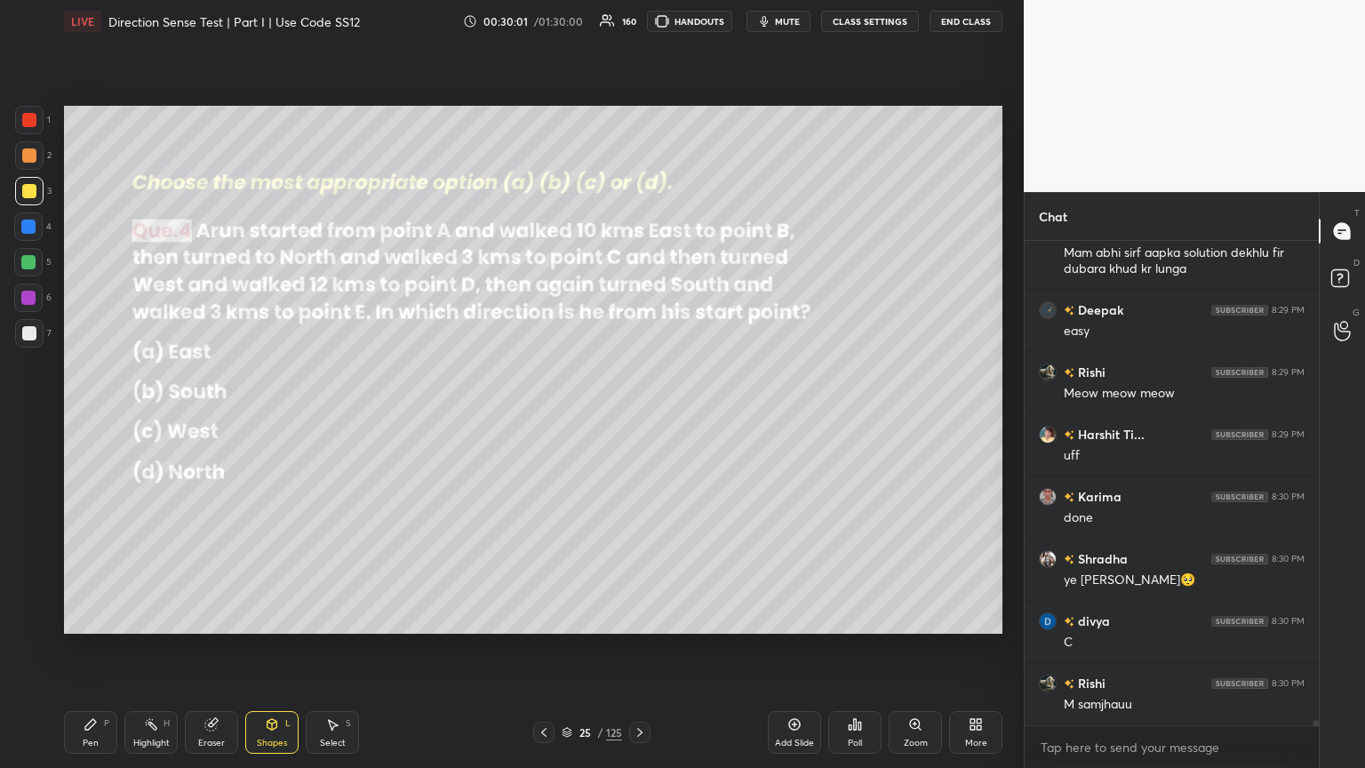
drag, startPoint x: 90, startPoint y: 735, endPoint x: 114, endPoint y: 726, distance: 25.6
click at [90, 417] on div "Pen P" at bounding box center [90, 732] width 53 height 43
drag, startPoint x: 267, startPoint y: 736, endPoint x: 283, endPoint y: 707, distance: 32.6
click at [266, 417] on div "Shapes L" at bounding box center [271, 732] width 53 height 43
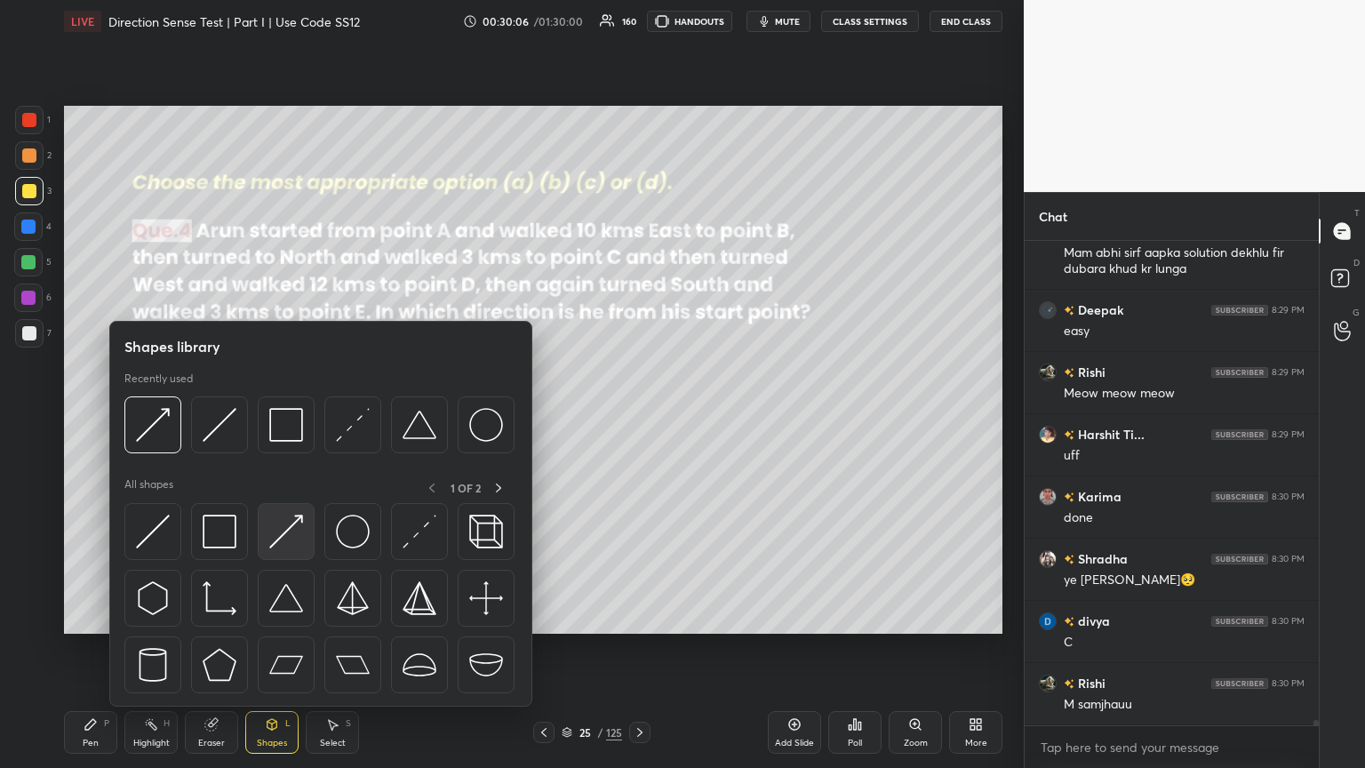
click at [283, 417] on img at bounding box center [286, 531] width 34 height 34
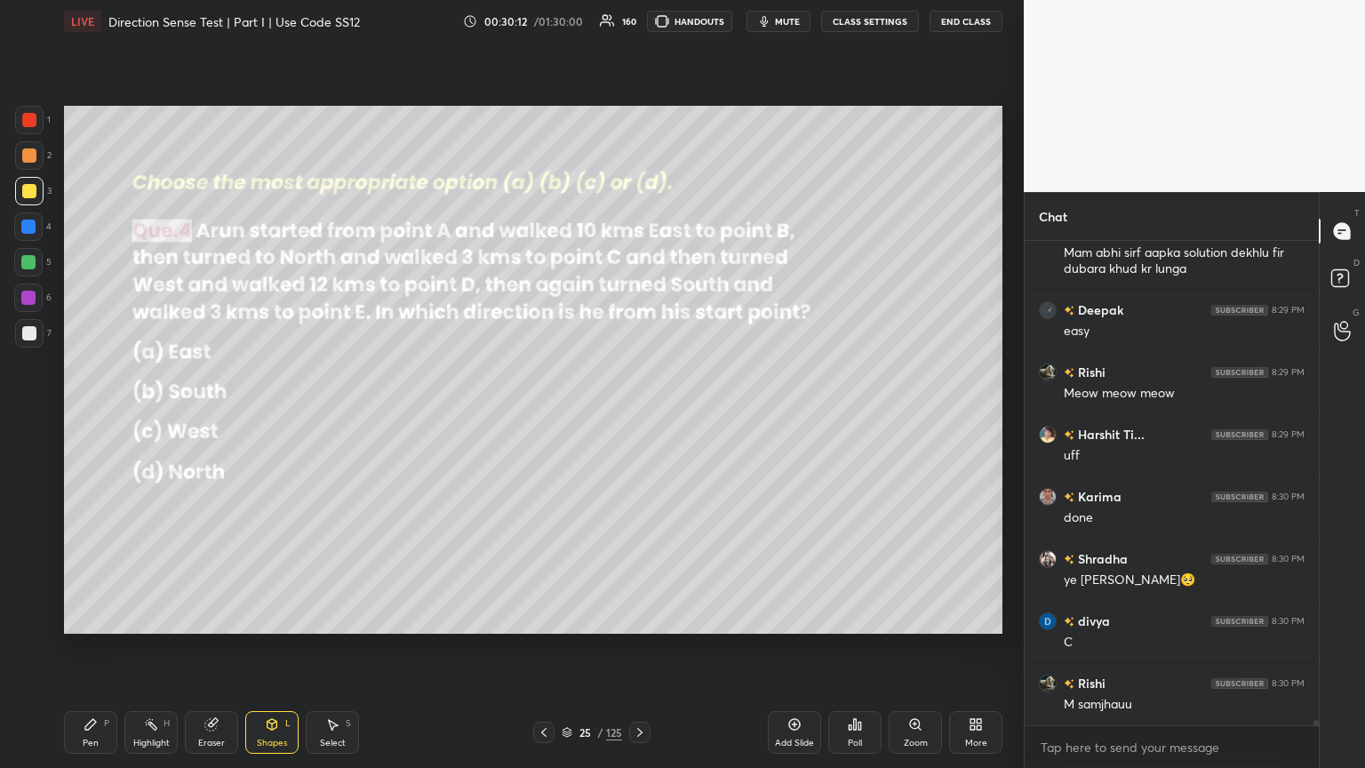
drag, startPoint x: 89, startPoint y: 731, endPoint x: 161, endPoint y: 708, distance: 75.6
click at [89, 417] on div "Pen P" at bounding box center [90, 732] width 53 height 43
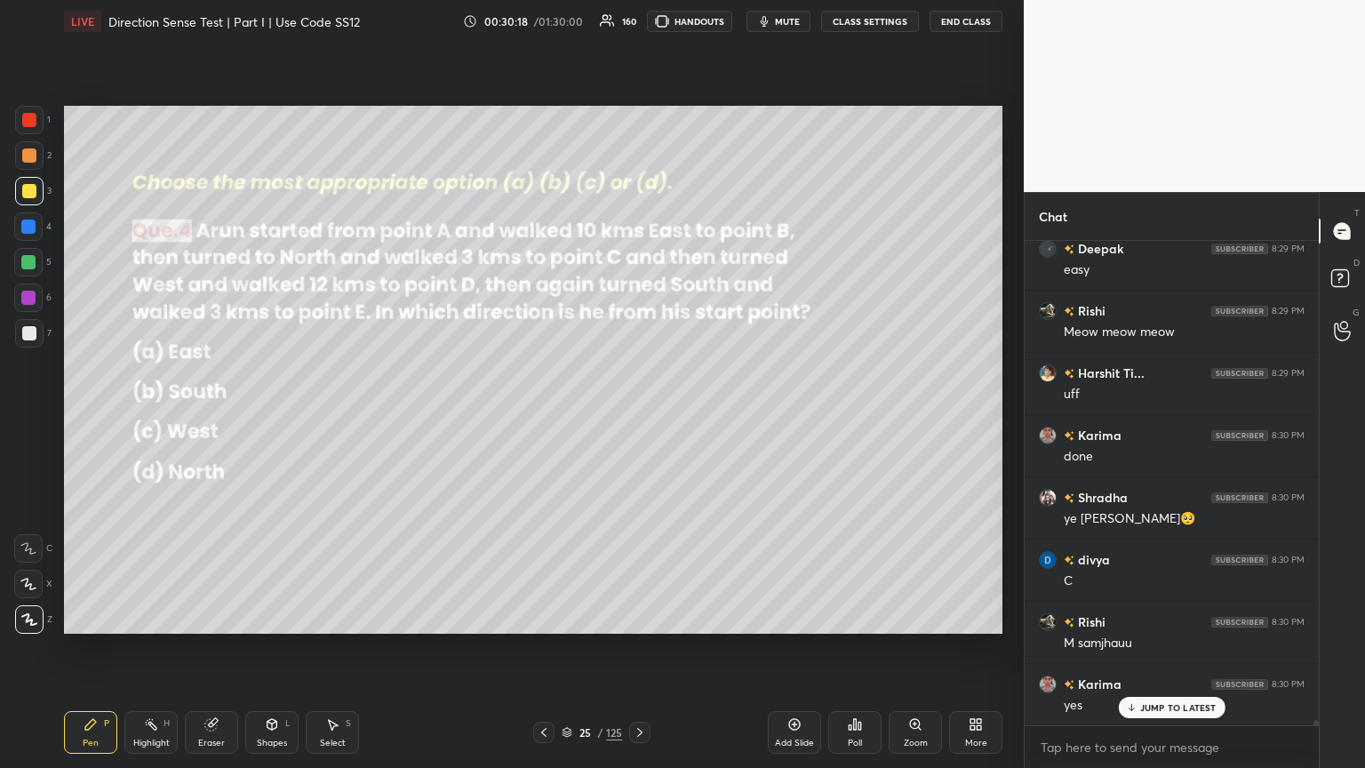
click at [264, 417] on div "Shapes L" at bounding box center [271, 732] width 53 height 43
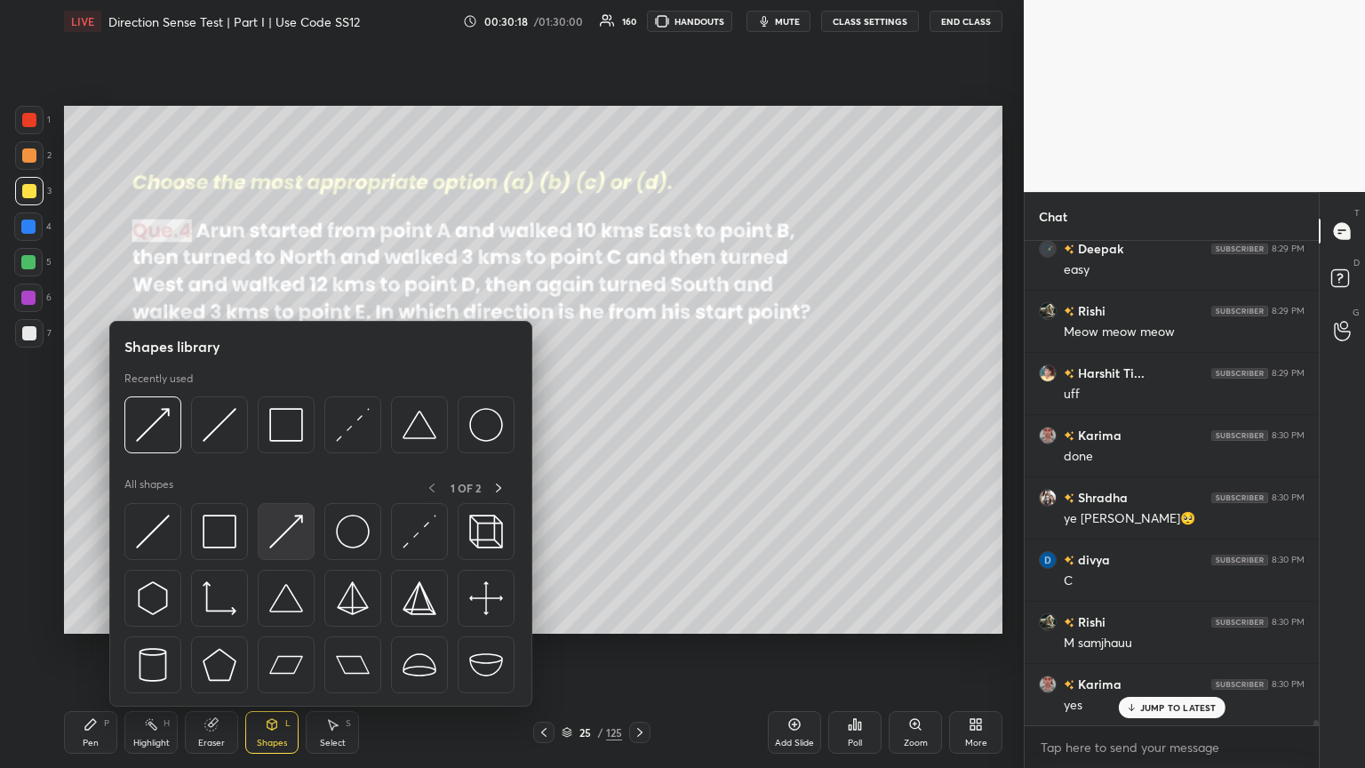
click at [275, 417] on img at bounding box center [286, 531] width 34 height 34
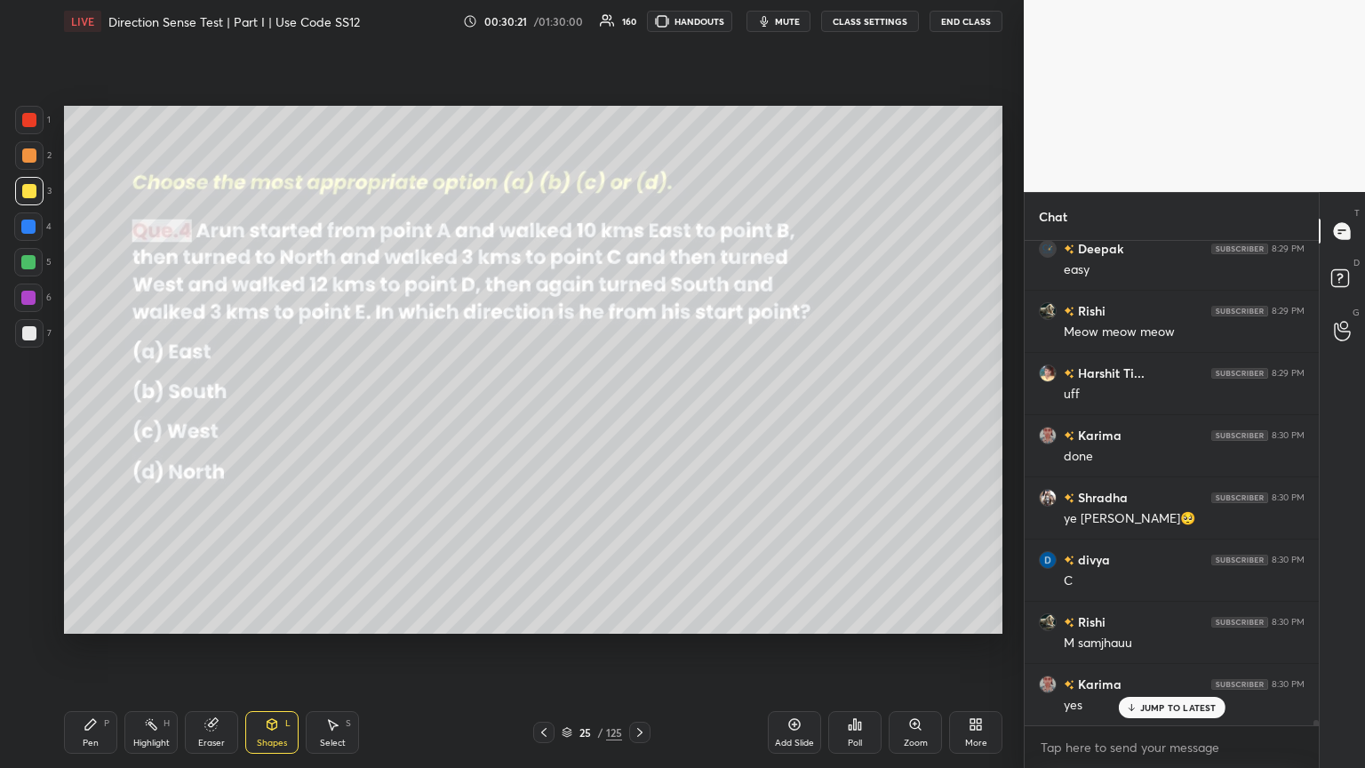
click at [92, 417] on icon at bounding box center [91, 724] width 14 height 14
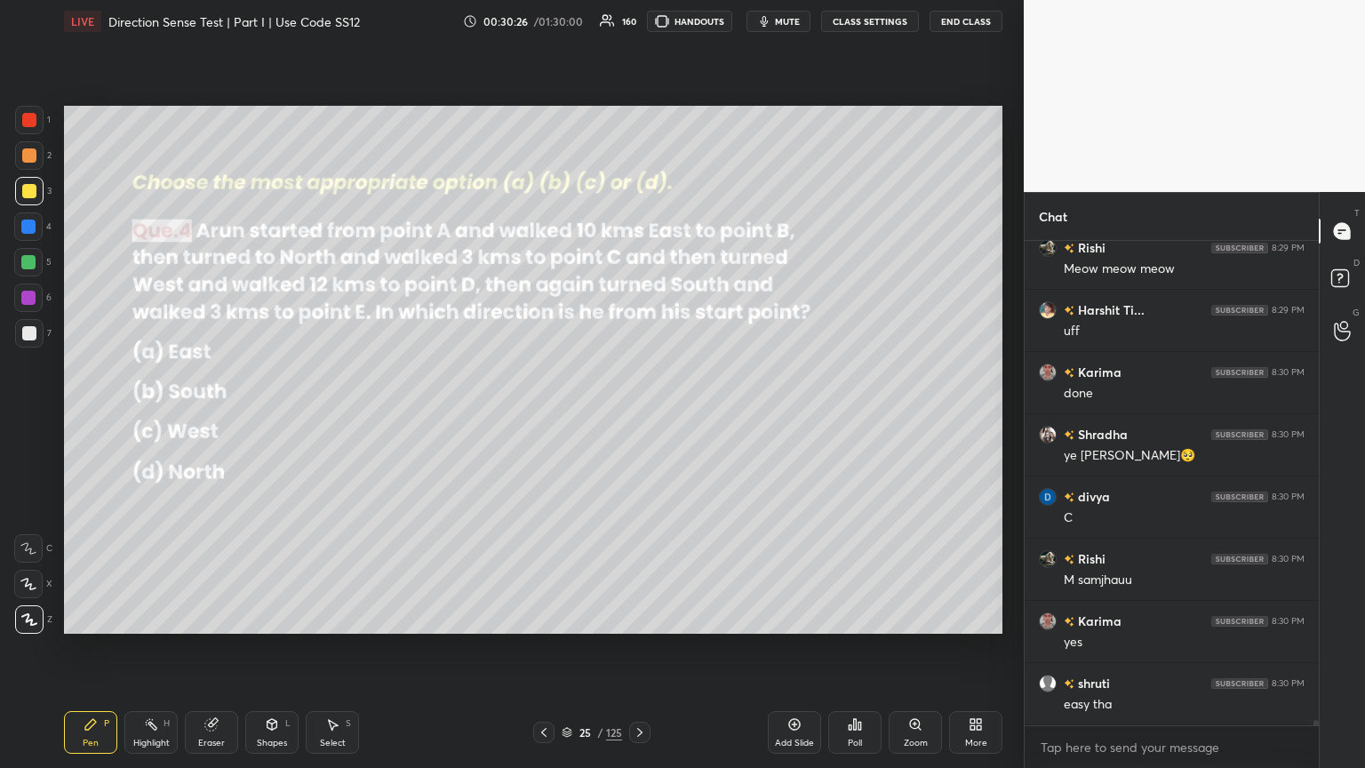
click at [275, 417] on div "Shapes L" at bounding box center [271, 732] width 53 height 43
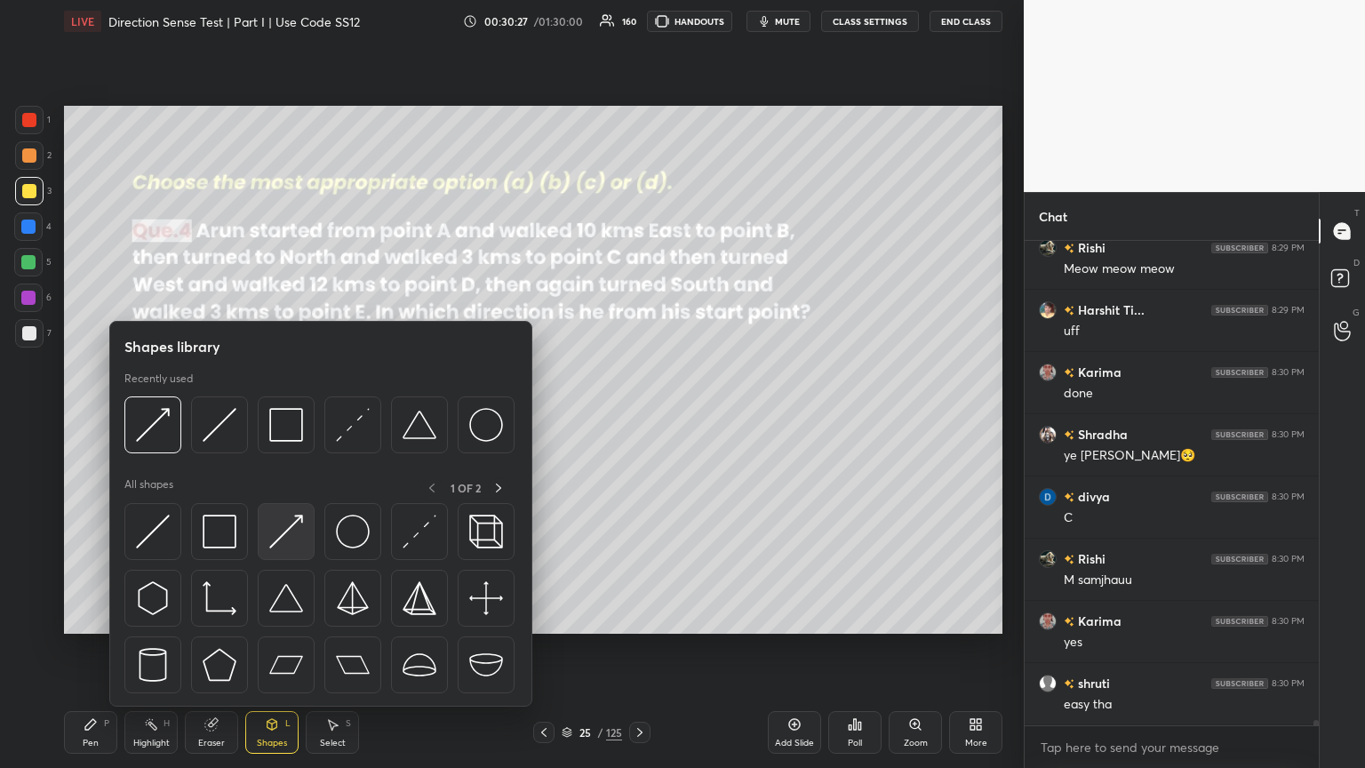
click at [280, 417] on img at bounding box center [286, 531] width 34 height 34
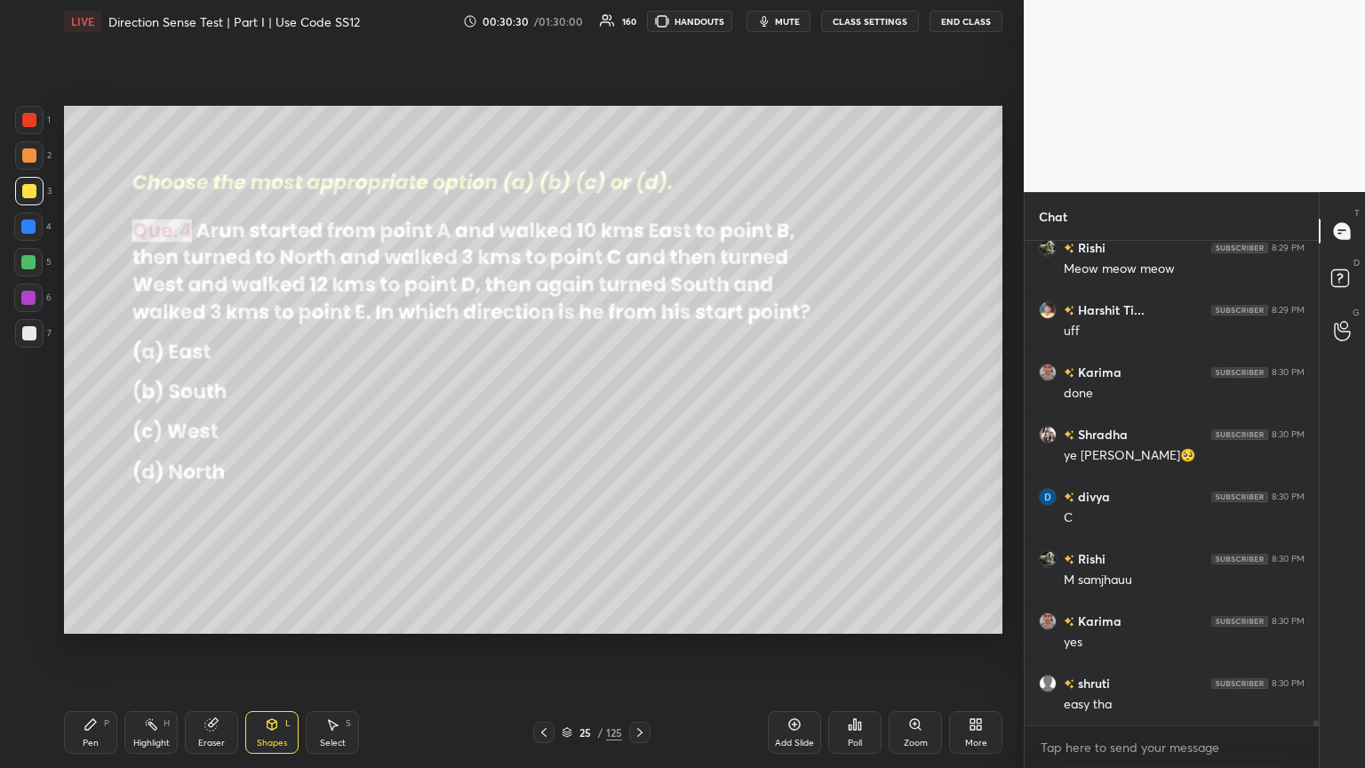
scroll to position [44967, 0]
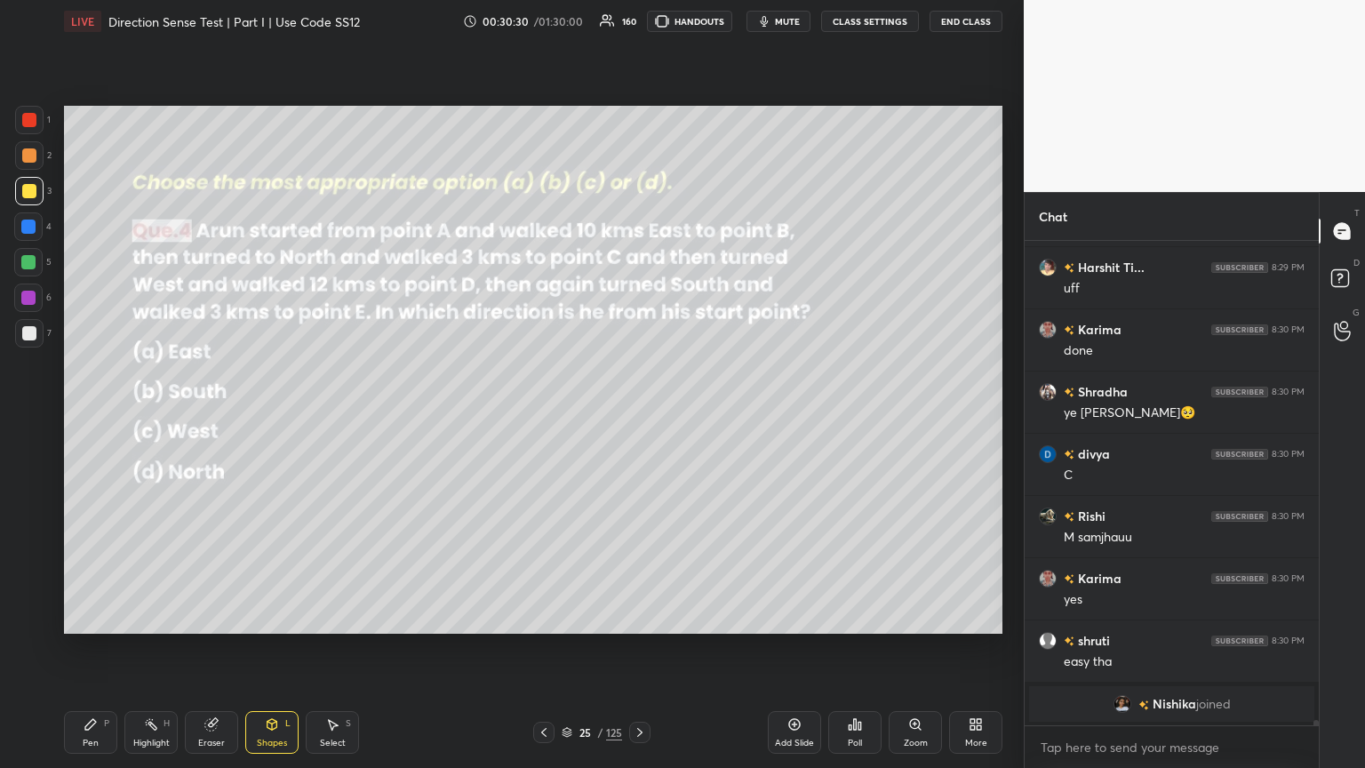
drag, startPoint x: 83, startPoint y: 743, endPoint x: 103, endPoint y: 725, distance: 27.1
click at [83, 417] on div "Pen" at bounding box center [91, 742] width 16 height 9
drag, startPoint x: 271, startPoint y: 736, endPoint x: 272, endPoint y: 727, distance: 8.9
click at [270, 417] on div "Shapes L" at bounding box center [271, 732] width 53 height 43
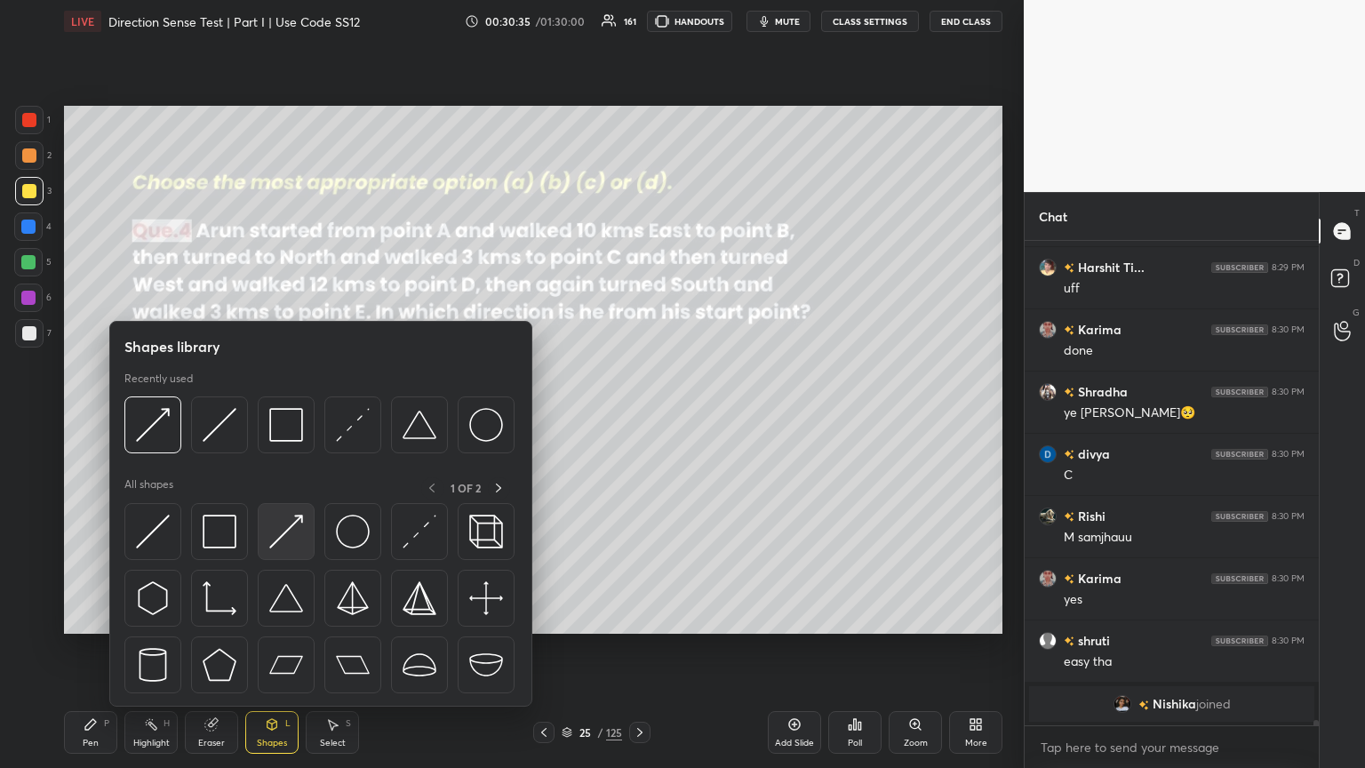
click at [285, 417] on img at bounding box center [286, 531] width 34 height 34
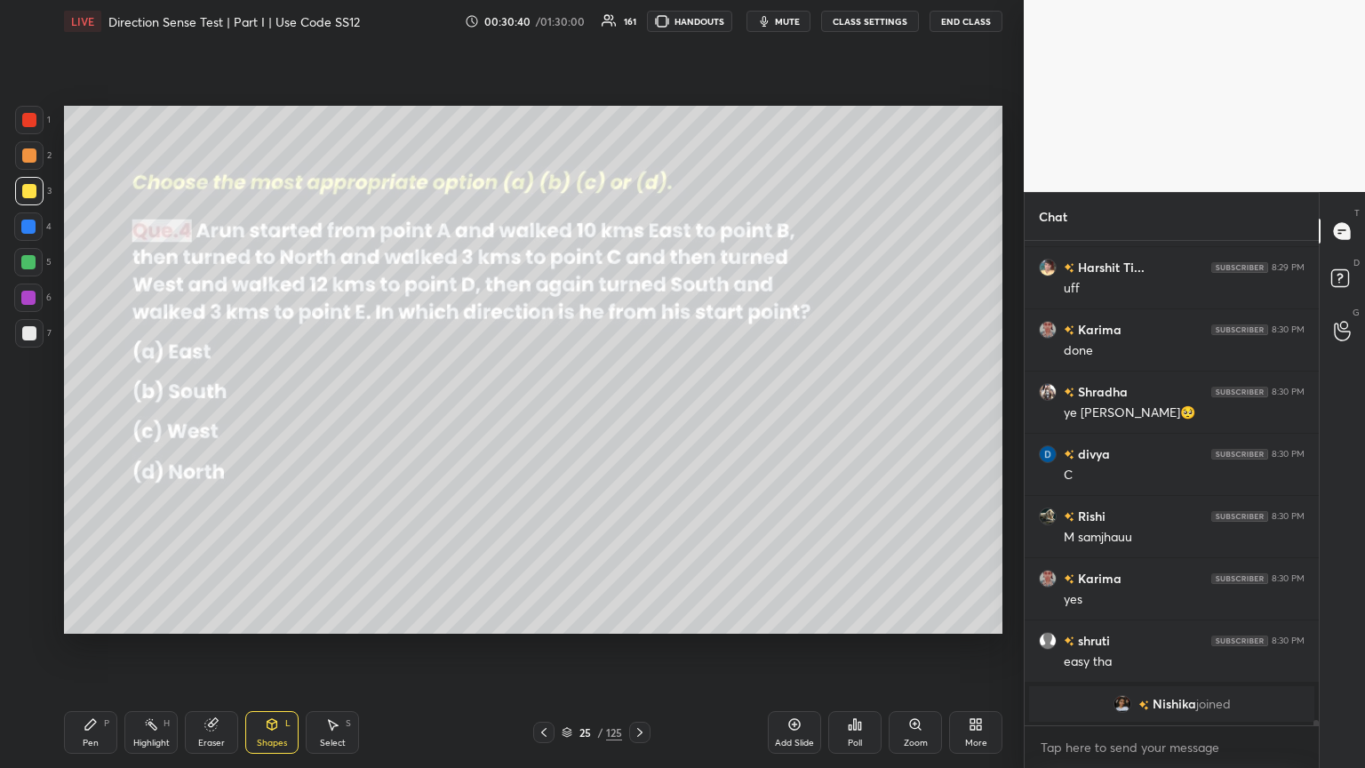
click at [87, 417] on div "Pen" at bounding box center [91, 742] width 16 height 9
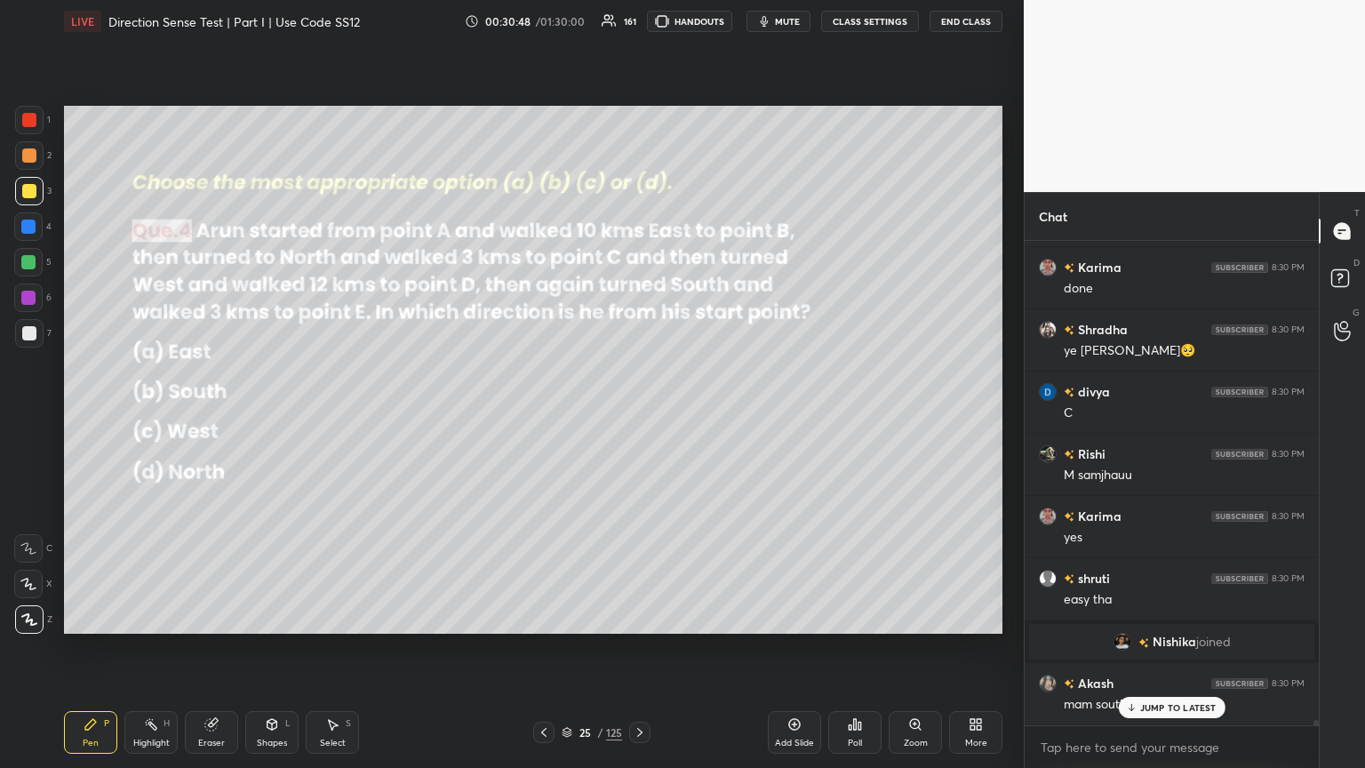
scroll to position [43656, 0]
click at [277, 417] on div "Shapes" at bounding box center [272, 742] width 30 height 9
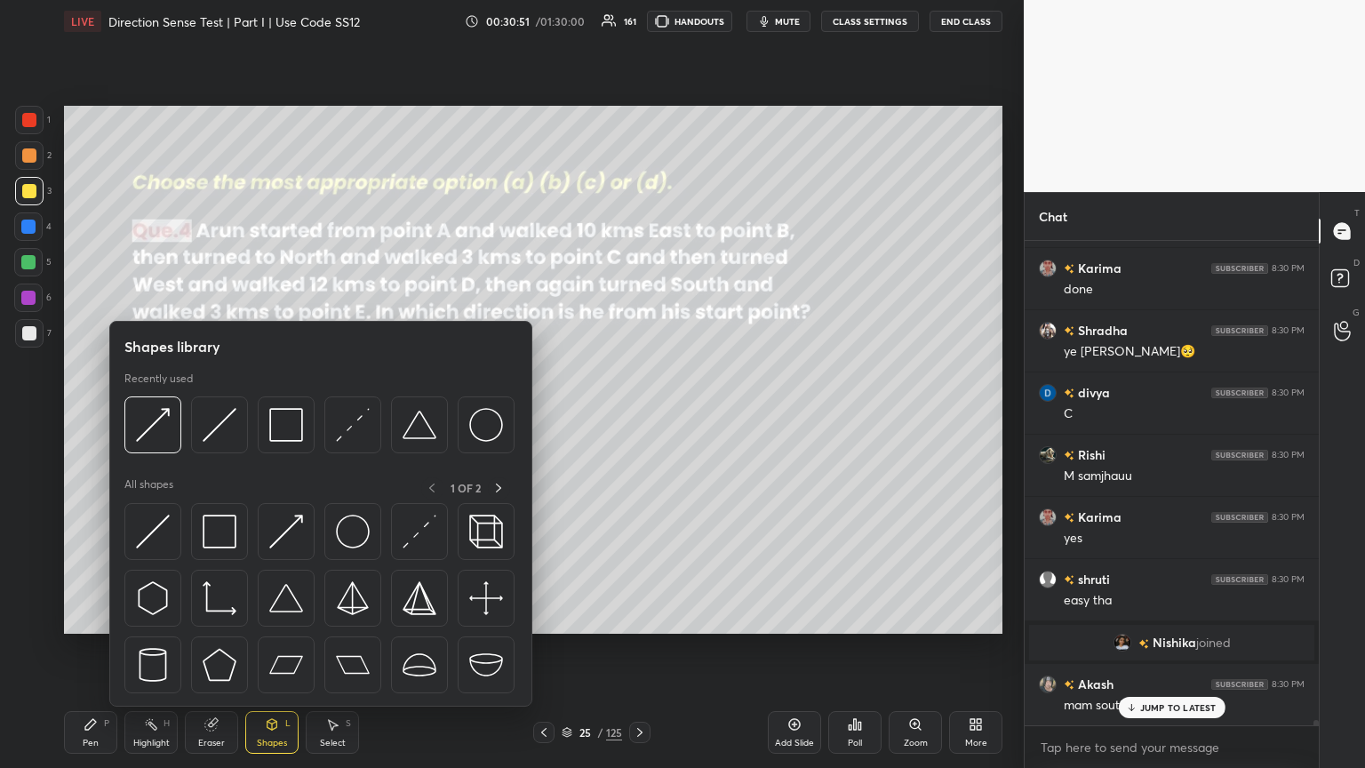
scroll to position [43719, 0]
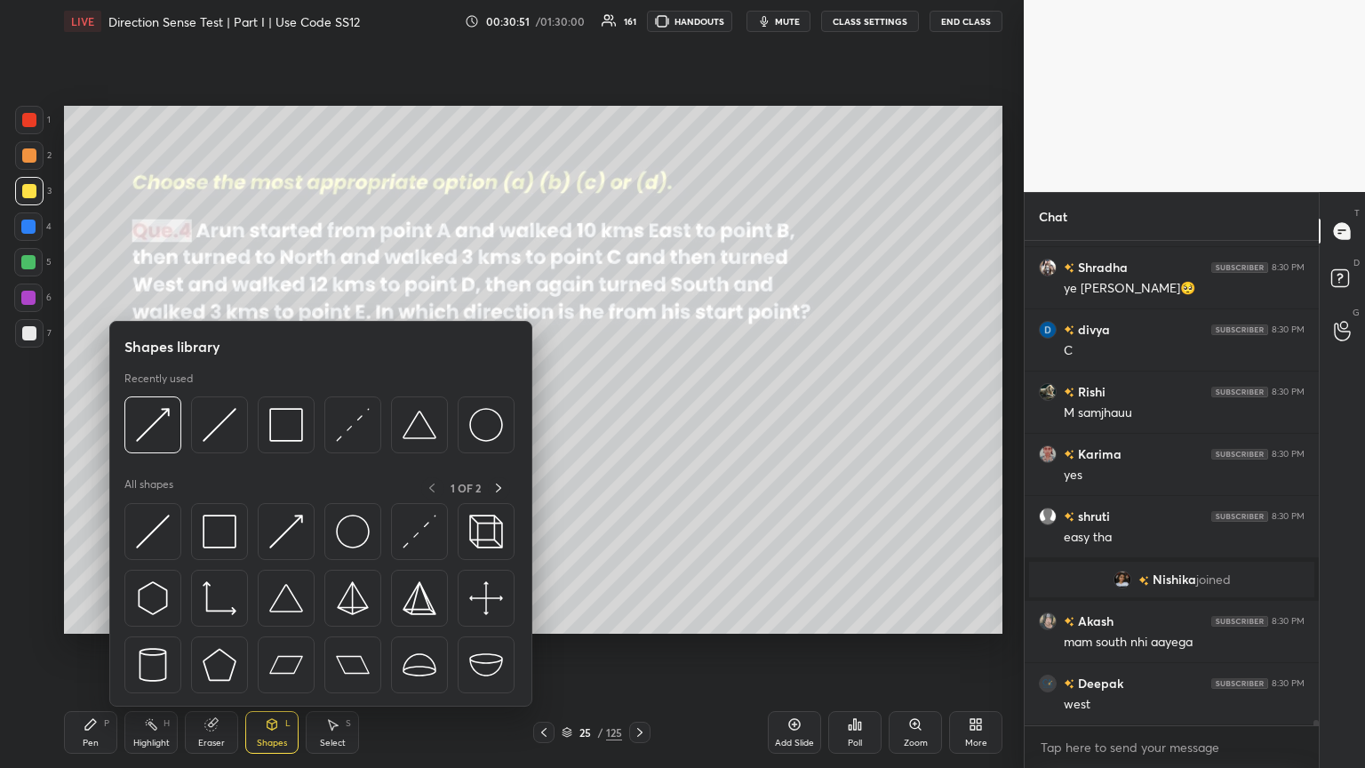
click at [20, 335] on div at bounding box center [29, 333] width 28 height 28
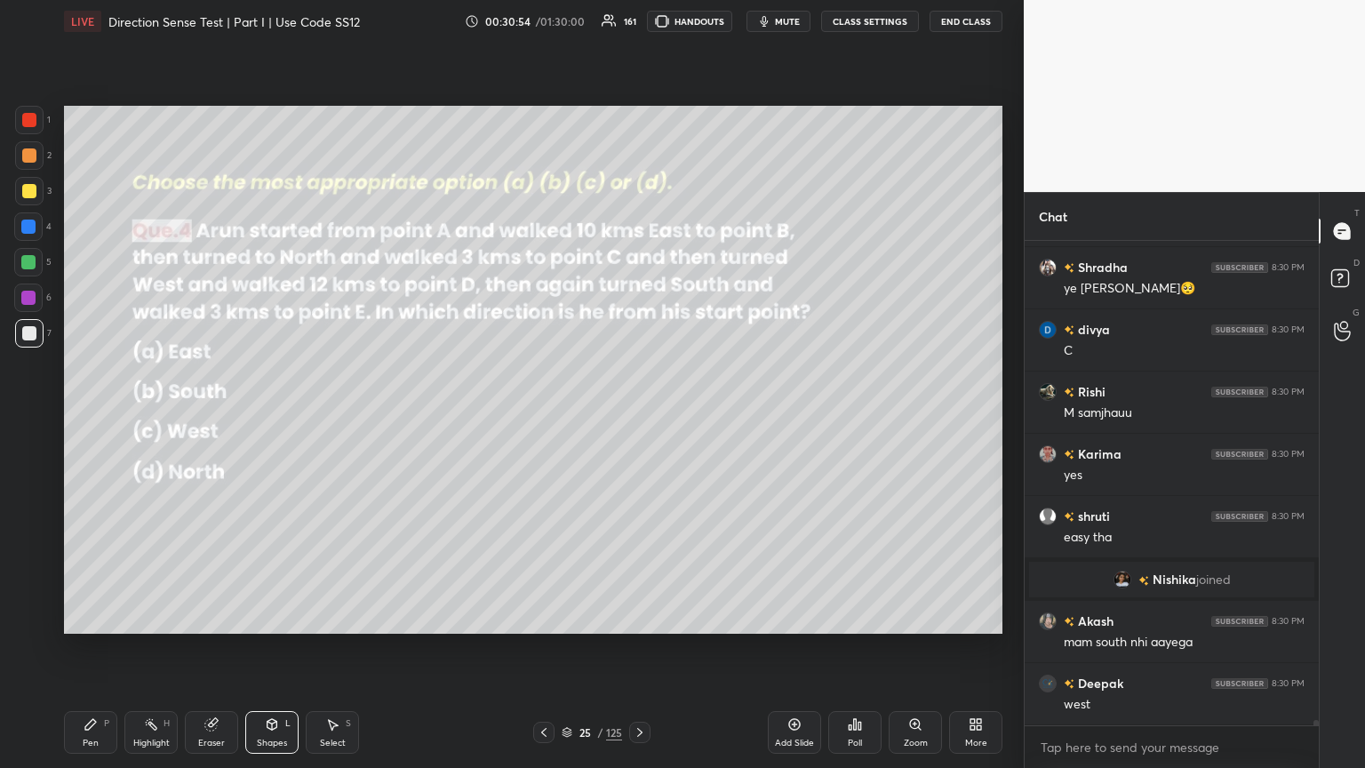
click at [32, 256] on div at bounding box center [28, 262] width 14 height 14
click at [284, 417] on div "Shapes L" at bounding box center [271, 732] width 53 height 43
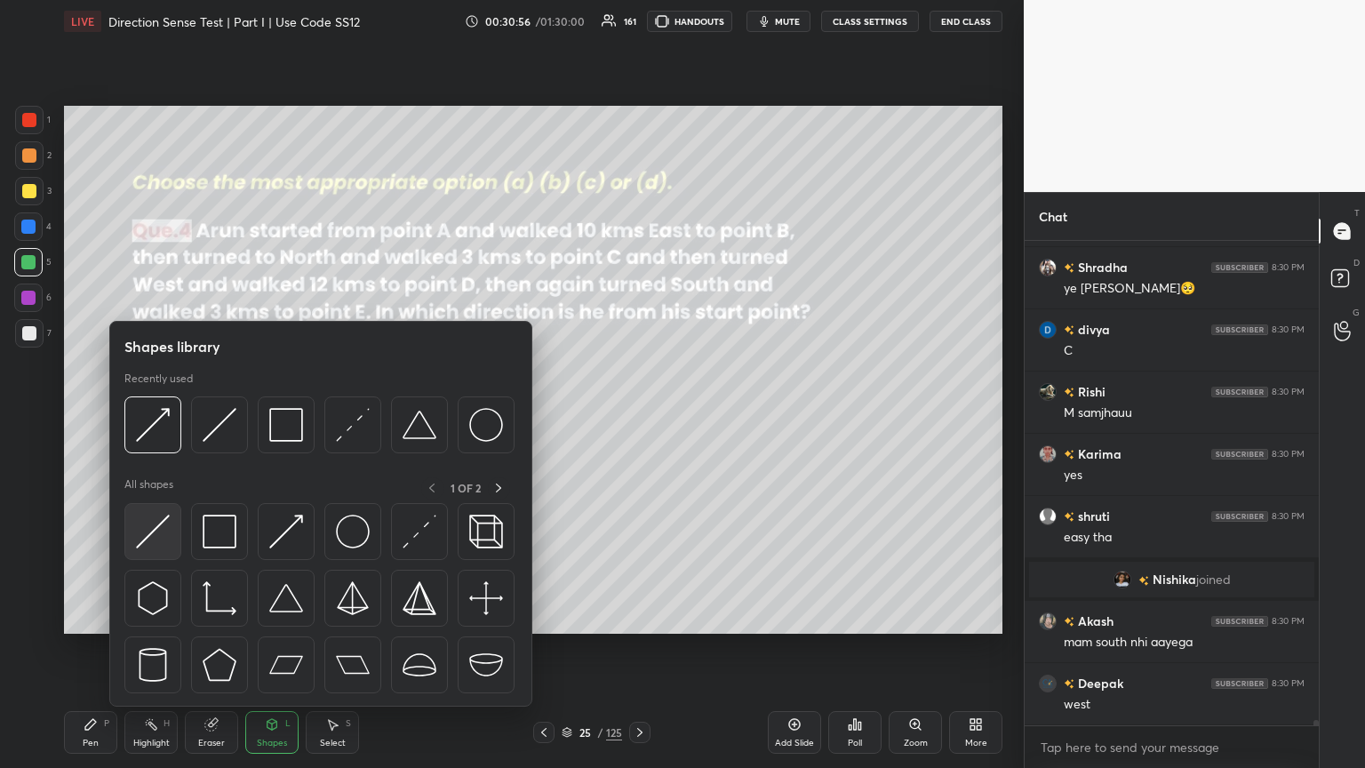
click at [147, 417] on img at bounding box center [153, 531] width 34 height 34
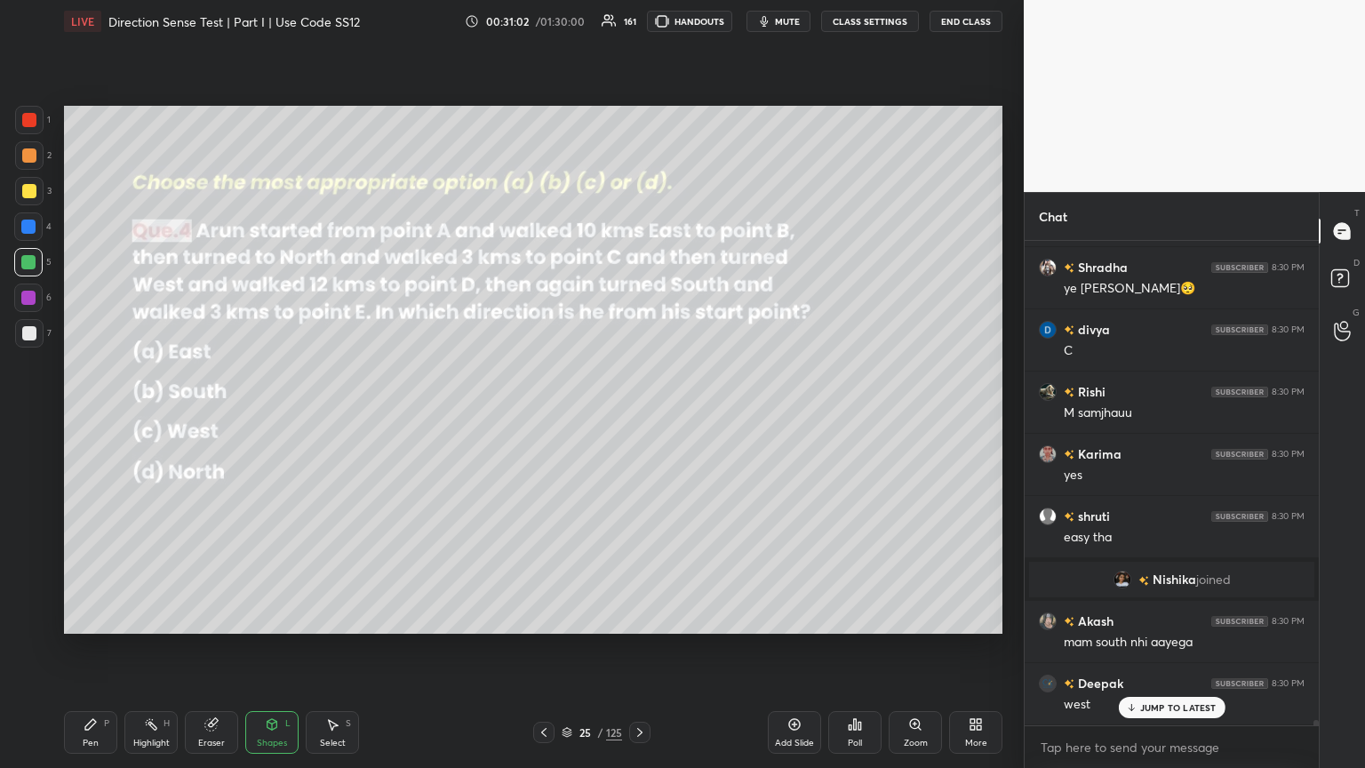
scroll to position [43781, 0]
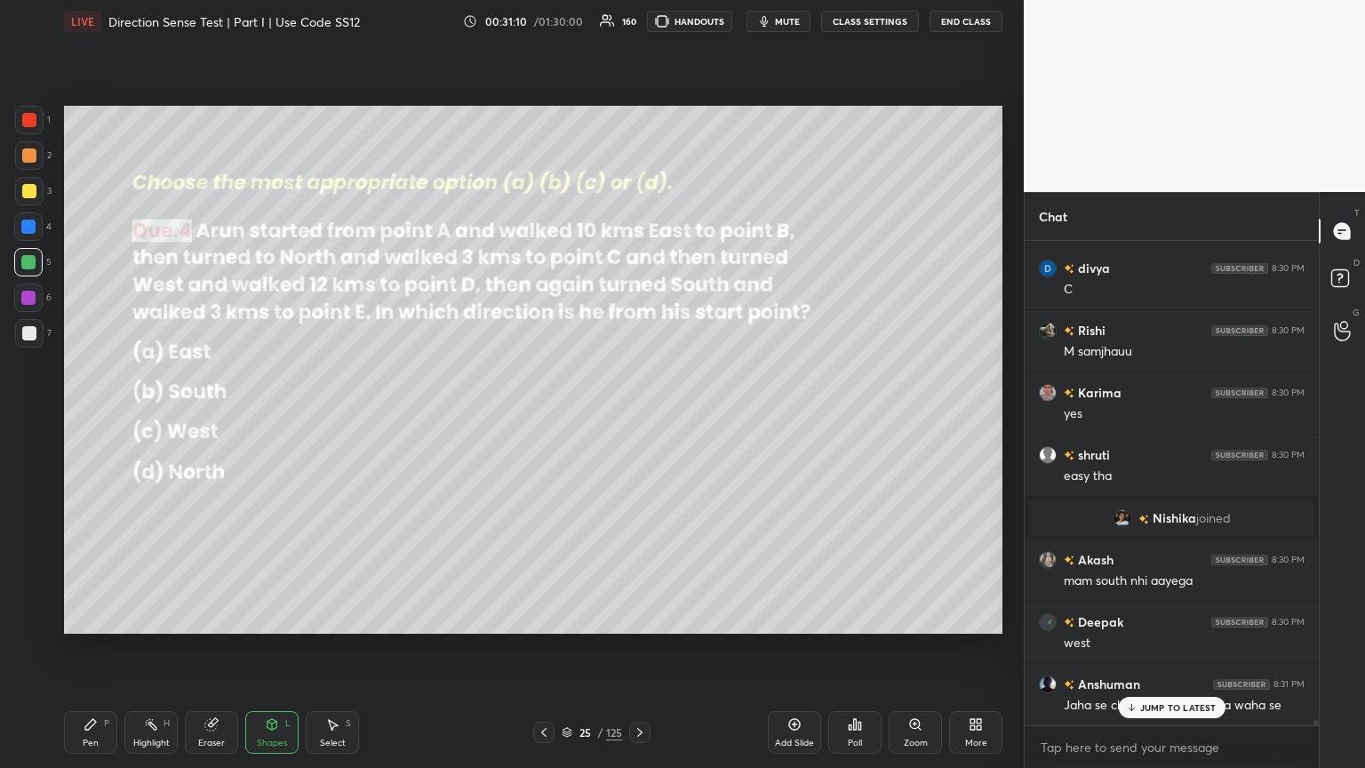
click at [283, 417] on div "Shapes L" at bounding box center [271, 732] width 53 height 43
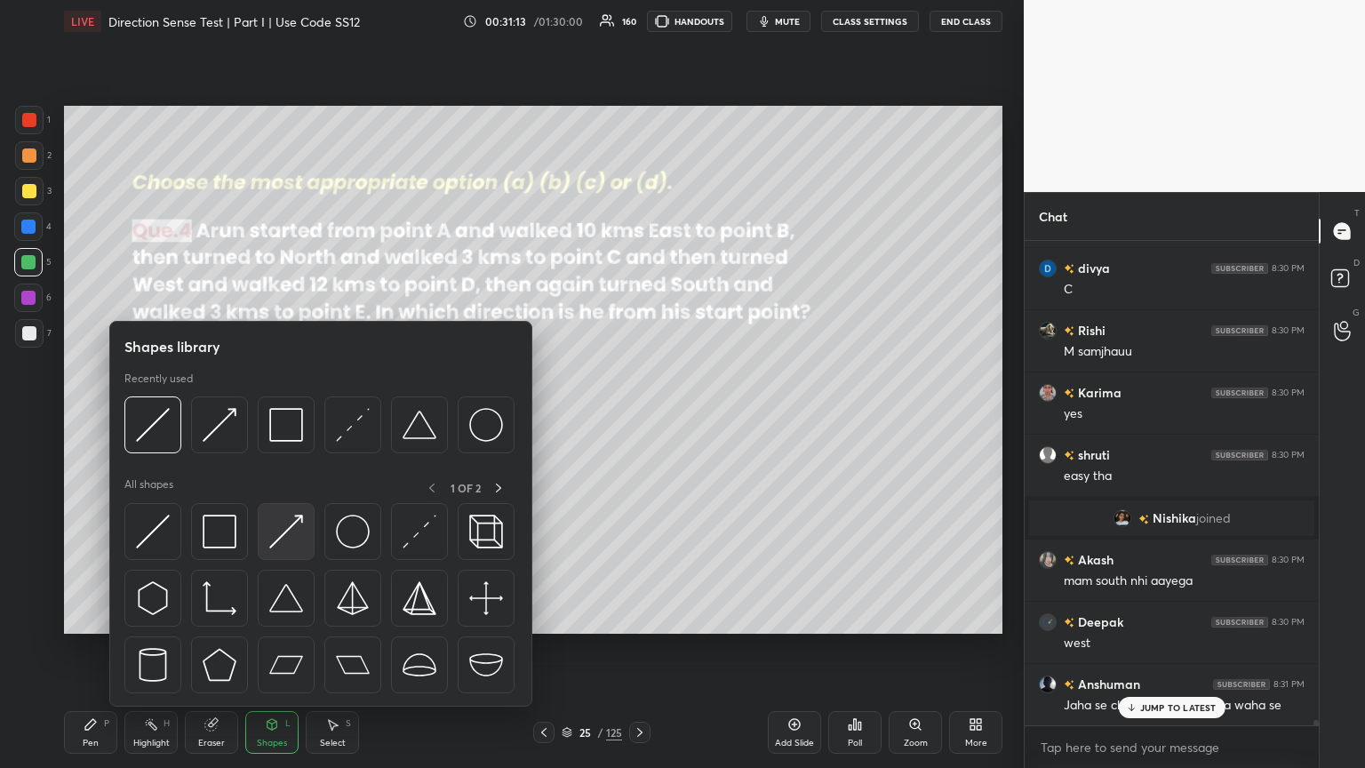
click at [280, 417] on img at bounding box center [286, 531] width 34 height 34
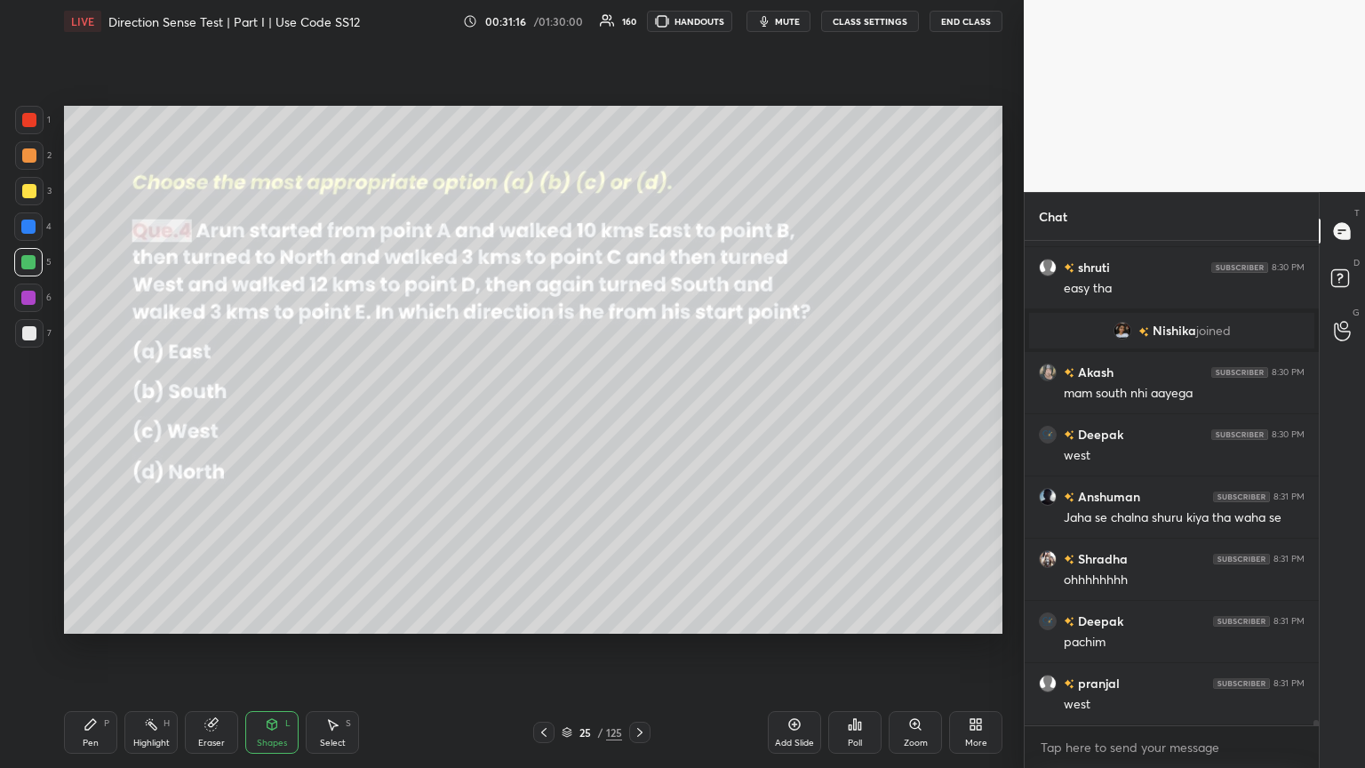
scroll to position [44029, 0]
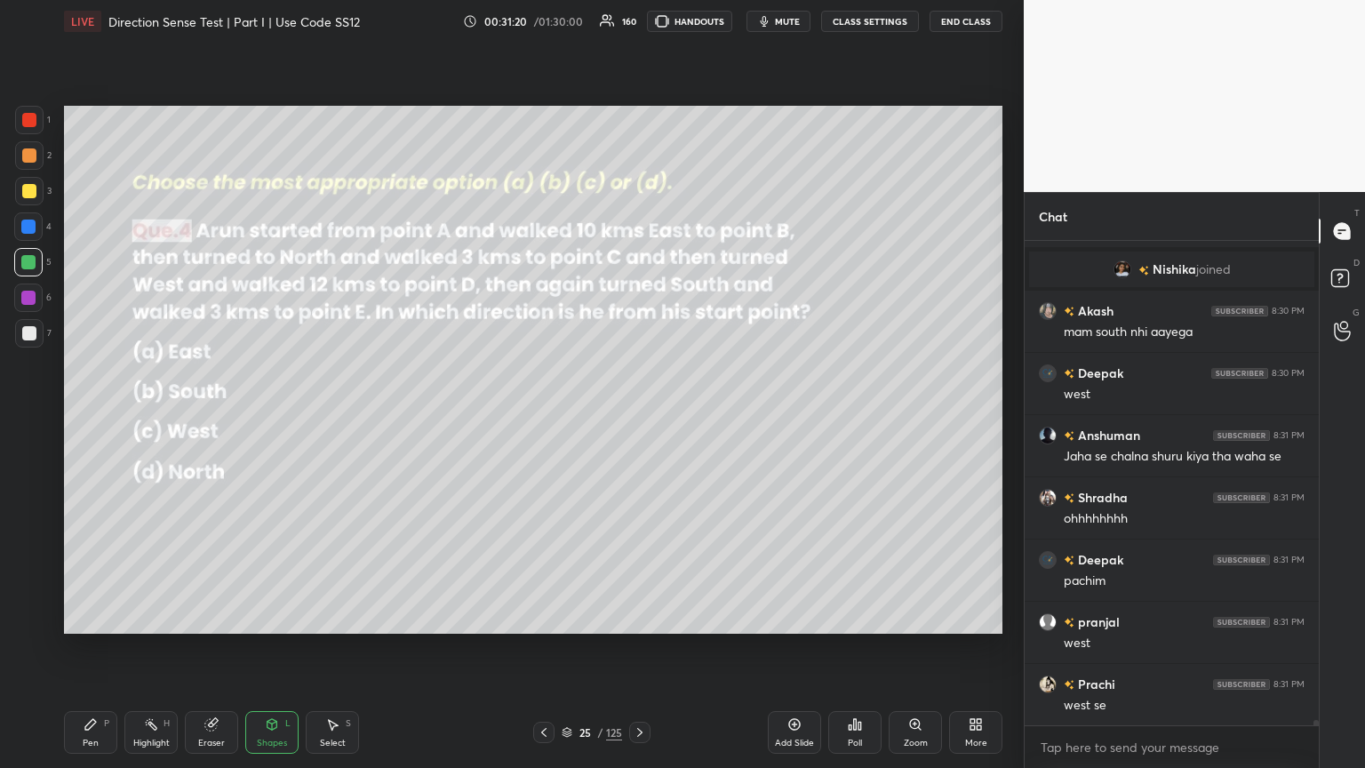
click at [100, 417] on div "Pen P" at bounding box center [90, 732] width 53 height 43
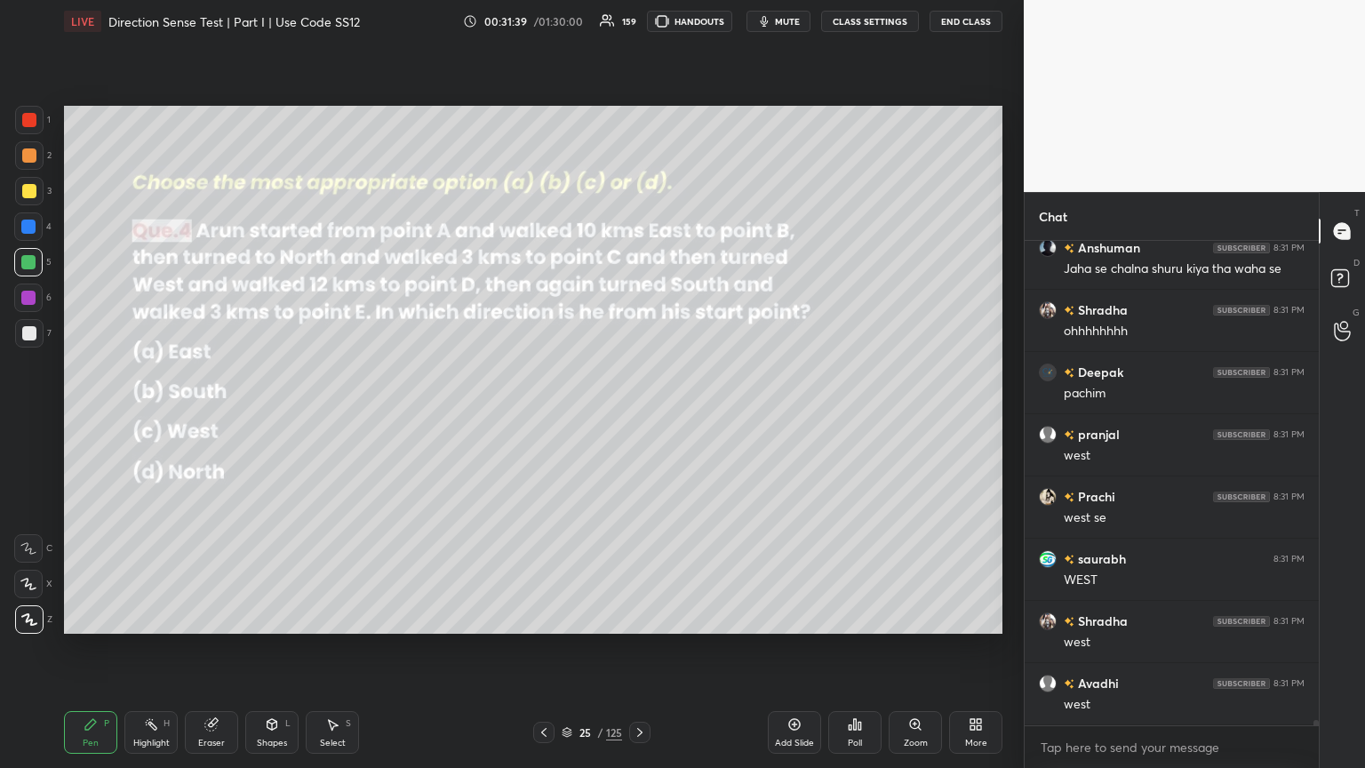
scroll to position [44278, 0]
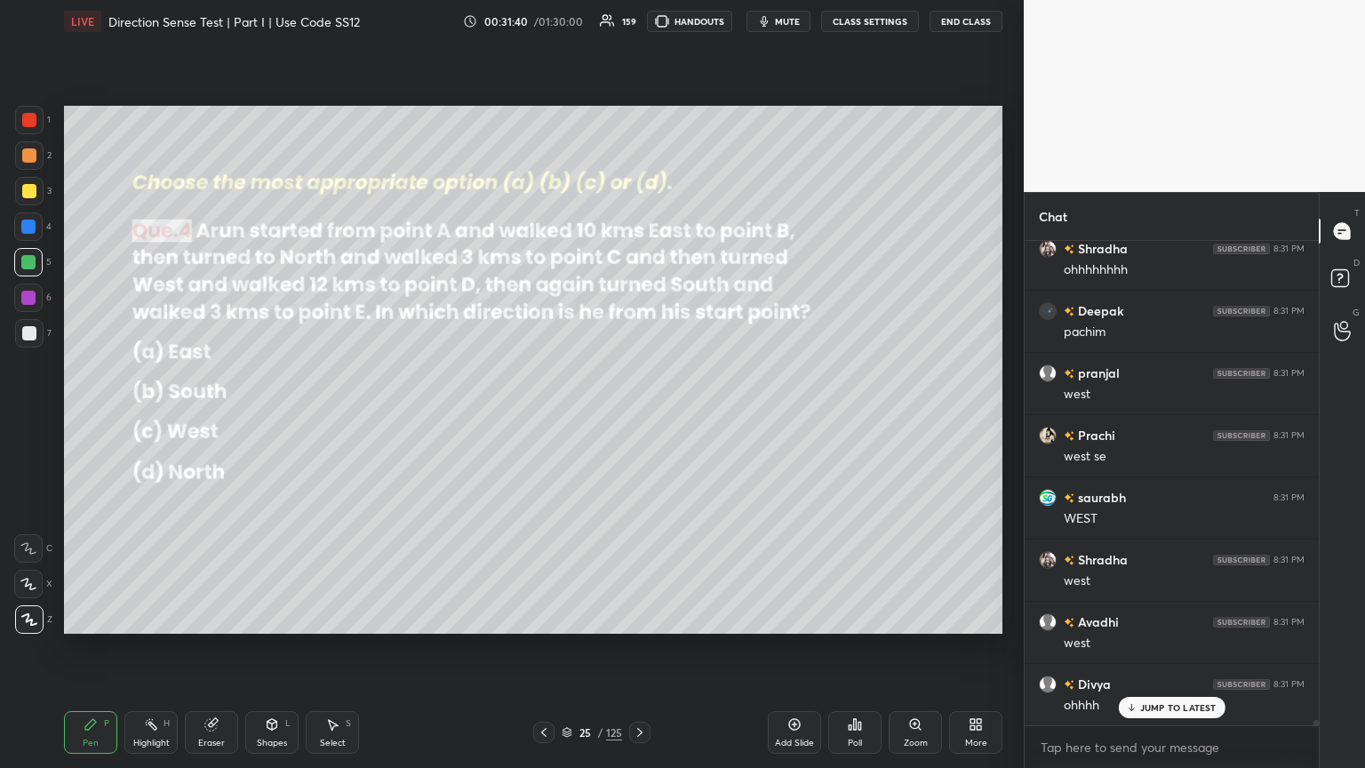
click at [28, 333] on div at bounding box center [29, 333] width 14 height 14
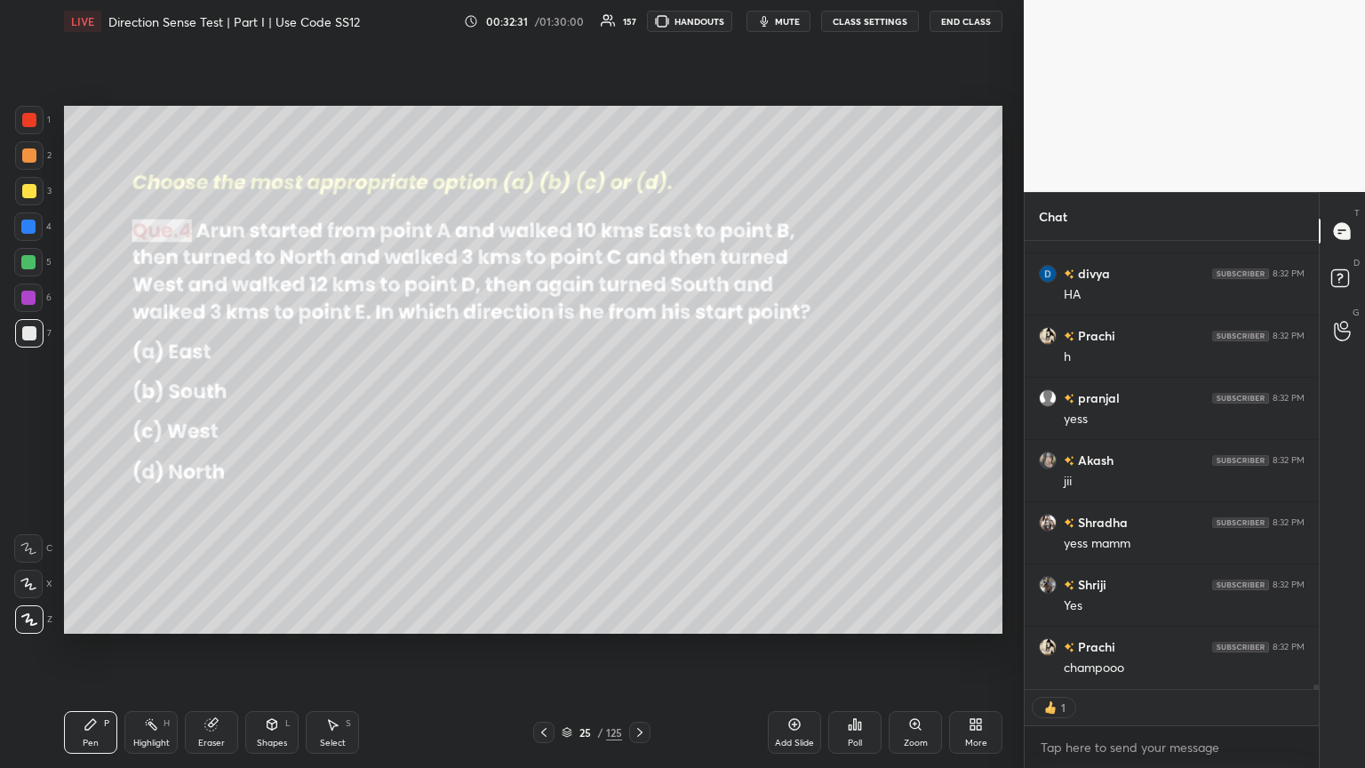
scroll to position [45435, 0]
click at [636, 417] on icon at bounding box center [640, 732] width 14 height 14
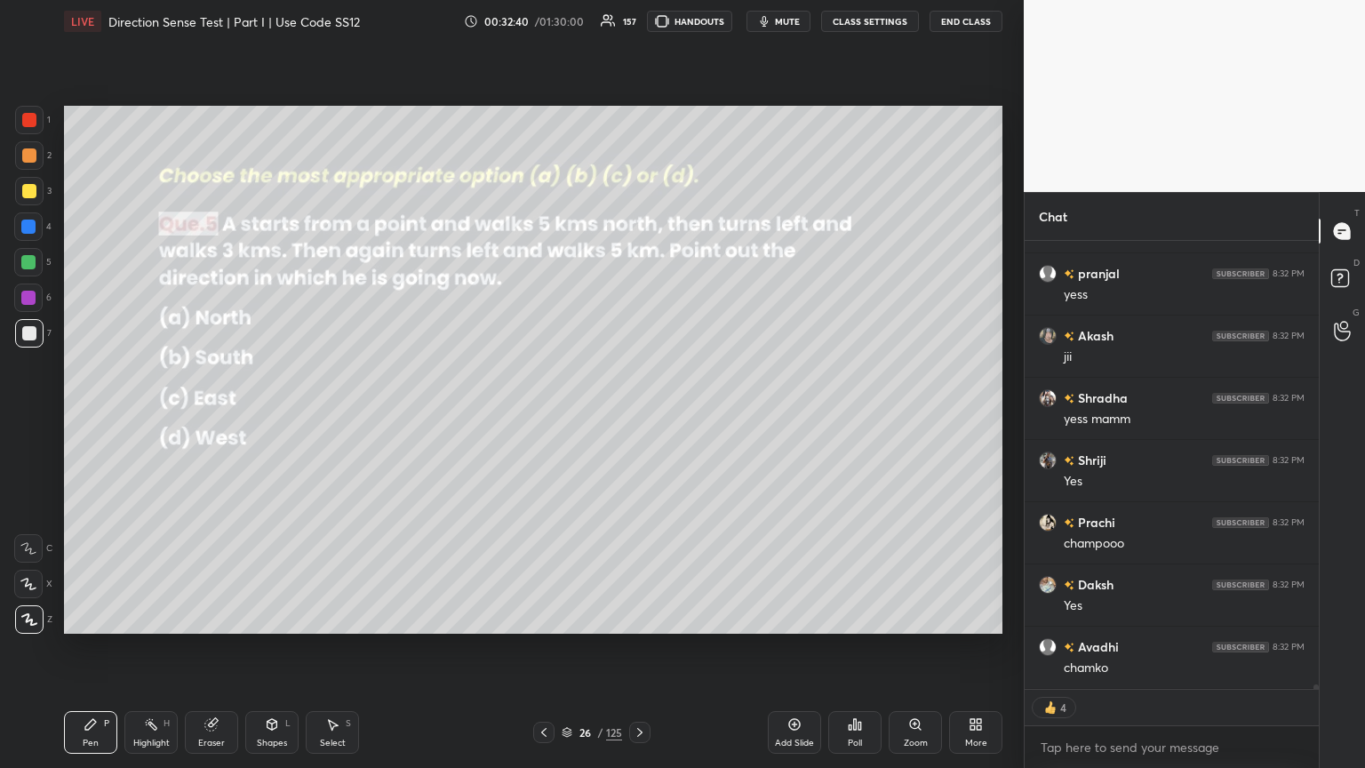
scroll to position [45622, 0]
click at [637, 417] on div "Poll" at bounding box center [855, 742] width 14 height 9
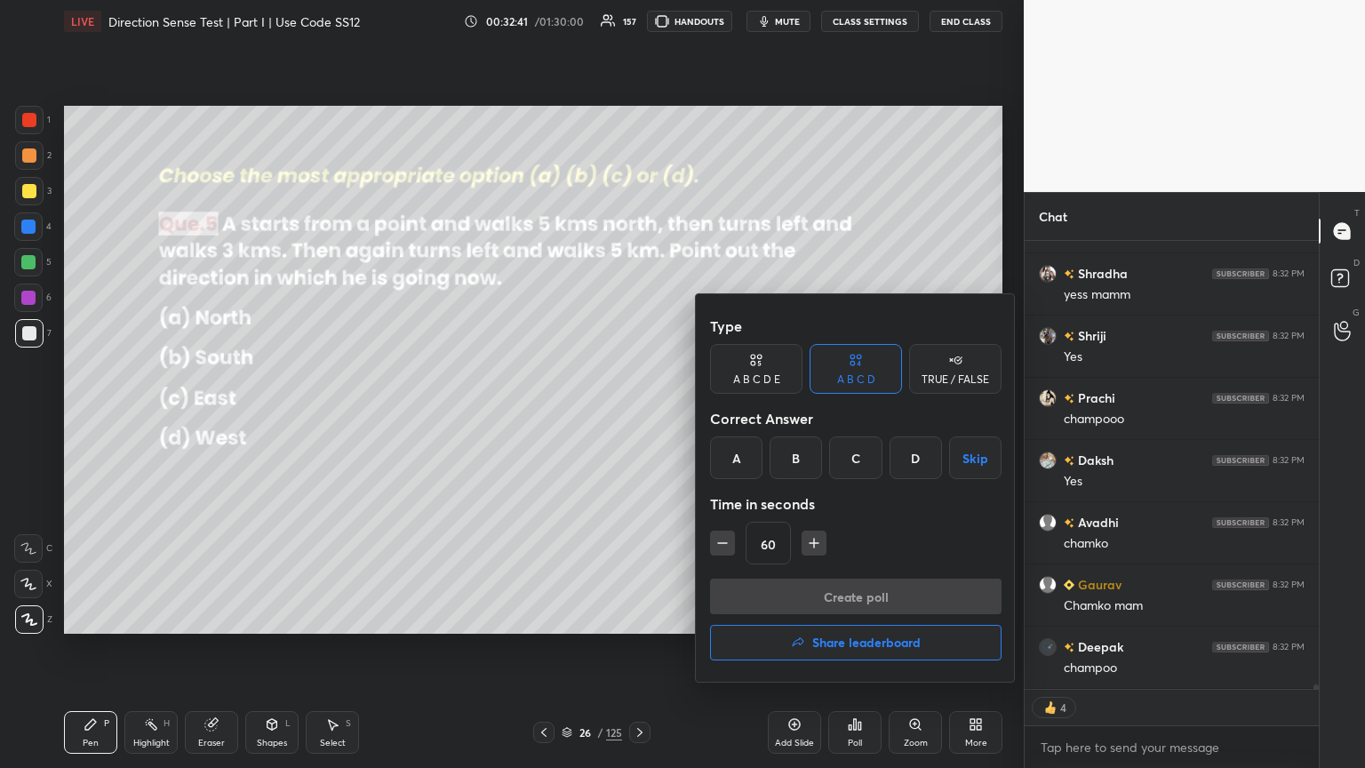
scroll to position [45684, 0]
click at [637, 417] on div "B" at bounding box center [795, 457] width 52 height 43
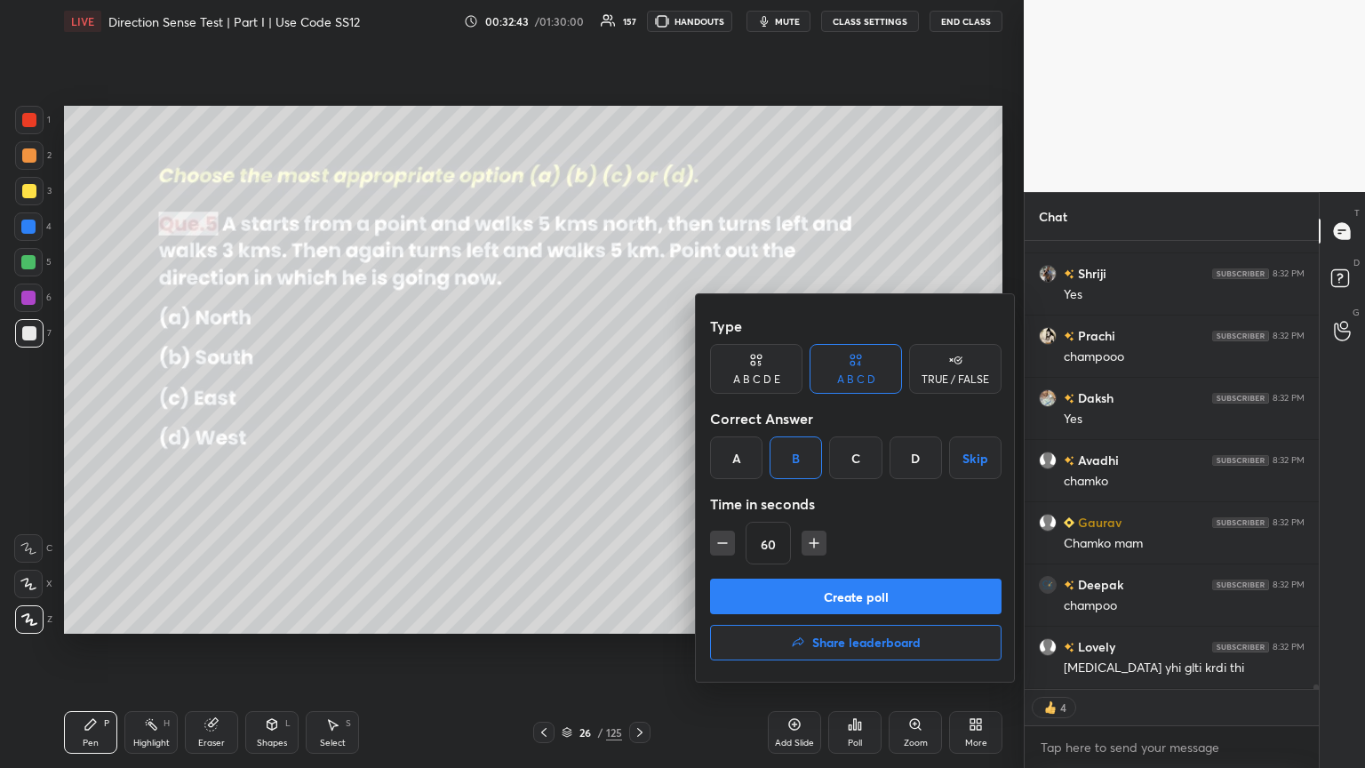
click at [637, 417] on button "Create poll" at bounding box center [855, 596] width 291 height 36
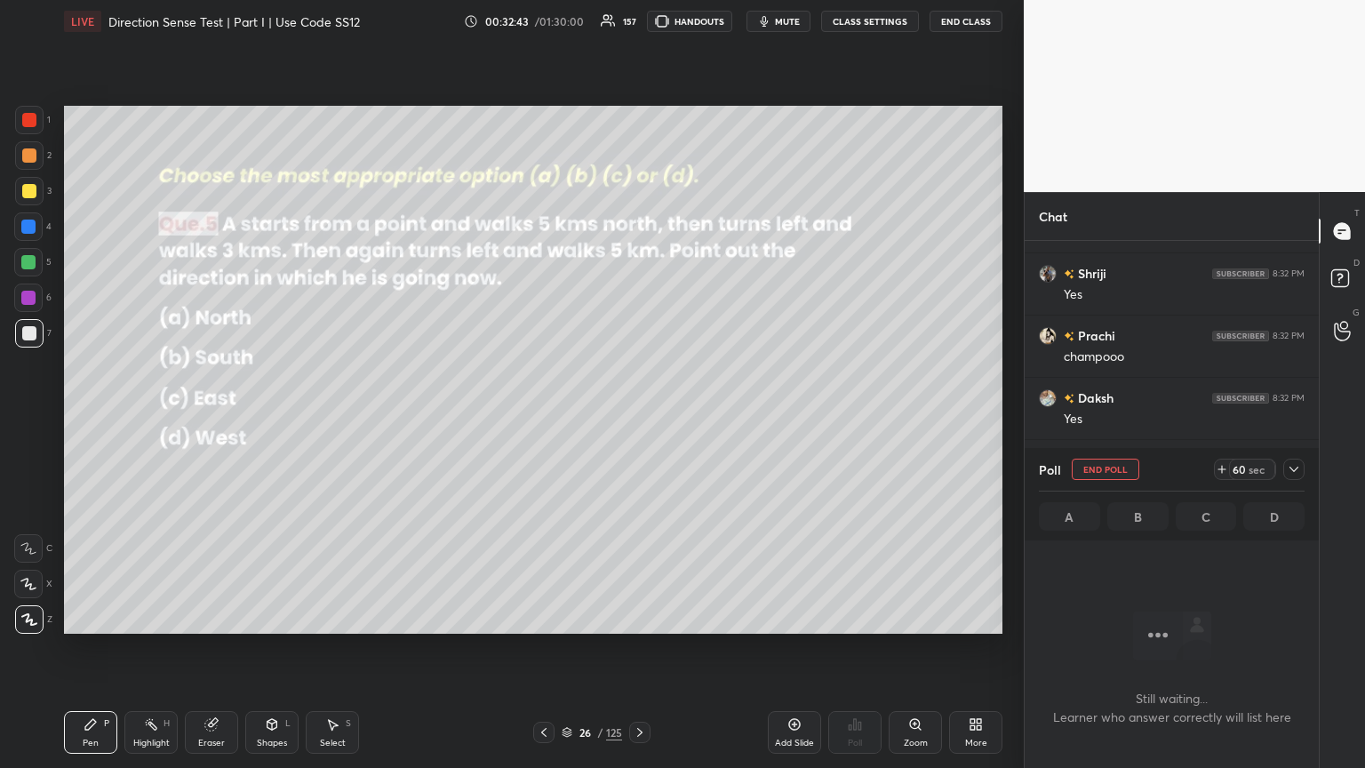
scroll to position [239, 289]
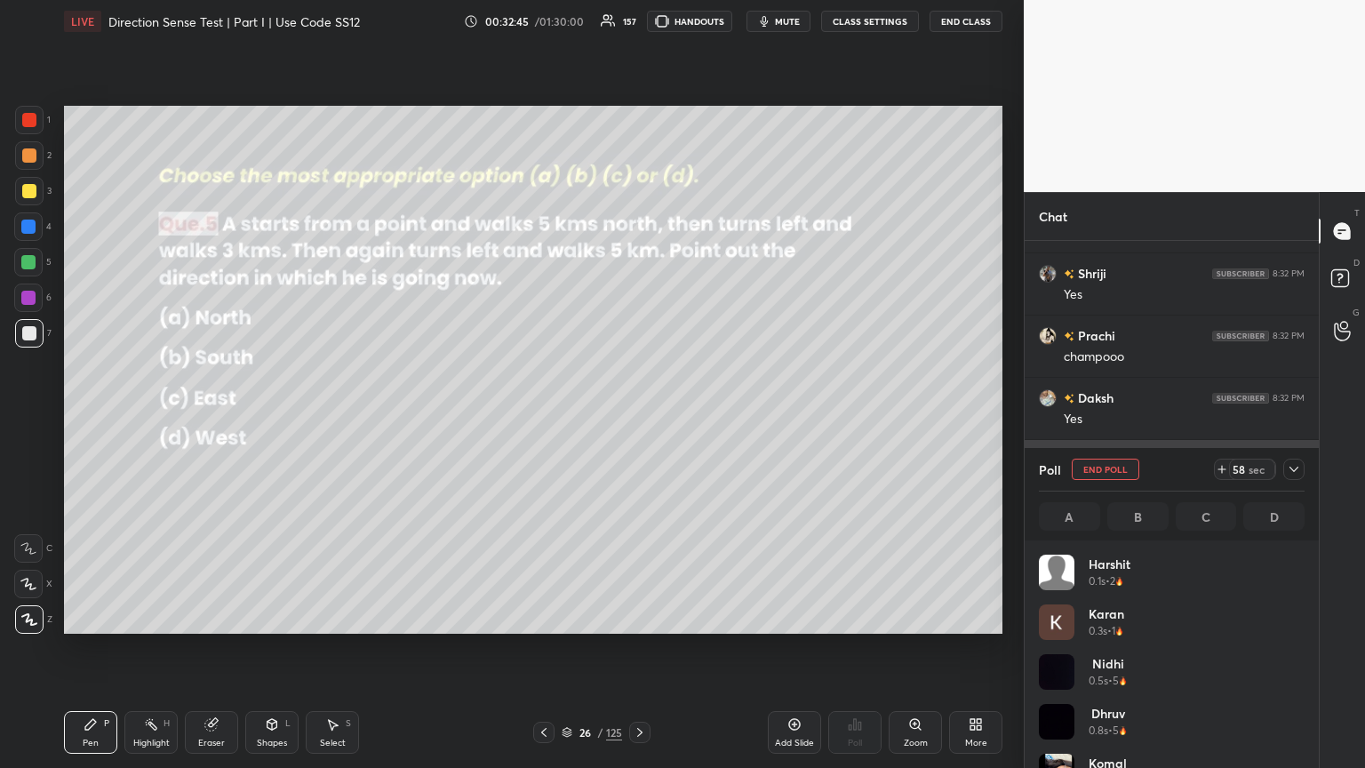
drag, startPoint x: 1301, startPoint y: 466, endPoint x: 1288, endPoint y: 466, distance: 12.4
click at [637, 417] on div at bounding box center [1293, 468] width 21 height 21
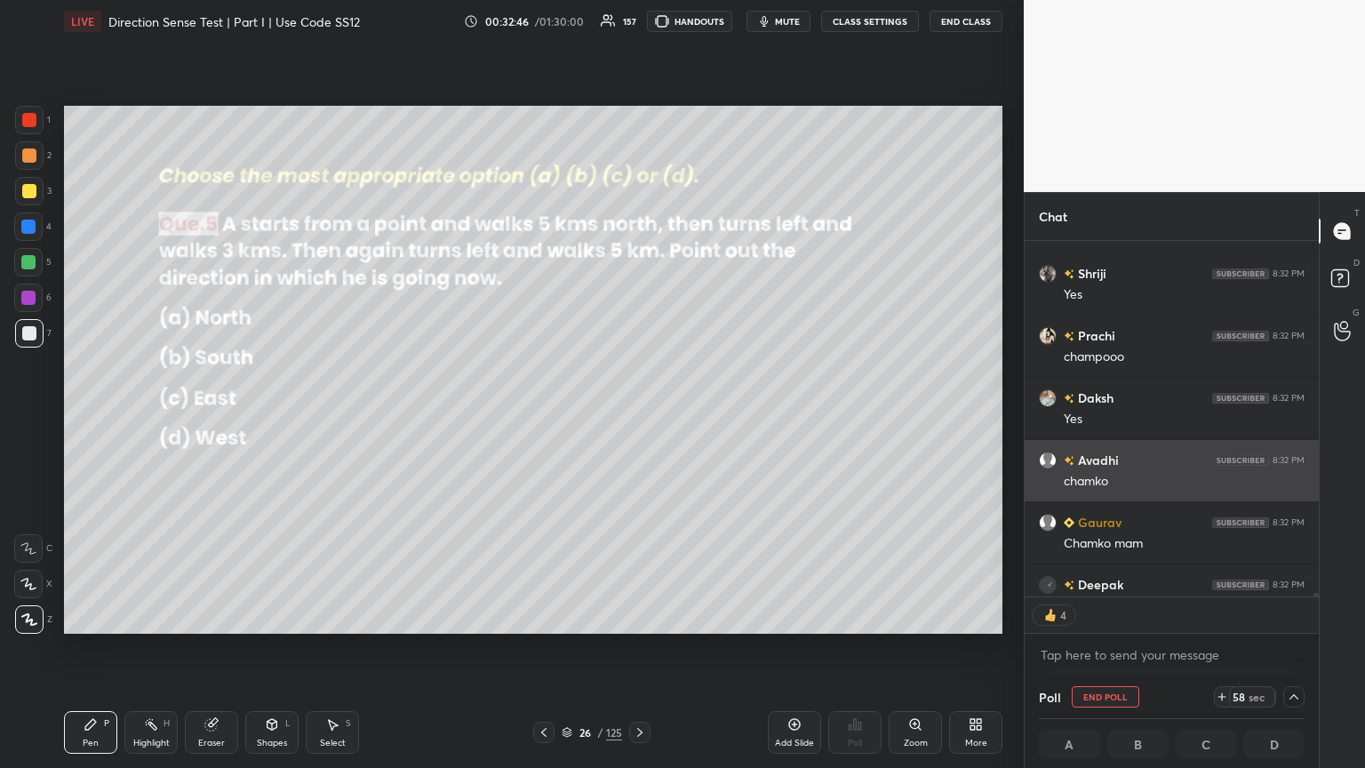
scroll to position [6, 5]
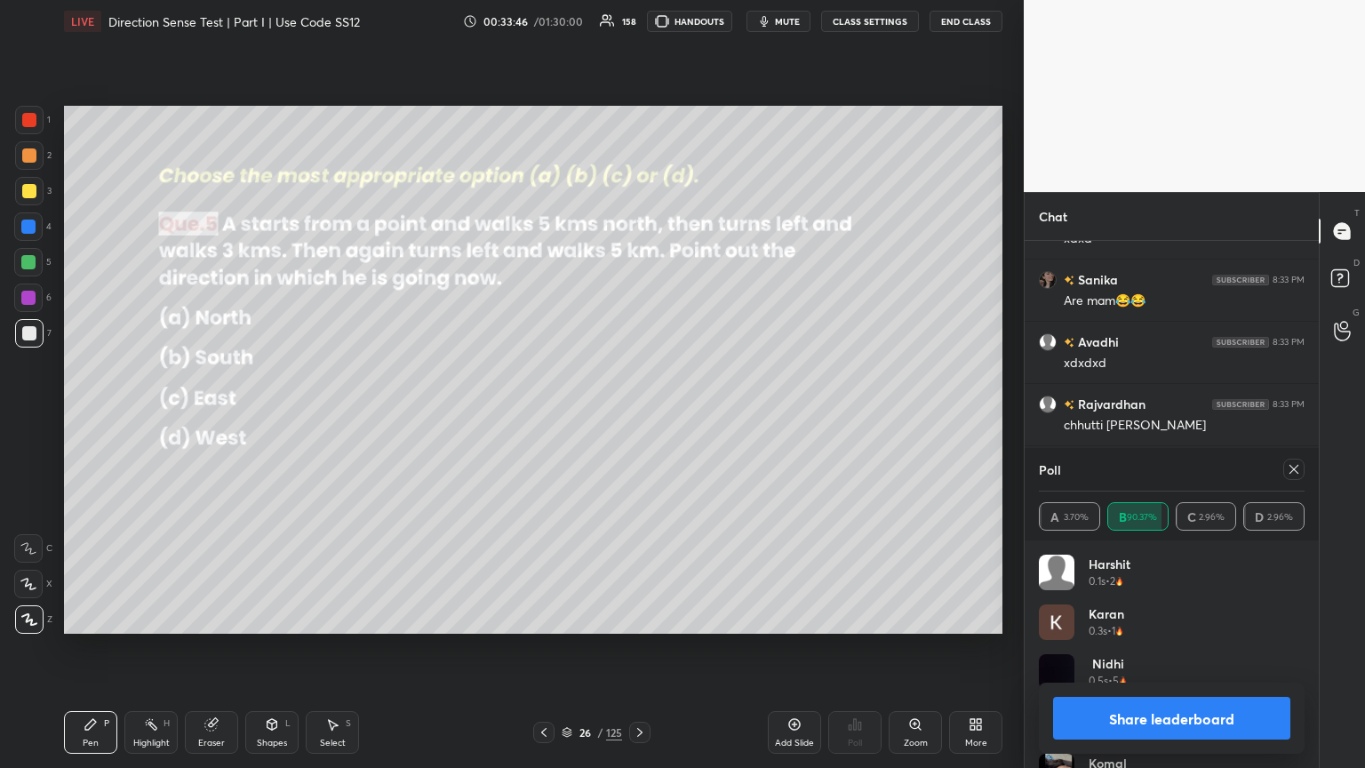
click at [637, 417] on icon at bounding box center [1293, 469] width 14 height 14
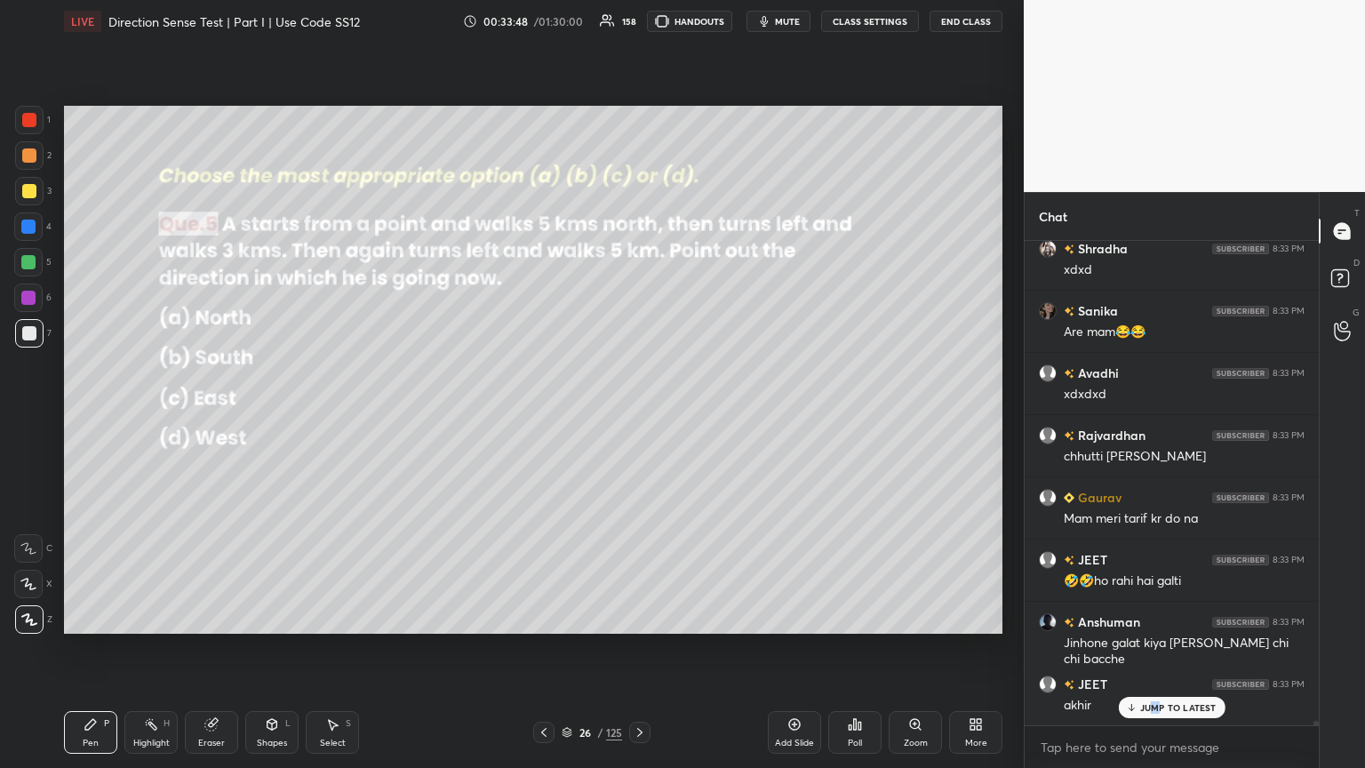
click at [637, 417] on p "JUMP TO LATEST" at bounding box center [1178, 707] width 76 height 11
click at [277, 417] on div "Shapes" at bounding box center [272, 742] width 30 height 9
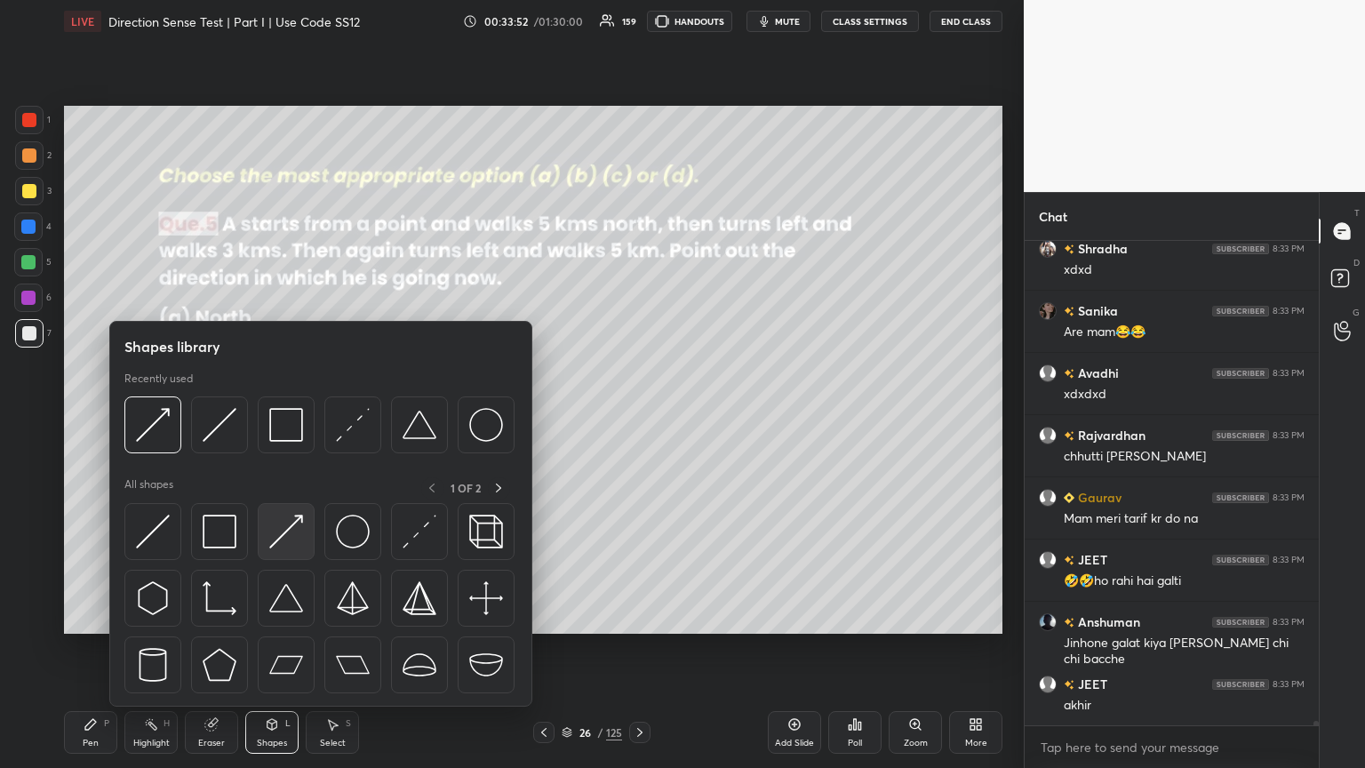
click at [281, 417] on img at bounding box center [286, 531] width 34 height 34
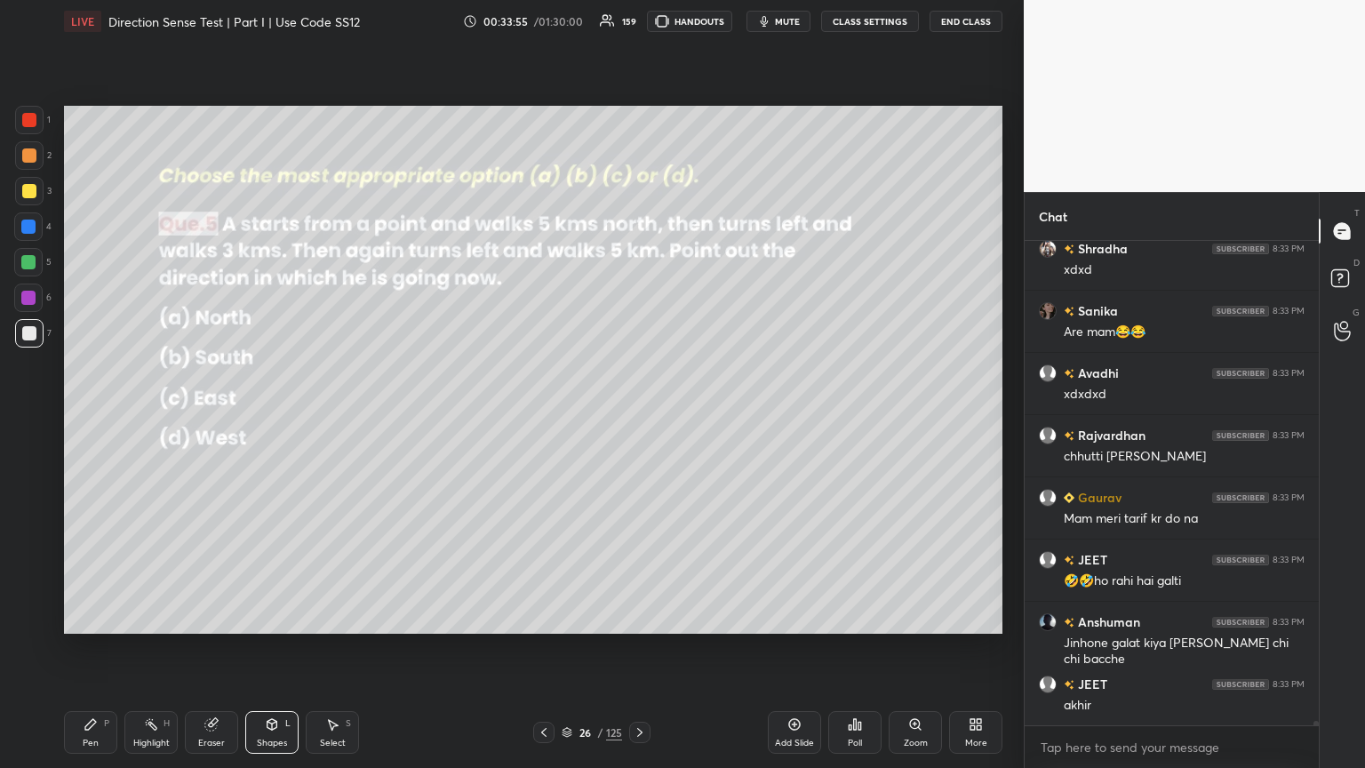
drag, startPoint x: 77, startPoint y: 726, endPoint x: 93, endPoint y: 714, distance: 19.7
click at [77, 417] on div "Pen P" at bounding box center [90, 732] width 53 height 43
click at [270, 417] on icon at bounding box center [272, 724] width 10 height 11
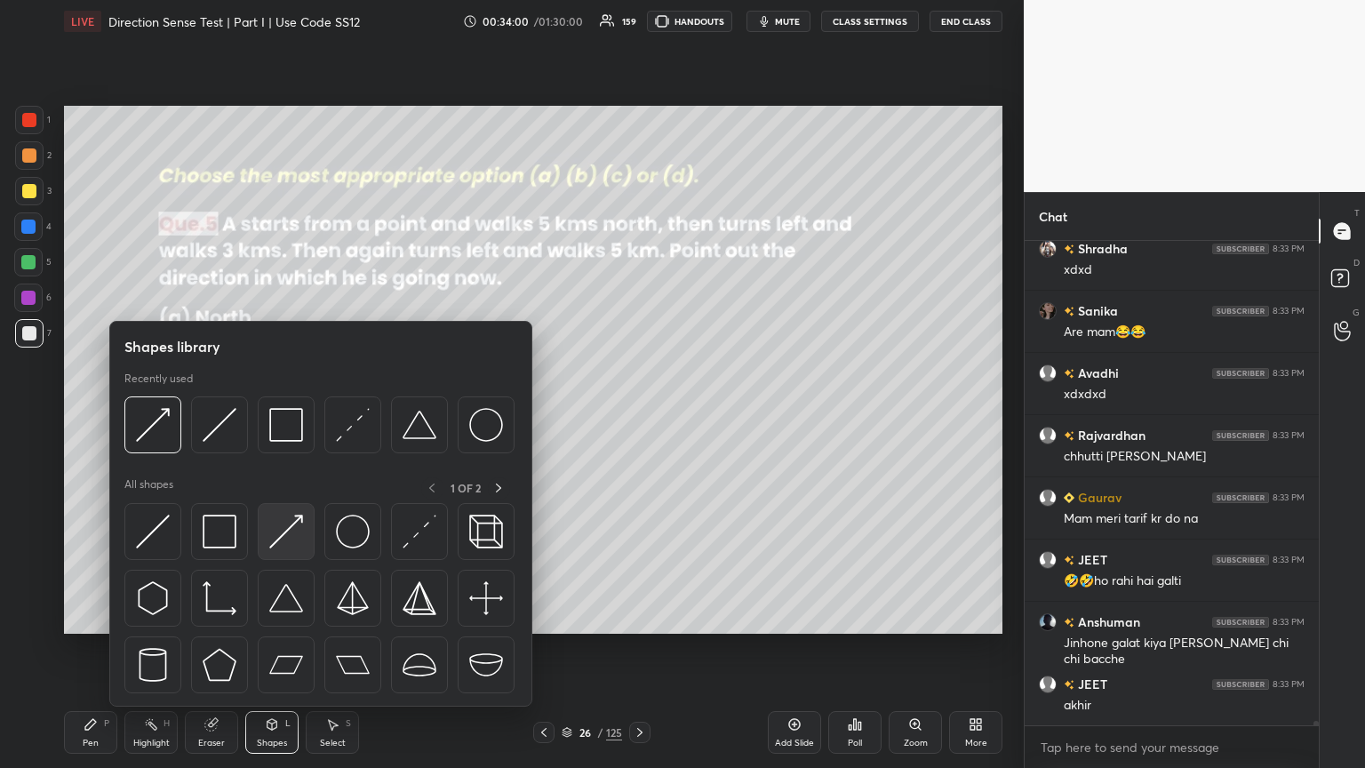
click at [291, 417] on img at bounding box center [286, 531] width 34 height 34
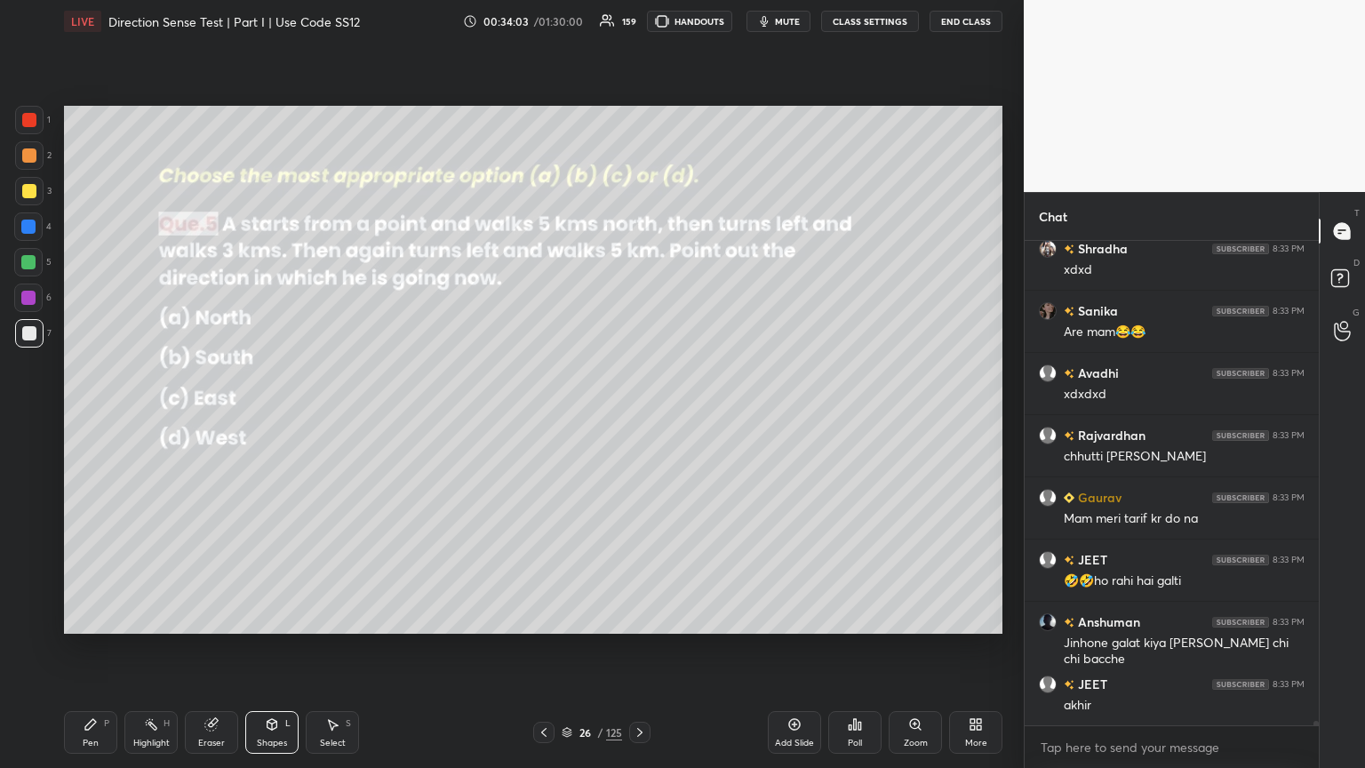
drag, startPoint x: 84, startPoint y: 730, endPoint x: 96, endPoint y: 724, distance: 13.1
click at [85, 417] on icon at bounding box center [91, 724] width 14 height 14
click at [271, 417] on div "Shapes L" at bounding box center [271, 732] width 53 height 43
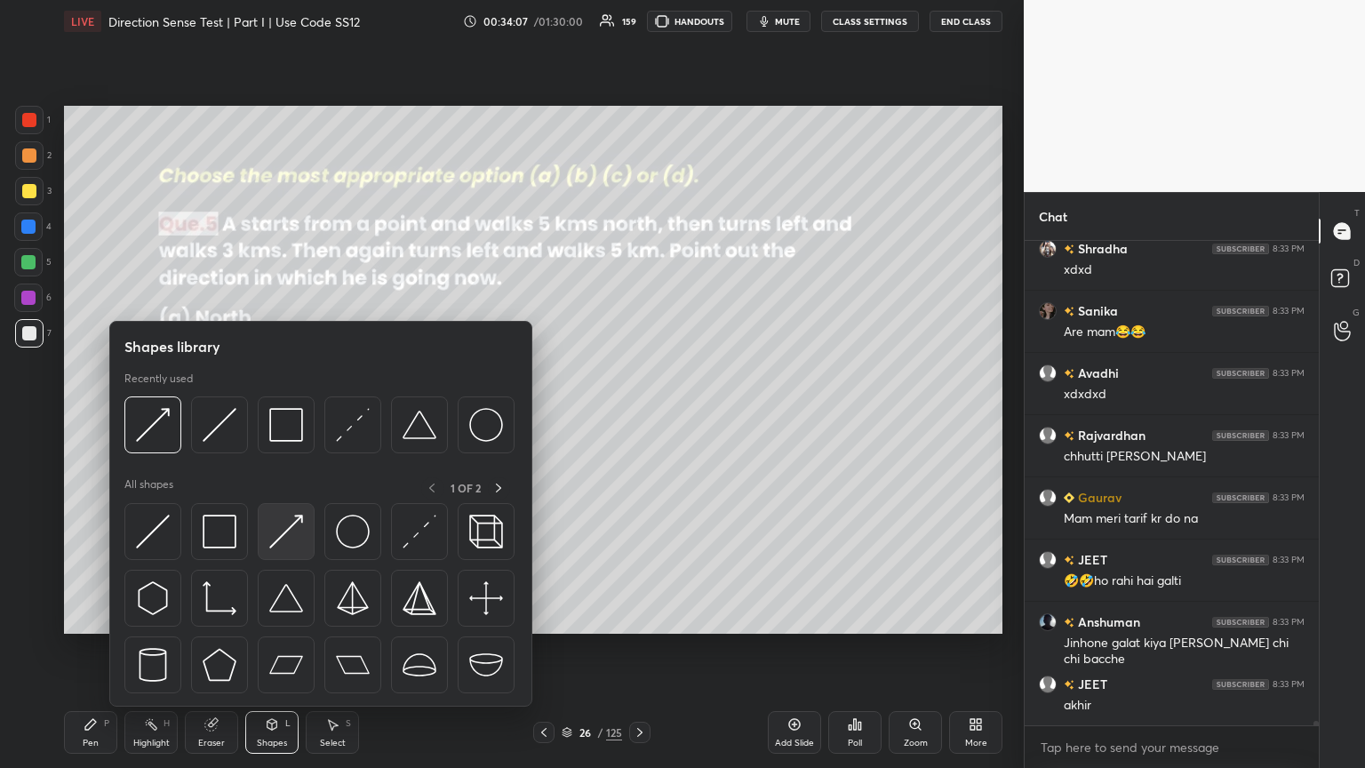
click at [291, 417] on img at bounding box center [286, 531] width 34 height 34
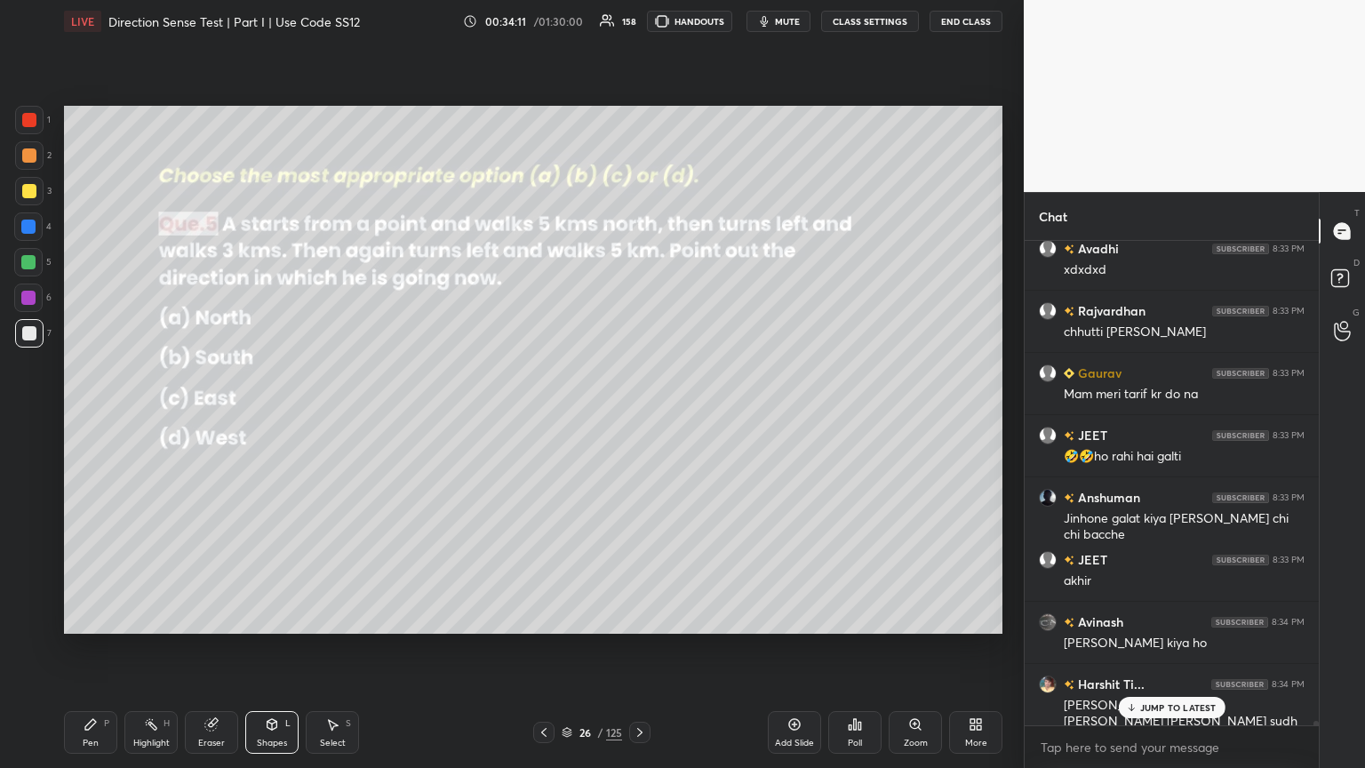
click at [88, 417] on div "Pen P" at bounding box center [90, 732] width 53 height 43
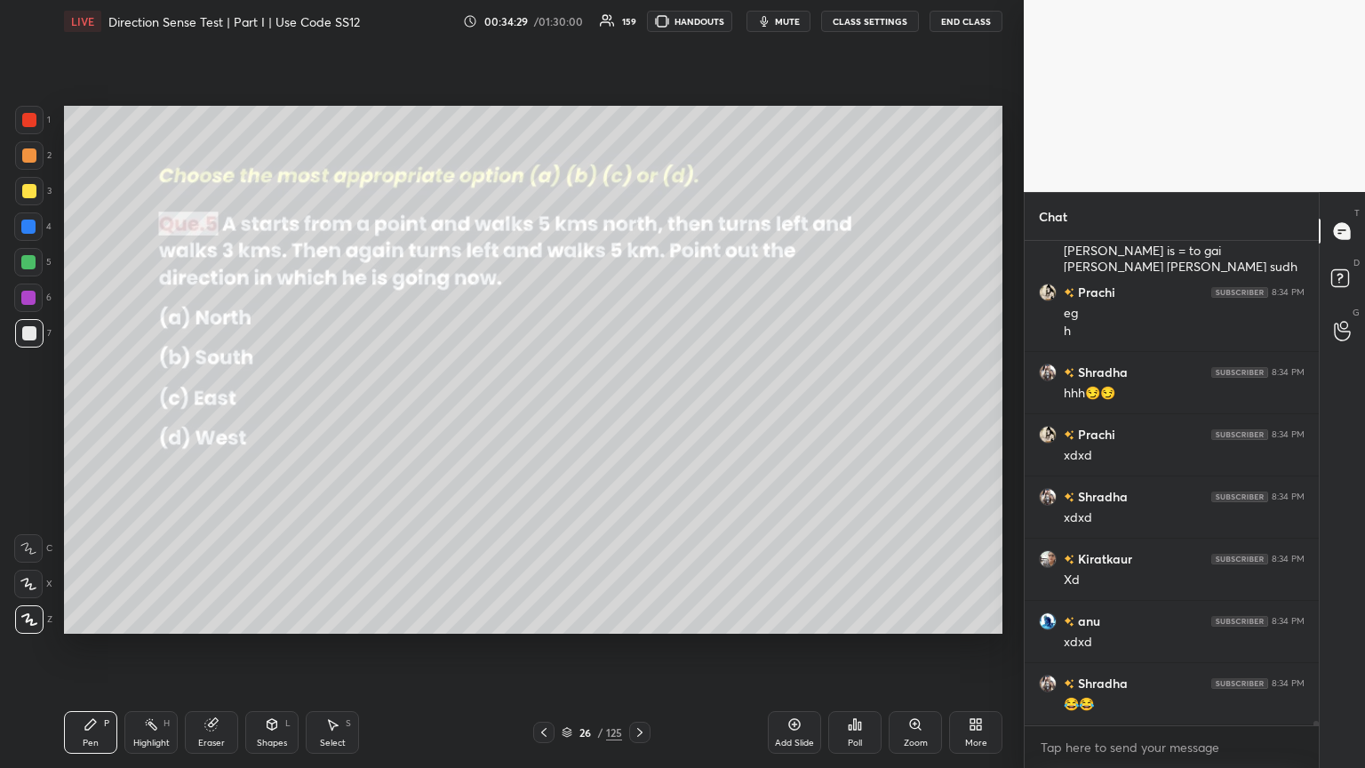
drag, startPoint x: 271, startPoint y: 734, endPoint x: 274, endPoint y: 714, distance: 19.7
click at [270, 417] on div "Shapes L" at bounding box center [271, 732] width 53 height 43
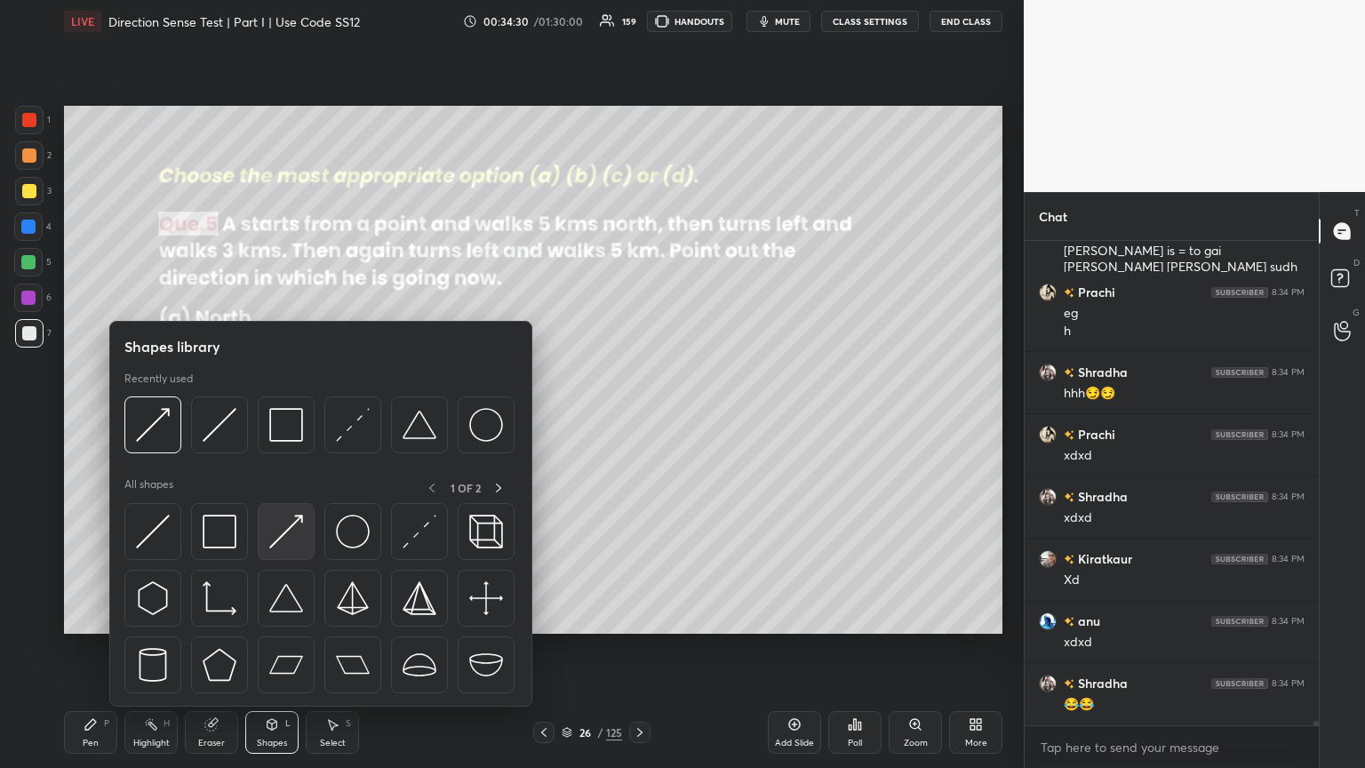
click at [289, 417] on img at bounding box center [286, 531] width 34 height 34
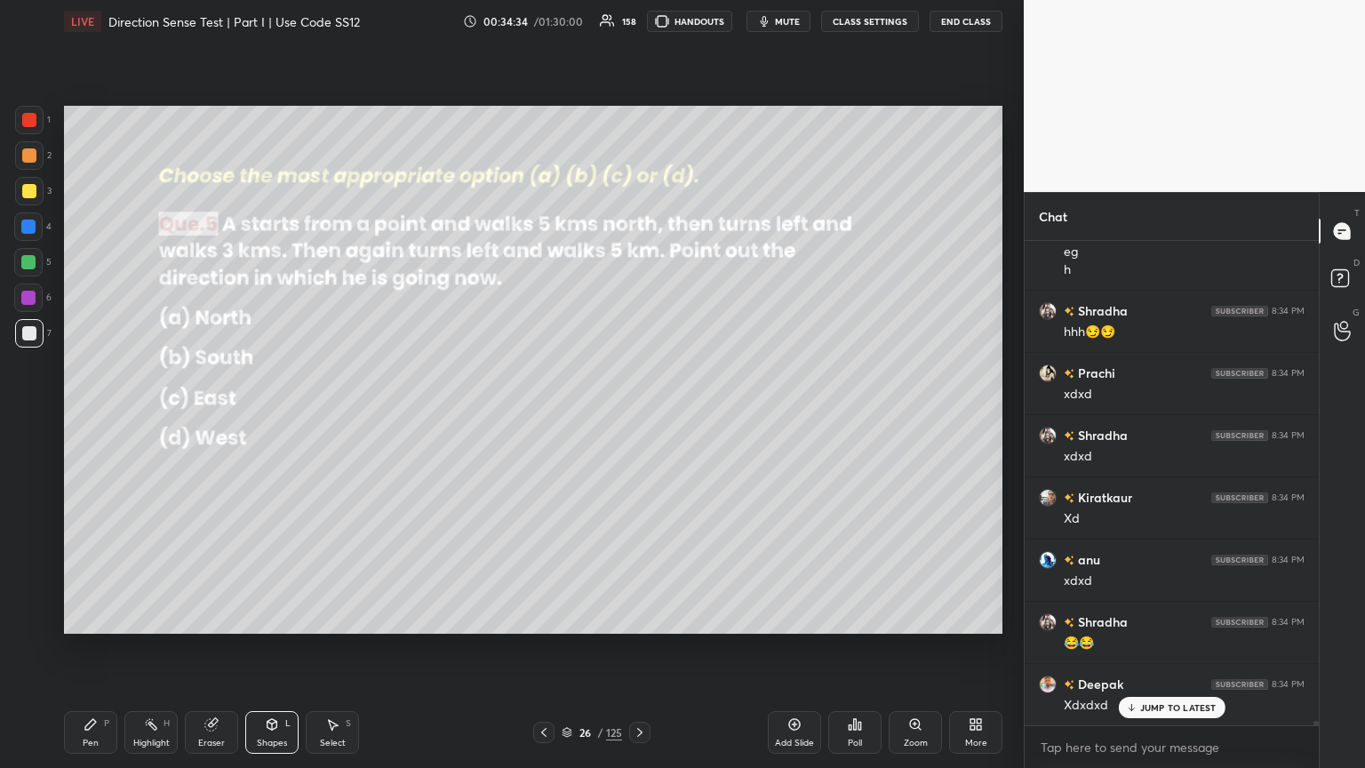
click at [80, 417] on div "Pen P" at bounding box center [90, 732] width 53 height 43
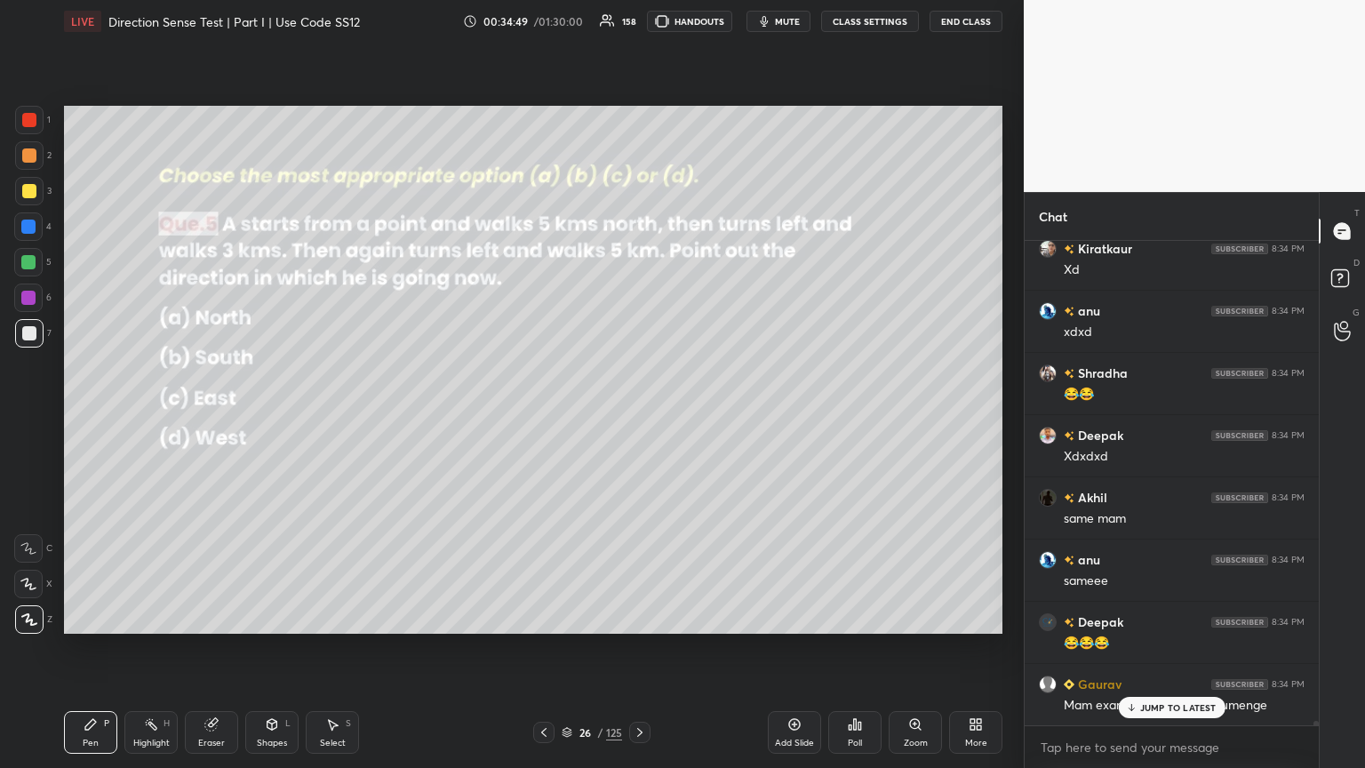
click at [274, 417] on div "Shapes L" at bounding box center [271, 732] width 53 height 43
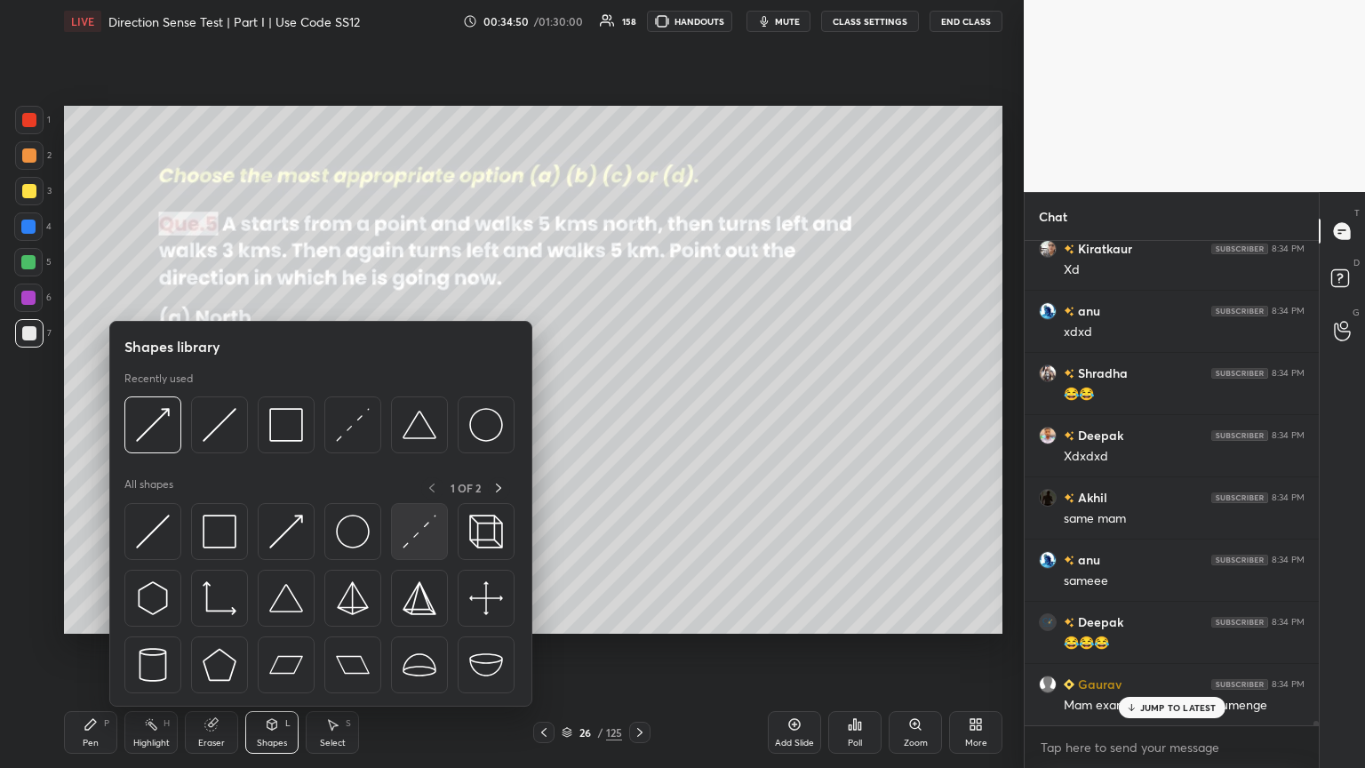
click at [418, 417] on img at bounding box center [419, 531] width 34 height 34
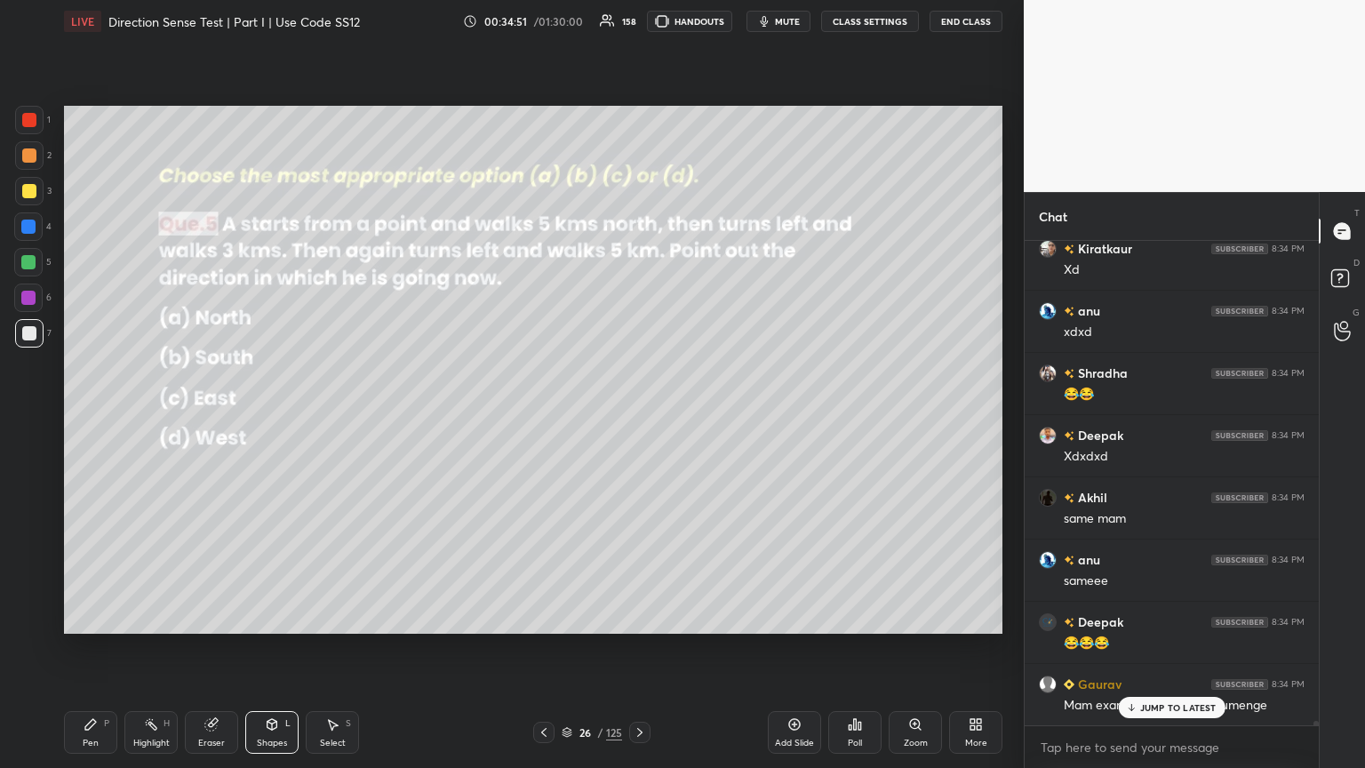
click at [31, 259] on div at bounding box center [28, 262] width 14 height 14
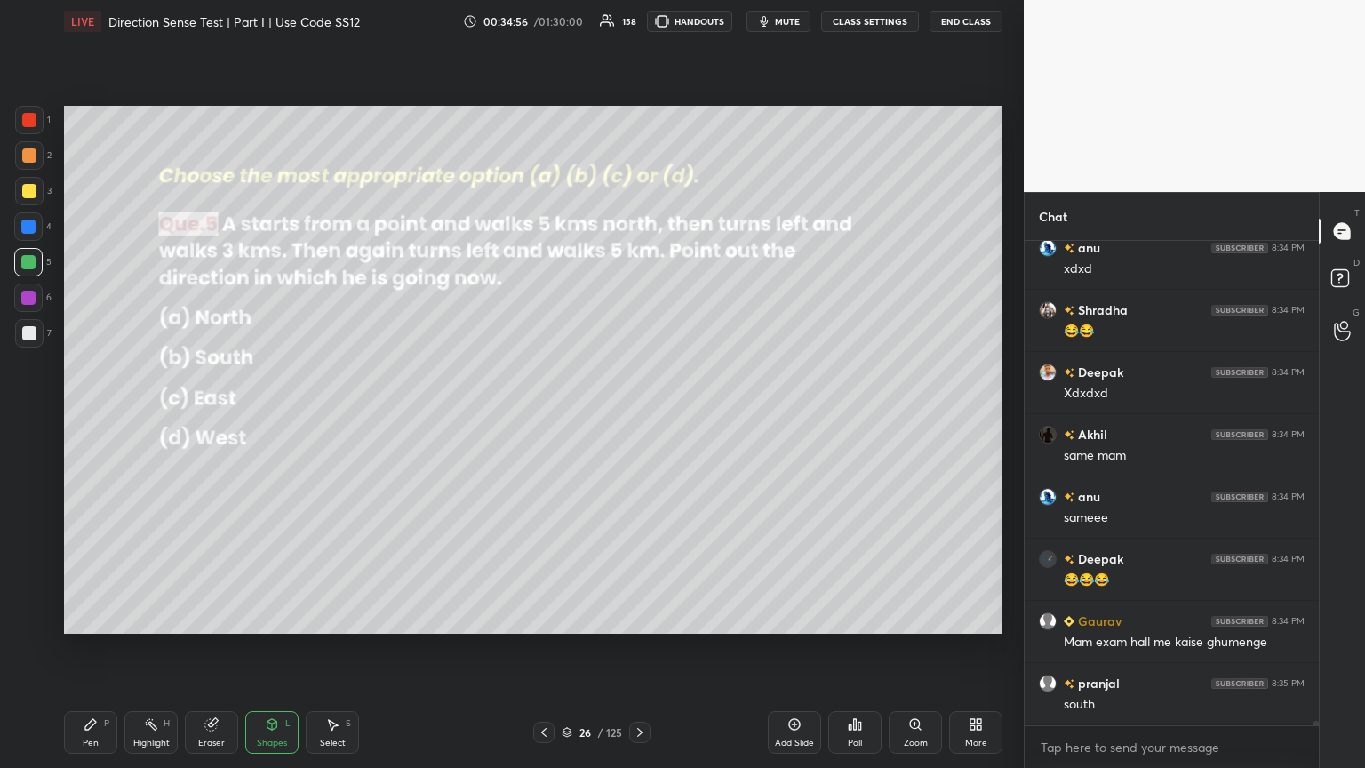
scroll to position [48790, 0]
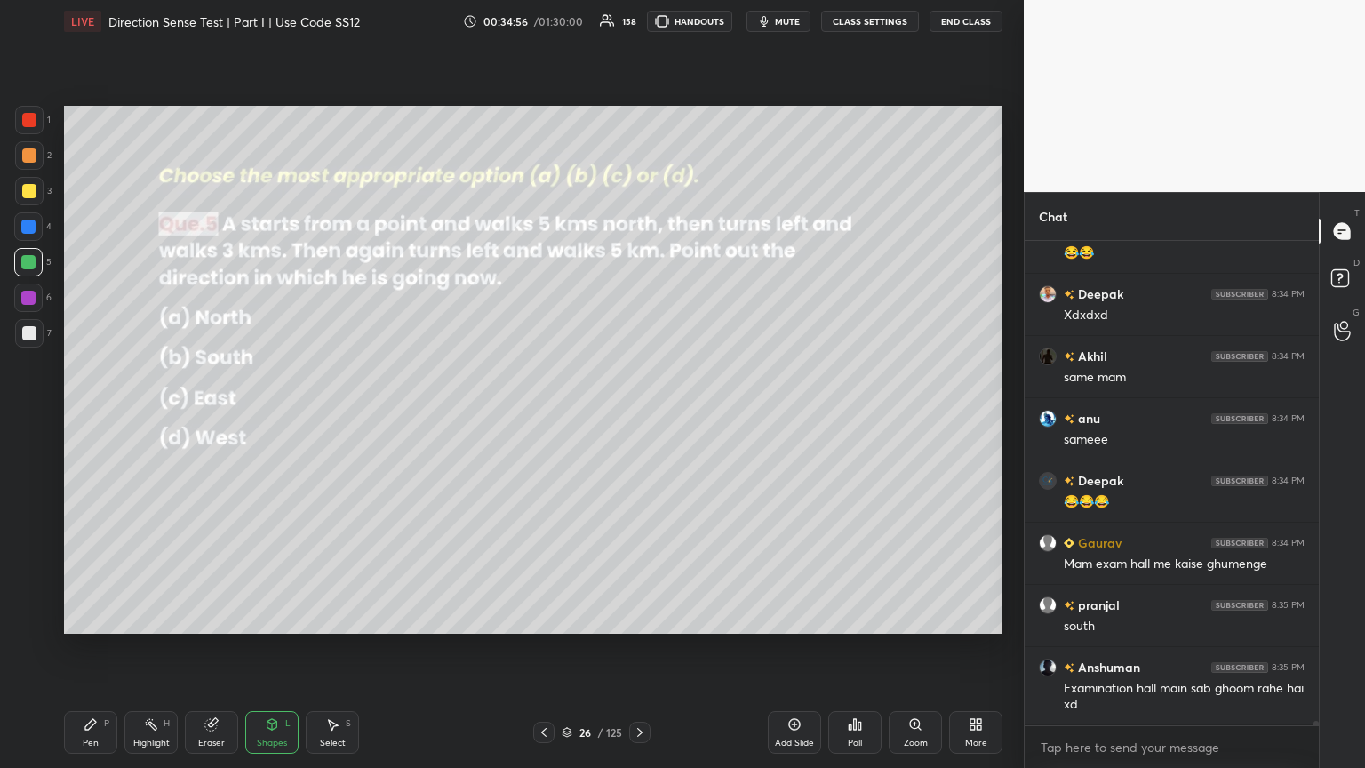
click at [96, 417] on div "Pen" at bounding box center [91, 742] width 16 height 9
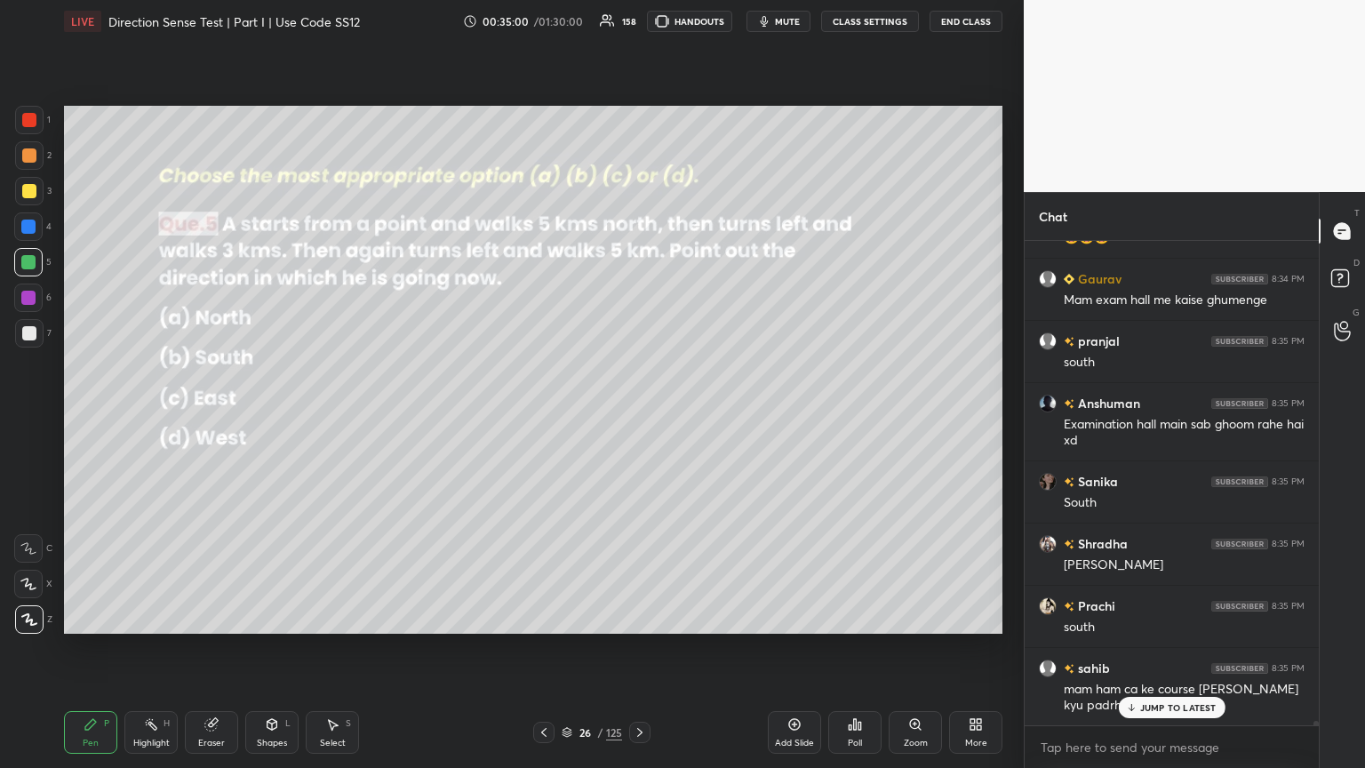
scroll to position [49117, 0]
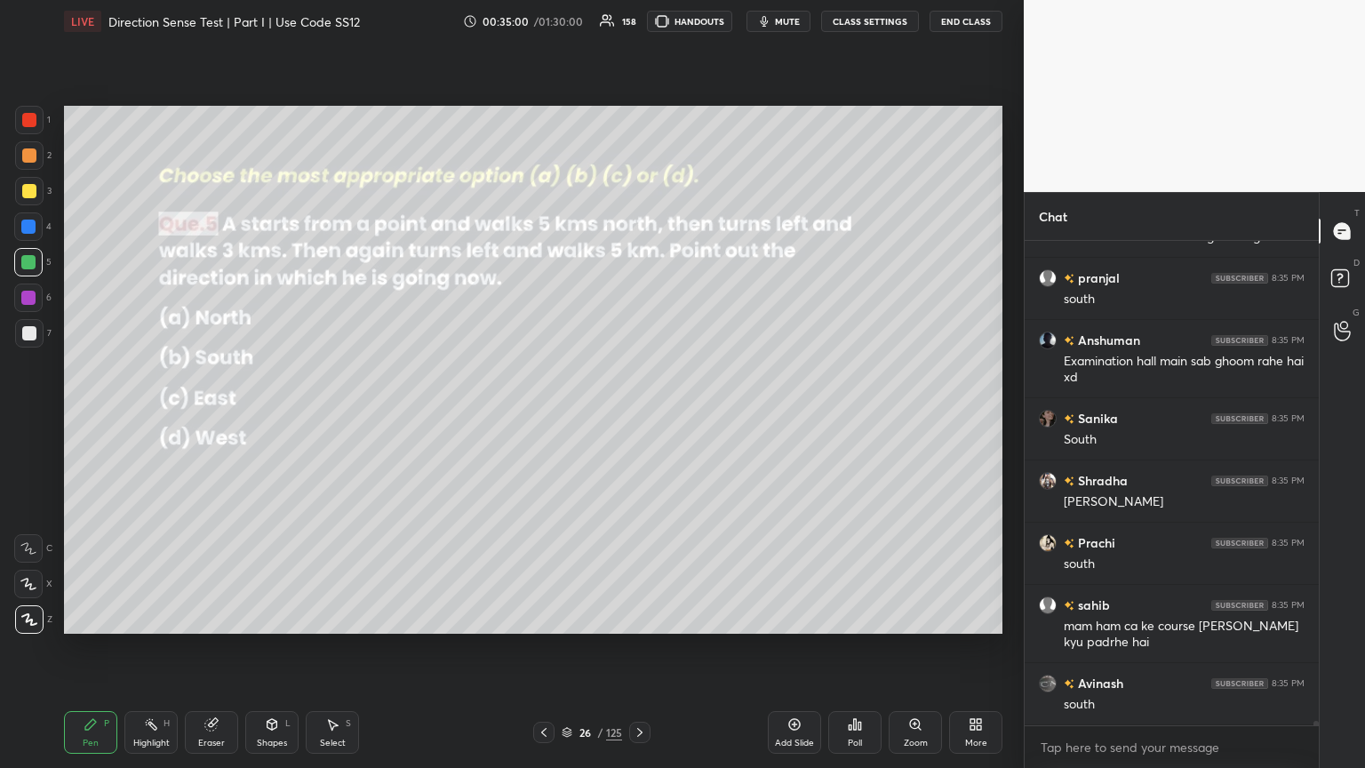
click at [213, 417] on icon at bounding box center [211, 724] width 14 height 14
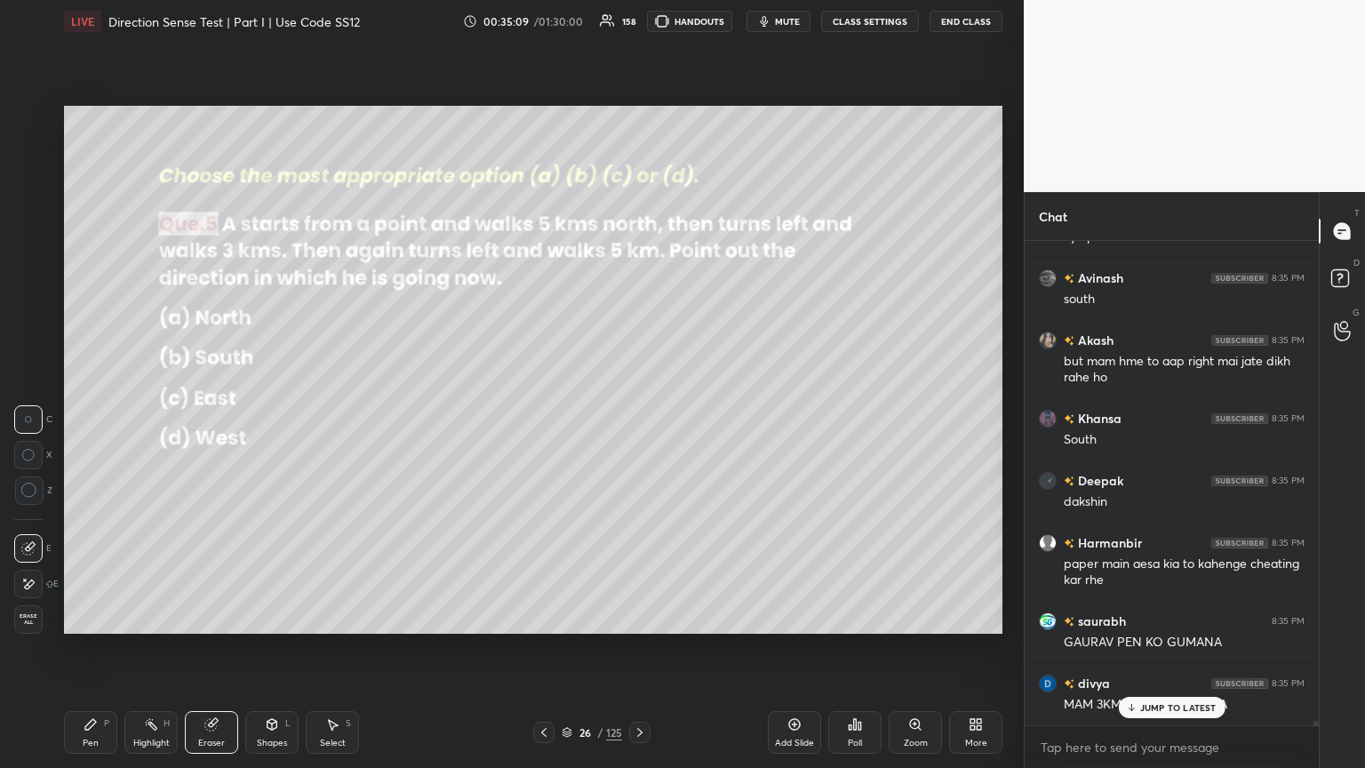
scroll to position [49584, 0]
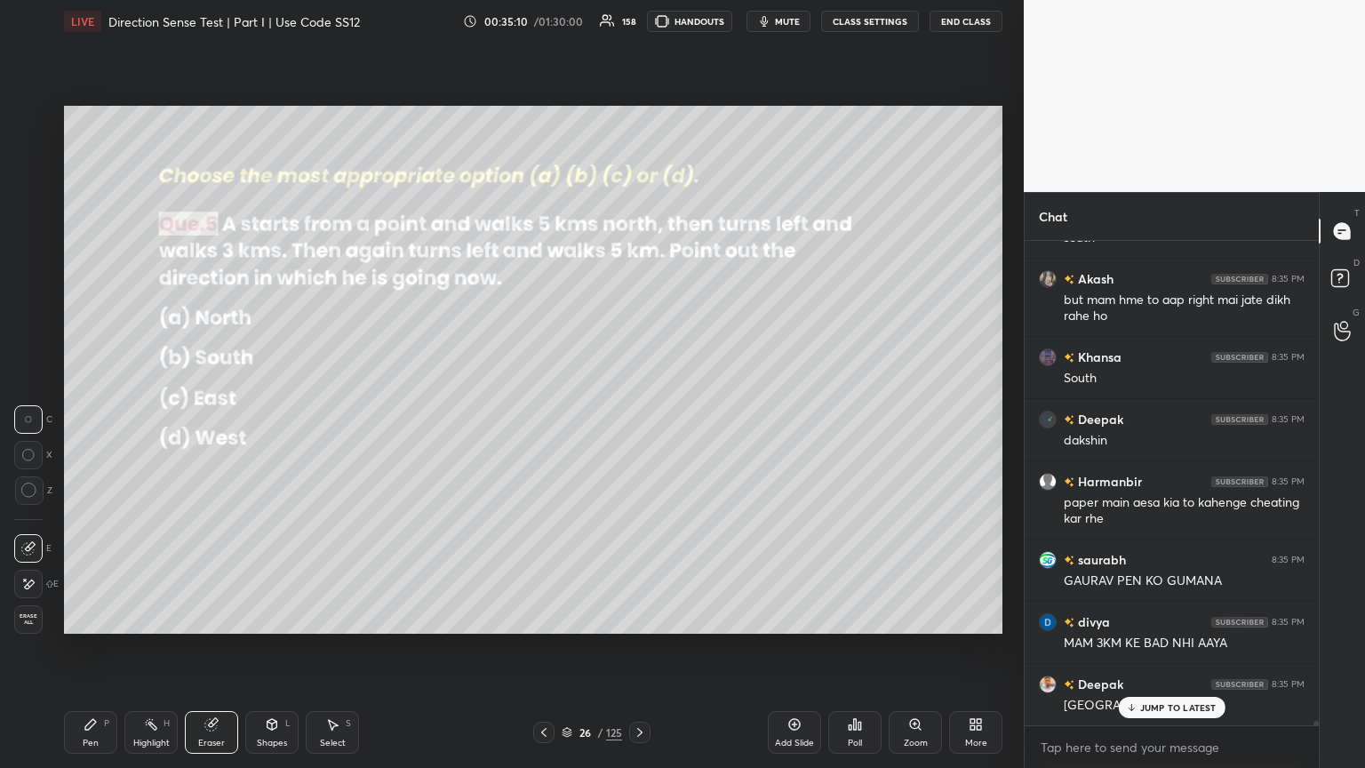
click at [637, 417] on div "JUMP TO LATEST" at bounding box center [1171, 707] width 107 height 21
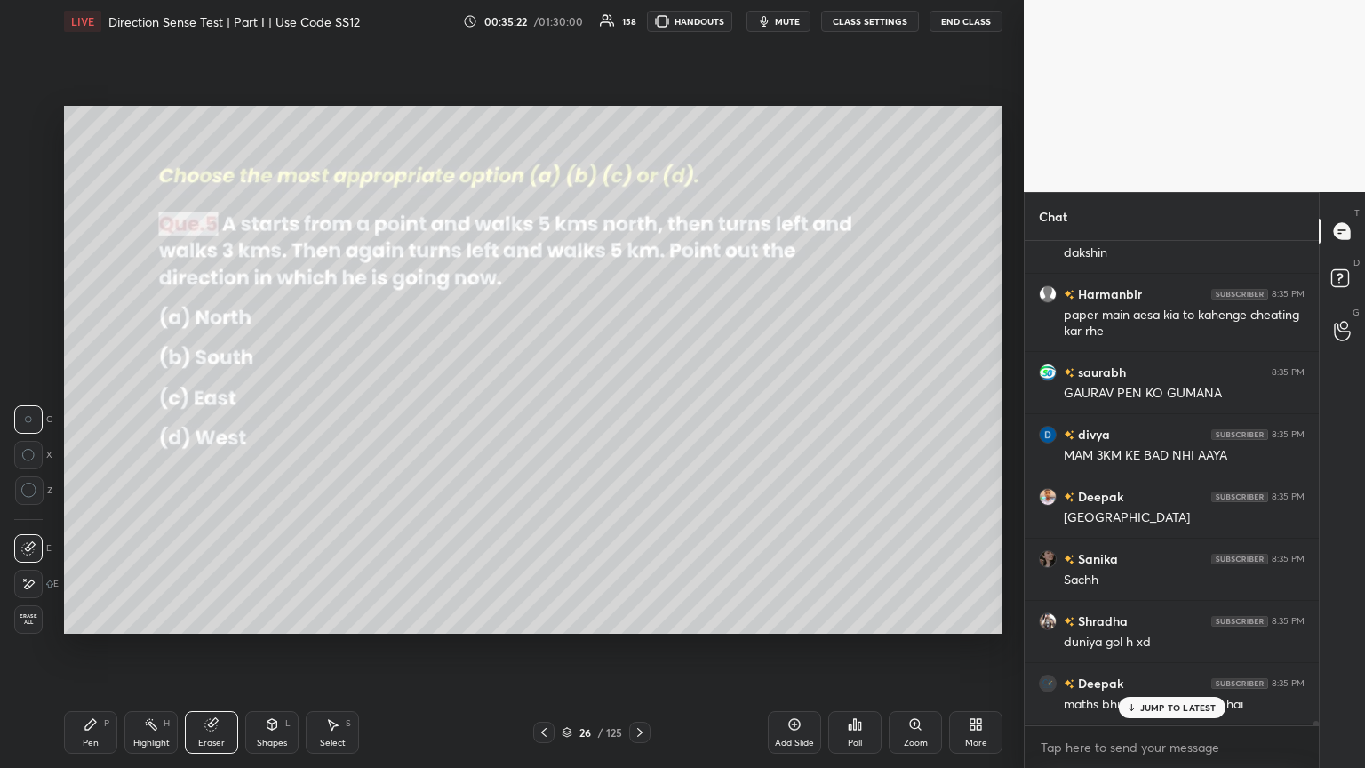
scroll to position [49833, 0]
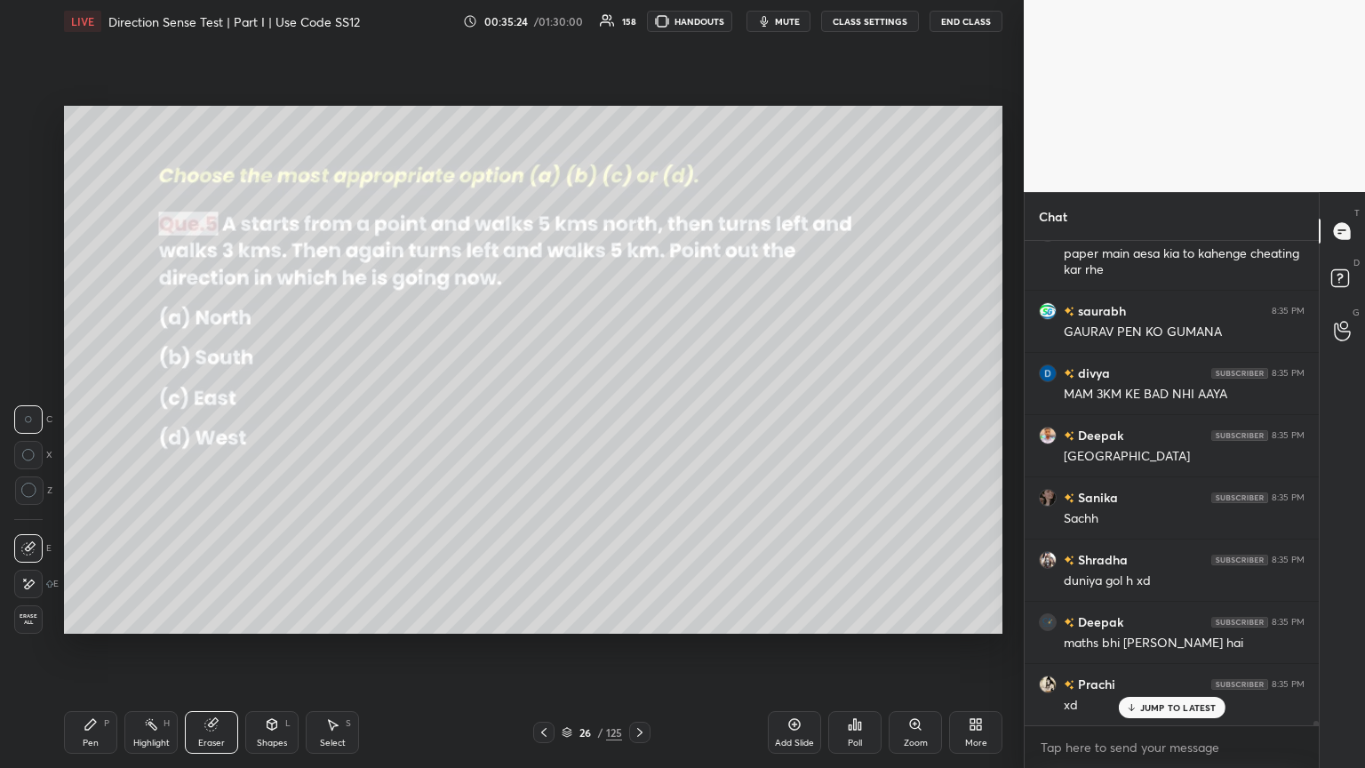
click at [637, 417] on icon at bounding box center [639, 732] width 5 height 9
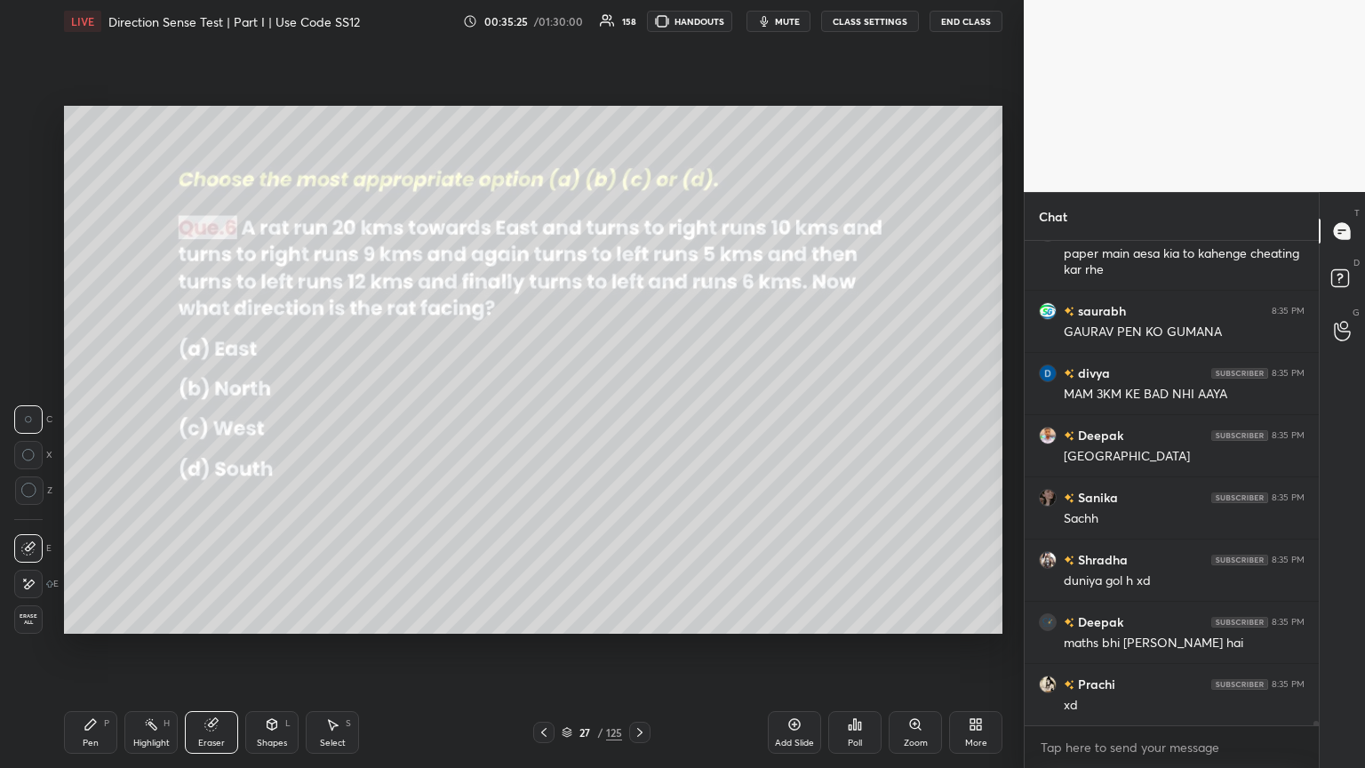
scroll to position [49896, 0]
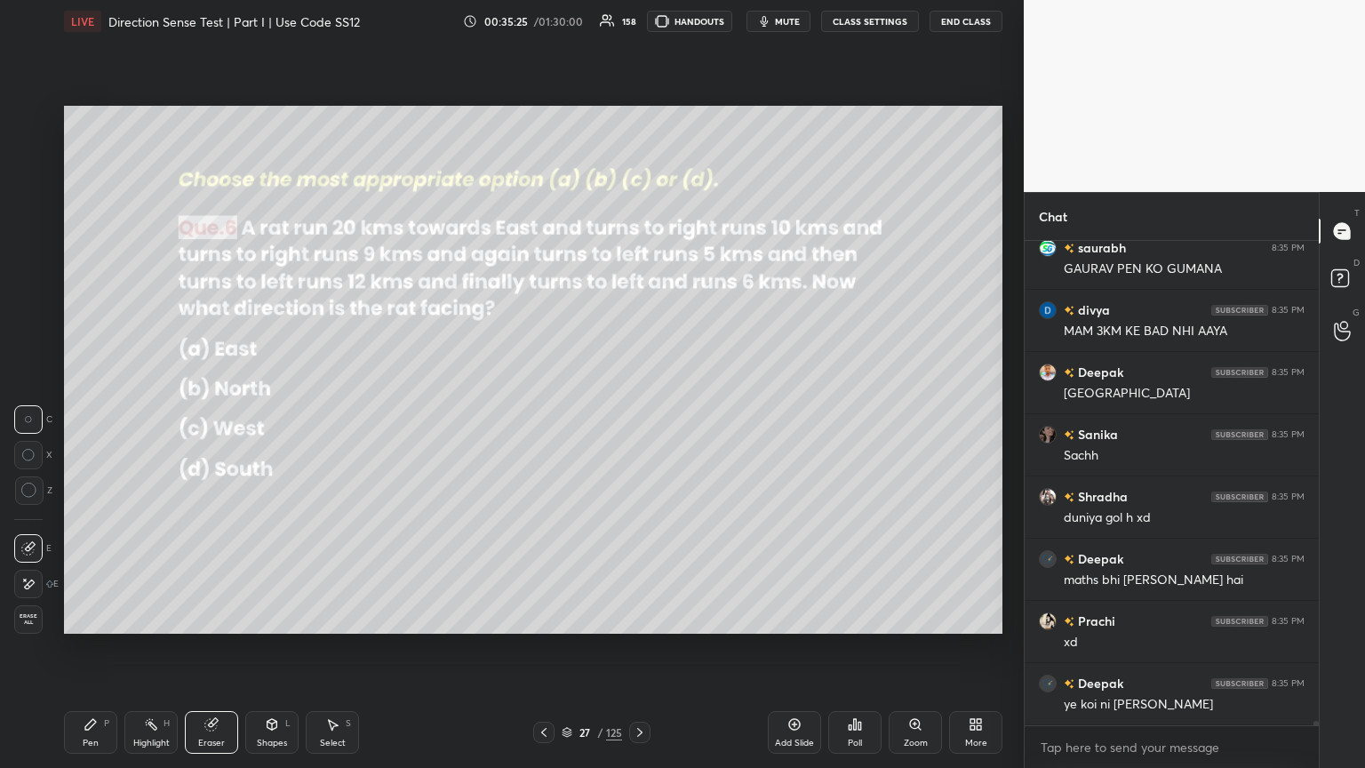
click at [637, 417] on div "Poll" at bounding box center [855, 742] width 14 height 9
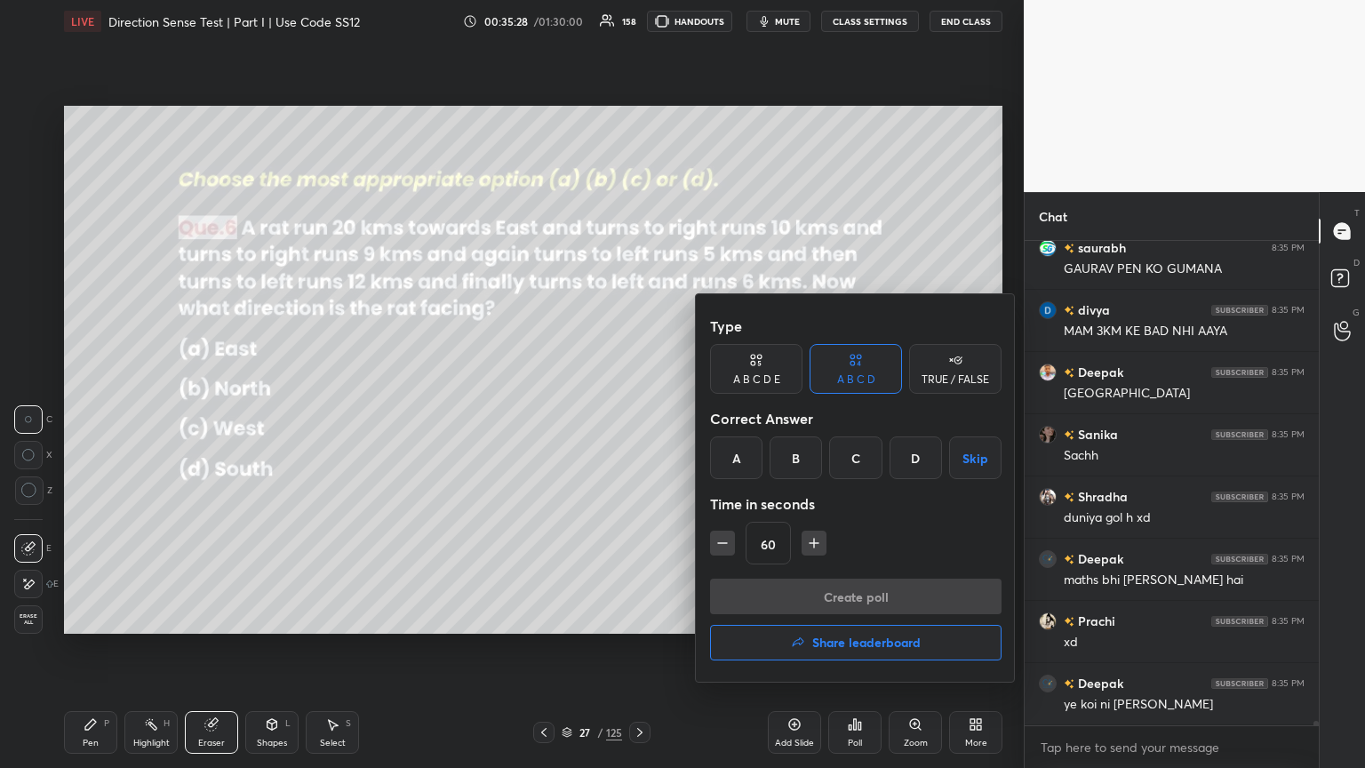
drag, startPoint x: 793, startPoint y: 458, endPoint x: 796, endPoint y: 498, distance: 40.1
click at [637, 417] on div "B" at bounding box center [795, 457] width 52 height 43
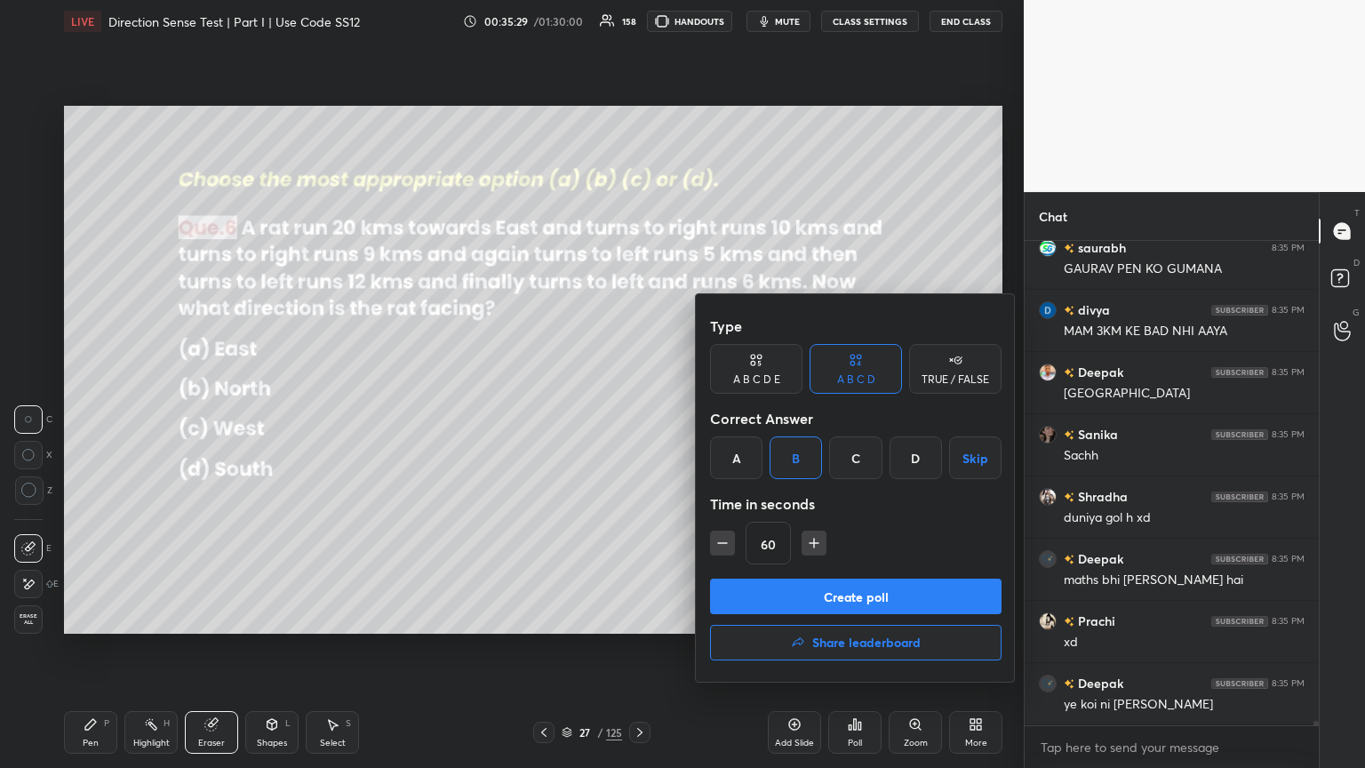
drag, startPoint x: 776, startPoint y: 609, endPoint x: 780, endPoint y: 601, distance: 9.6
click at [637, 417] on button "Create poll" at bounding box center [855, 596] width 291 height 36
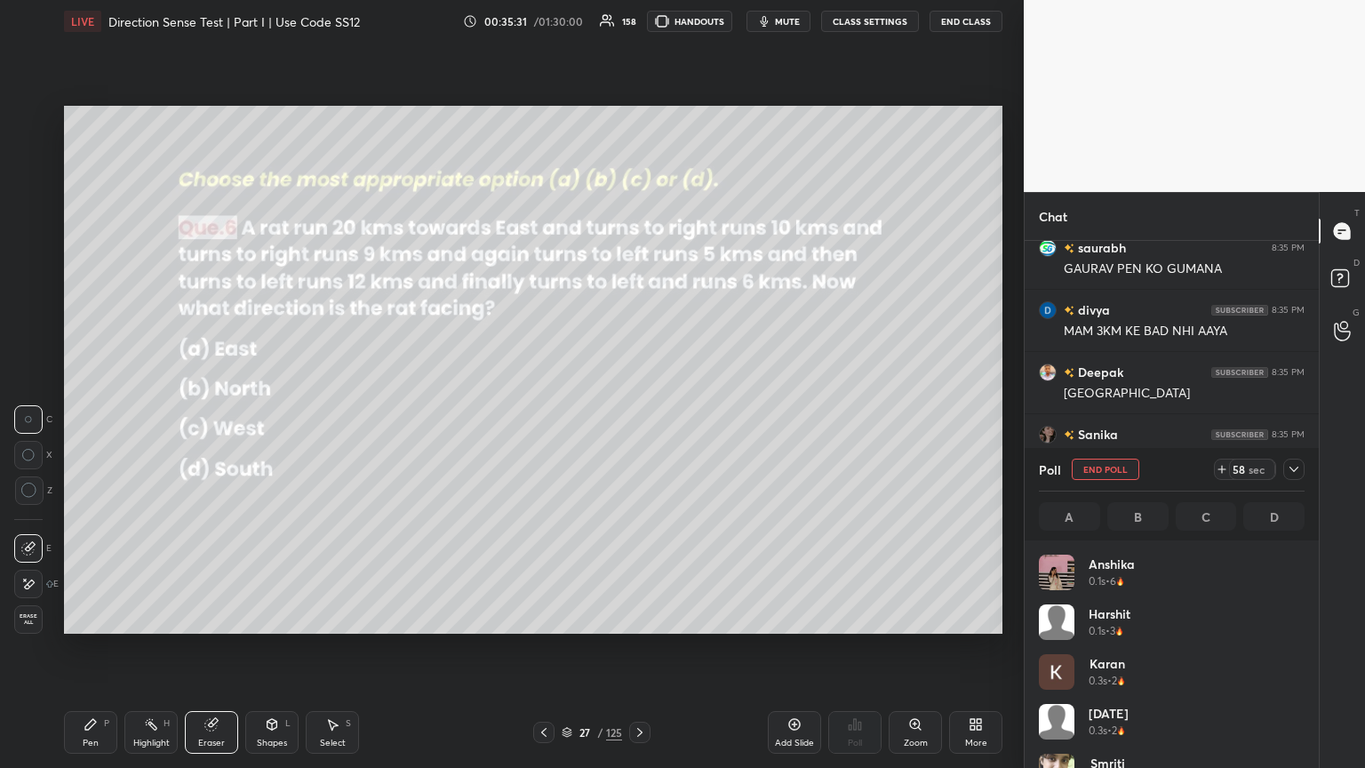
scroll to position [208, 260]
click at [637, 417] on icon at bounding box center [1293, 469] width 14 height 14
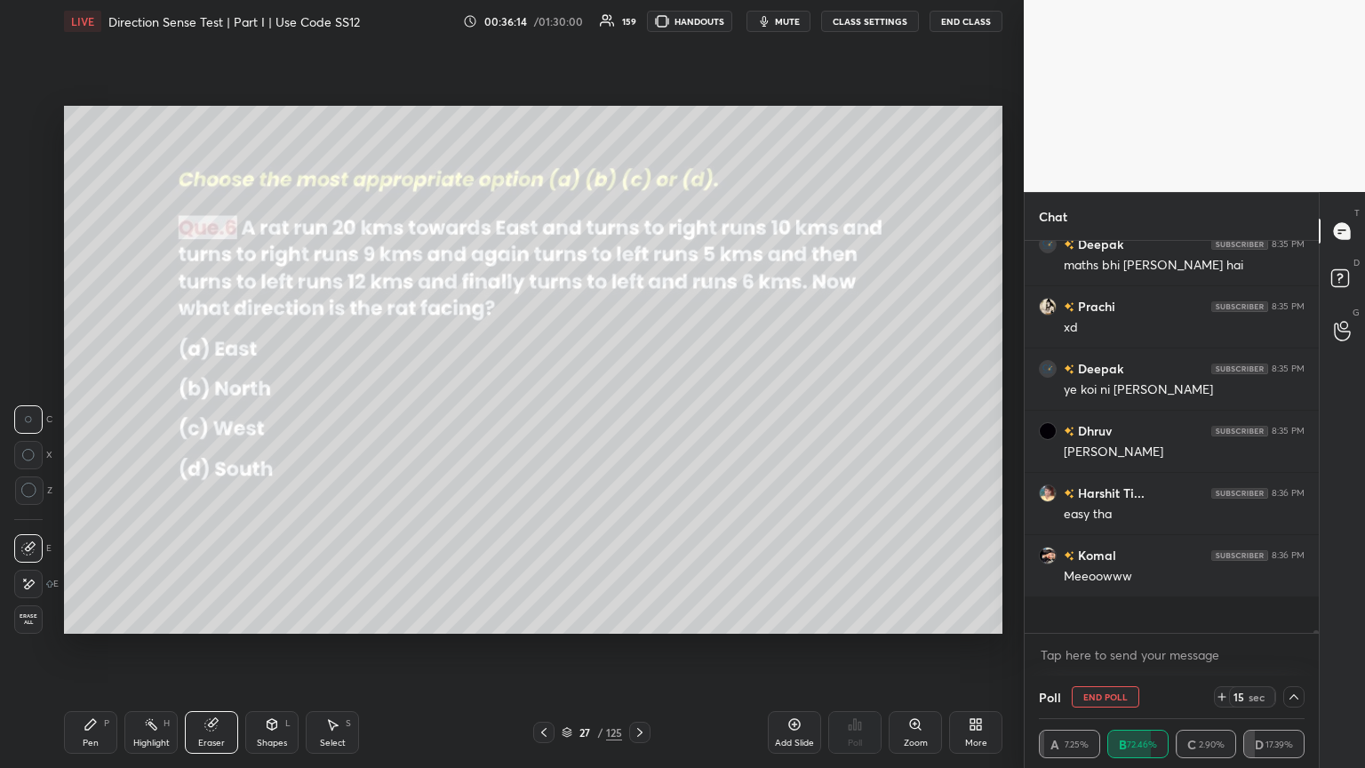
scroll to position [386, 289]
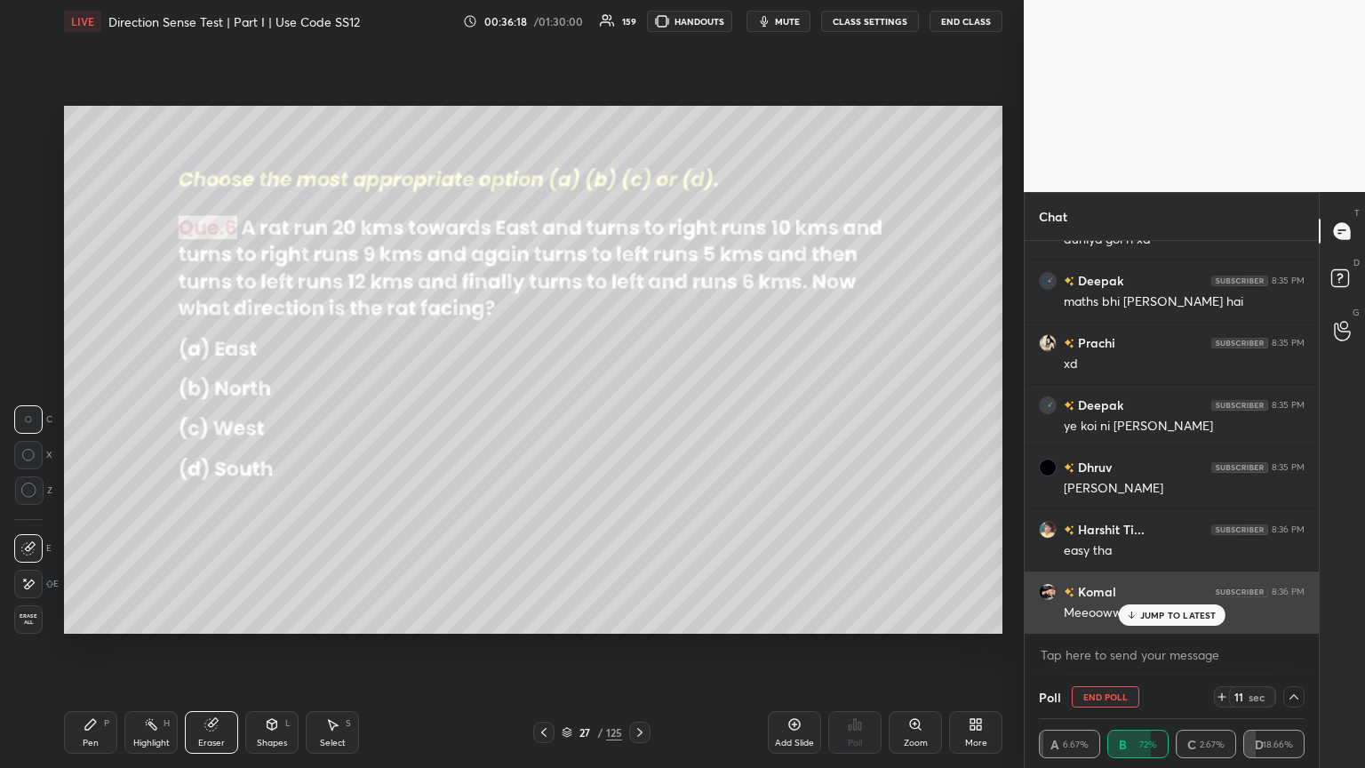
click at [637, 417] on div "JUMP TO LATEST" at bounding box center [1171, 614] width 107 height 21
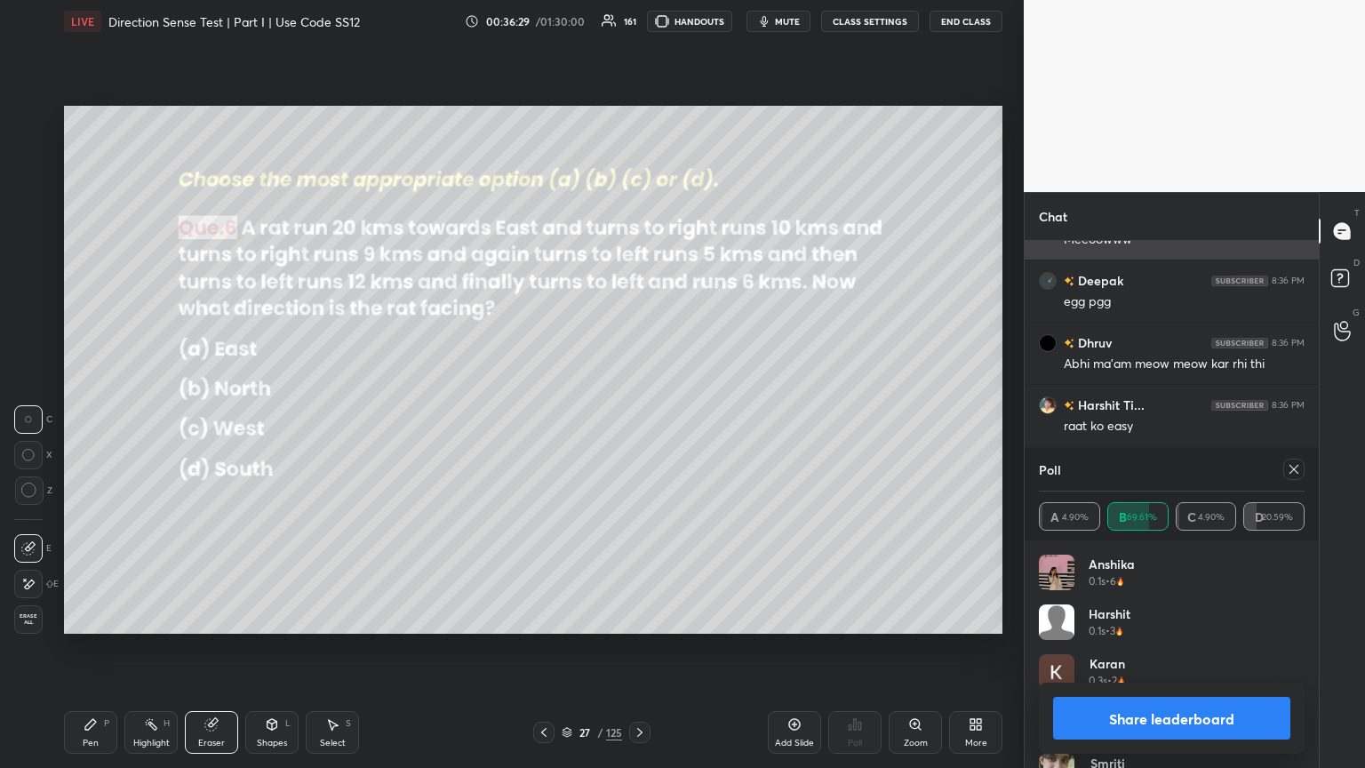
scroll to position [50610, 0]
drag, startPoint x: 1301, startPoint y: 467, endPoint x: 1294, endPoint y: 478, distance: 12.8
click at [637, 417] on div at bounding box center [1293, 468] width 21 height 21
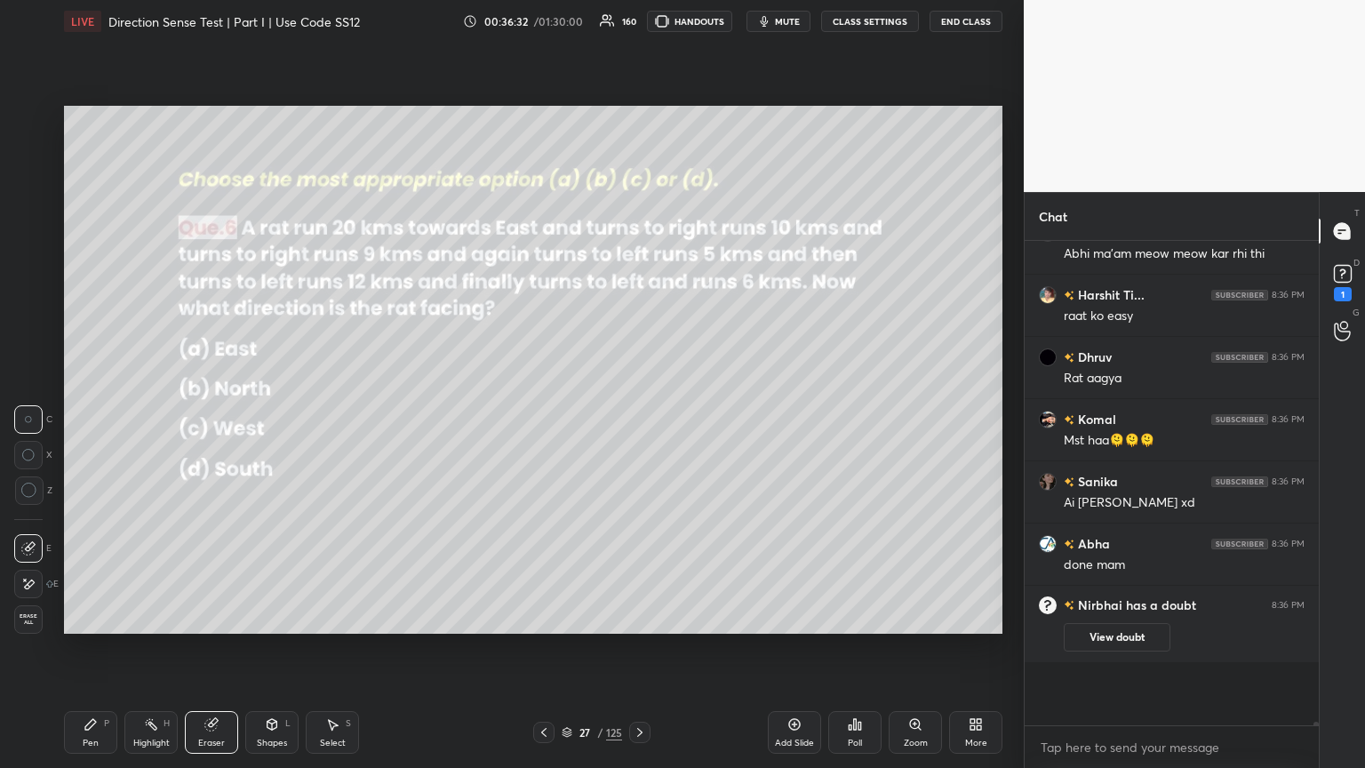
scroll to position [326, 289]
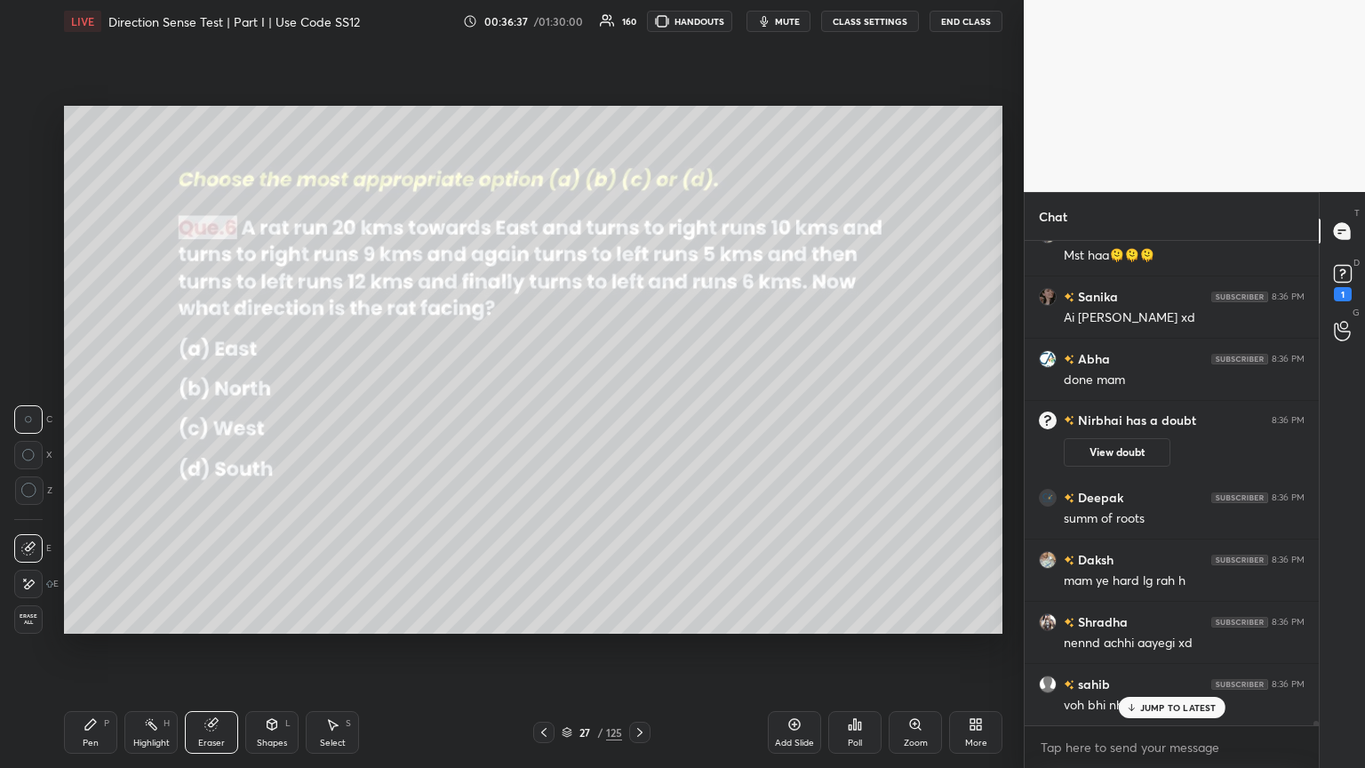
click at [277, 417] on div "Shapes L" at bounding box center [271, 732] width 53 height 43
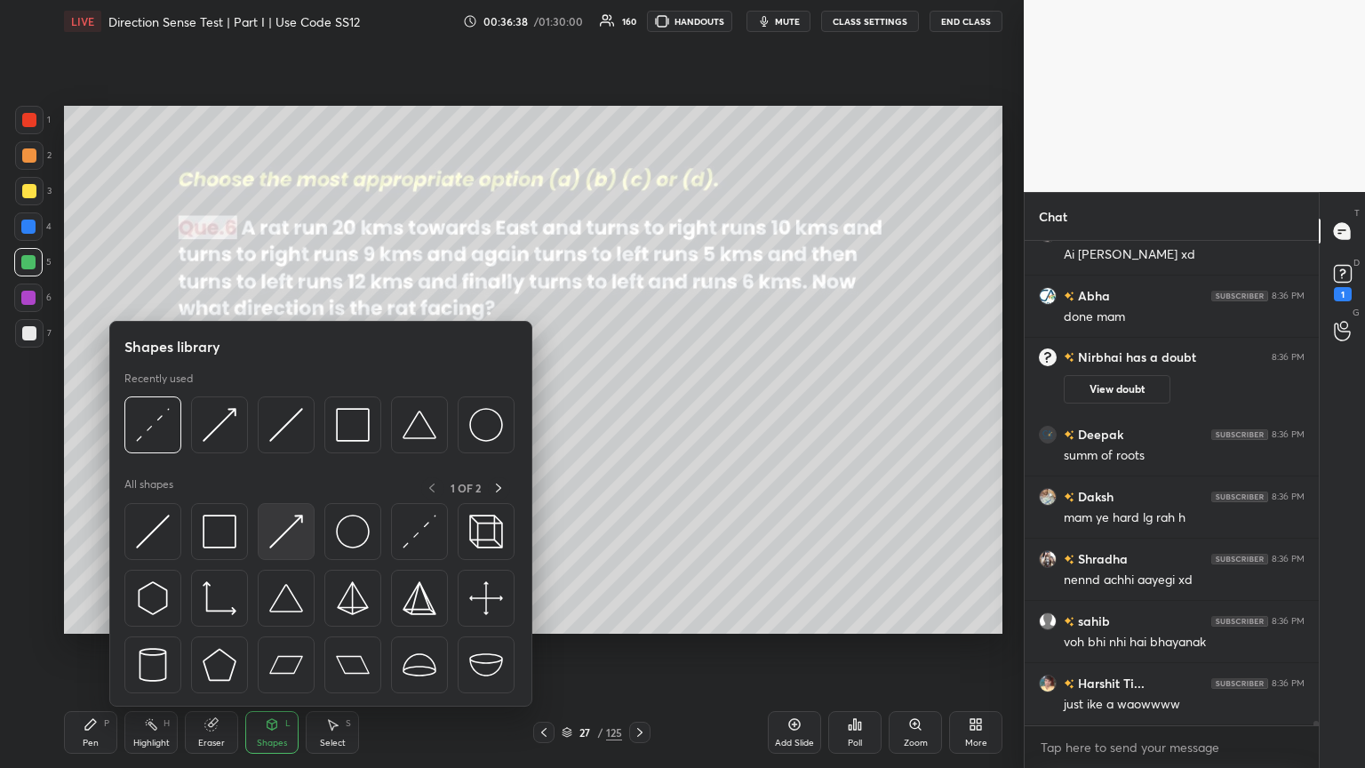
click at [282, 417] on img at bounding box center [286, 531] width 34 height 34
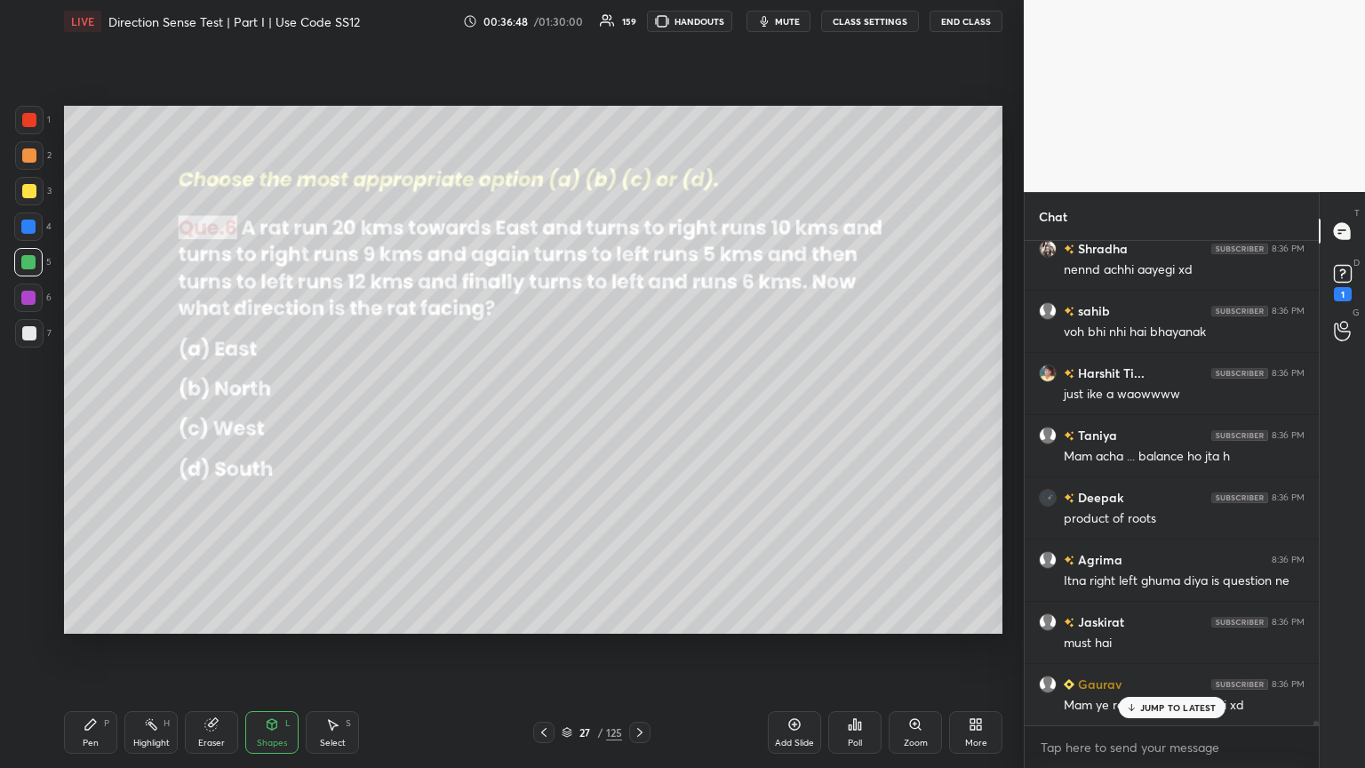
drag, startPoint x: 84, startPoint y: 732, endPoint x: 117, endPoint y: 707, distance: 41.2
click at [84, 417] on div "Pen P" at bounding box center [90, 732] width 53 height 43
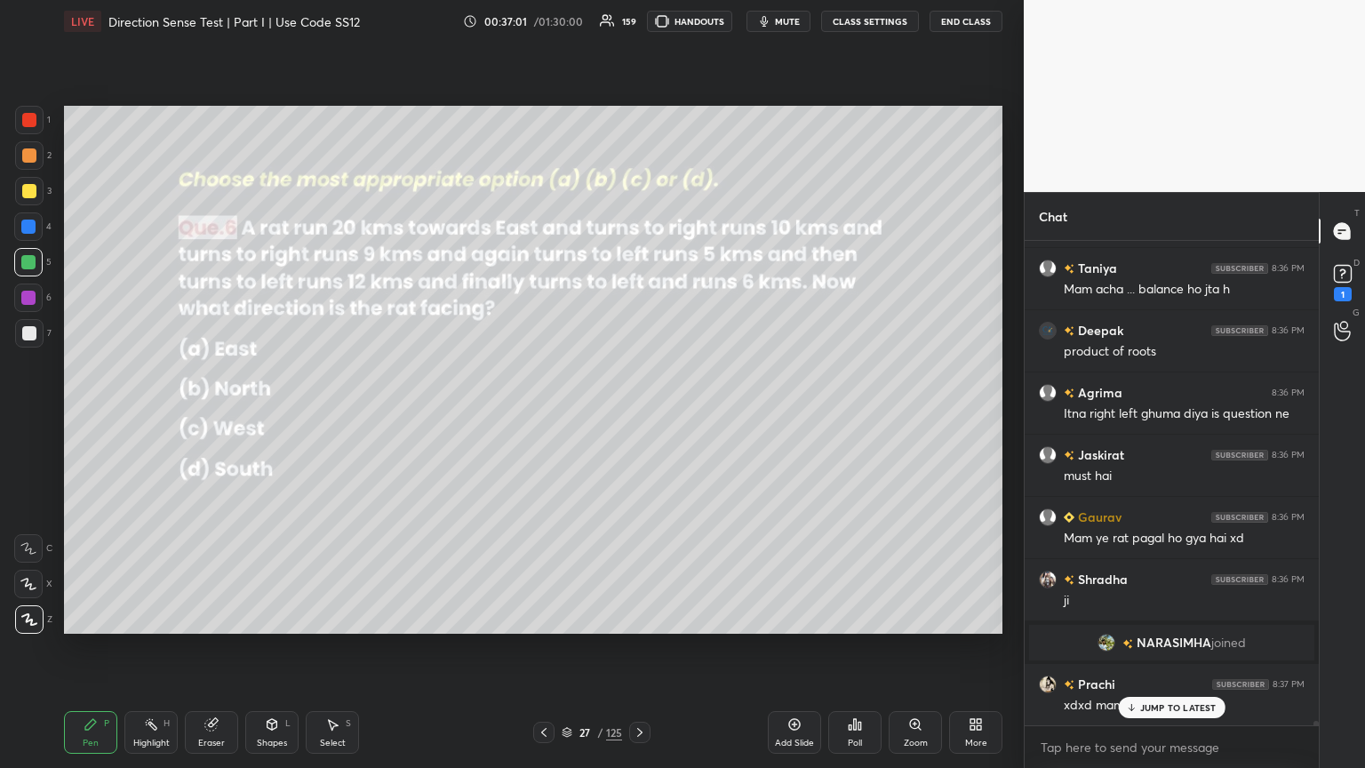
click at [267, 417] on div "Shapes L" at bounding box center [271, 732] width 53 height 43
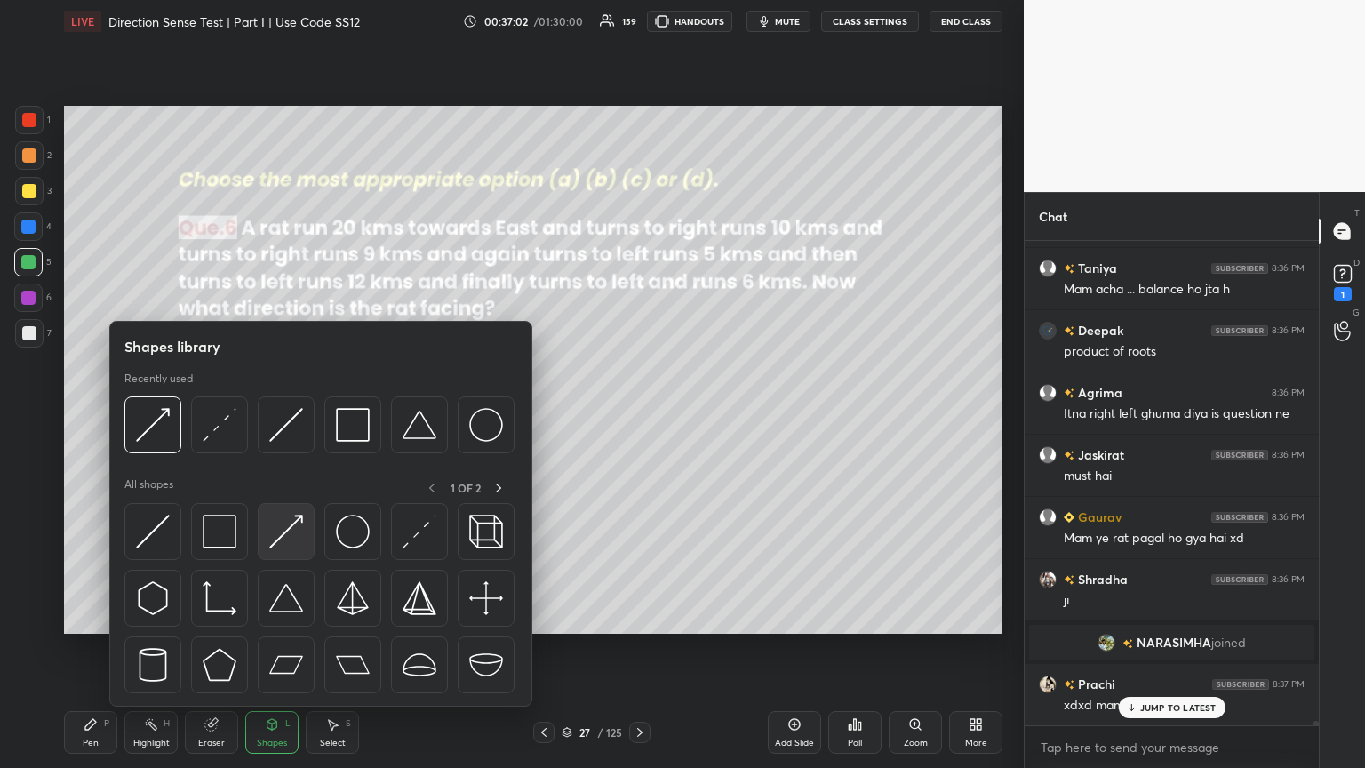
click at [286, 417] on img at bounding box center [286, 531] width 34 height 34
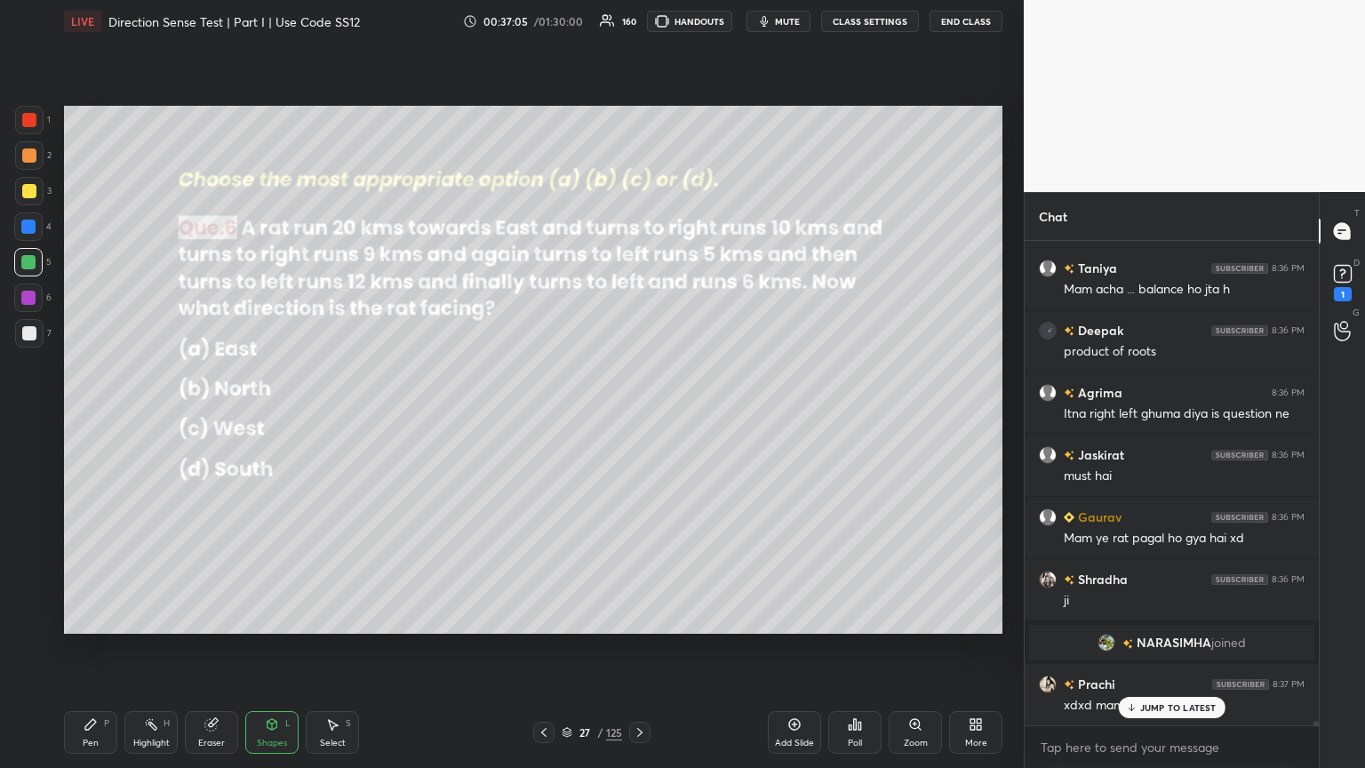
click at [92, 417] on div "Pen P" at bounding box center [90, 732] width 53 height 43
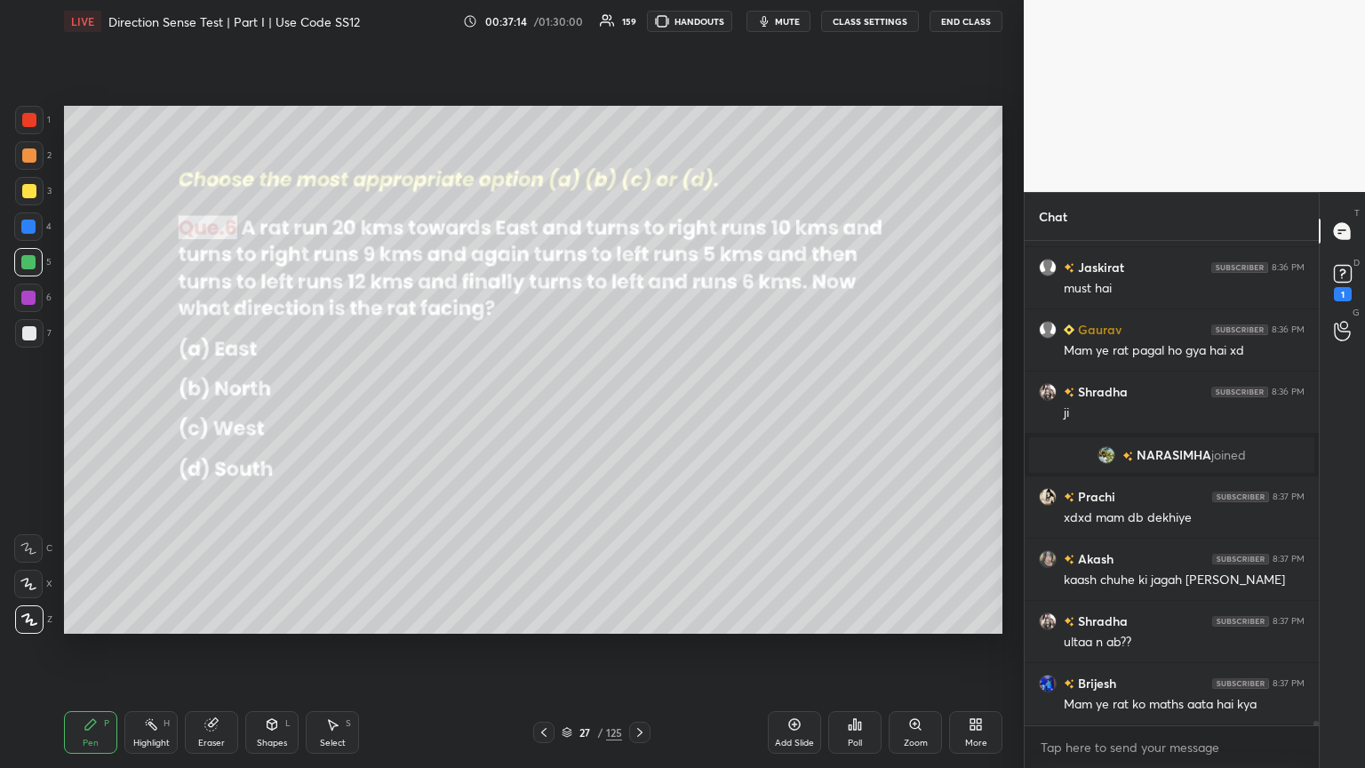
click at [263, 417] on div "Shapes L" at bounding box center [271, 732] width 53 height 43
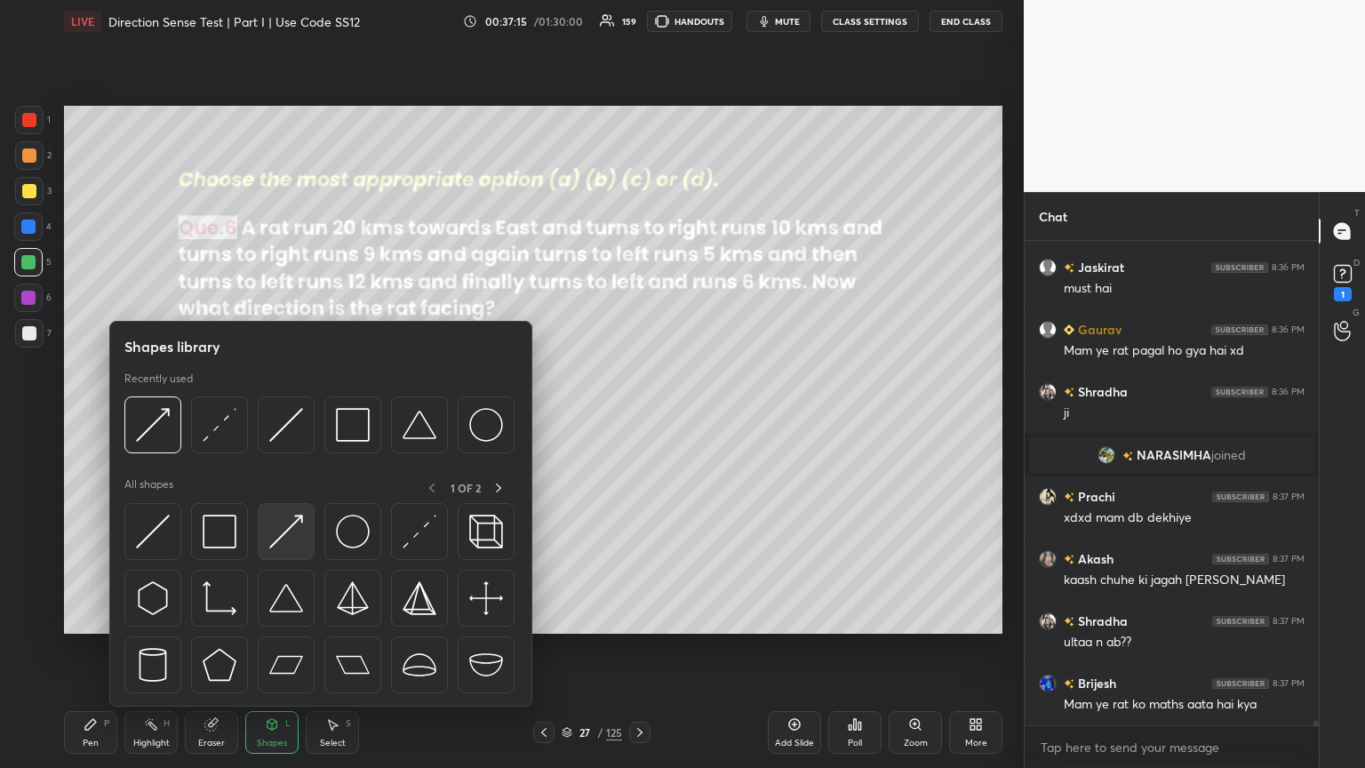
click at [274, 417] on img at bounding box center [286, 531] width 34 height 34
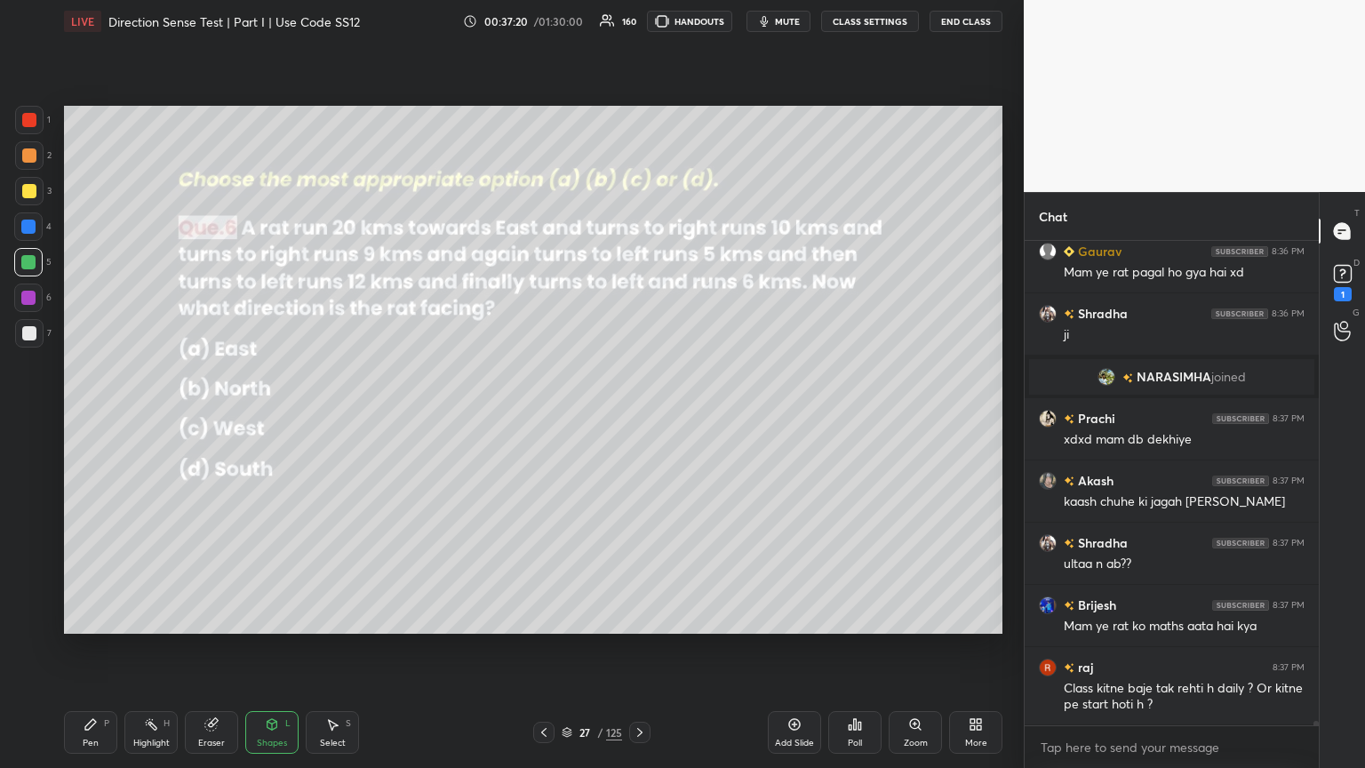
drag, startPoint x: 92, startPoint y: 735, endPoint x: 100, endPoint y: 726, distance: 11.4
click at [92, 417] on div "Pen P" at bounding box center [90, 732] width 53 height 43
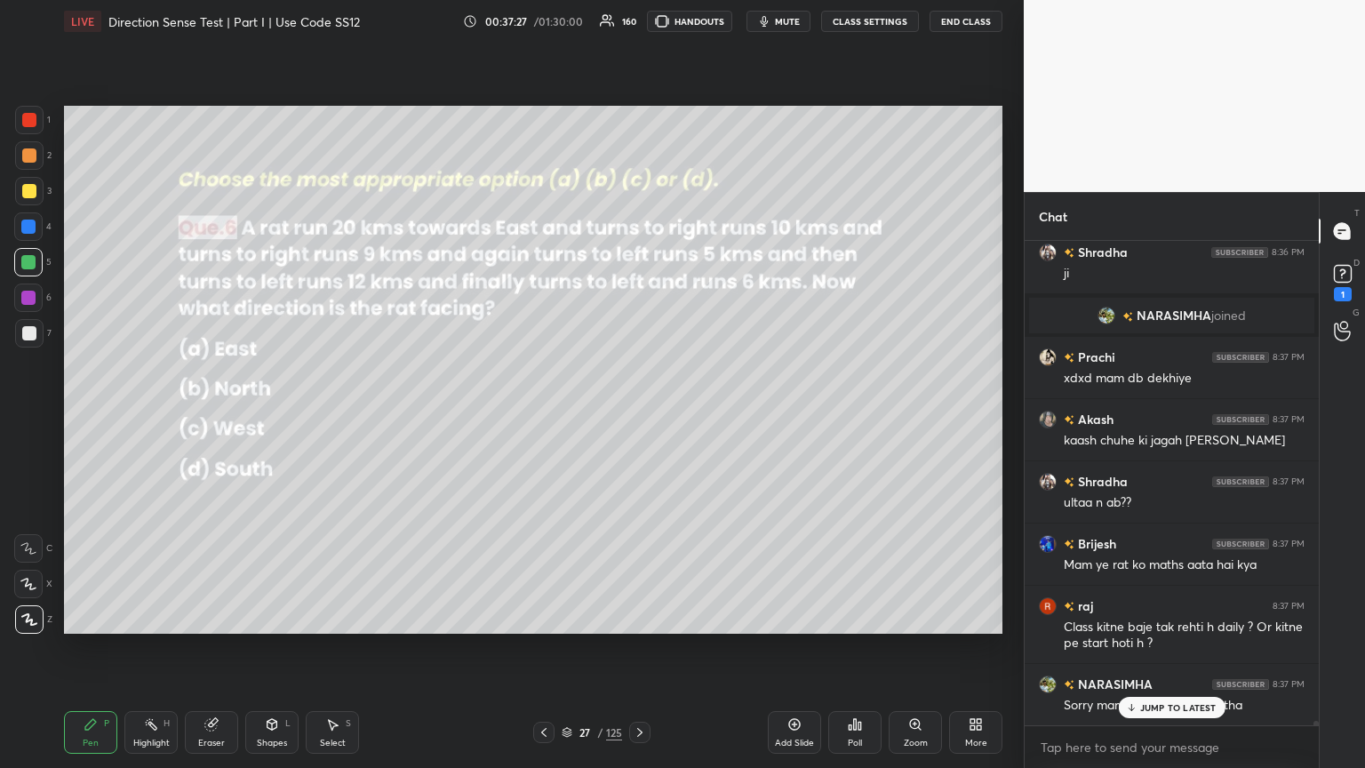
click at [264, 417] on div "Shapes" at bounding box center [272, 742] width 30 height 9
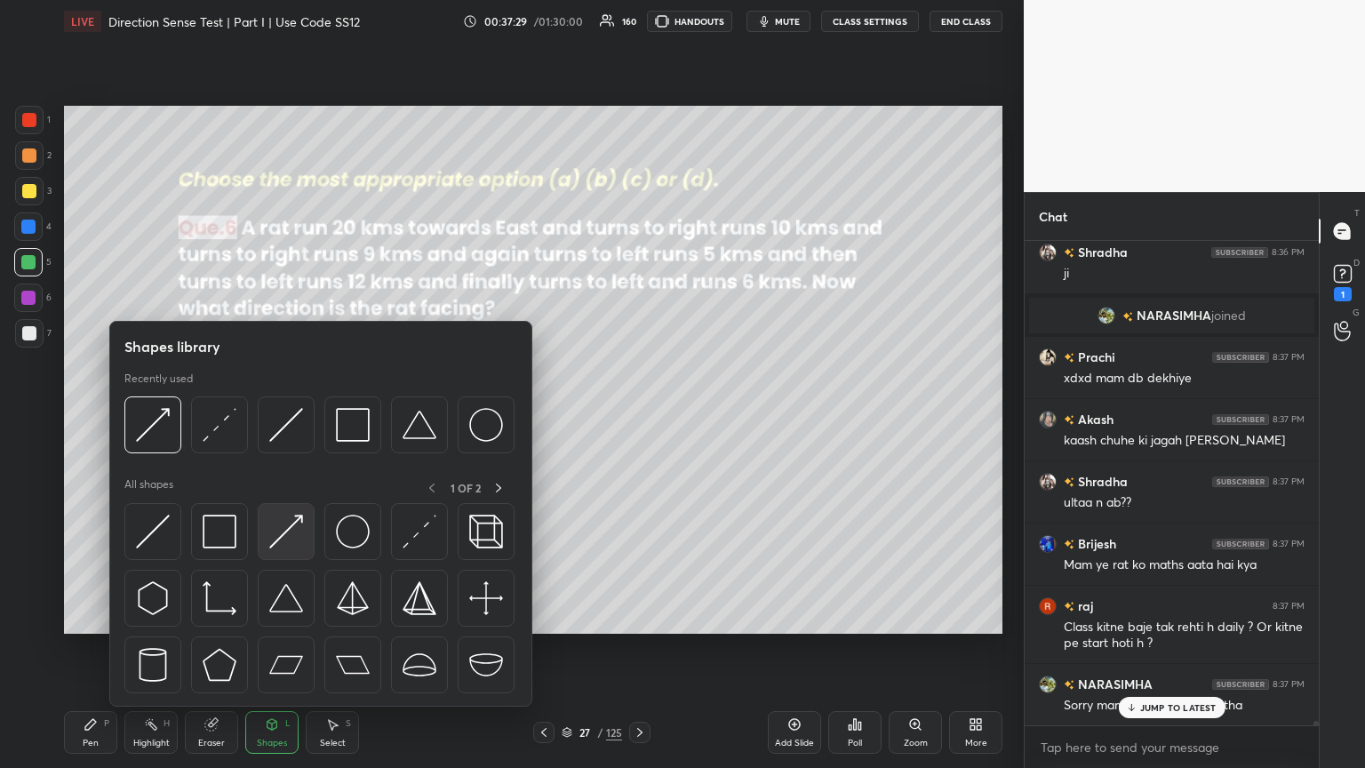
click at [267, 417] on div at bounding box center [286, 531] width 57 height 57
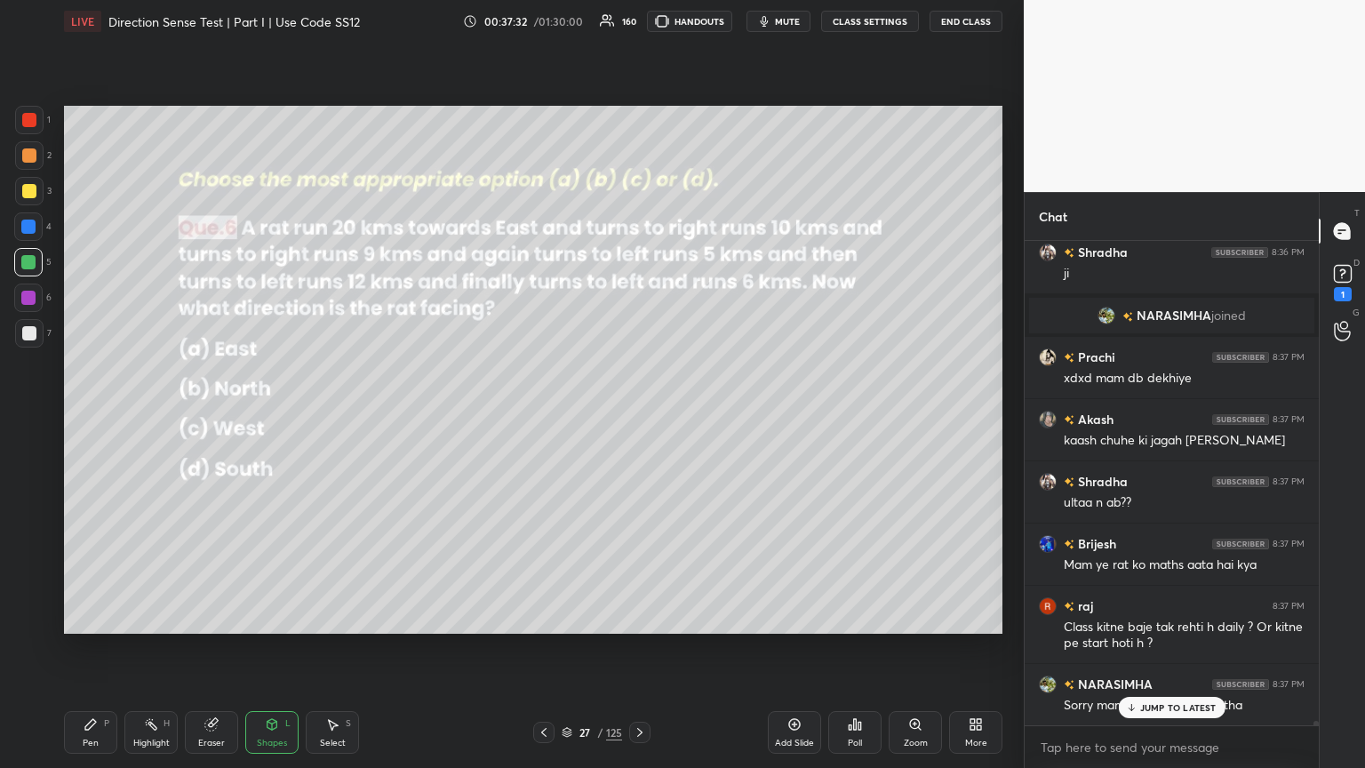
click at [87, 417] on div "Pen P" at bounding box center [90, 732] width 53 height 43
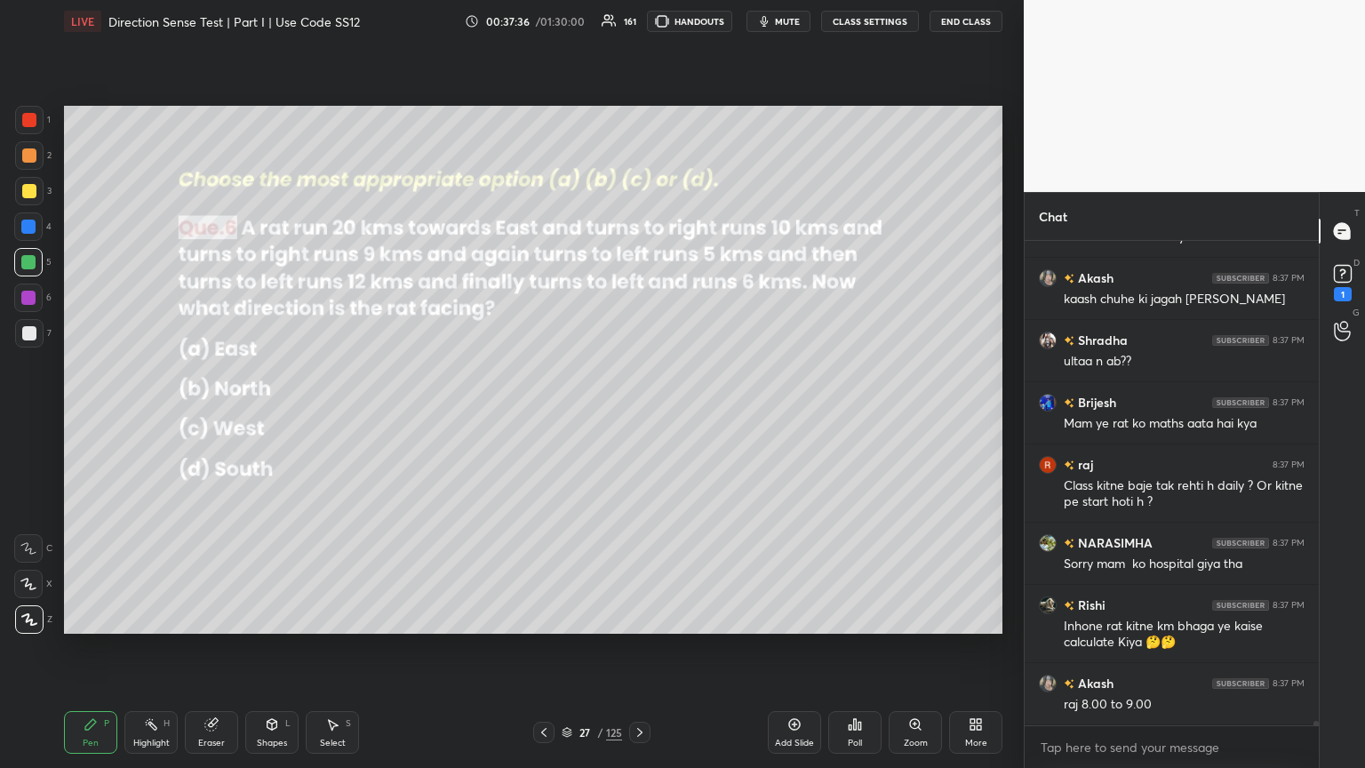
scroll to position [49629, 0]
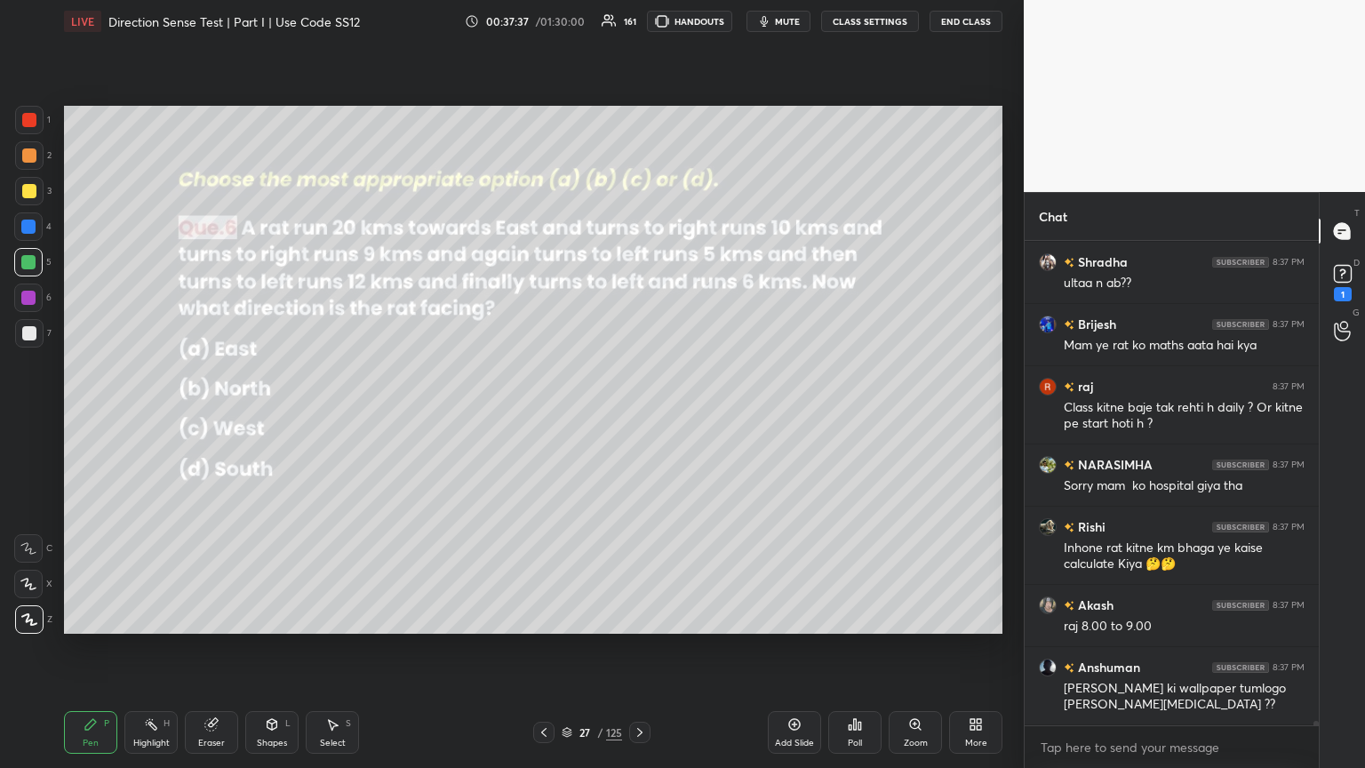
click at [264, 417] on div "Shapes L" at bounding box center [271, 732] width 53 height 43
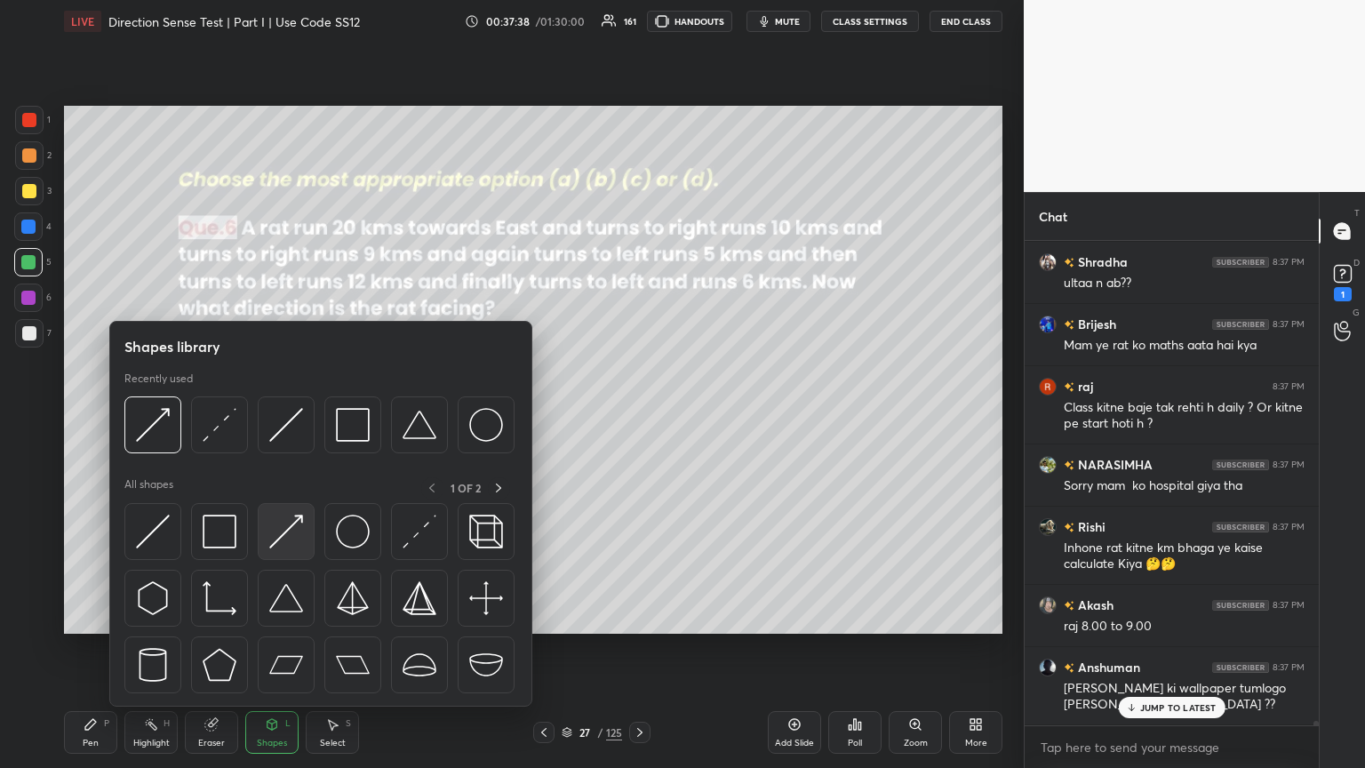
scroll to position [49690, 0]
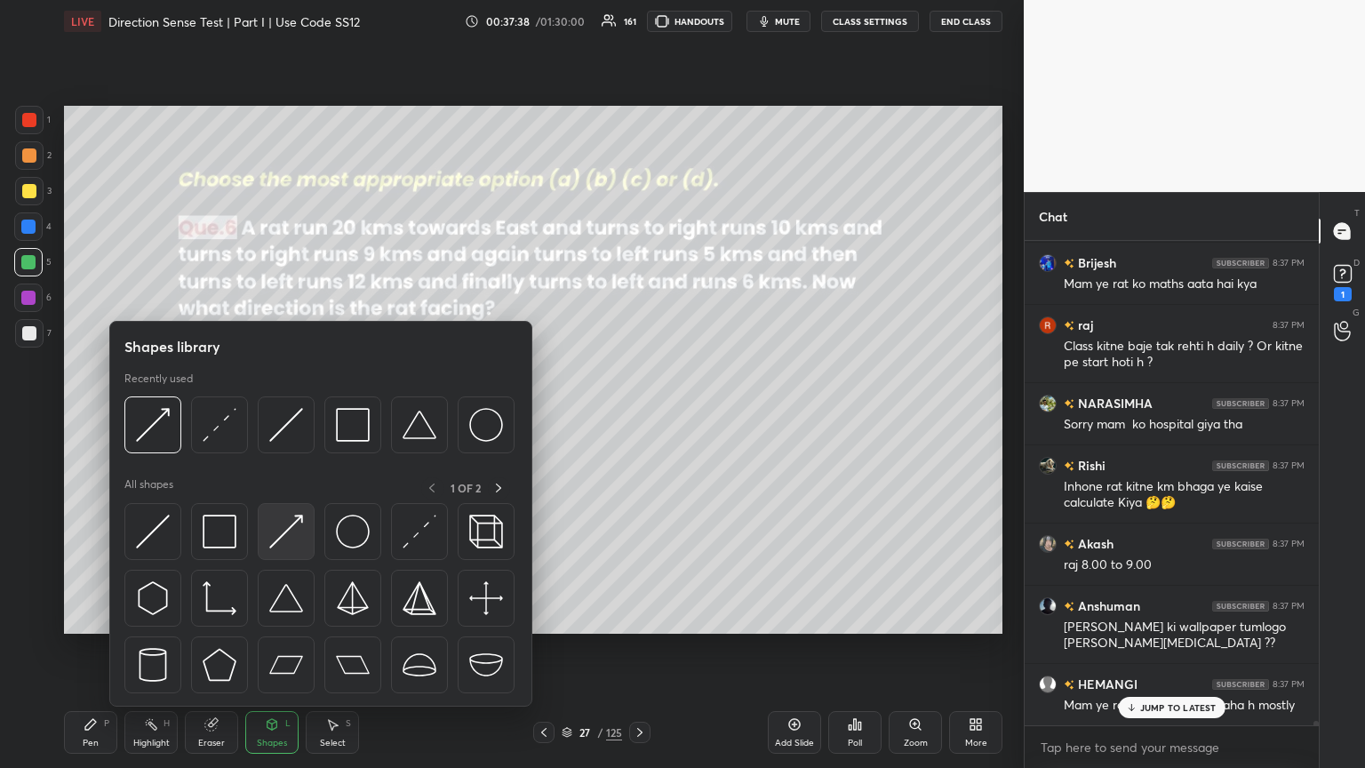
click at [277, 417] on img at bounding box center [286, 531] width 34 height 34
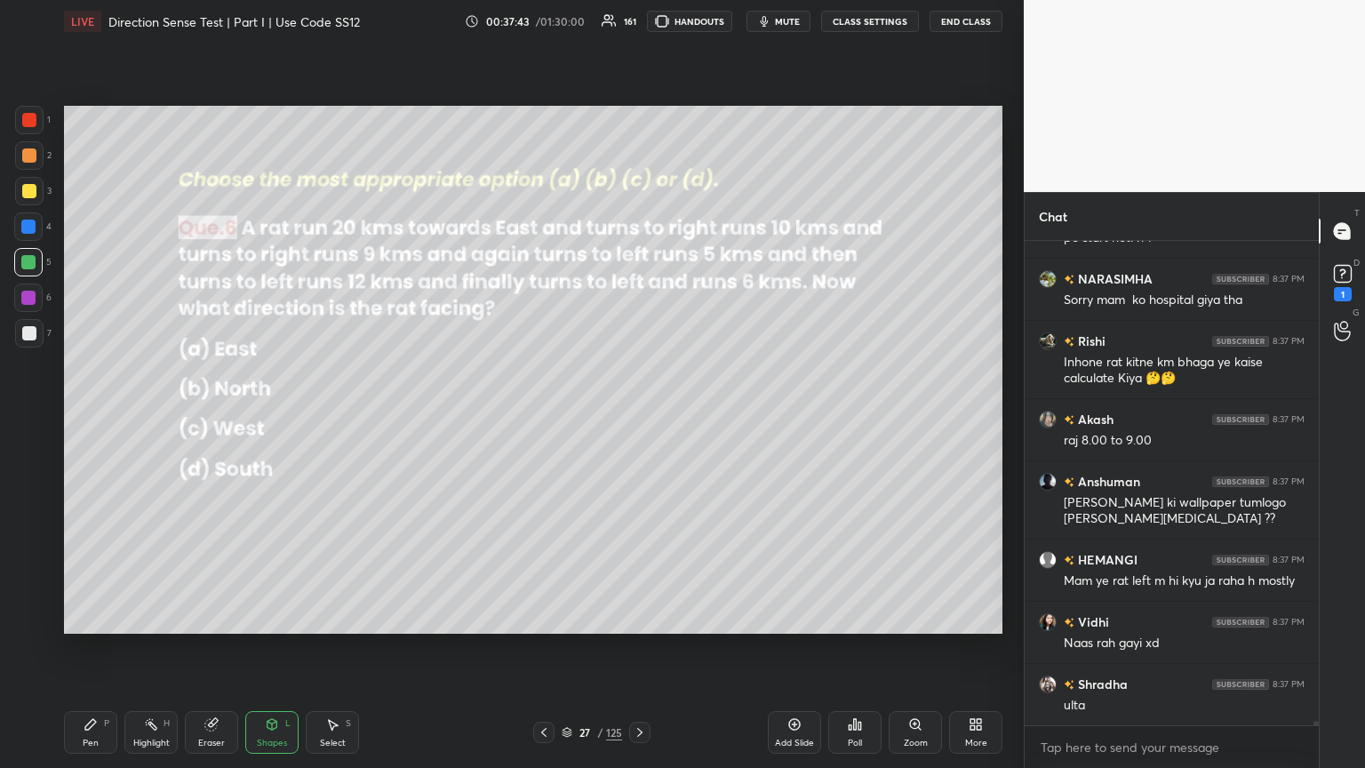
scroll to position [49878, 0]
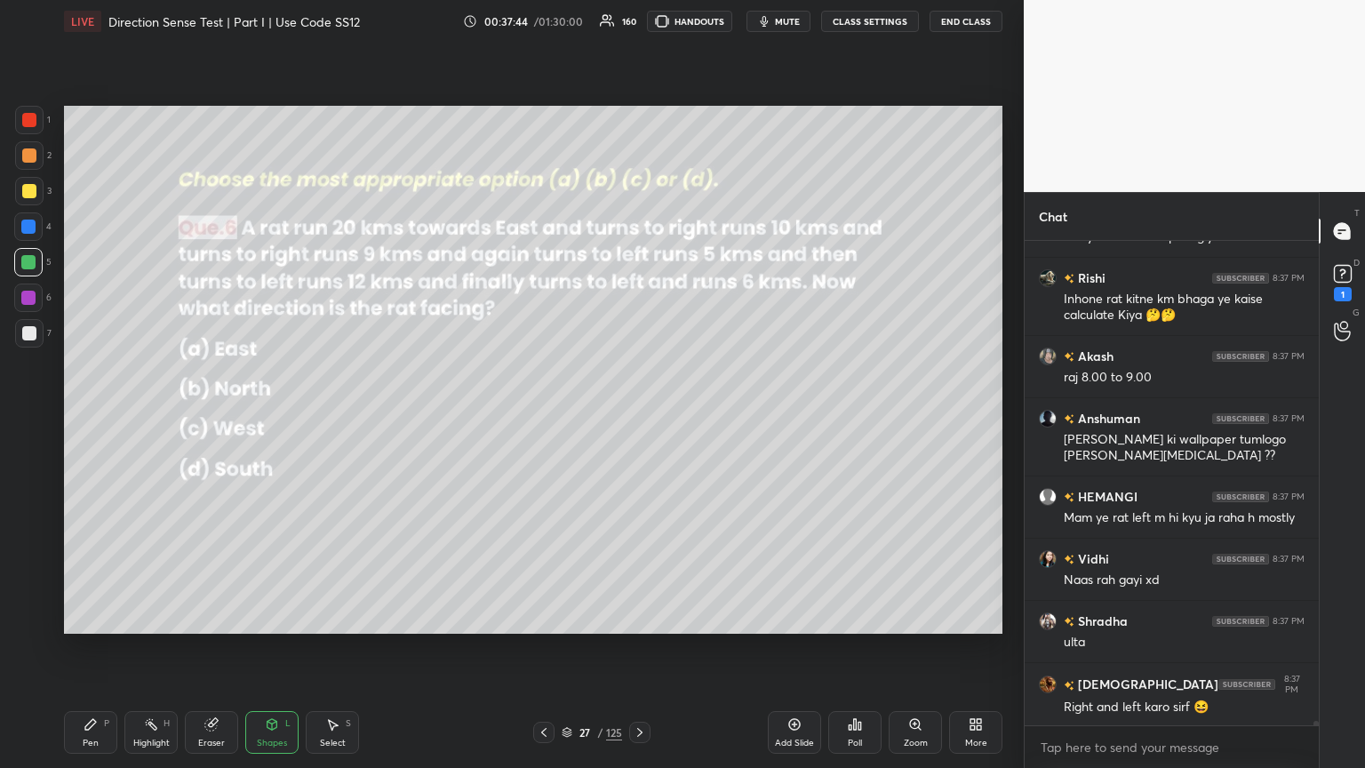
drag, startPoint x: 71, startPoint y: 733, endPoint x: 123, endPoint y: 713, distance: 55.1
click at [71, 417] on div "Pen P" at bounding box center [90, 732] width 53 height 43
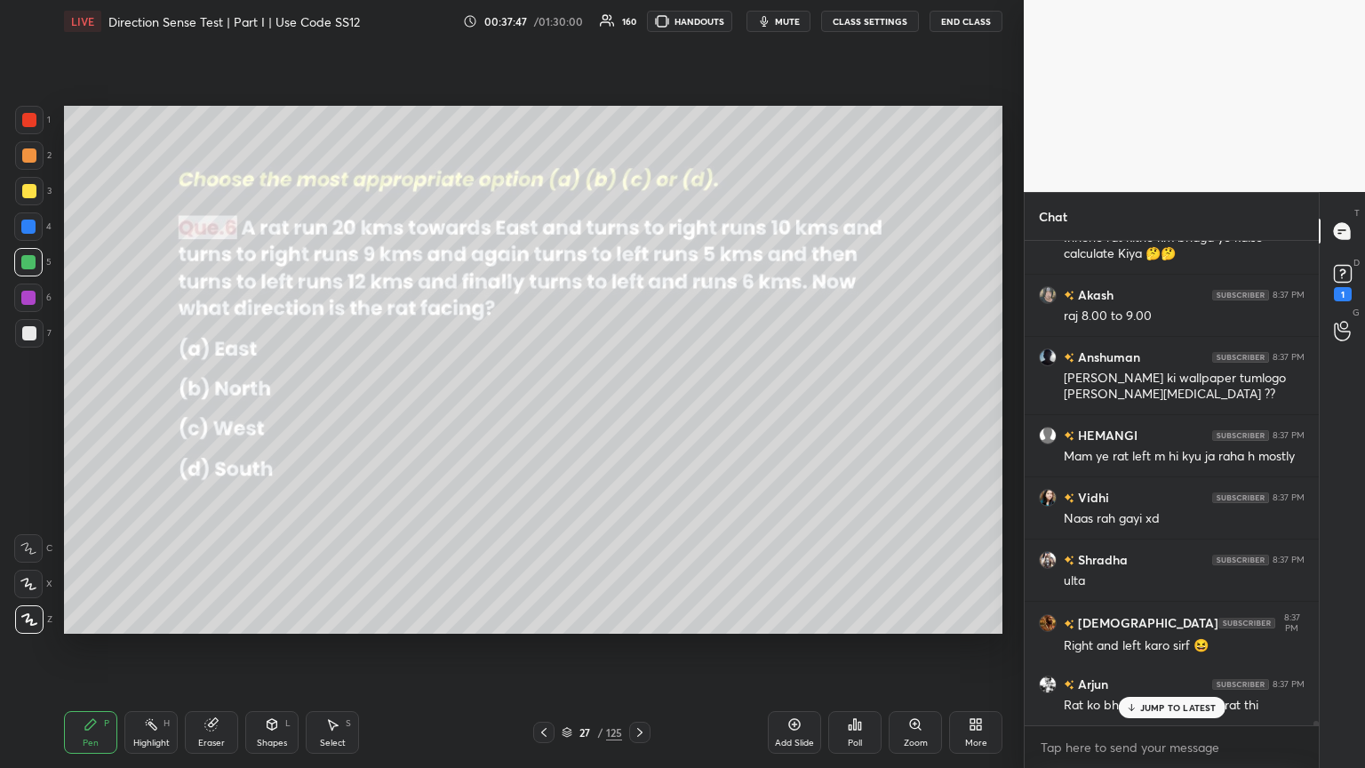
scroll to position [50017, 0]
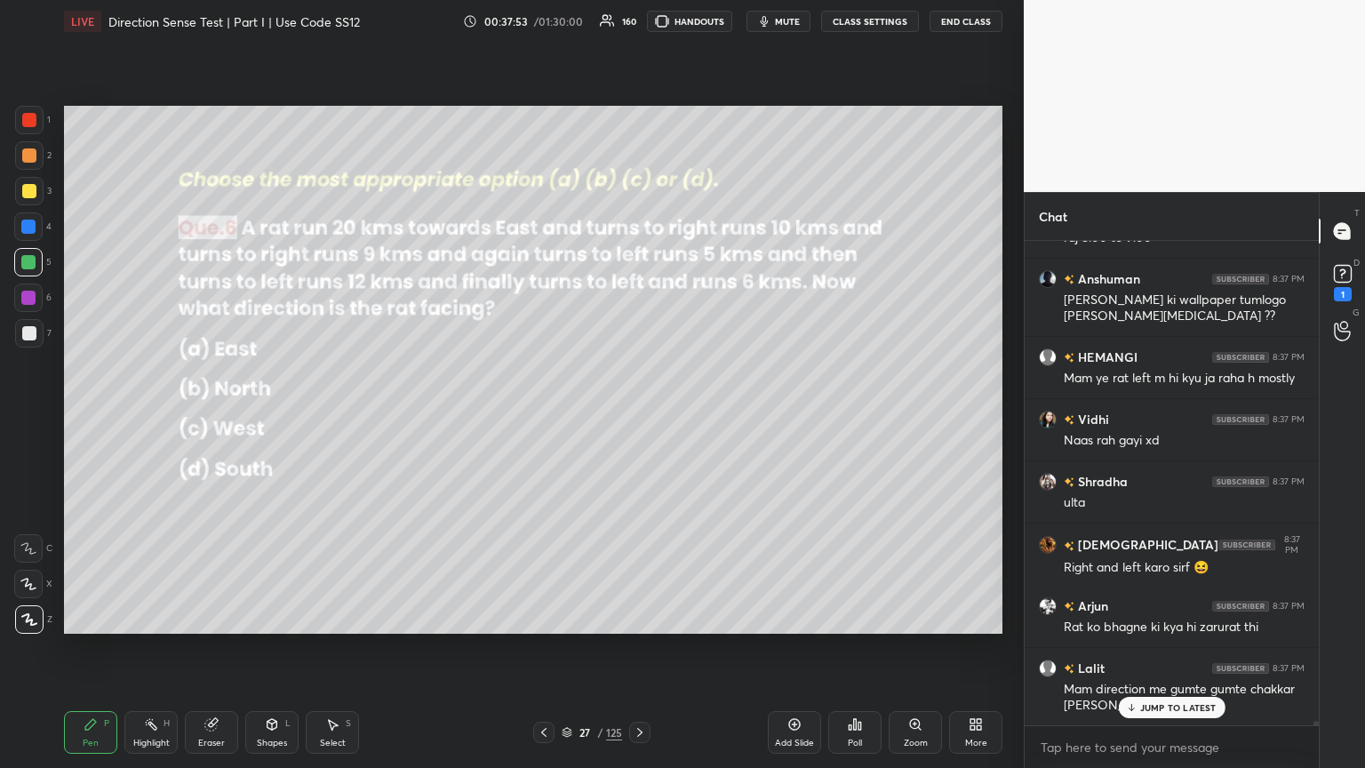
click at [263, 417] on div "Shapes" at bounding box center [272, 742] width 30 height 9
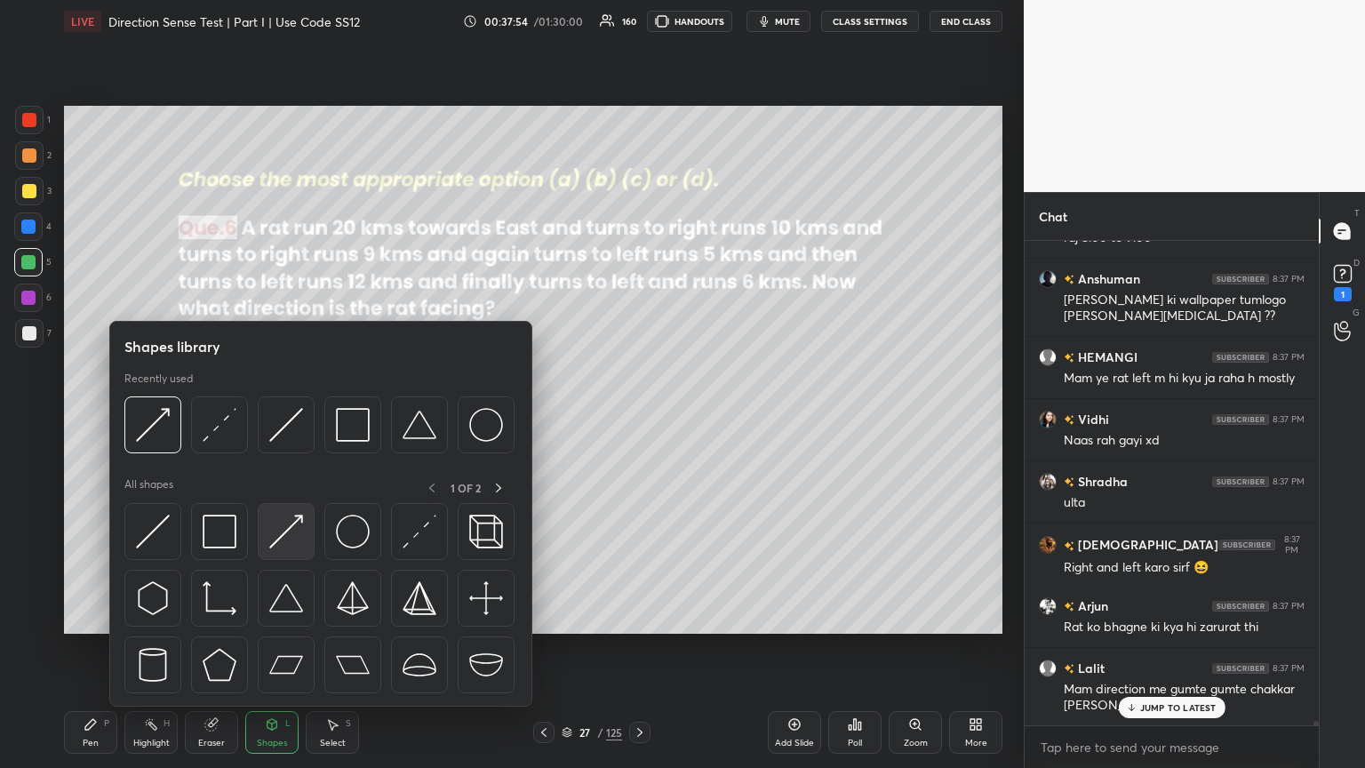
click at [273, 417] on img at bounding box center [286, 531] width 34 height 34
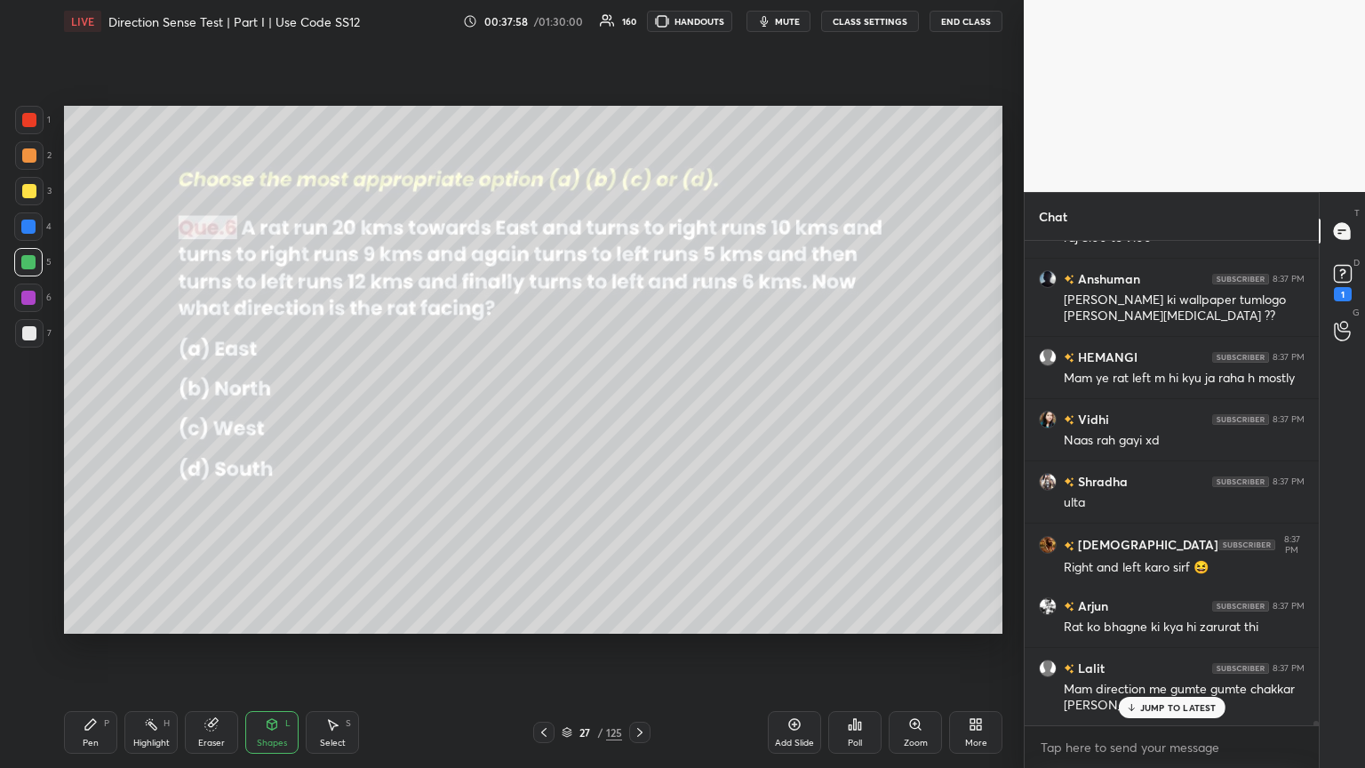
click at [90, 417] on div "Pen" at bounding box center [91, 742] width 16 height 9
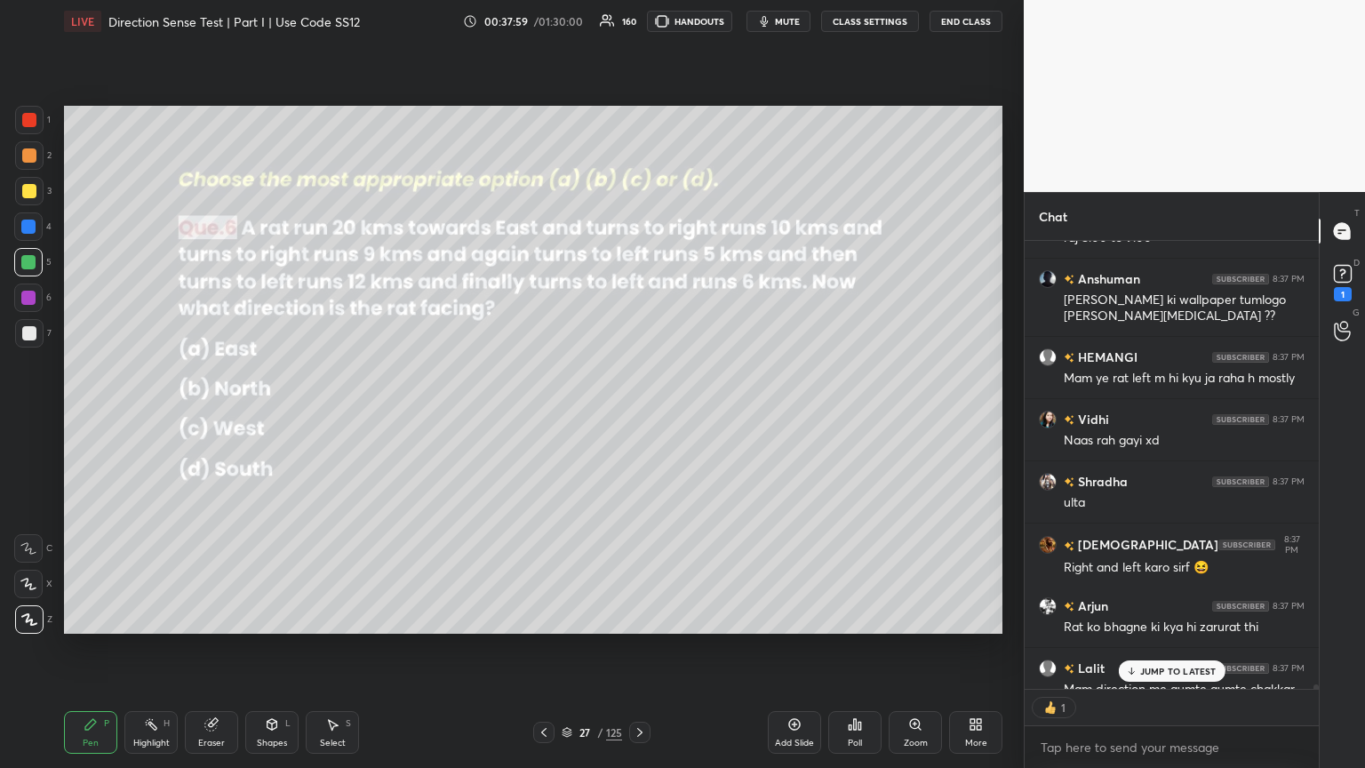
scroll to position [443, 289]
drag, startPoint x: 94, startPoint y: 728, endPoint x: 100, endPoint y: 714, distance: 15.2
click at [97, 417] on icon at bounding box center [91, 724] width 14 height 14
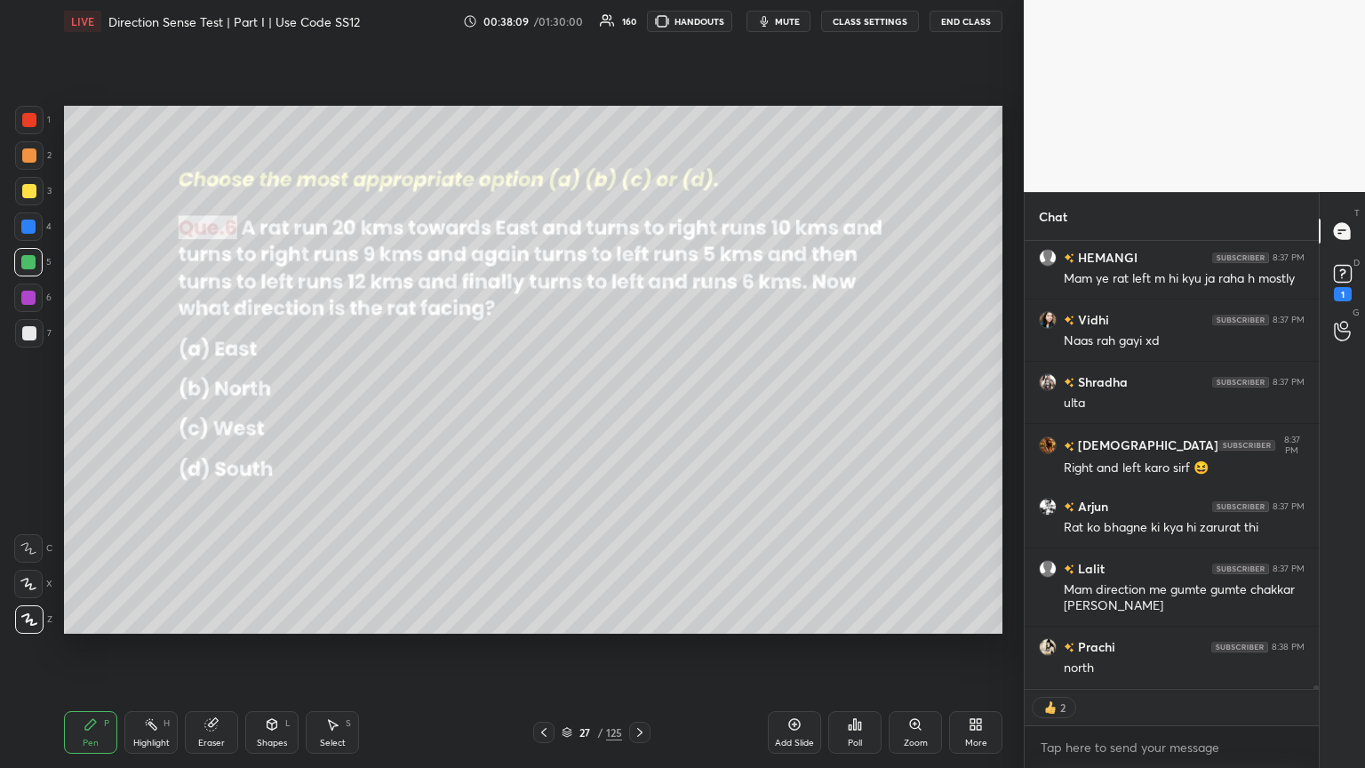
click at [29, 322] on div at bounding box center [29, 333] width 28 height 28
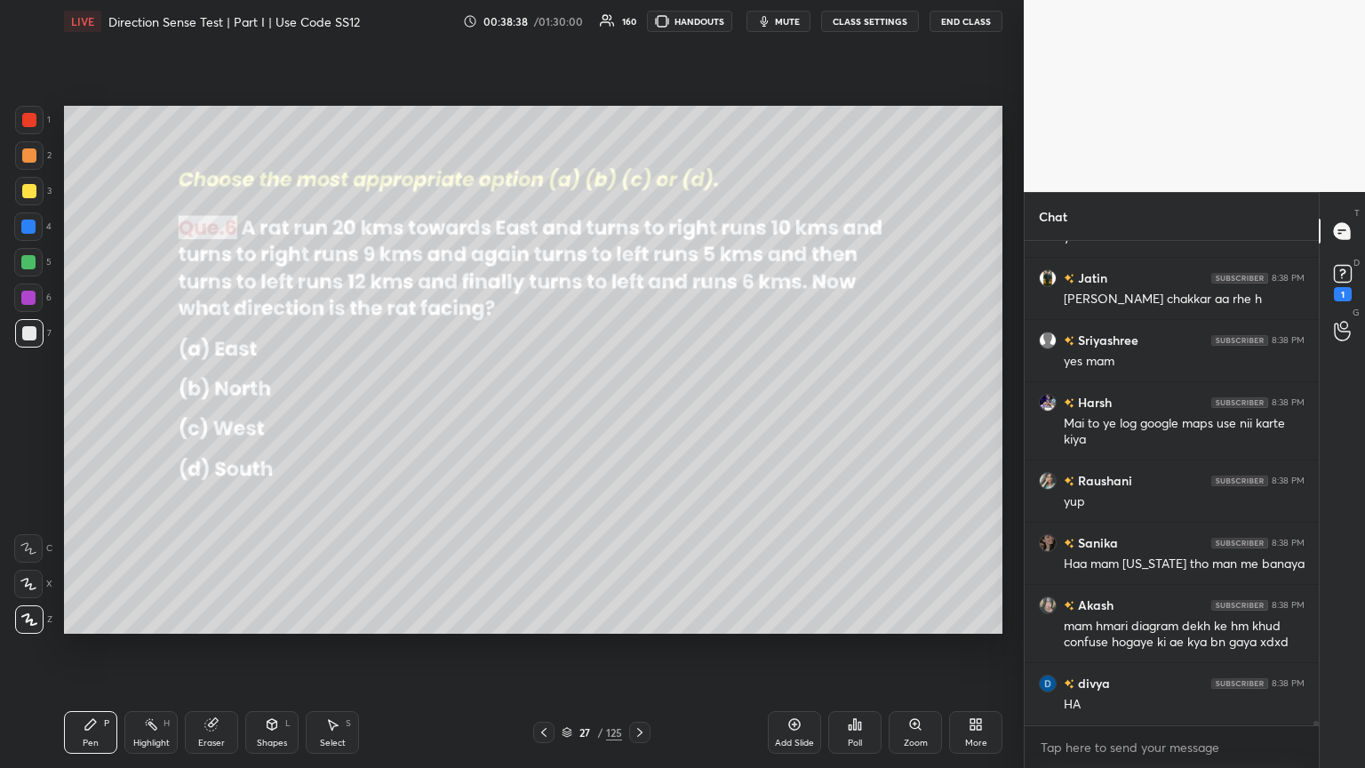
scroll to position [51474, 0]
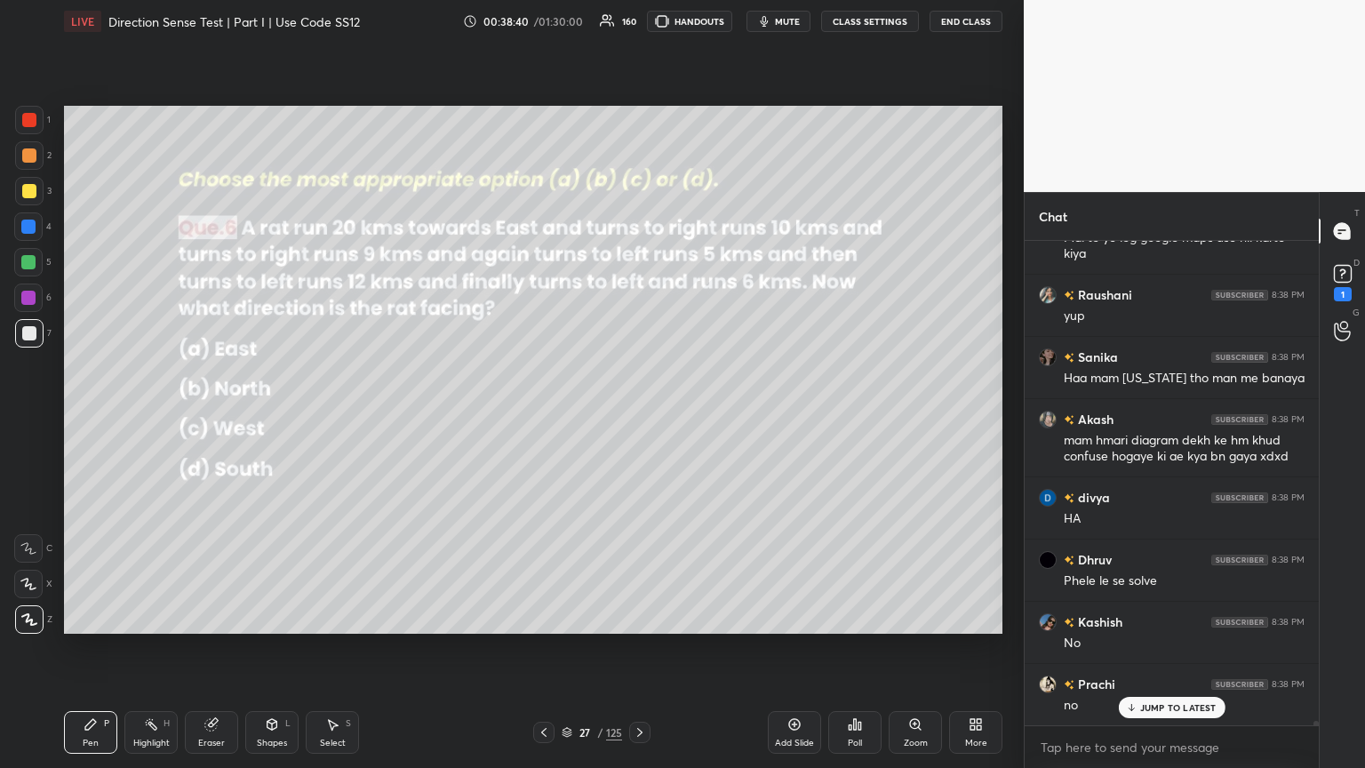
click at [637, 417] on icon at bounding box center [640, 732] width 14 height 14
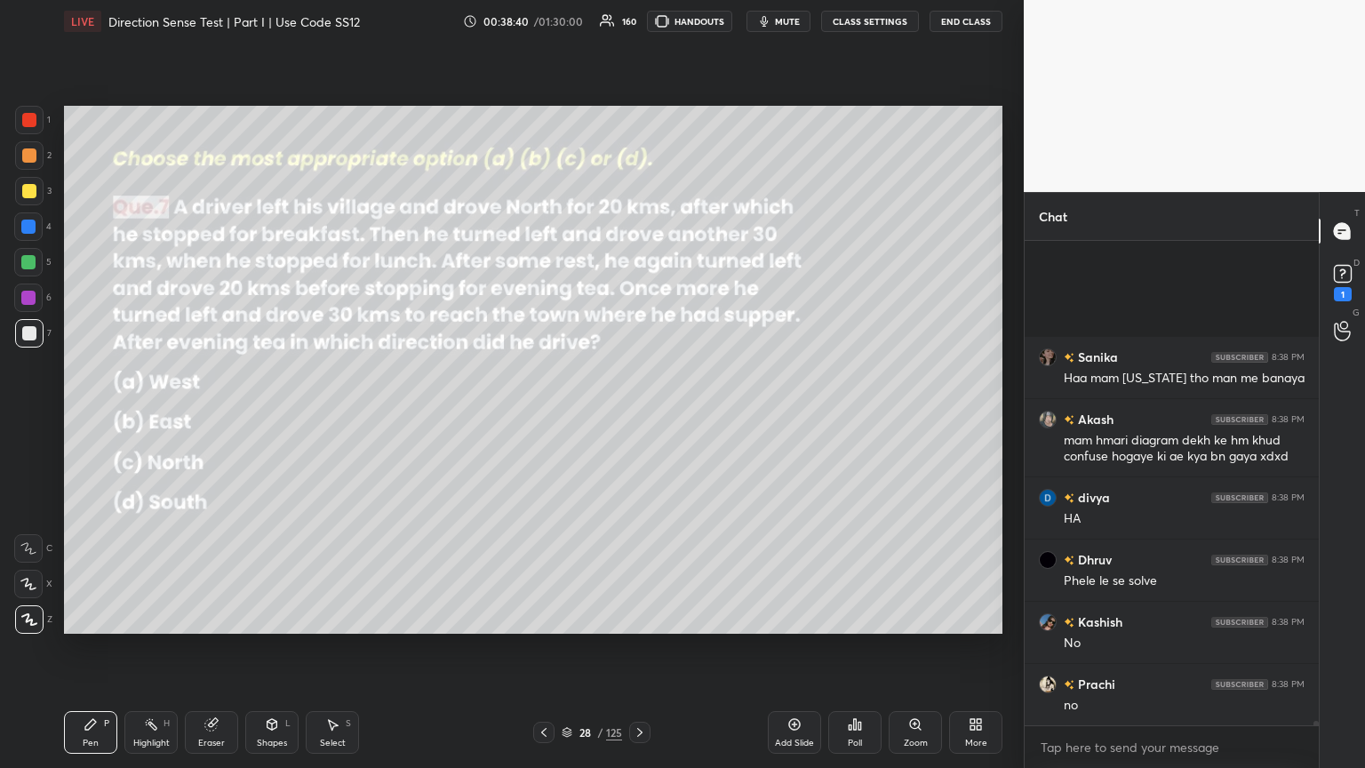
scroll to position [51786, 0]
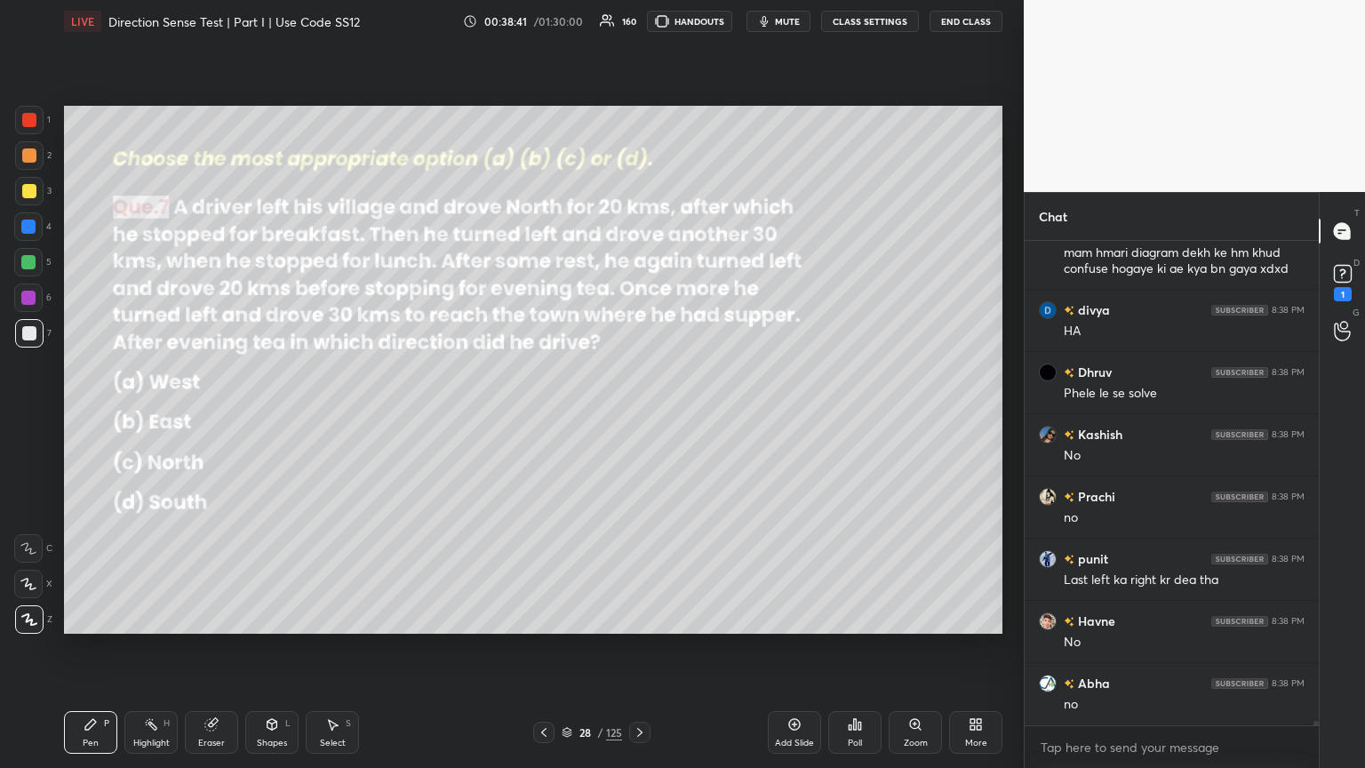
click at [637, 417] on icon at bounding box center [855, 724] width 14 height 14
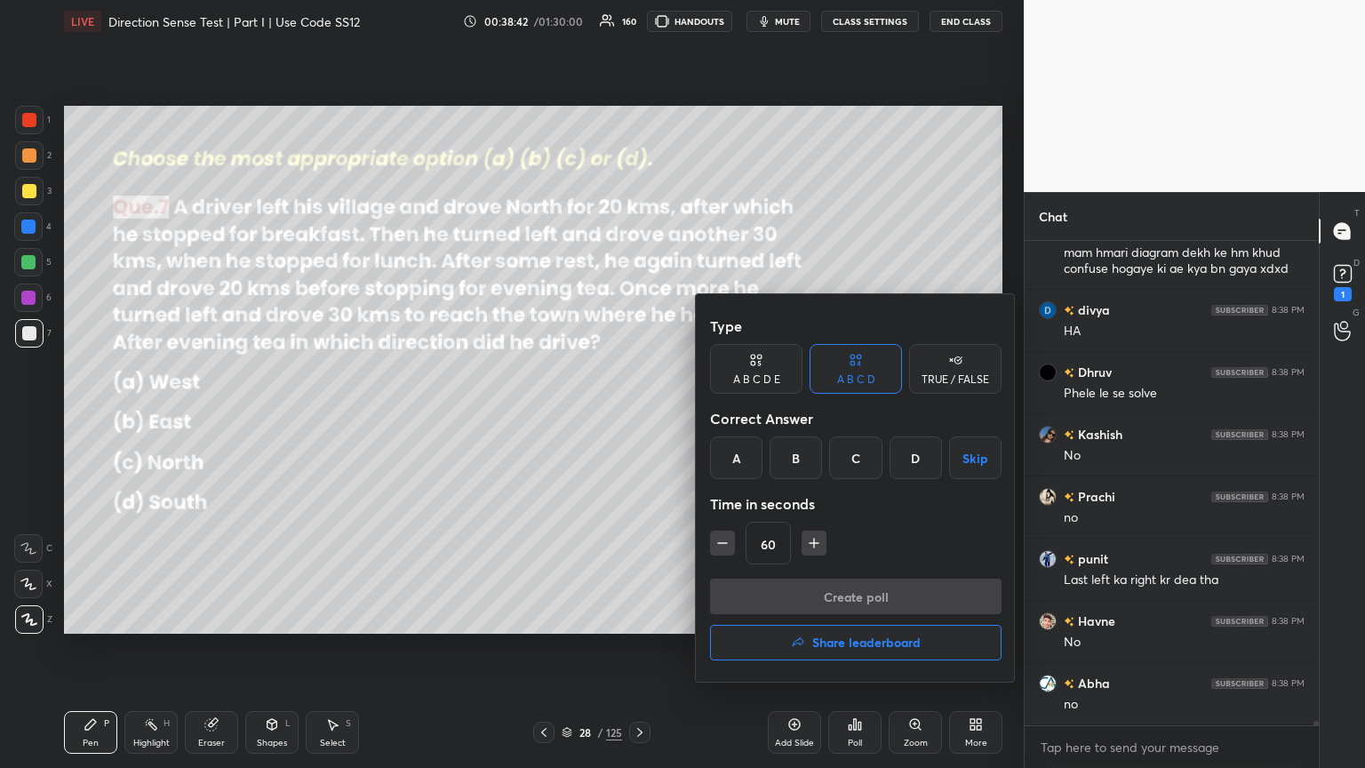
scroll to position [51926, 0]
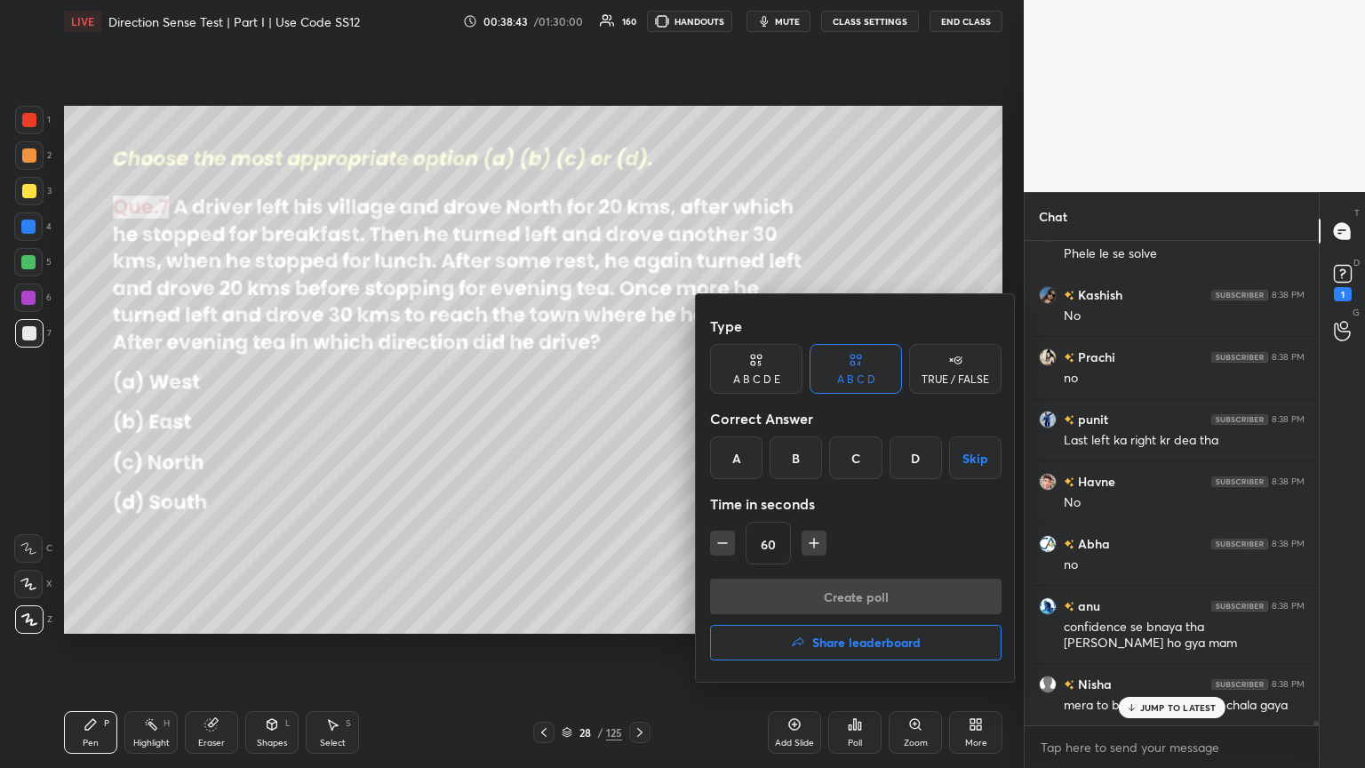
click at [637, 417] on div "B" at bounding box center [795, 457] width 52 height 43
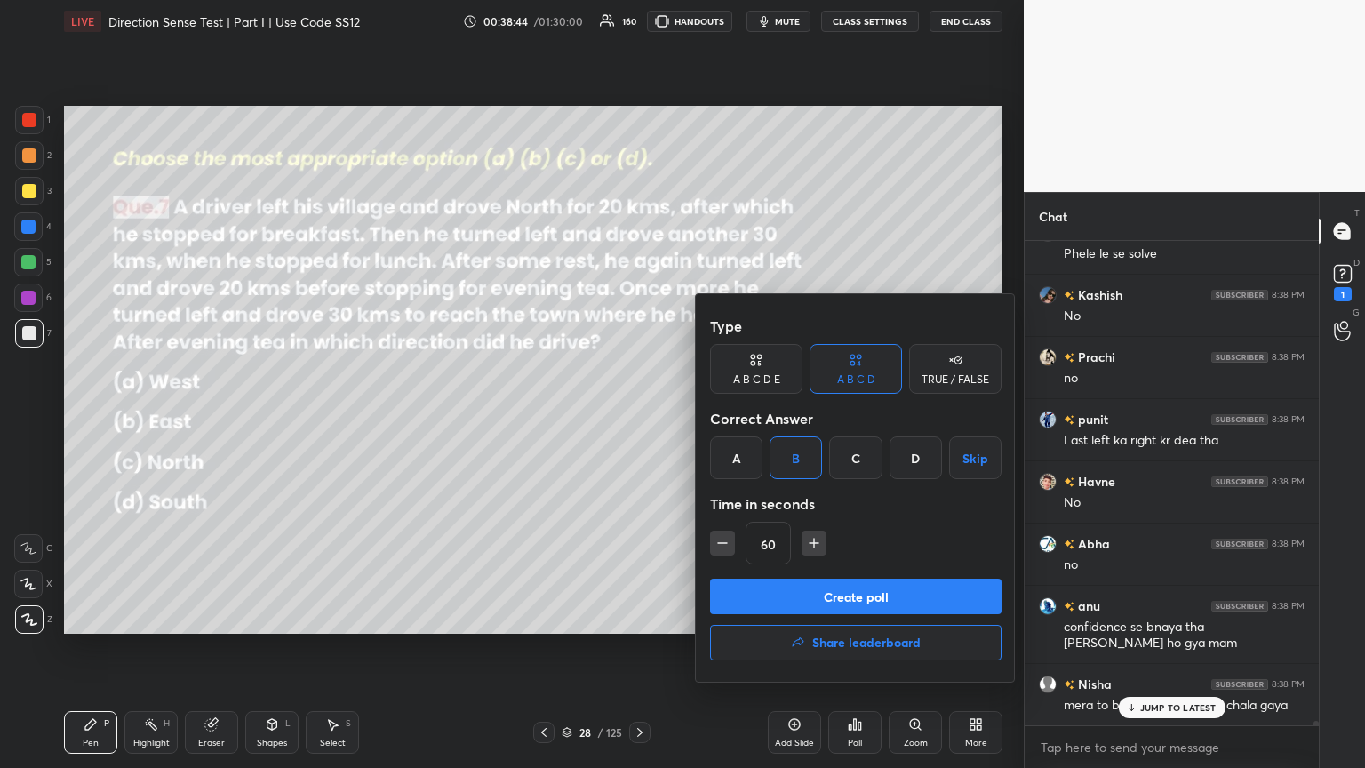
click at [637, 417] on button "Create poll" at bounding box center [855, 596] width 291 height 36
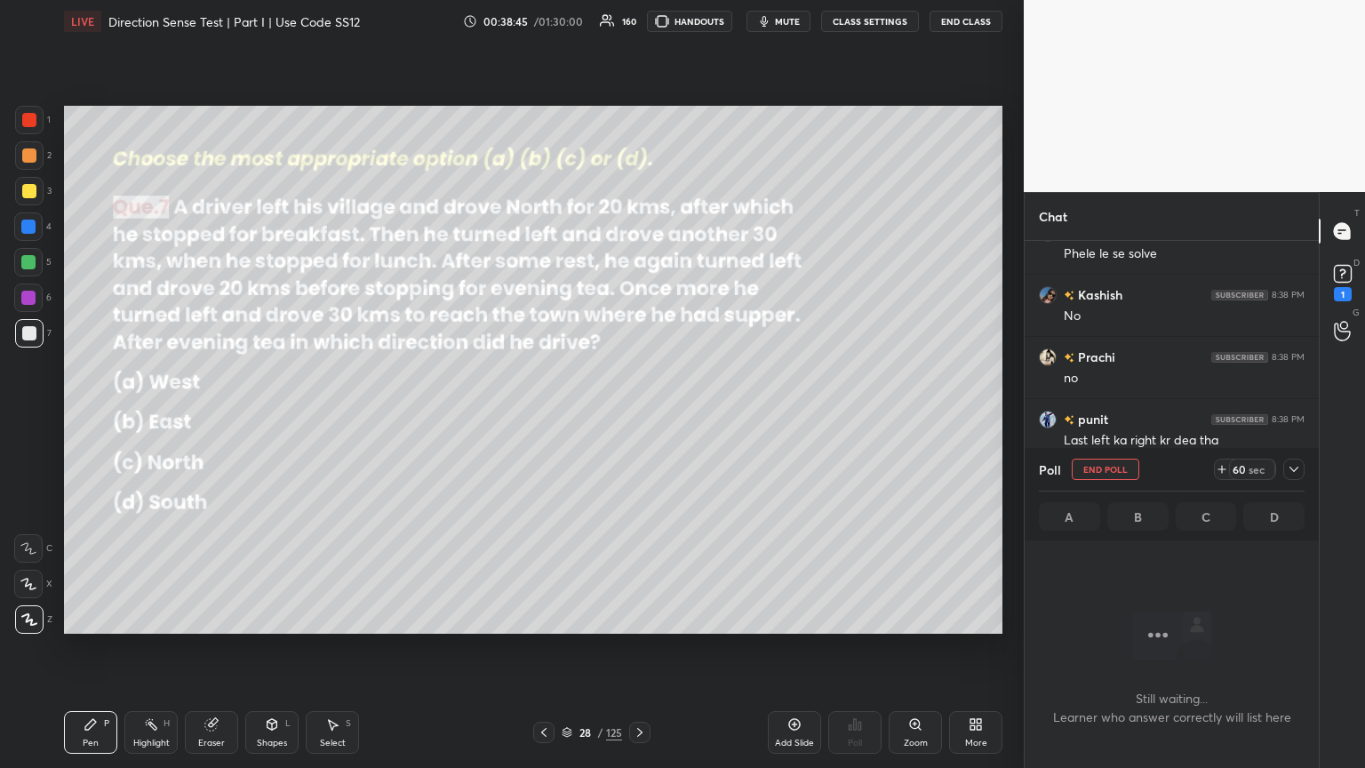
scroll to position [5, 5]
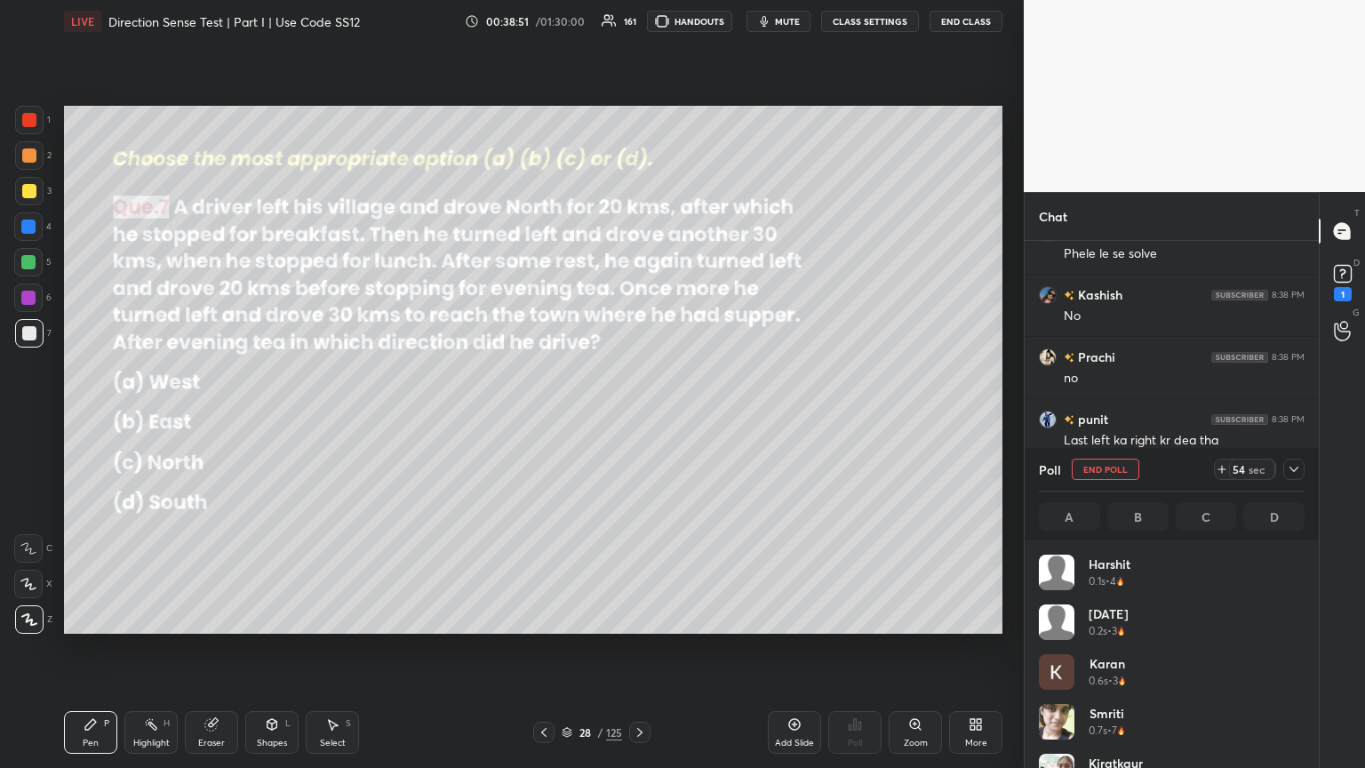
drag, startPoint x: 1300, startPoint y: 465, endPoint x: 1294, endPoint y: 476, distance: 13.1
click at [637, 417] on icon at bounding box center [1293, 469] width 14 height 14
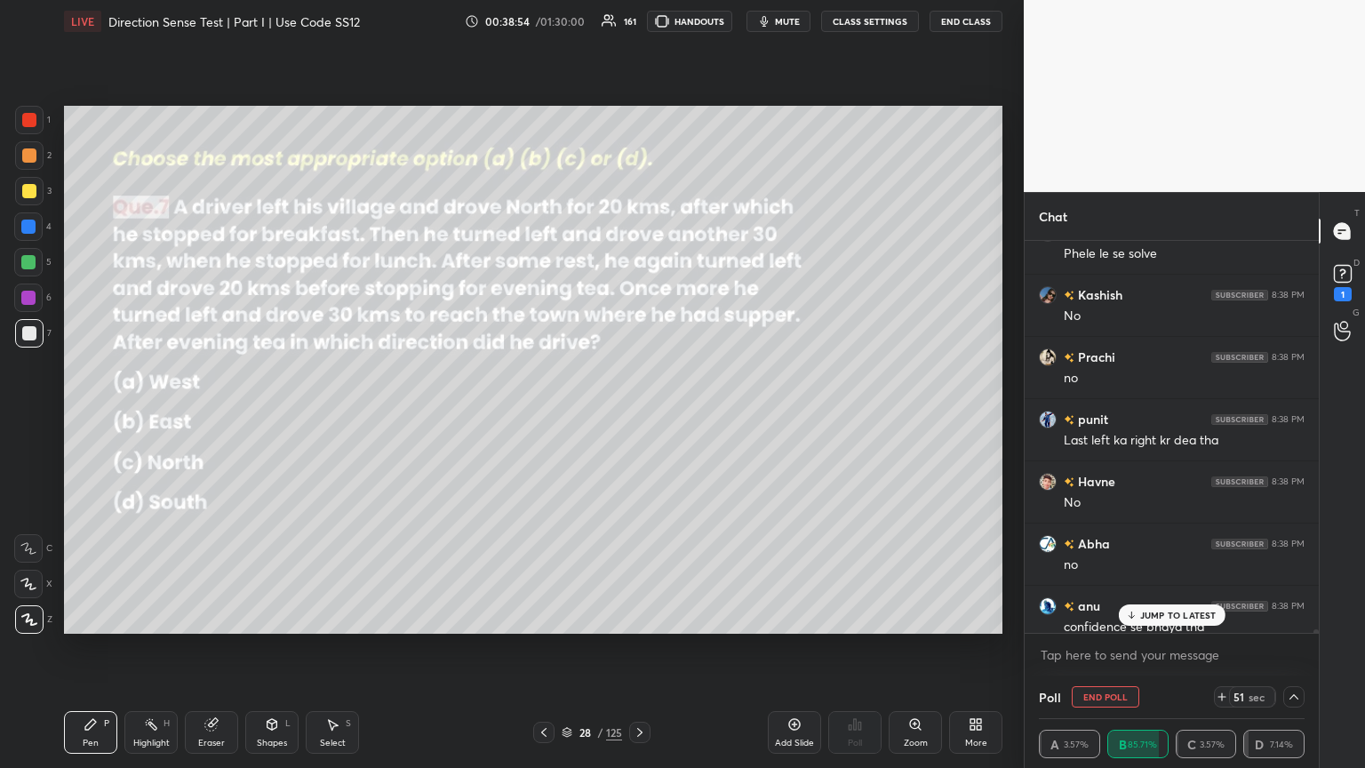
drag, startPoint x: 1183, startPoint y: 614, endPoint x: 1173, endPoint y: 621, distance: 12.8
click at [637, 417] on p "JUMP TO LATEST" at bounding box center [1178, 614] width 76 height 11
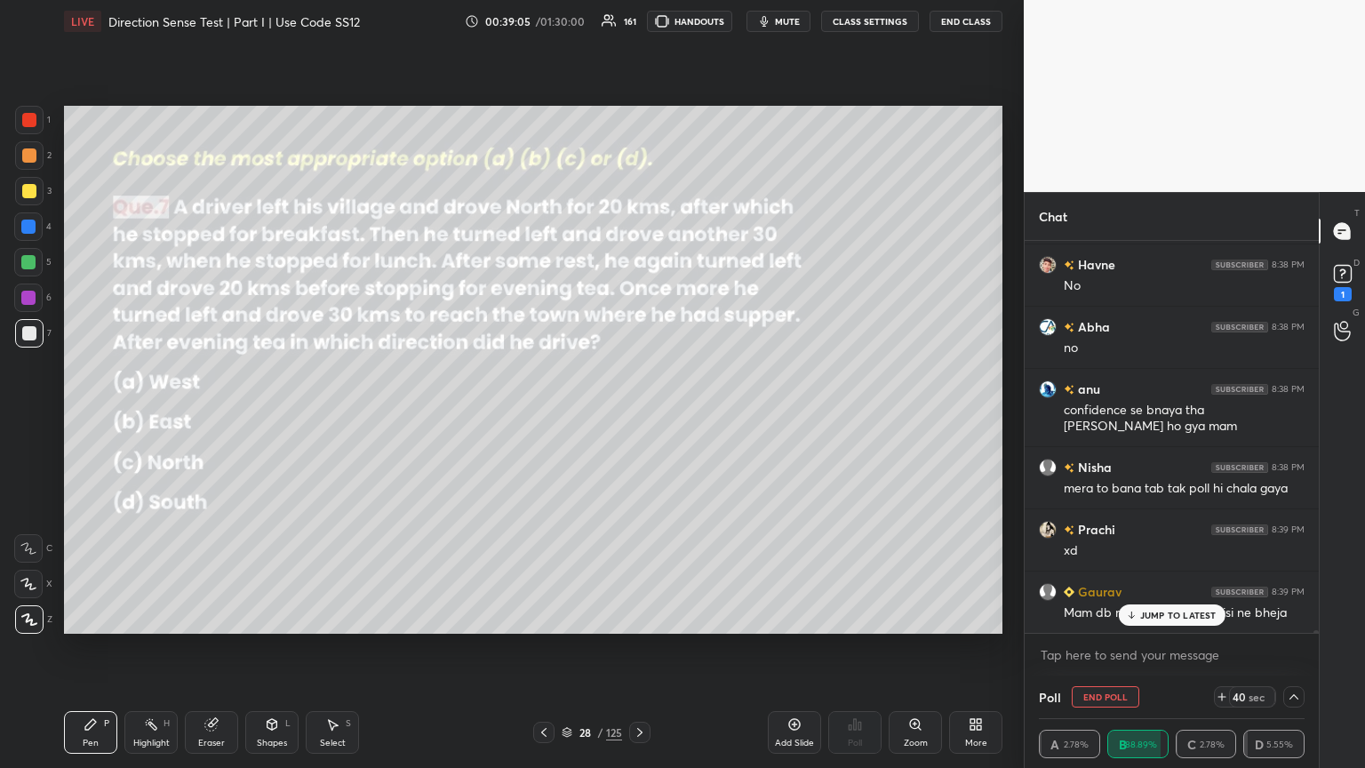
click at [637, 417] on p "JUMP TO LATEST" at bounding box center [1178, 614] width 76 height 11
click at [637, 283] on icon at bounding box center [1342, 273] width 27 height 27
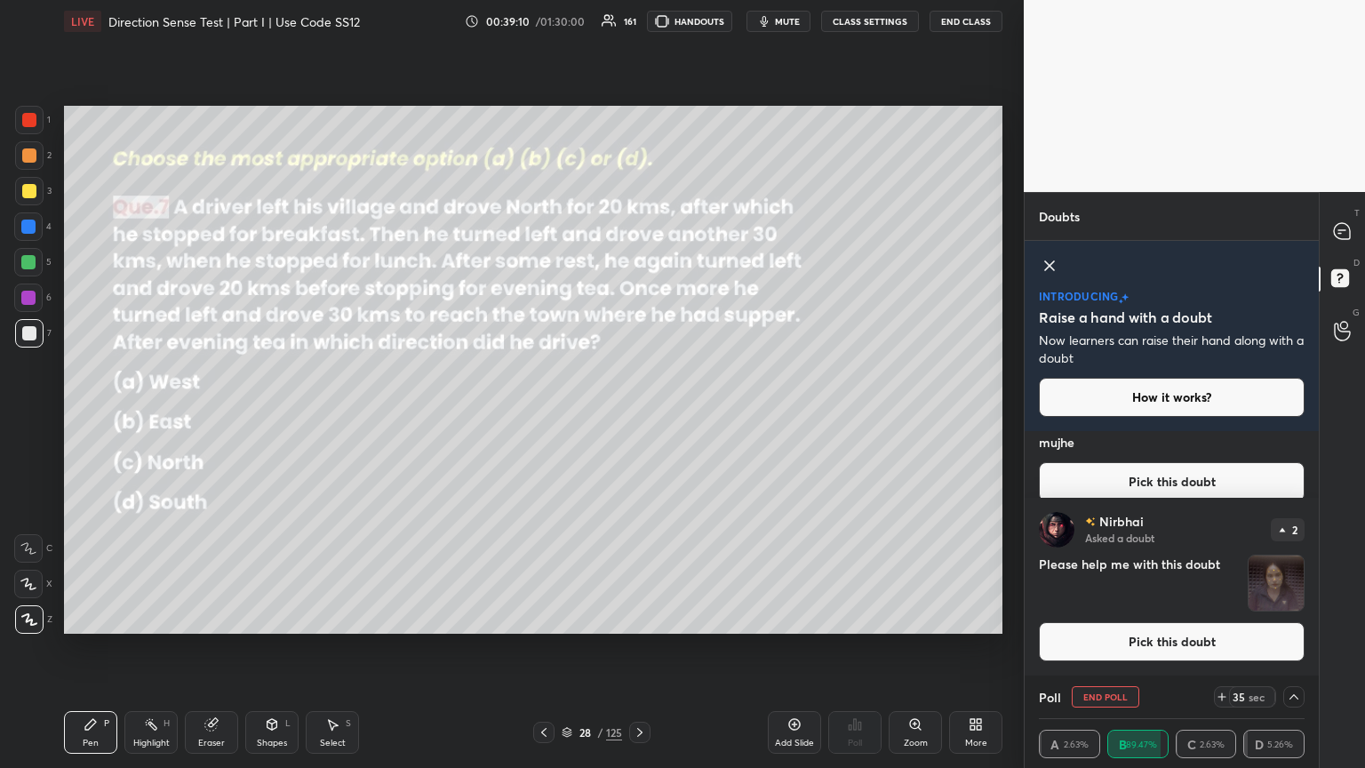
click at [637, 417] on img "grid" at bounding box center [1275, 582] width 55 height 55
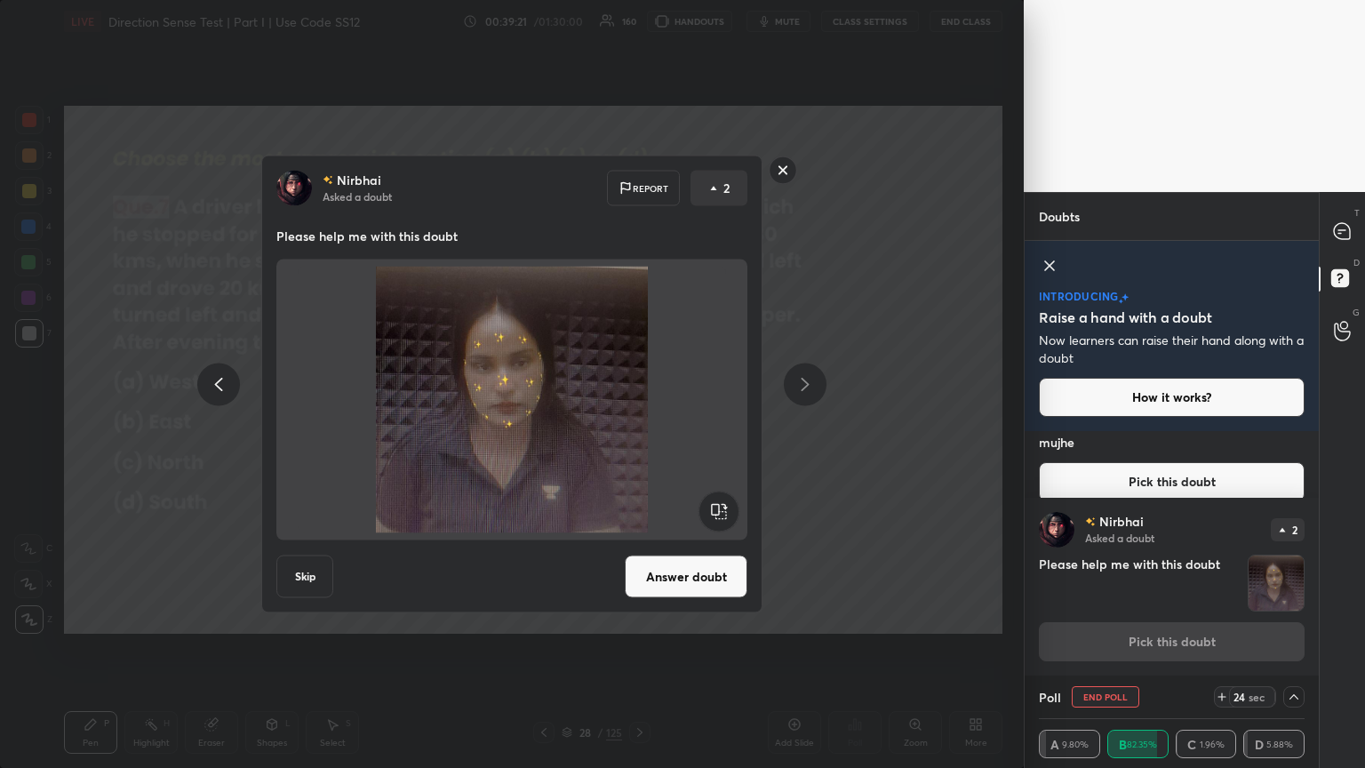
click at [637, 171] on rect at bounding box center [783, 170] width 28 height 28
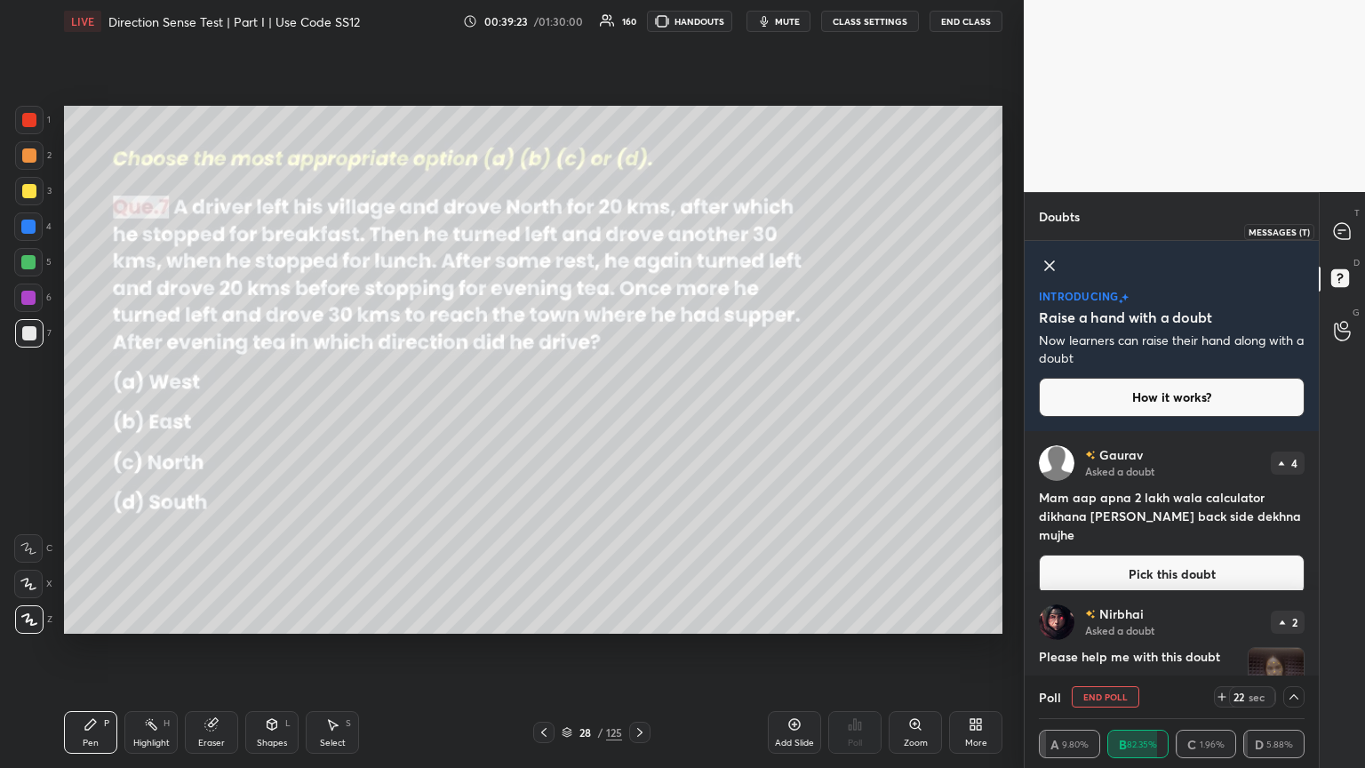
click at [637, 235] on icon at bounding box center [1341, 231] width 16 height 16
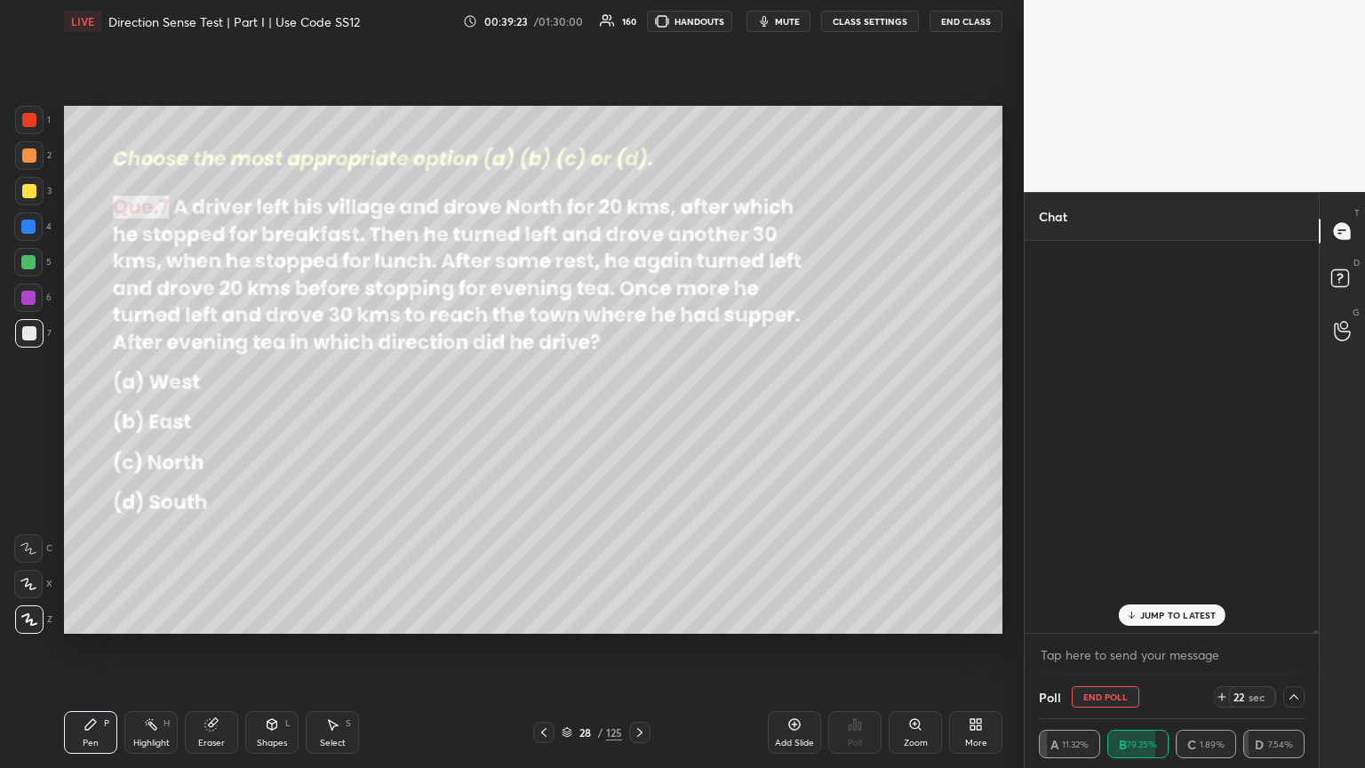
scroll to position [52540, 0]
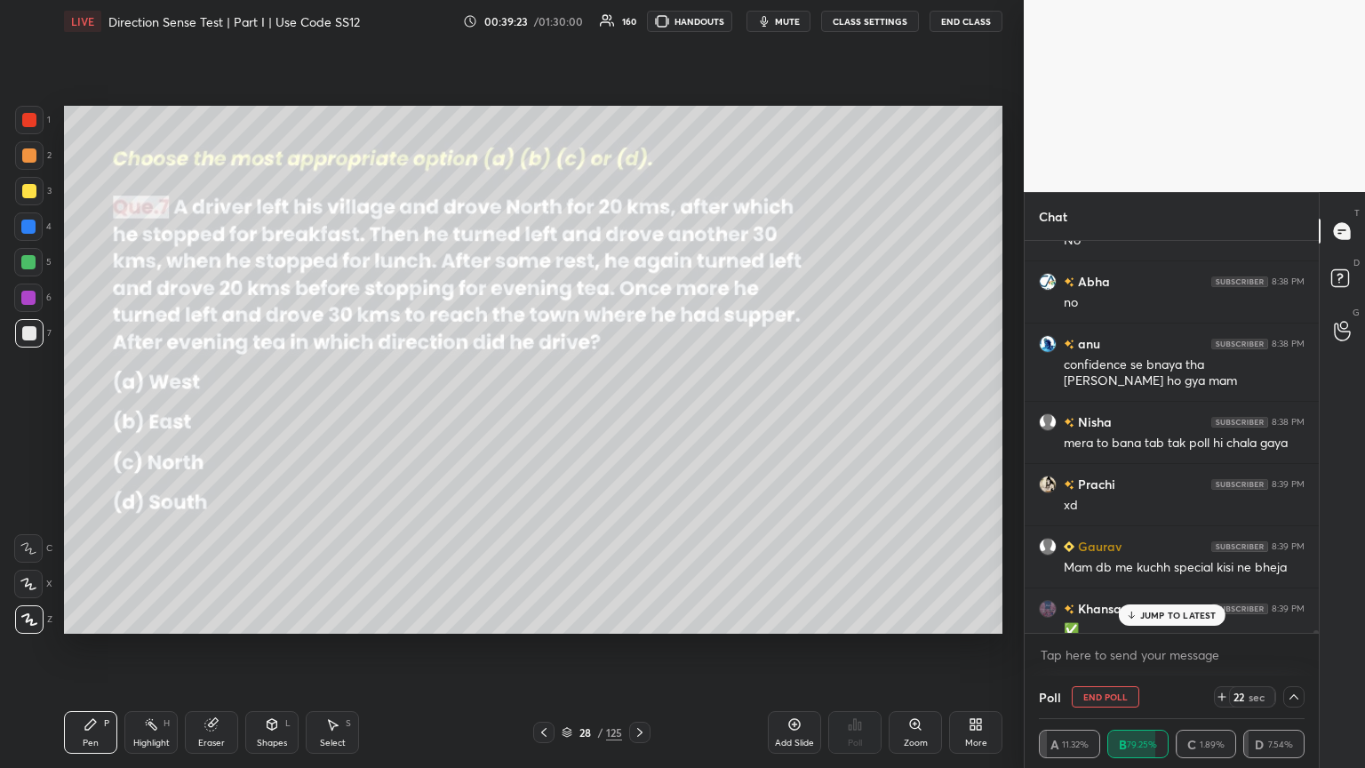
click at [637, 417] on p "JUMP TO LATEST" at bounding box center [1178, 614] width 76 height 11
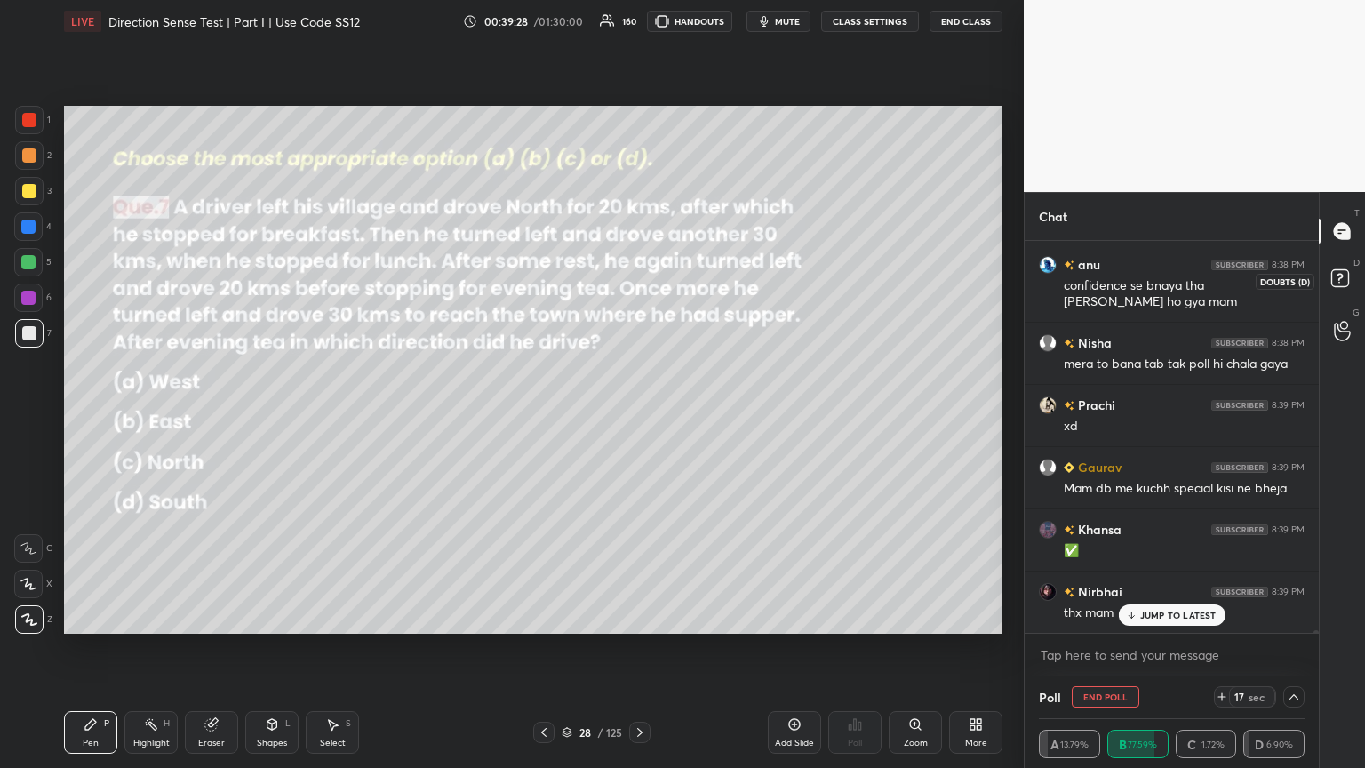
click at [637, 285] on icon at bounding box center [1342, 281] width 32 height 32
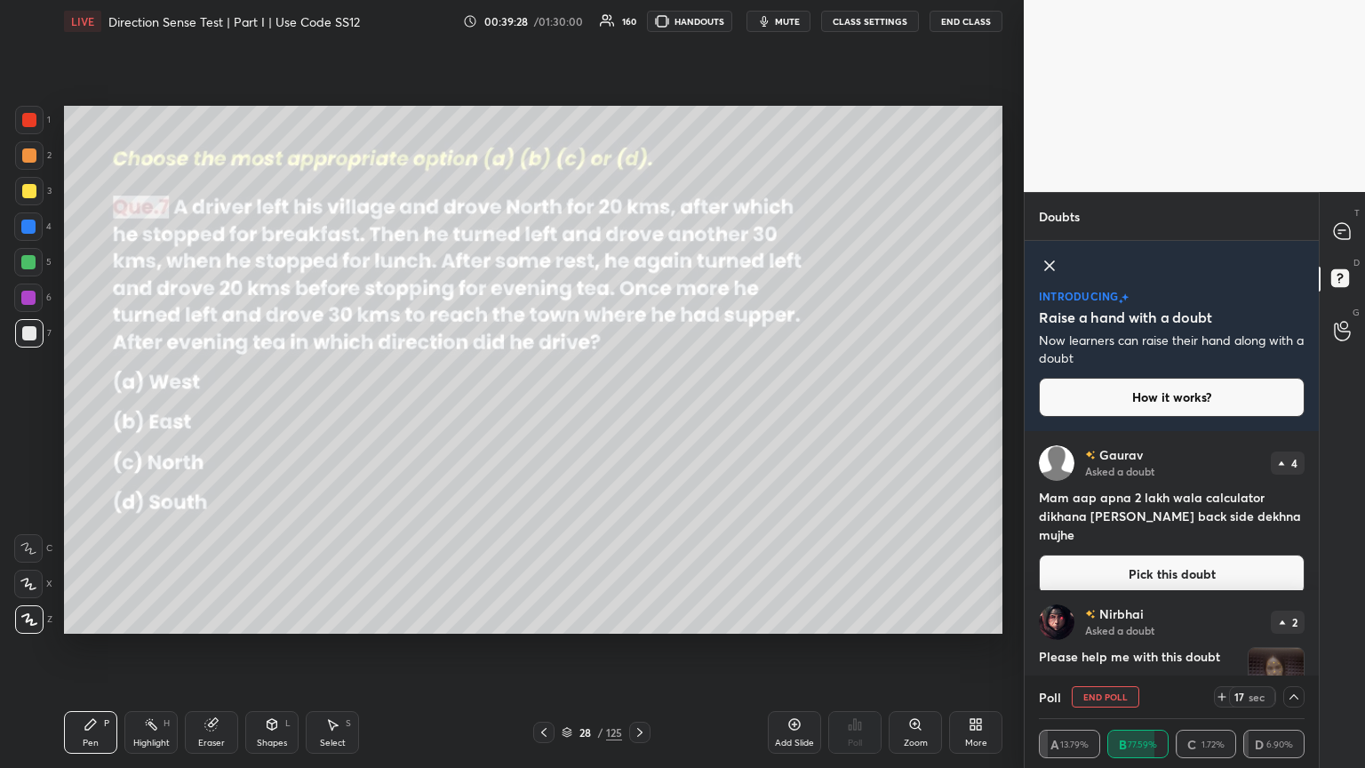
click at [637, 417] on img "grid" at bounding box center [1275, 675] width 55 height 55
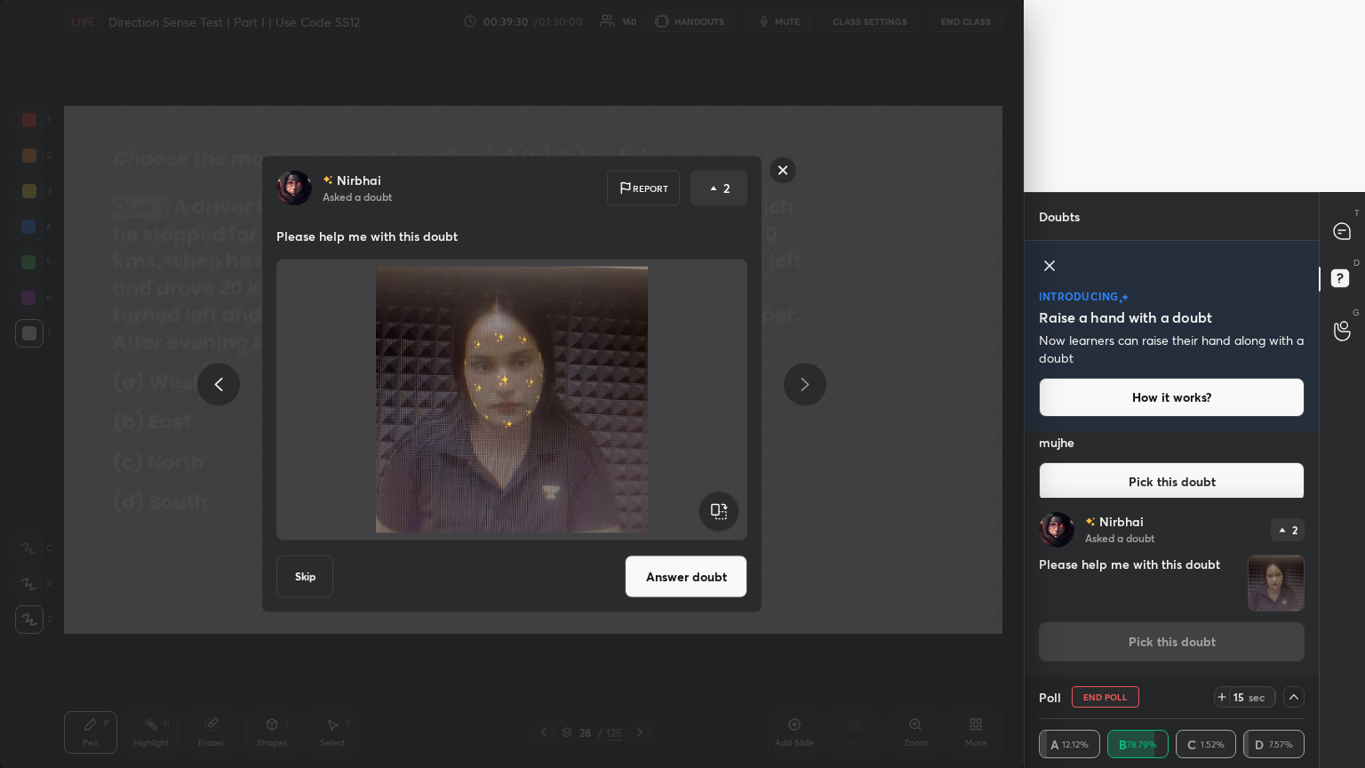
click at [637, 171] on rect at bounding box center [783, 170] width 28 height 28
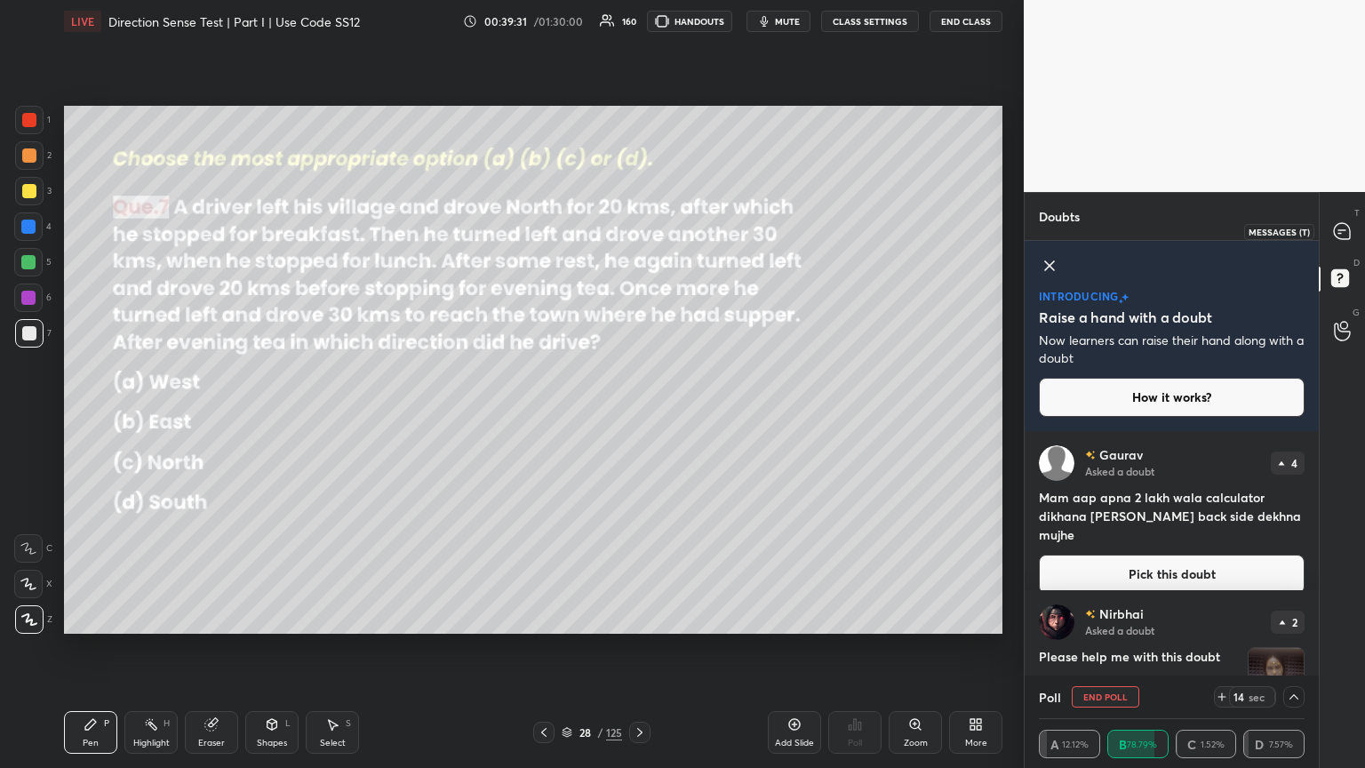
drag, startPoint x: 1338, startPoint y: 231, endPoint x: 1340, endPoint y: 254, distance: 23.2
click at [637, 231] on icon at bounding box center [1341, 231] width 16 height 16
type textarea "x"
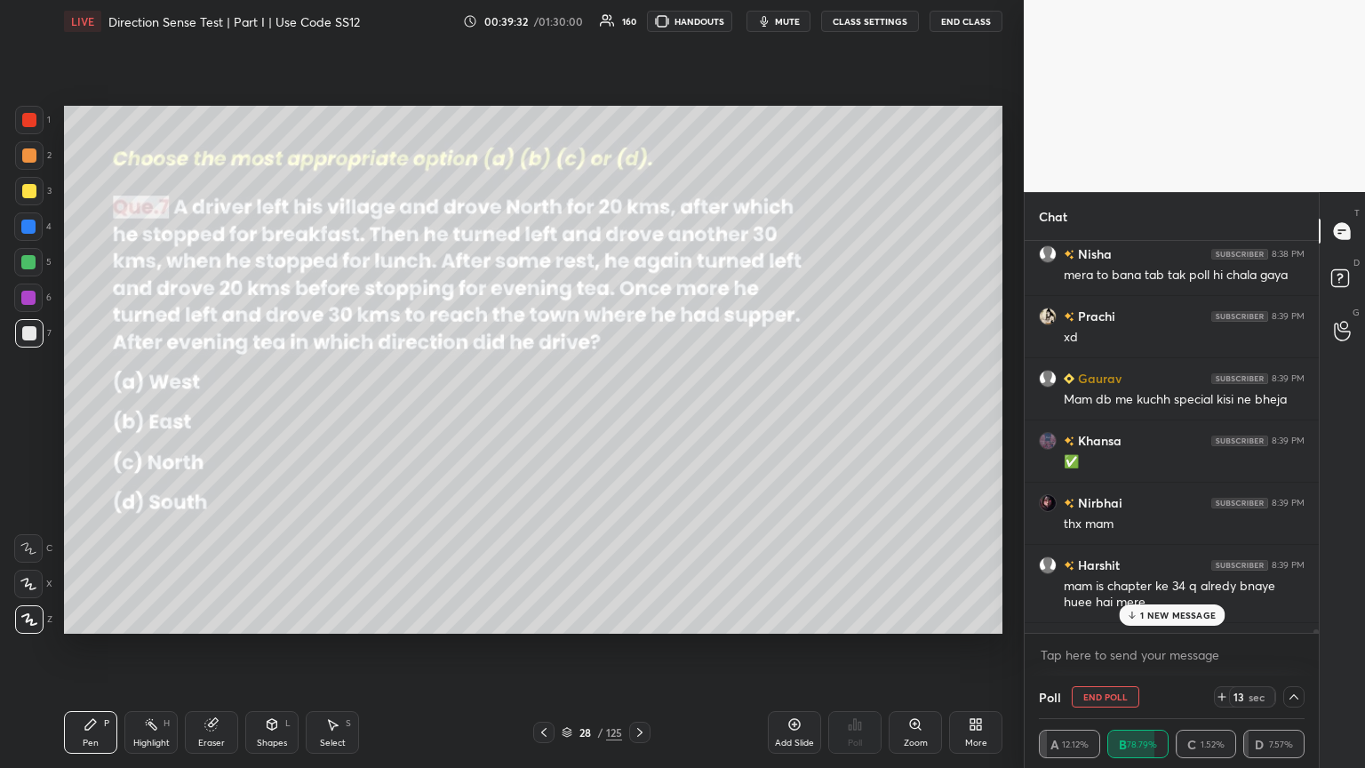
drag, startPoint x: 1166, startPoint y: 613, endPoint x: 1151, endPoint y: 615, distance: 15.2
click at [637, 417] on p "1 NEW MESSAGE" at bounding box center [1178, 614] width 76 height 11
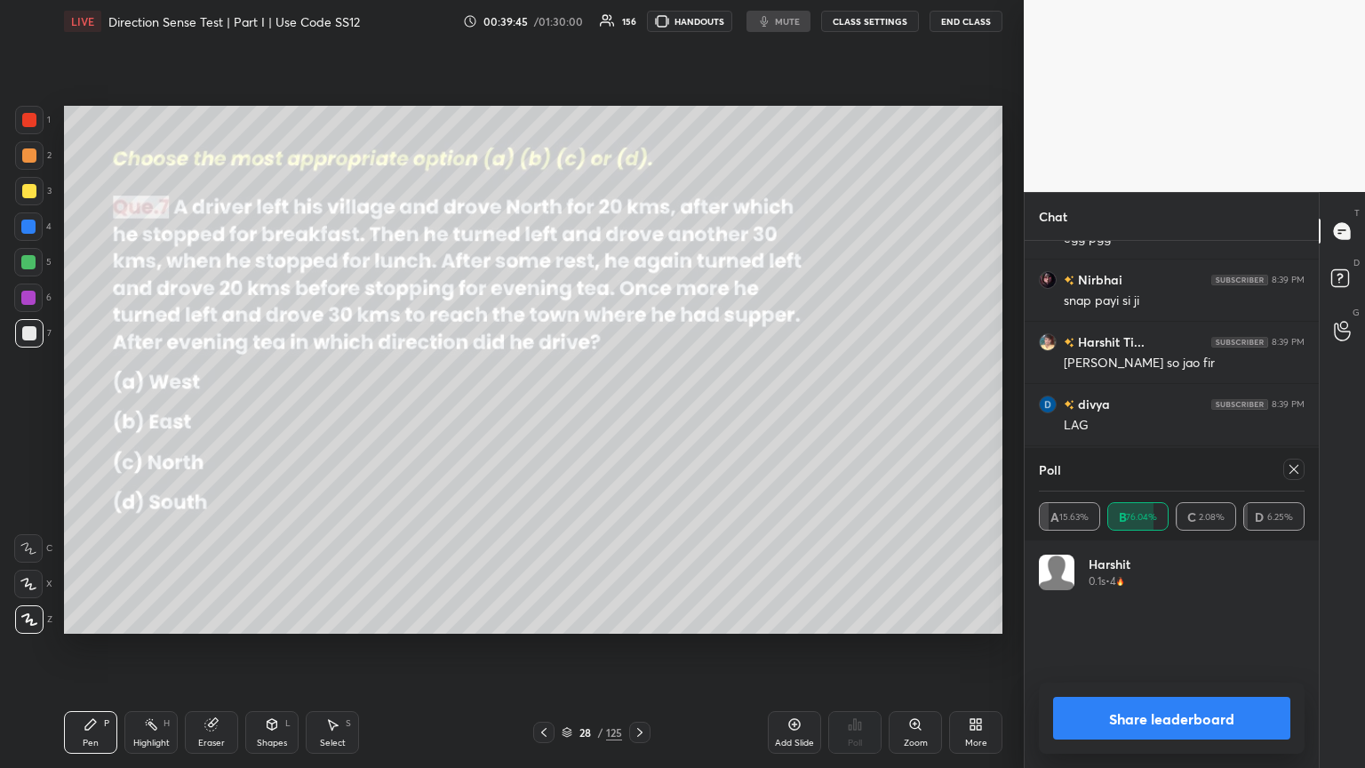
scroll to position [6, 5]
